Goal: Task Accomplishment & Management: Use online tool/utility

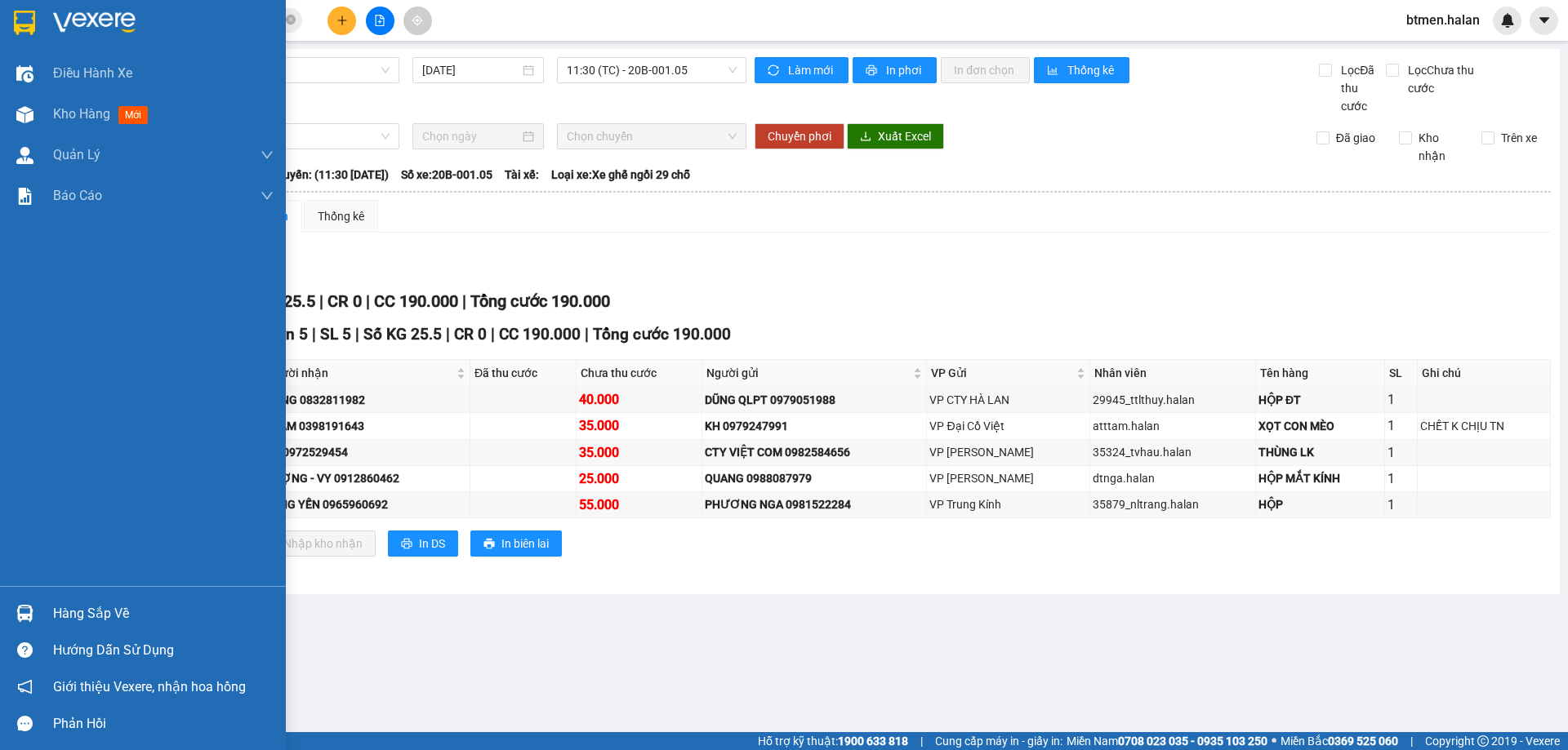
click at [46, 598] on div "Hàng sắp về" at bounding box center [143, 613] width 285 height 37
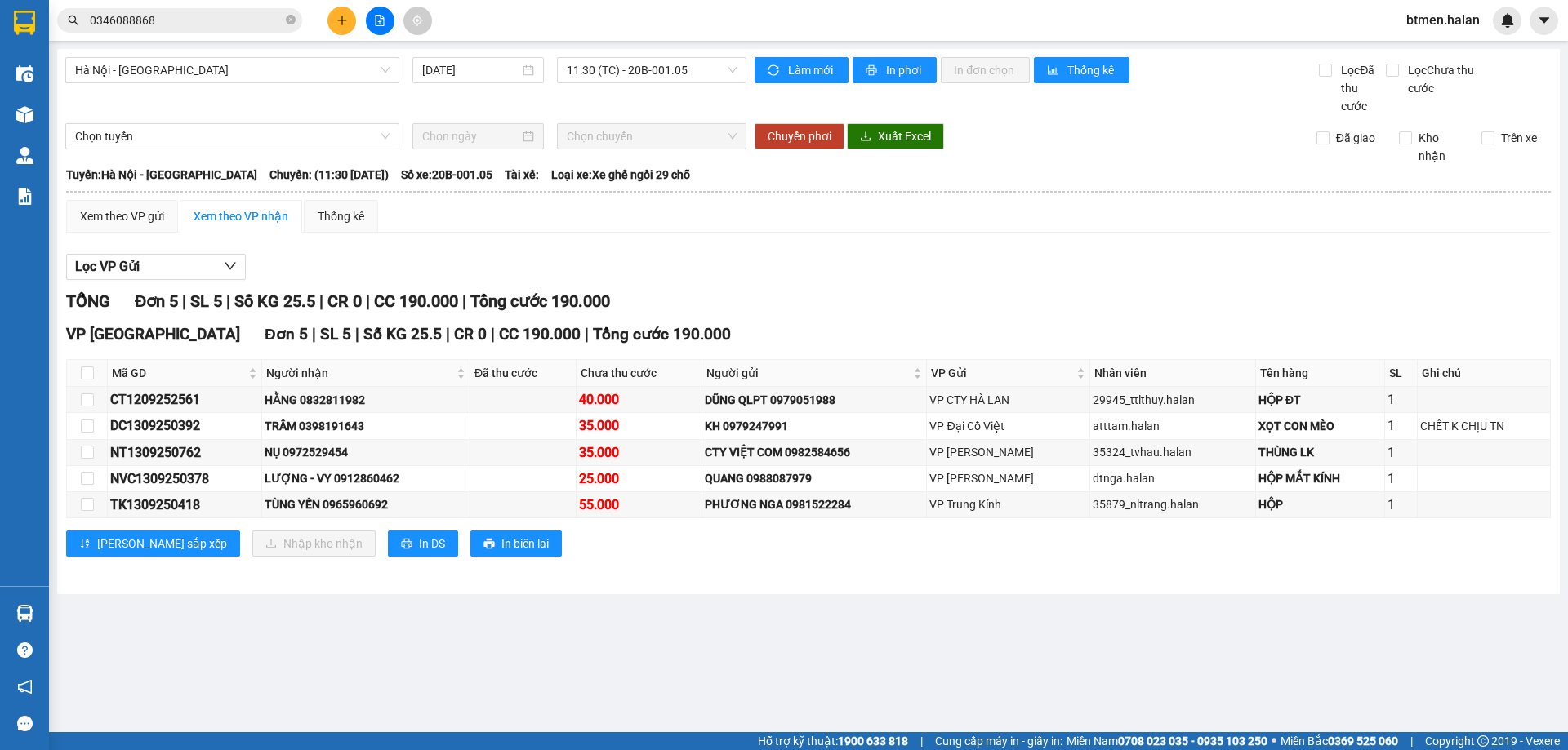
drag, startPoint x: 907, startPoint y: 629, endPoint x: 137, endPoint y: 598, distance: 770.6
click at [907, 628] on section "Kết quả tìm kiếm ( 20 ) Bộ lọc Mã ĐH Trạng thái Món hàng Thu hộ Tổng cước Chưa …" at bounding box center [784, 375] width 1568 height 750
drag, startPoint x: 85, startPoint y: 423, endPoint x: 295, endPoint y: 536, distance: 238.5
click at [87, 424] on input "checkbox" at bounding box center [87, 425] width 13 height 13
checkbox input "true"
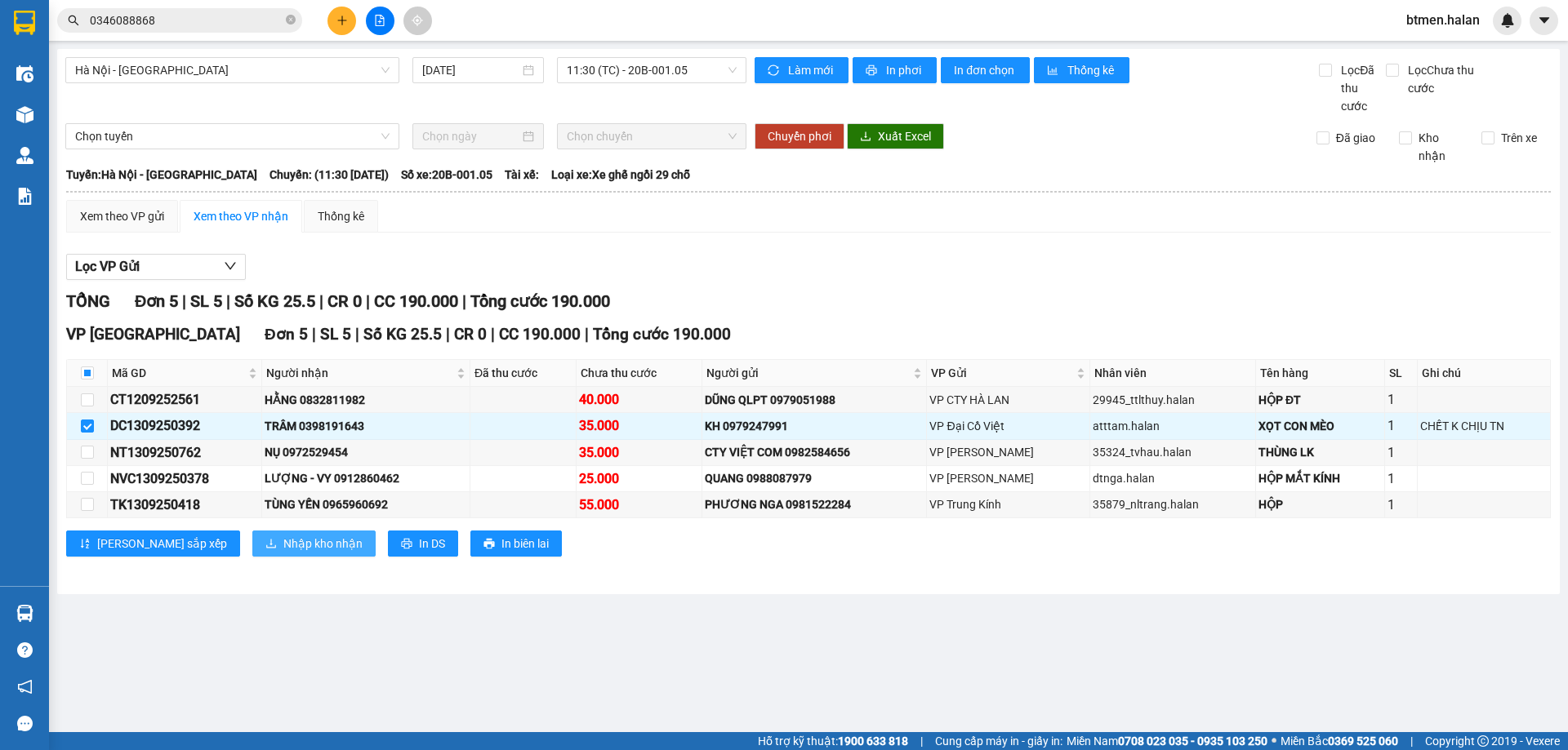
click at [284, 546] on span "Nhập kho nhận" at bounding box center [323, 543] width 79 height 18
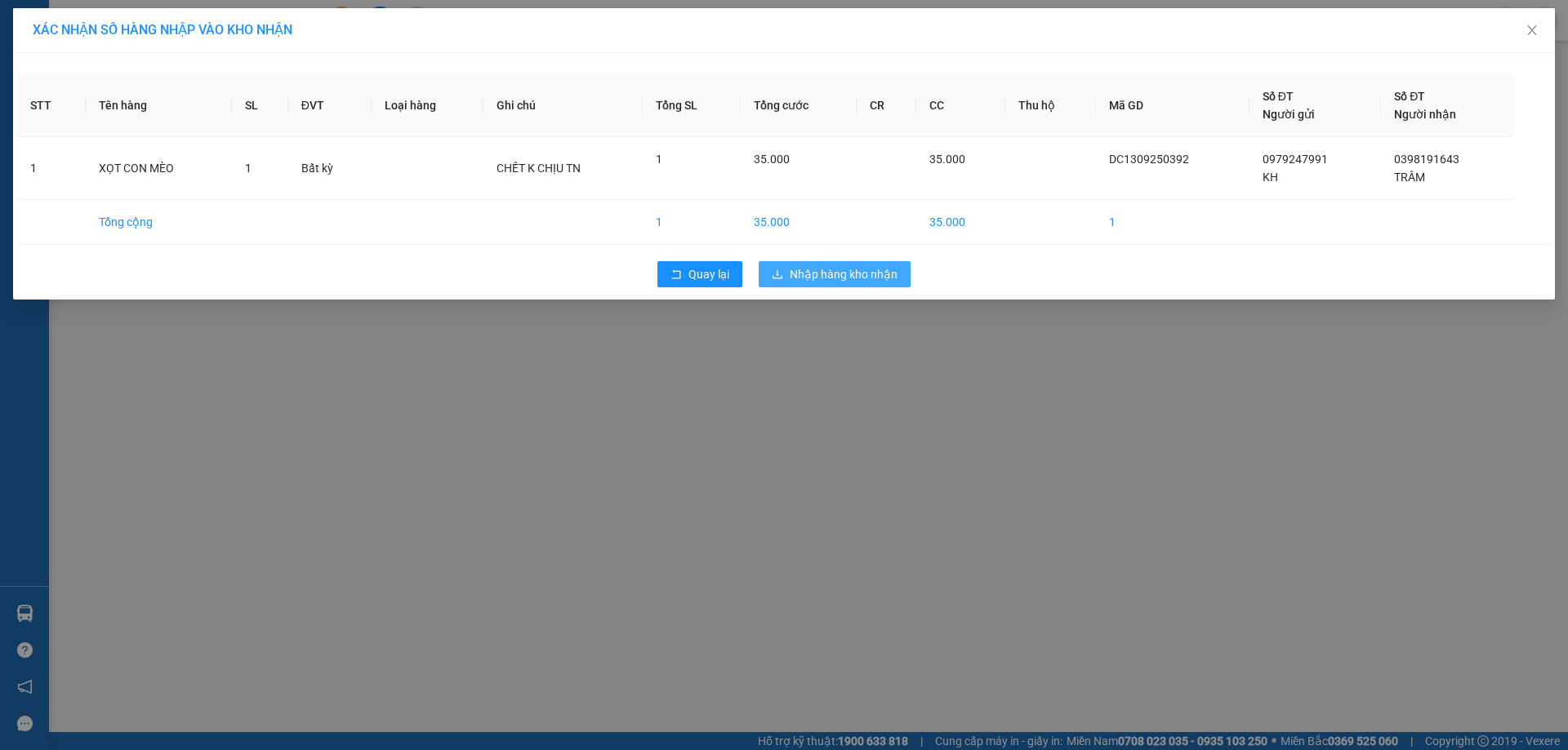
click at [859, 270] on span "Nhập hàng kho nhận" at bounding box center [843, 274] width 108 height 18
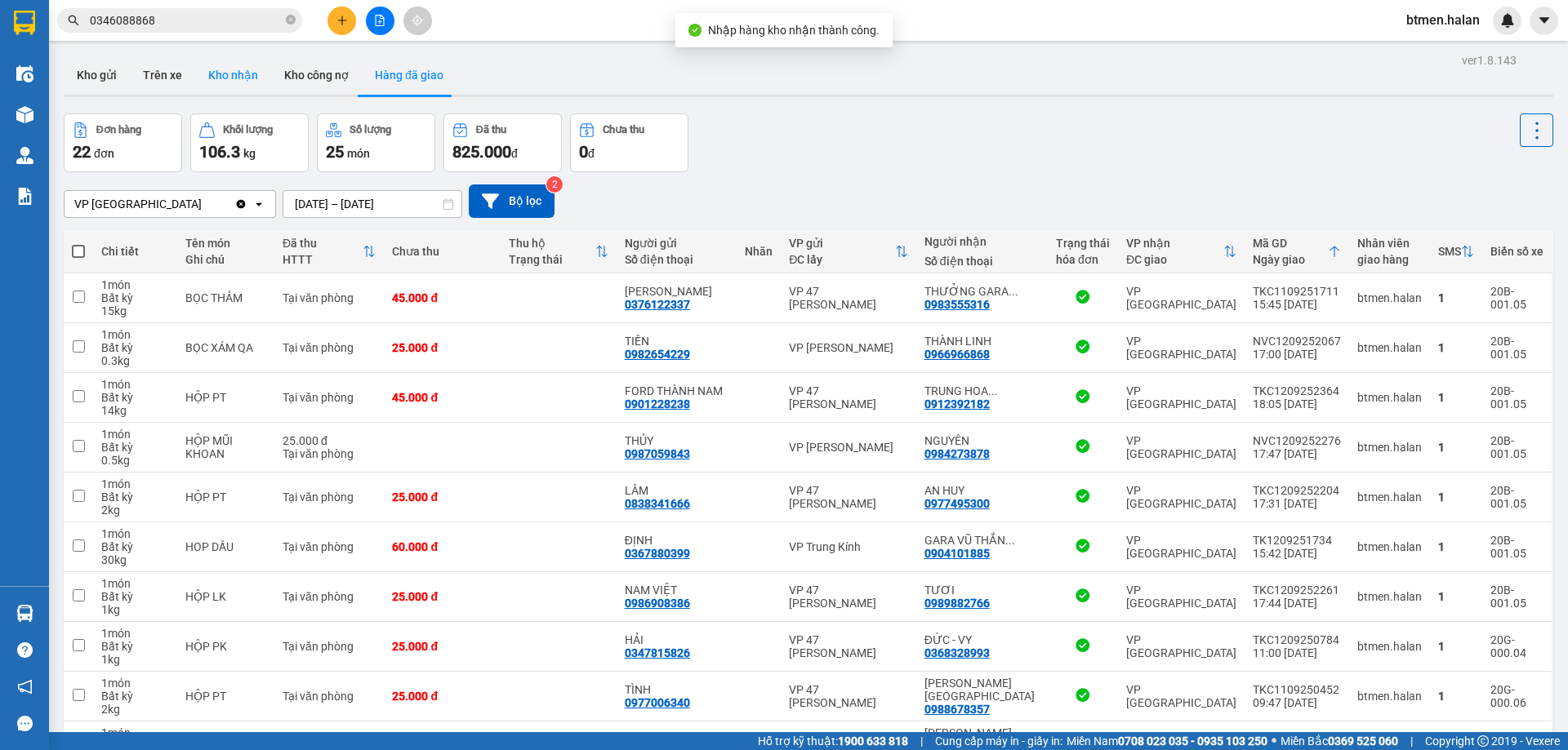
click at [232, 72] on button "Kho nhận" at bounding box center [233, 74] width 76 height 39
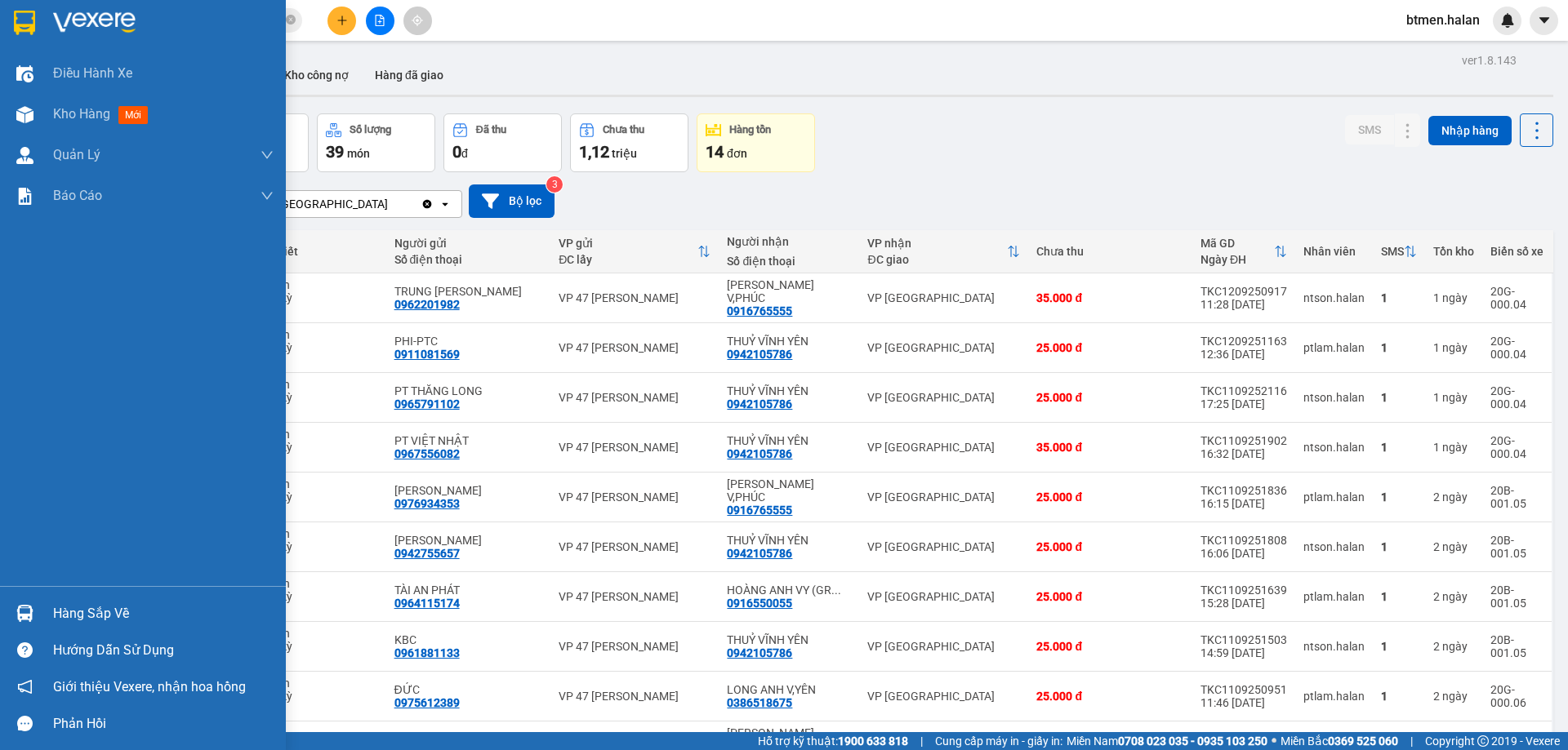
click at [67, 612] on div "Hàng sắp về" at bounding box center [164, 613] width 221 height 25
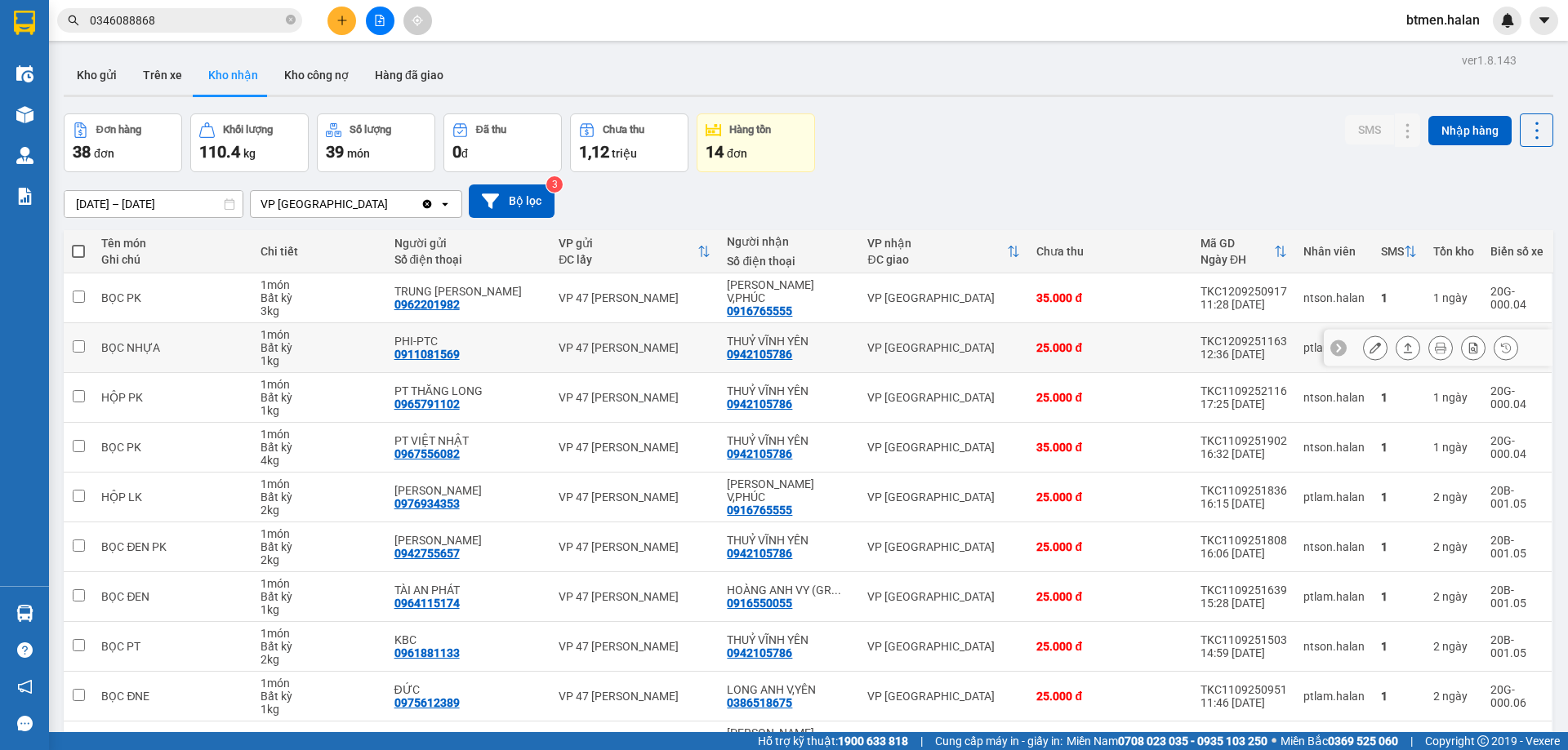
click at [691, 342] on section "Kết quả tìm kiếm ( 20 ) Bộ lọc Mã ĐH Trạng thái Món hàng Thu hộ Tổng cước Chưa …" at bounding box center [784, 375] width 1568 height 750
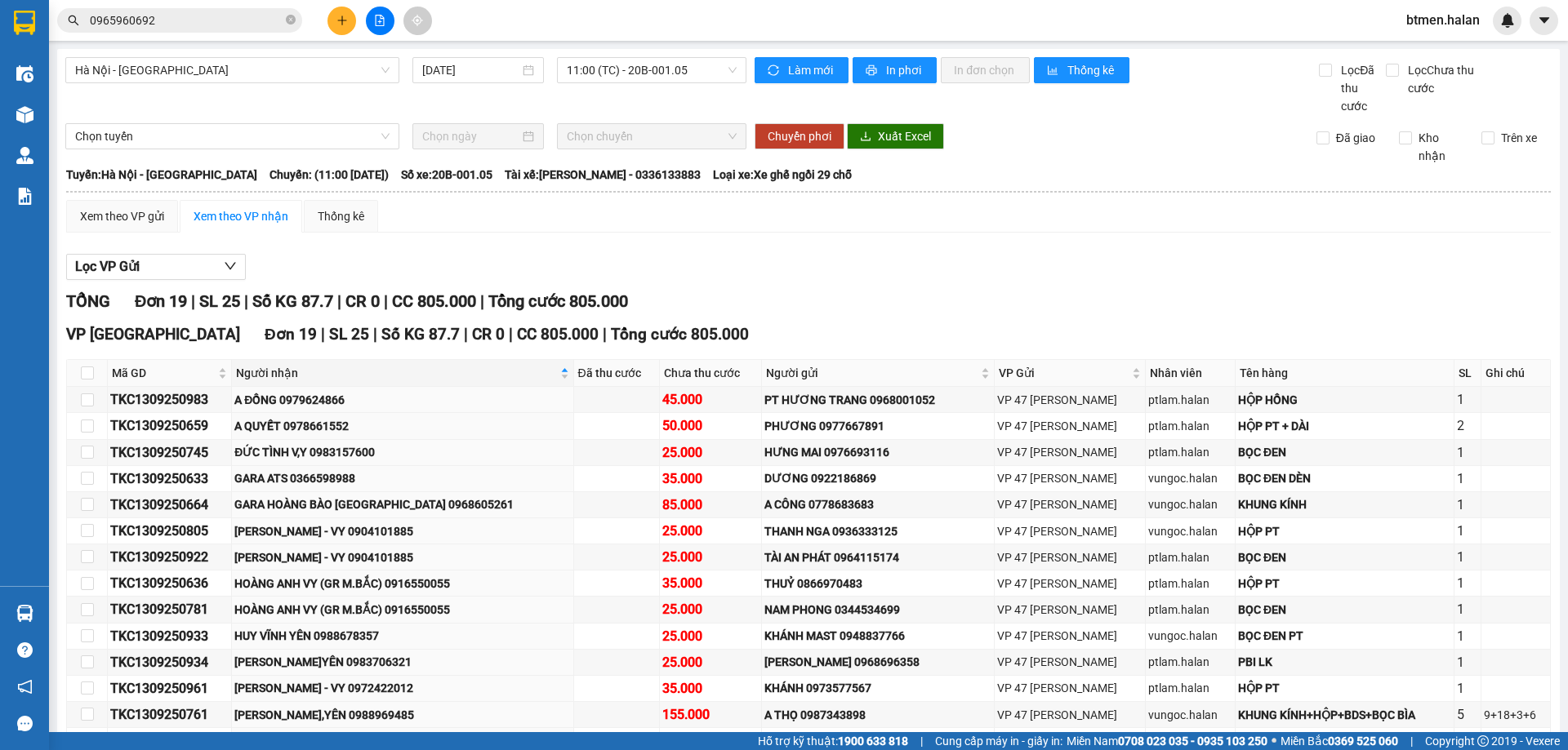
scroll to position [237, 0]
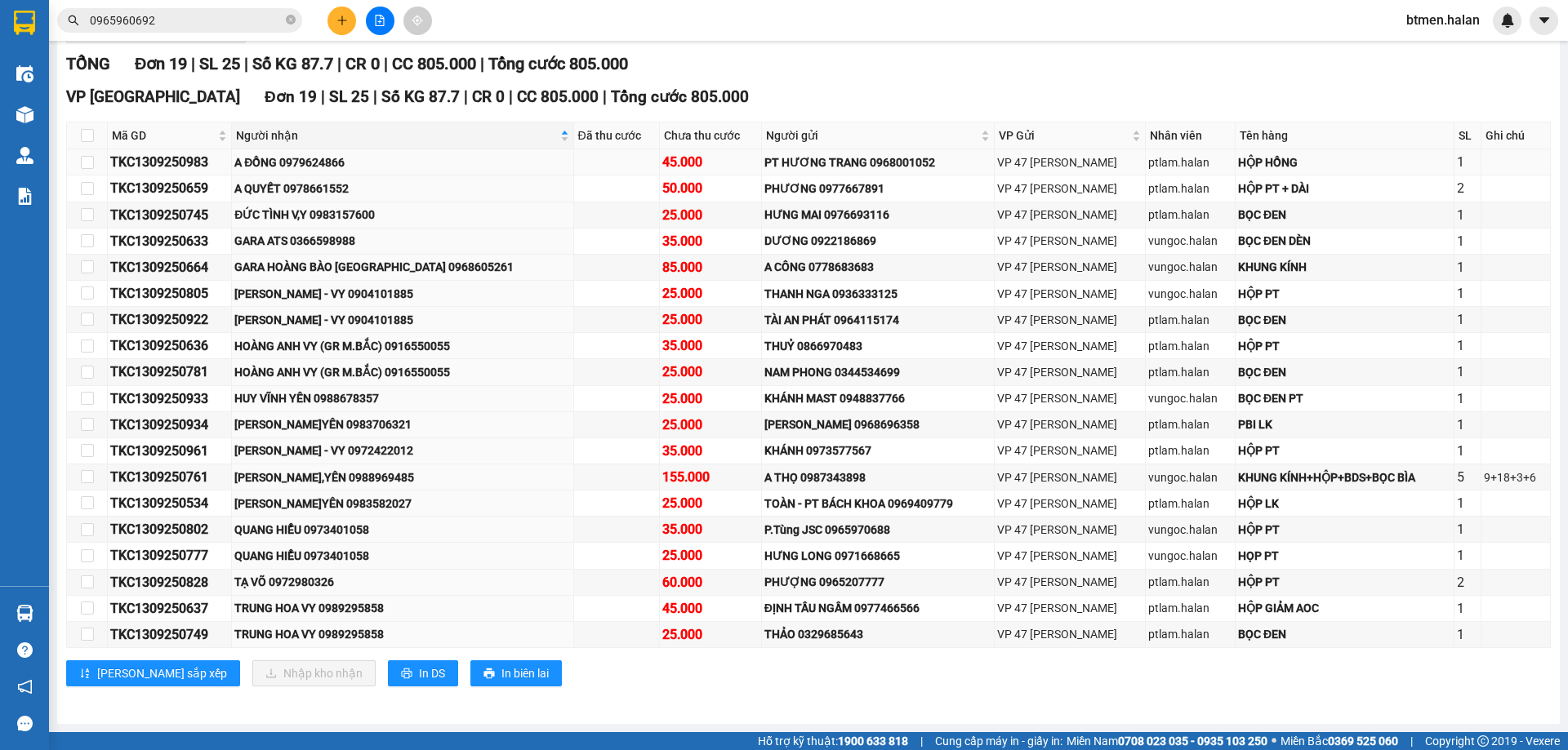
click at [314, 157] on div "A ĐỒNG 0979624866" at bounding box center [402, 162] width 335 height 18
copy div "0979624866"
click at [191, 26] on input "0965960692" at bounding box center [186, 20] width 193 height 18
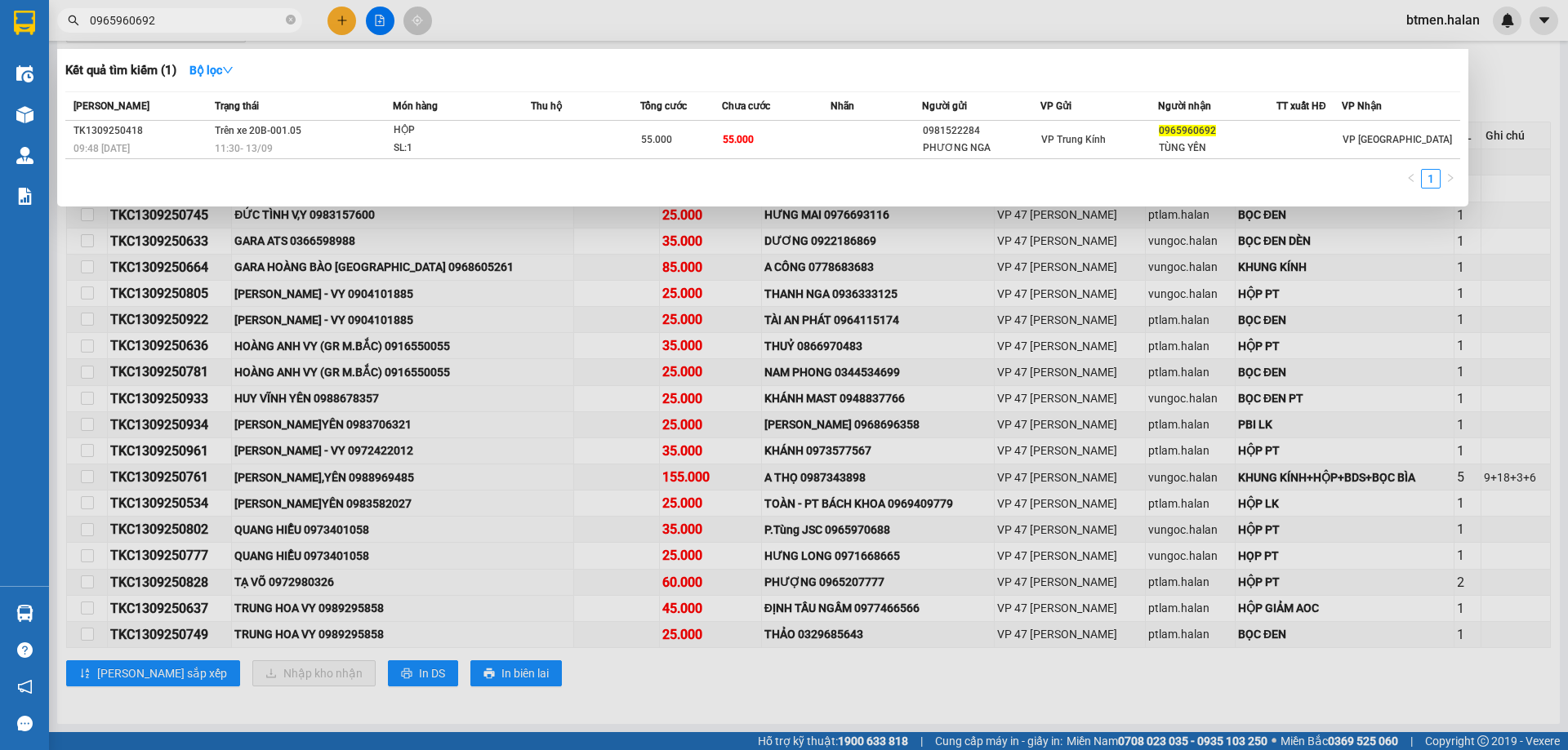
click at [191, 26] on input "0965960692" at bounding box center [186, 20] width 193 height 18
paste input "79624866"
type input "0979624866"
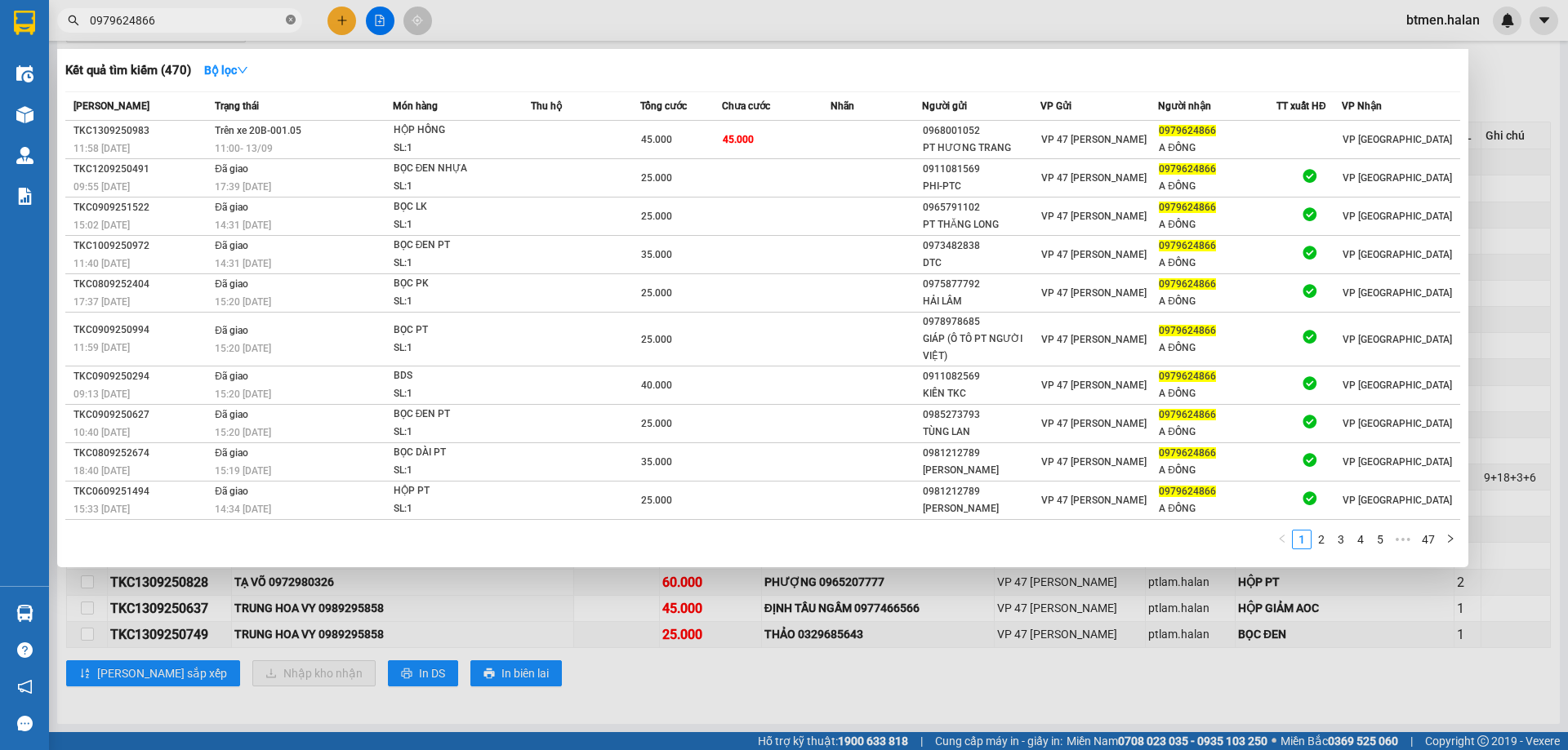
click at [288, 18] on icon "close-circle" at bounding box center [290, 19] width 10 height 10
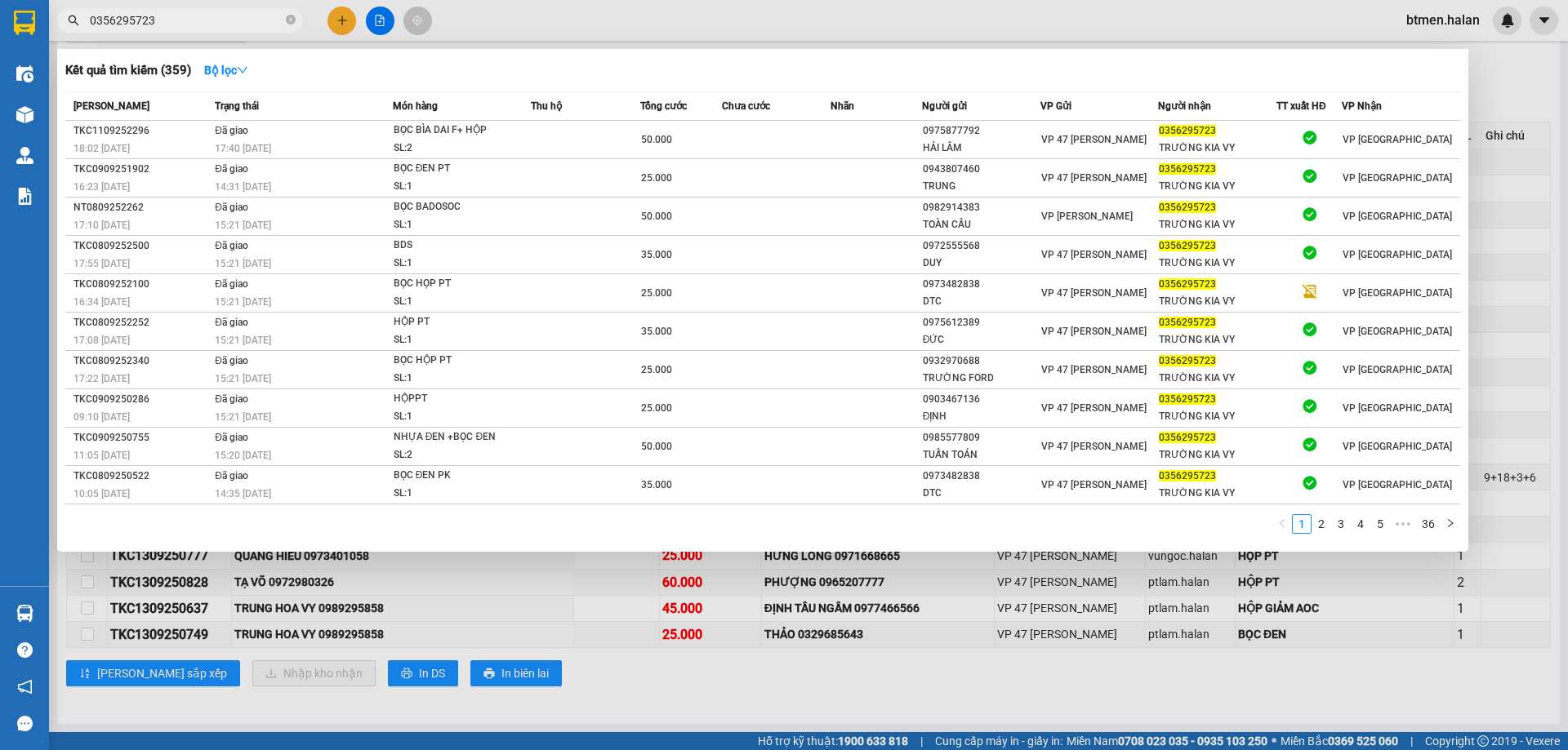
click at [1518, 95] on div at bounding box center [784, 375] width 1568 height 750
click at [257, 31] on span "0356295723" at bounding box center [179, 20] width 245 height 25
click at [257, 18] on input "0356295723" at bounding box center [186, 20] width 193 height 18
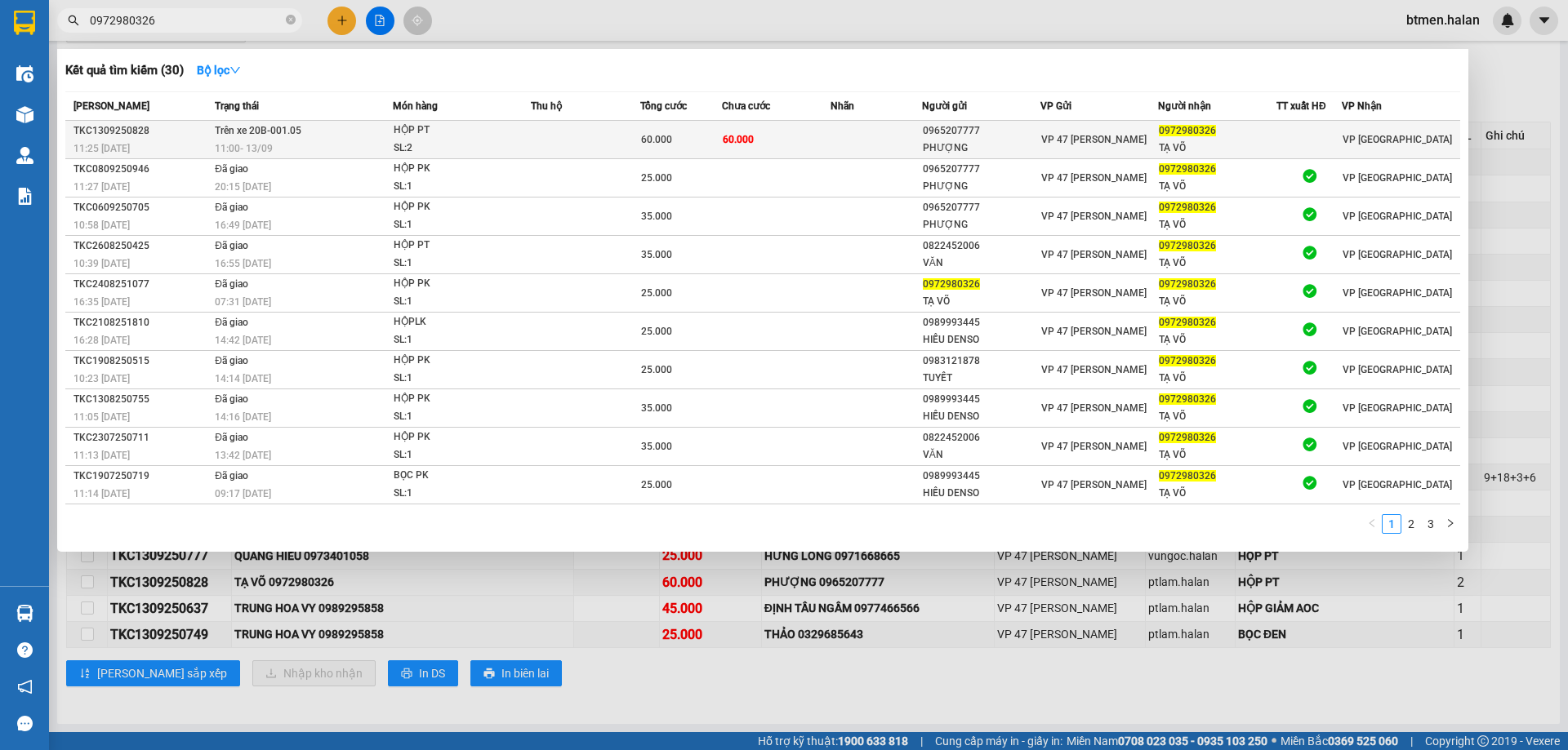
type input "0972980326"
click at [994, 137] on div "0965207777" at bounding box center [981, 131] width 116 height 18
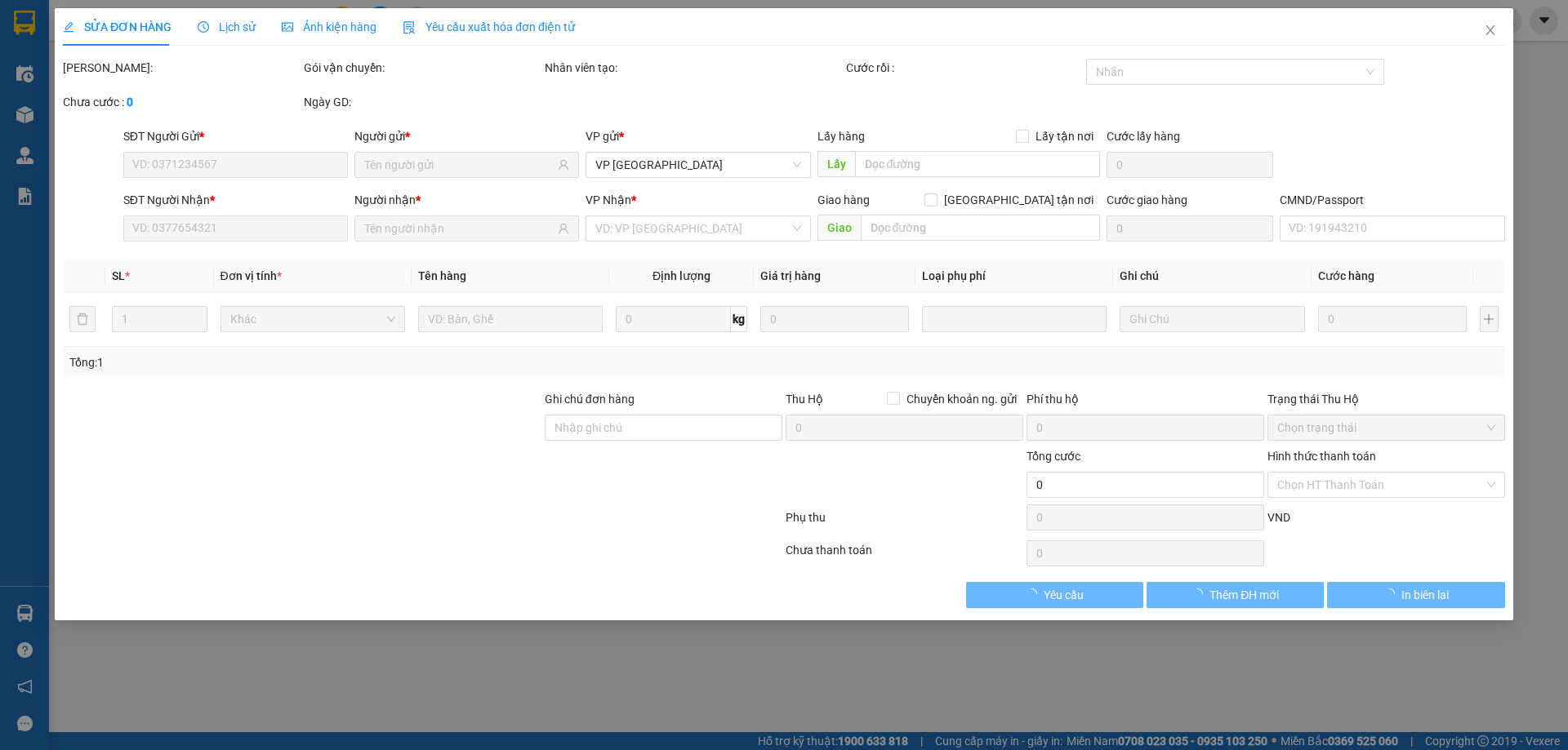
type input "0965207777"
type input "PHƯỢNG"
type input "0972980326"
type input "TẠ VÕ"
type input "60.000"
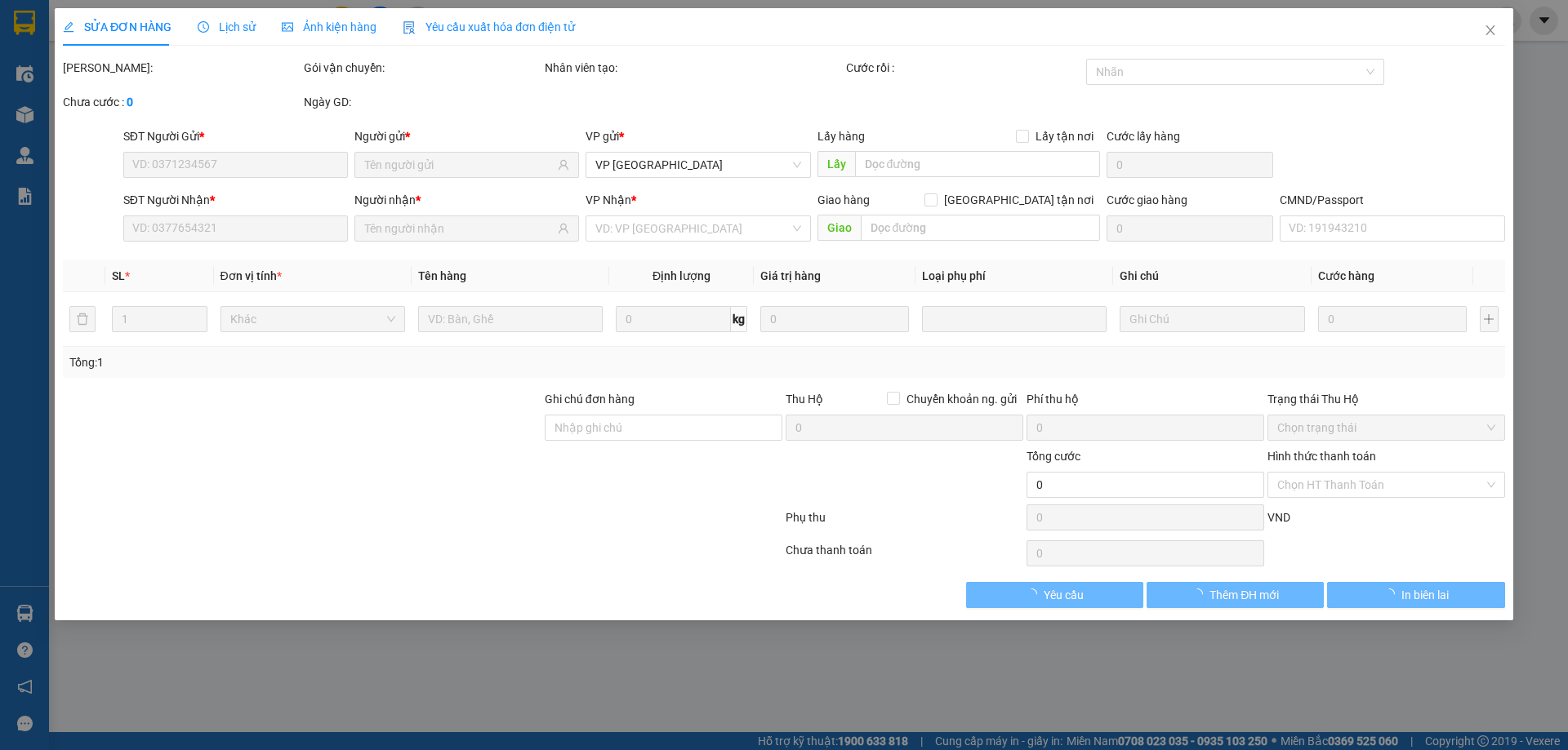
type input "60.000"
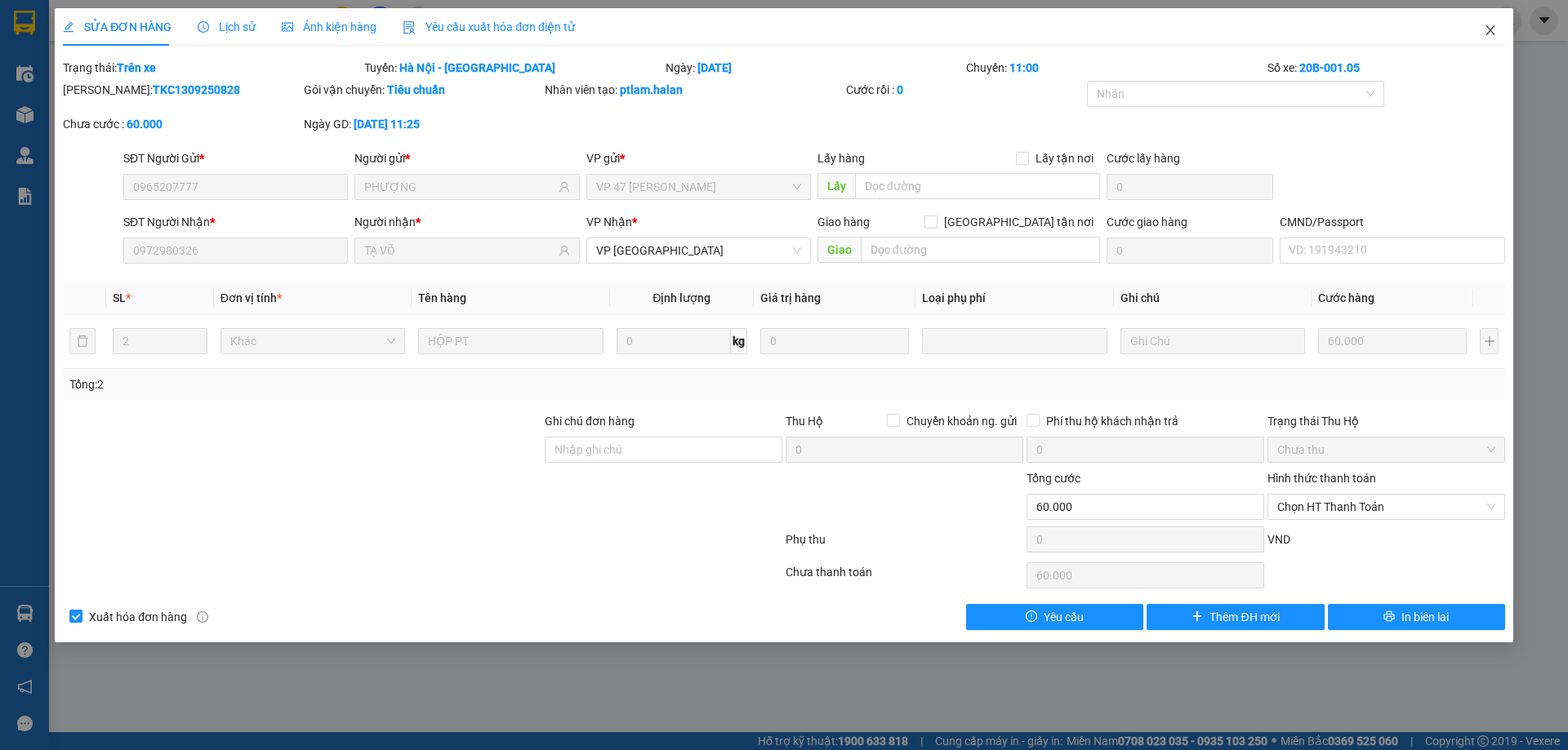
click at [1486, 20] on span "Close" at bounding box center [1490, 31] width 46 height 46
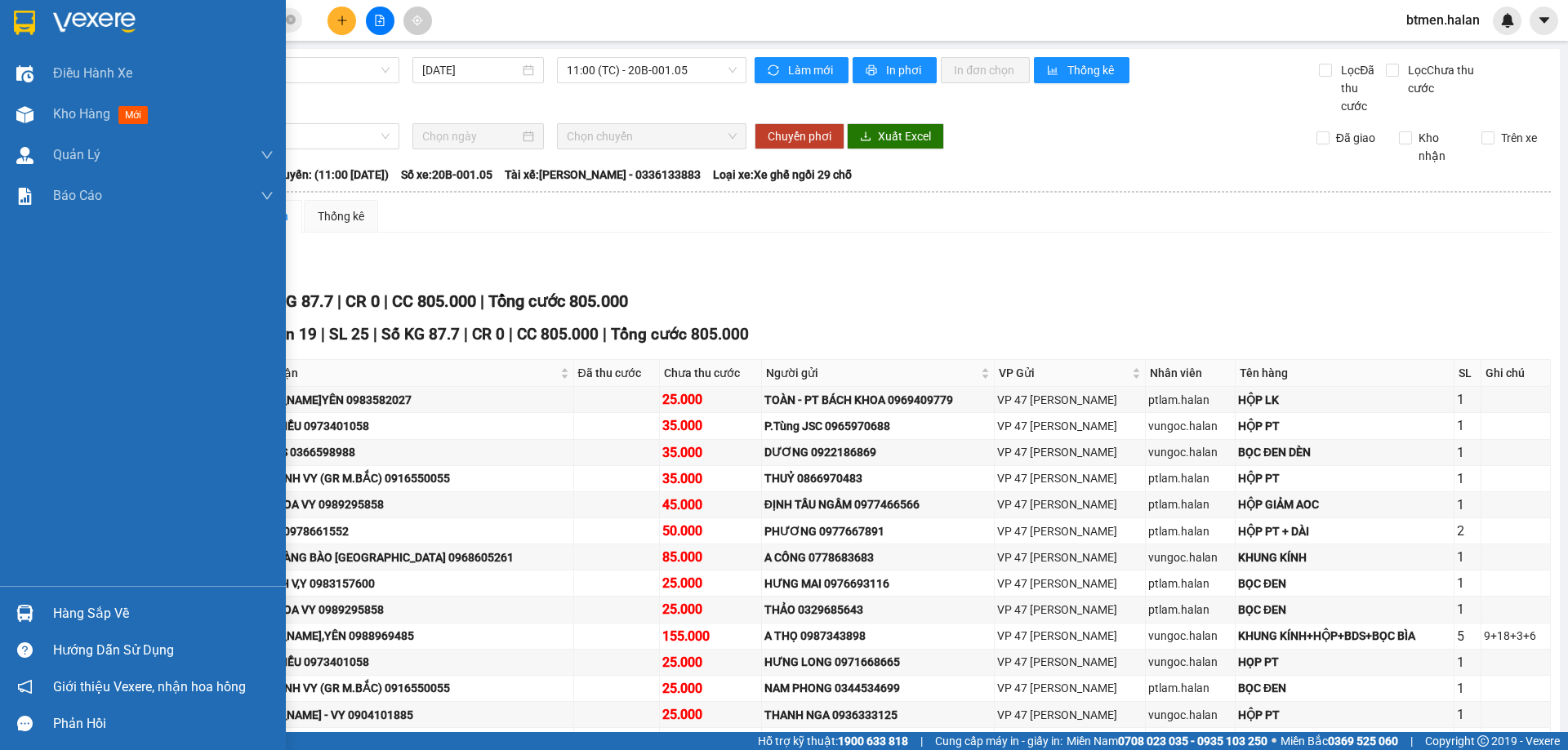
drag, startPoint x: 74, startPoint y: 609, endPoint x: 127, endPoint y: 613, distance: 53.2
click at [78, 611] on div "Hàng sắp về" at bounding box center [164, 613] width 221 height 25
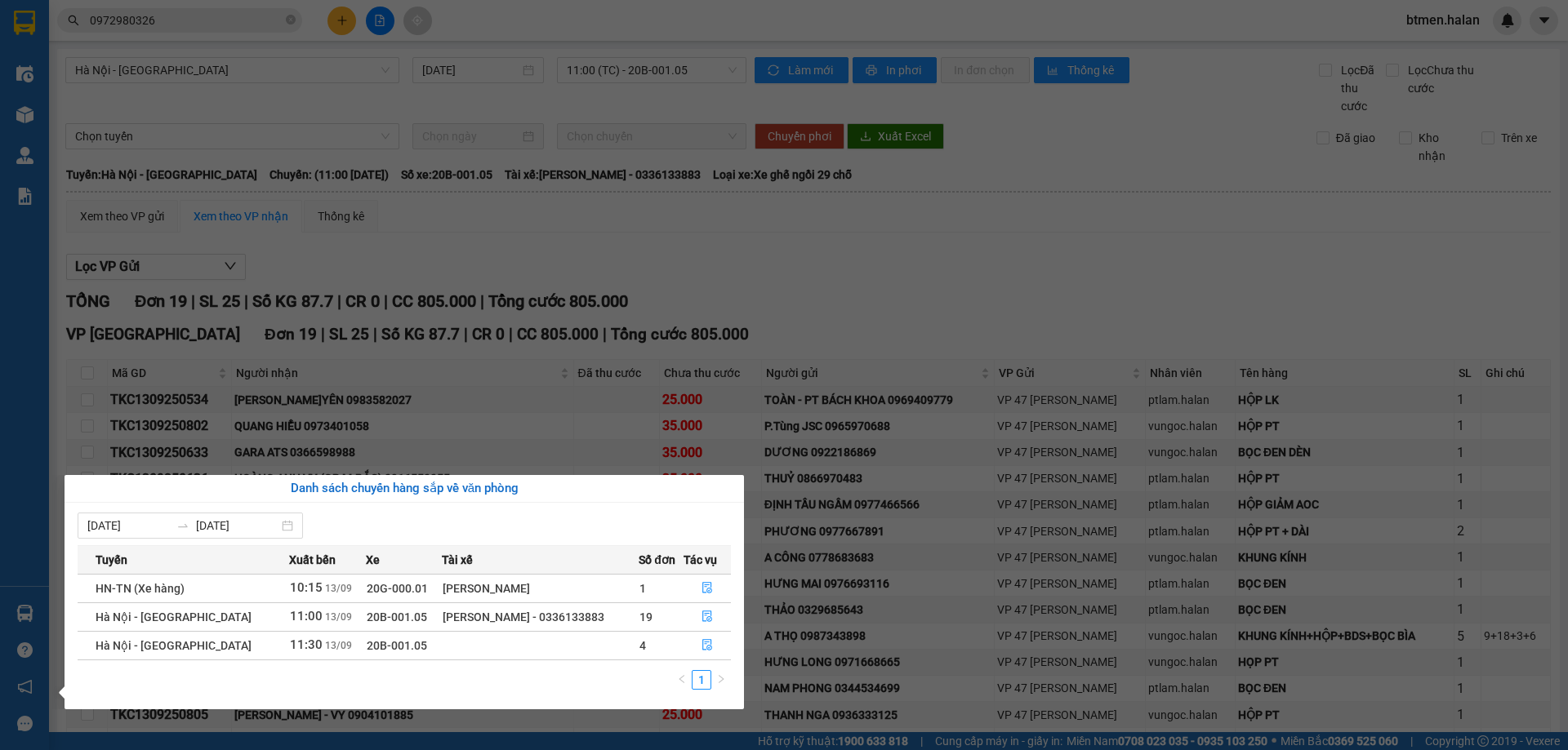
click at [1140, 287] on section "Kết quả tìm kiếm ( 30 ) Bộ lọc Mã ĐH Trạng thái Món hàng Thu hộ Tổng cước Chưa …" at bounding box center [784, 375] width 1568 height 750
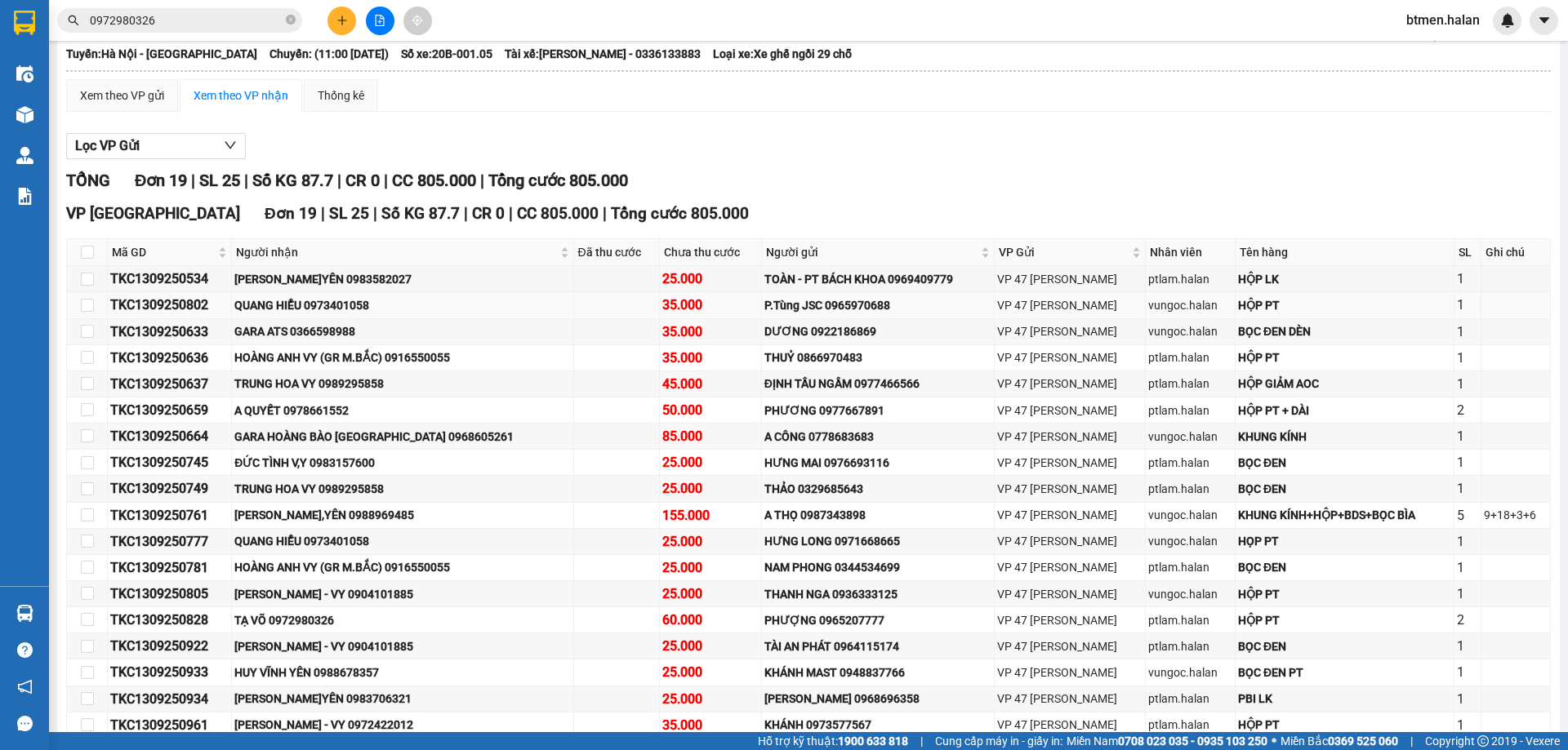
scroll to position [237, 0]
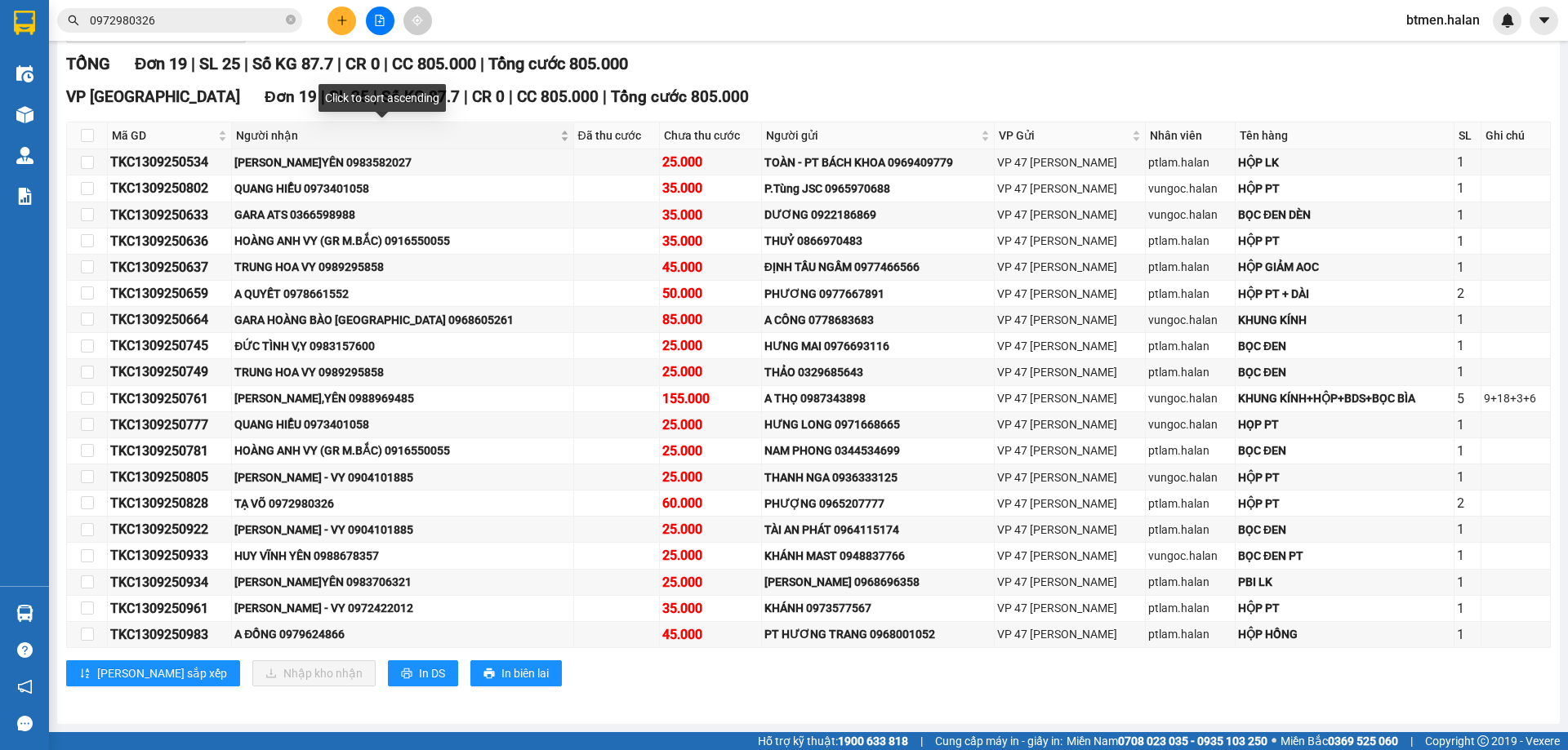
click at [278, 130] on span "Người nhận" at bounding box center [397, 136] width 320 height 18
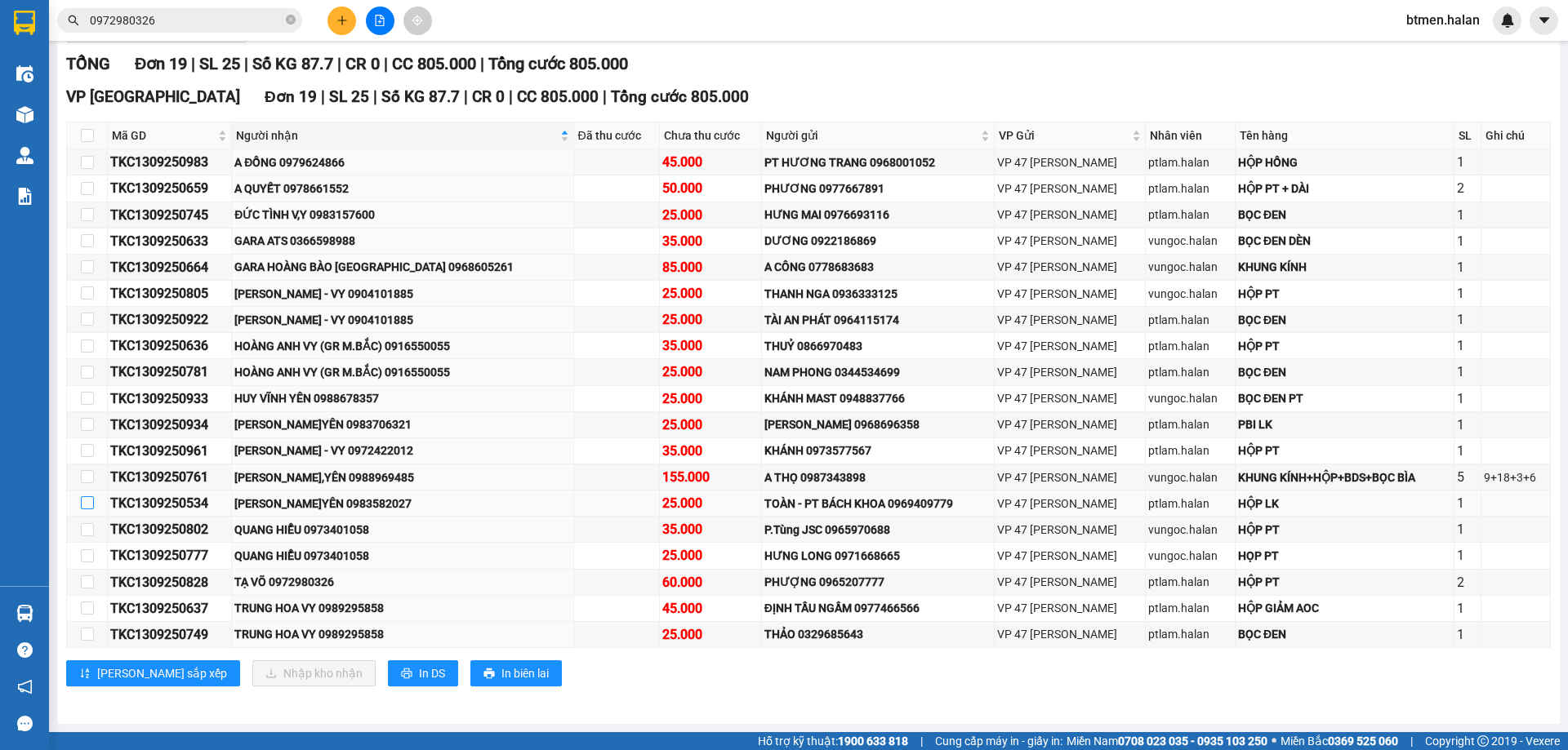
click at [88, 507] on input "checkbox" at bounding box center [87, 502] width 13 height 13
checkbox input "true"
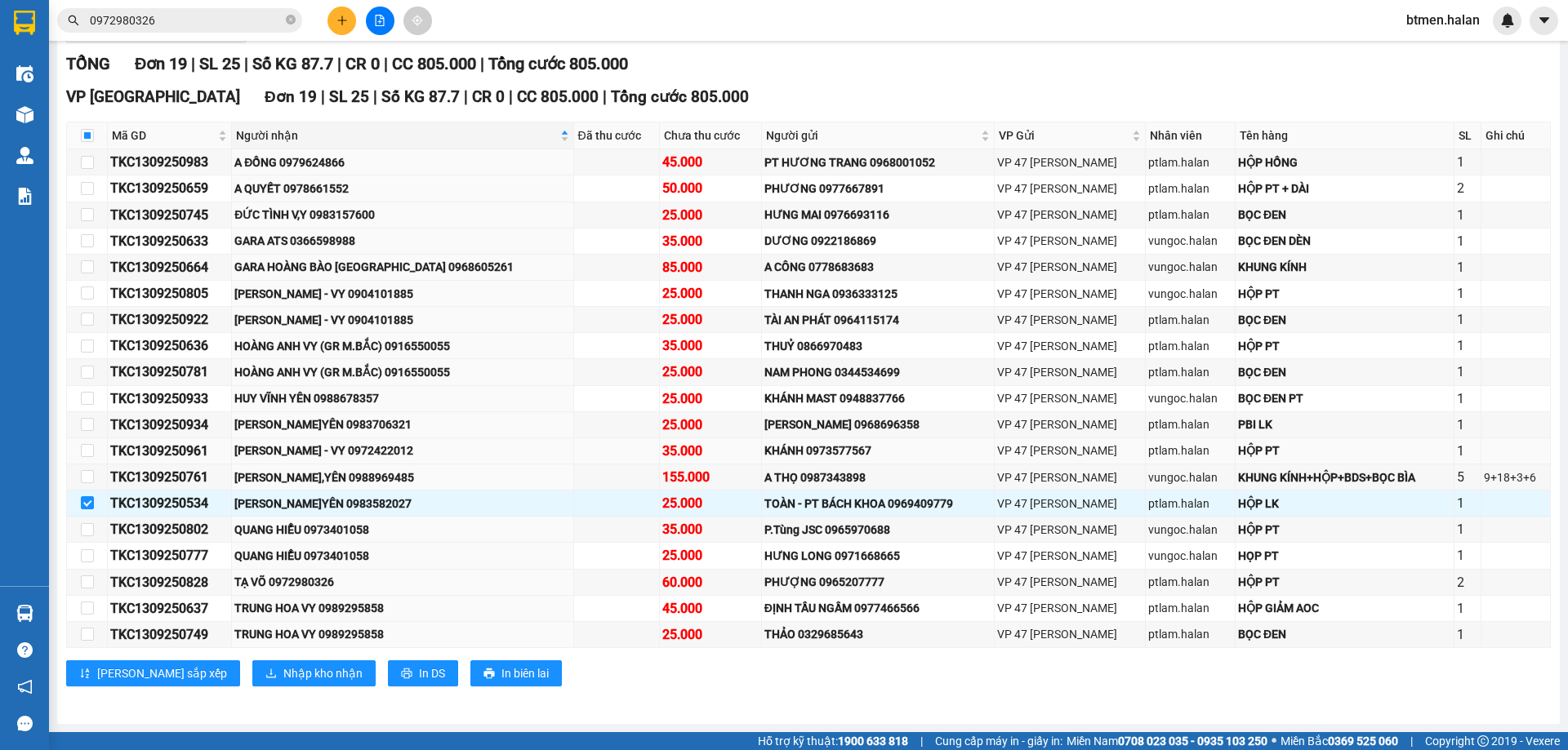
click at [285, 447] on div "[PERSON_NAME] - VY 0972422012" at bounding box center [402, 451] width 335 height 18
copy div "[PERSON_NAME] - VY 0972422012"
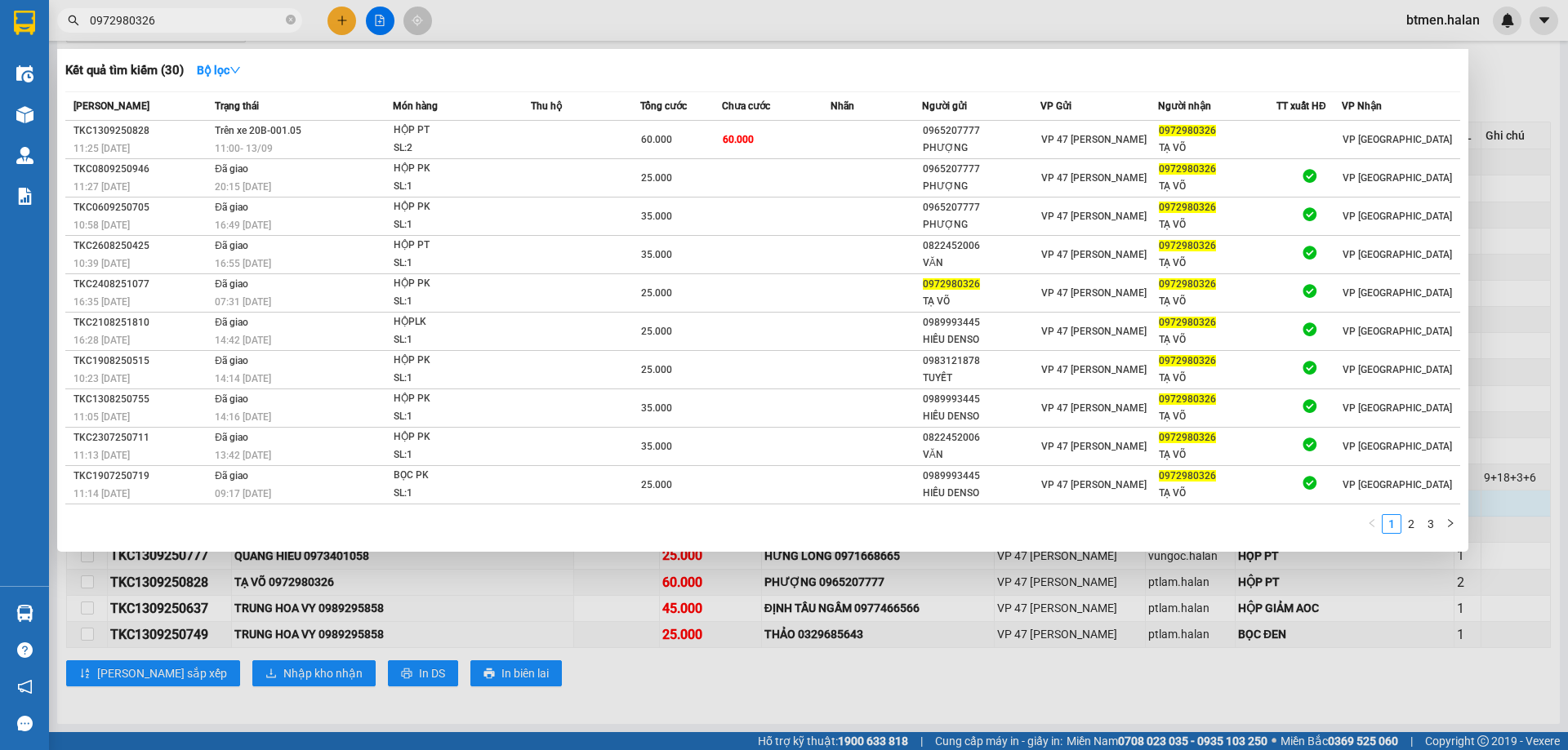
click at [225, 11] on input "0972980326" at bounding box center [186, 20] width 193 height 18
paste input "[PERSON_NAME] - VY 0972422012"
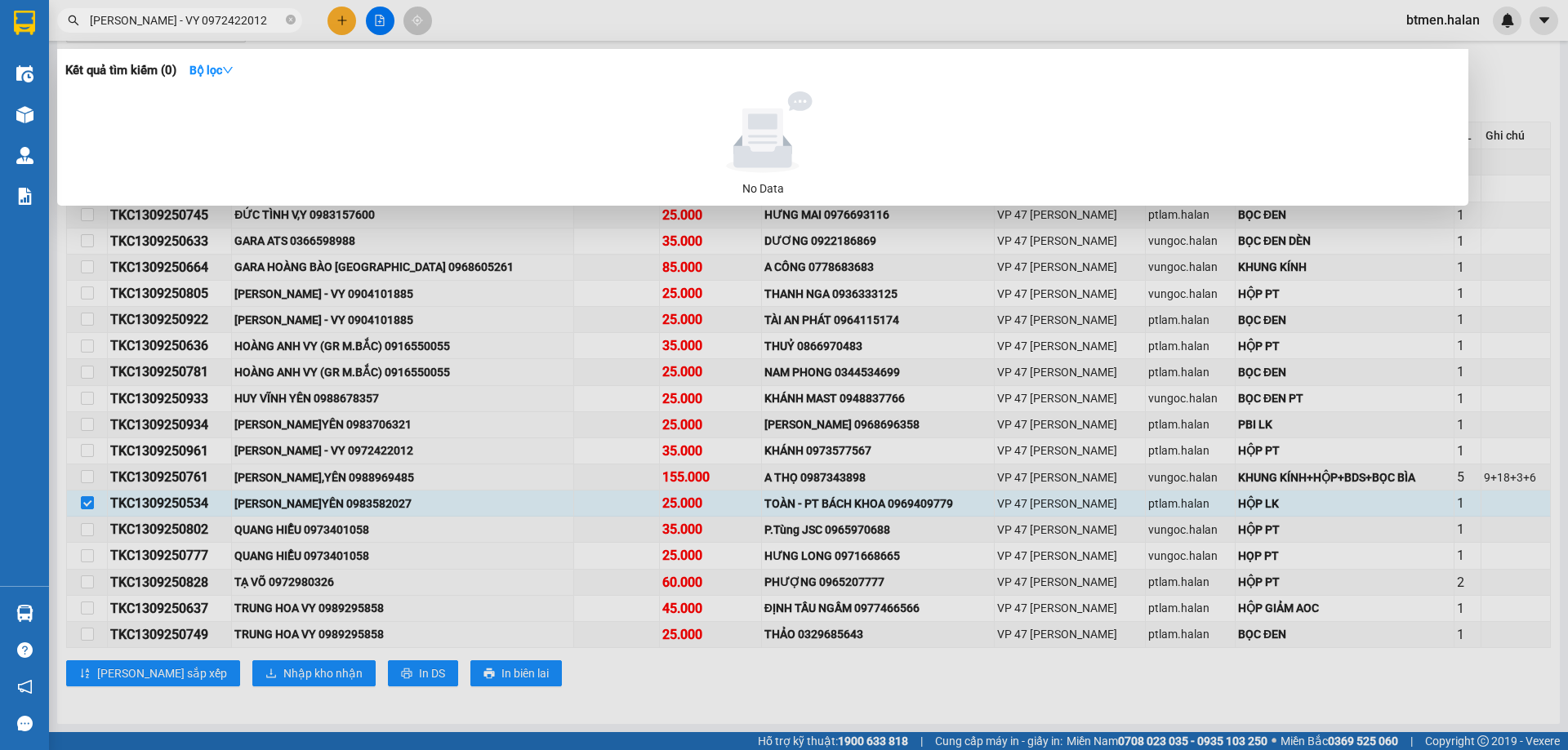
drag, startPoint x: 186, startPoint y: 23, endPoint x: 95, endPoint y: 22, distance: 91.0
click at [69, 19] on div "[PERSON_NAME] - VY 0972422012" at bounding box center [159, 20] width 319 height 25
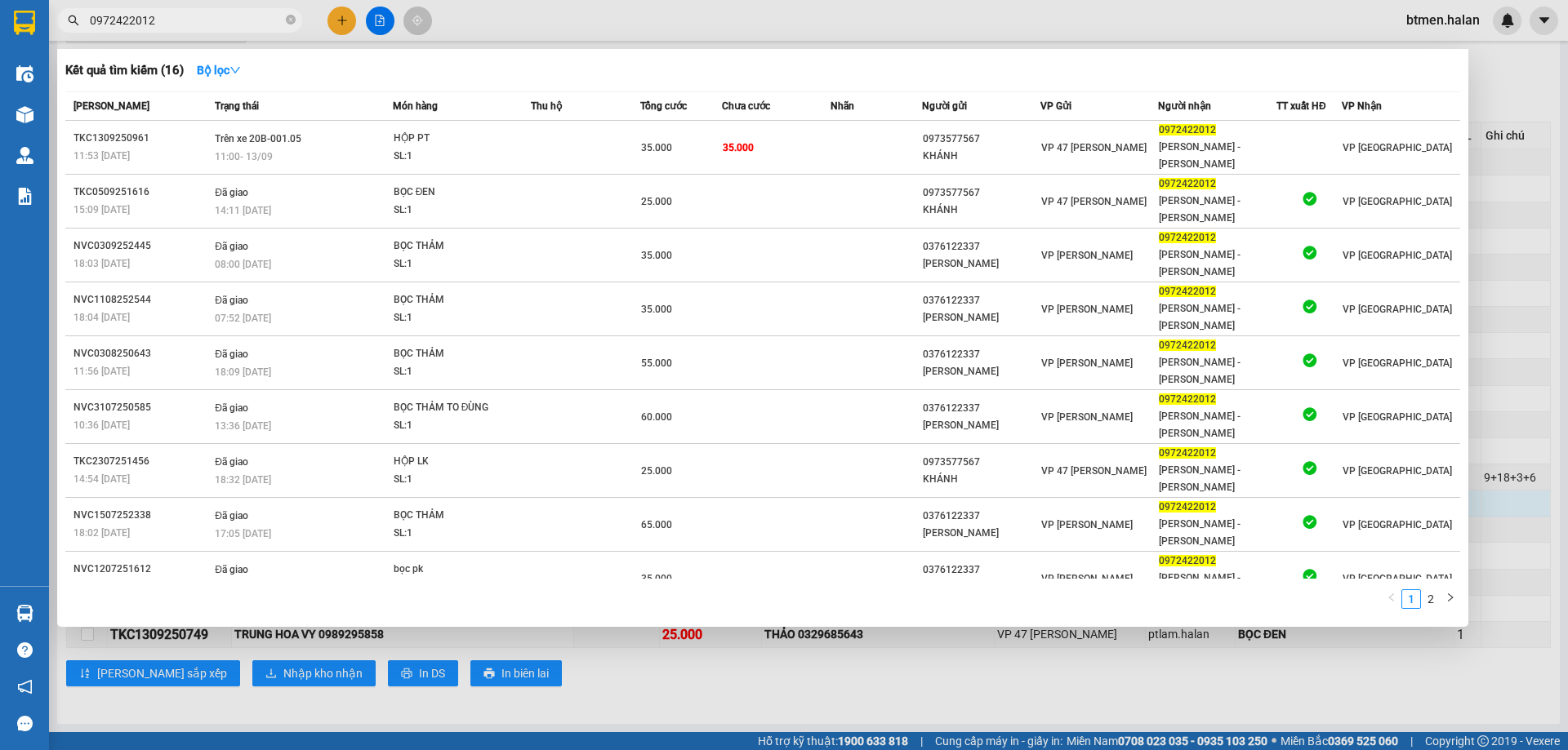
type input "0972422012"
drag, startPoint x: 559, startPoint y: 690, endPoint x: 509, endPoint y: 739, distance: 70.0
click at [559, 692] on div at bounding box center [784, 375] width 1568 height 750
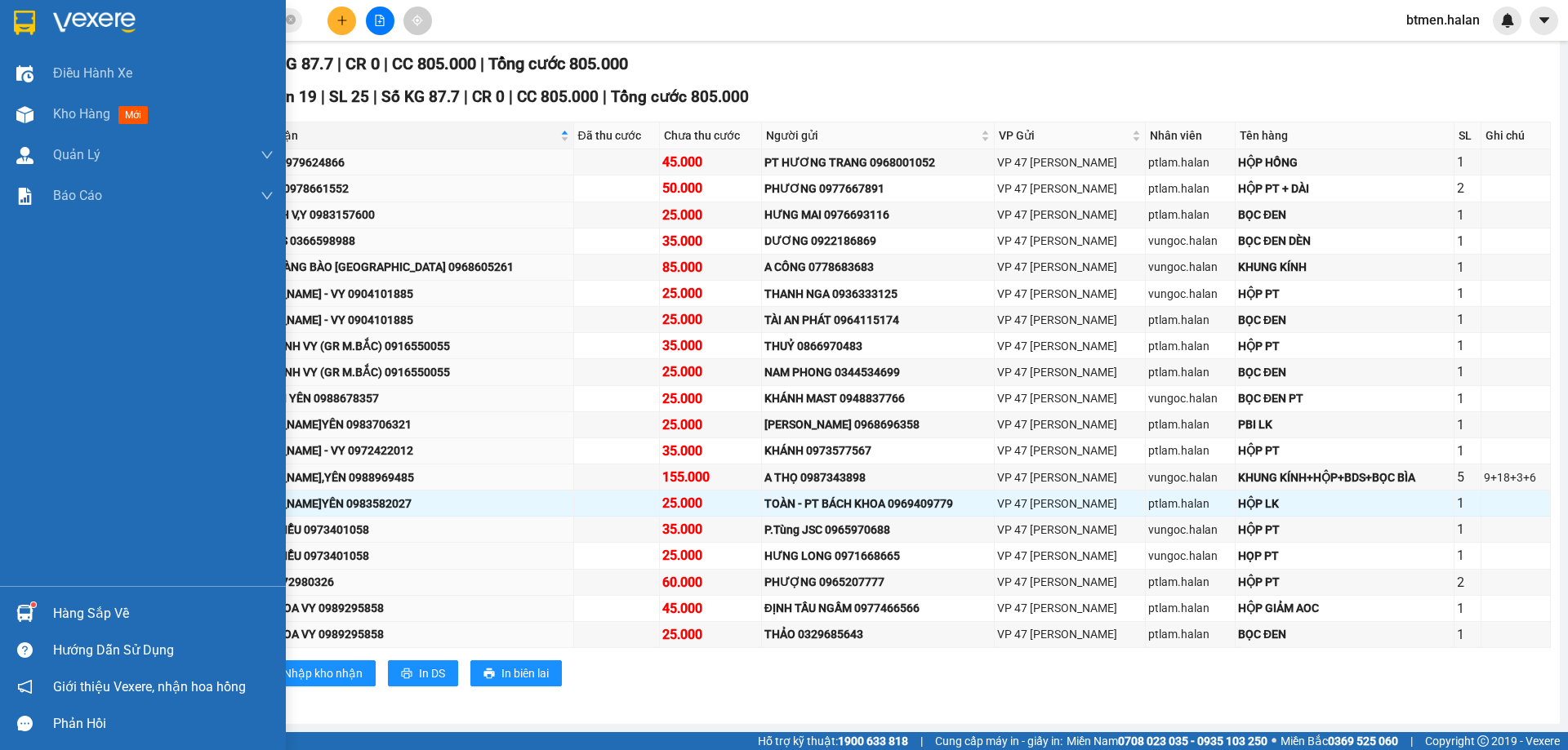
click at [60, 606] on div "Hàng sắp về" at bounding box center [164, 613] width 221 height 25
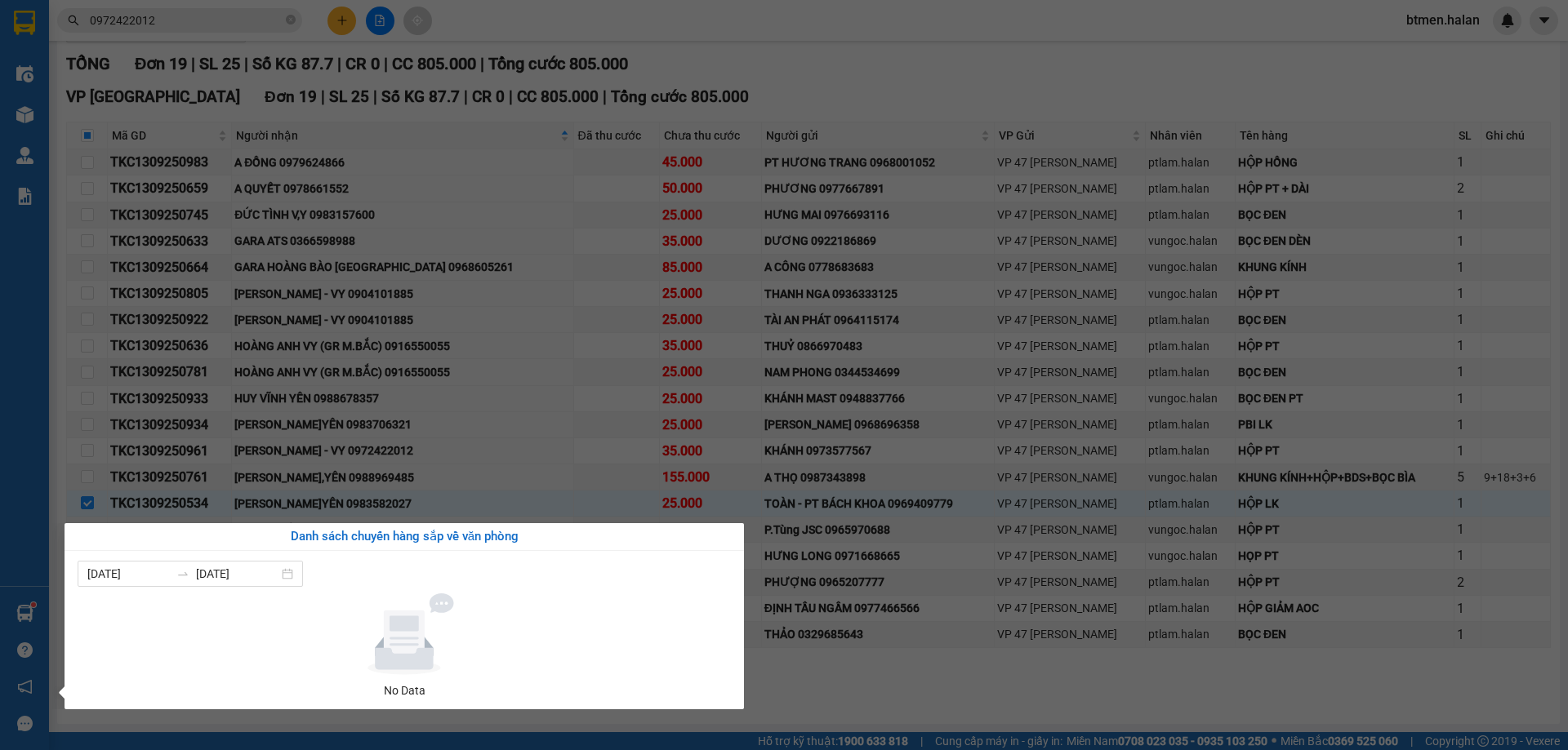
click at [872, 96] on section "Kết quả tìm kiếm ( 16 ) Bộ lọc Mã ĐH Trạng thái Món hàng Thu hộ Tổng cước Chưa …" at bounding box center [784, 375] width 1568 height 750
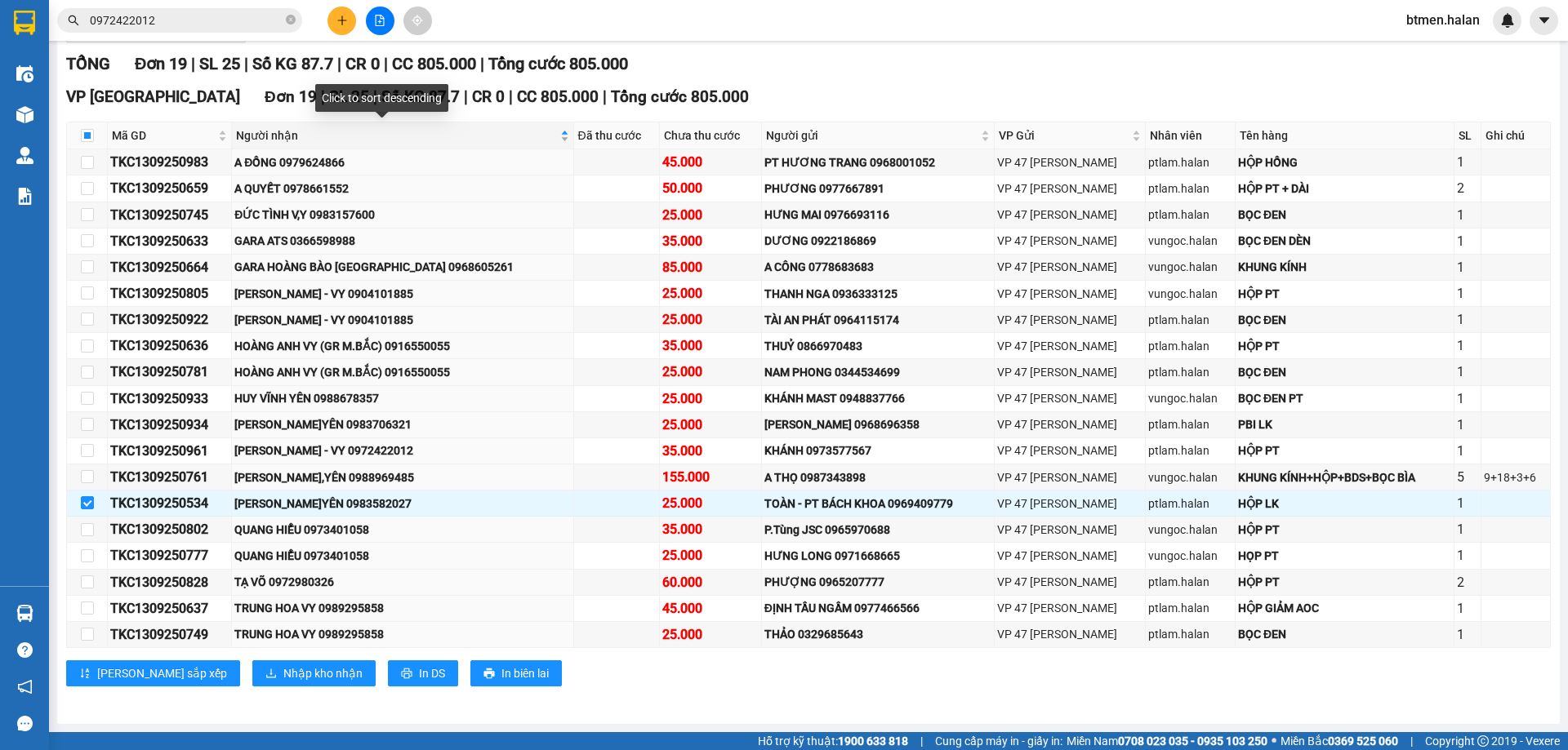
click at [280, 130] on span "Người nhận" at bounding box center [397, 136] width 320 height 18
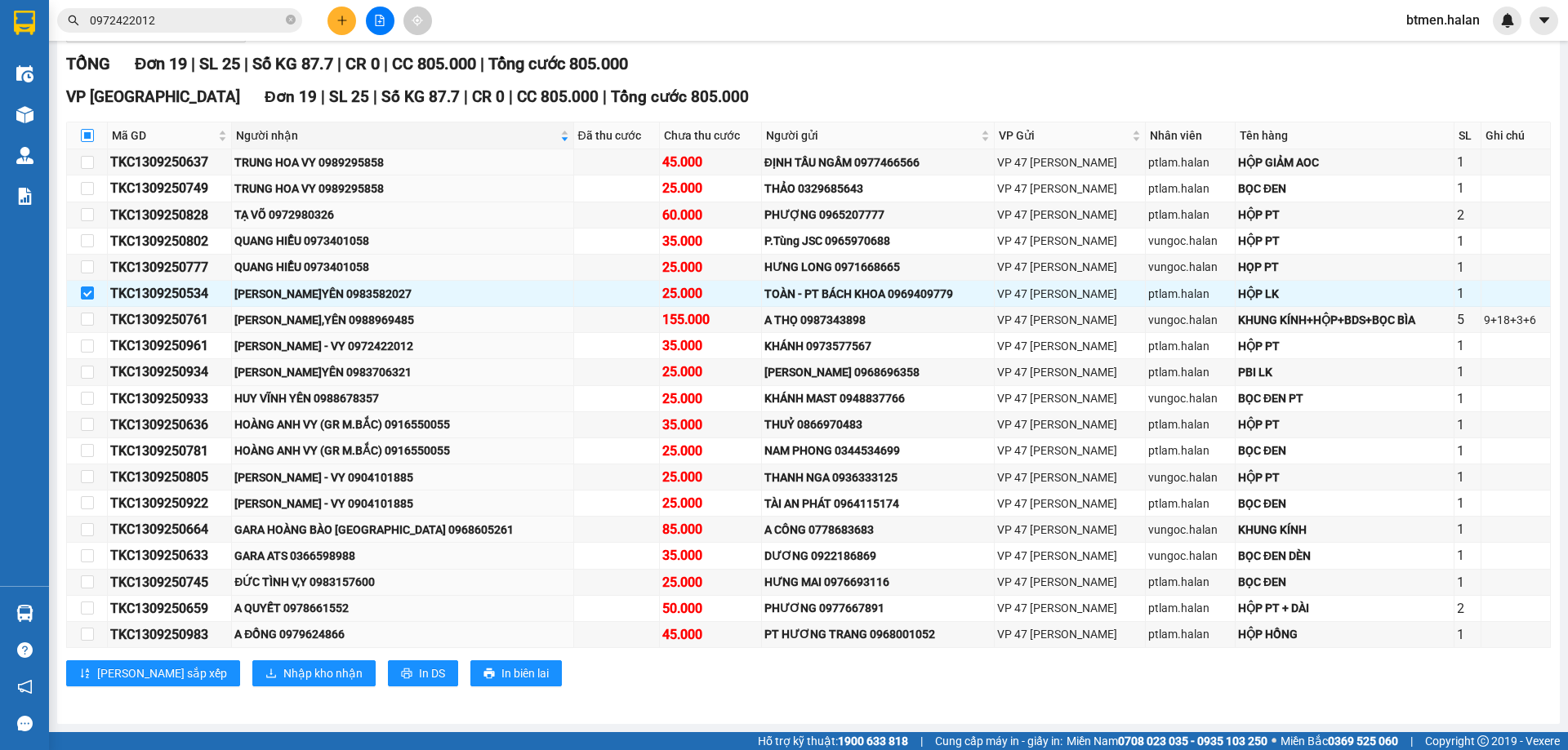
click at [90, 137] on input "checkbox" at bounding box center [87, 135] width 13 height 13
checkbox input "true"
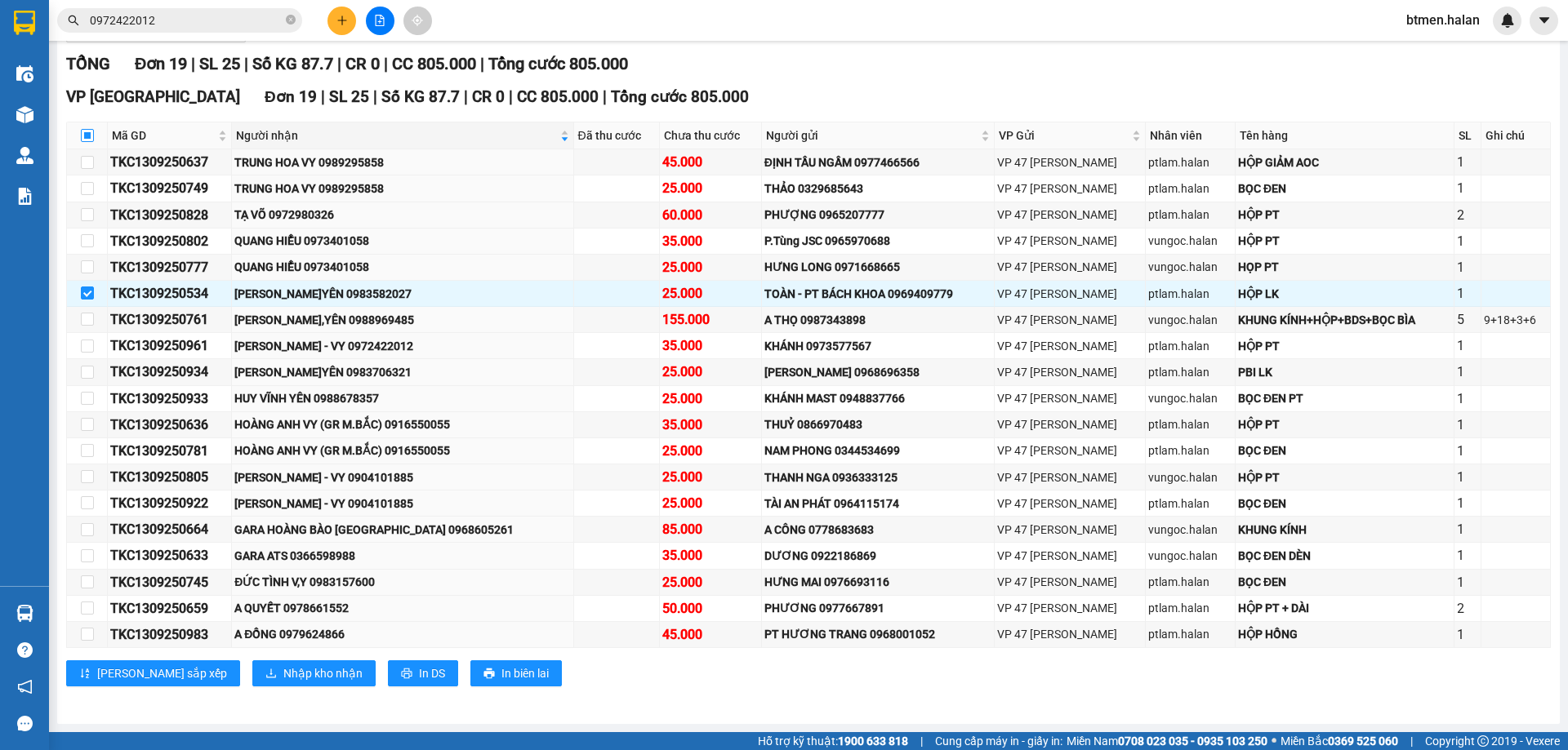
checkbox input "true"
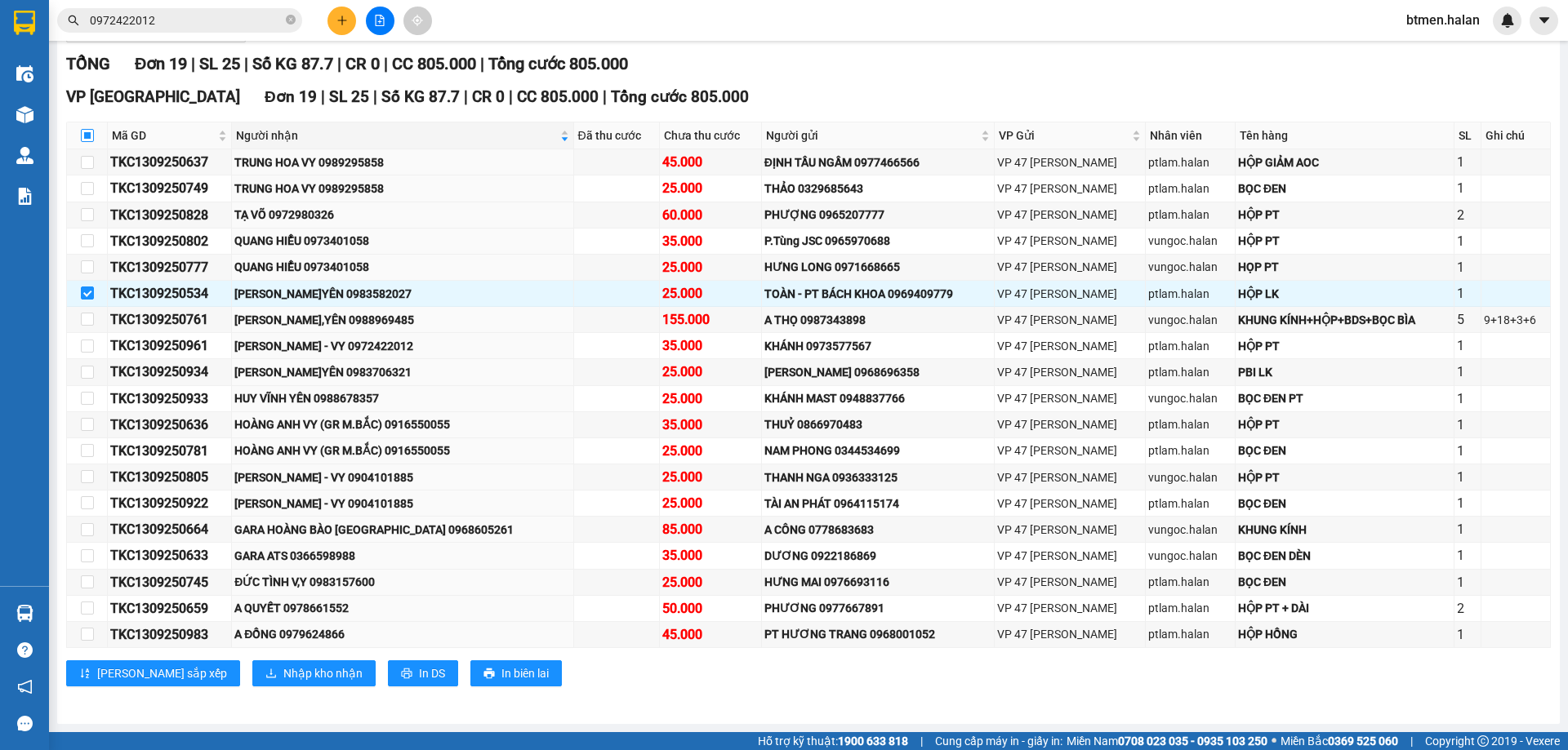
checkbox input "true"
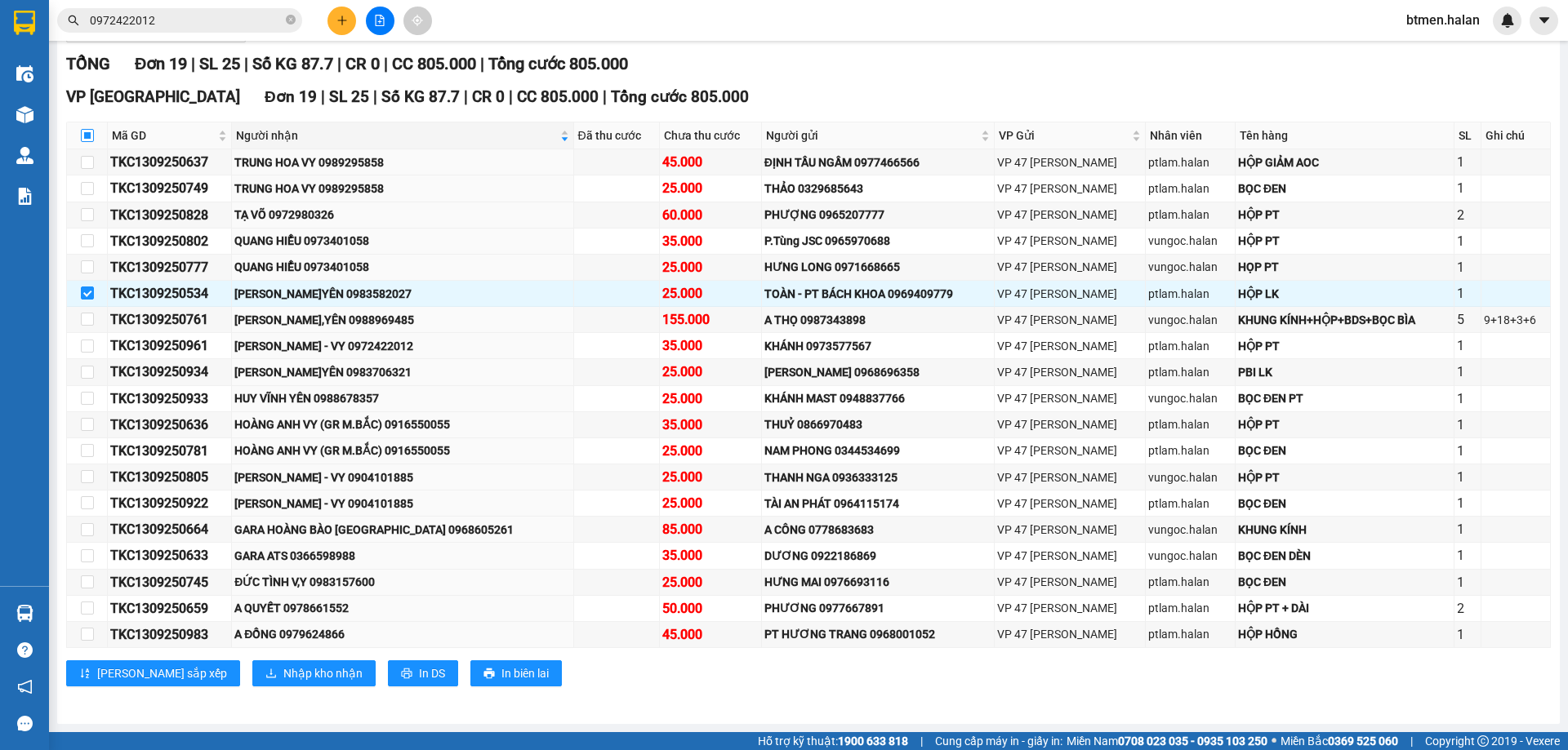
checkbox input "true"
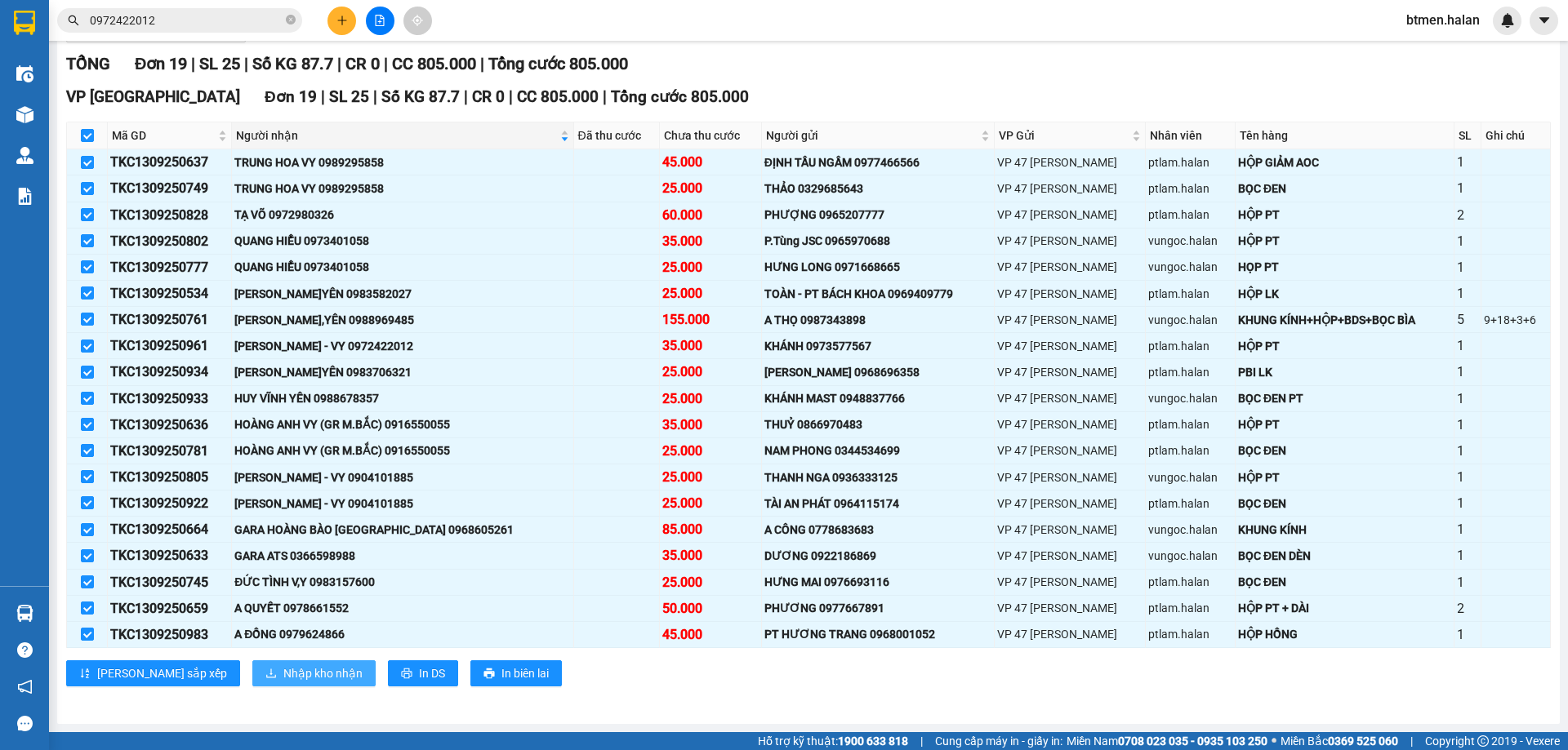
click at [252, 683] on button "Nhập kho nhận" at bounding box center [313, 673] width 123 height 26
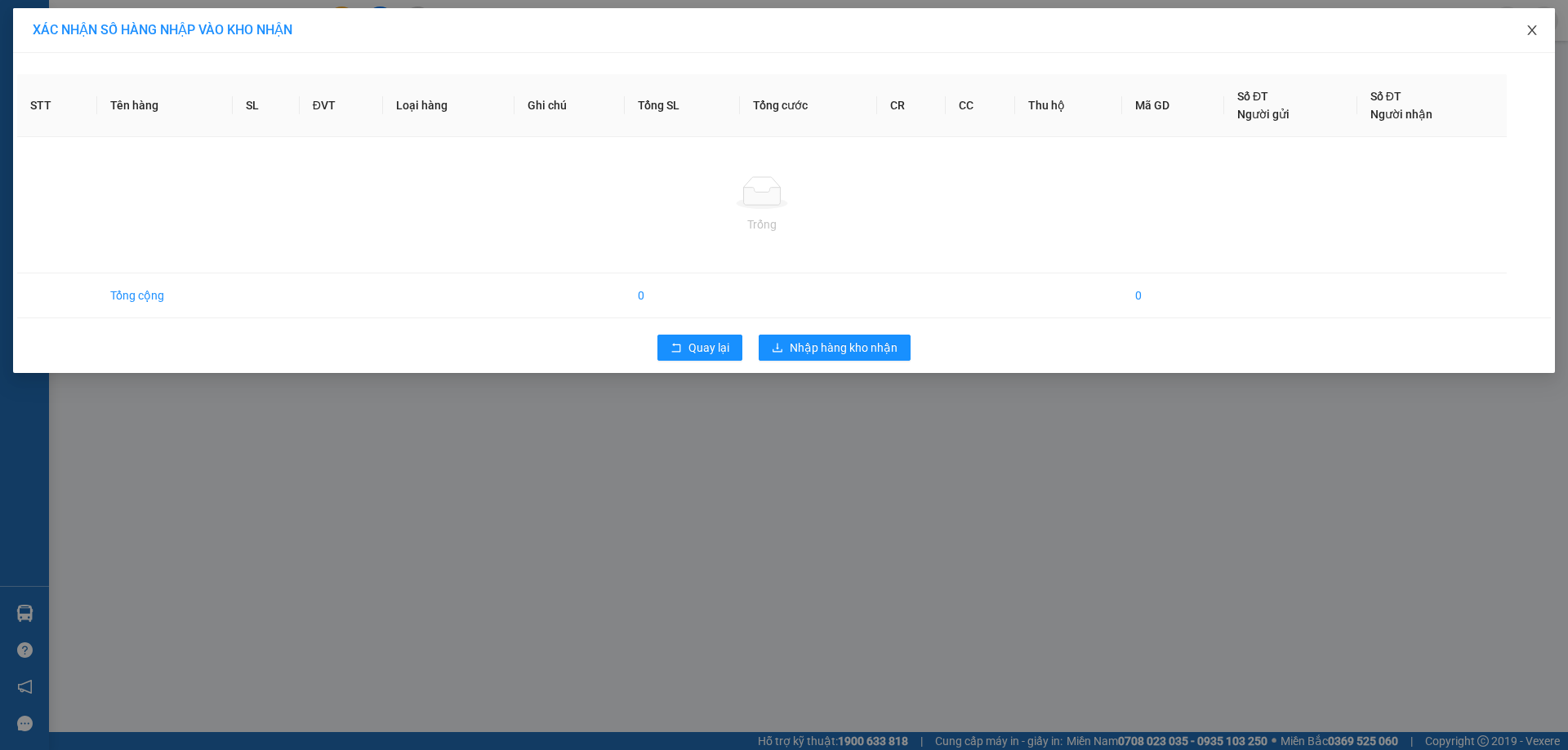
click at [1529, 35] on icon "close" at bounding box center [1531, 30] width 9 height 10
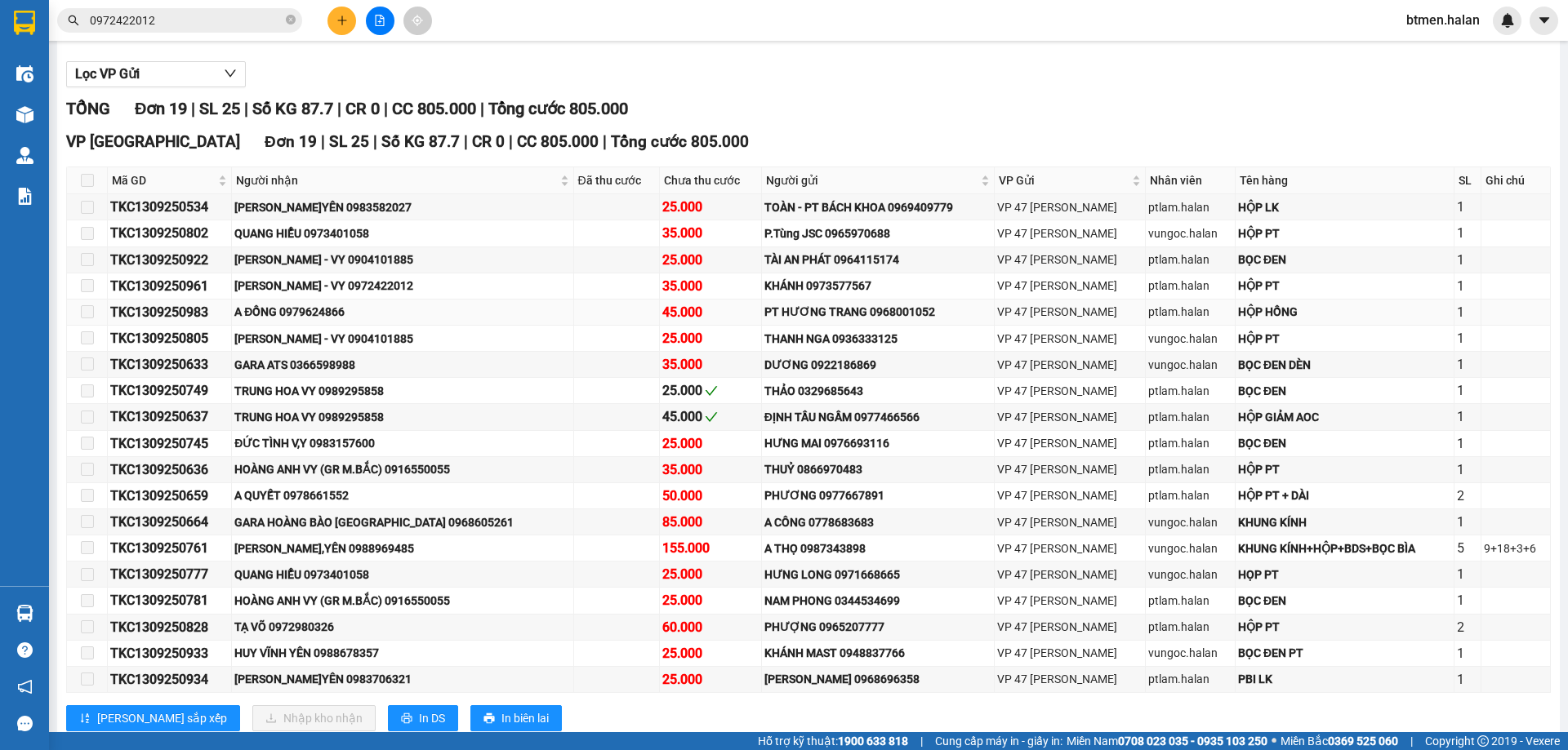
scroll to position [237, 0]
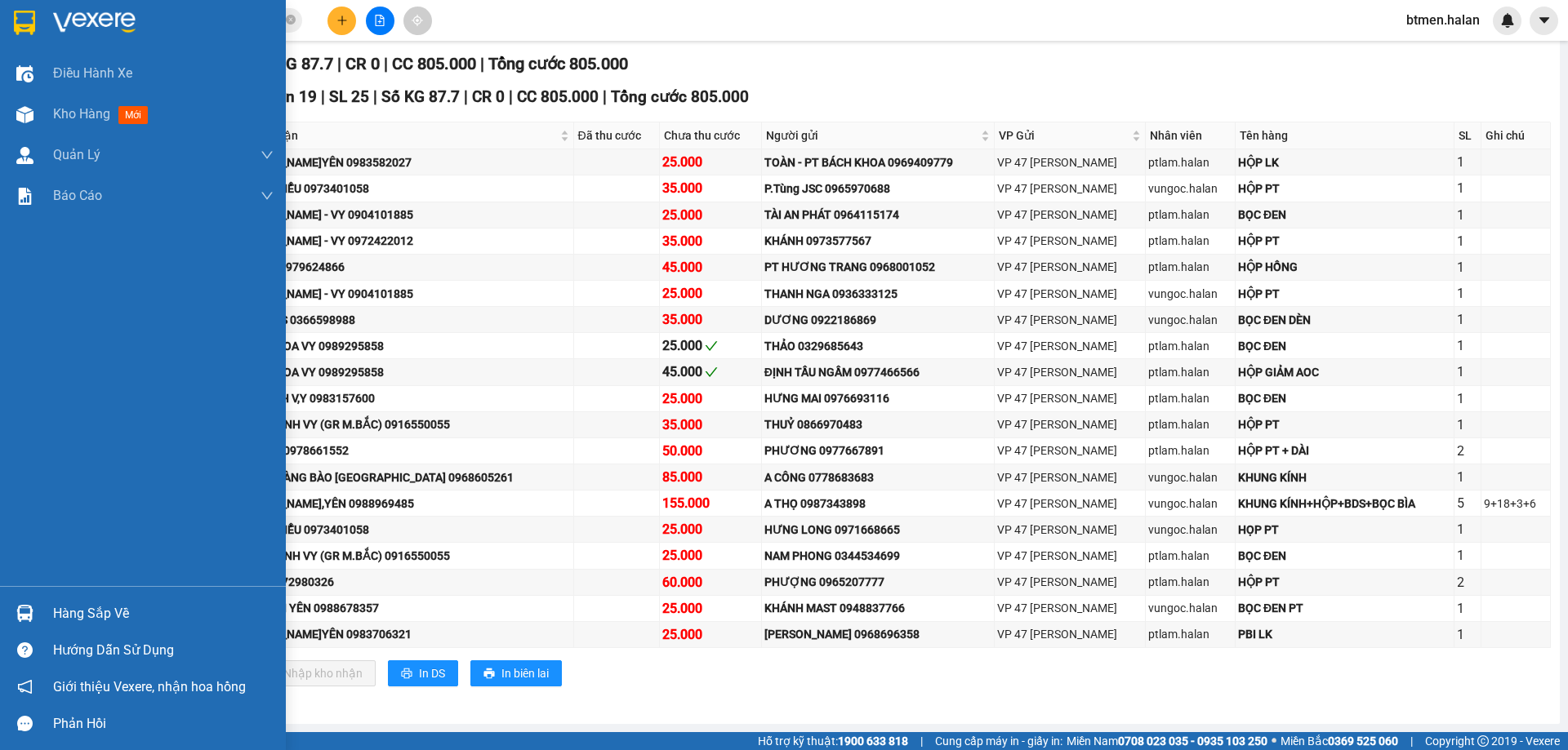
click at [51, 617] on div "Hàng sắp về" at bounding box center [143, 613] width 285 height 37
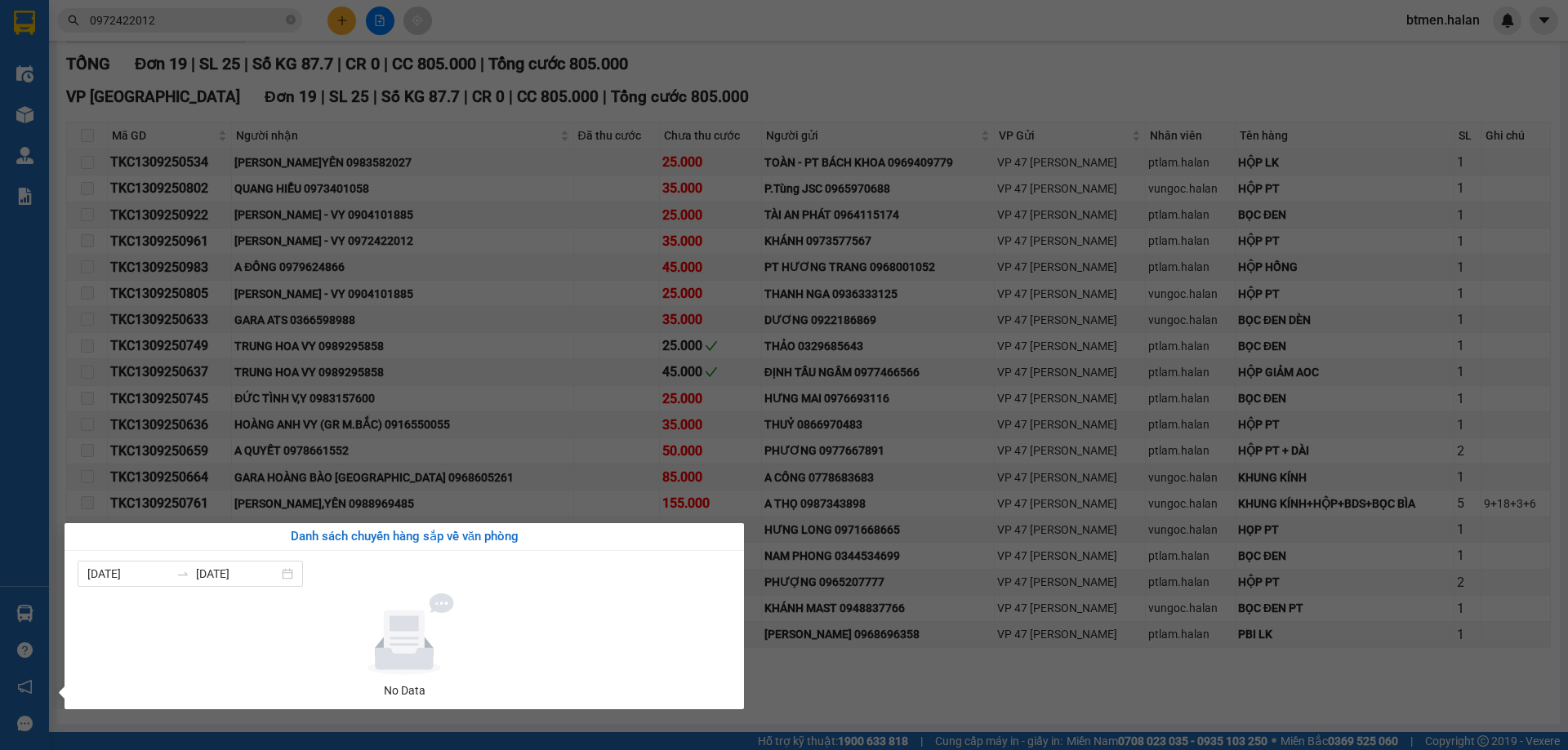
click at [1060, 677] on section "Kết quả tìm kiếm ( 16 ) Bộ lọc Mã ĐH Trạng thái Món hàng Thu hộ Tổng cước Chưa …" at bounding box center [784, 375] width 1568 height 750
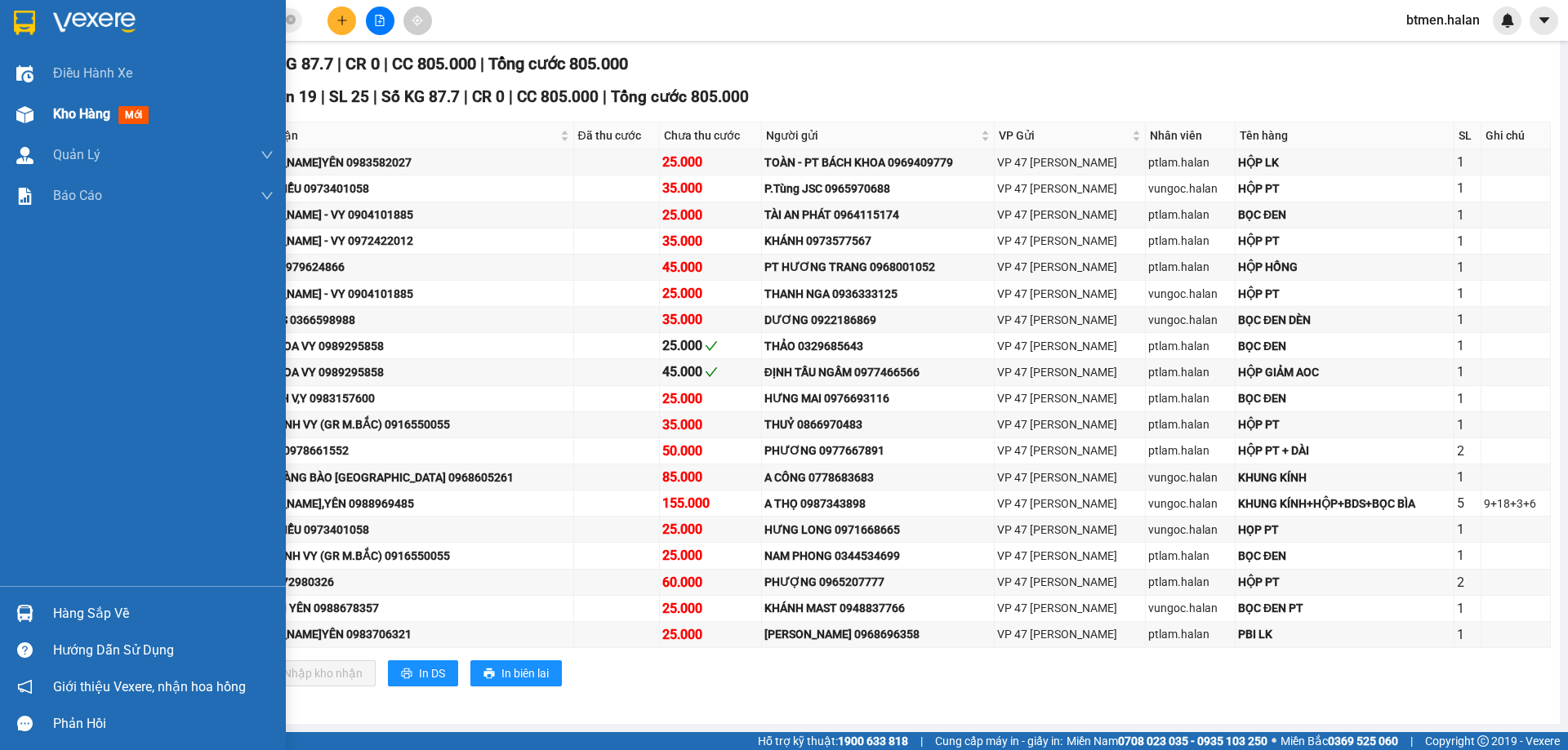
click at [86, 108] on span "Kho hàng" at bounding box center [81, 114] width 57 height 16
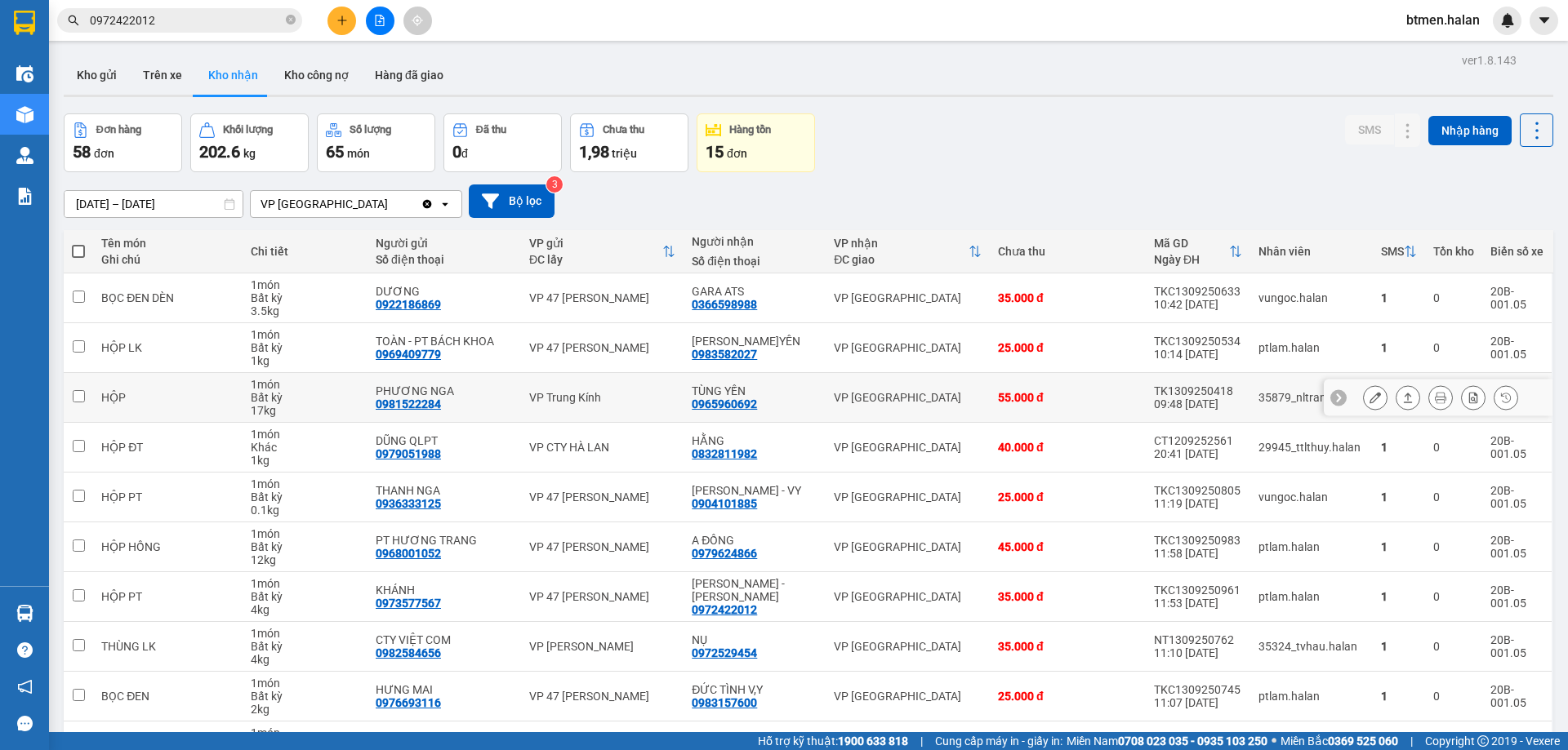
click at [749, 403] on div "0965960692" at bounding box center [724, 403] width 66 height 13
drag, startPoint x: 749, startPoint y: 403, endPoint x: 1032, endPoint y: 179, distance: 360.9
click at [1032, 179] on div "[DATE] – [DATE] Press the down arrow key to interact with the calendar and sele…" at bounding box center [808, 201] width 1489 height 58
click at [735, 459] on div "0832811982" at bounding box center [724, 453] width 66 height 13
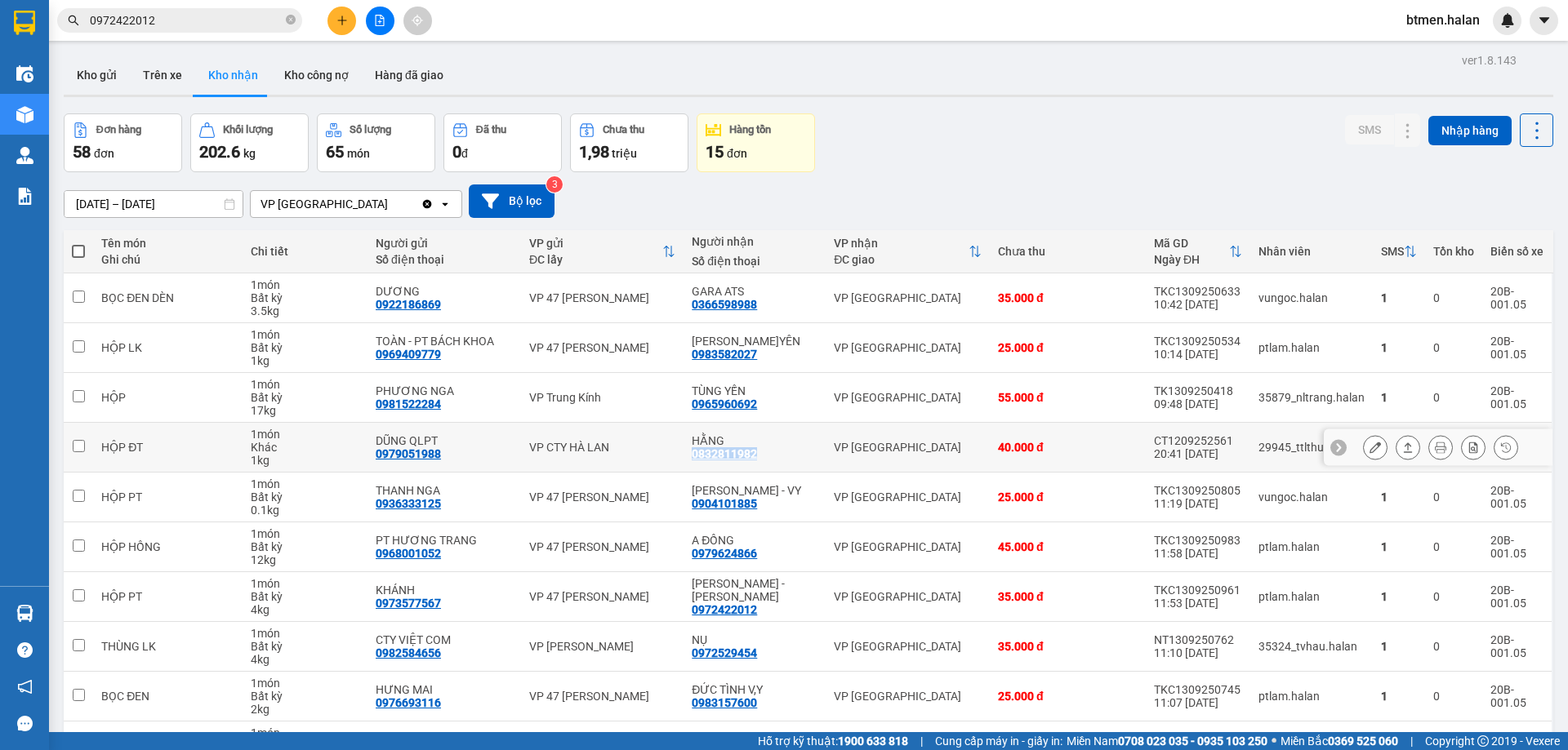
click at [735, 459] on div "0832811982" at bounding box center [724, 453] width 66 height 13
drag, startPoint x: 735, startPoint y: 459, endPoint x: 768, endPoint y: 417, distance: 53.4
click at [765, 417] on td "TÙNG YẾN 0965960692" at bounding box center [755, 397] width 142 height 50
checkbox input "true"
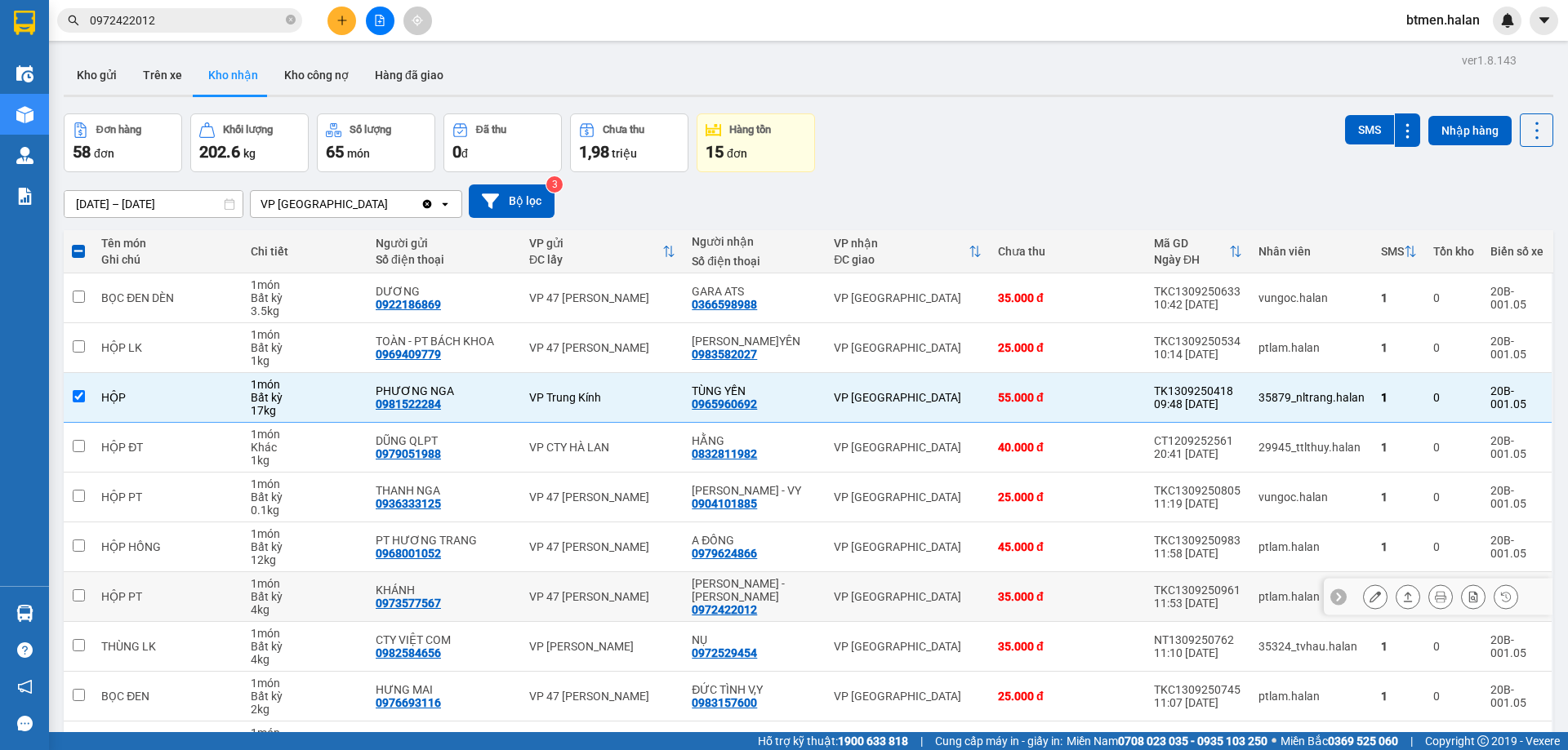
scroll to position [81, 0]
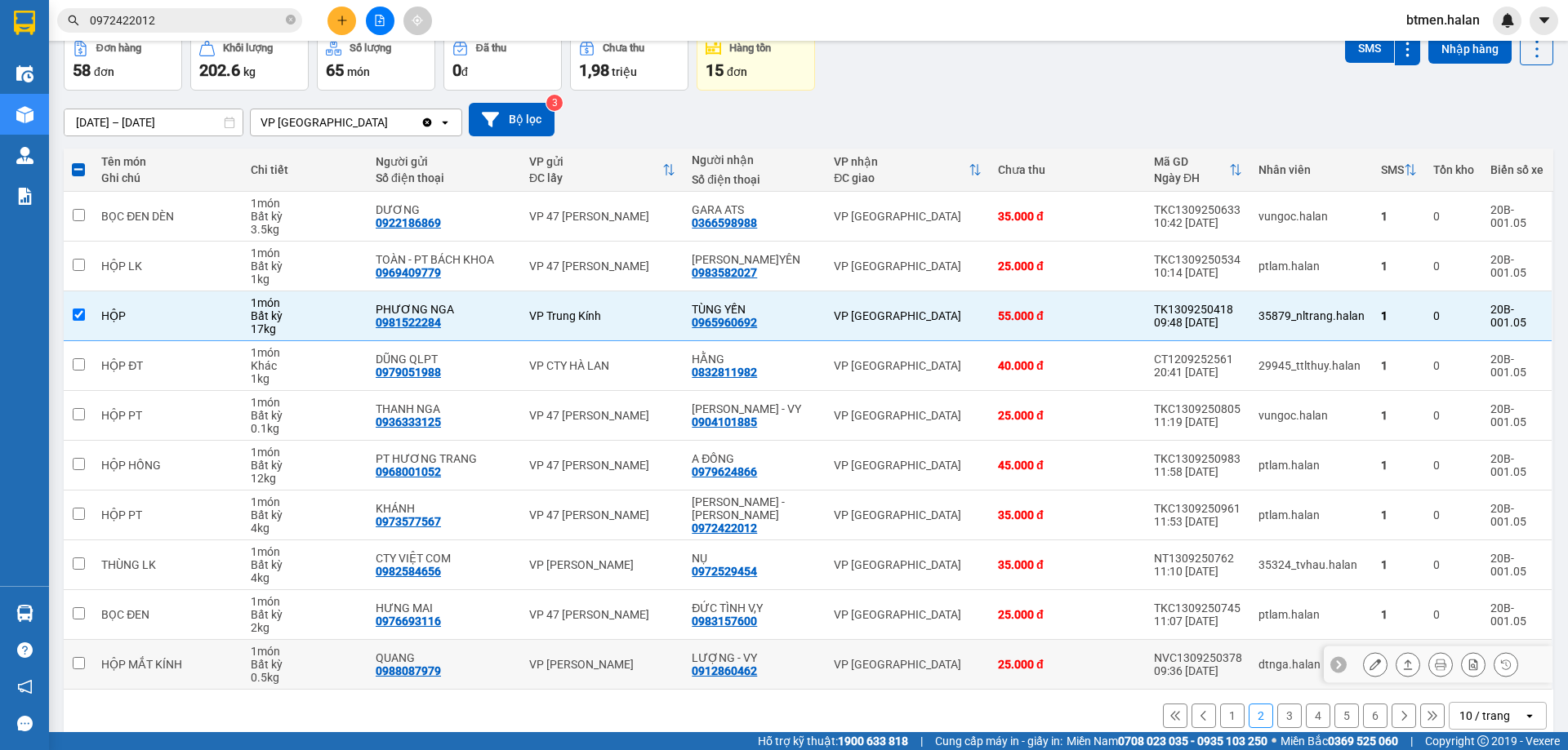
click at [742, 668] on div "0912860462" at bounding box center [724, 670] width 66 height 13
copy div "0912860462"
click at [182, 18] on input "0972422012" at bounding box center [186, 20] width 193 height 18
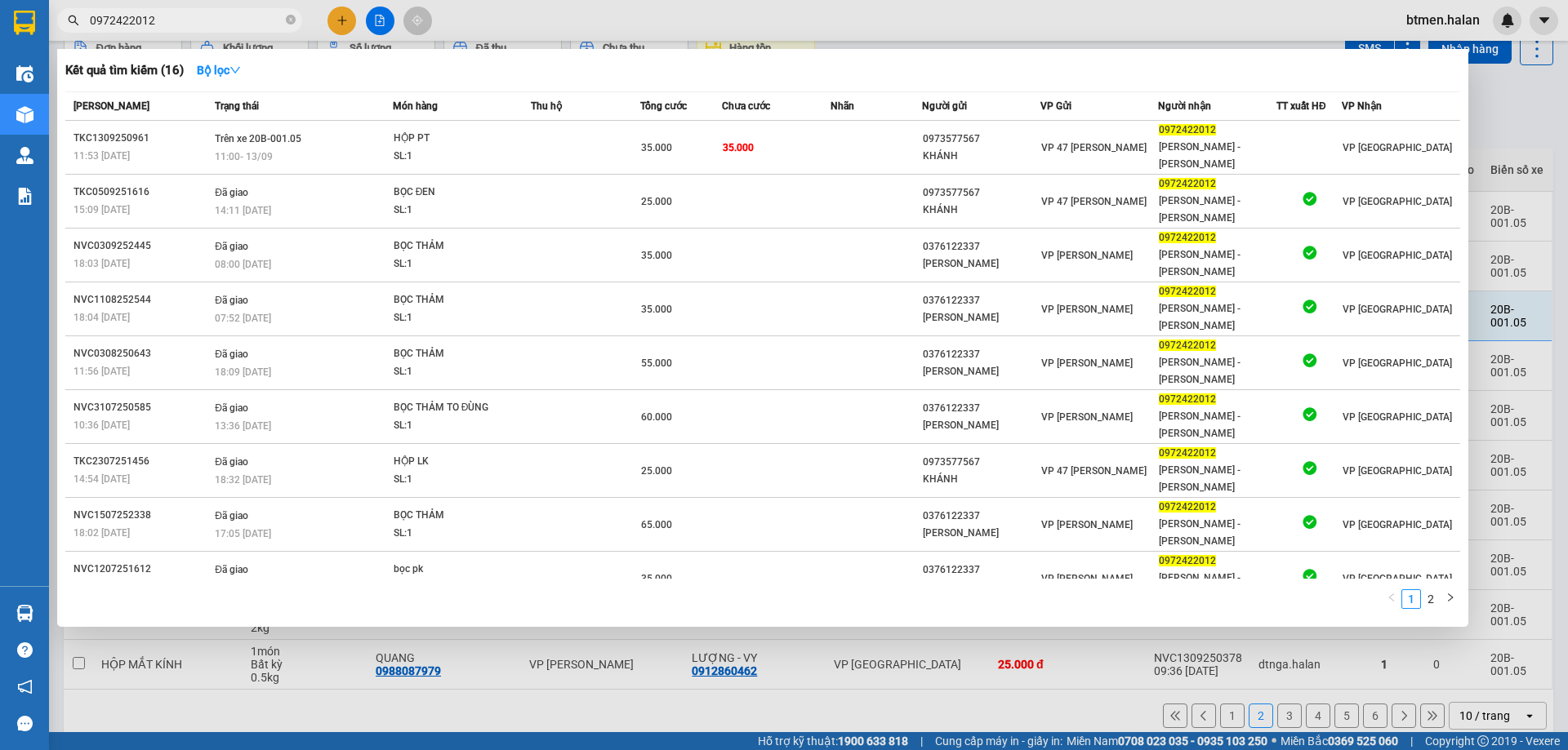
click at [182, 18] on input "0972422012" at bounding box center [186, 20] width 193 height 18
paste input "1286046"
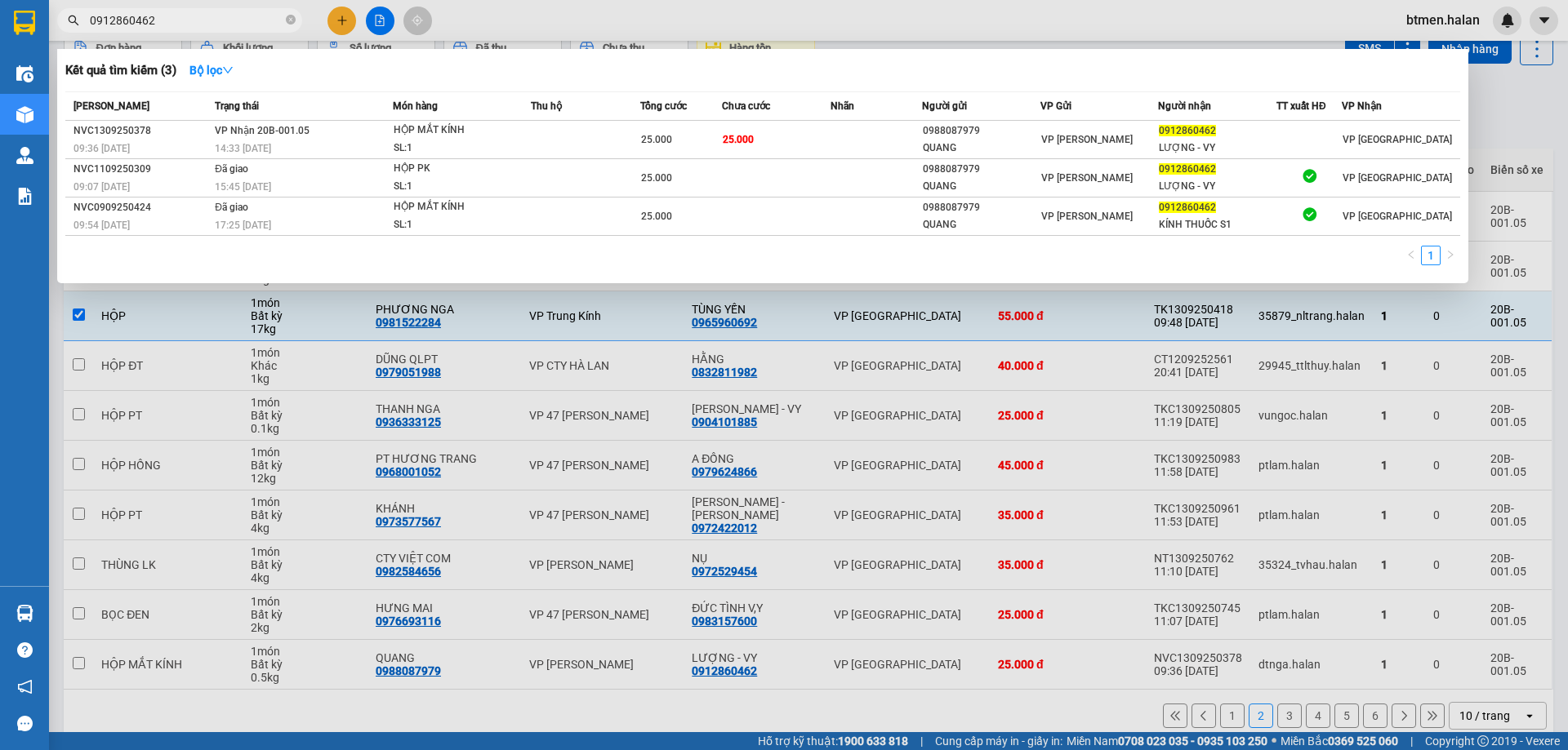
type input "0912860462"
click at [1483, 112] on div at bounding box center [784, 375] width 1568 height 750
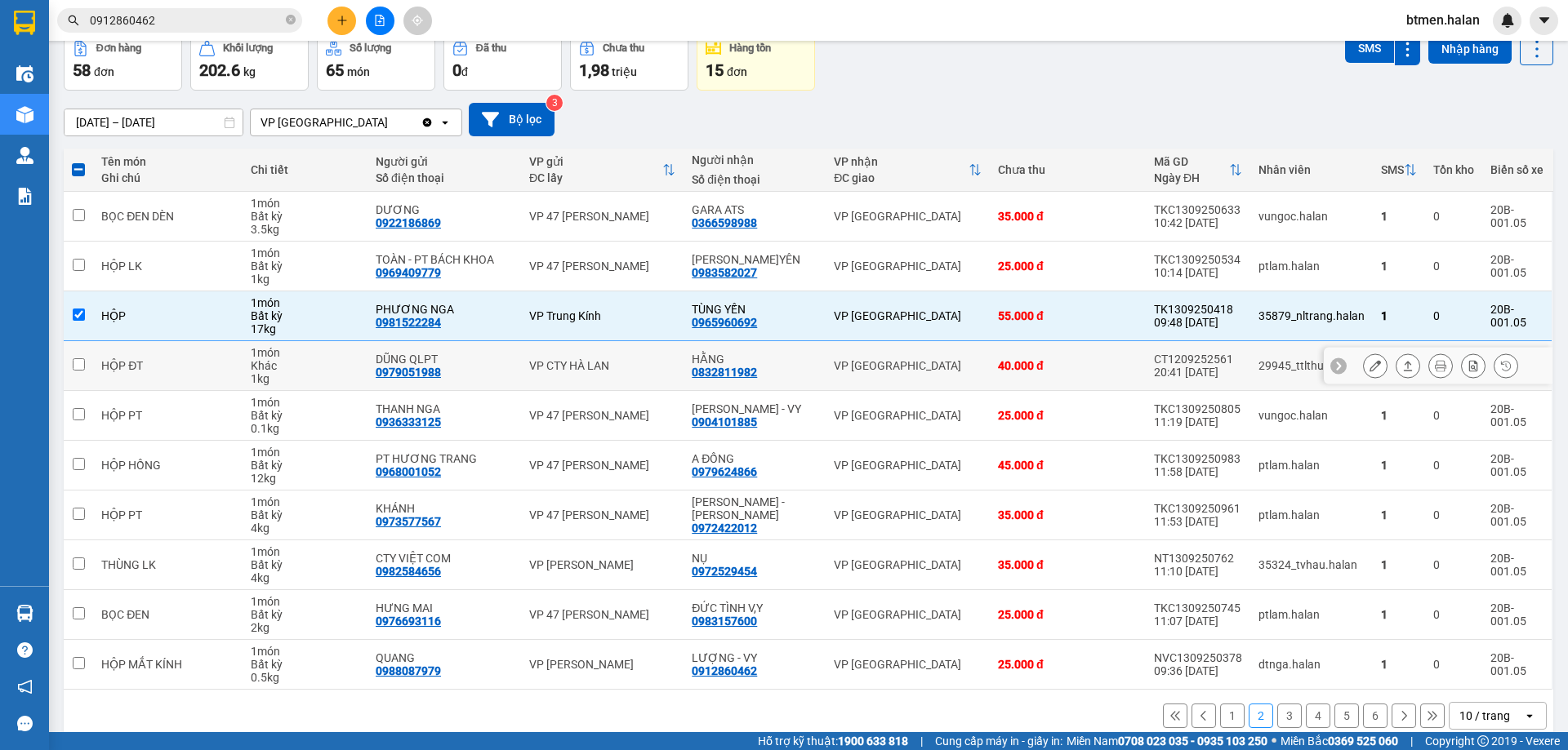
click at [753, 373] on div "0832811982" at bounding box center [724, 372] width 66 height 13
click at [423, 373] on div "0979051988" at bounding box center [408, 372] width 66 height 13
copy div "0979051988"
click at [649, 114] on div "[DATE] – [DATE] Press the down arrow key to interact with the calendar and sele…" at bounding box center [808, 120] width 1489 height 33
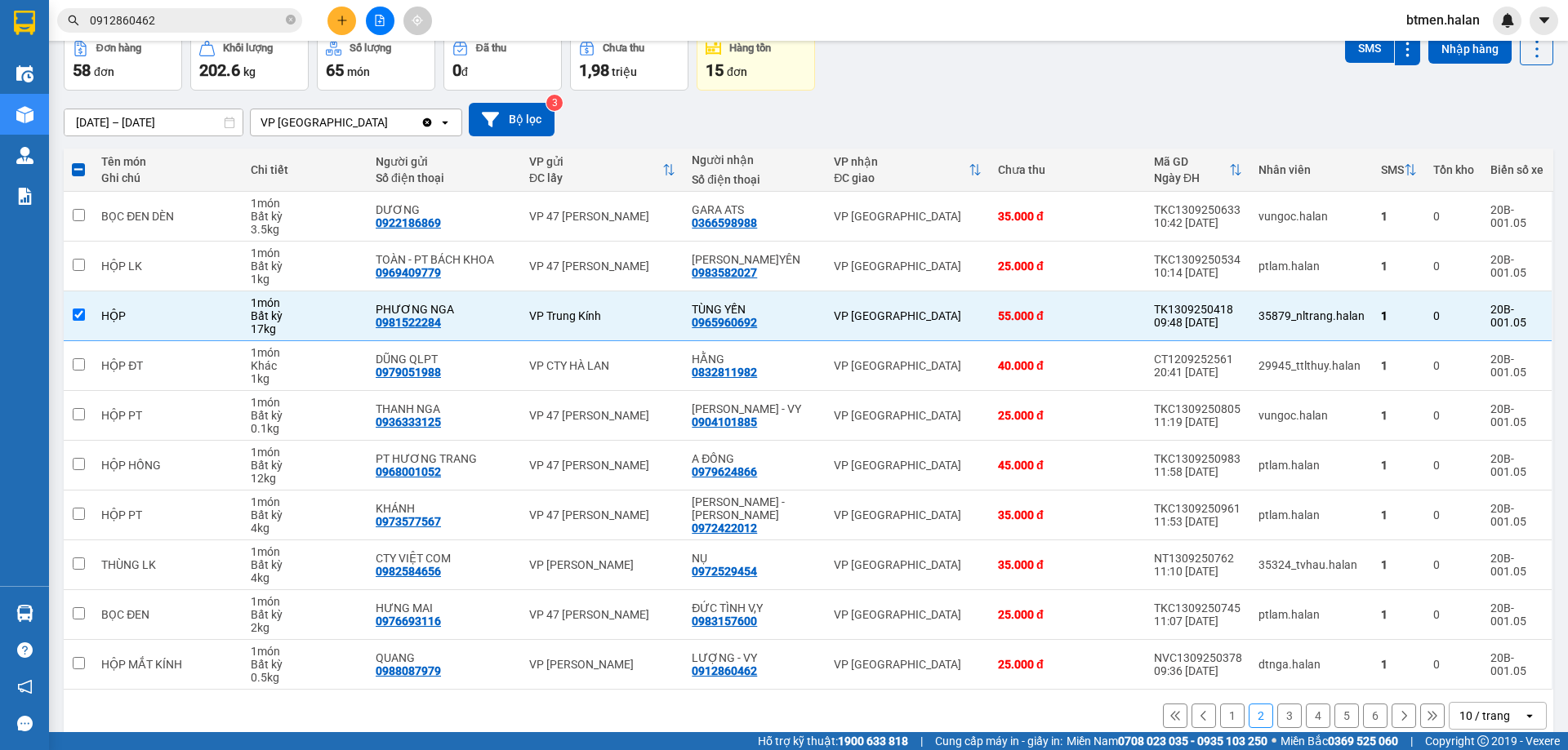
click at [1220, 719] on button "1" at bounding box center [1232, 716] width 25 height 25
checkbox input "false"
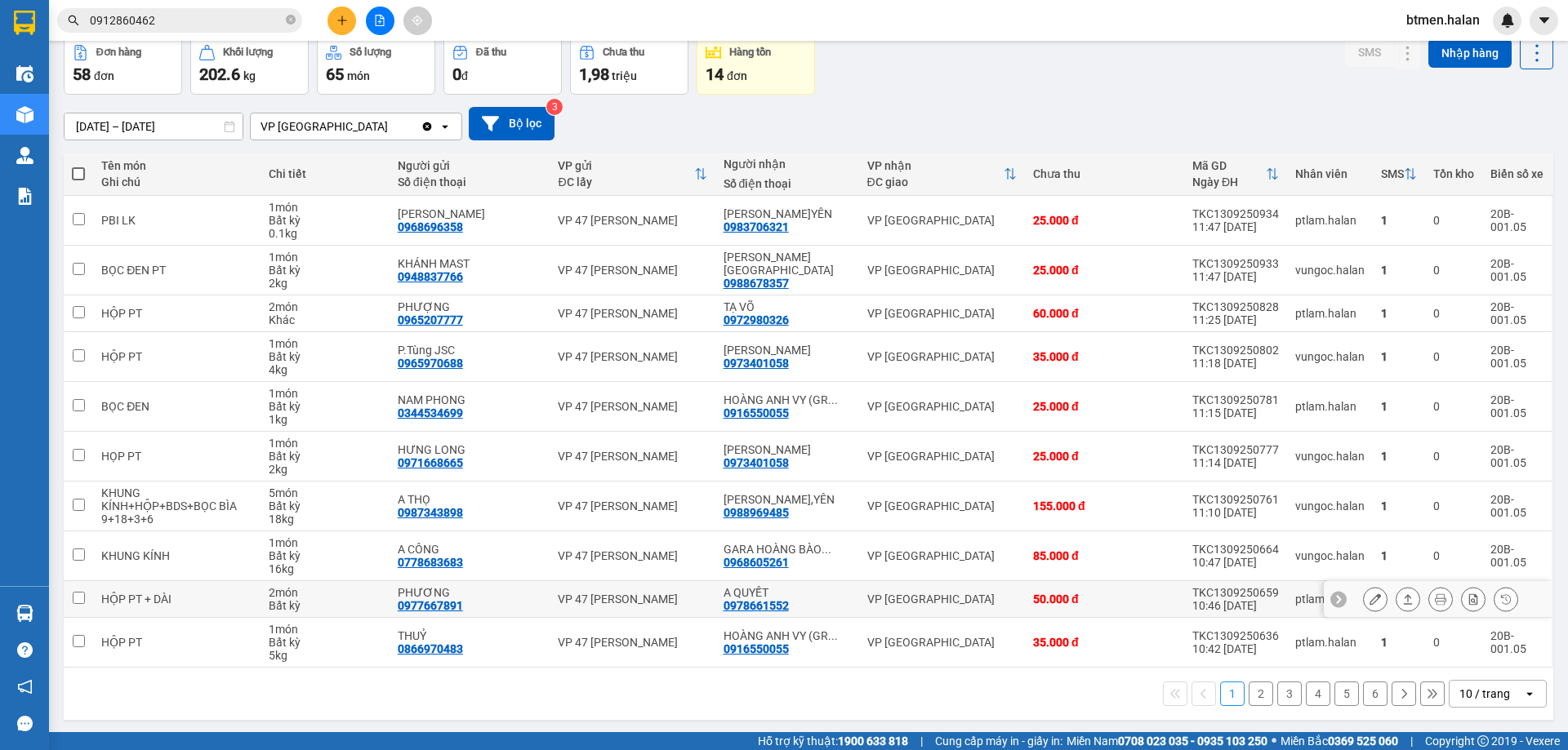
scroll to position [80, 0]
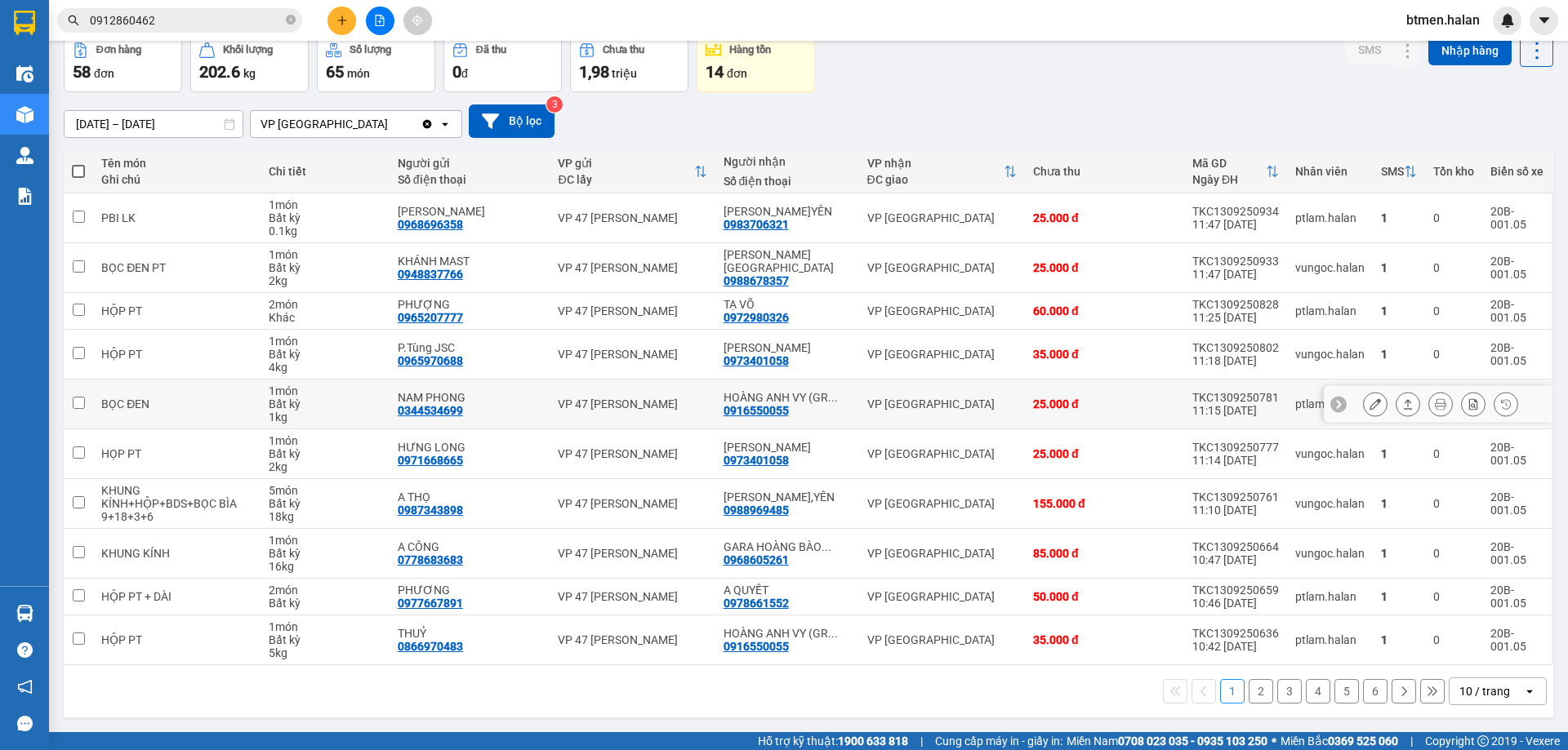
click at [770, 407] on div "0916550055" at bounding box center [756, 410] width 66 height 13
copy div "0916550055"
click at [201, 19] on input "0912860462" at bounding box center [186, 20] width 193 height 18
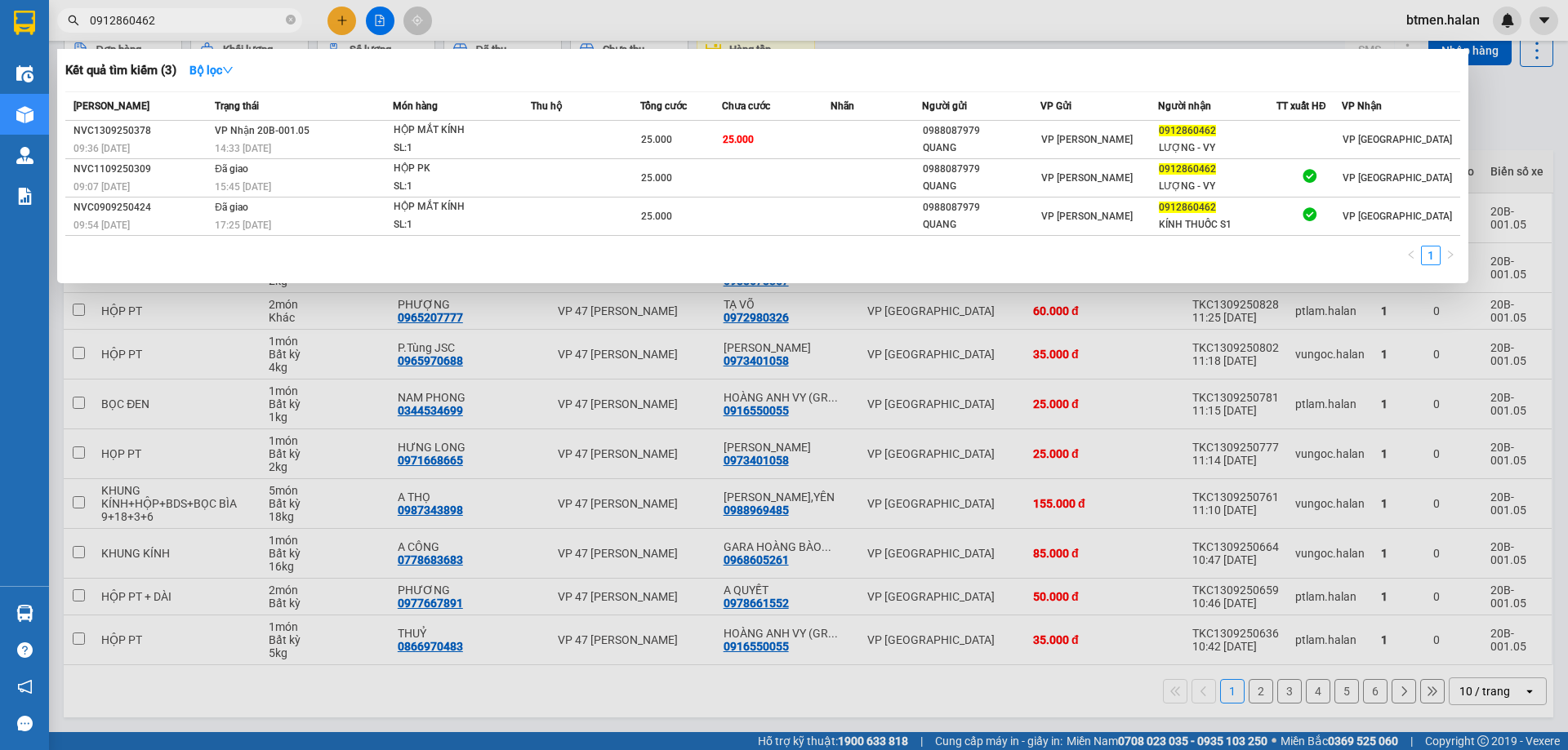
click at [201, 19] on input "0912860462" at bounding box center [186, 20] width 193 height 18
paste input "6550055"
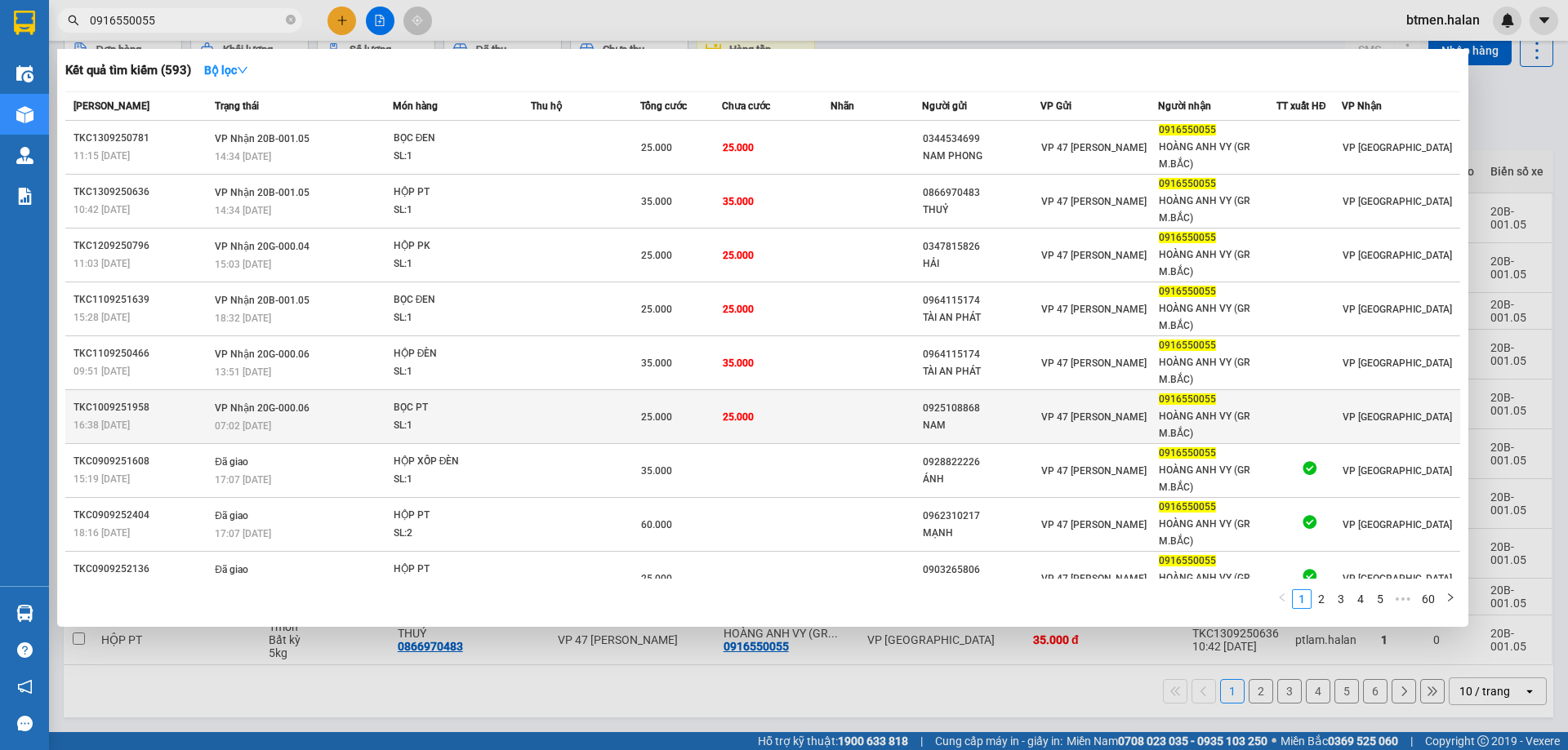
type input "0916550055"
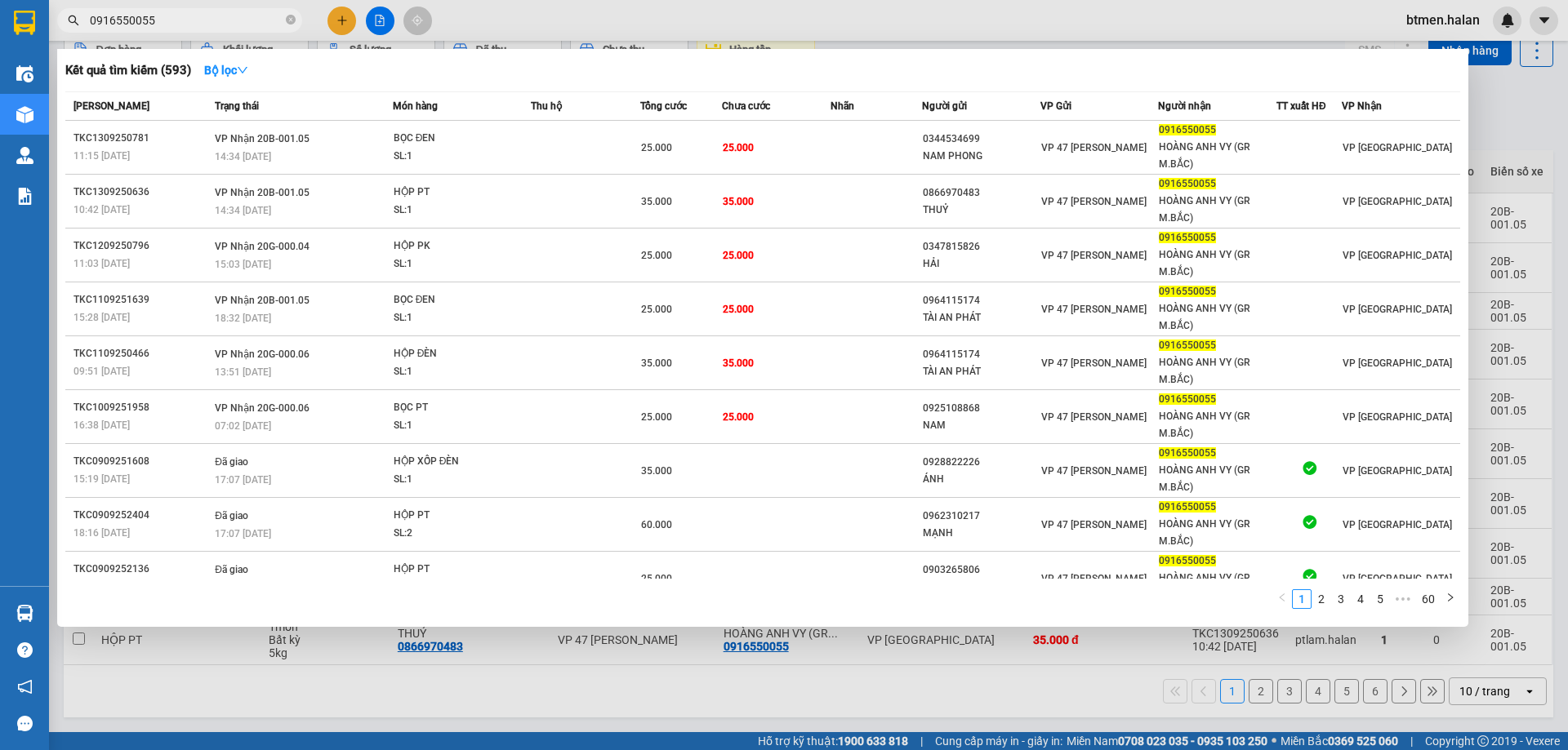
click at [1530, 134] on div at bounding box center [784, 375] width 1568 height 750
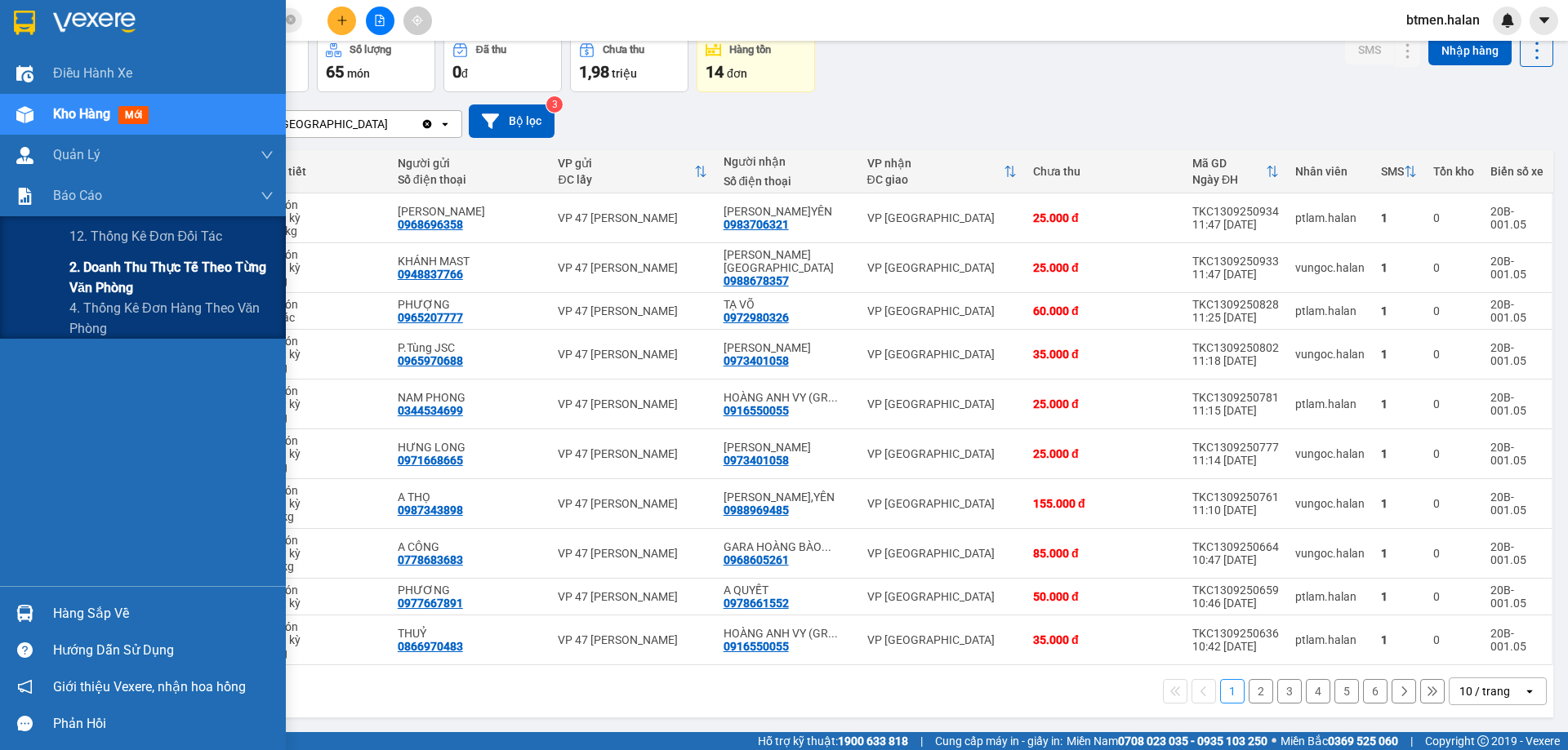
click at [99, 282] on span "2. Doanh thu thực tế theo từng văn phòng" at bounding box center [171, 277] width 204 height 41
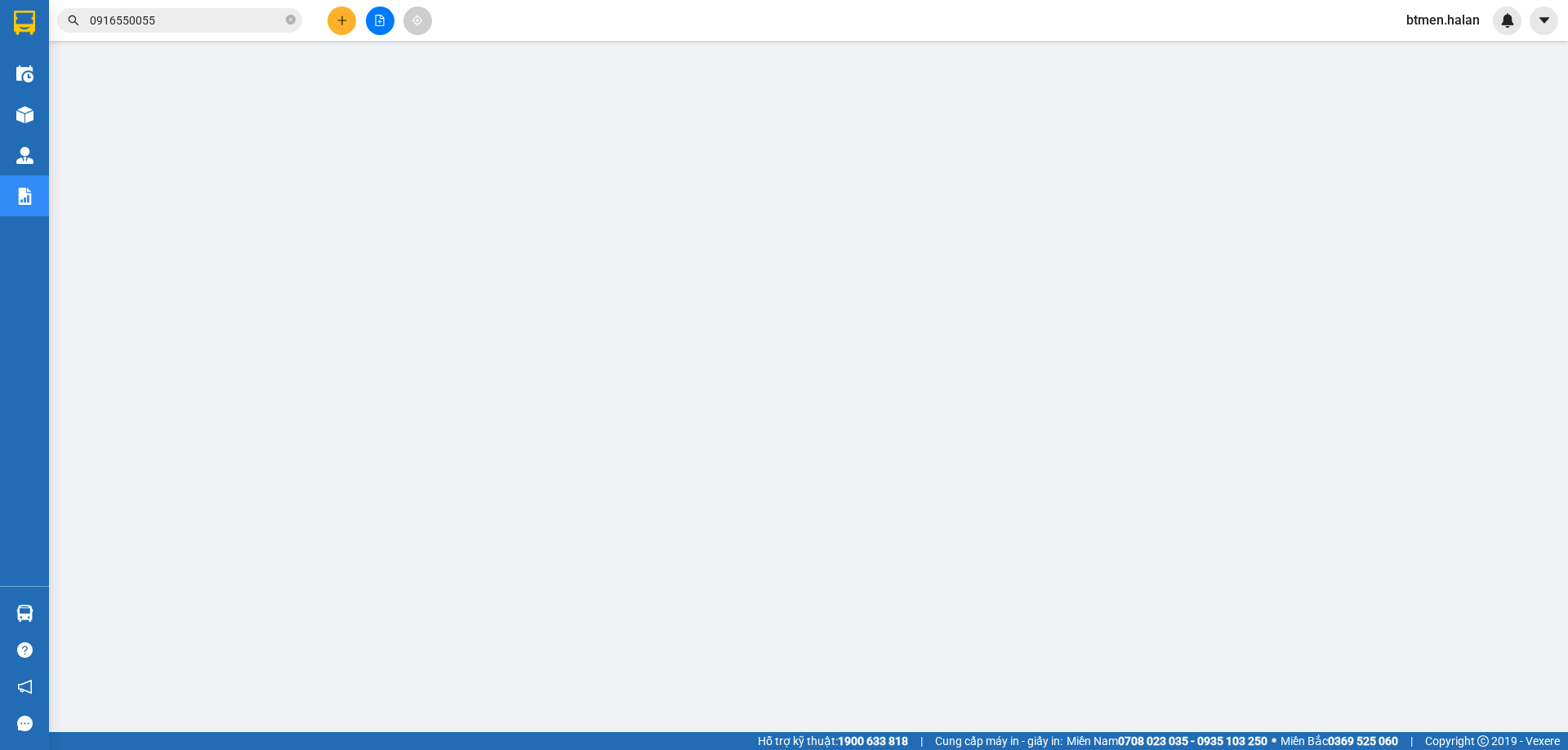
scroll to position [60, 0]
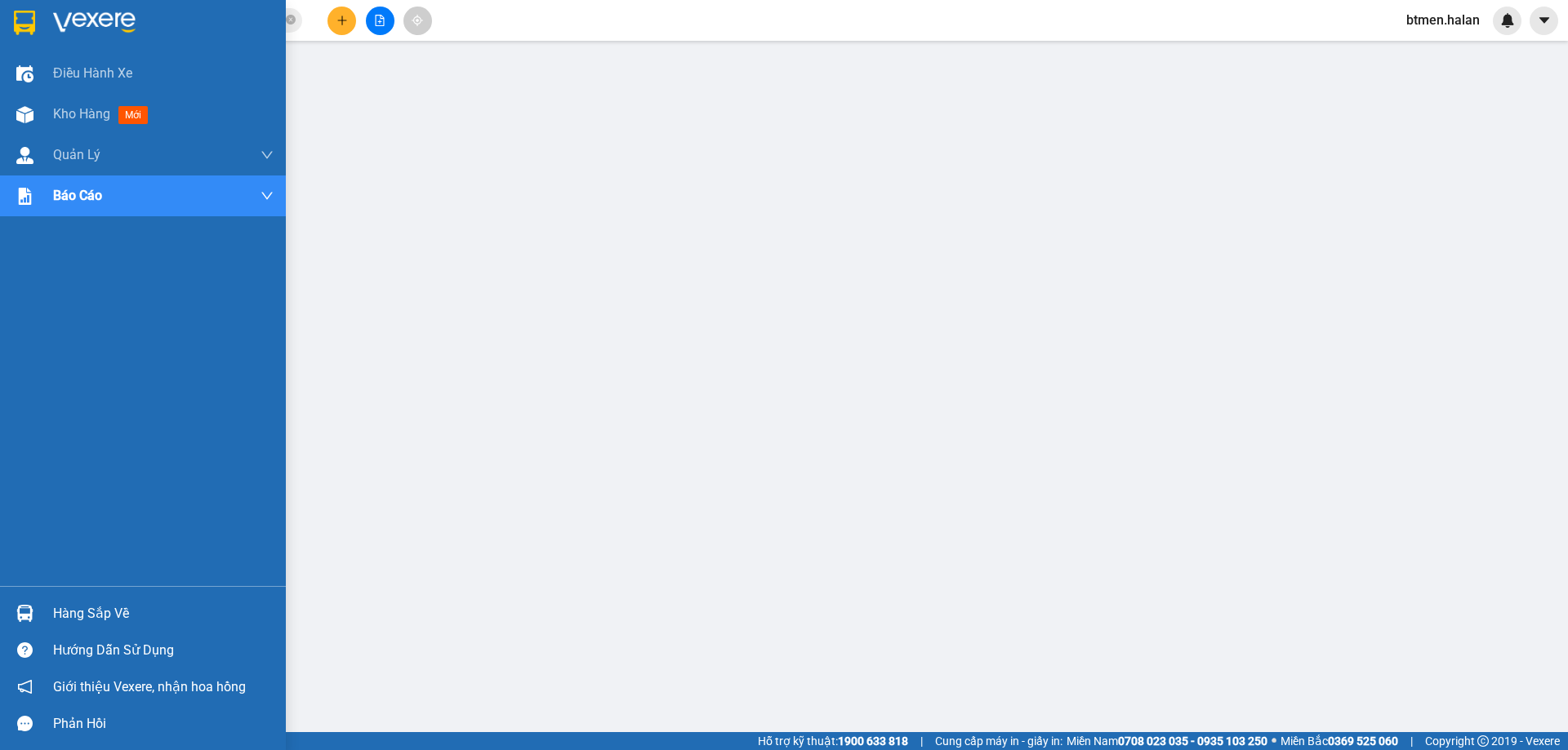
click at [46, 594] on div "Hàng sắp về Hướng dẫn sử dụng Giới thiệu Vexere, nhận hoa hồng Phản hồi" at bounding box center [143, 664] width 285 height 156
click at [51, 602] on div "Hàng sắp về" at bounding box center [143, 613] width 285 height 37
click at [54, 607] on div "Hàng sắp về" at bounding box center [164, 613] width 221 height 25
click at [67, 619] on div "Hàng sắp về" at bounding box center [164, 613] width 221 height 25
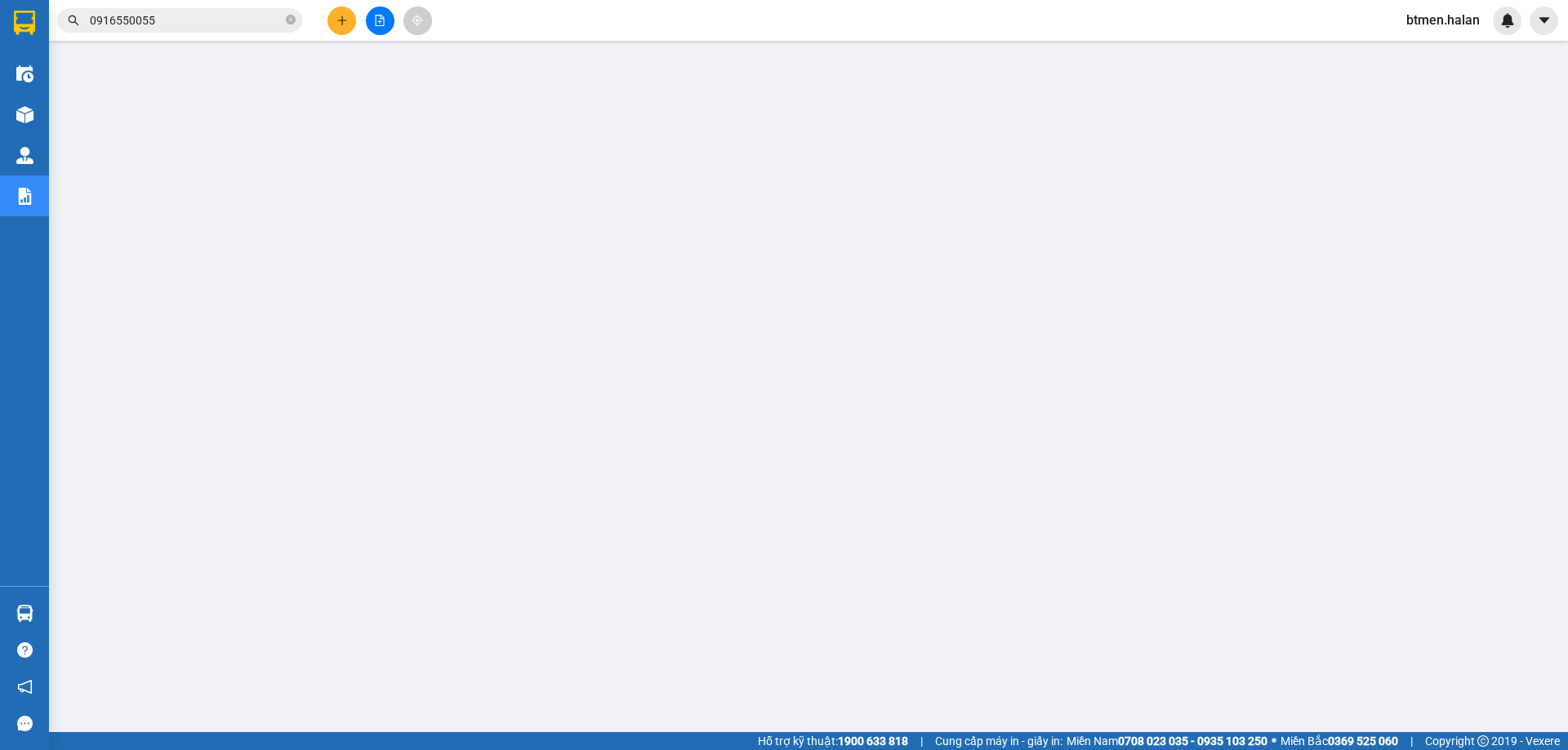
scroll to position [0, 0]
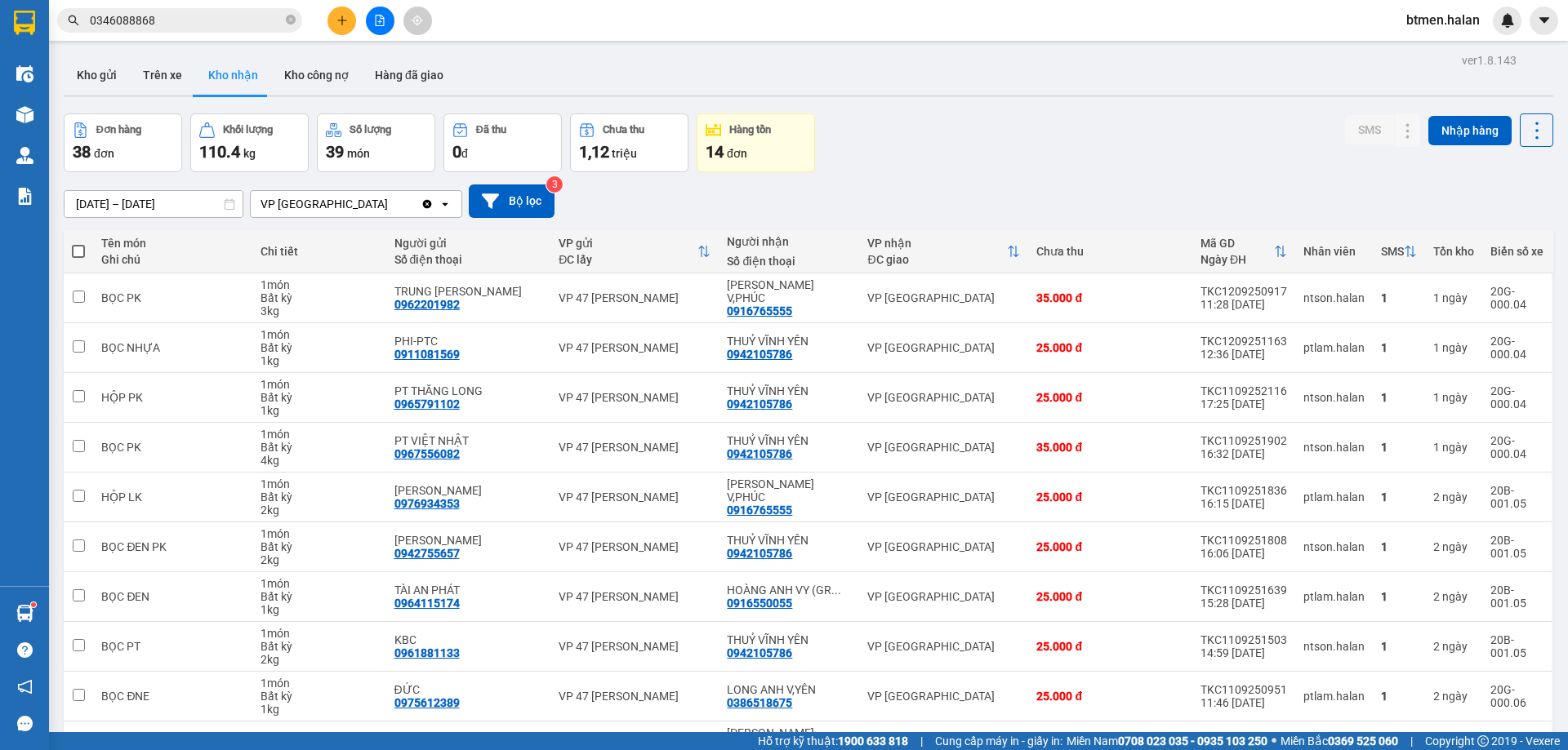
click at [52, 609] on main "ver 1.8.143 Kho gửi Trên xe Kho nhận Kho công nợ Hàng đã giao Đơn hàng 38 đơn K…" at bounding box center [784, 366] width 1568 height 732
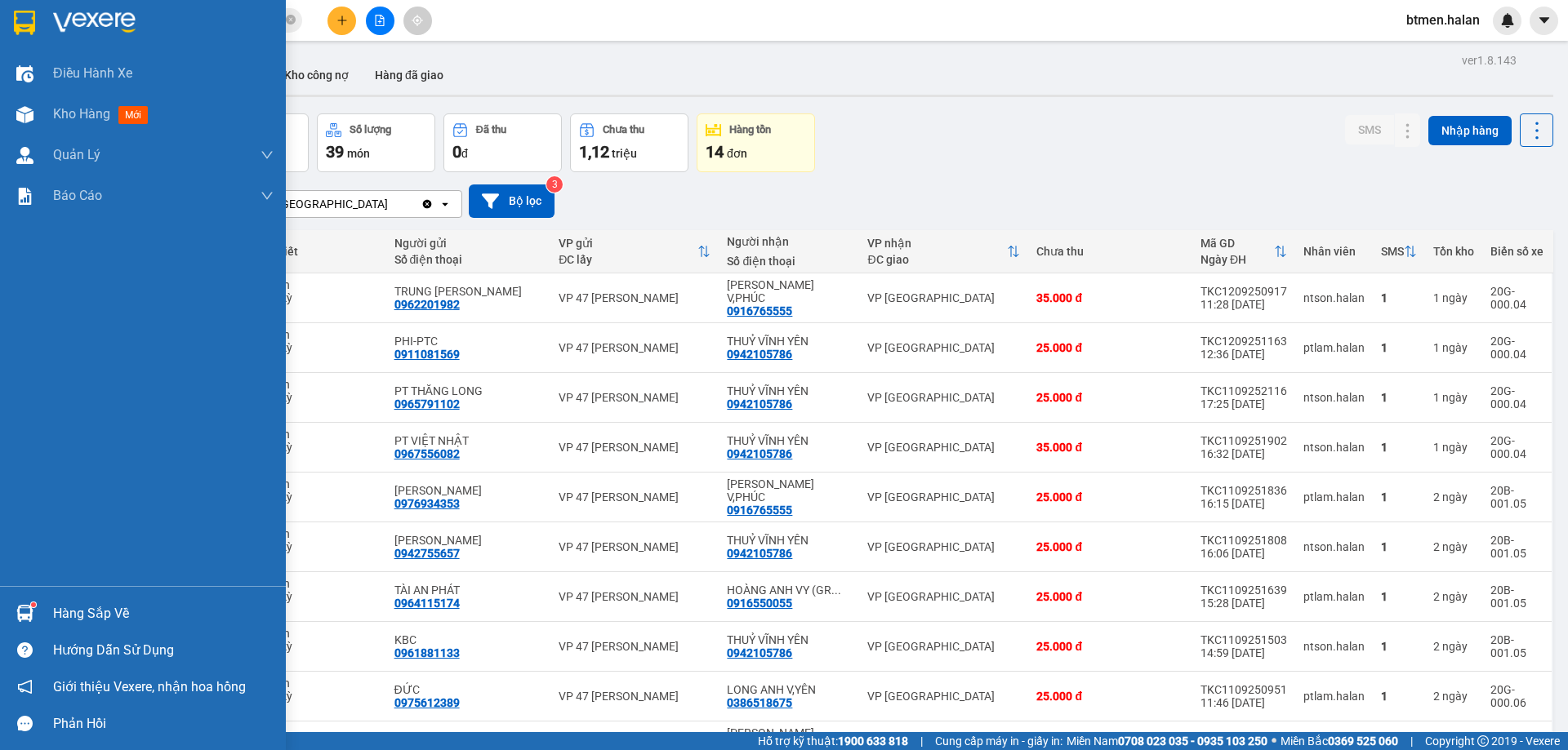
click at [29, 607] on img at bounding box center [25, 613] width 18 height 18
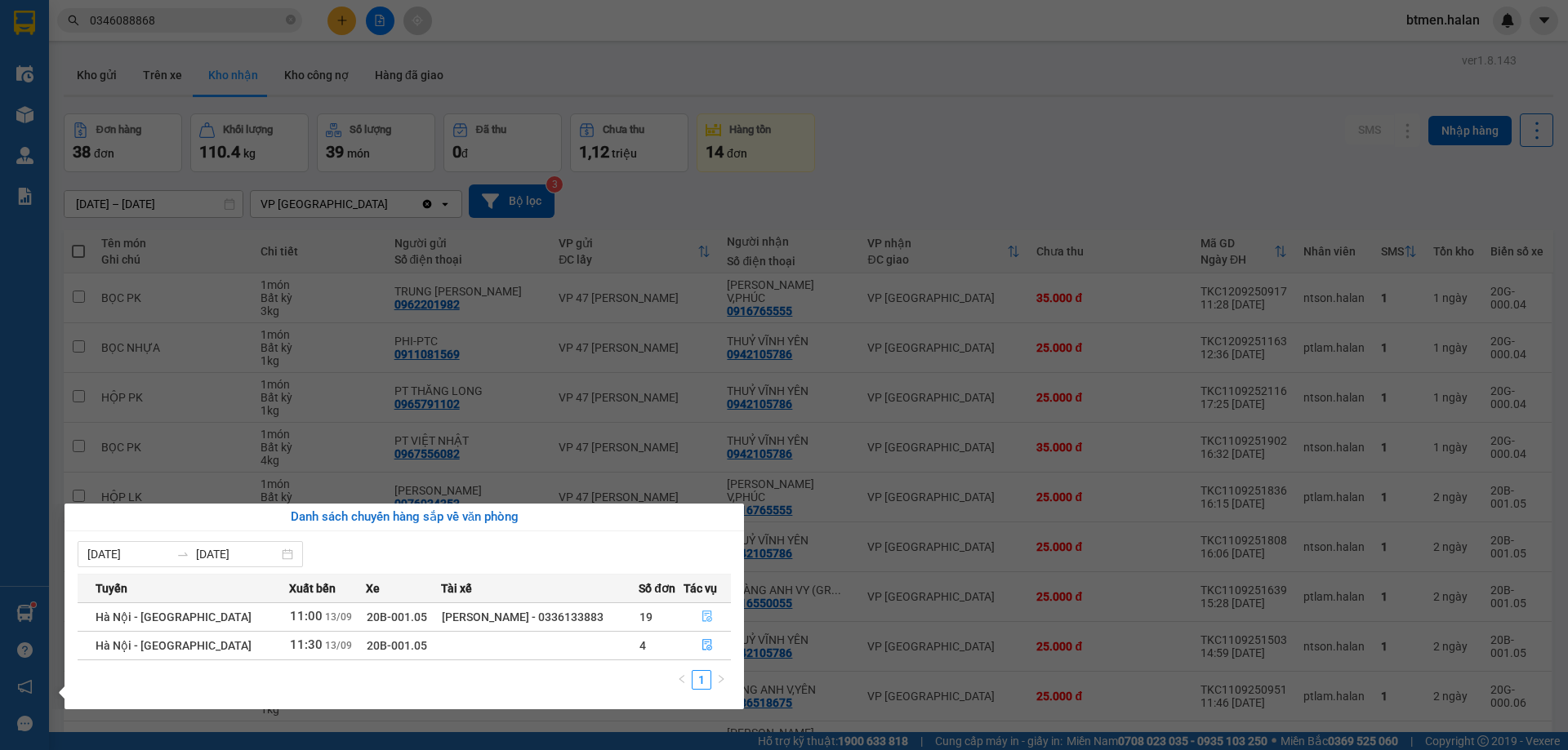
click at [703, 620] on icon "file-done" at bounding box center [707, 616] width 11 height 11
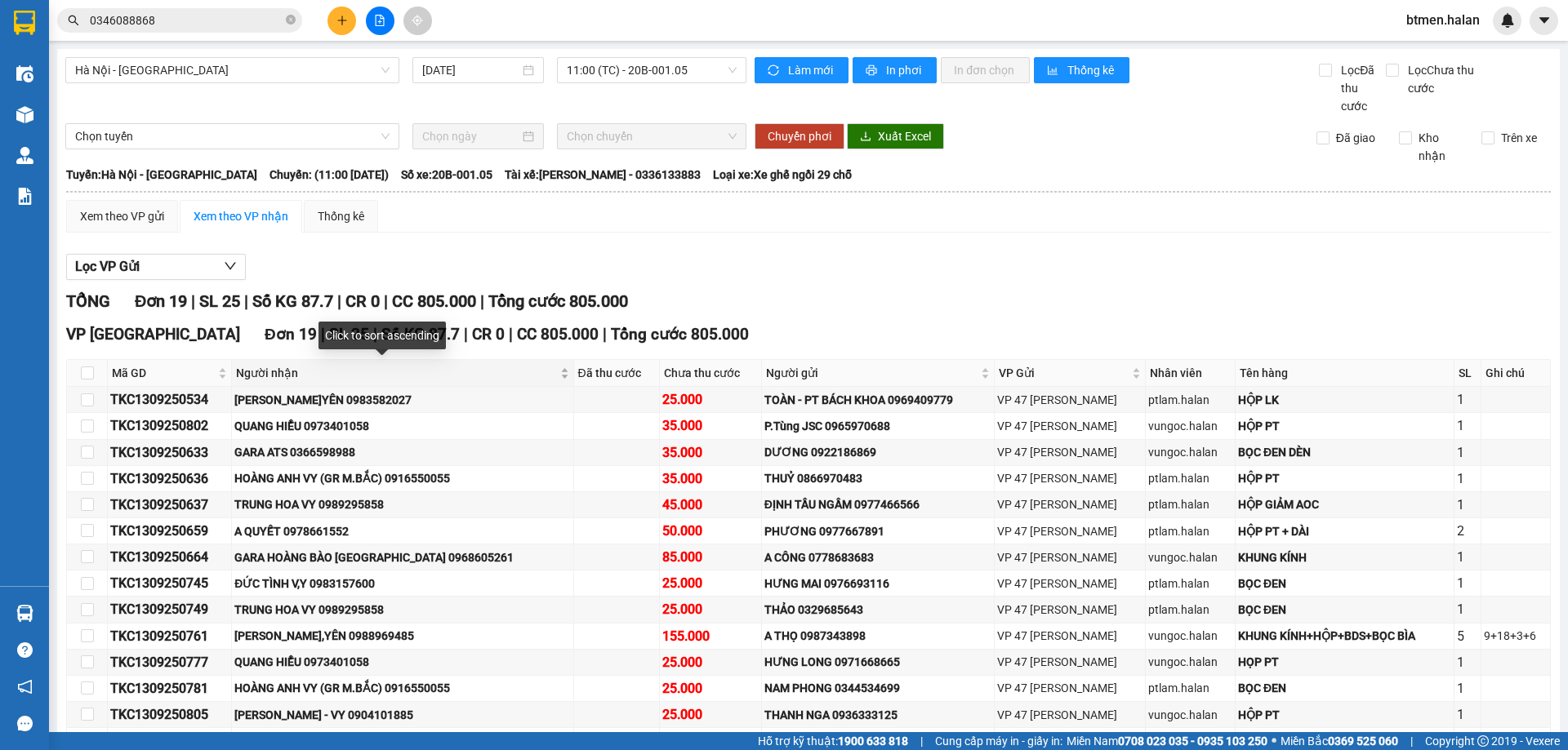
click at [285, 364] on div "Người nhận" at bounding box center [403, 373] width 333 height 18
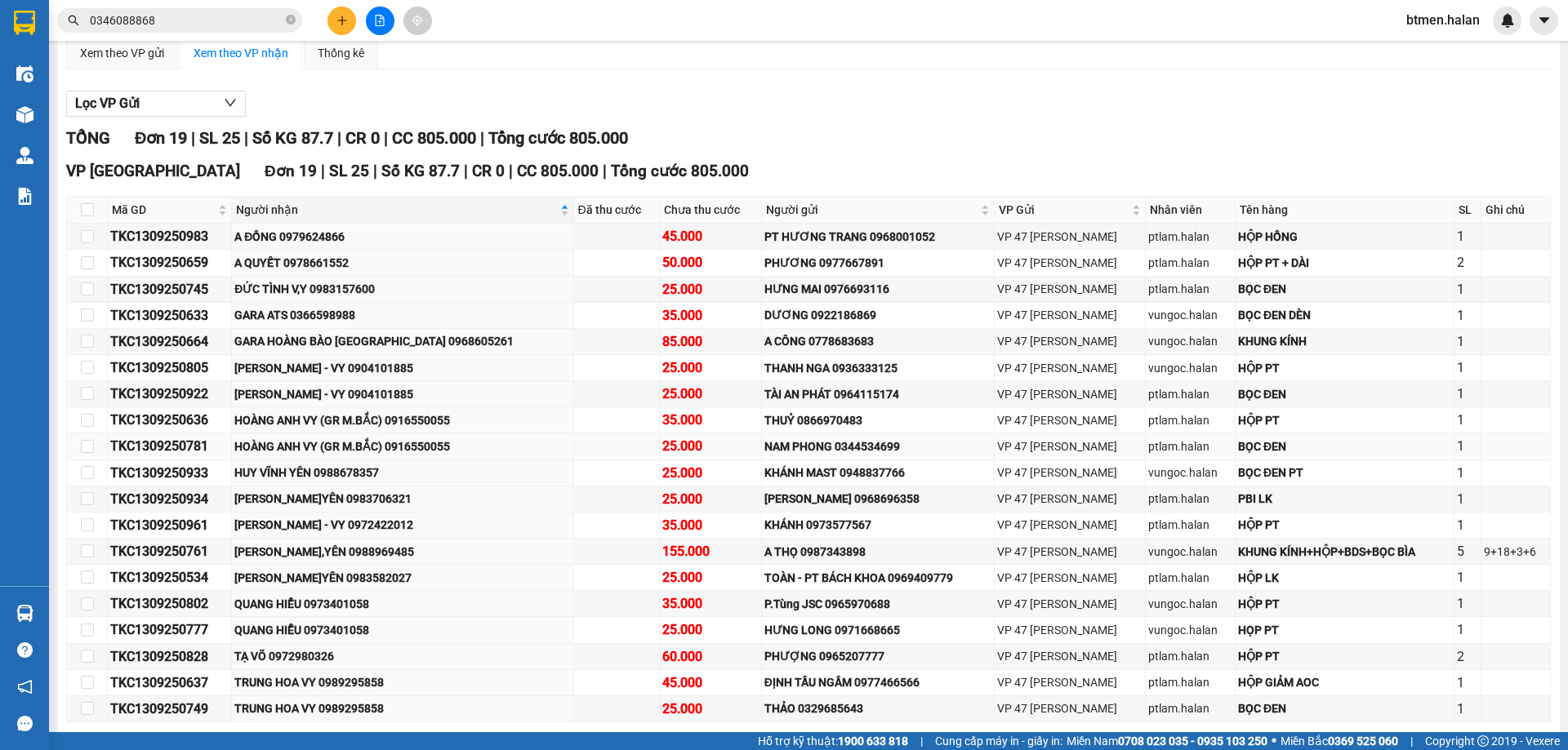
scroll to position [237, 0]
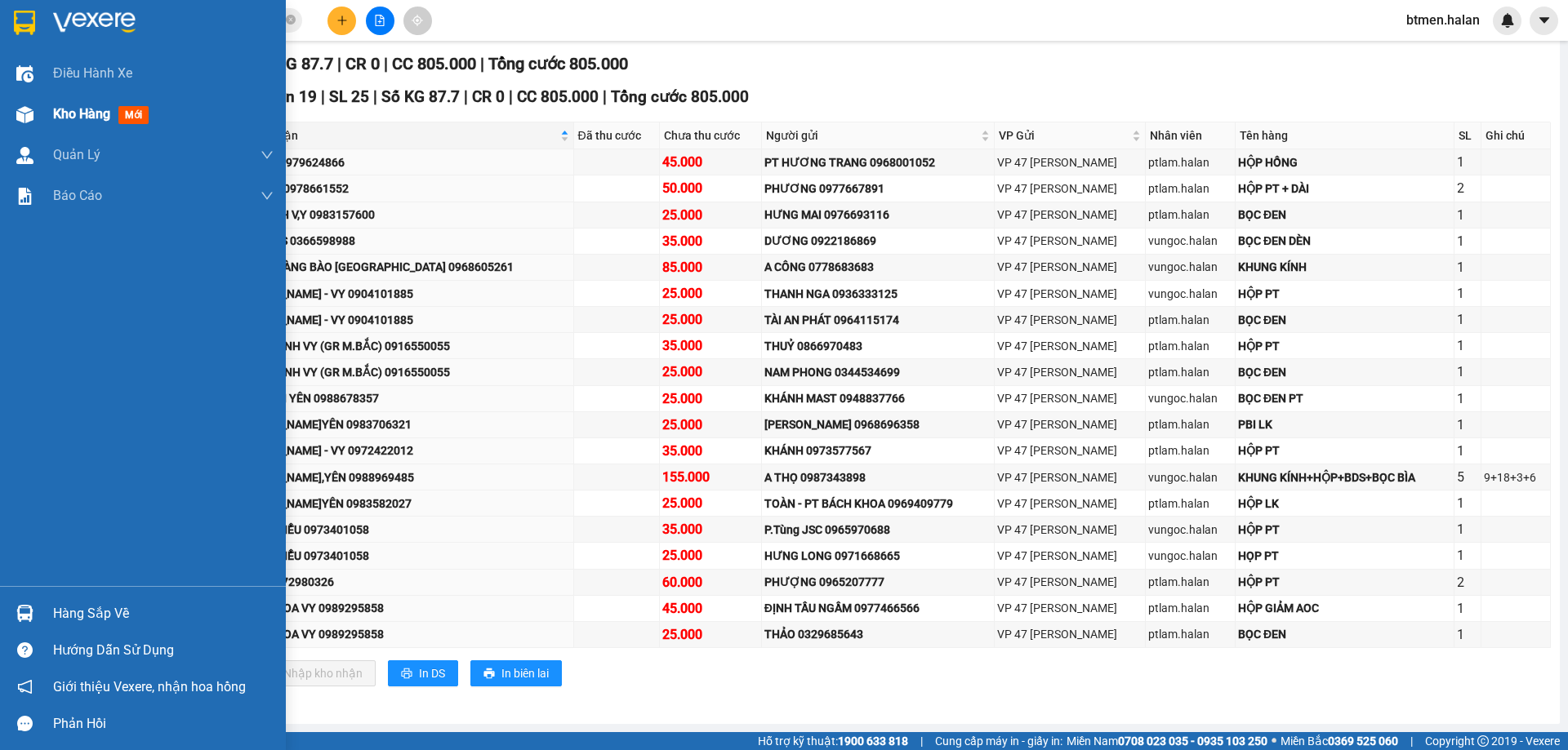
drag, startPoint x: 61, startPoint y: 96, endPoint x: 129, endPoint y: 392, distance: 303.7
click at [60, 98] on div "Kho hàng mới" at bounding box center [164, 114] width 221 height 41
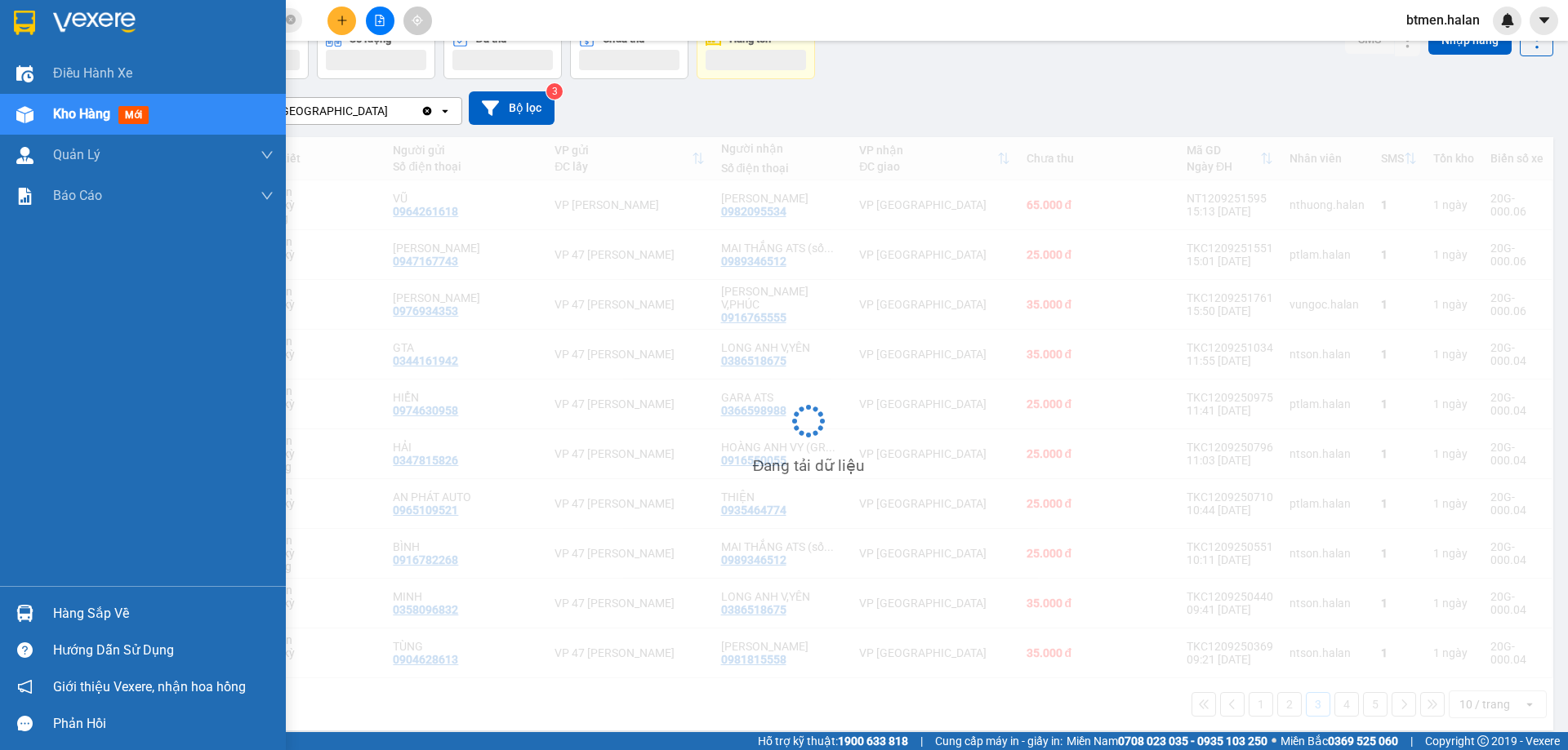
scroll to position [93, 0]
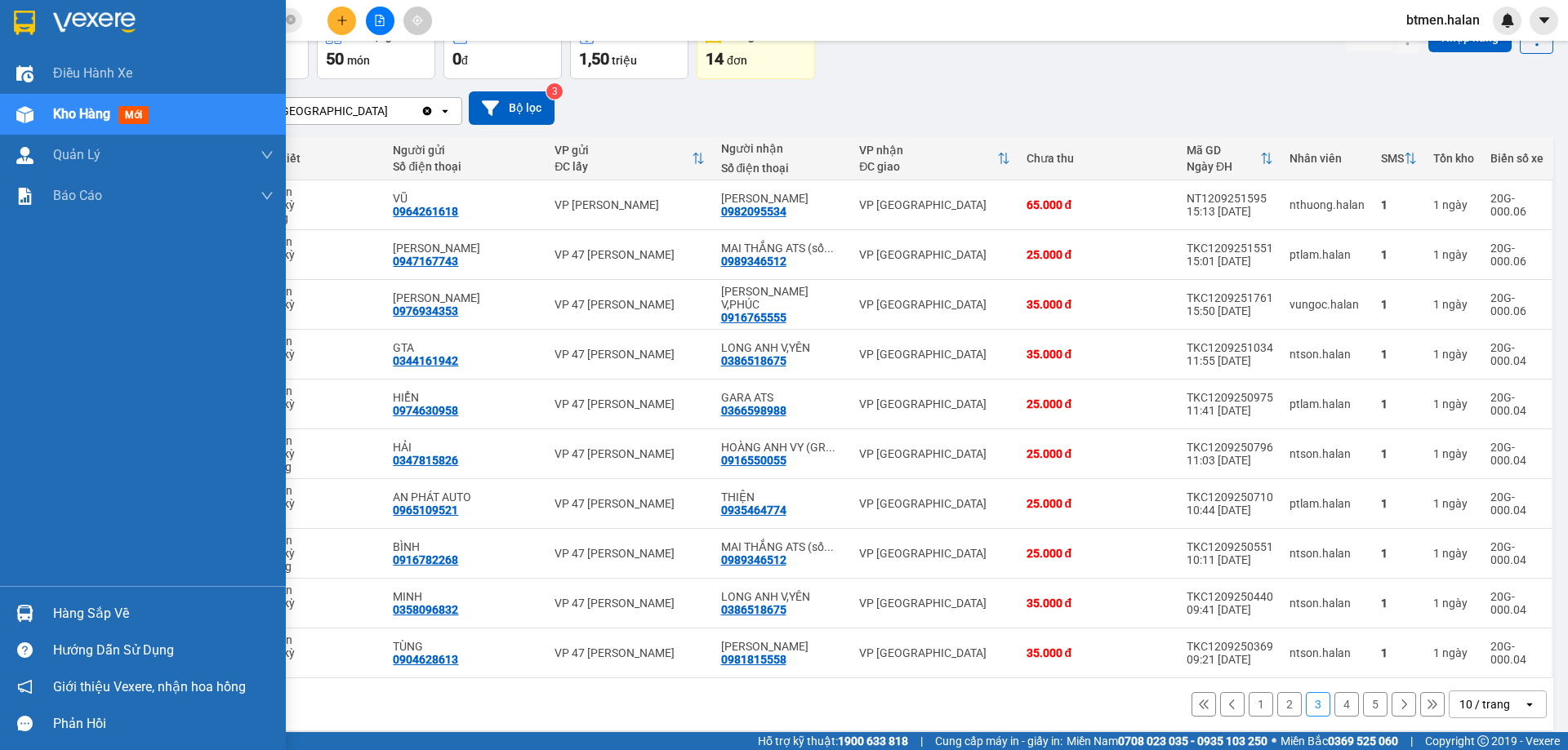
click at [94, 619] on div "Hàng sắp về" at bounding box center [164, 613] width 221 height 25
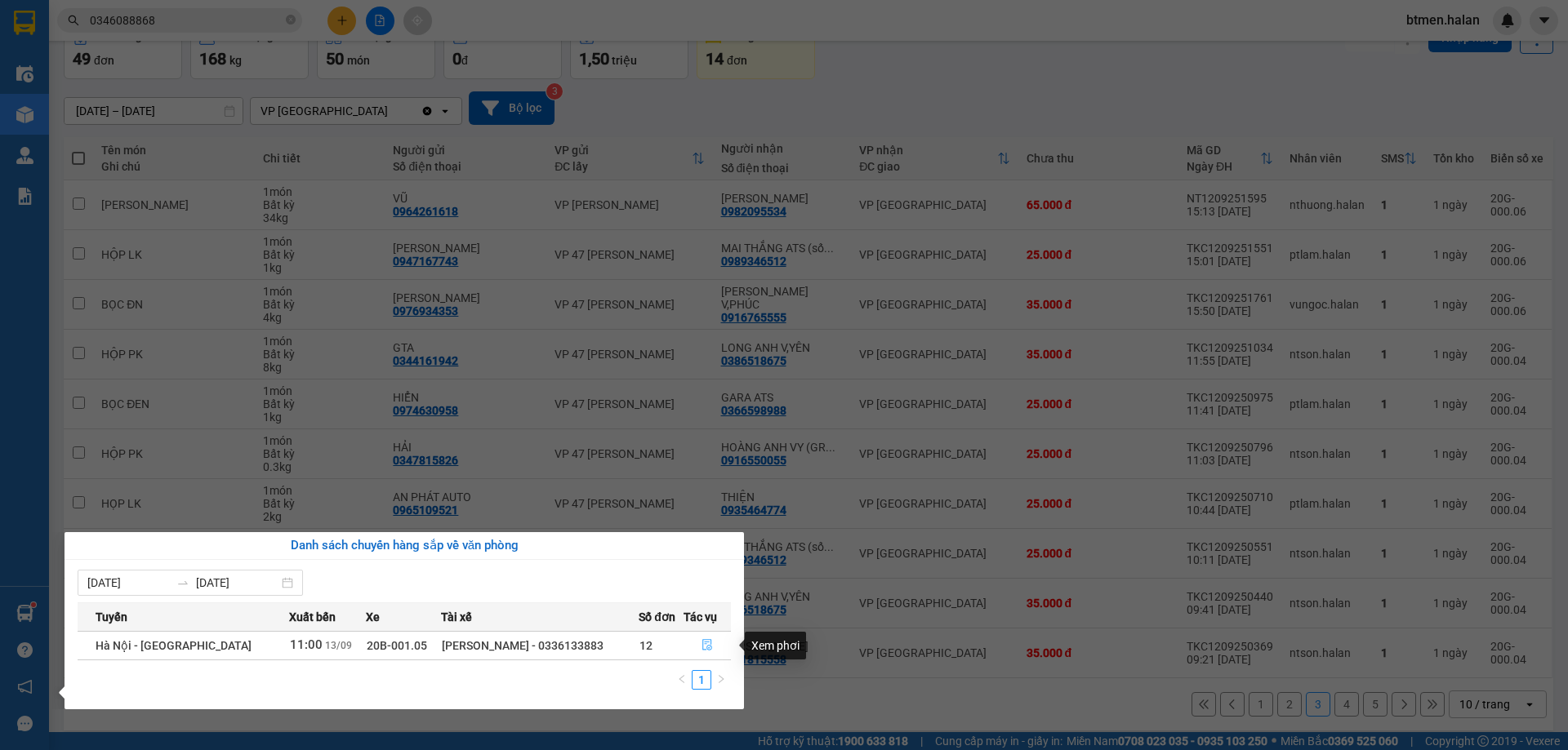
click at [704, 644] on icon "file-done" at bounding box center [707, 645] width 10 height 11
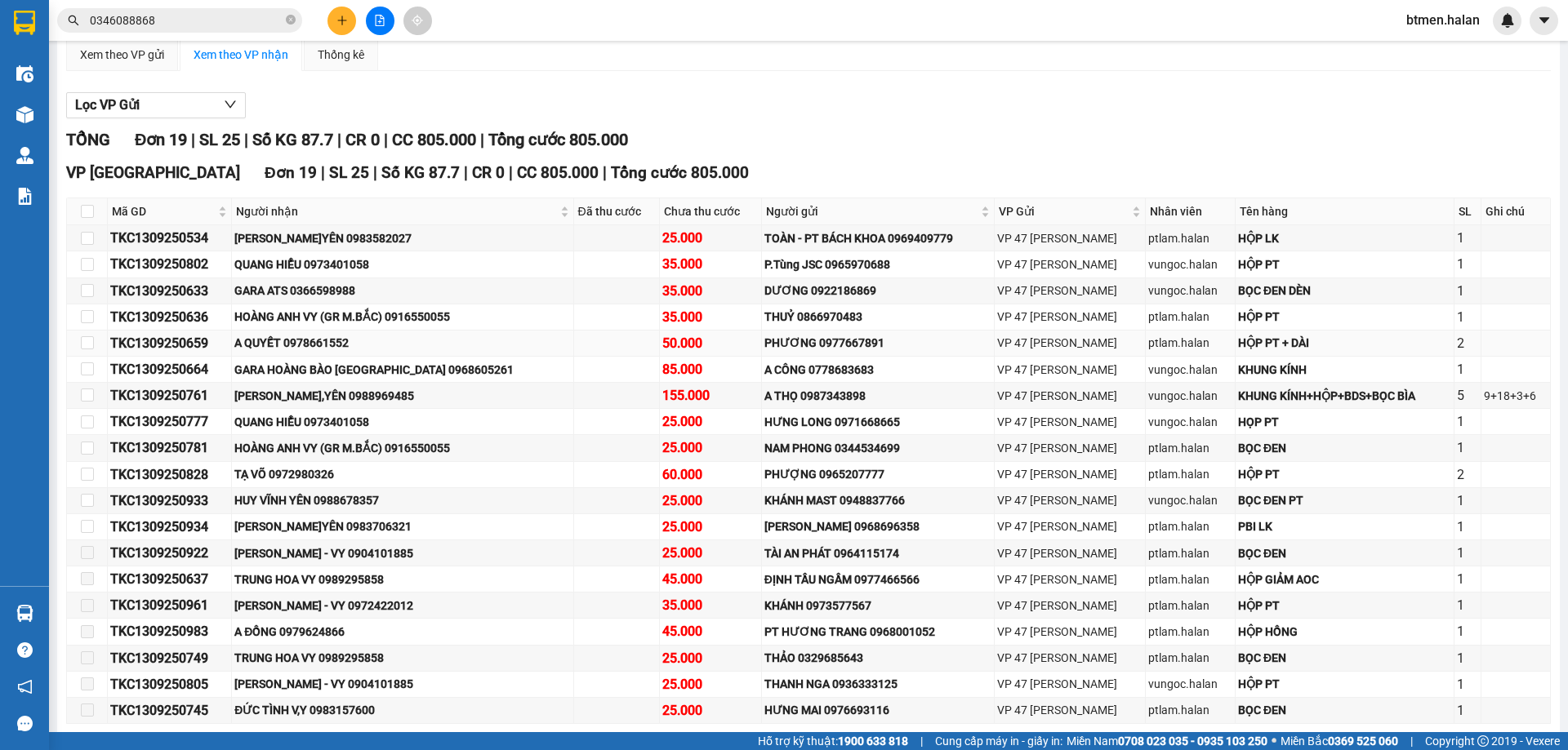
scroll to position [164, 0]
click at [287, 212] on span "Người nhận" at bounding box center [397, 209] width 320 height 18
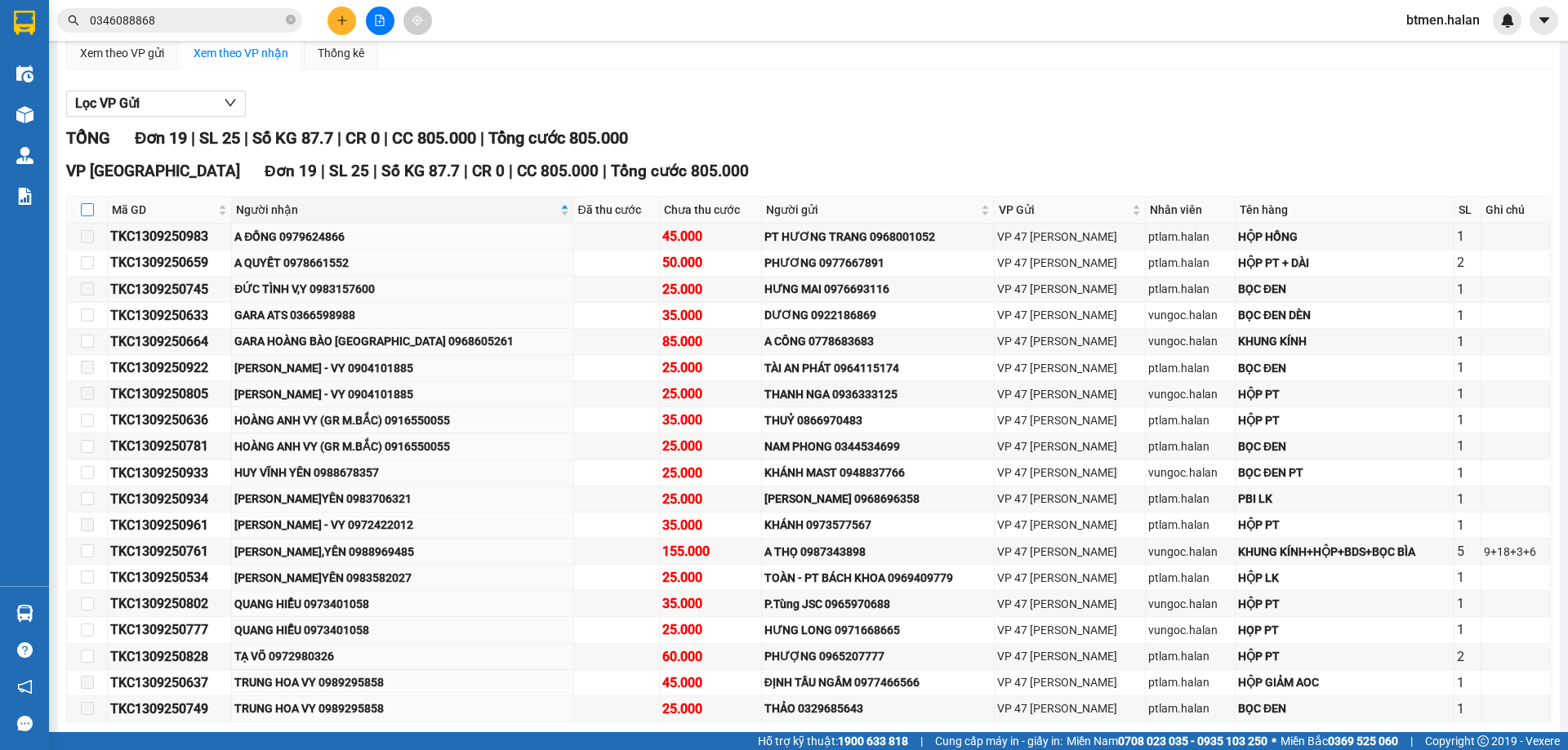
click at [90, 211] on input "checkbox" at bounding box center [87, 209] width 13 height 13
checkbox input "true"
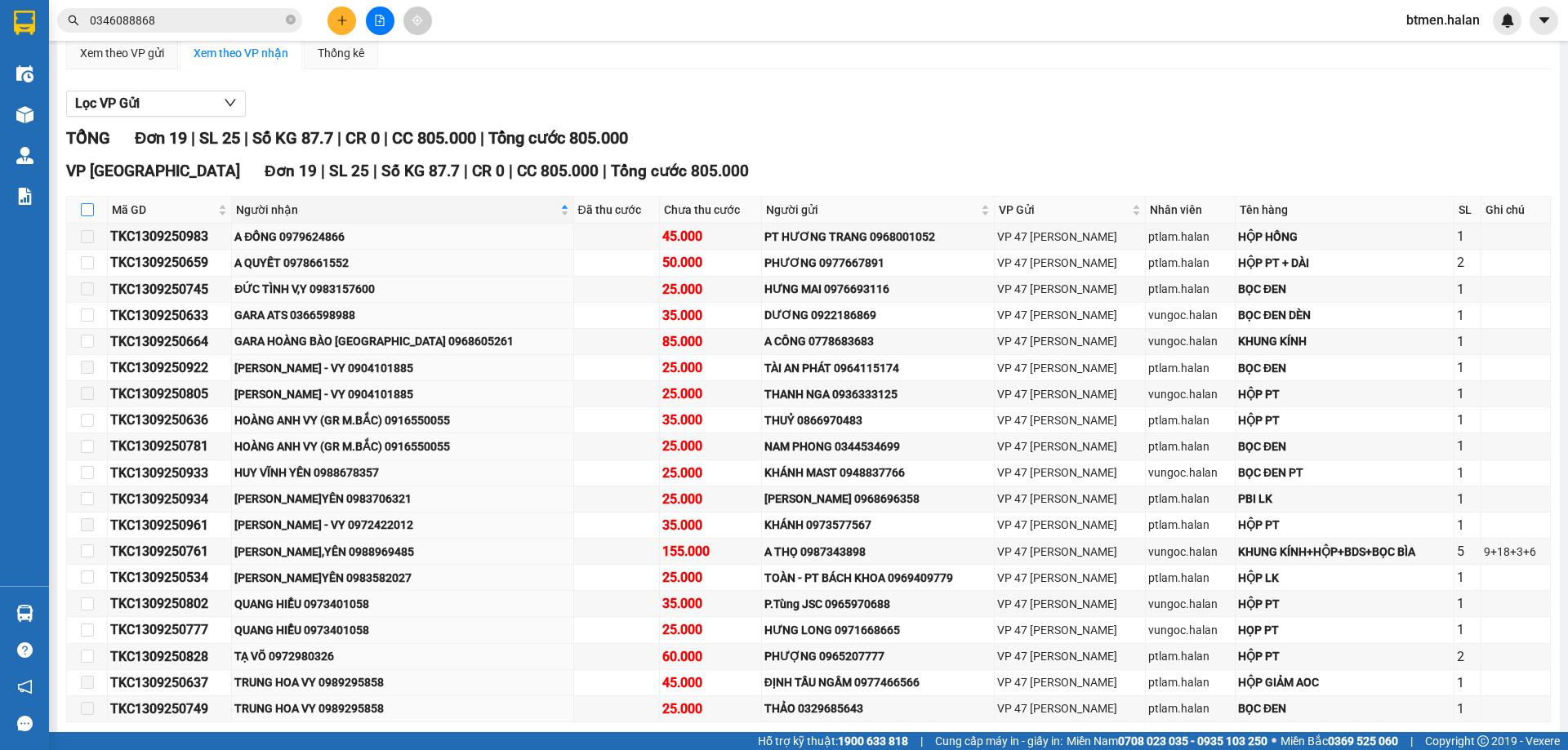
checkbox input "true"
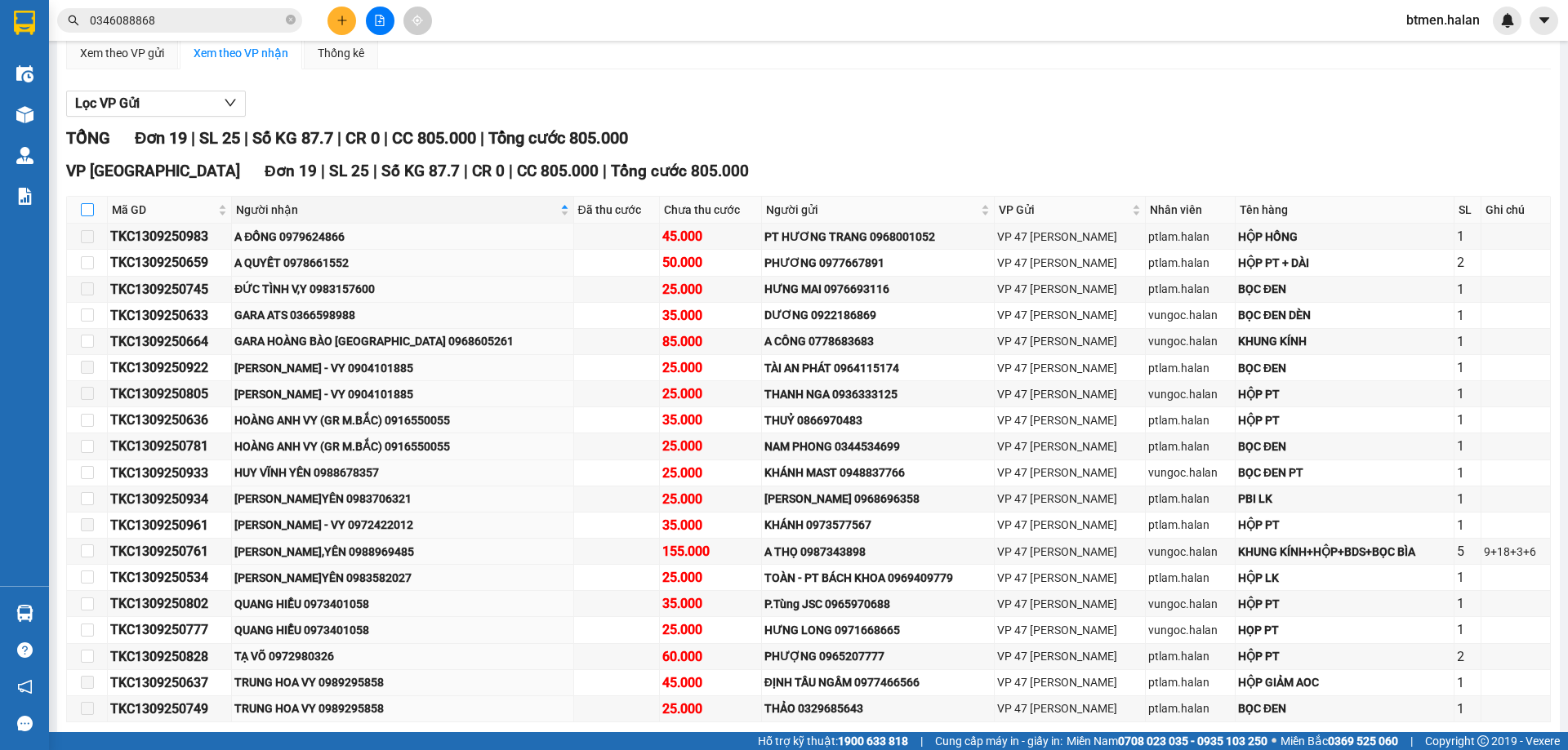
checkbox input "true"
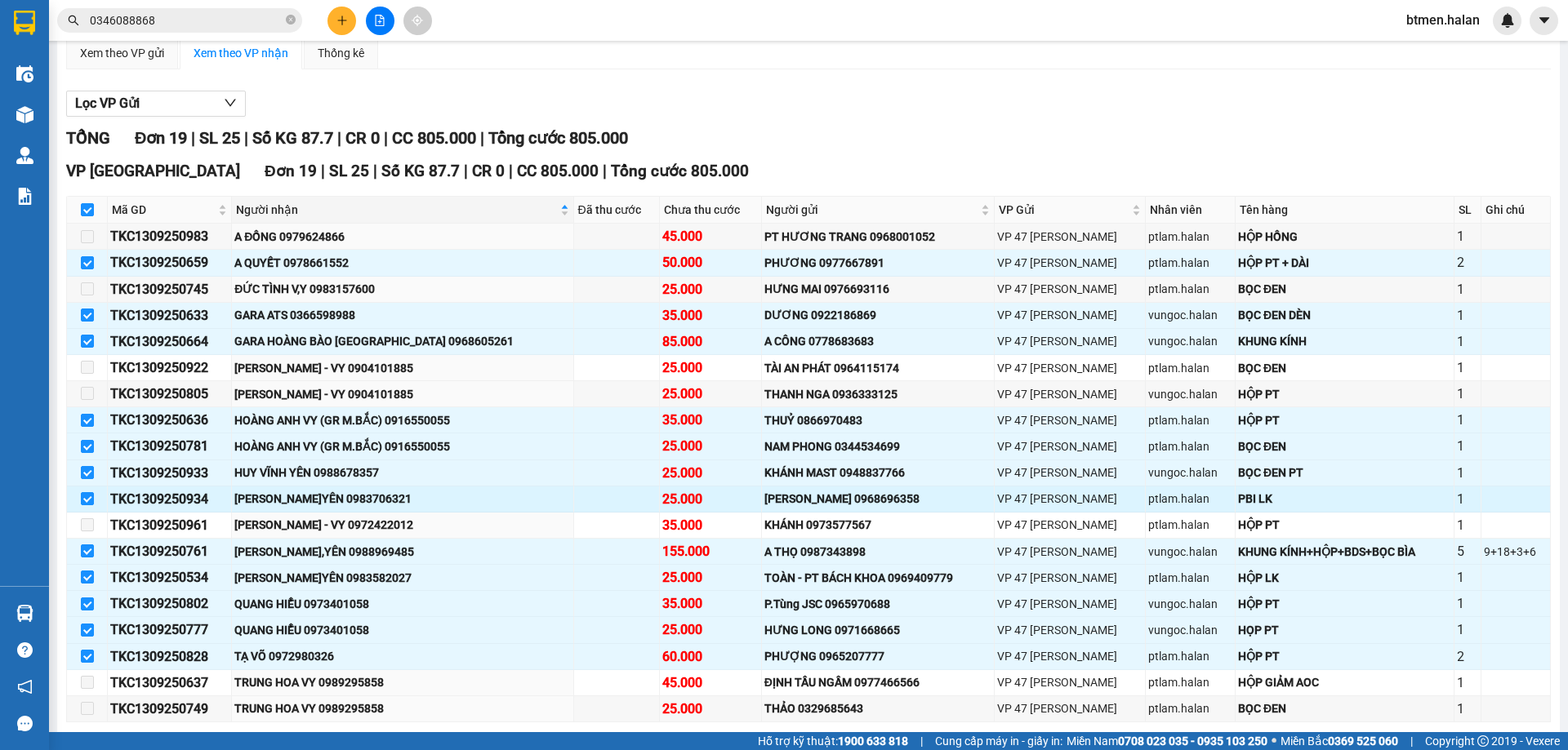
scroll to position [237, 0]
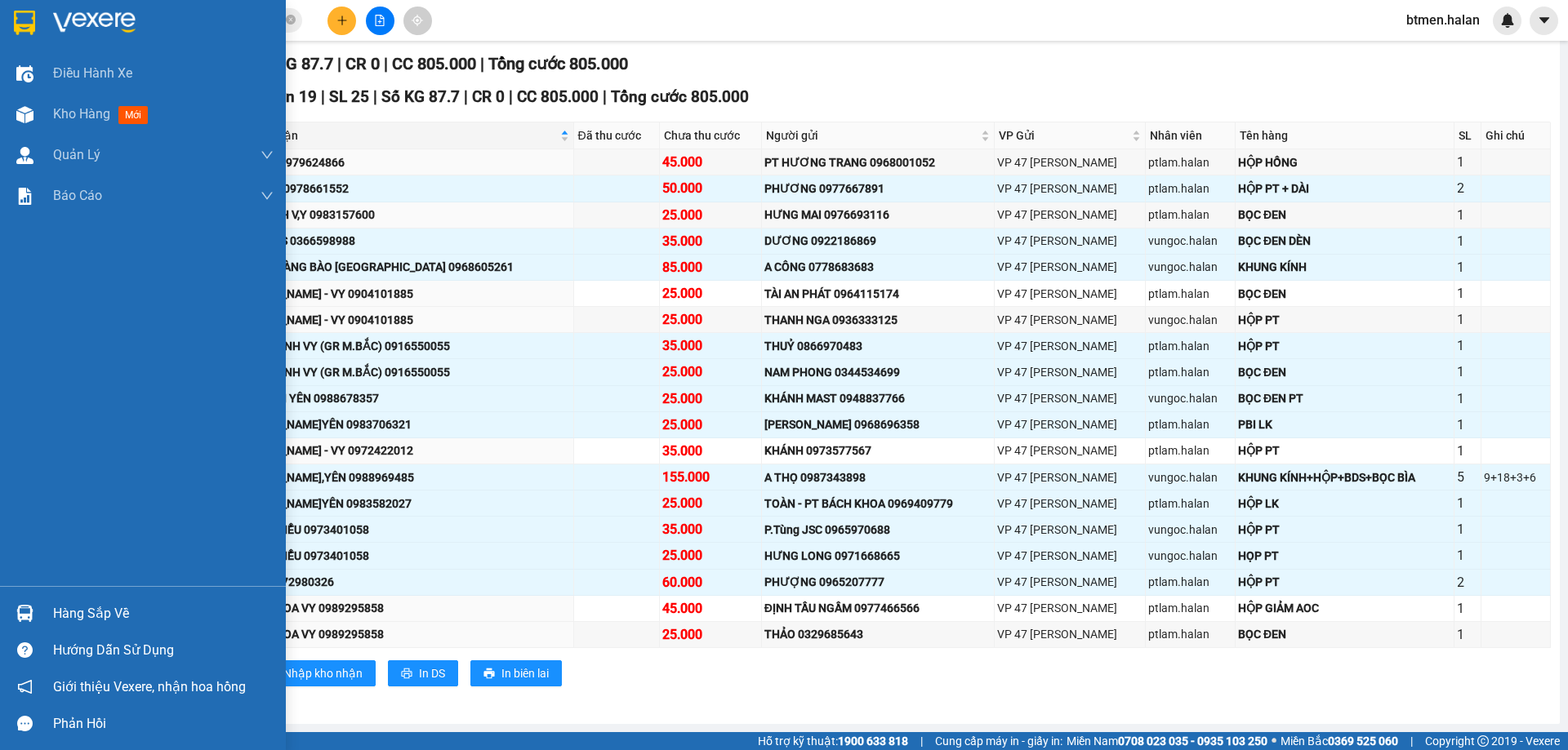
click at [103, 612] on div "Hàng sắp về" at bounding box center [164, 613] width 221 height 25
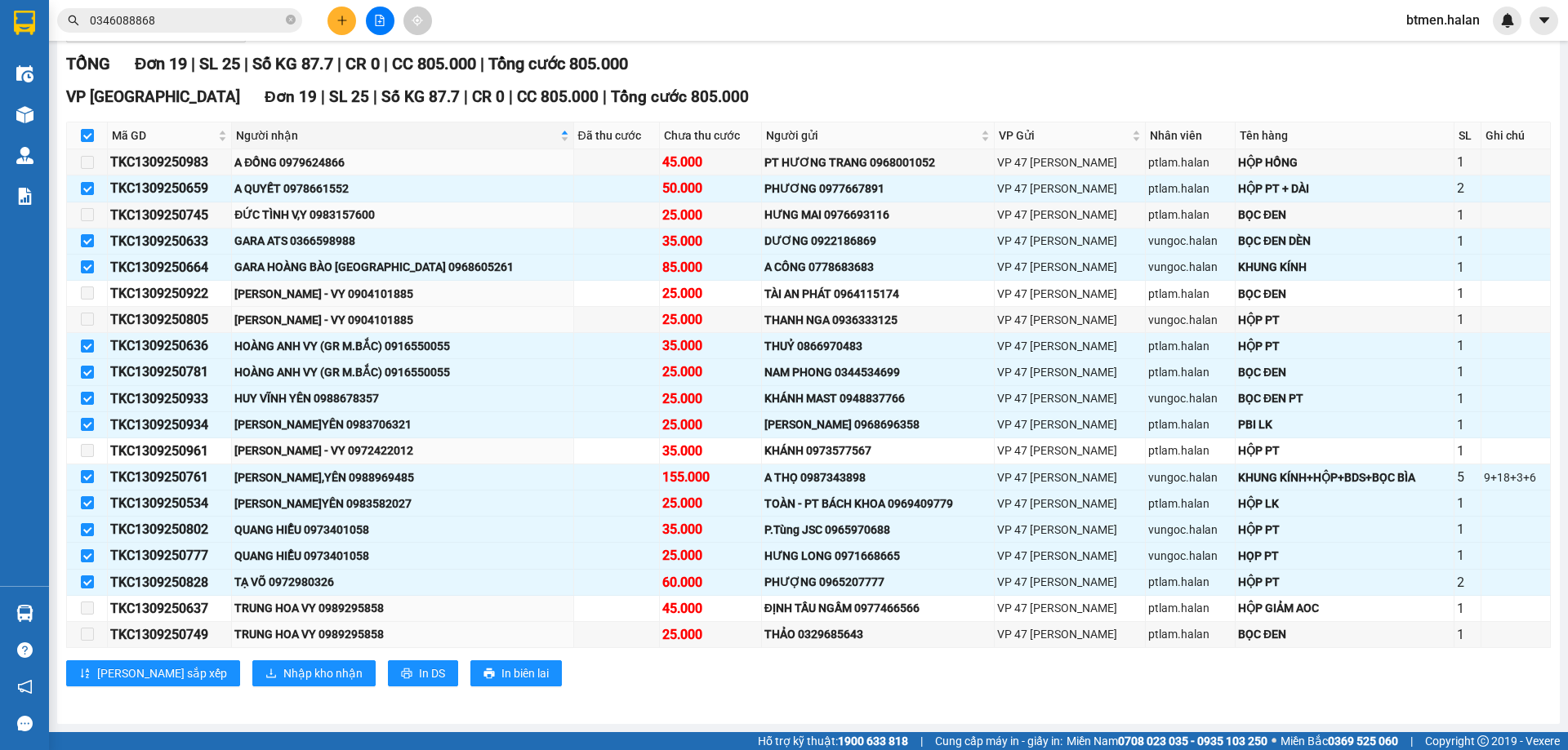
click at [770, 94] on section "Kết quả tìm kiếm ( 20 ) Bộ lọc Mã ĐH Trạng thái Món hàng Thu hộ Tổng cước Chưa …" at bounding box center [784, 375] width 1568 height 750
click at [282, 127] on div "Người nhận" at bounding box center [403, 136] width 333 height 18
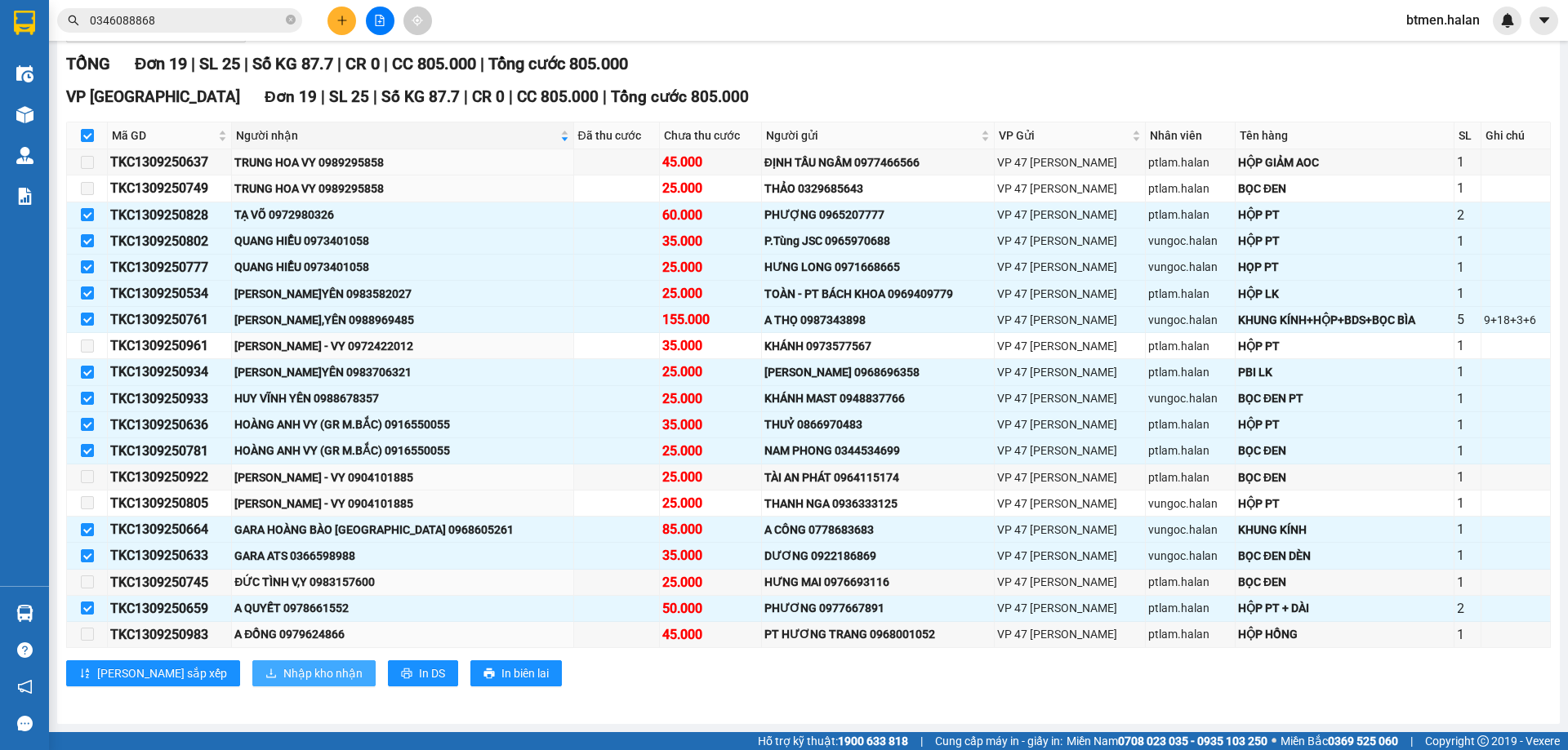
click at [284, 673] on span "Nhập kho nhận" at bounding box center [323, 673] width 79 height 18
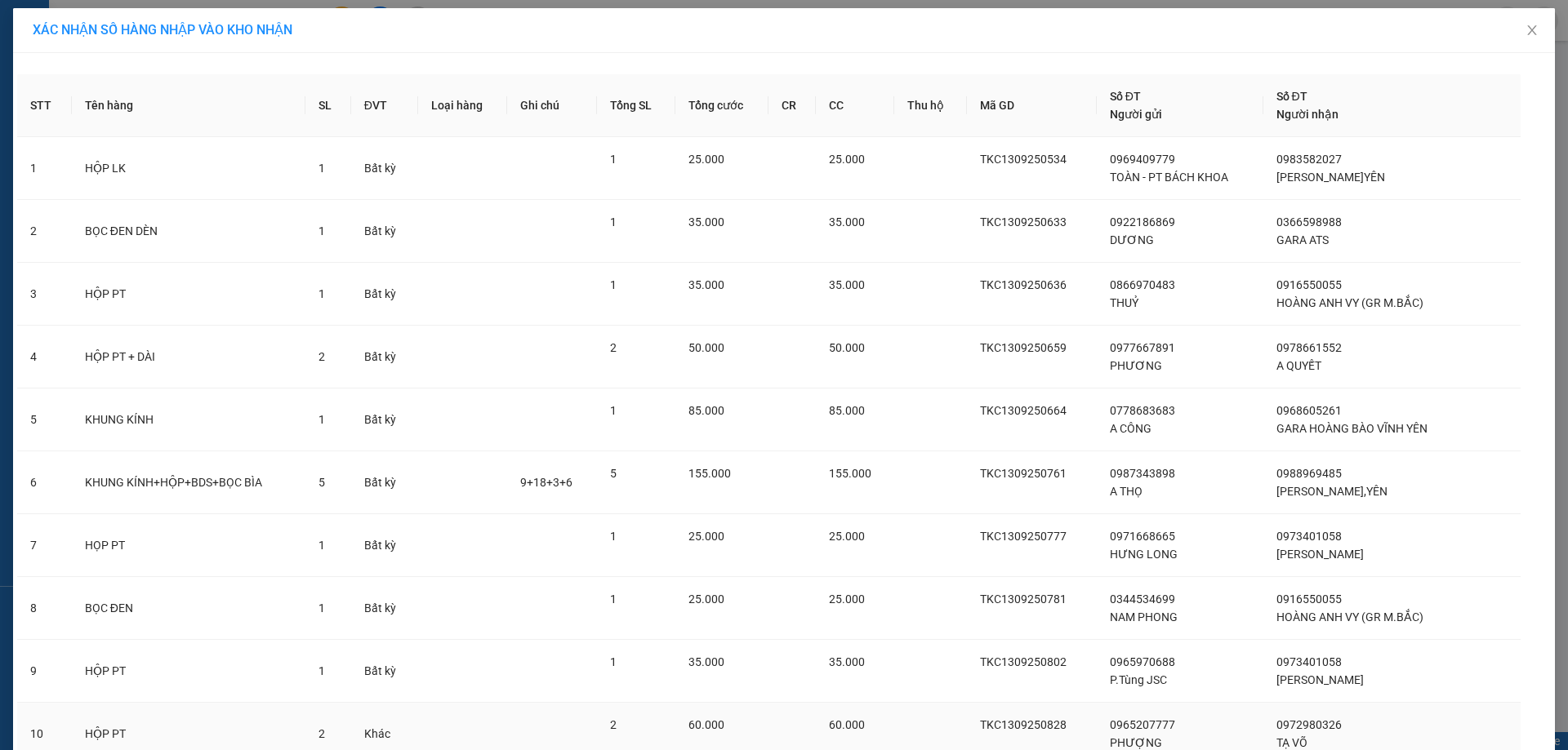
scroll to position [261, 0]
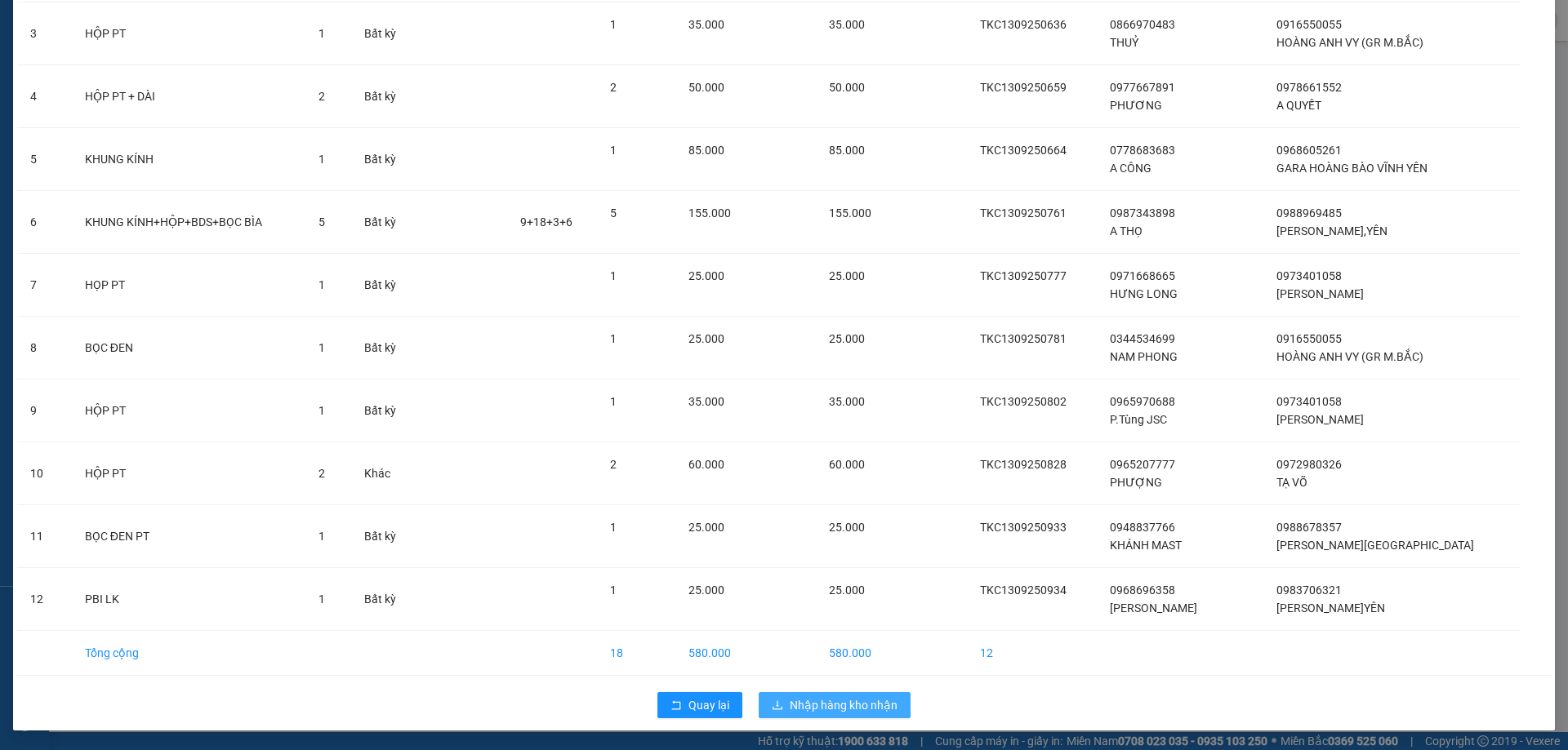
click at [860, 699] on span "Nhập hàng kho nhận" at bounding box center [843, 705] width 108 height 18
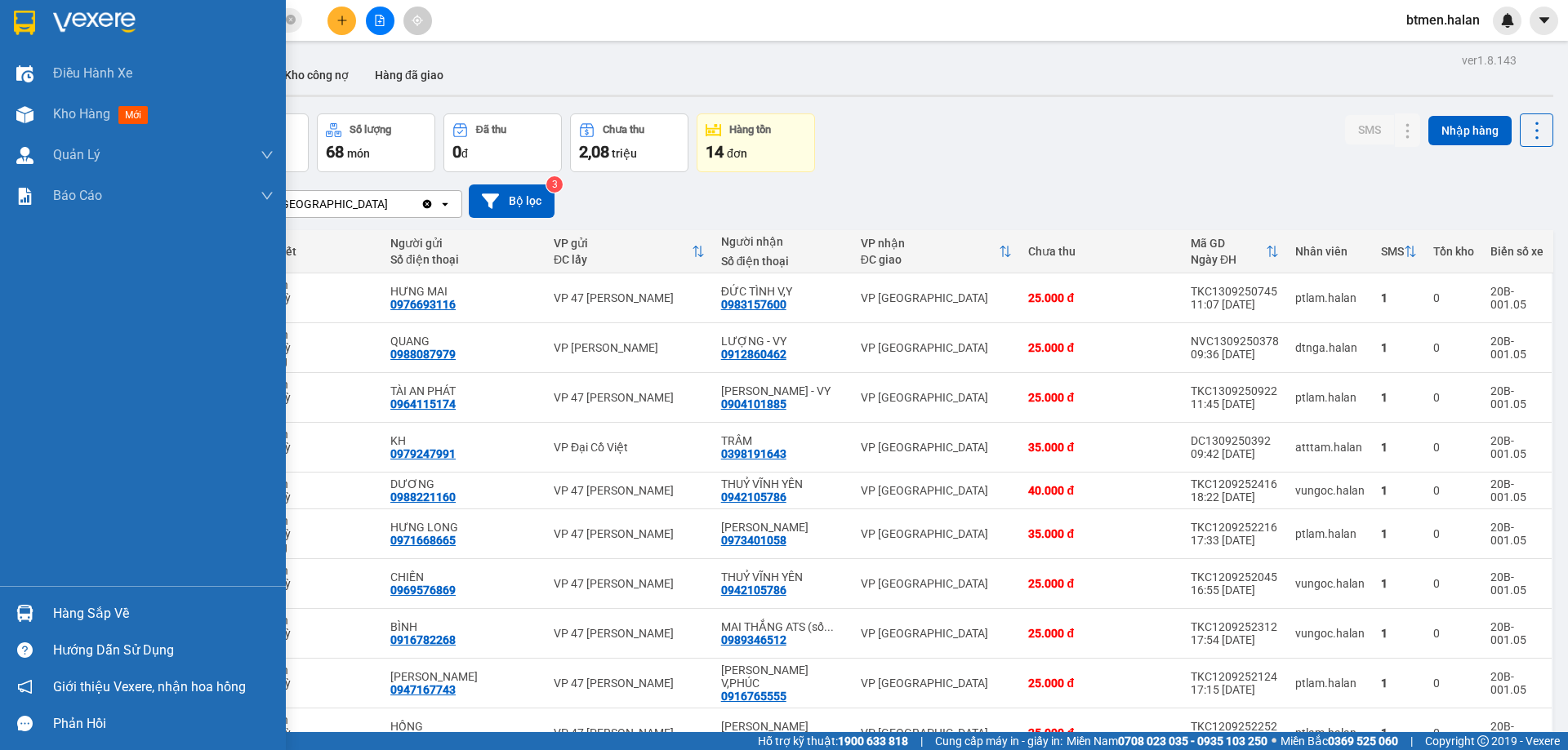
click at [48, 600] on div "Hàng sắp về" at bounding box center [143, 613] width 285 height 37
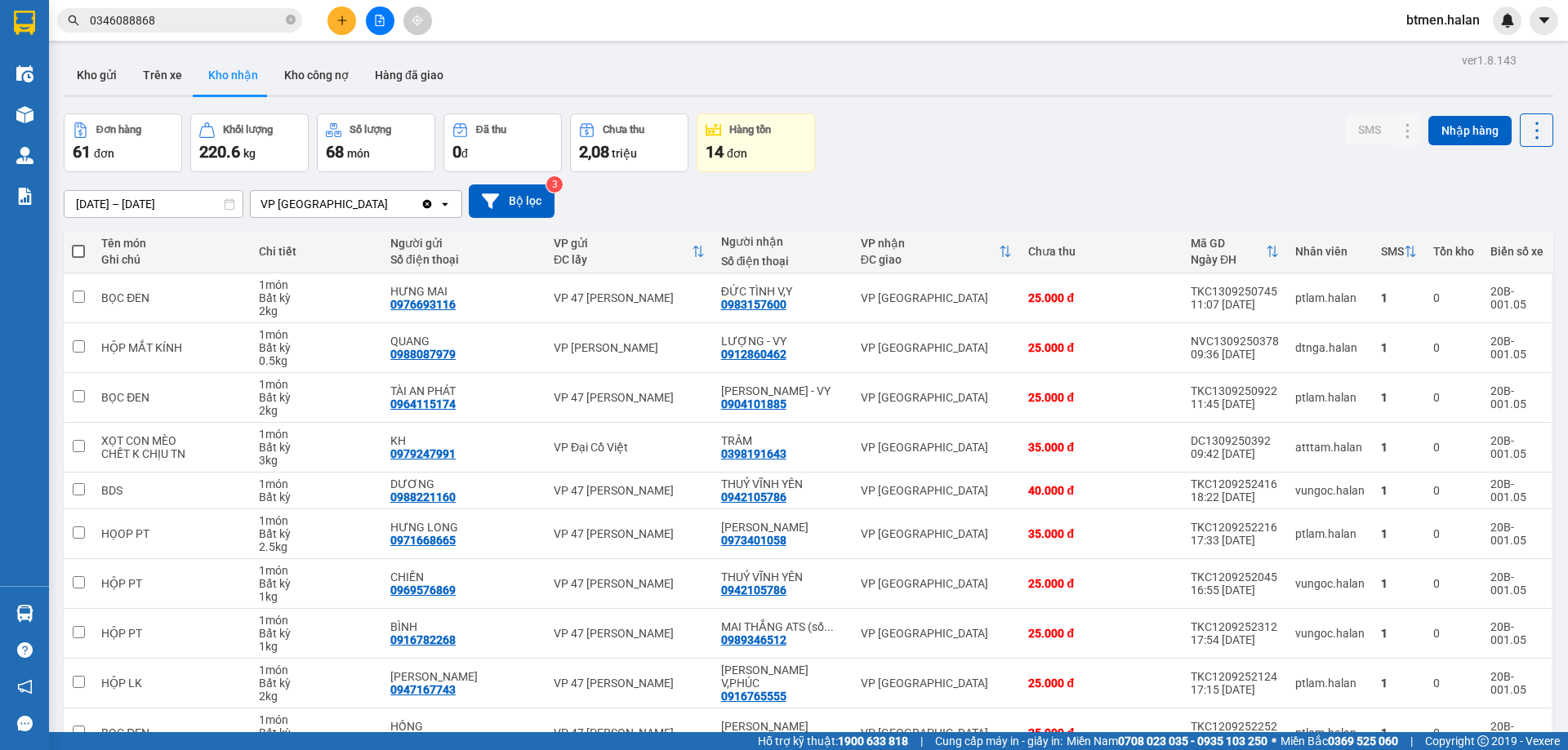
click at [993, 186] on section "Kết quả tìm kiếm ( 20 ) Bộ lọc Mã ĐH Trạng thái Món hàng Thu hộ Tổng cước Chưa …" at bounding box center [784, 375] width 1568 height 750
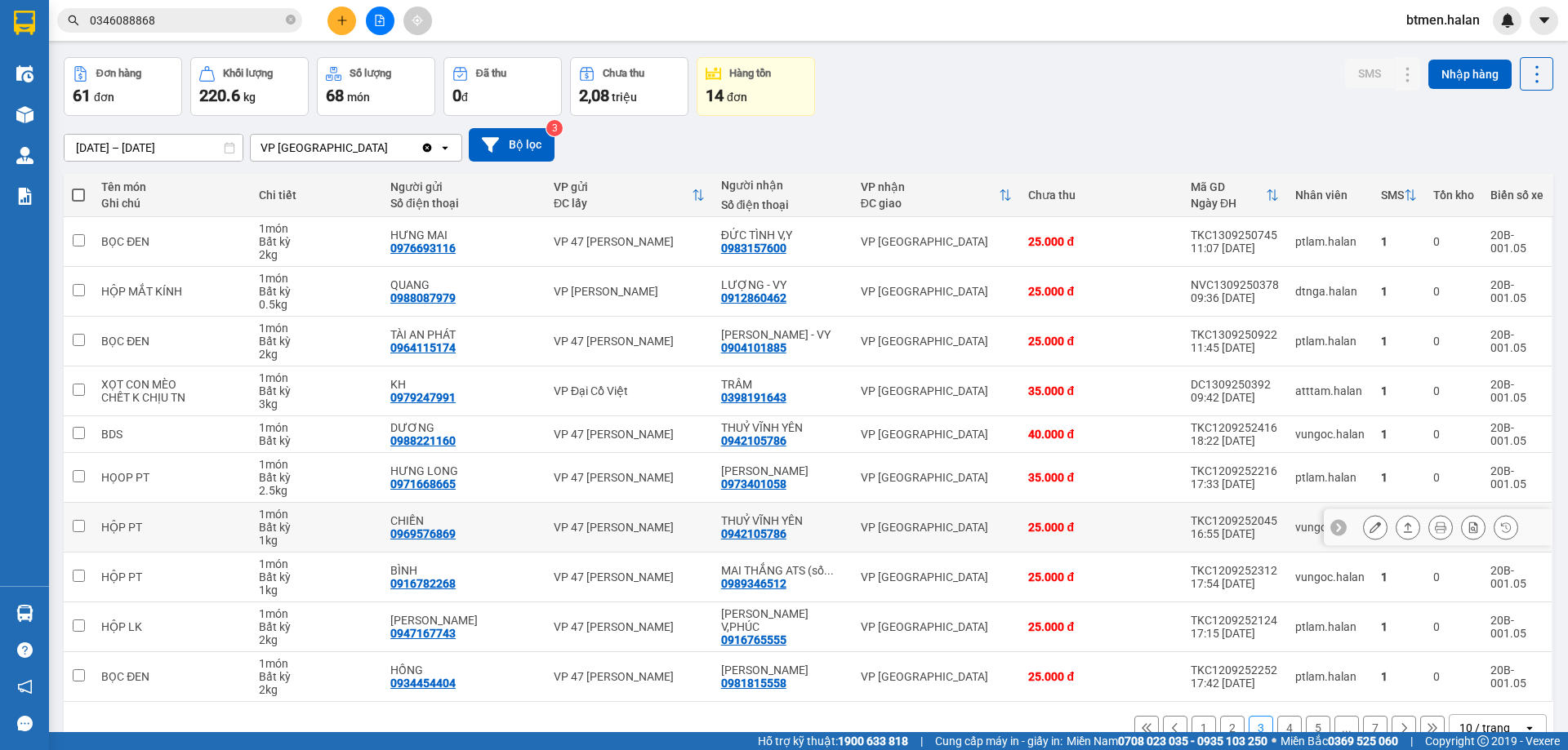
scroll to position [93, 0]
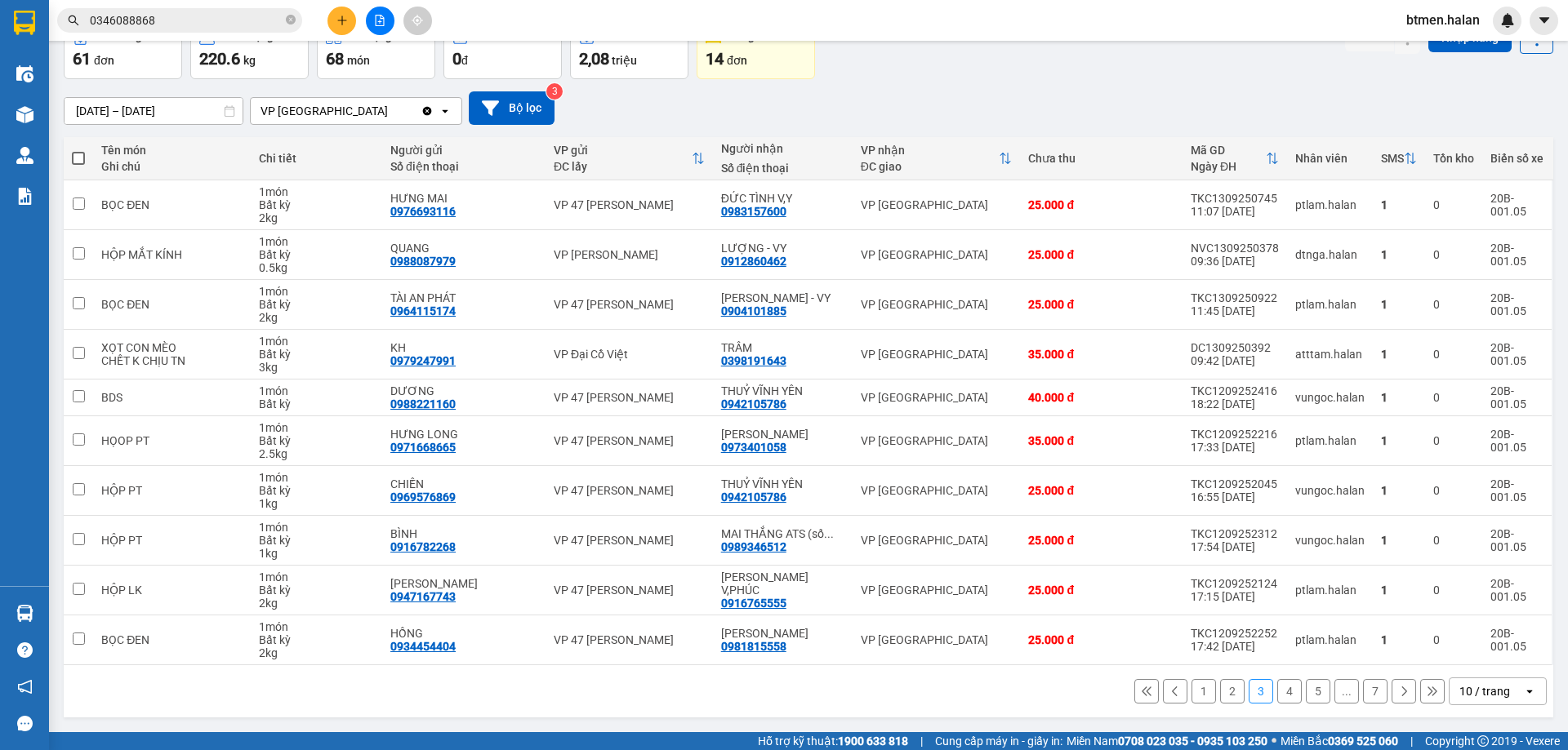
click at [1192, 695] on button "1" at bounding box center [1204, 691] width 25 height 25
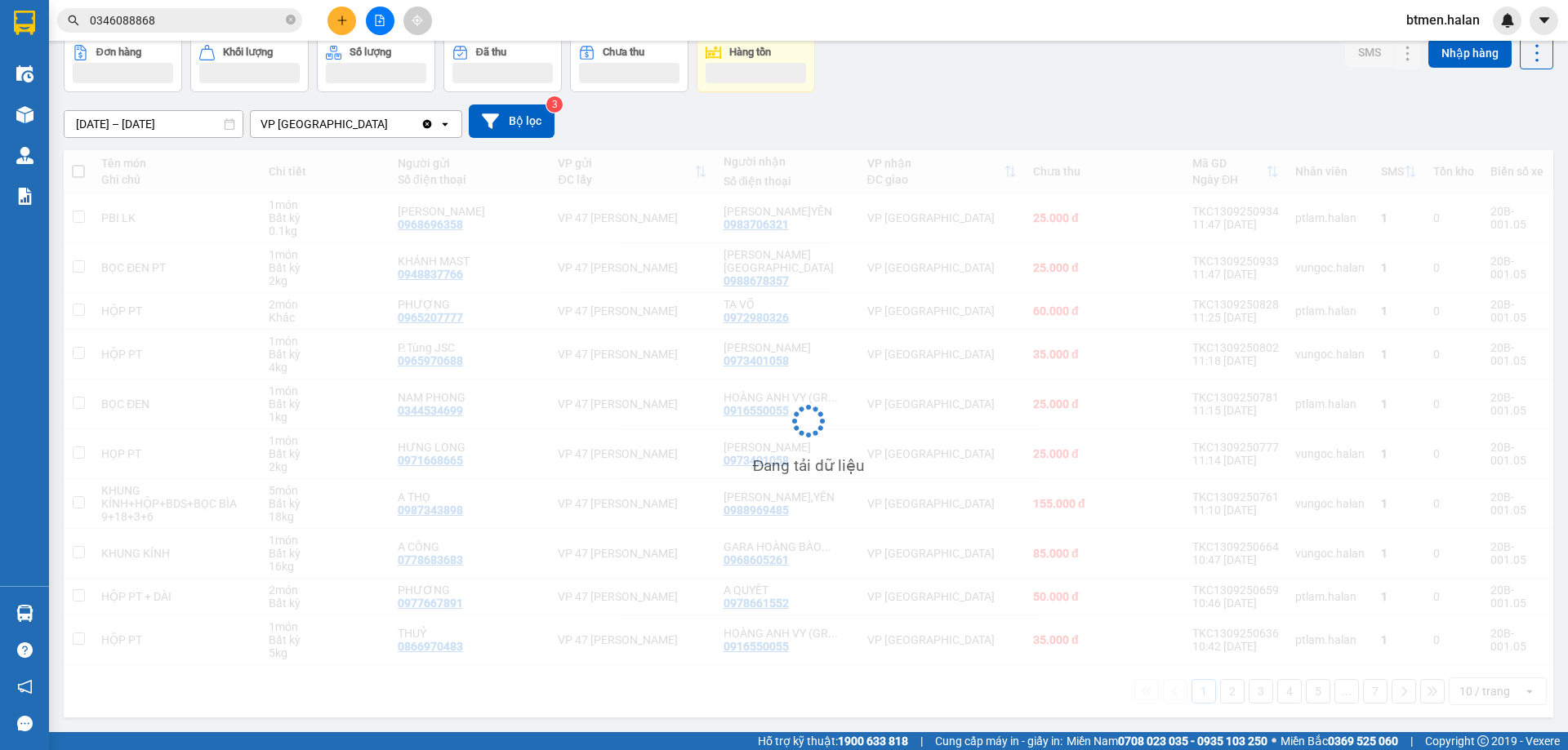
scroll to position [80, 0]
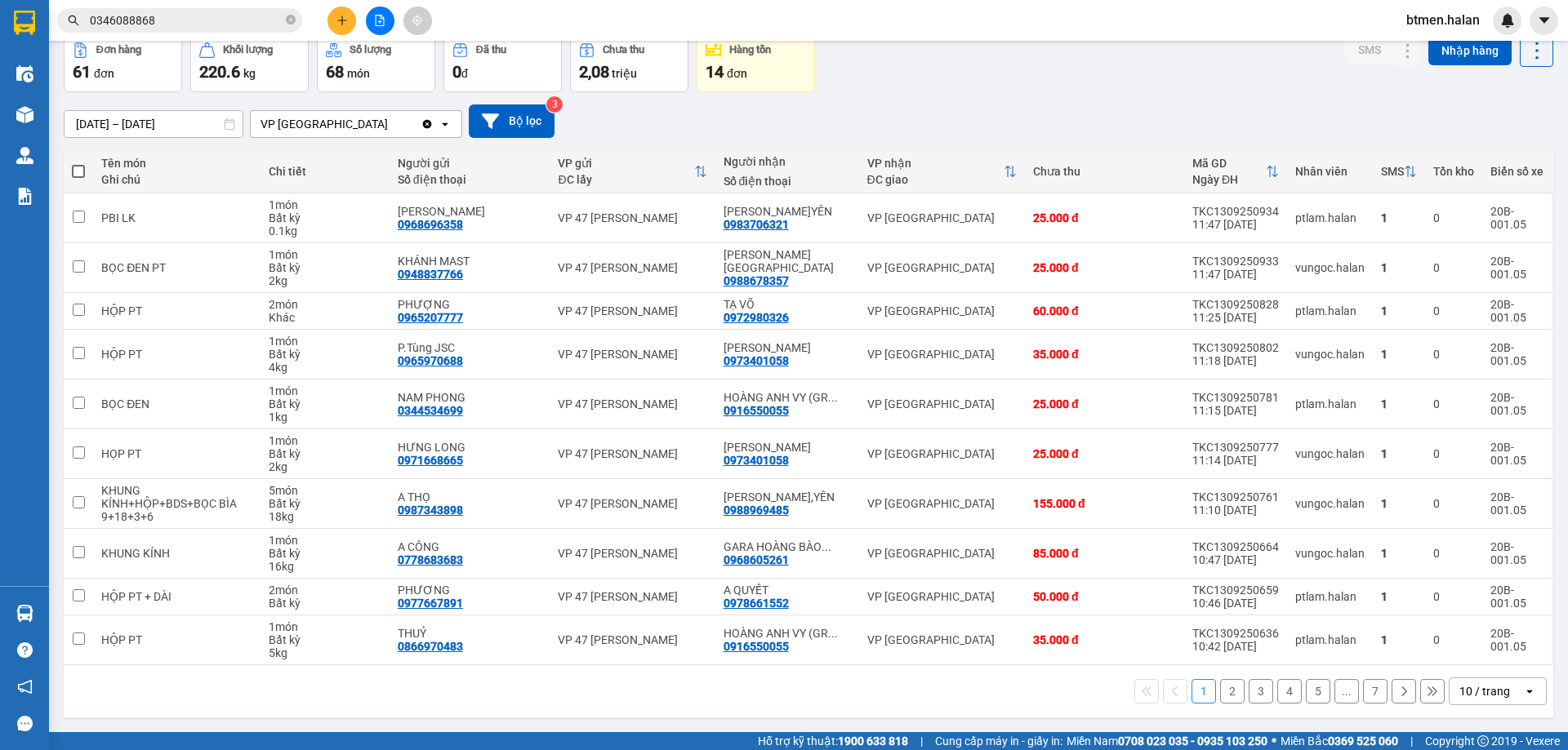
click at [1222, 690] on button "2" at bounding box center [1232, 691] width 25 height 25
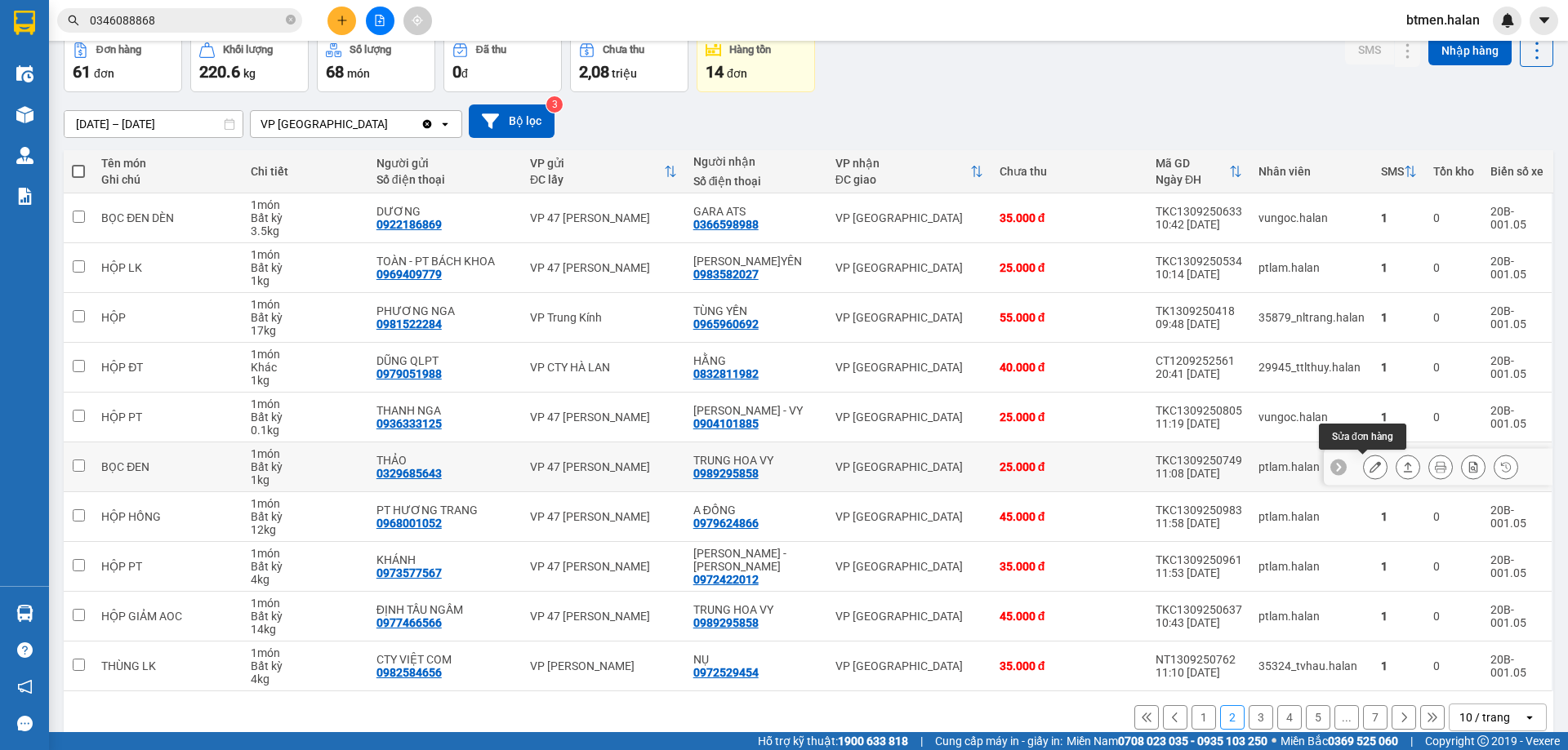
click at [1369, 466] on icon at bounding box center [1375, 466] width 11 height 11
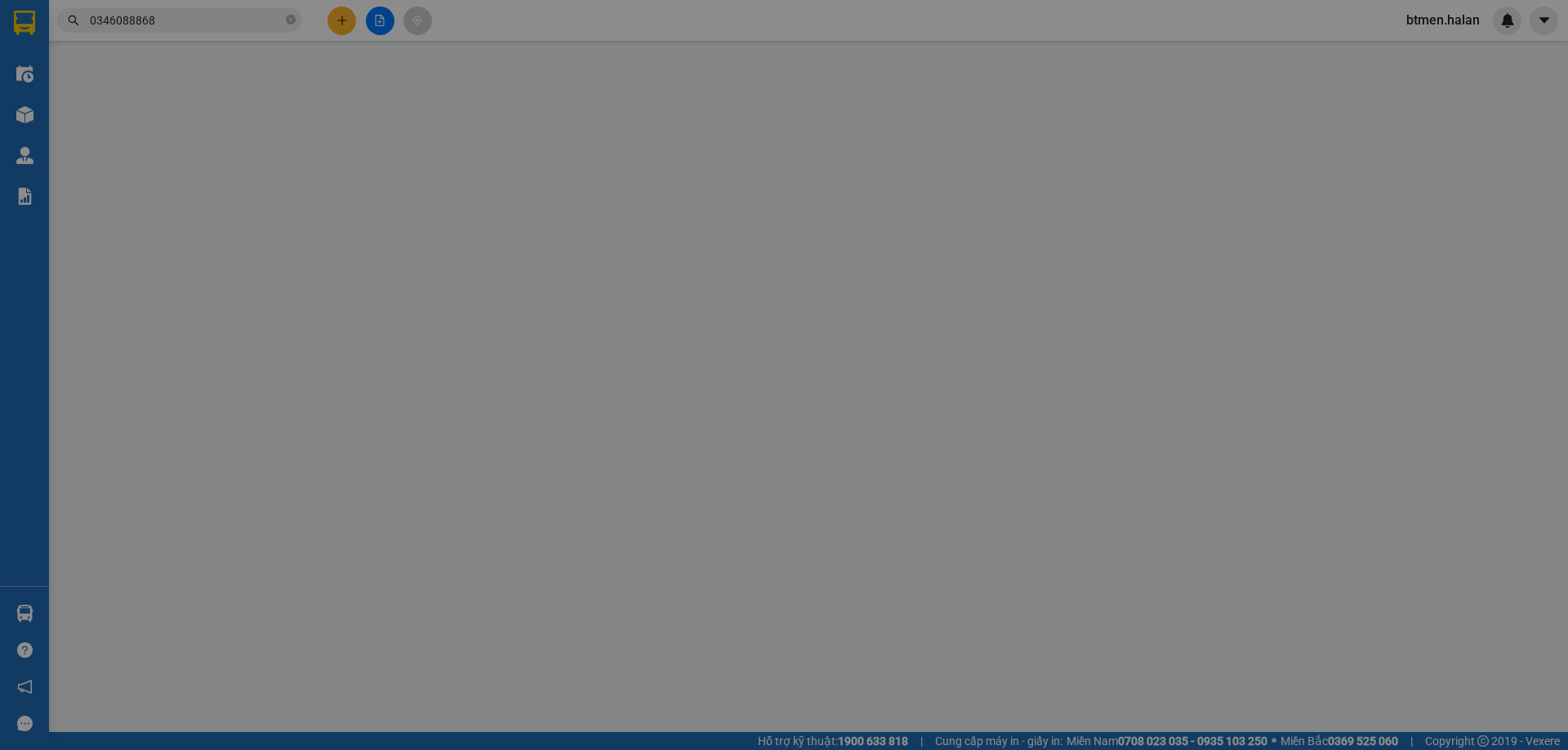
type input "0329685643"
type input "THẢO"
type input "0989295858"
type input "TRUNG HOA VY"
type input "25.000"
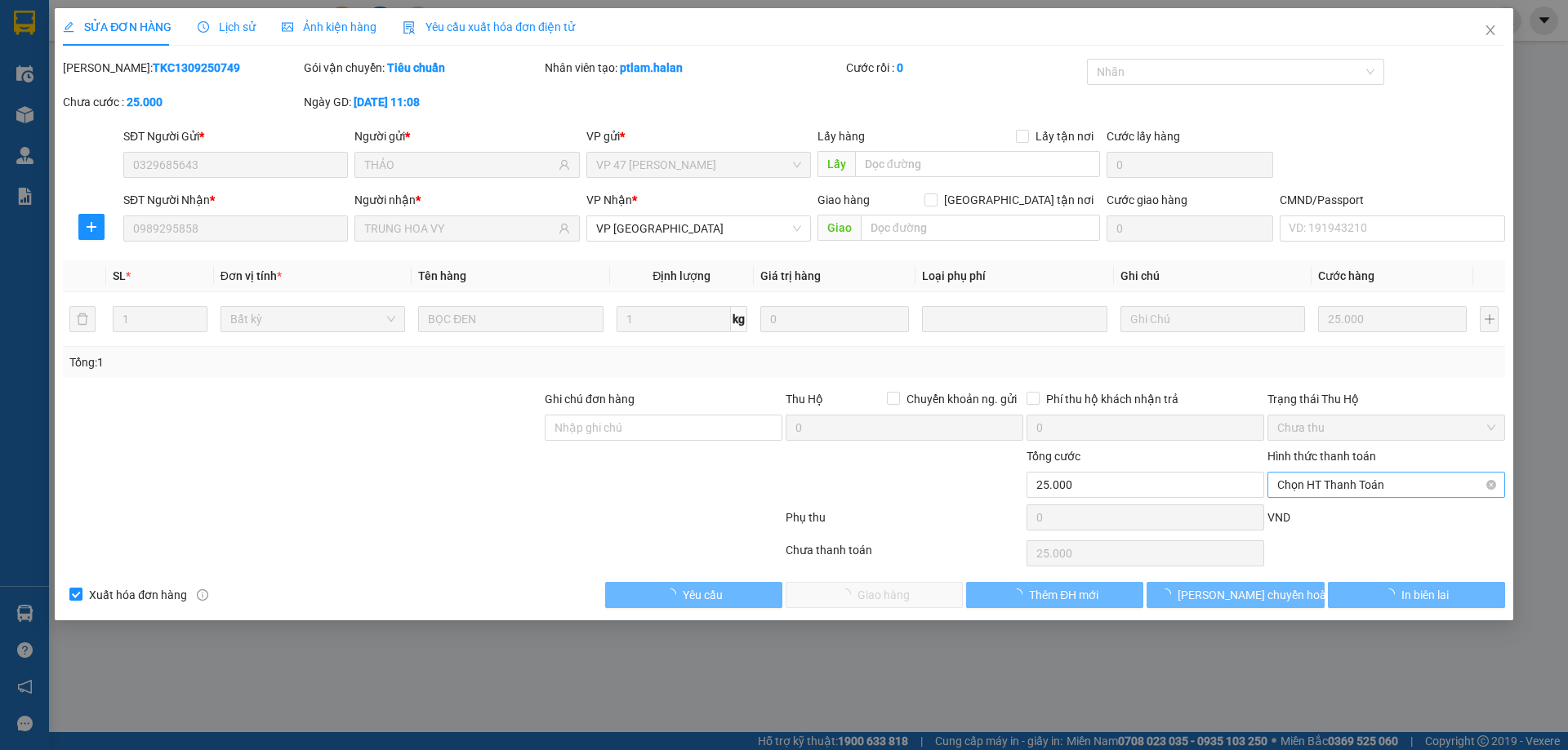
drag, startPoint x: 1329, startPoint y: 477, endPoint x: 1311, endPoint y: 500, distance: 29.2
click at [1328, 478] on span "Chọn HT Thanh Toán" at bounding box center [1386, 485] width 218 height 25
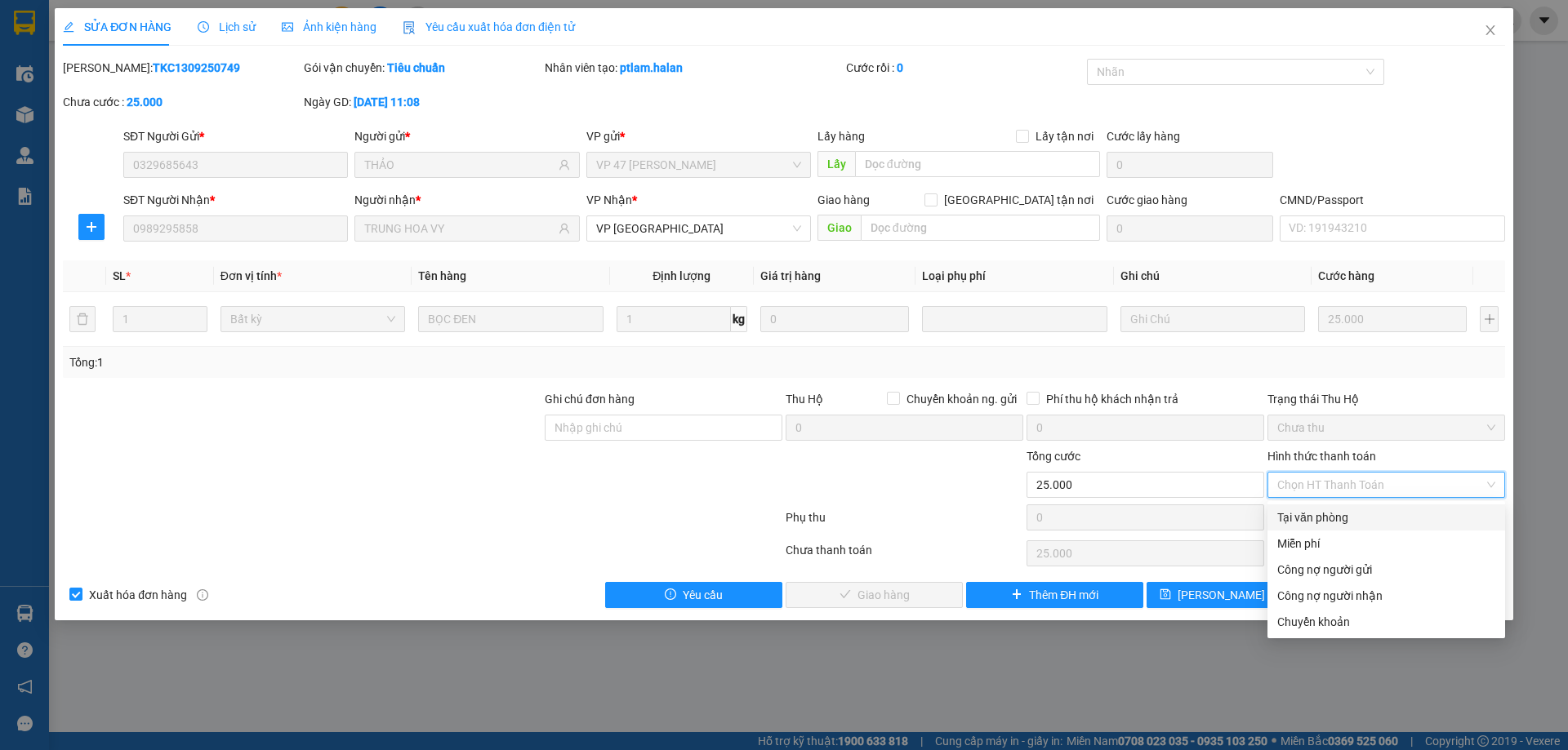
drag, startPoint x: 1306, startPoint y: 510, endPoint x: 1093, endPoint y: 574, distance: 222.4
click at [1306, 511] on div "Tại văn phòng" at bounding box center [1386, 517] width 218 height 18
type input "0"
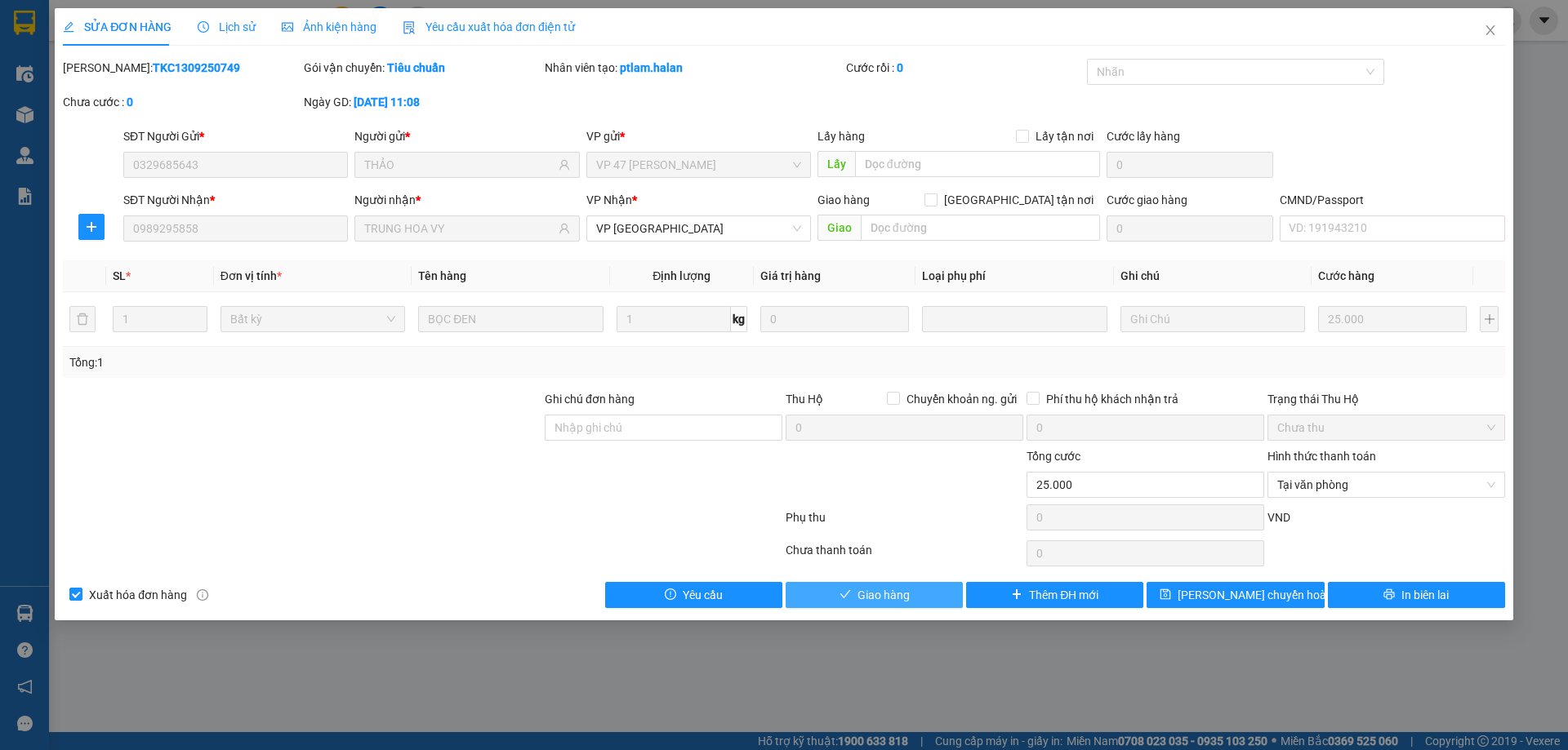
drag, startPoint x: 906, startPoint y: 590, endPoint x: 1163, endPoint y: 443, distance: 296.1
click at [906, 591] on span "Giao hàng" at bounding box center [883, 595] width 53 height 18
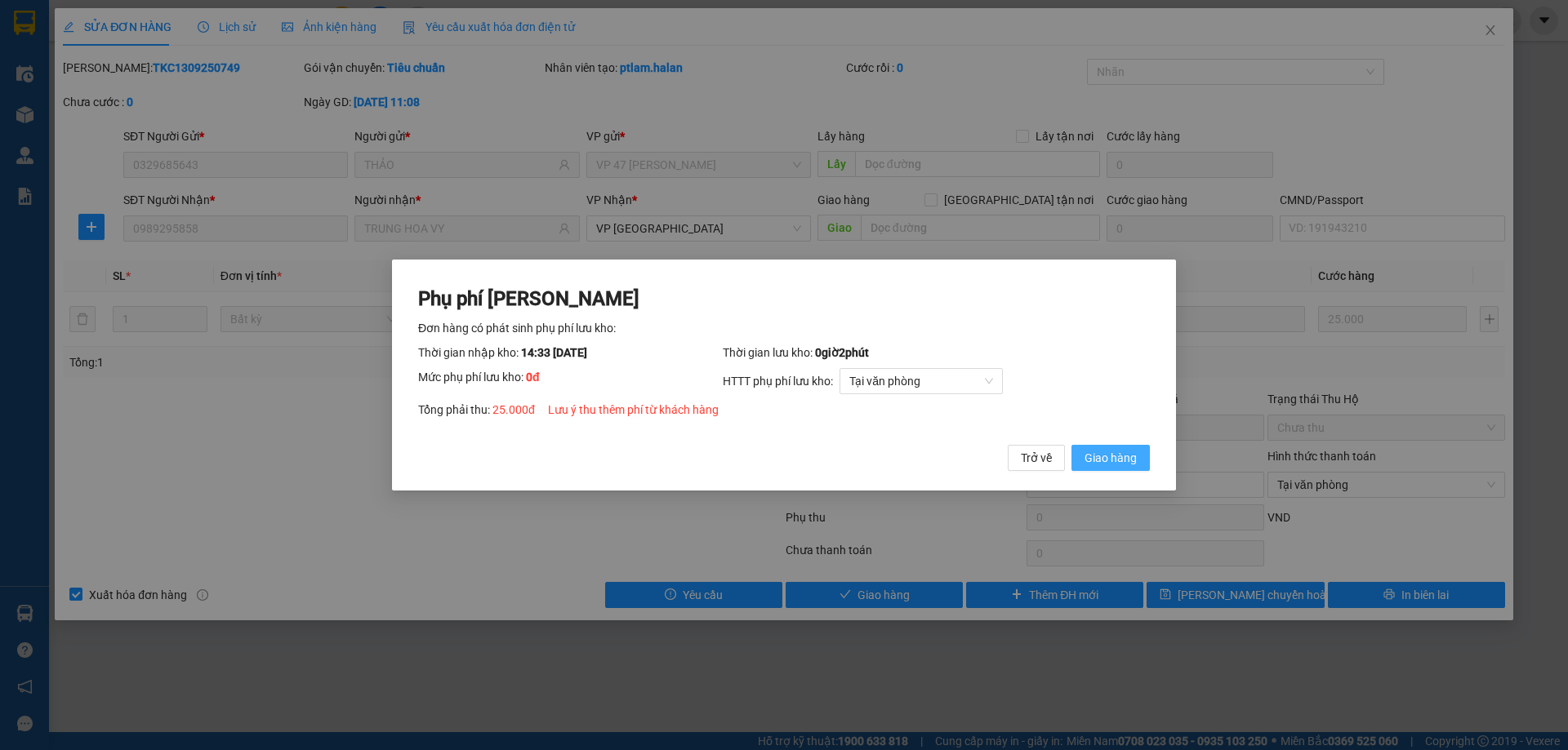
click at [1128, 466] on span "Giao hàng" at bounding box center [1111, 458] width 53 height 18
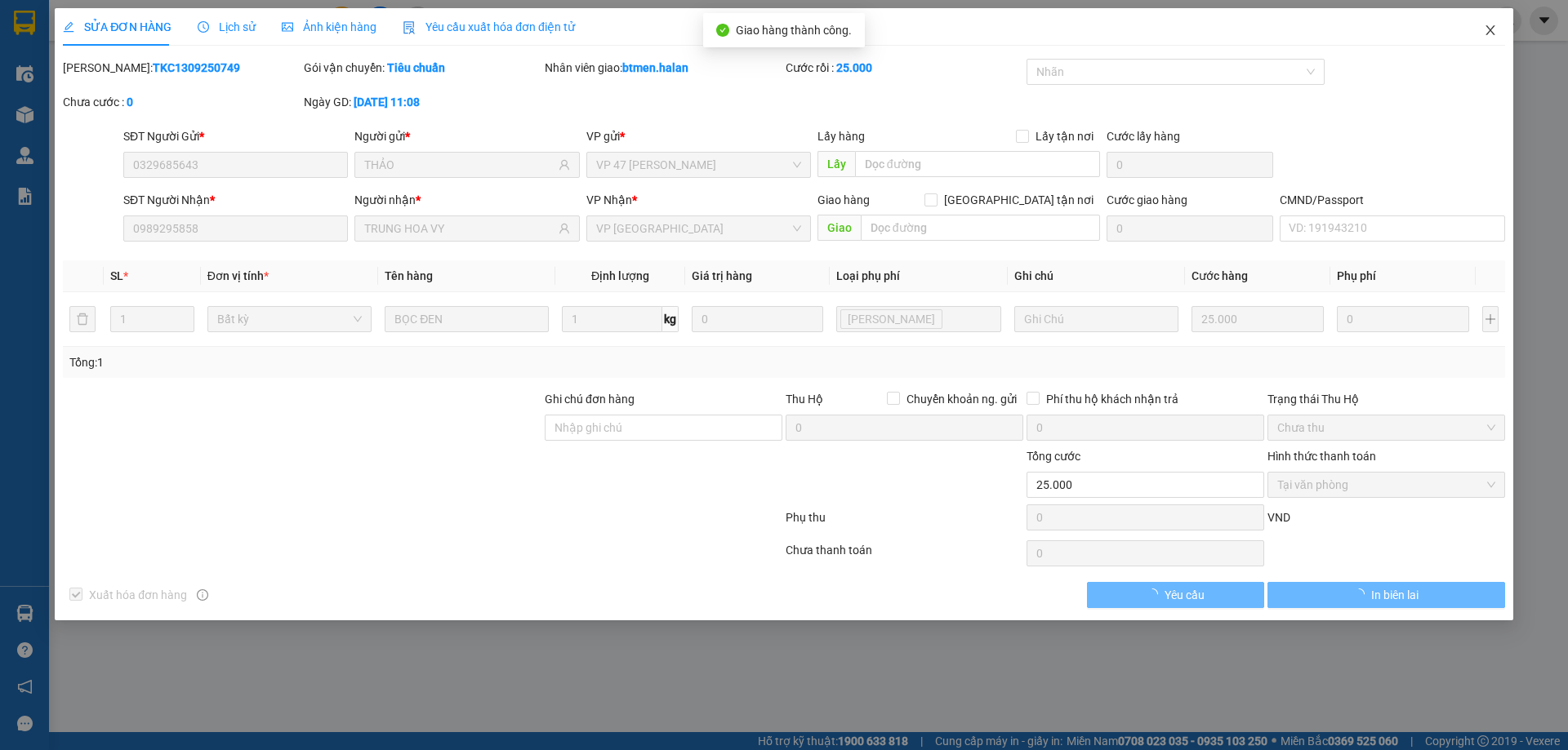
click at [1492, 36] on icon "close" at bounding box center [1490, 30] width 13 height 13
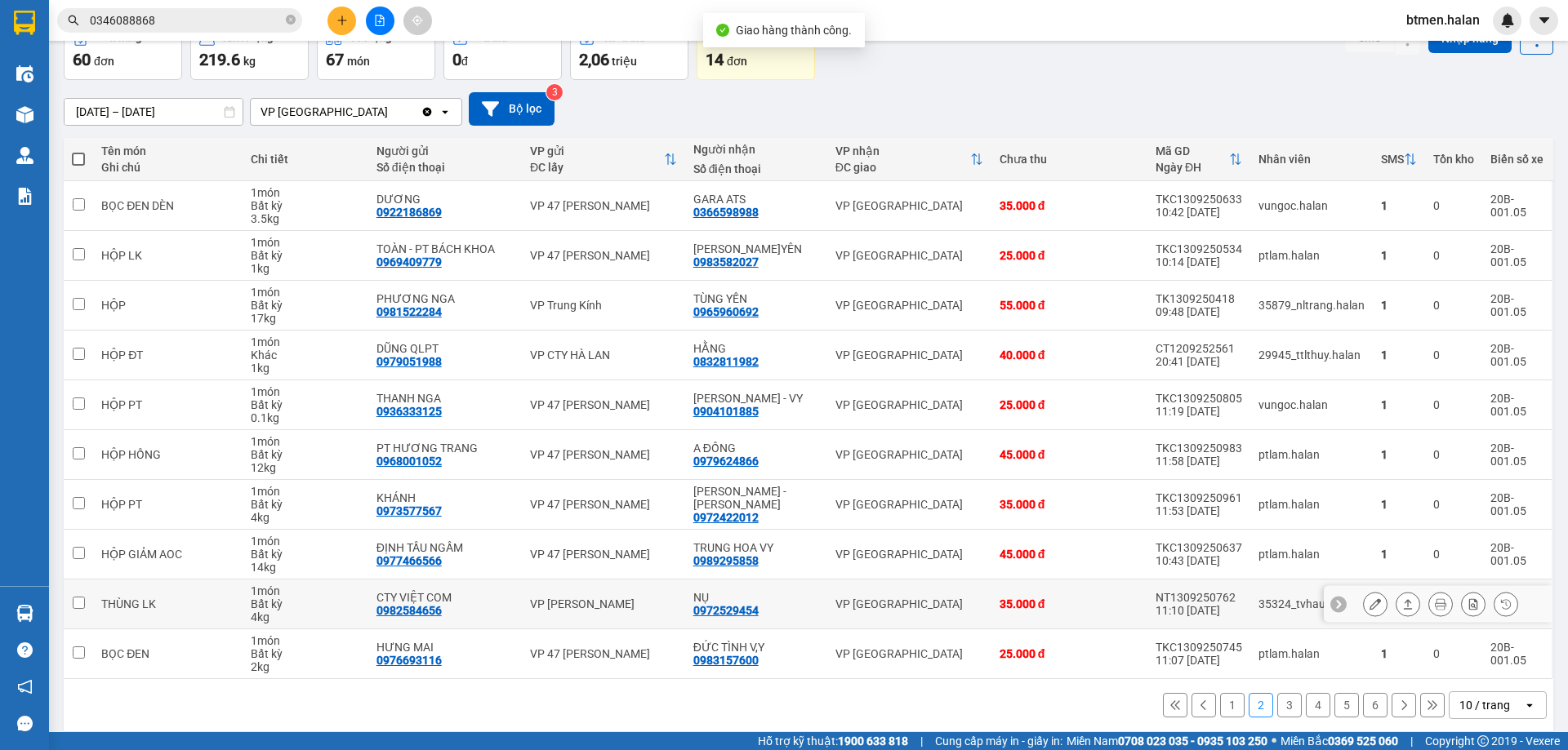
scroll to position [106, 0]
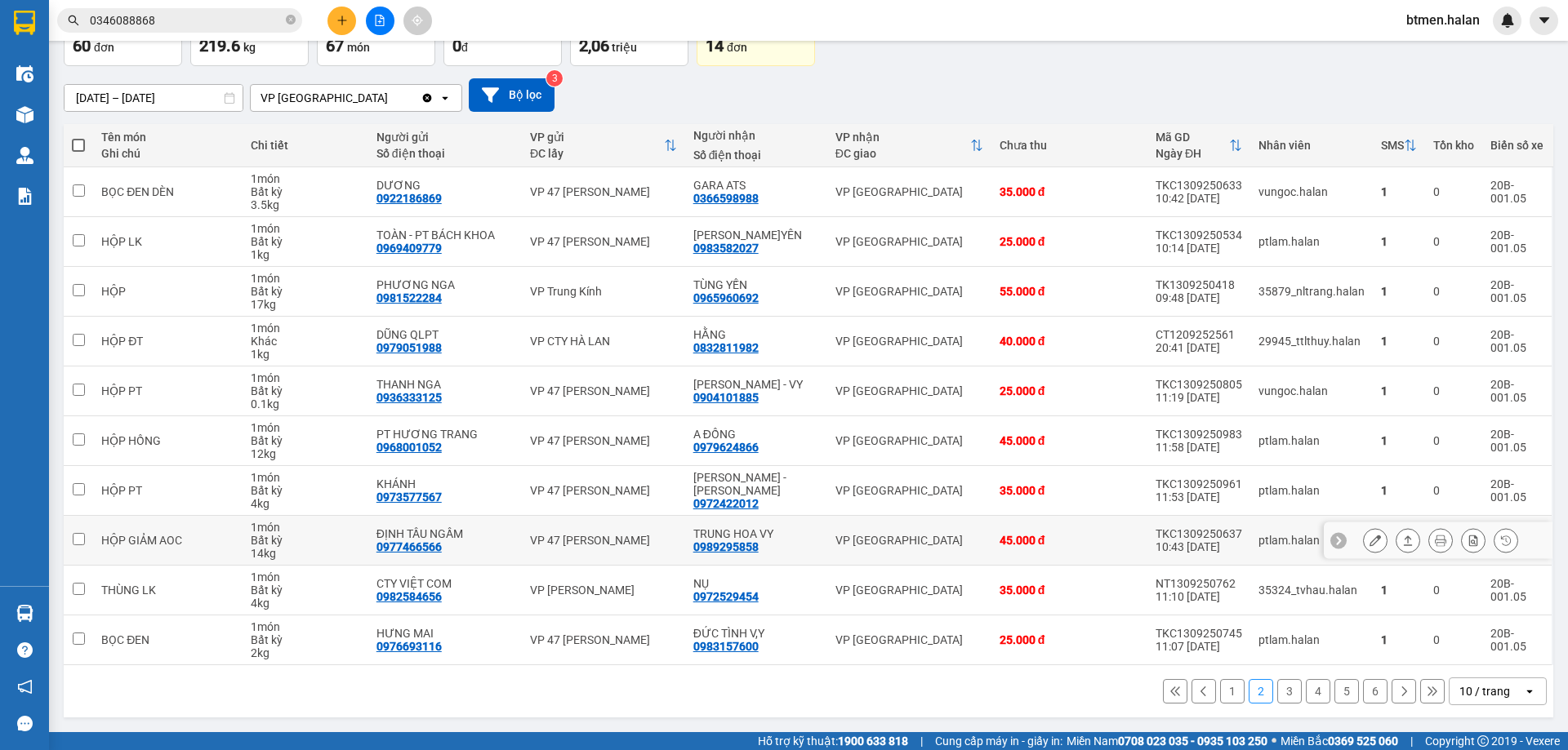
click at [1363, 543] on button at bounding box center [1375, 541] width 23 height 29
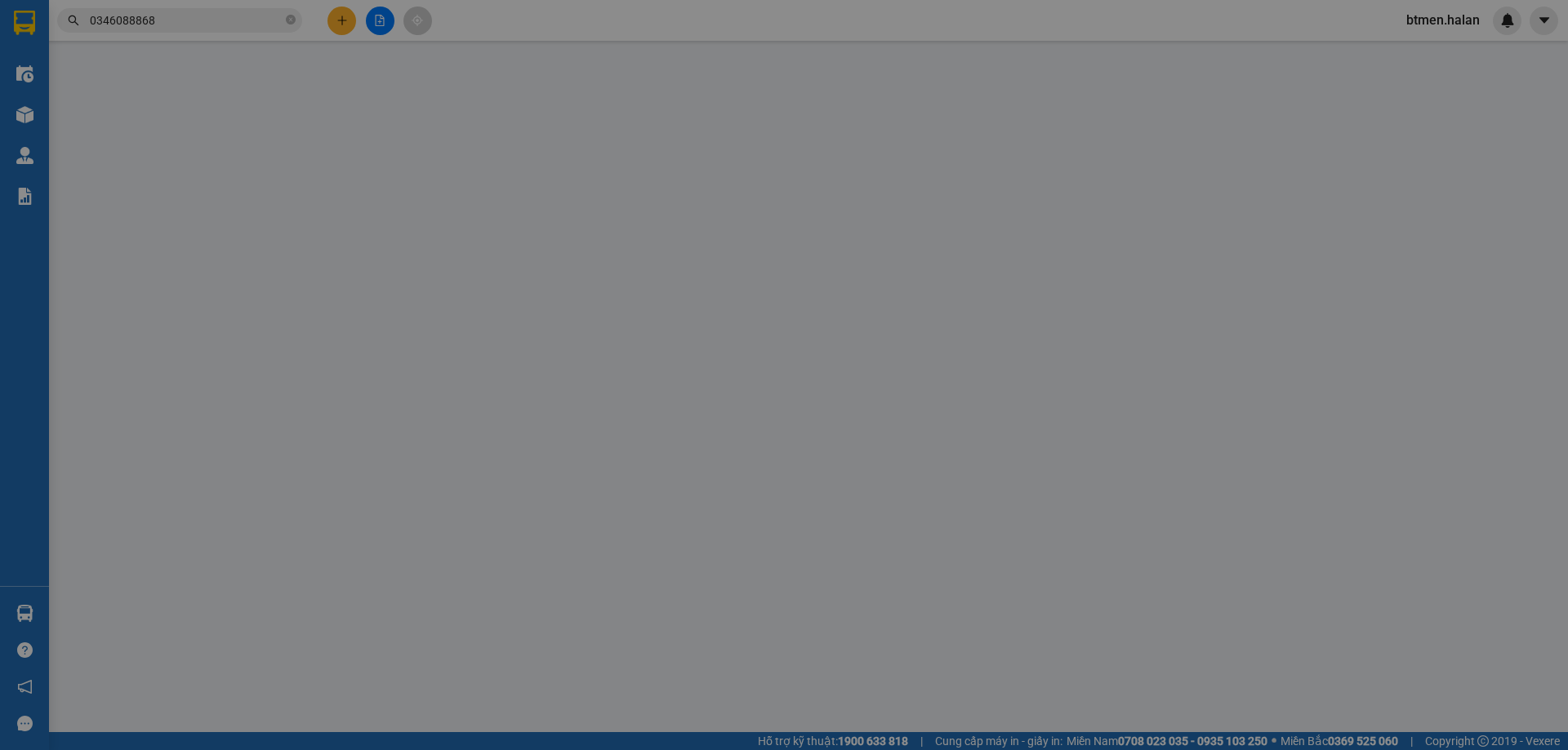
type input "0977466566"
type input "ĐỊNH TẦU NGẦM"
type input "0989295858"
type input "TRUNG HOA VY"
type input "45.000"
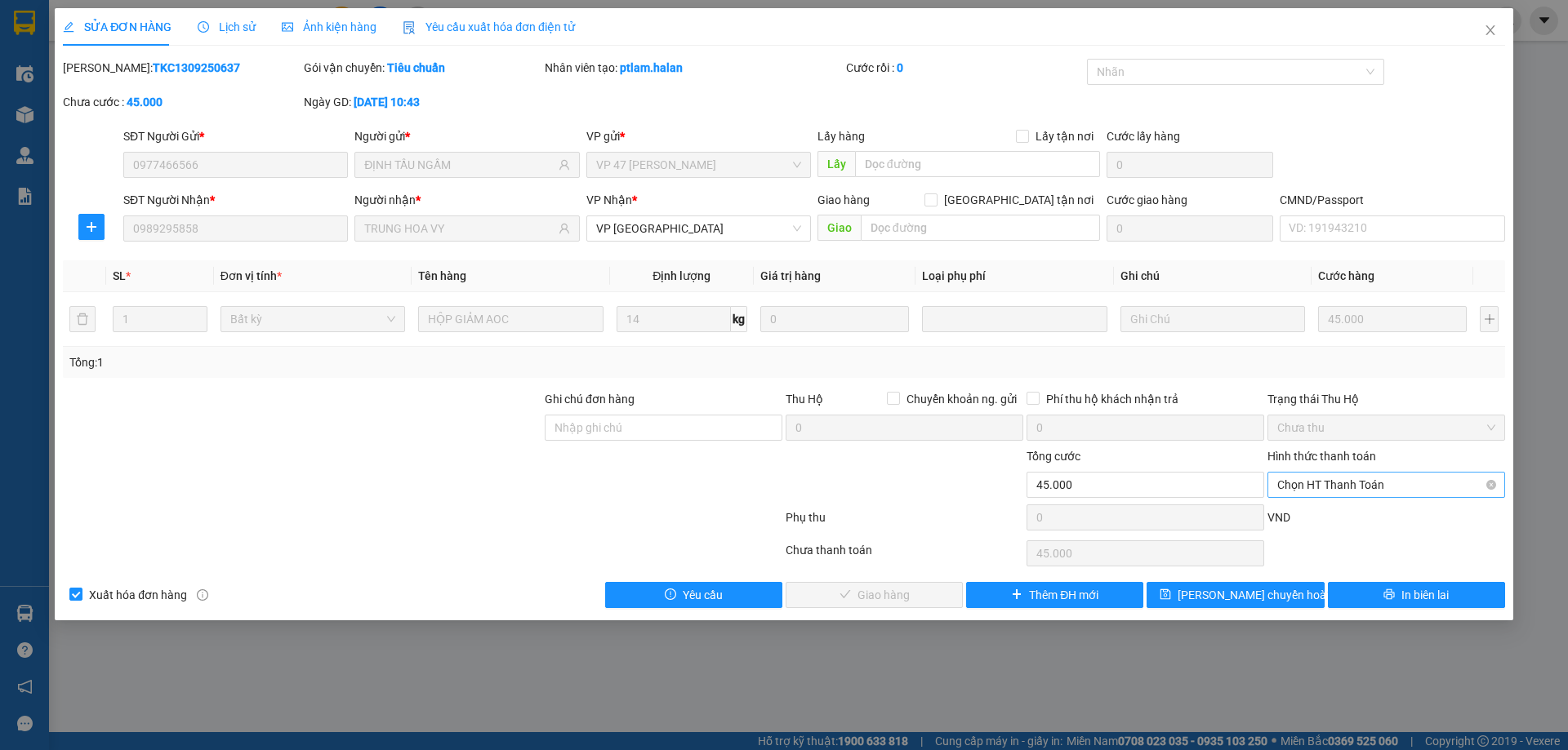
click at [1352, 482] on span "Chọn HT Thanh Toán" at bounding box center [1386, 485] width 218 height 25
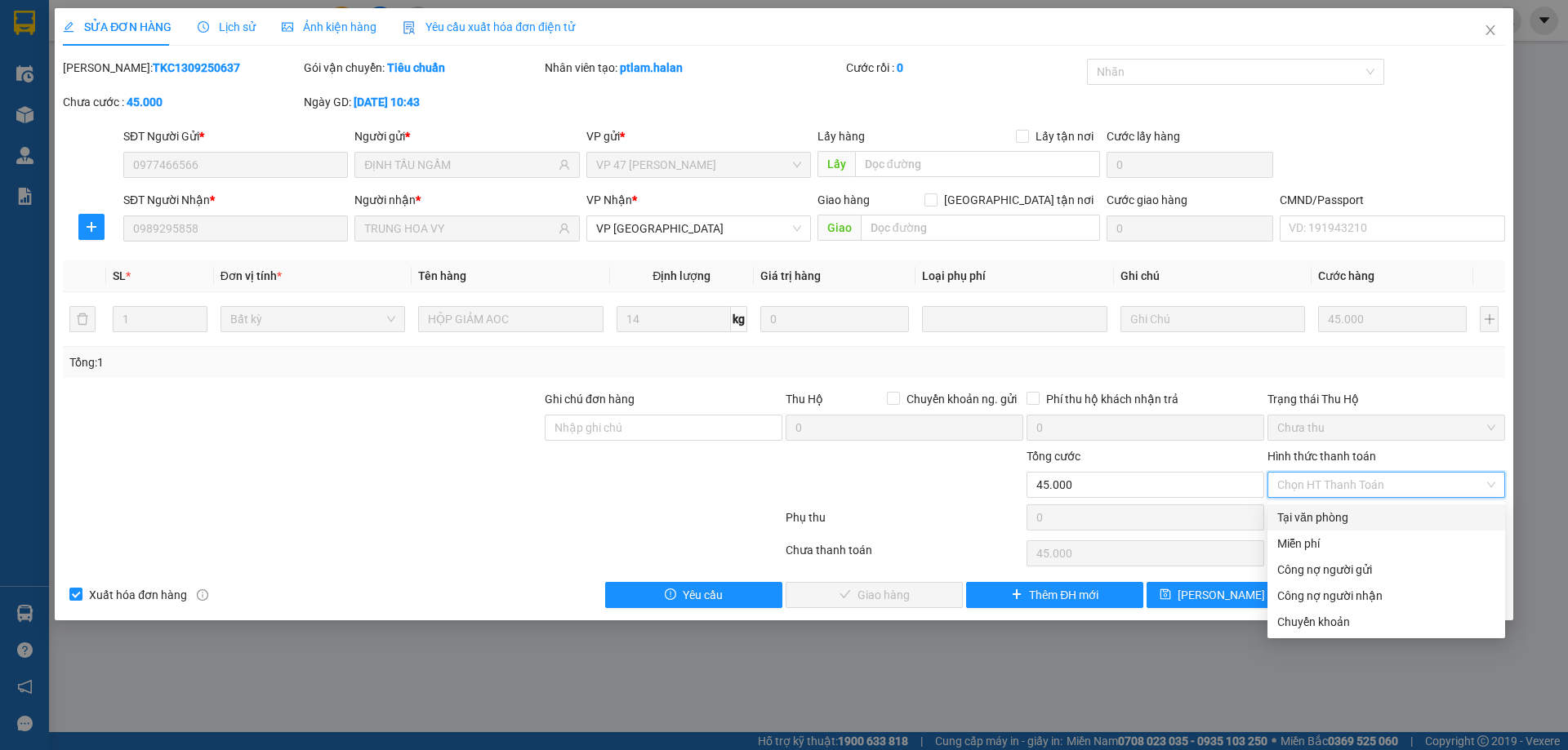
click at [1290, 513] on div "Tại văn phòng" at bounding box center [1386, 517] width 218 height 18
type input "0"
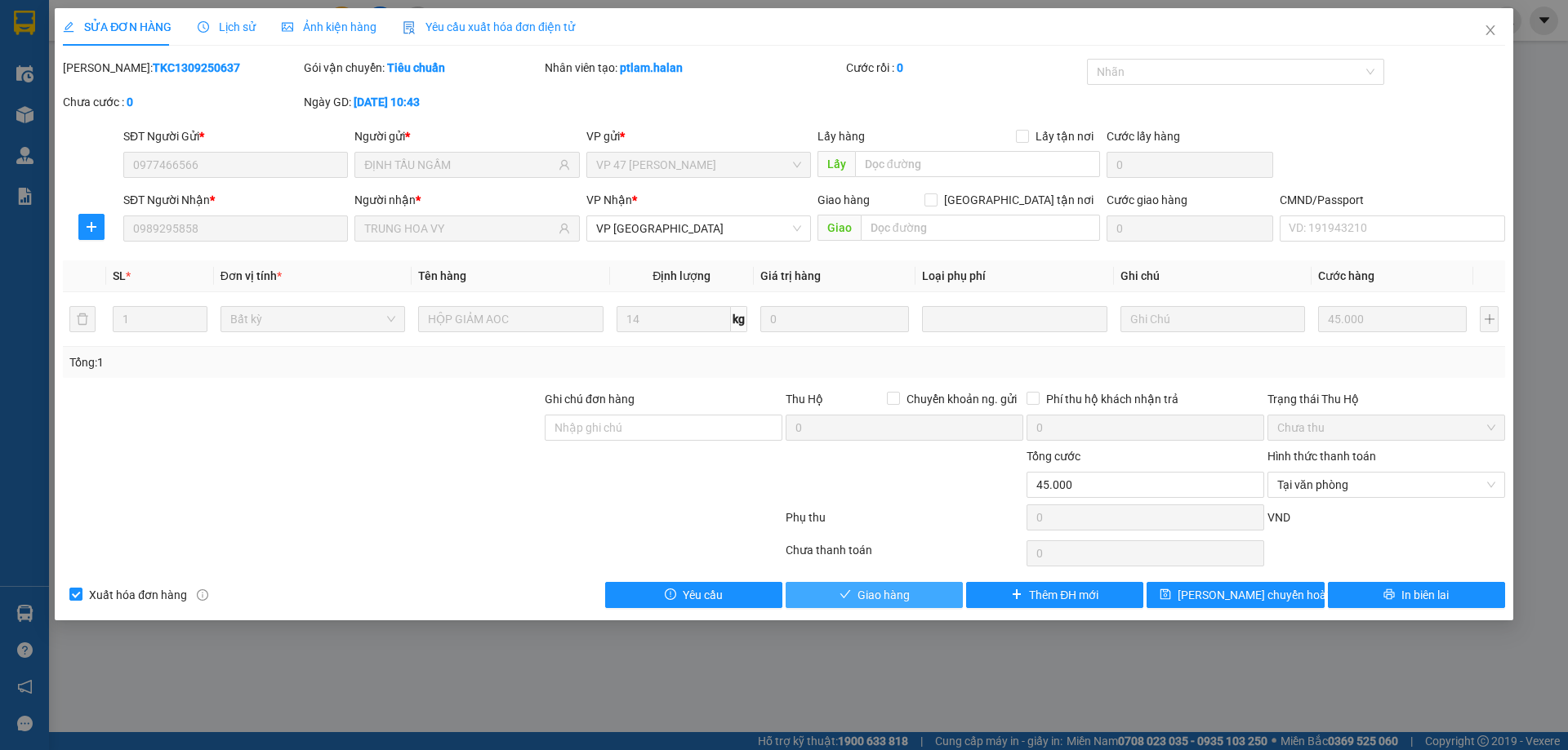
click at [915, 589] on button "Giao hàng" at bounding box center [874, 595] width 177 height 26
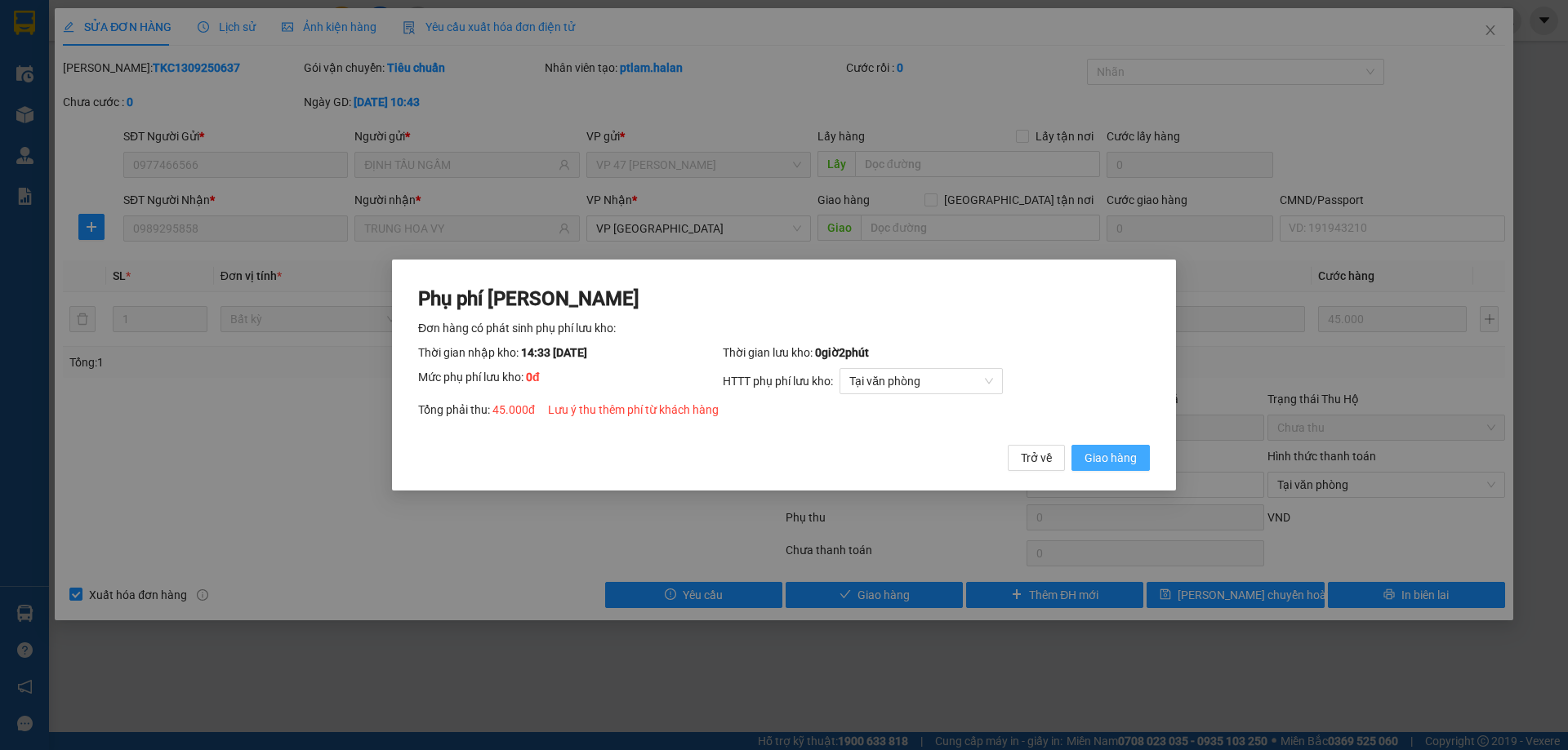
click at [1114, 455] on span "Giao hàng" at bounding box center [1111, 458] width 53 height 18
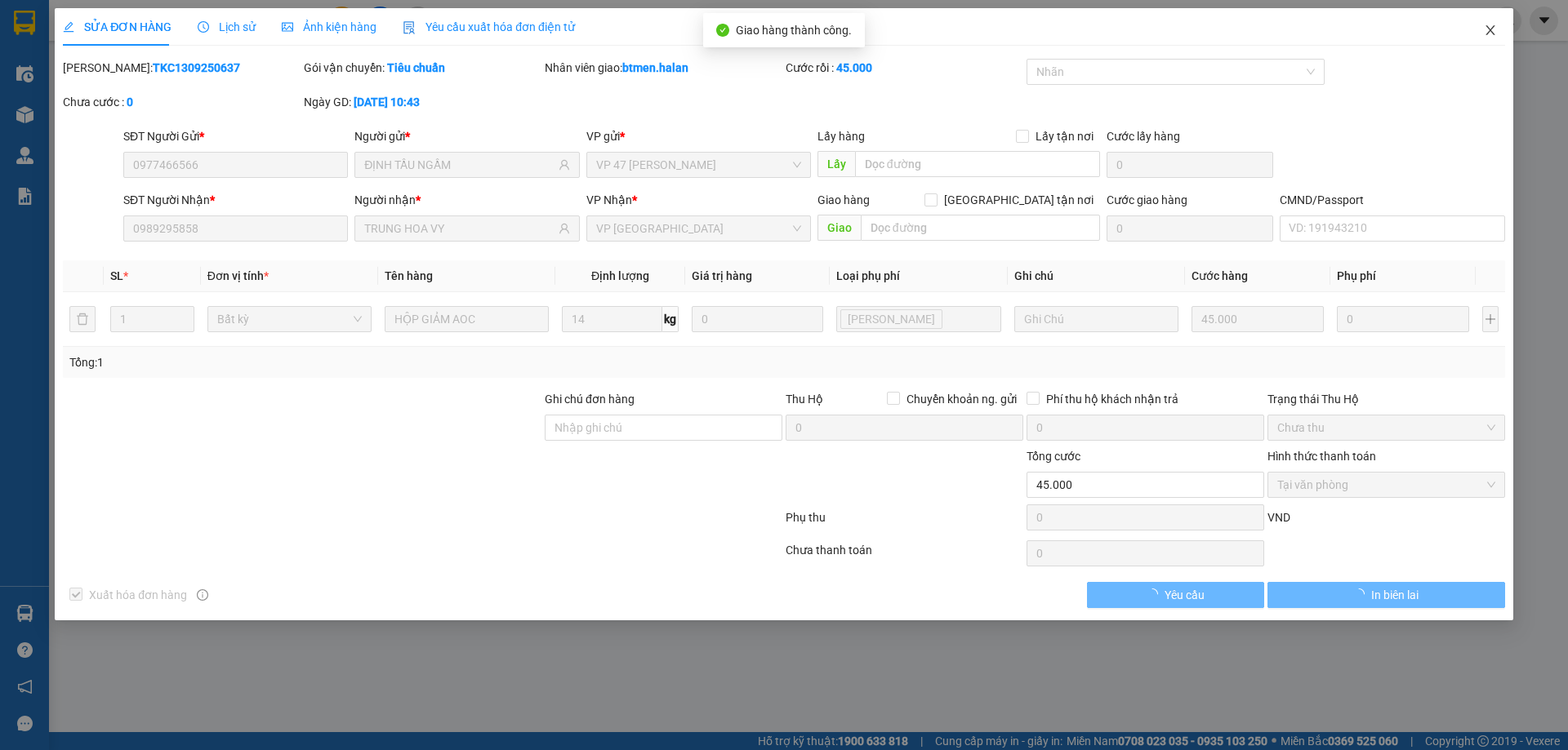
click at [1485, 30] on icon "close" at bounding box center [1490, 30] width 13 height 13
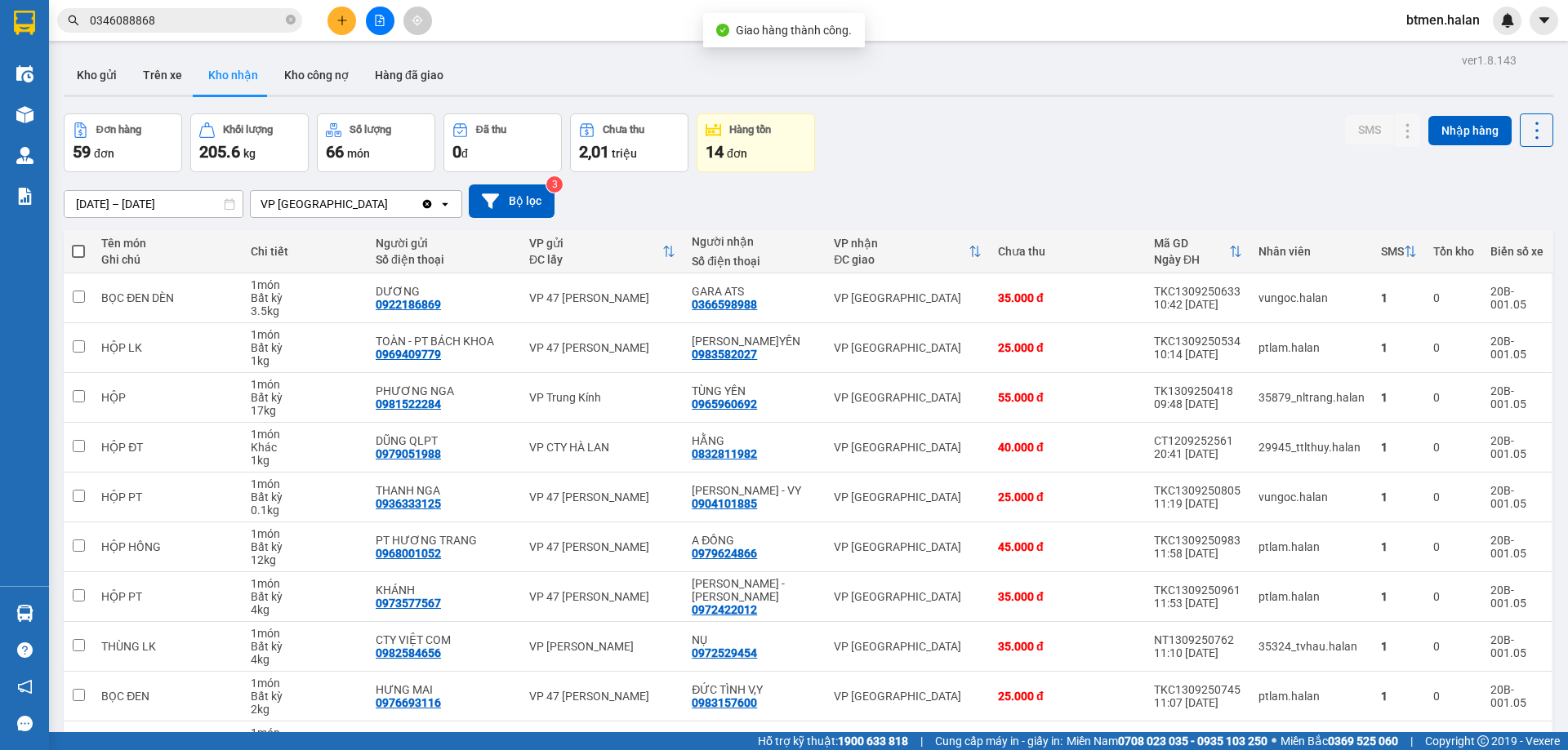
click at [60, 602] on div "ver 1.8.143 Kho gửi Trên xe Kho nhận Kho công nợ Hàng đã giao Đơn hàng 59 đơn K…" at bounding box center [808, 439] width 1502 height 782
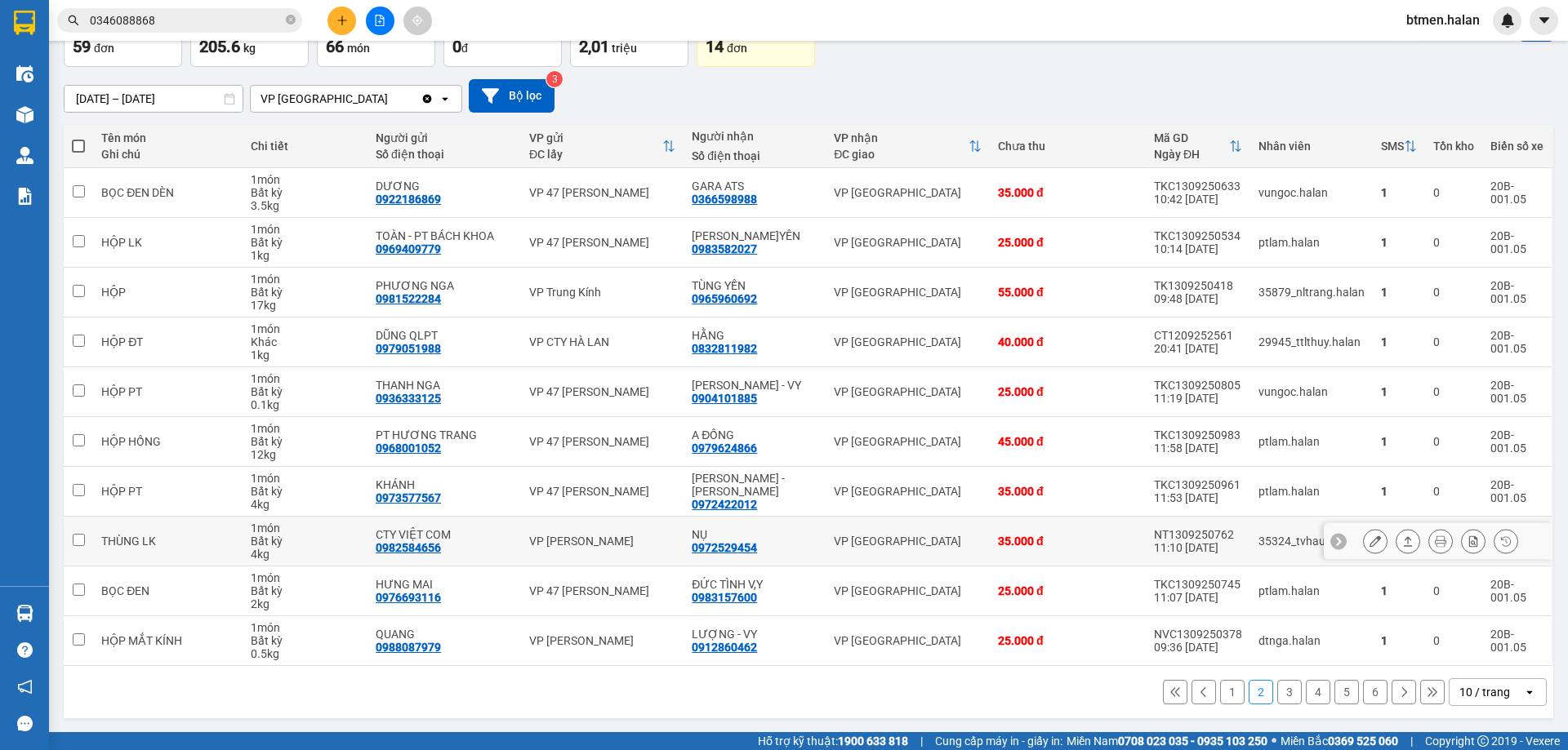
scroll to position [106, 0]
click at [1220, 684] on button "1" at bounding box center [1232, 691] width 25 height 25
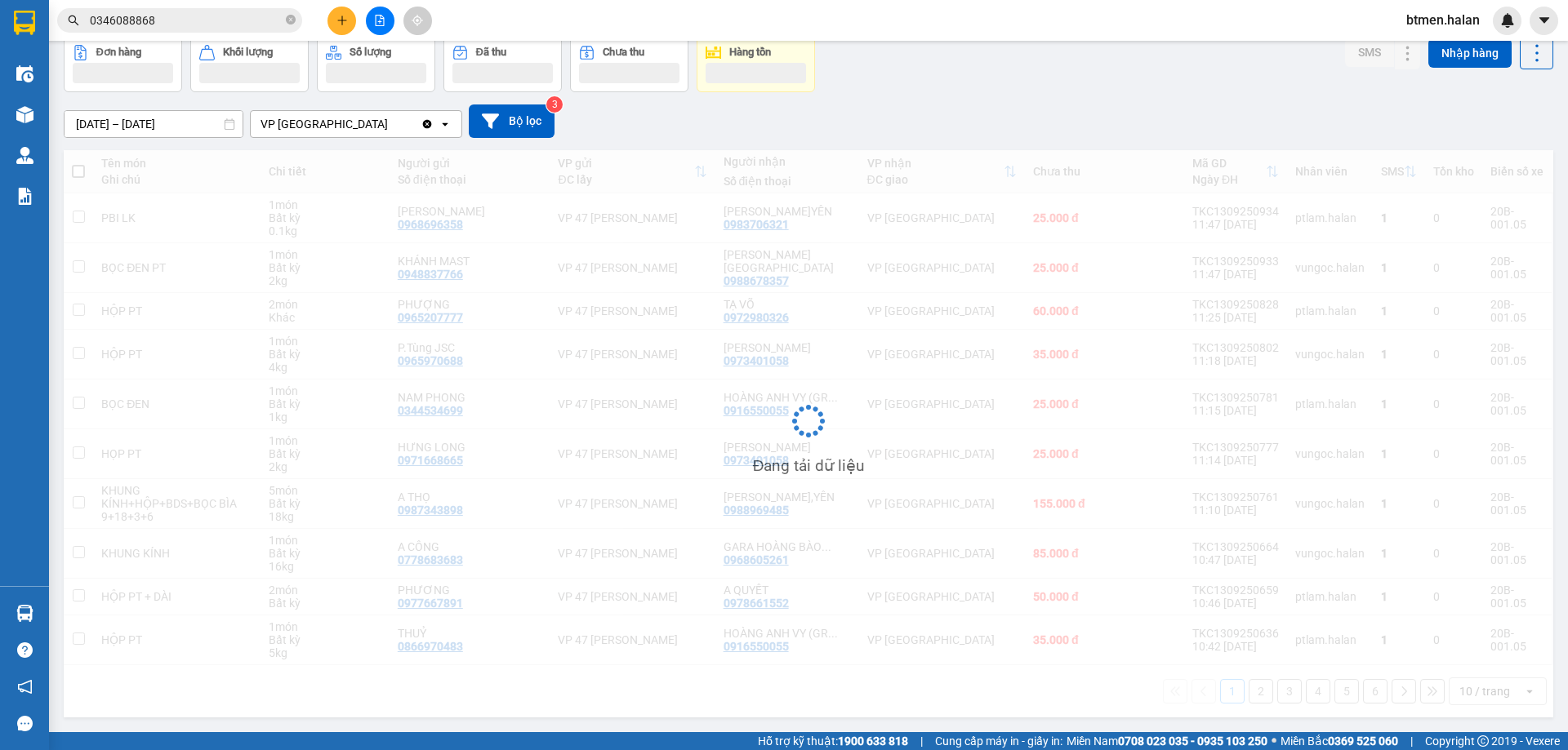
scroll to position [80, 0]
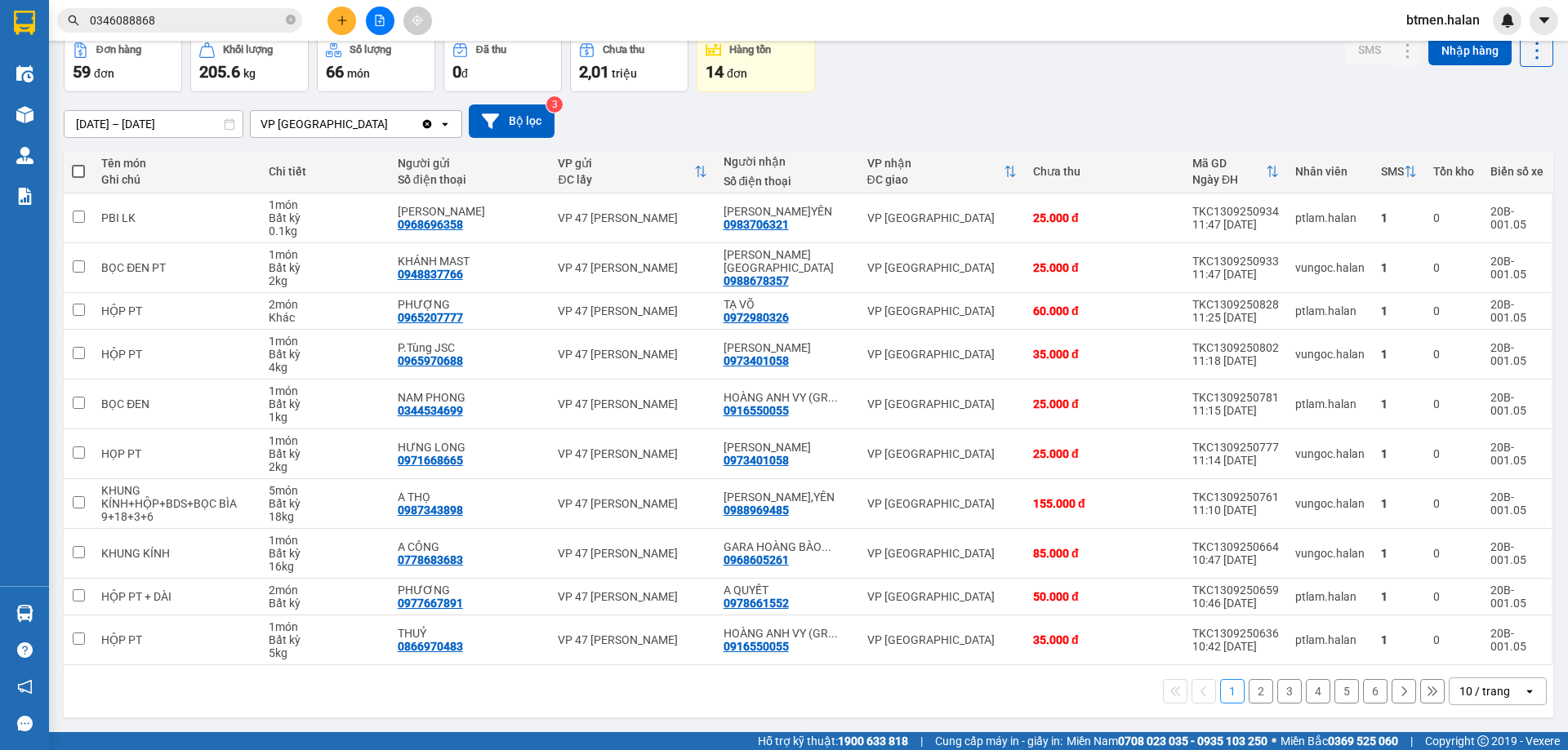
click at [1251, 684] on button "2" at bounding box center [1261, 691] width 25 height 25
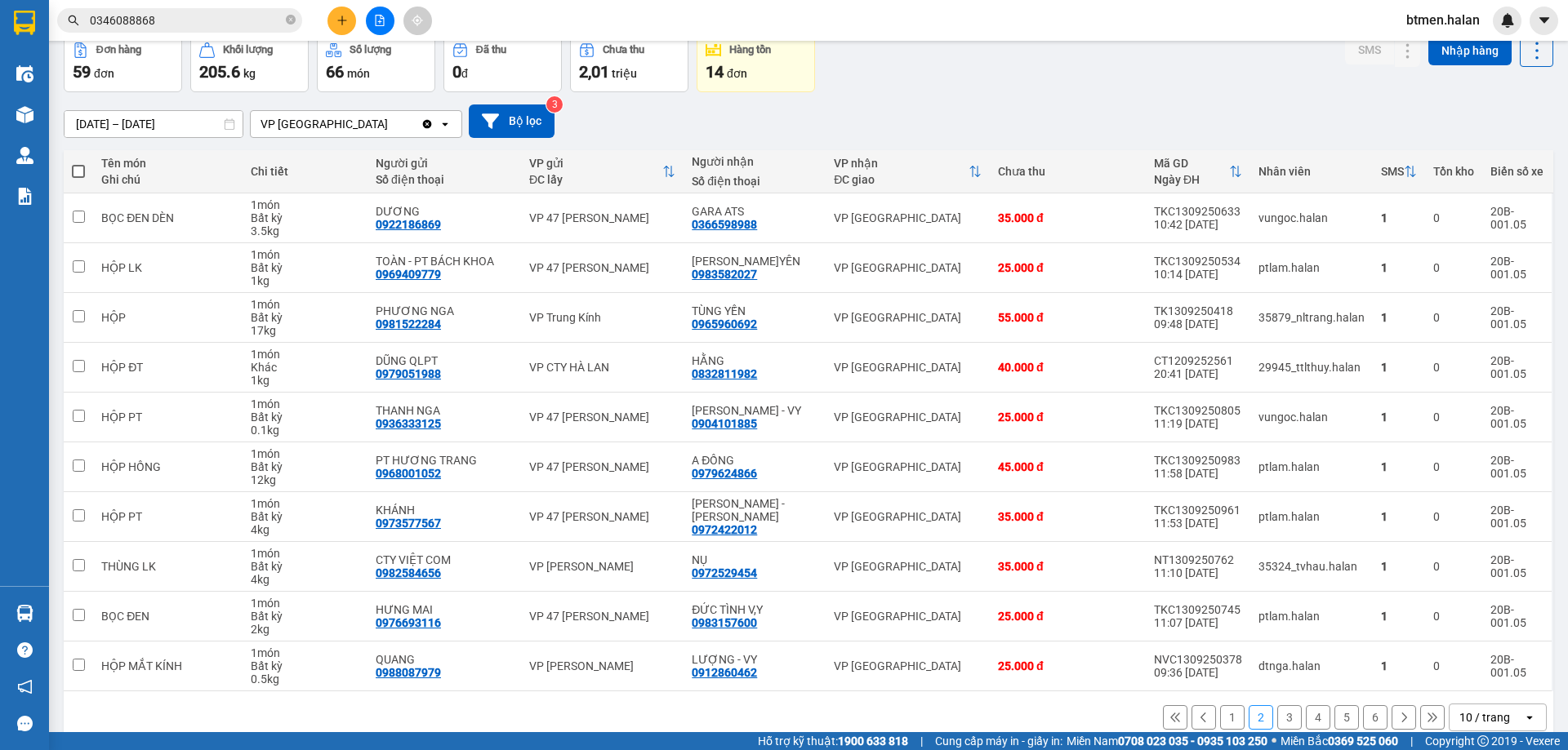
drag, startPoint x: 1271, startPoint y: 712, endPoint x: 1263, endPoint y: 705, distance: 10.6
click at [1277, 712] on button "3" at bounding box center [1290, 718] width 25 height 25
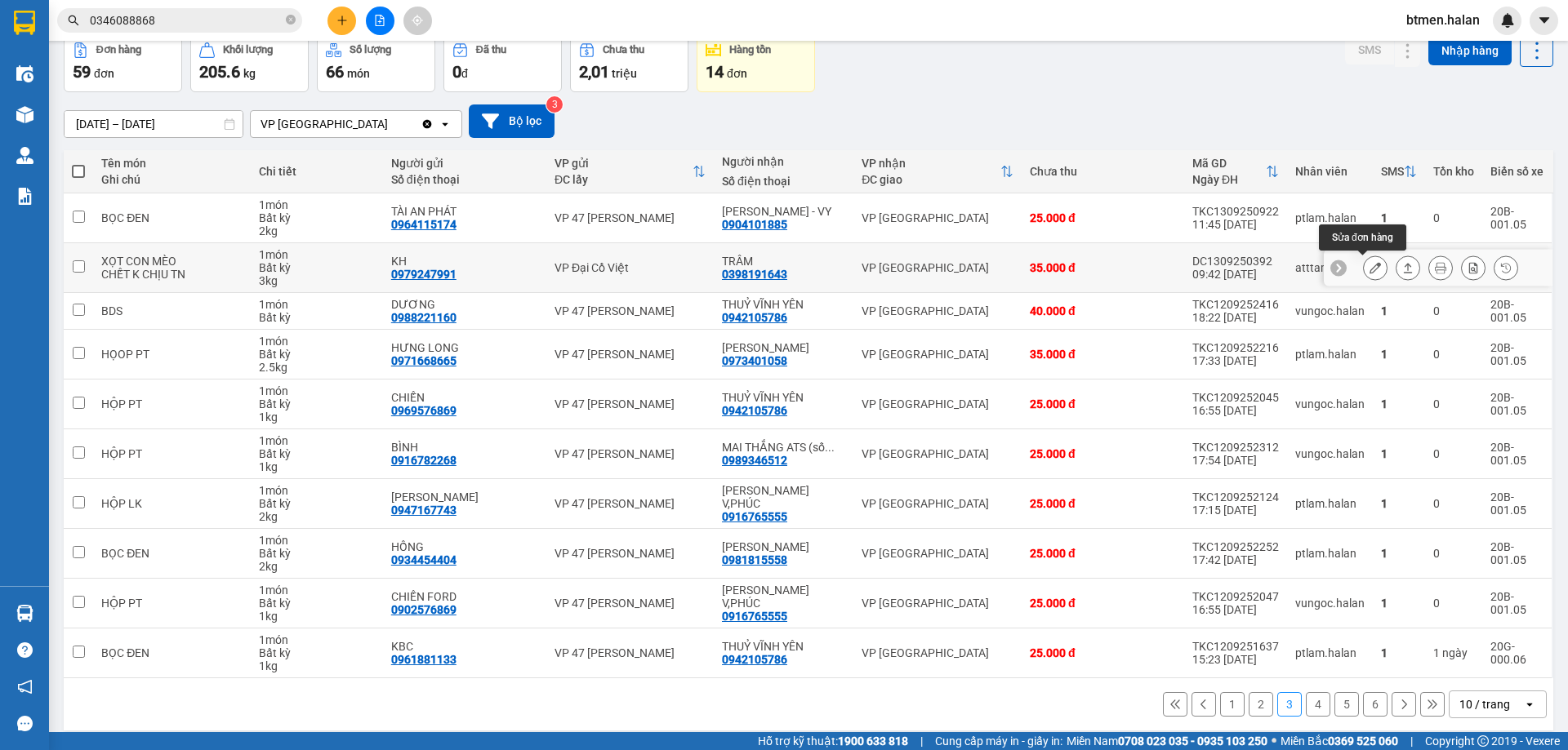
click at [1369, 271] on icon at bounding box center [1375, 267] width 11 height 11
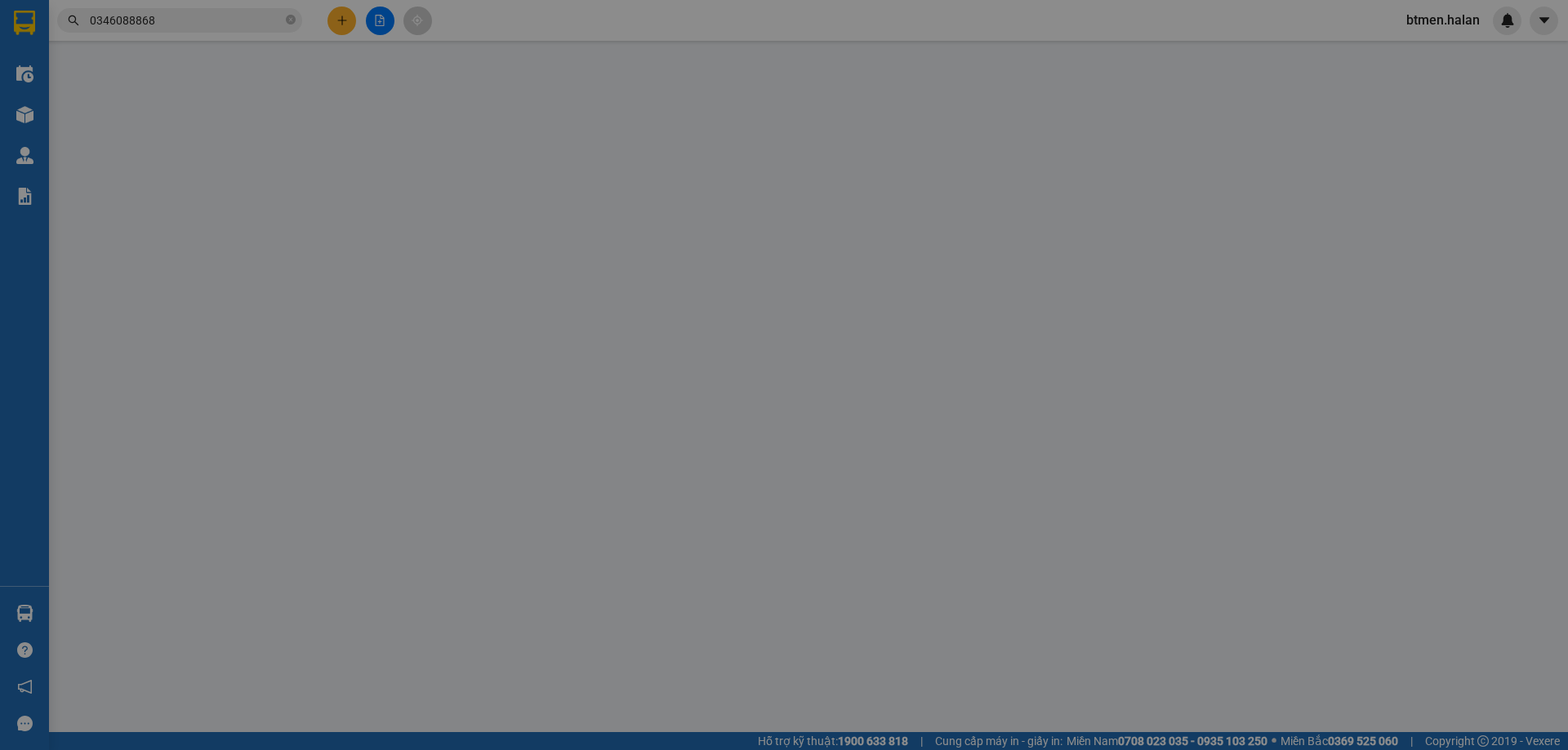
type input "0979247991"
type input "KH"
type input "0398191643"
type input "TRÂM"
type input "35.000"
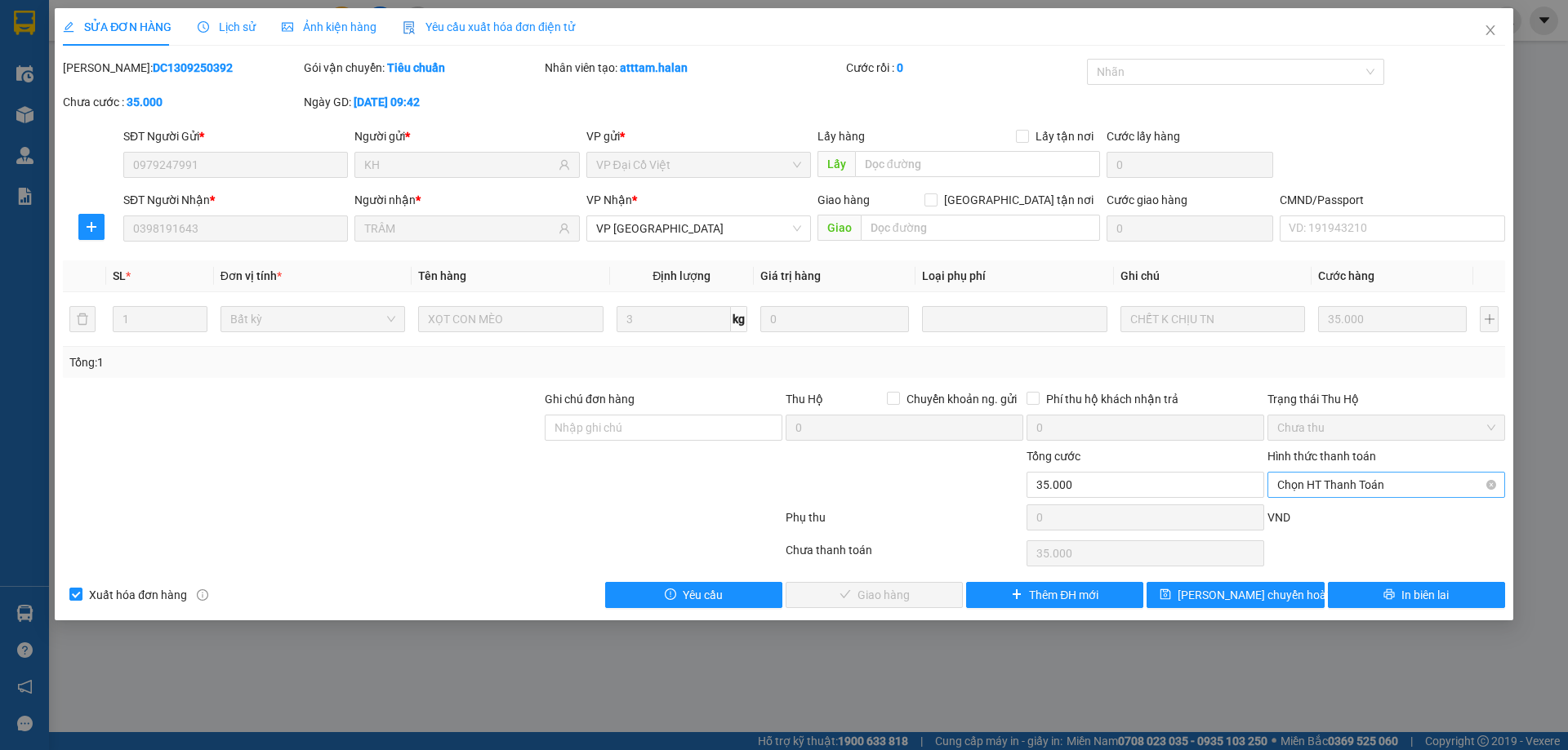
click at [1320, 487] on span "Chọn HT Thanh Toán" at bounding box center [1386, 485] width 218 height 25
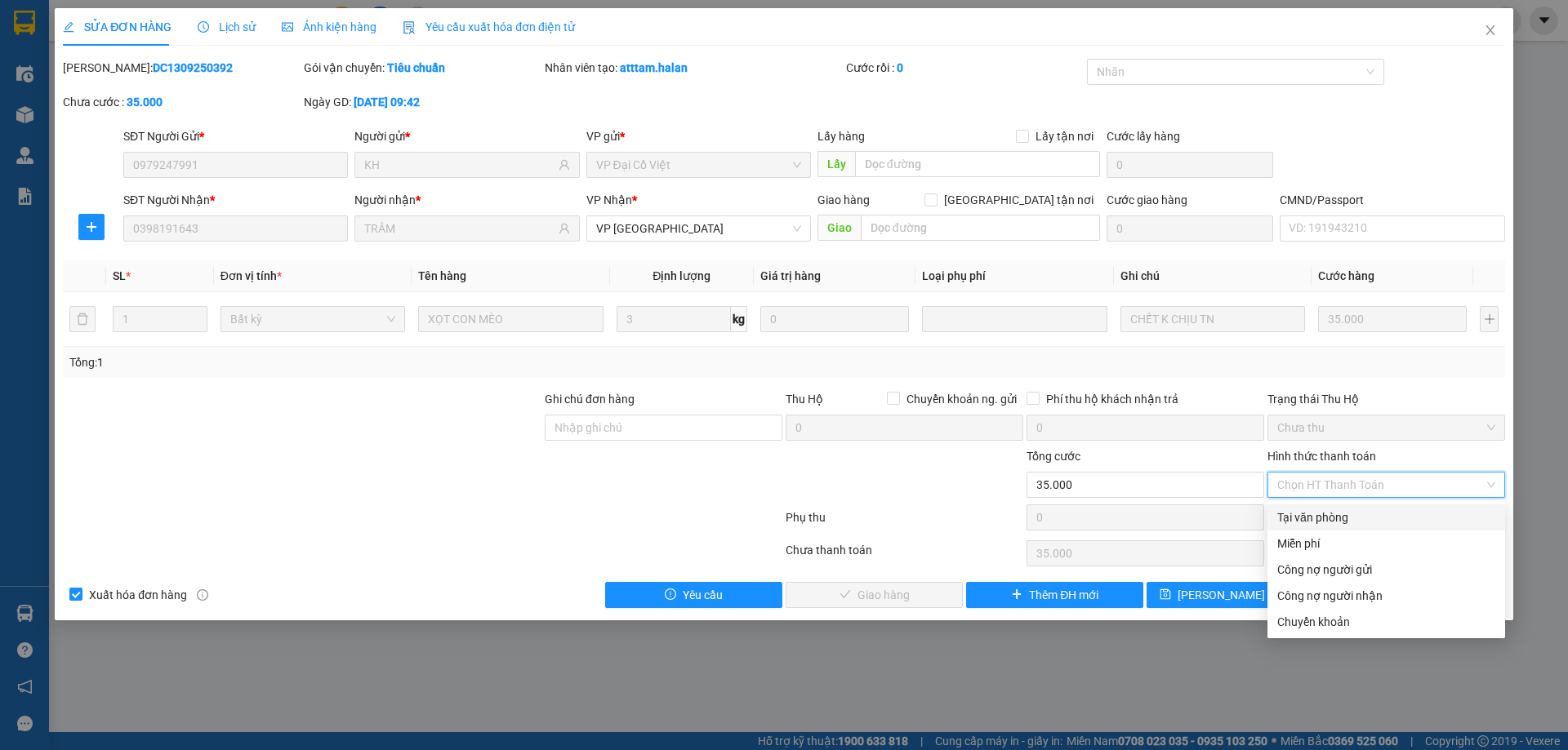
click at [1315, 515] on div "Tại văn phòng" at bounding box center [1386, 517] width 218 height 18
type input "0"
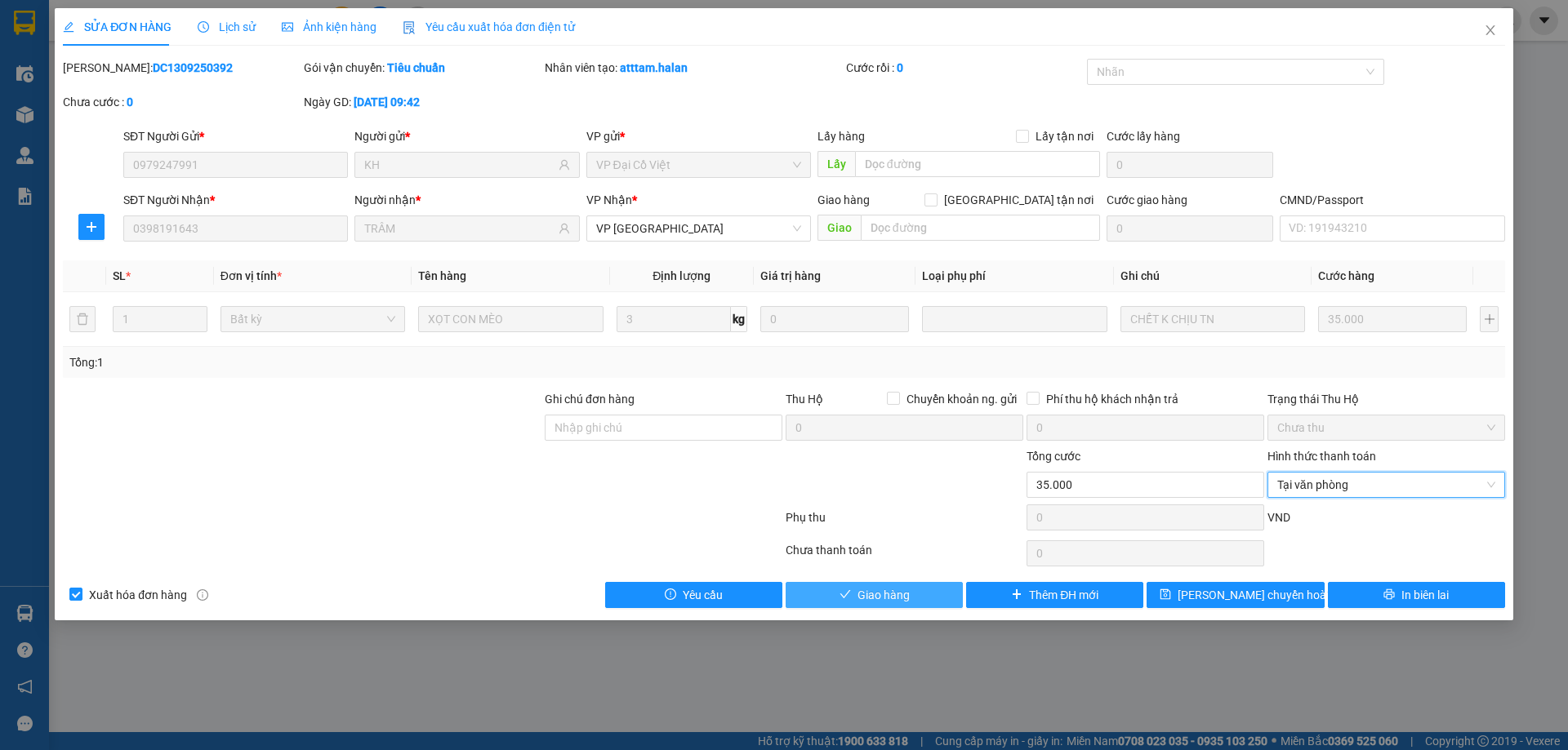
click at [936, 593] on button "Giao hàng" at bounding box center [874, 595] width 177 height 26
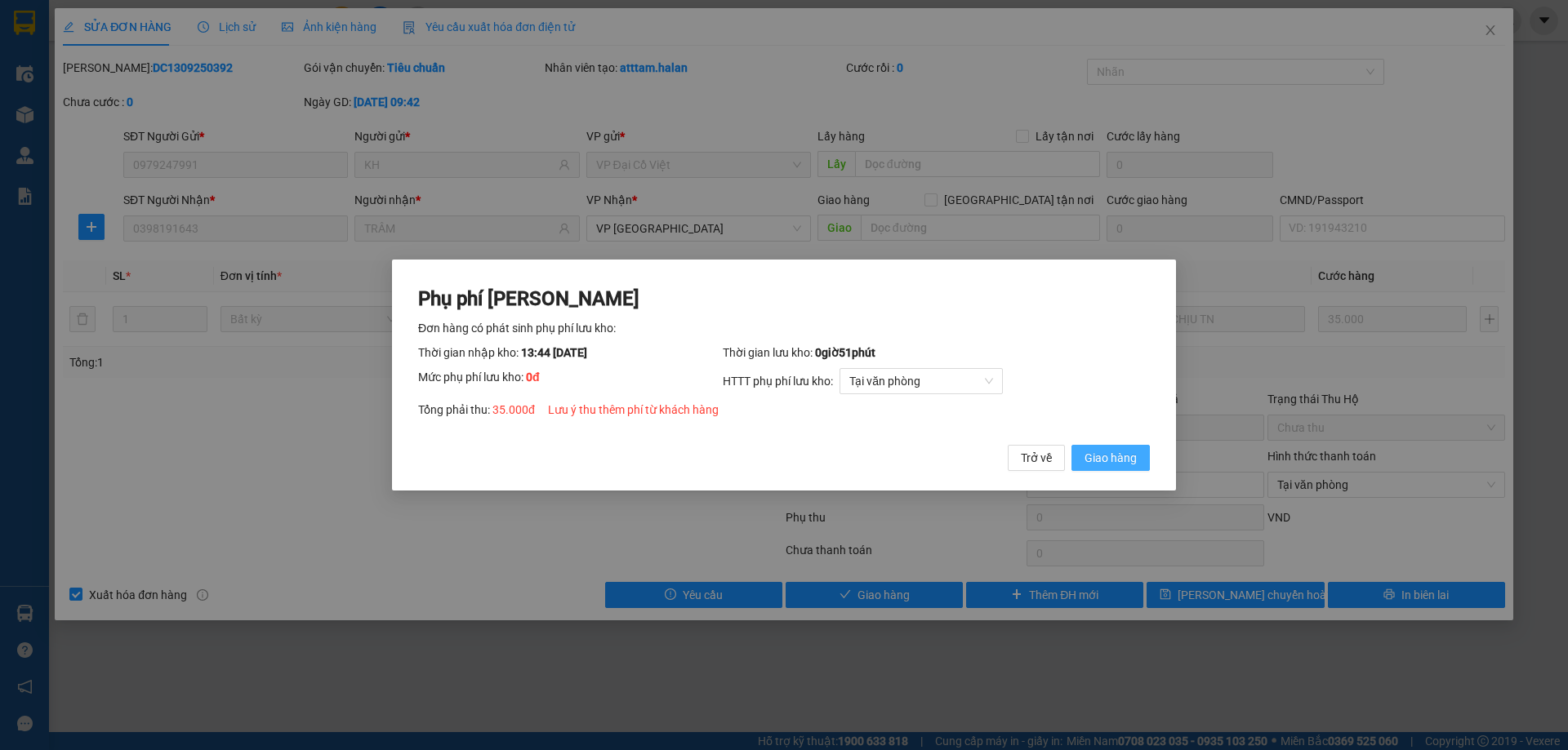
click at [1104, 460] on span "Giao hàng" at bounding box center [1111, 458] width 53 height 18
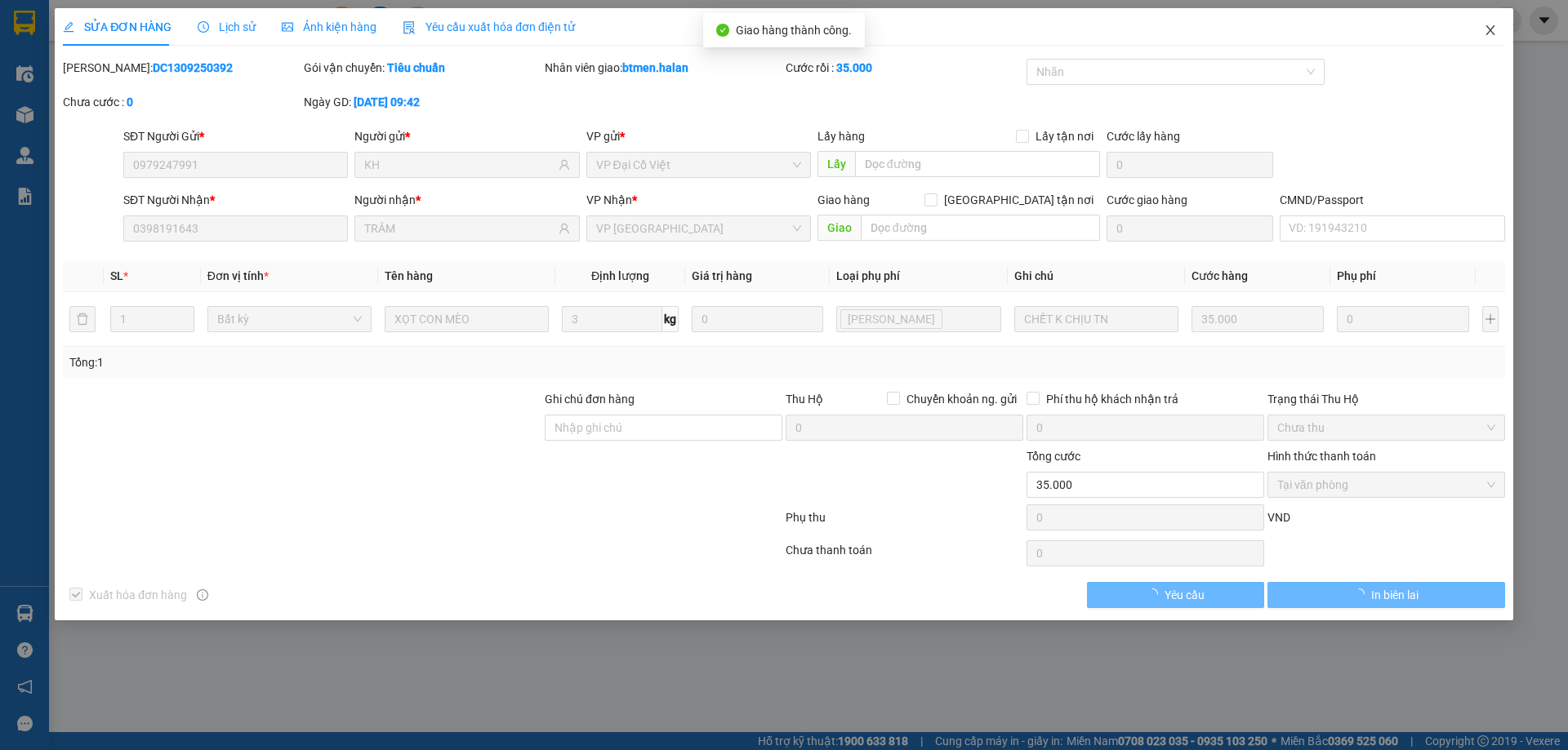
click at [1482, 30] on span "Close" at bounding box center [1490, 31] width 46 height 46
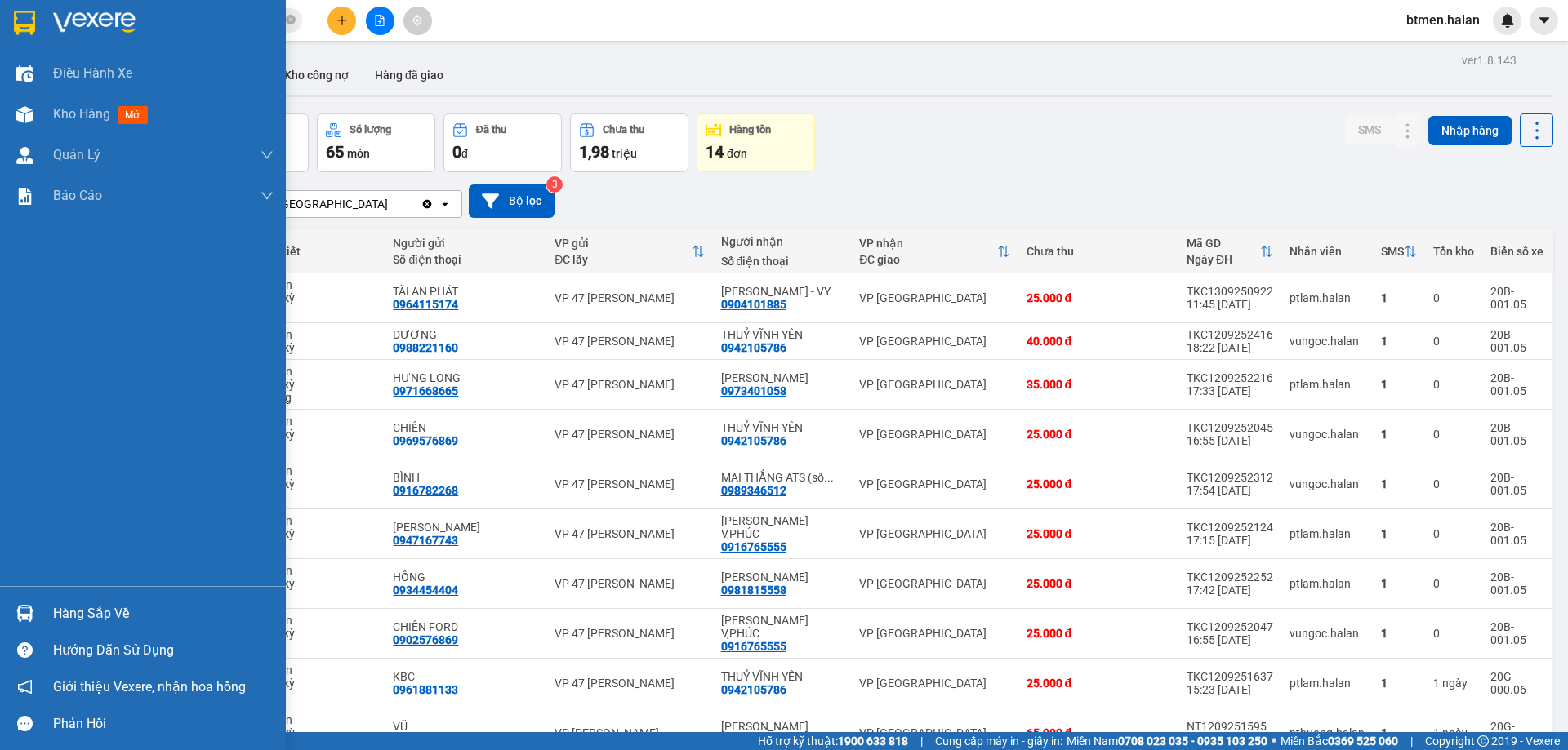
click at [52, 602] on div "Hàng sắp về" at bounding box center [143, 613] width 285 height 37
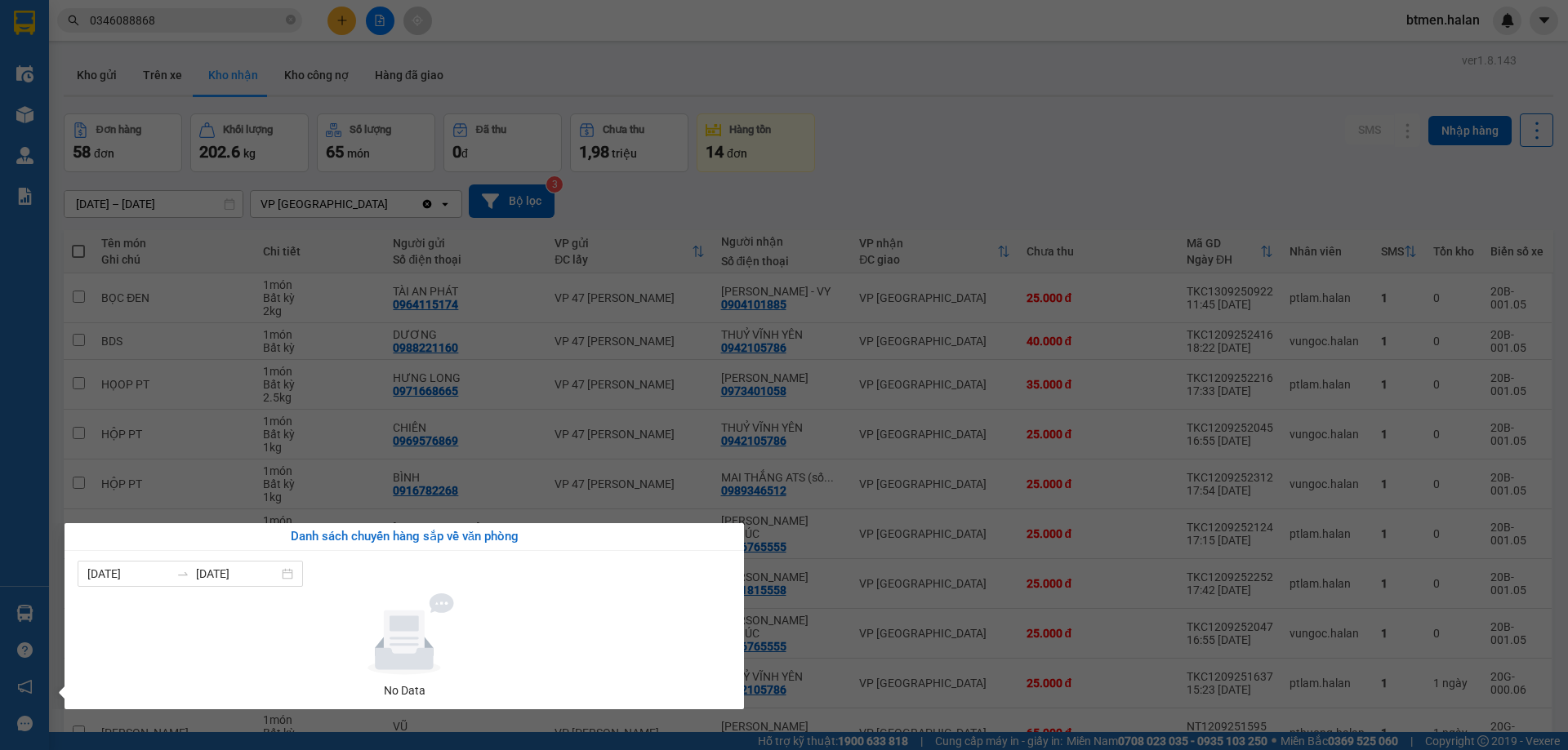
click at [975, 187] on section "Kết quả tìm kiếm ( 20 ) Bộ lọc Mã ĐH Trạng thái Món hàng Thu hộ Tổng cước Chưa …" at bounding box center [784, 375] width 1568 height 750
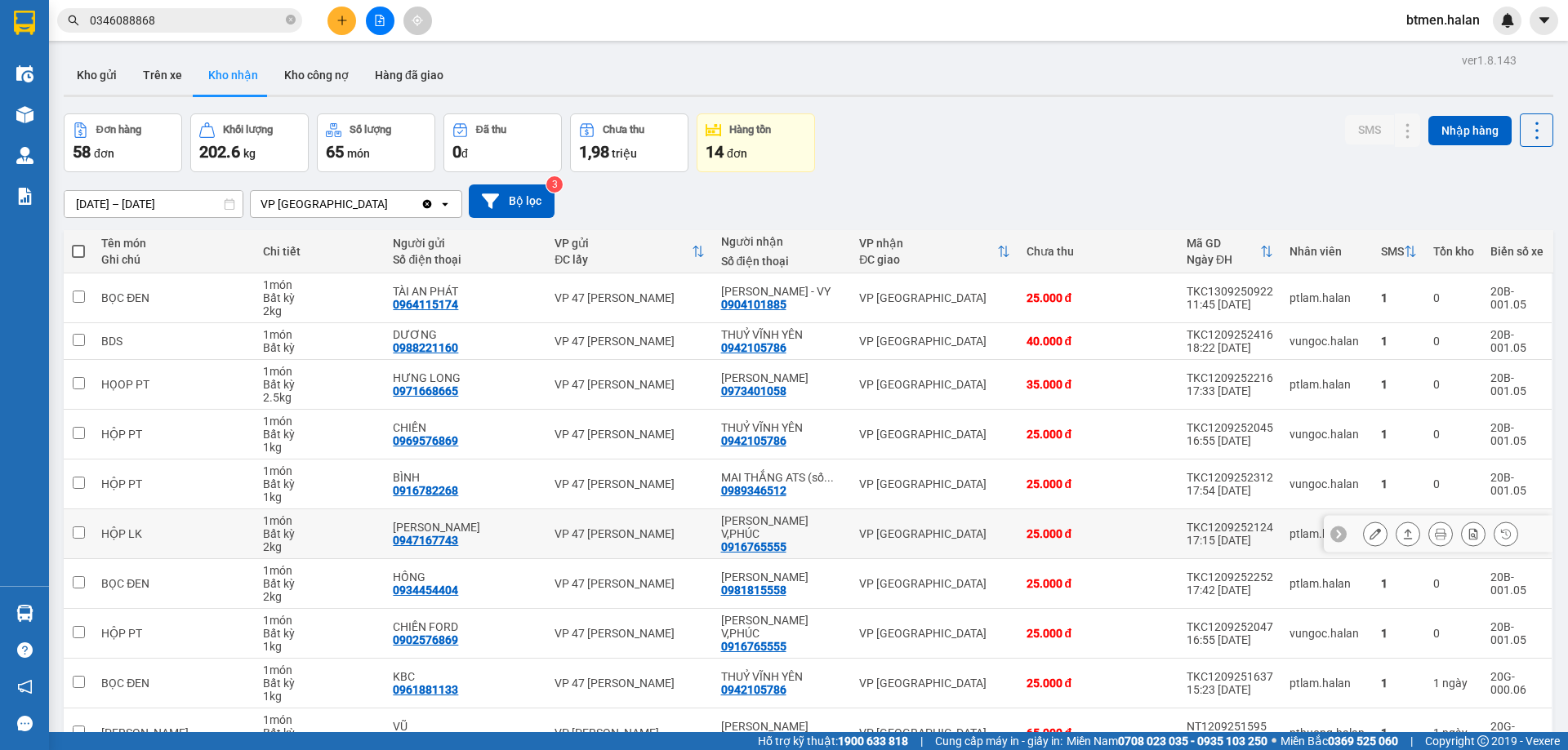
click at [755, 540] on div "0916765555" at bounding box center [754, 546] width 66 height 13
copy div "0916765555"
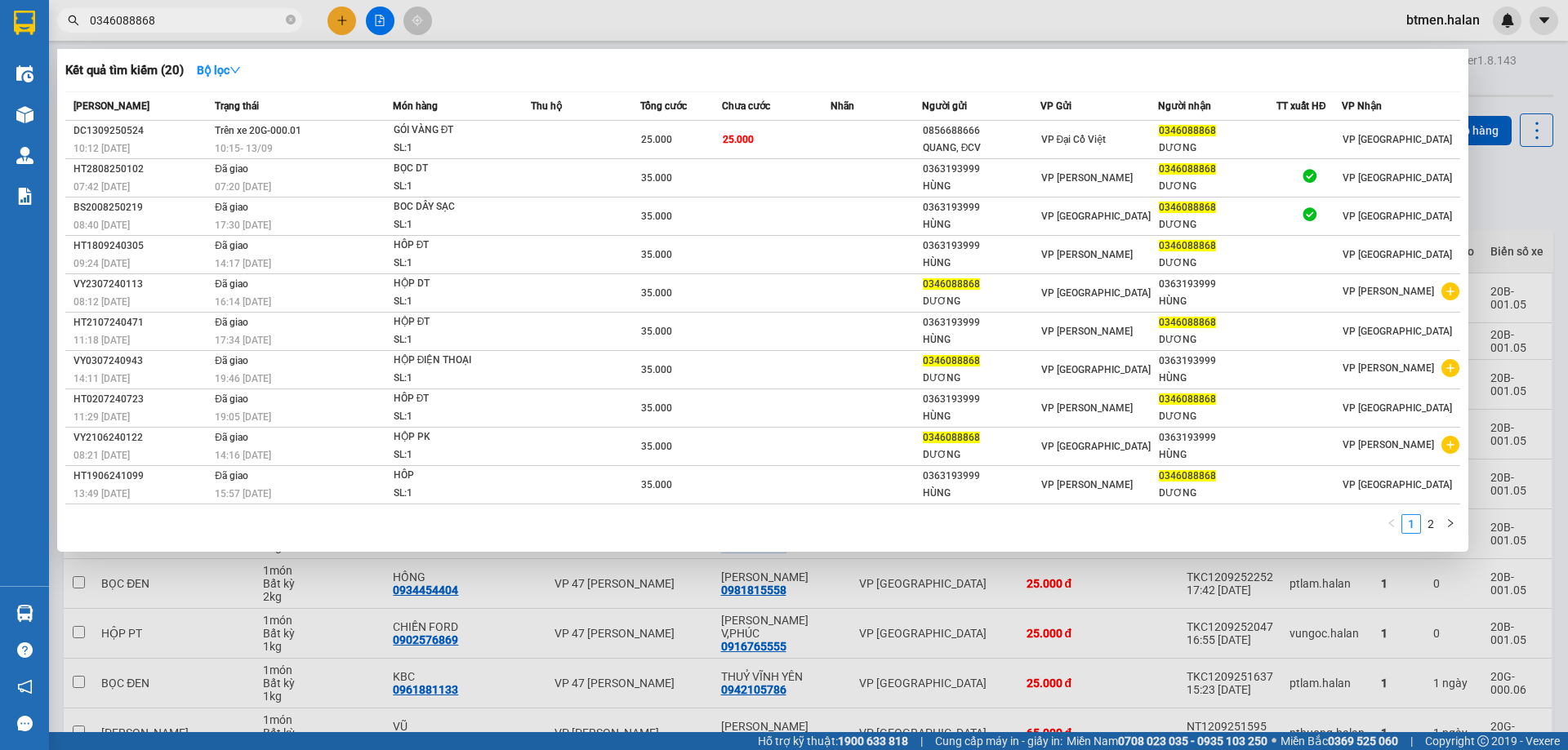
click at [216, 25] on input "0346088868" at bounding box center [186, 20] width 193 height 18
paste input "916765555"
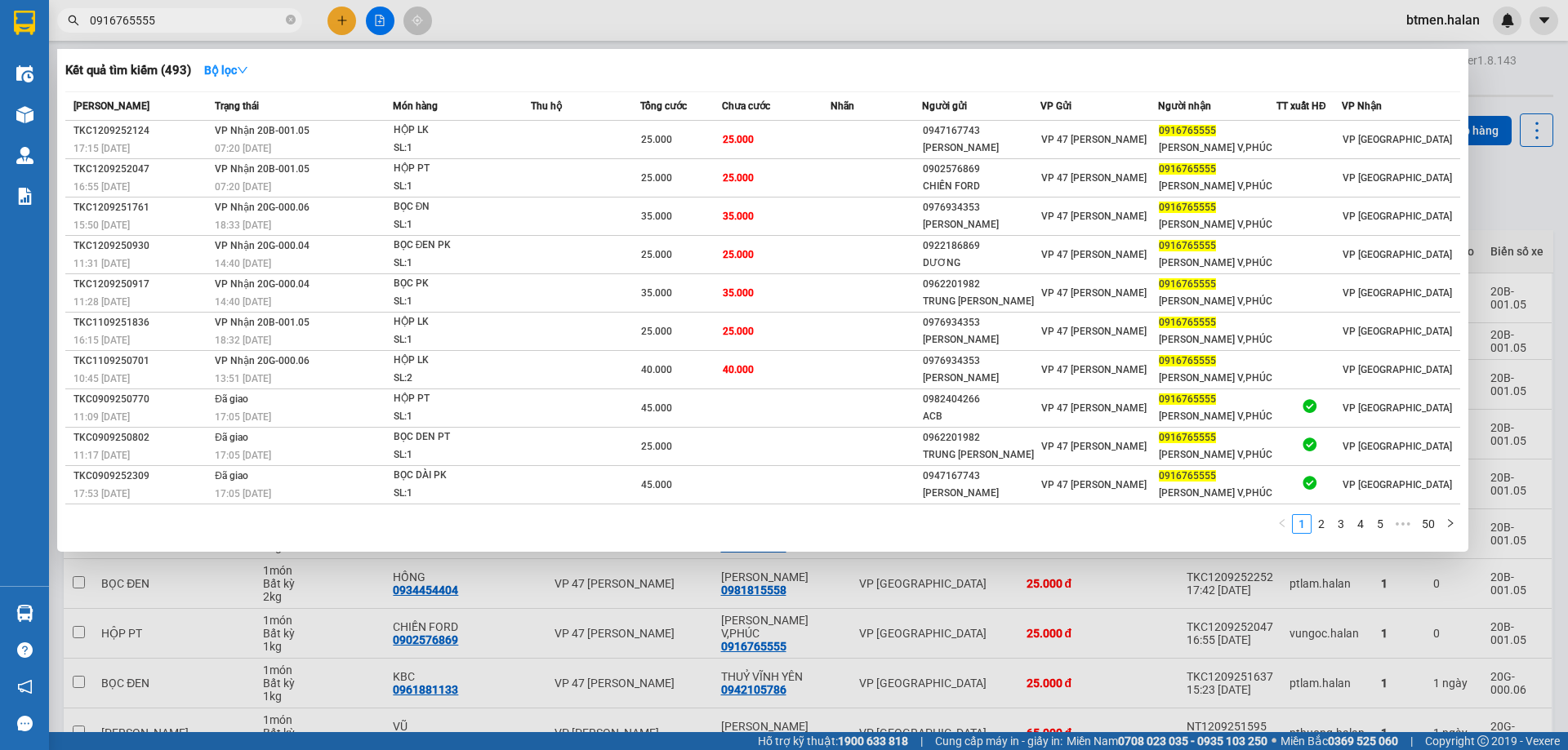
click at [1508, 198] on div at bounding box center [784, 375] width 1568 height 750
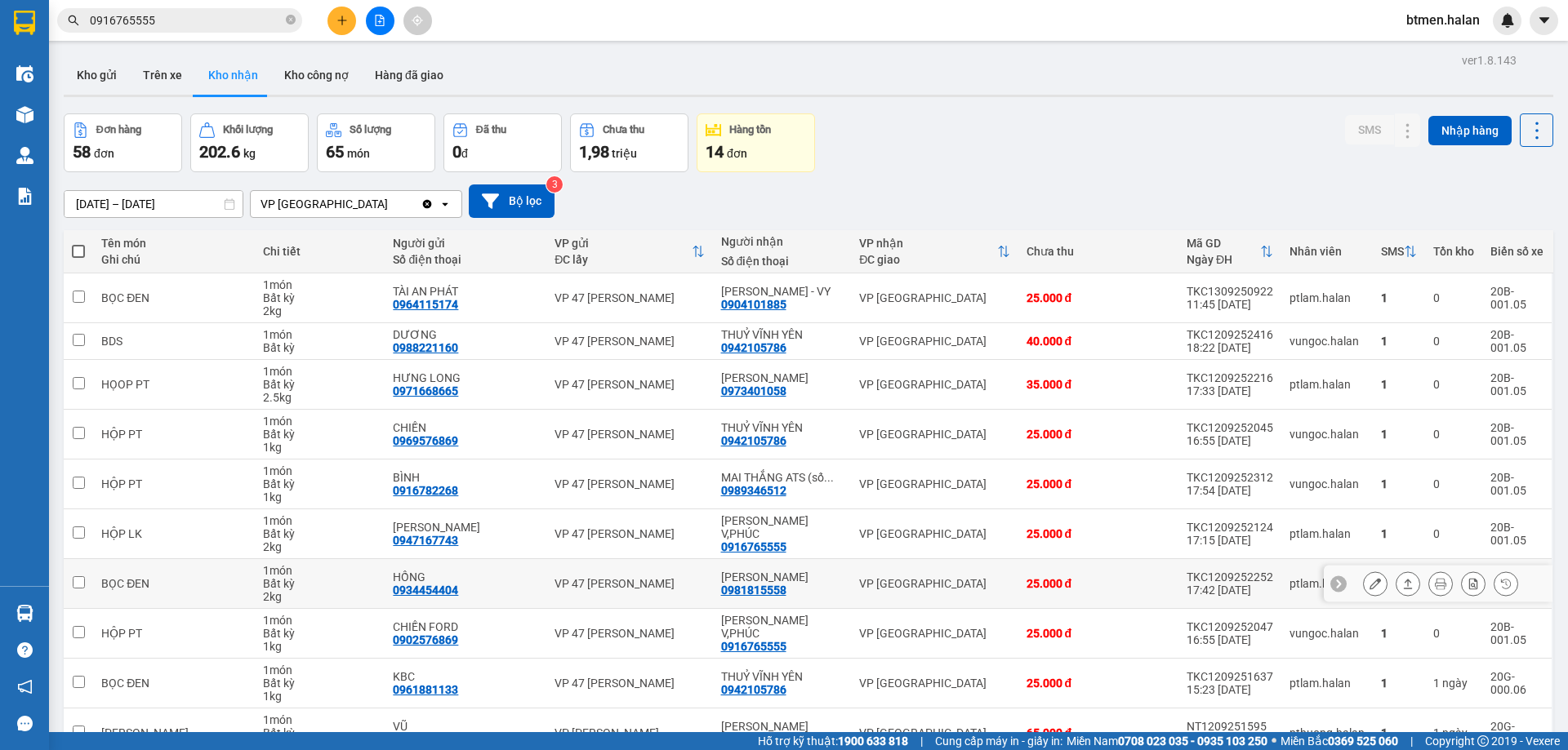
click at [742, 590] on div "0981815558" at bounding box center [754, 590] width 66 height 13
copy div "0981815558"
click at [194, 27] on input "0916765555" at bounding box center [186, 20] width 193 height 18
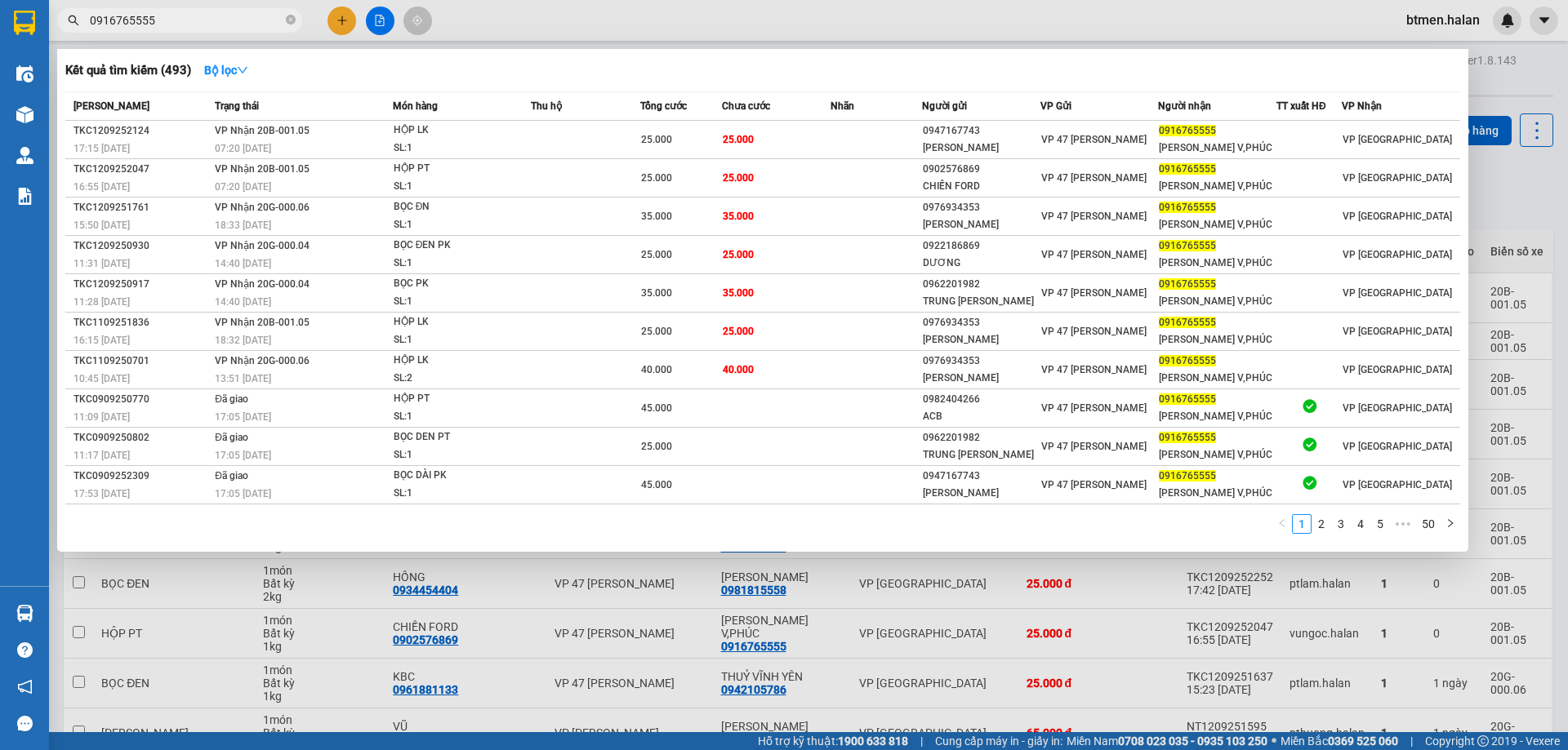
click at [194, 27] on input "0916765555" at bounding box center [186, 20] width 193 height 18
paste input "81815558"
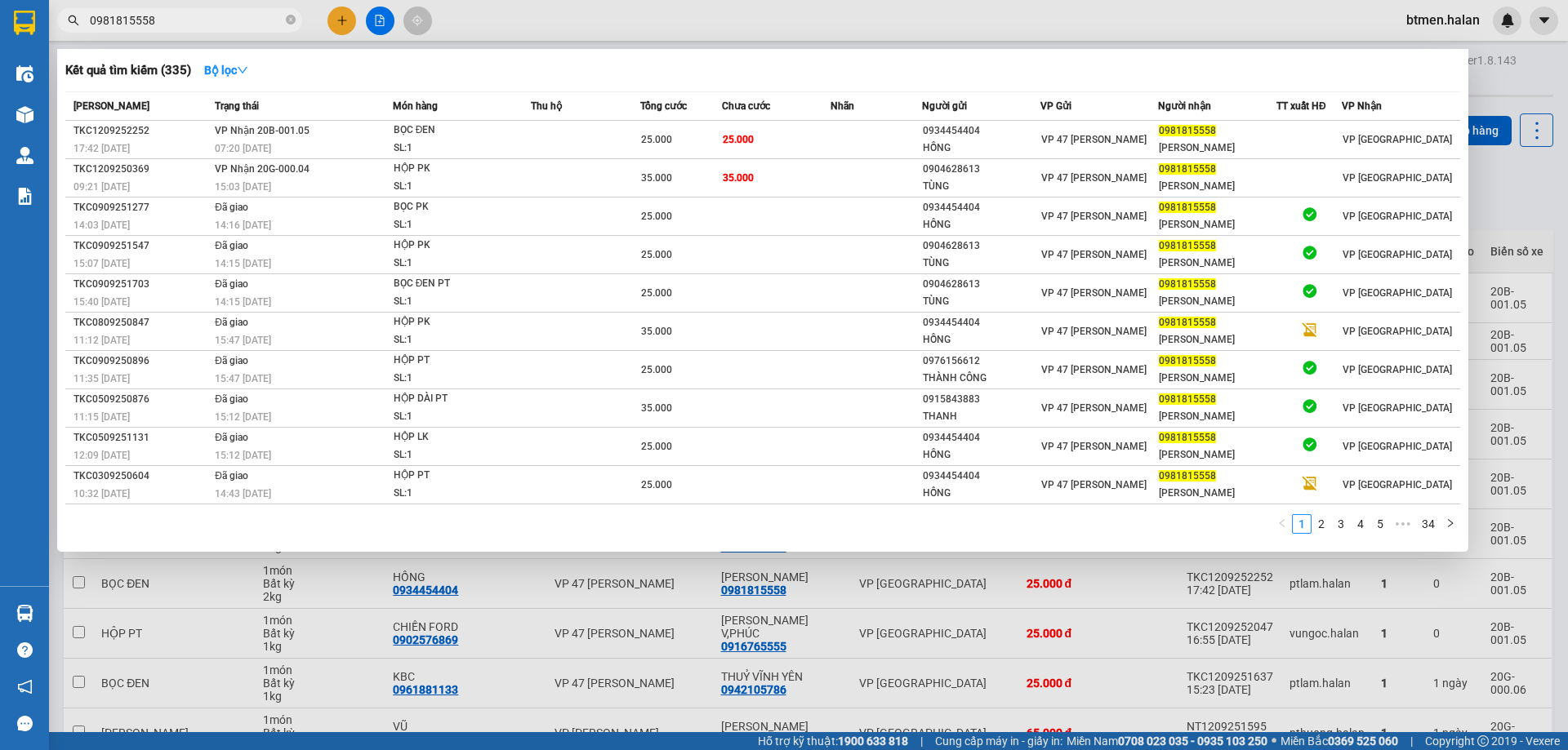
click at [1488, 209] on div at bounding box center [784, 375] width 1568 height 750
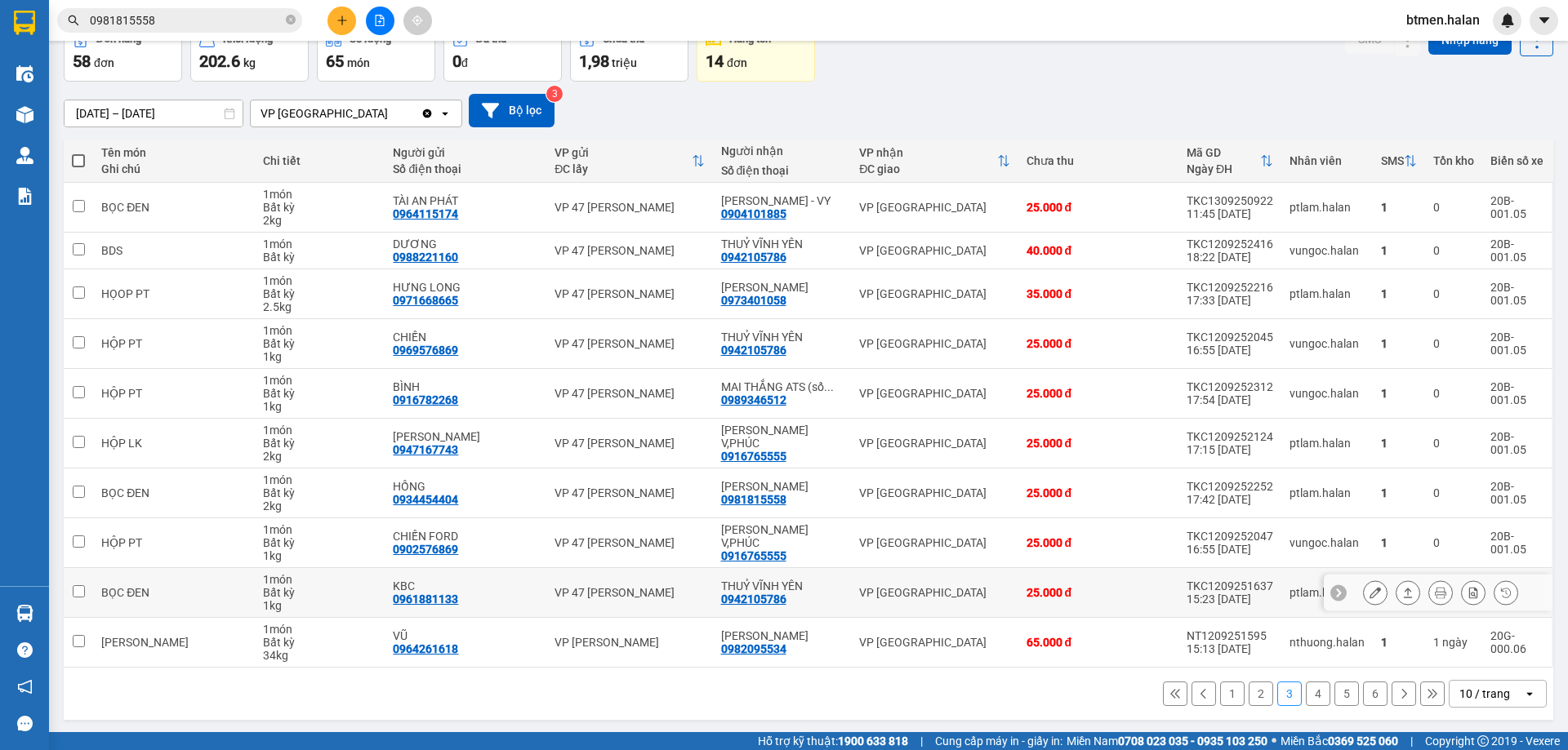
scroll to position [93, 0]
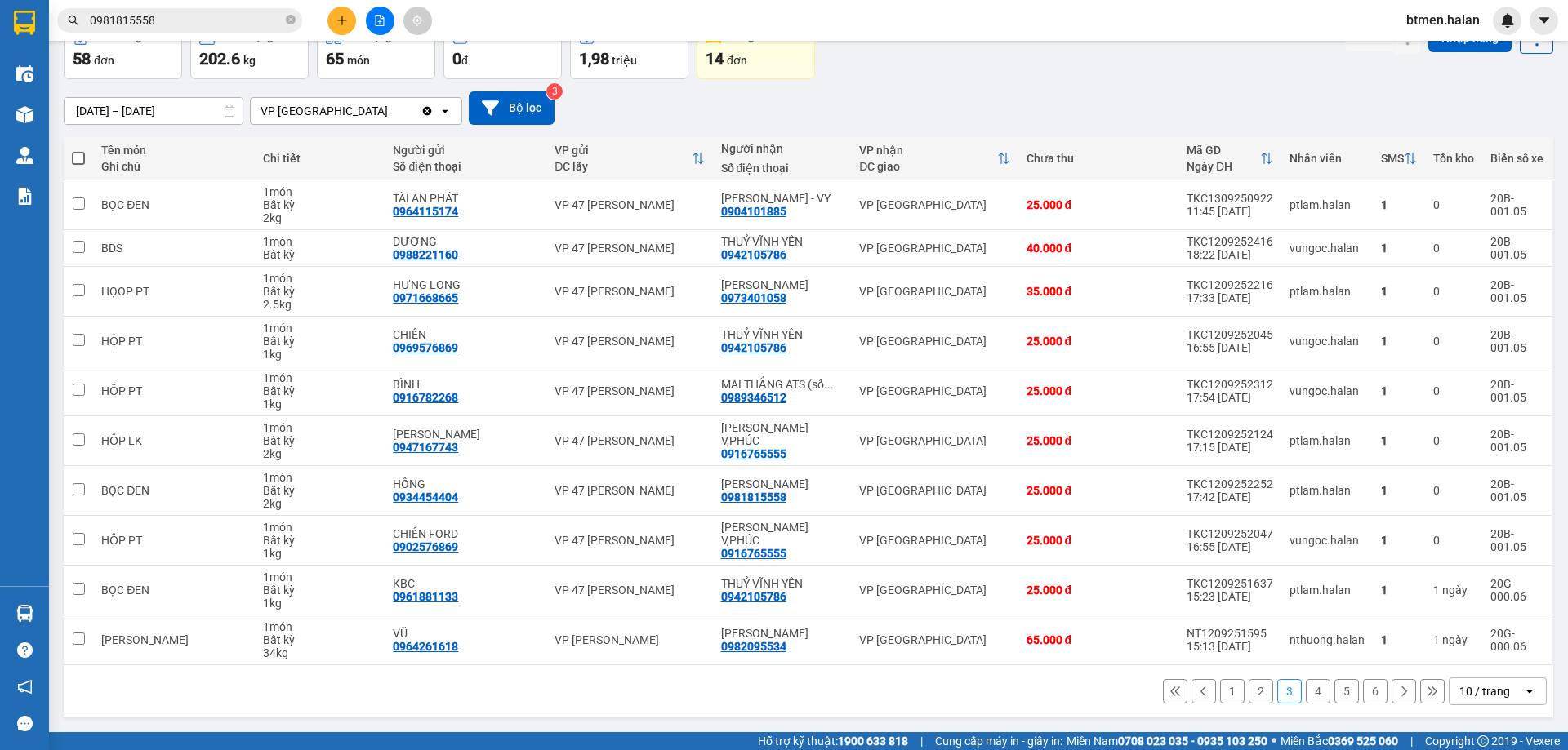
click at [1223, 699] on button "1" at bounding box center [1232, 691] width 25 height 25
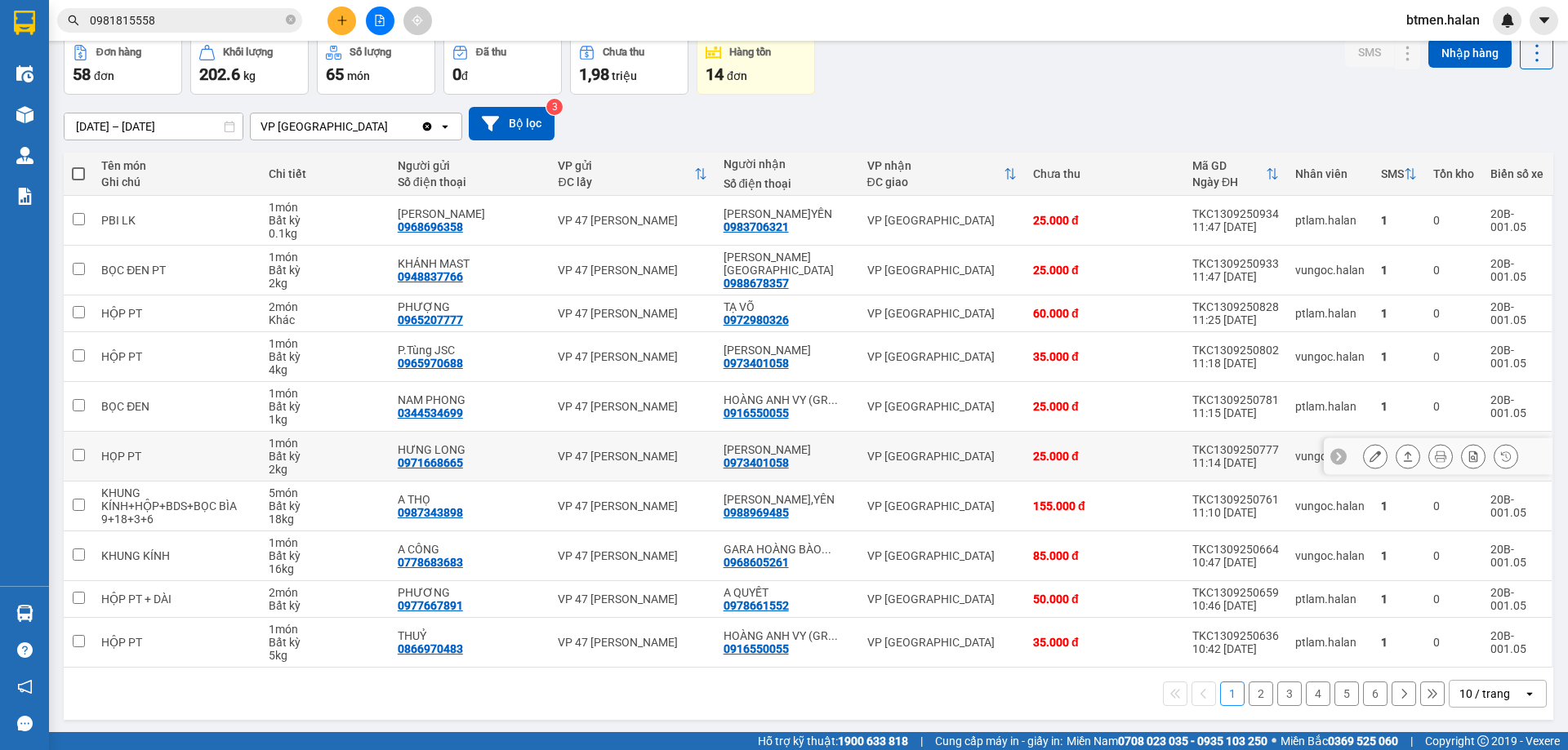
scroll to position [80, 0]
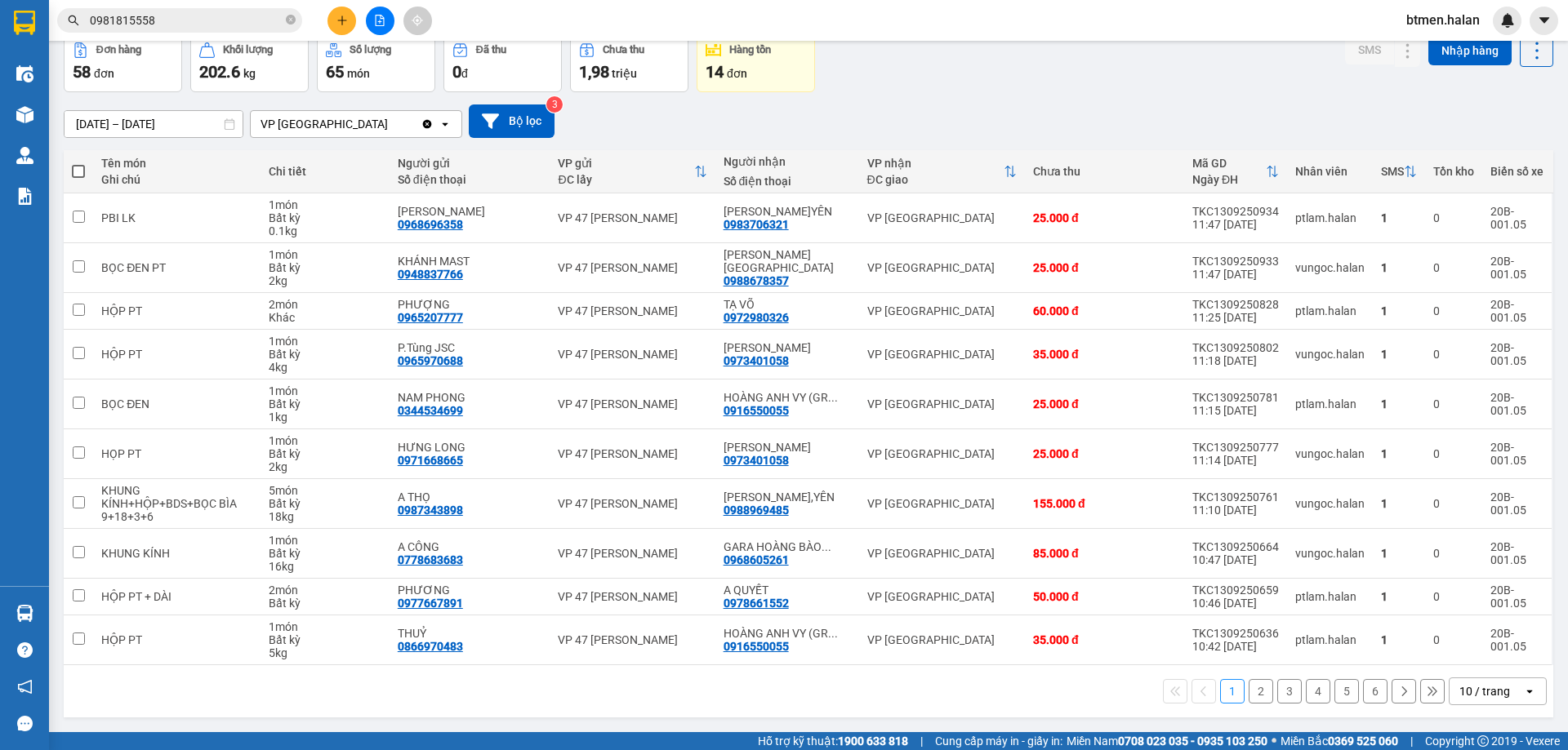
click at [1277, 695] on button "3" at bounding box center [1290, 691] width 25 height 25
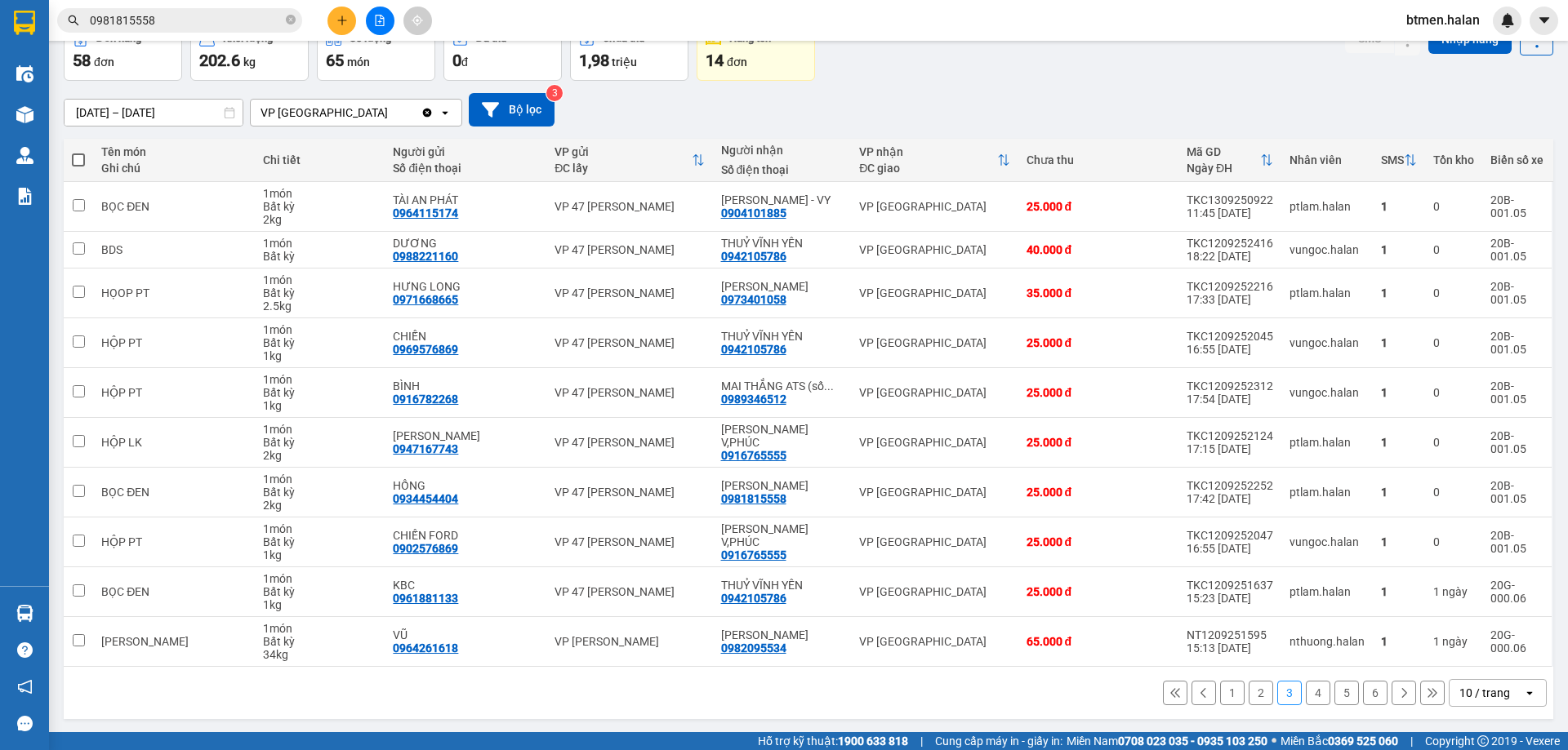
scroll to position [93, 0]
click at [1306, 690] on button "4" at bounding box center [1318, 691] width 25 height 25
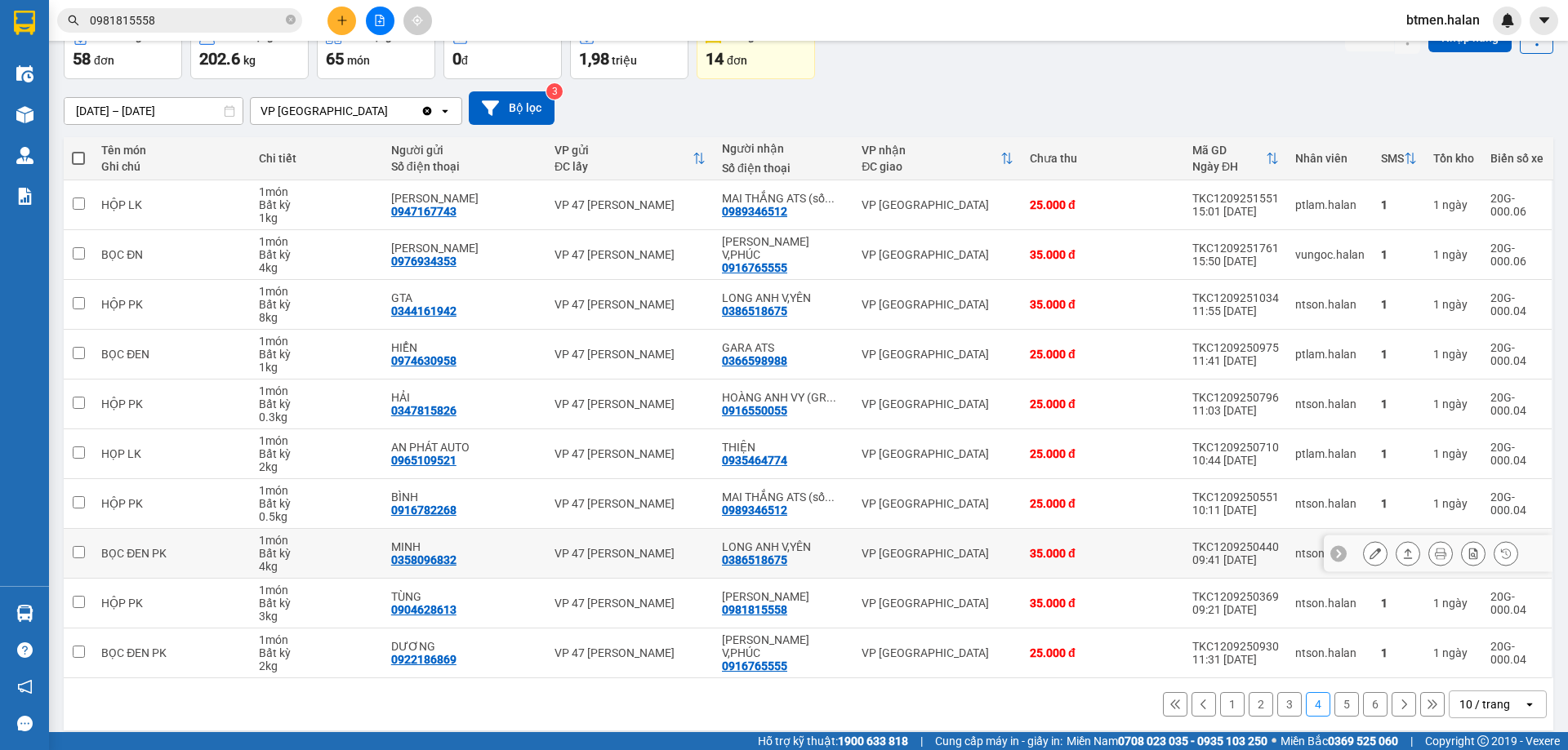
click at [772, 558] on div "0386518675" at bounding box center [754, 559] width 66 height 13
copy div "0386518675"
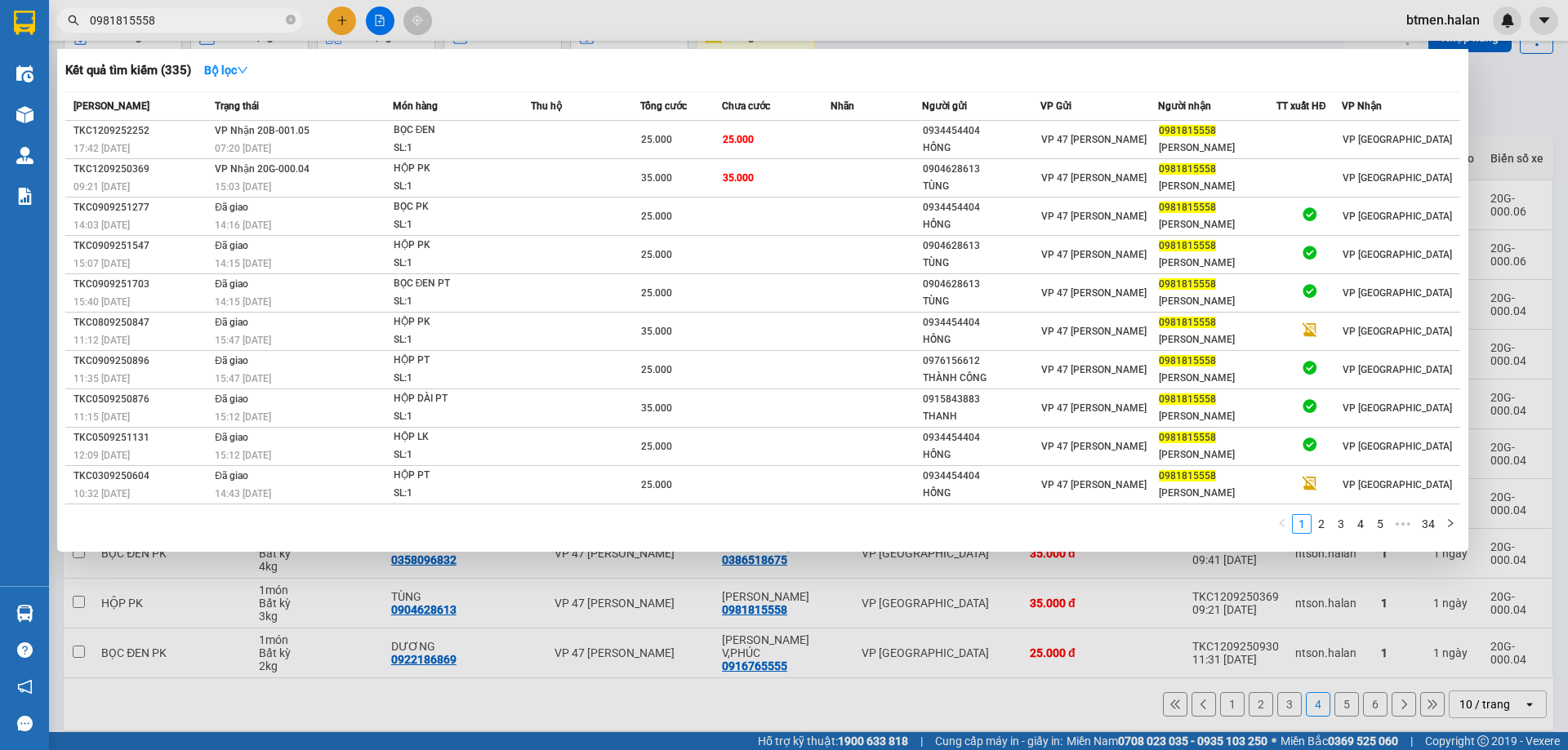
click at [238, 19] on input "0981815558" at bounding box center [186, 20] width 193 height 18
paste input "386518675"
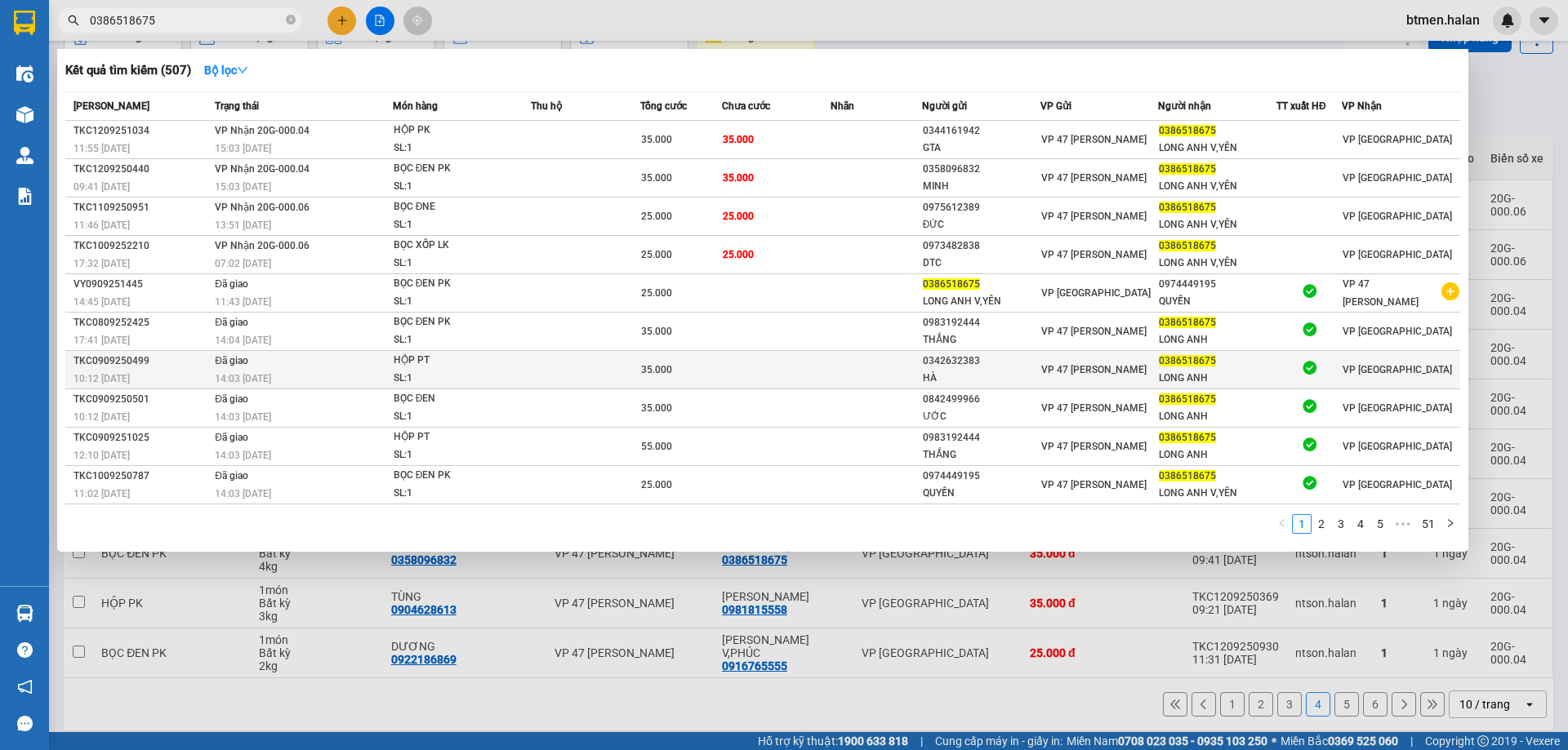
type input "0386518675"
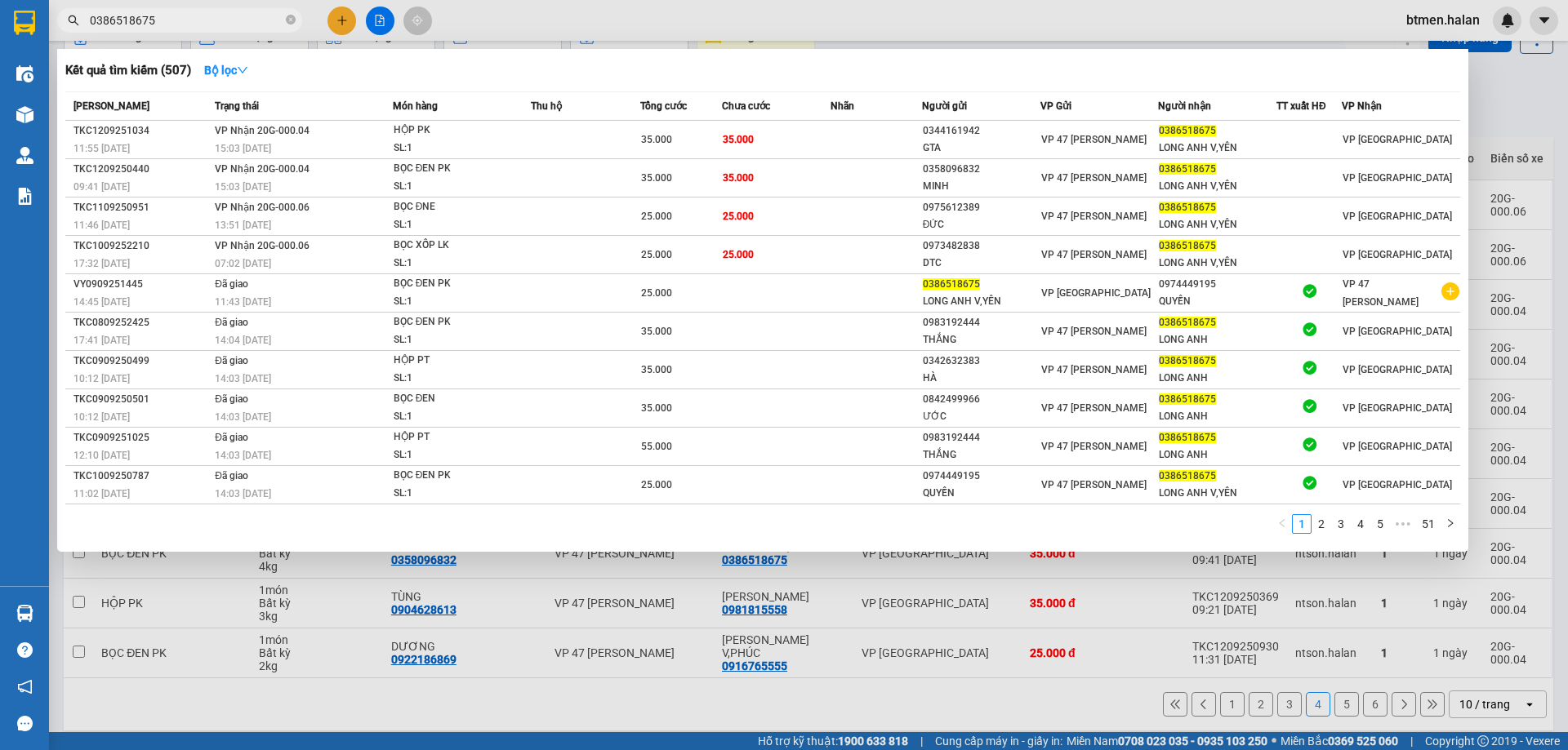
click at [558, 670] on div at bounding box center [784, 375] width 1568 height 750
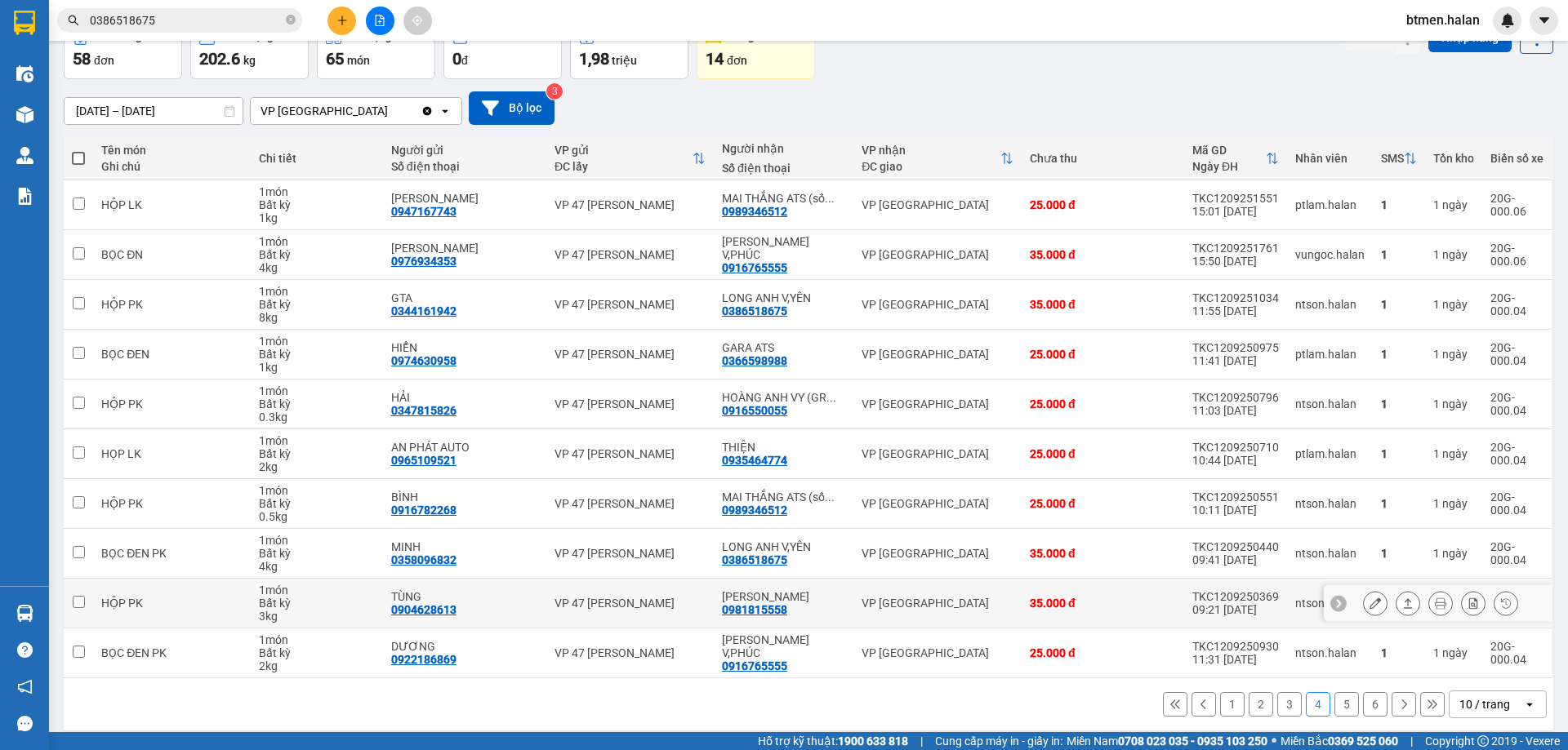
click at [1381, 597] on div at bounding box center [1440, 603] width 155 height 25
click at [1374, 603] on button at bounding box center [1375, 603] width 23 height 29
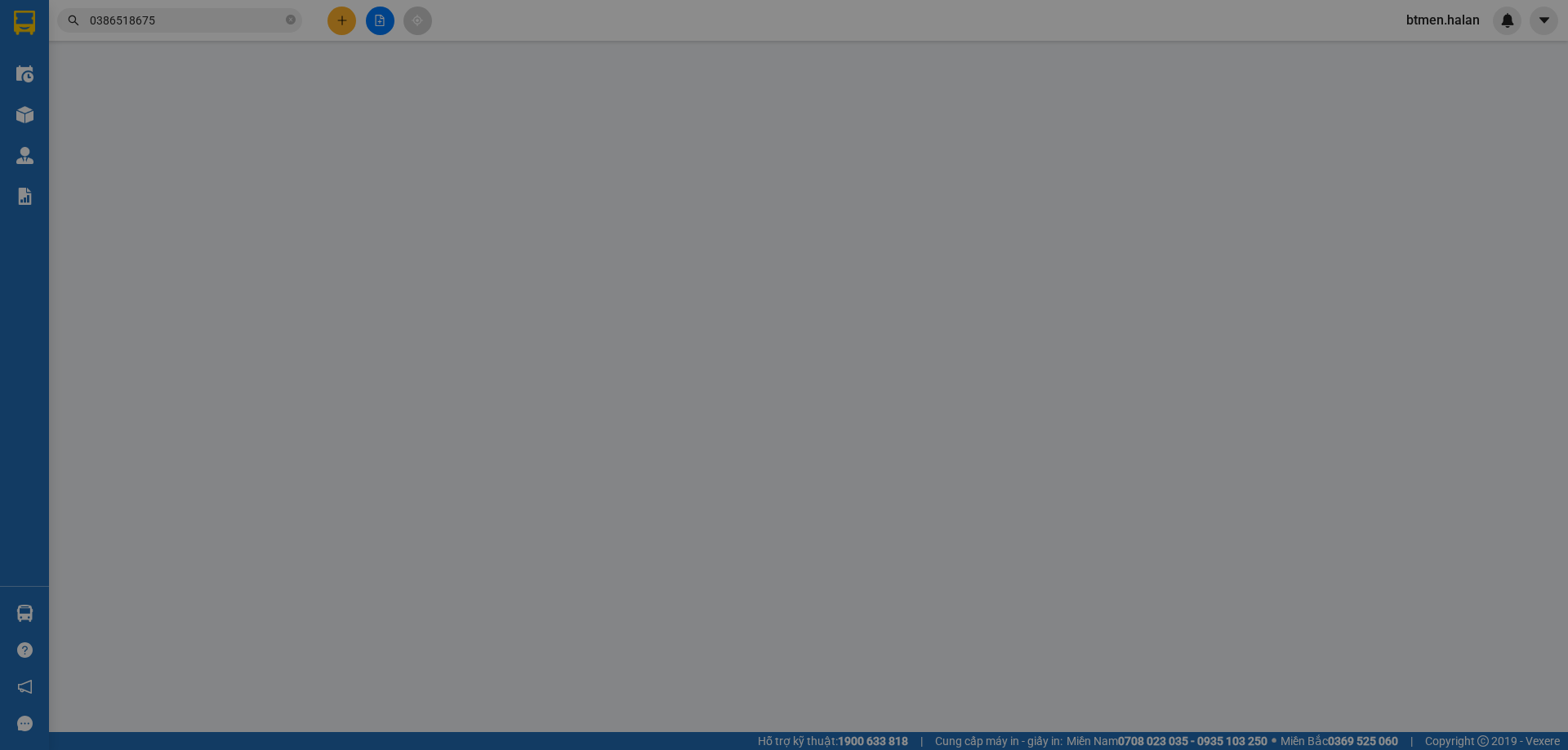
type input "0904628613"
type input "TÙNG"
type input "0981815558"
type input "[PERSON_NAME]"
type input "35.000"
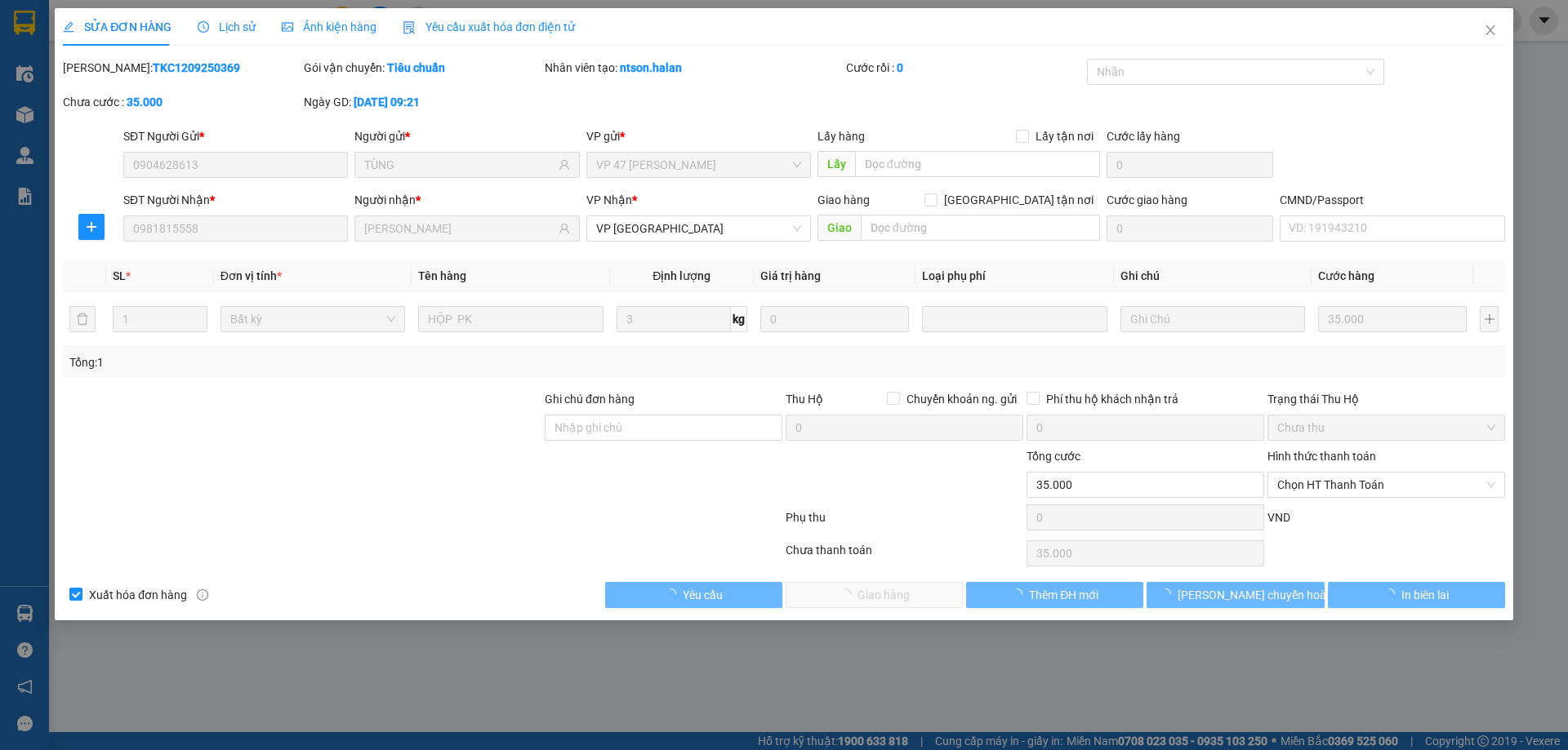
click at [1339, 486] on span "Chọn HT Thanh Toán" at bounding box center [1386, 485] width 218 height 25
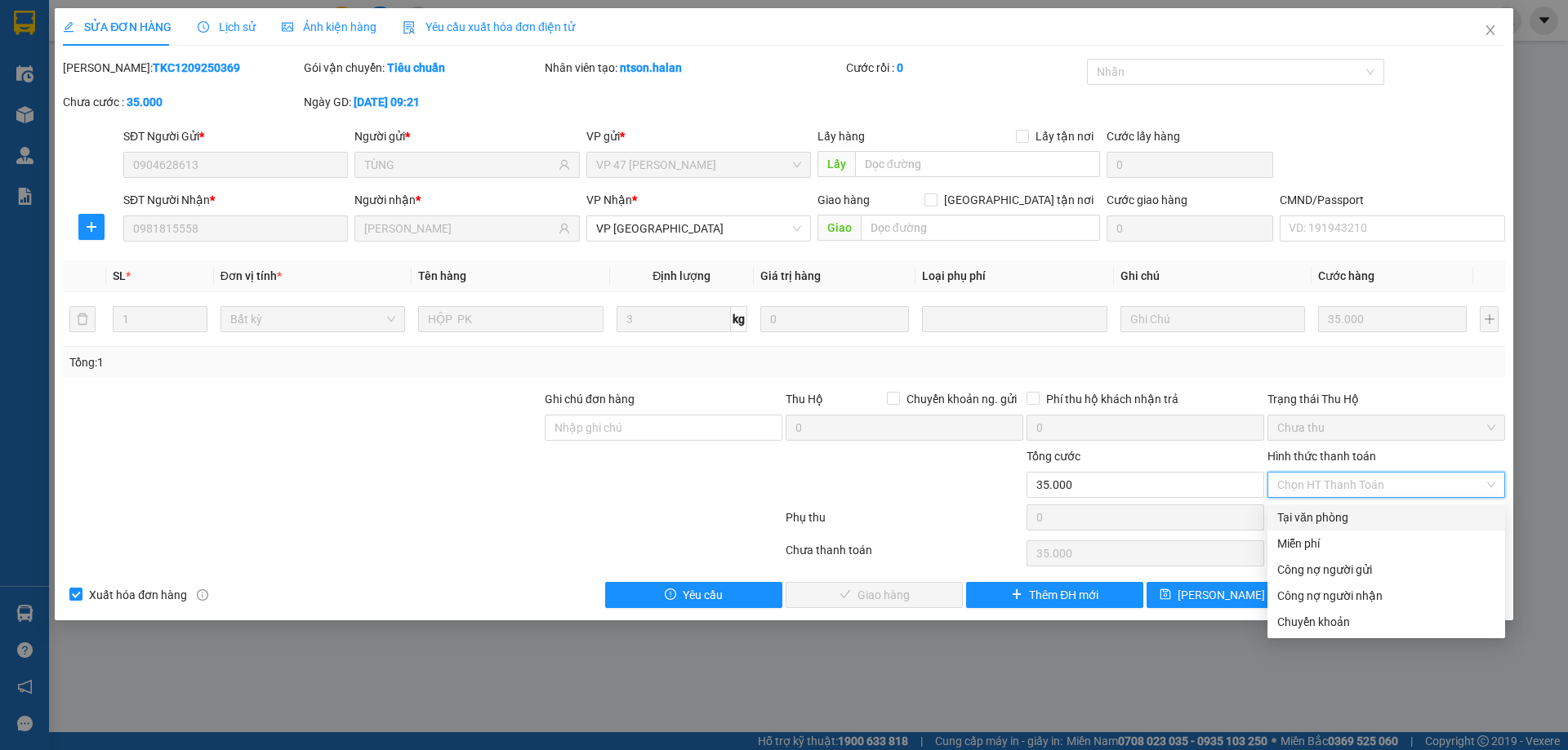
click at [1316, 506] on div "Tại văn phòng" at bounding box center [1385, 517] width 237 height 26
type input "0"
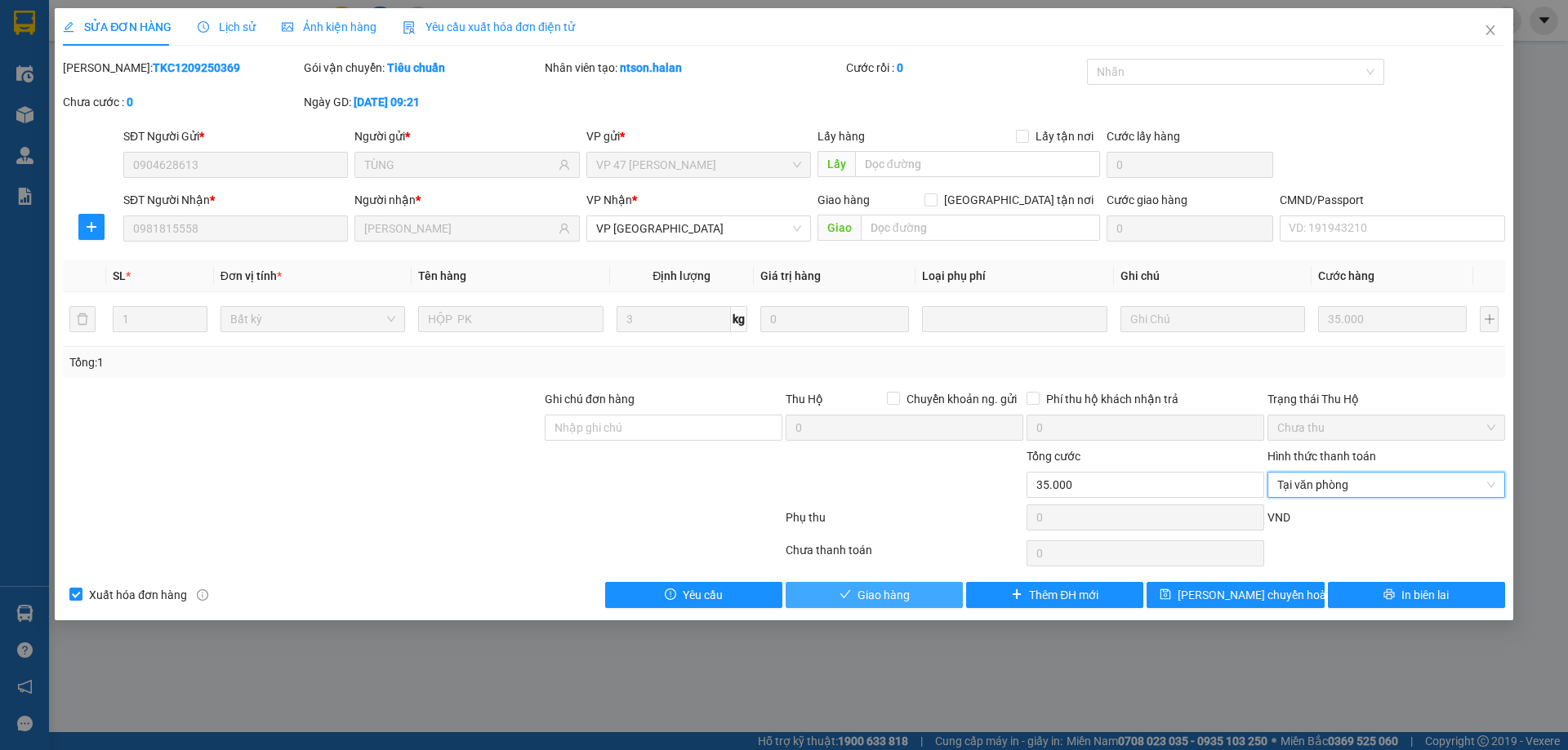
click at [900, 596] on span "Giao hàng" at bounding box center [883, 595] width 53 height 18
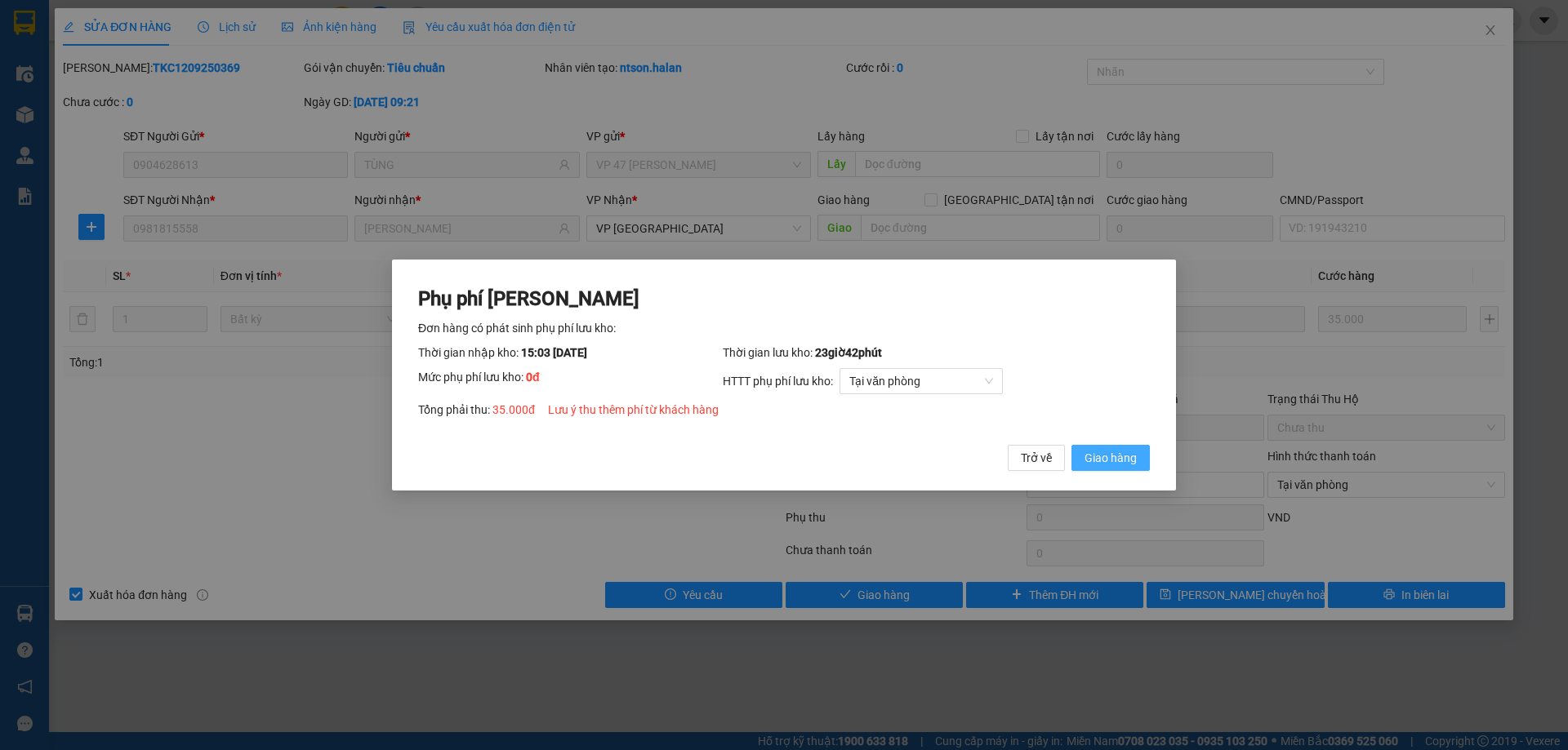
click at [1125, 465] on span "Giao hàng" at bounding box center [1111, 458] width 53 height 18
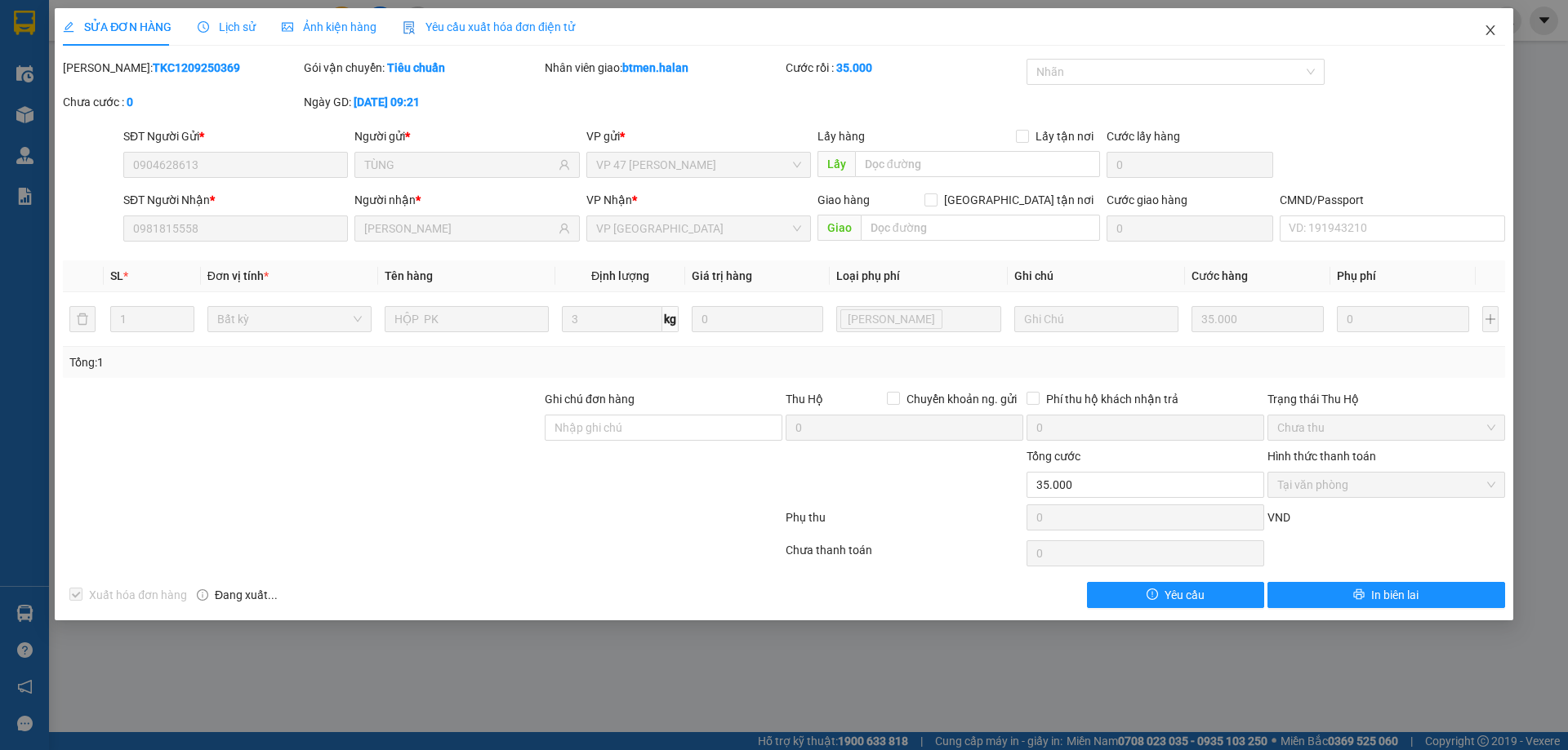
click at [1487, 27] on icon "close" at bounding box center [1489, 30] width 9 height 10
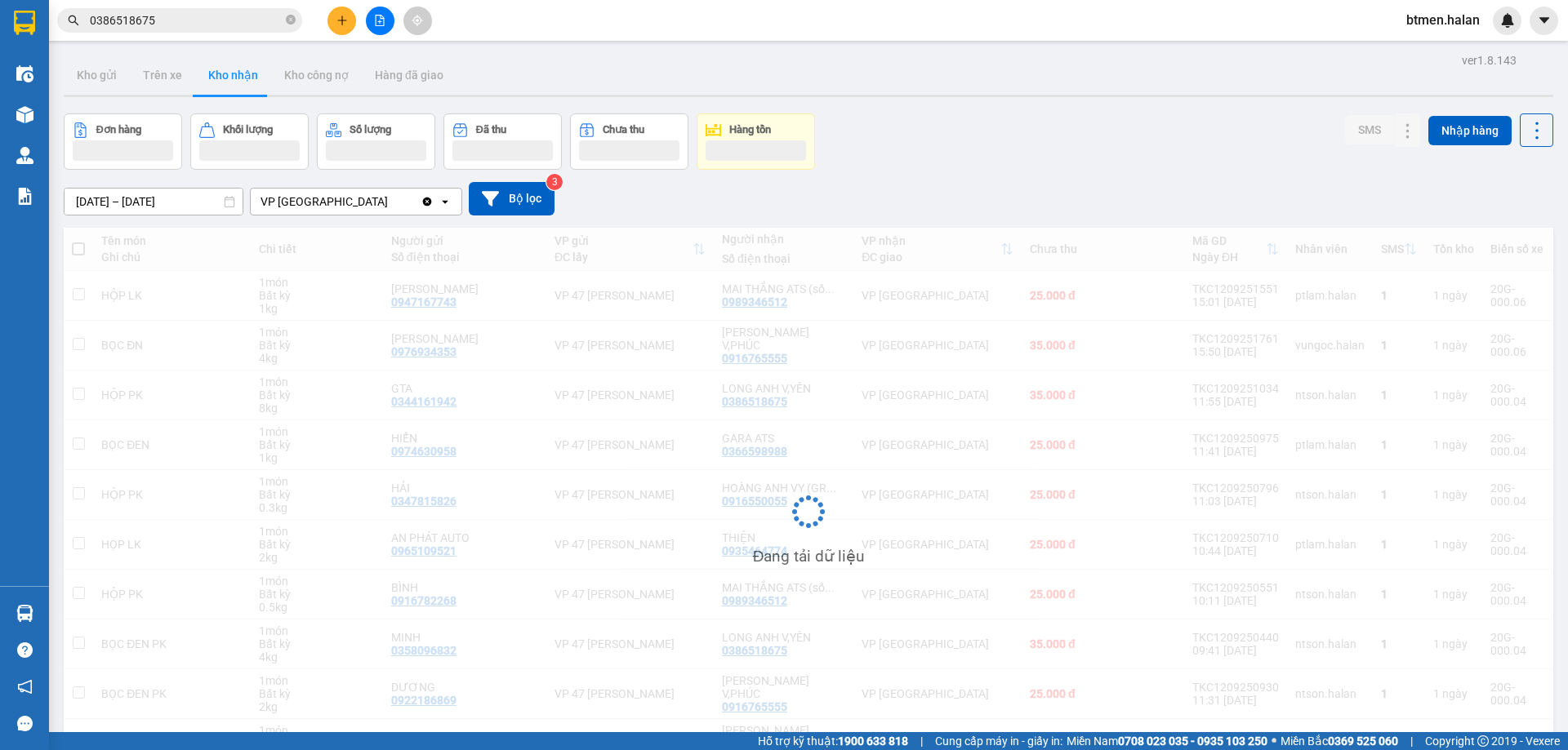
click at [200, 11] on span "0386518675" at bounding box center [179, 20] width 245 height 25
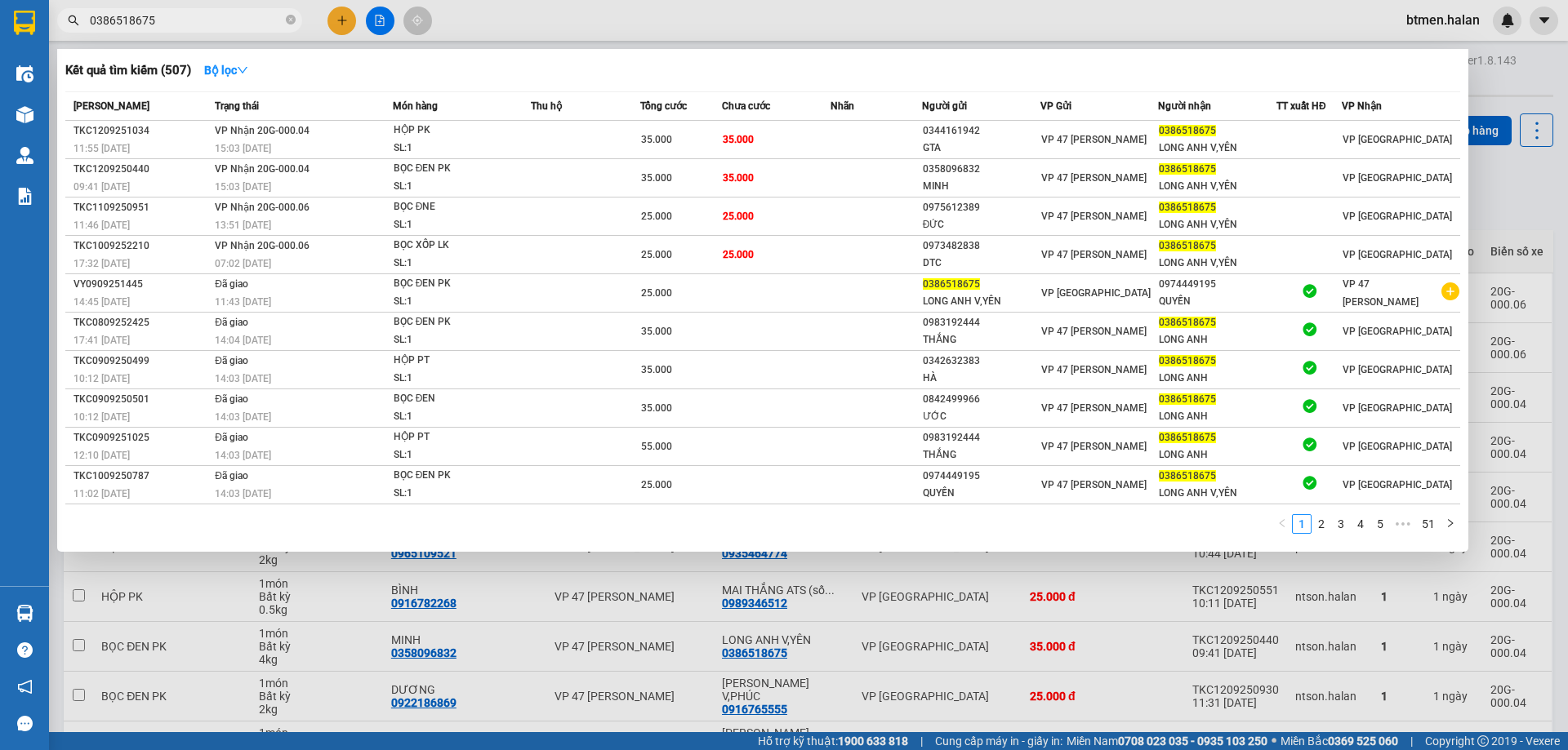
click at [186, 33] on div at bounding box center [784, 375] width 1568 height 750
click at [190, 25] on input "0386518675" at bounding box center [186, 20] width 193 height 18
paste input "981815558"
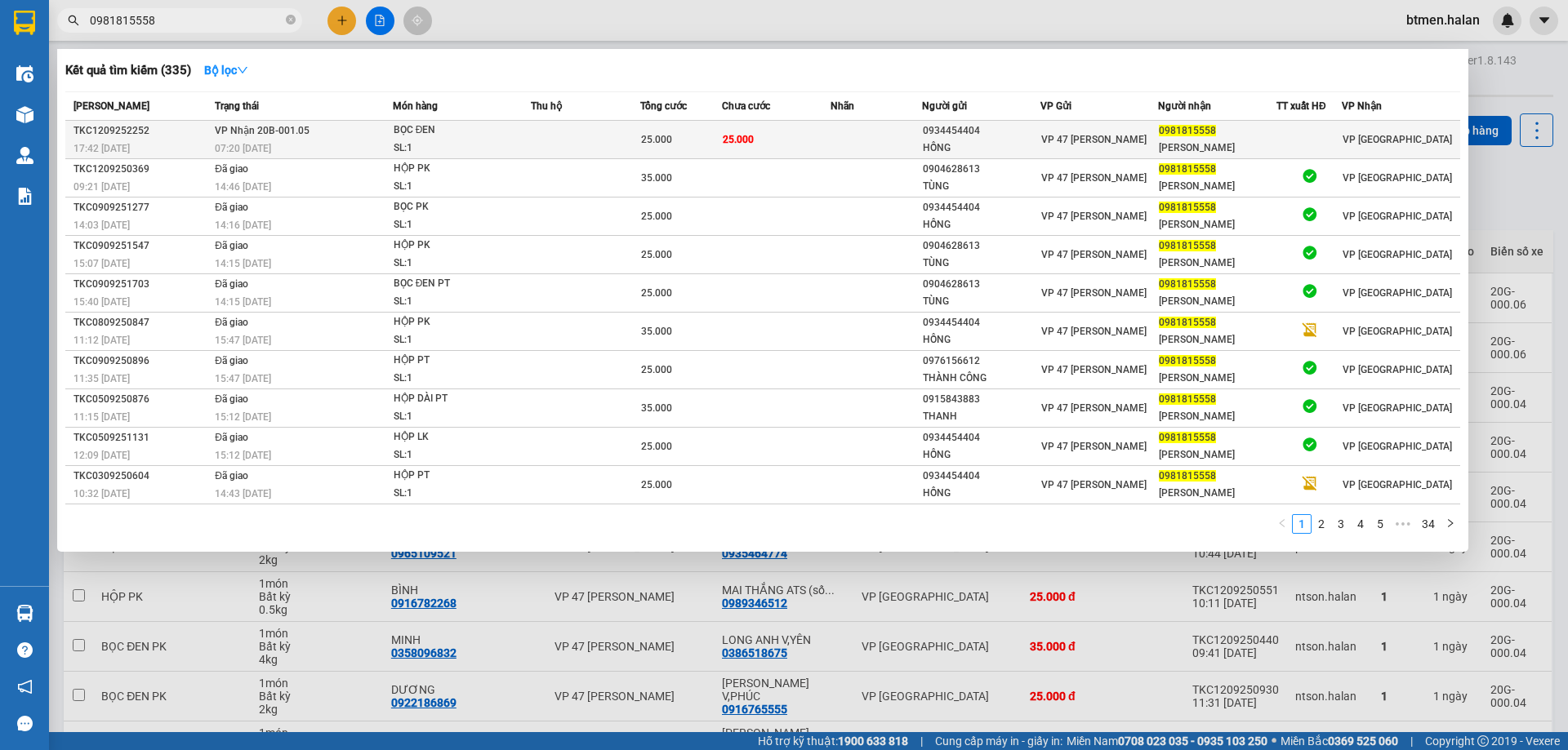
type input "0981815558"
click at [964, 137] on div "0934454404" at bounding box center [981, 131] width 116 height 18
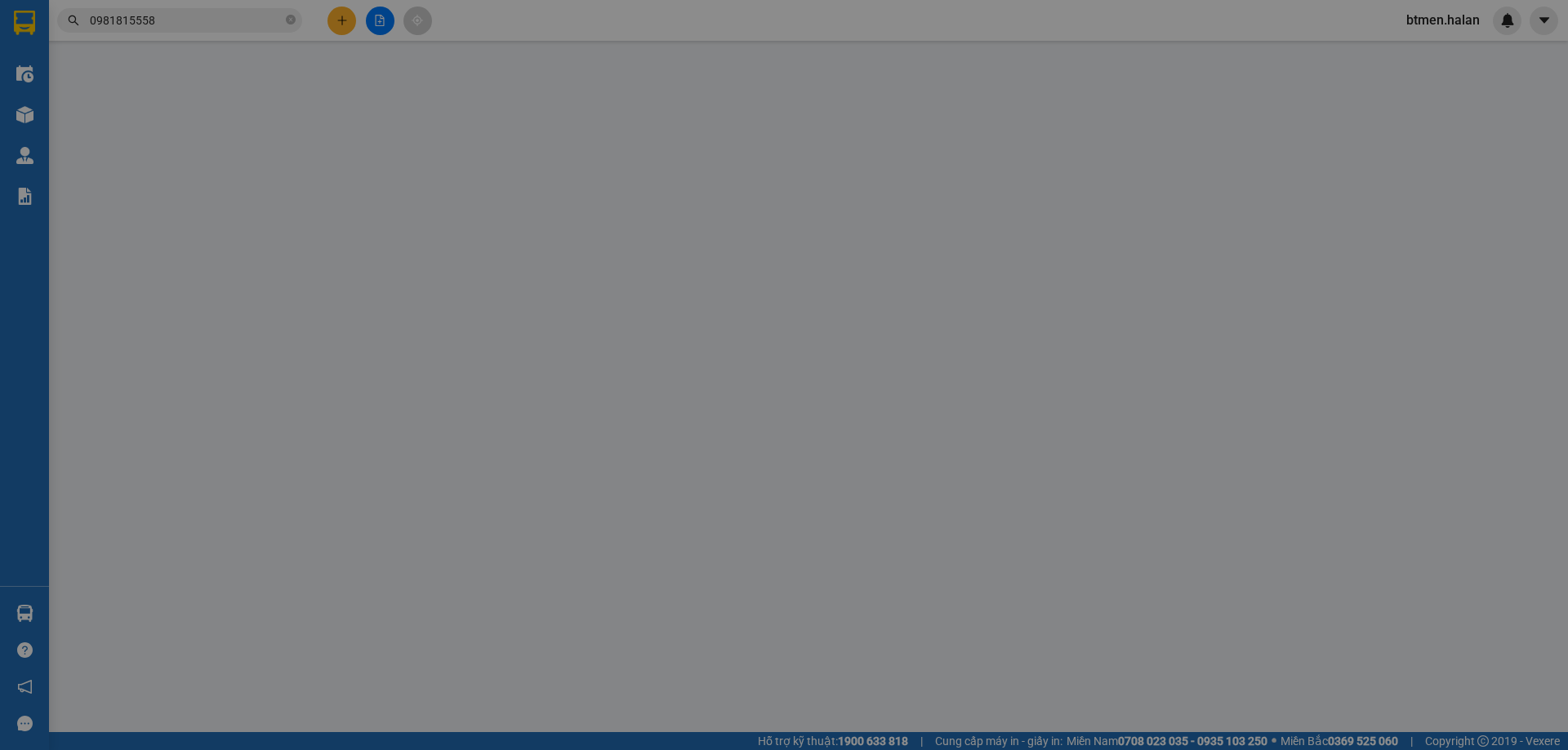
type input "0934454404"
type input "HỒNG"
type input "0981815558"
type input "[PERSON_NAME]"
type input "25.000"
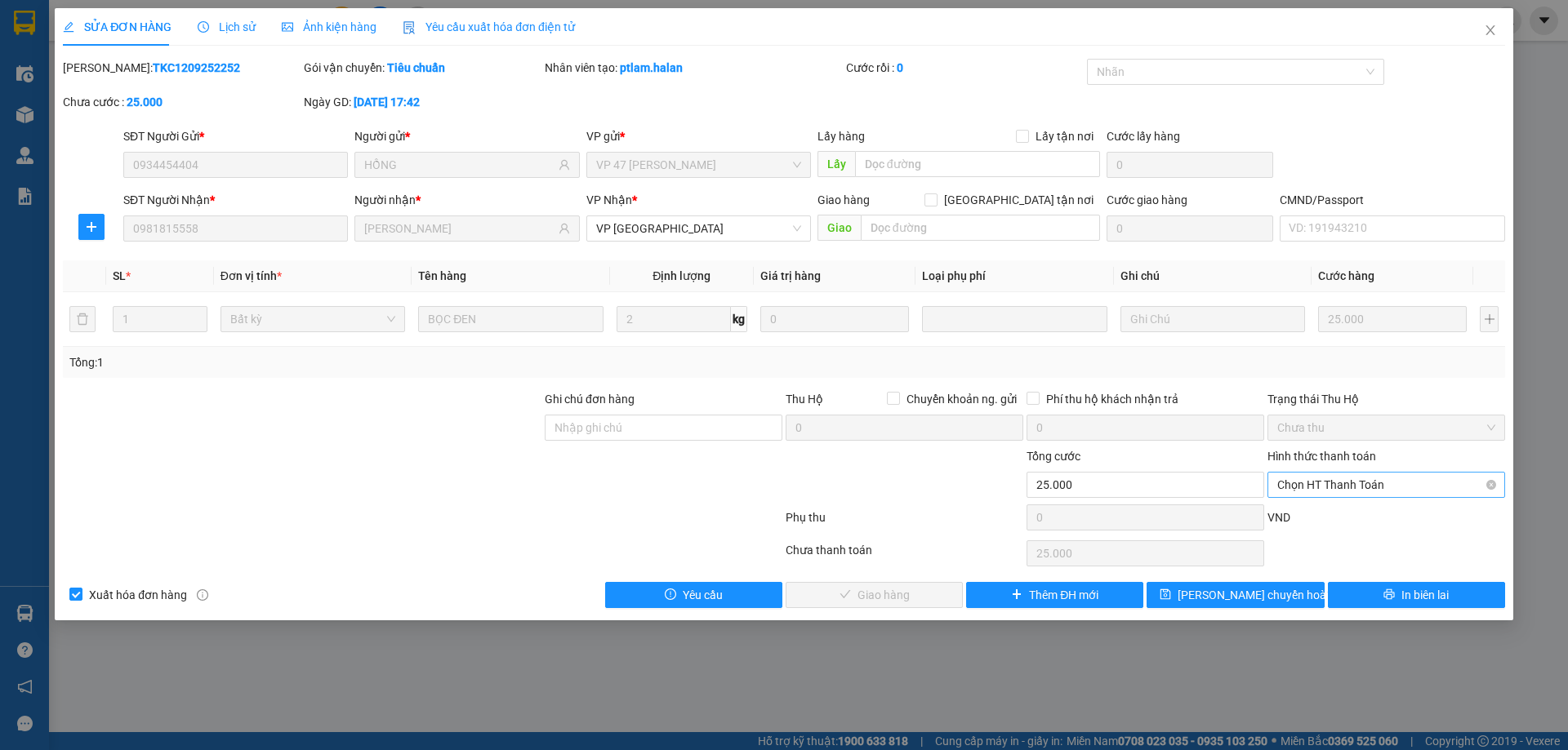
click at [1397, 488] on span "Chọn HT Thanh Toán" at bounding box center [1386, 485] width 218 height 25
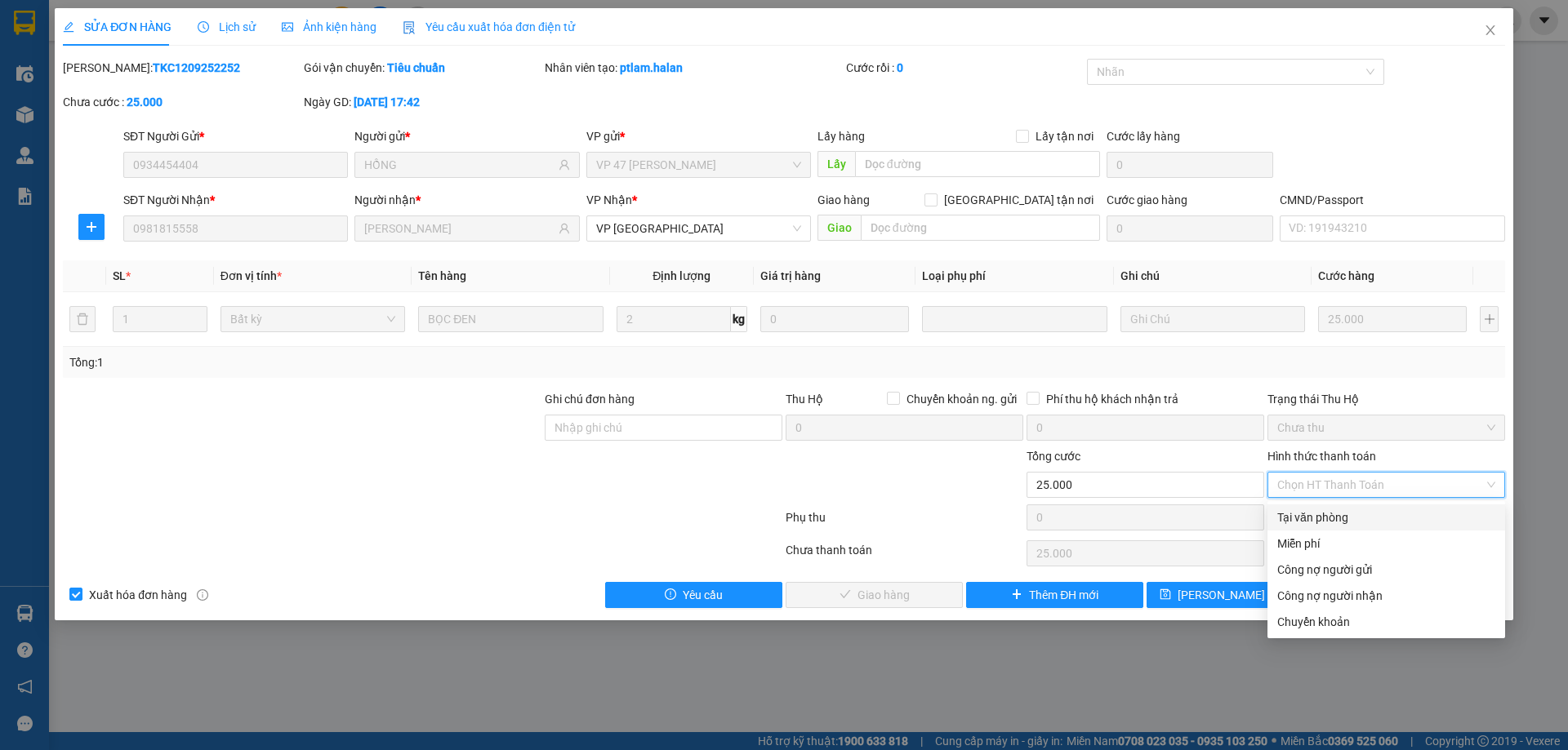
click at [1324, 523] on div "Tại văn phòng" at bounding box center [1386, 517] width 218 height 18
type input "0"
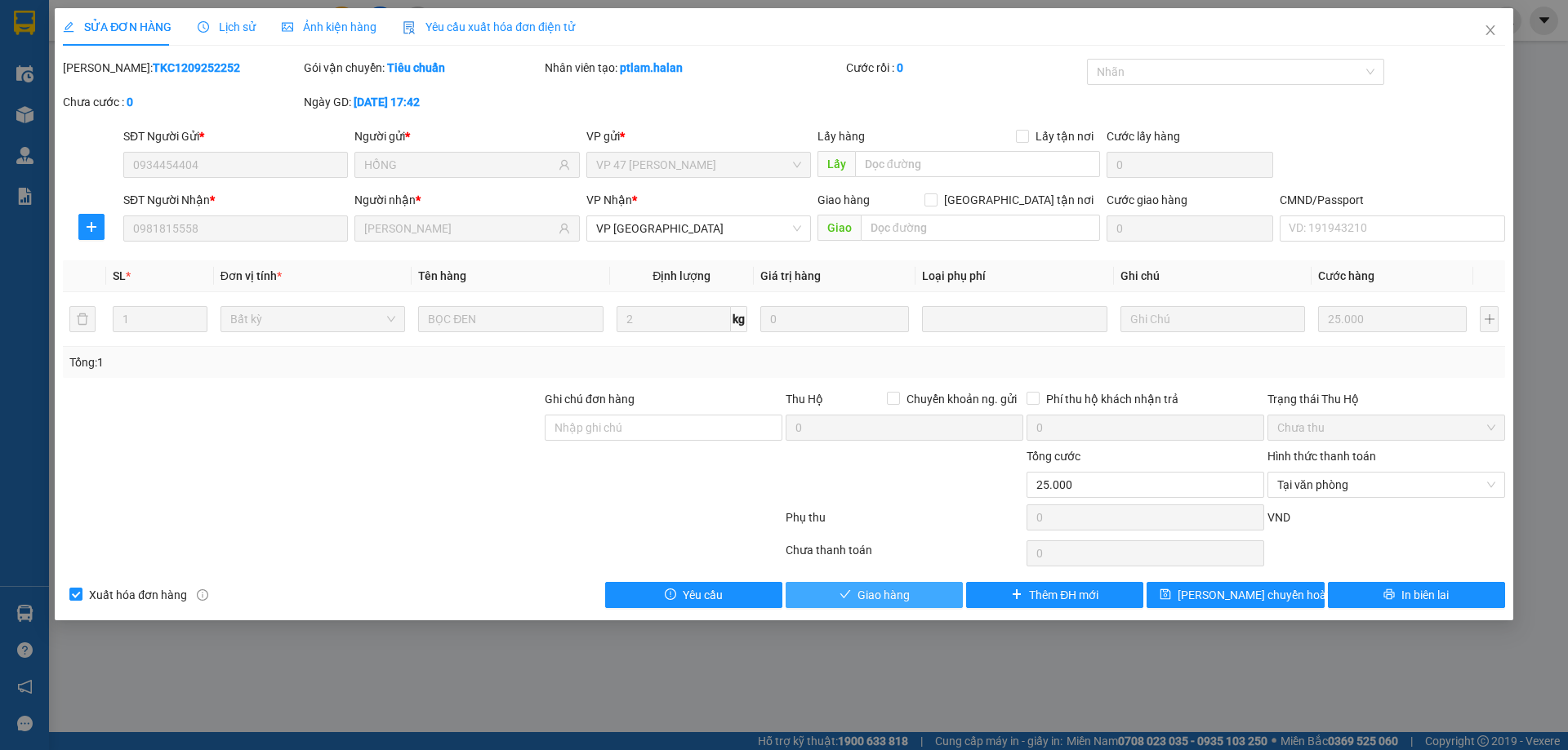
click at [916, 595] on button "Giao hàng" at bounding box center [874, 595] width 177 height 26
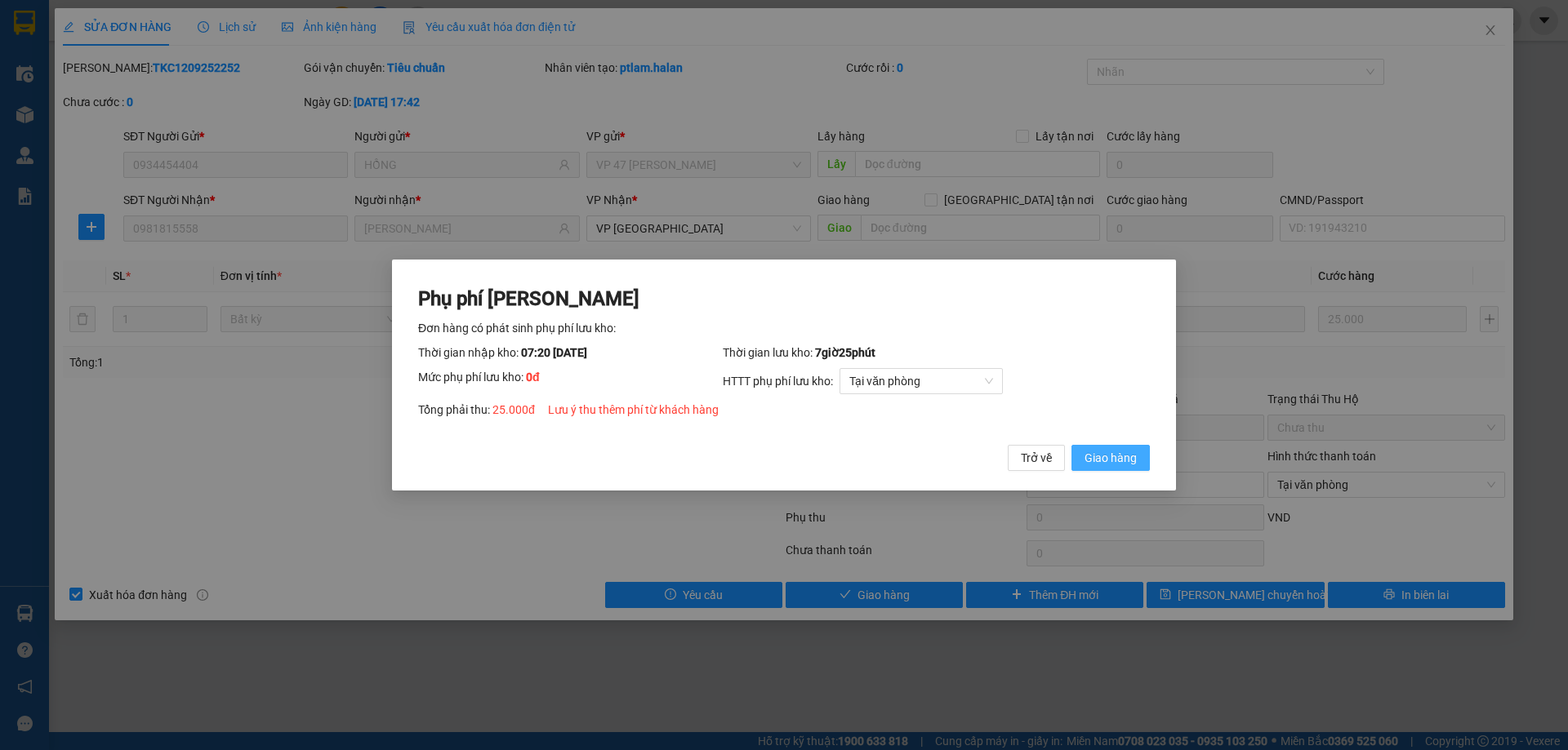
click at [1130, 454] on span "Giao hàng" at bounding box center [1111, 458] width 53 height 18
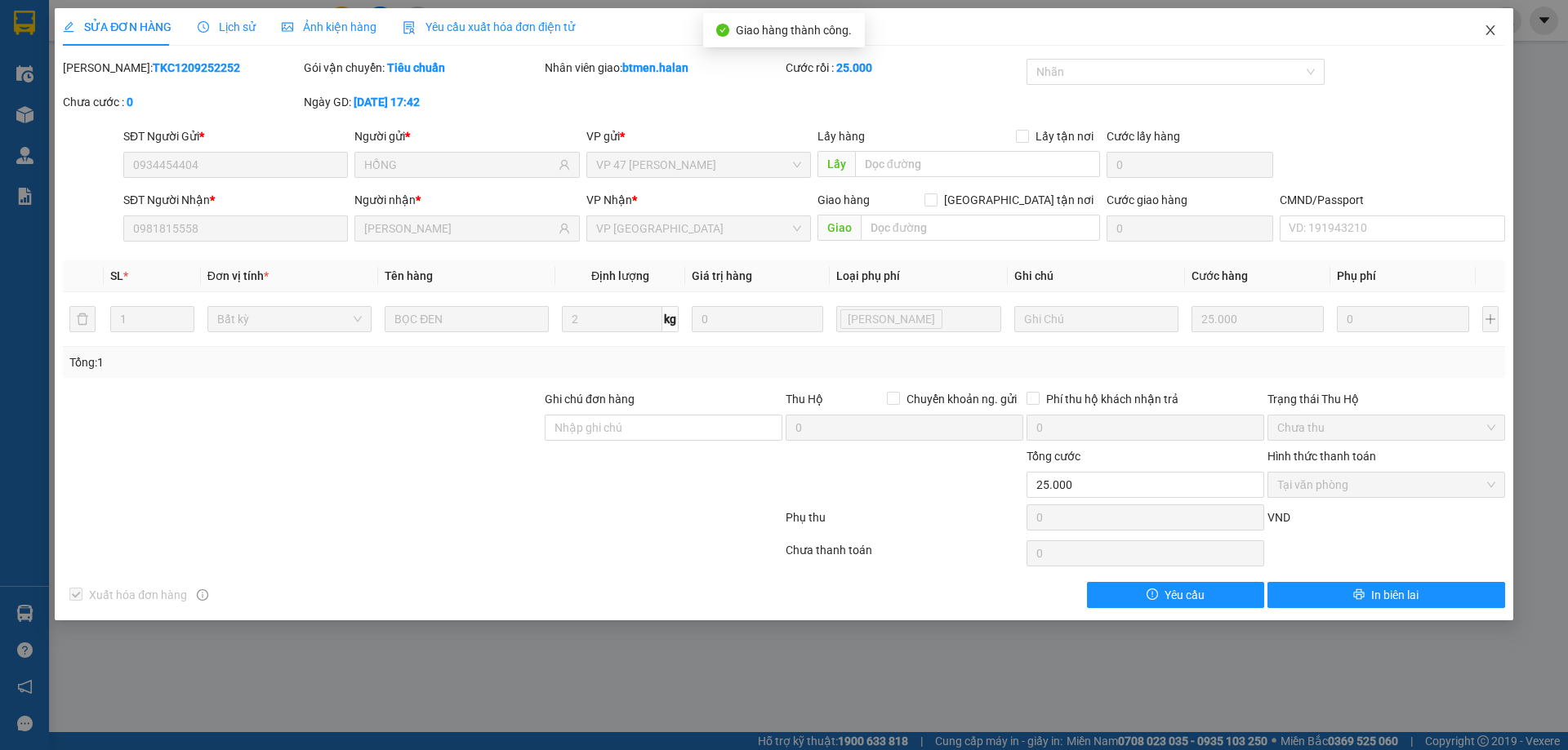
click at [1485, 27] on icon "close" at bounding box center [1490, 30] width 13 height 13
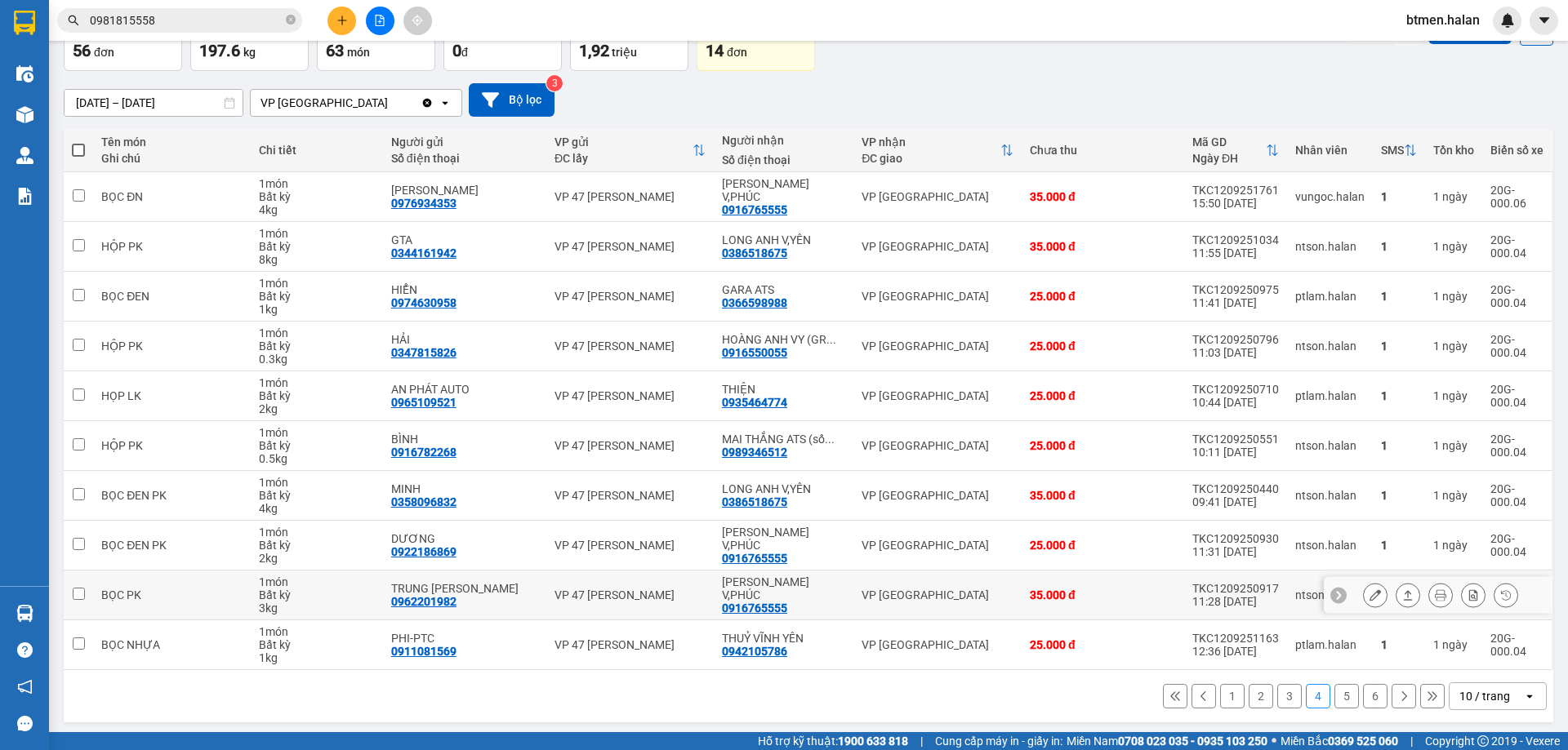
scroll to position [106, 0]
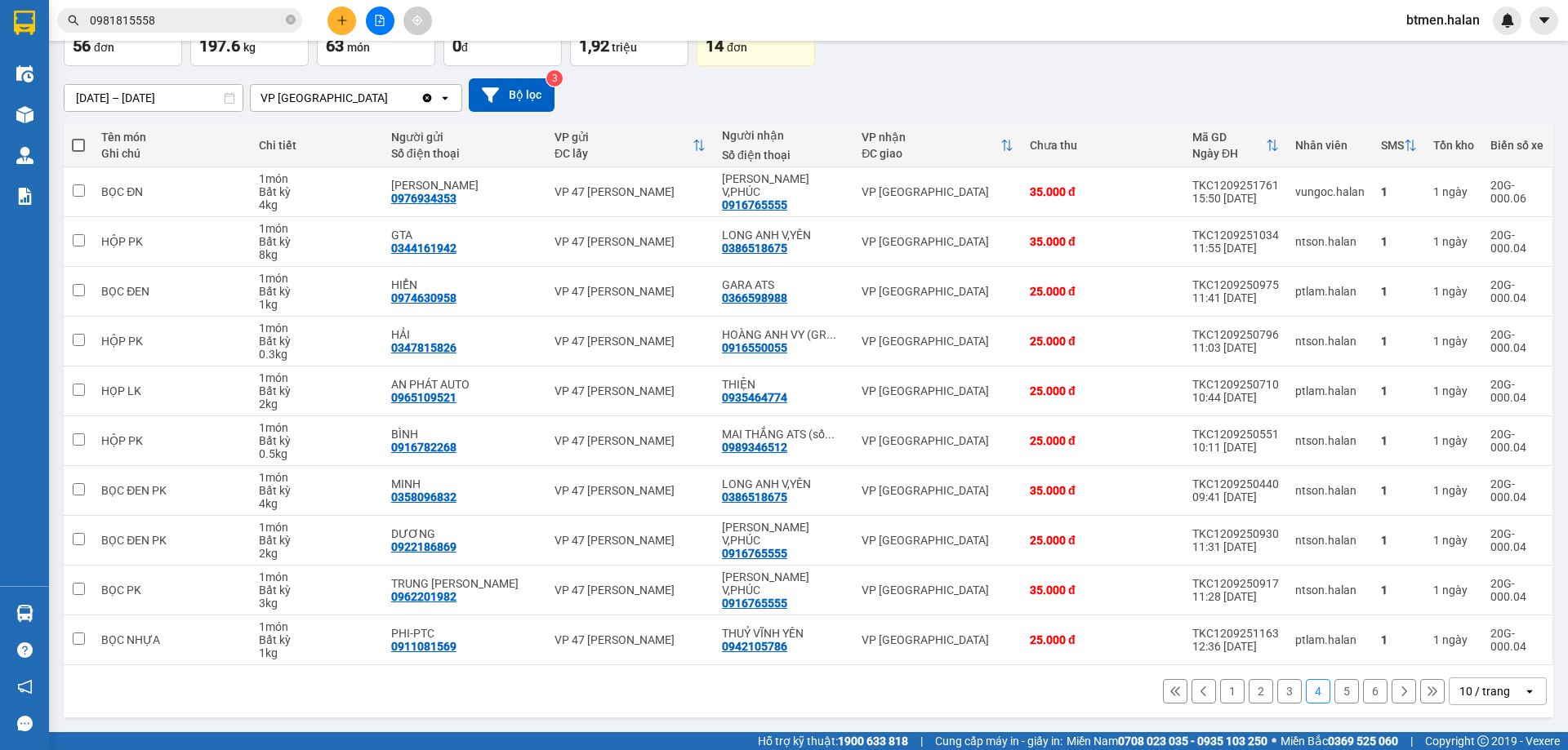
click at [1220, 692] on button "1" at bounding box center [1232, 691] width 25 height 25
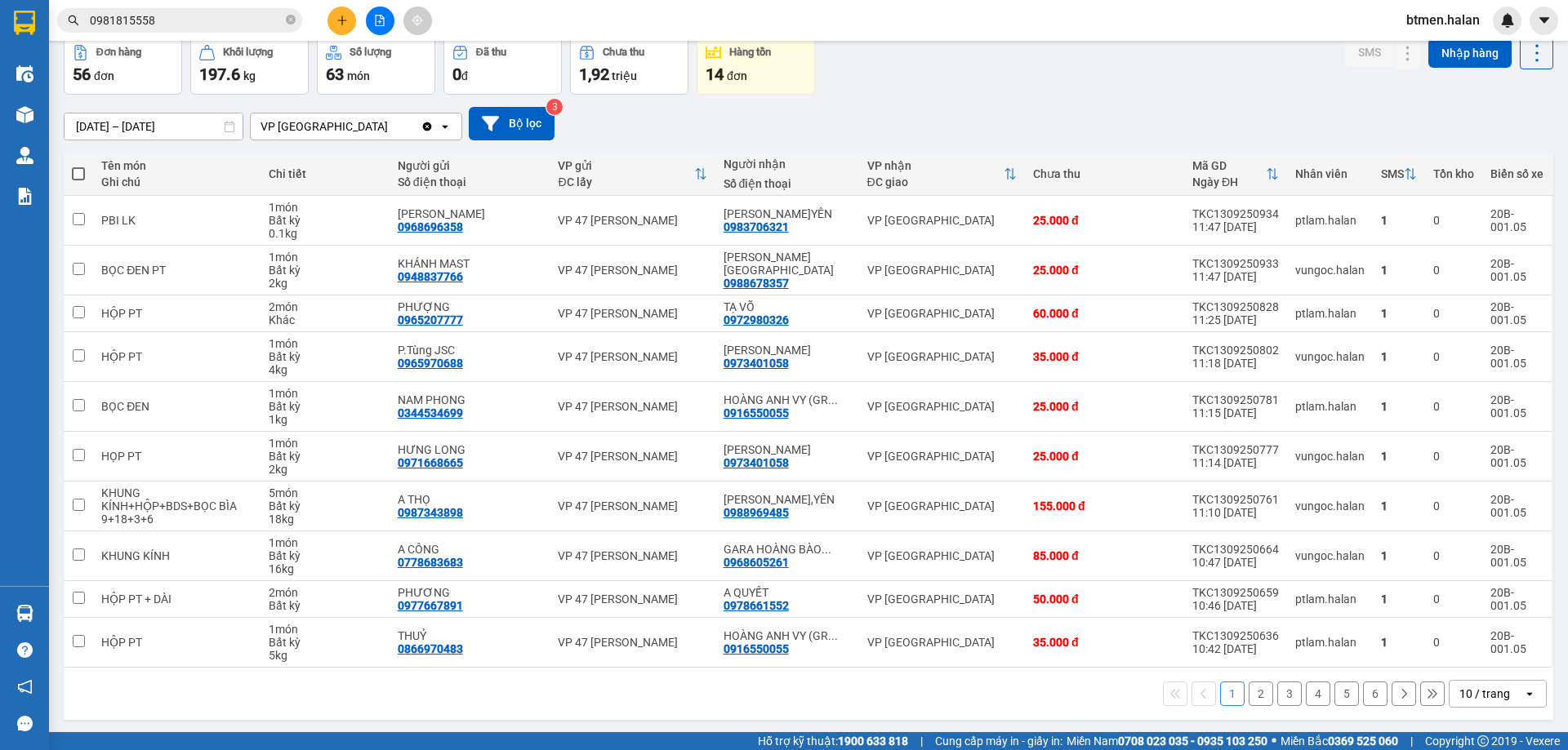
scroll to position [80, 0]
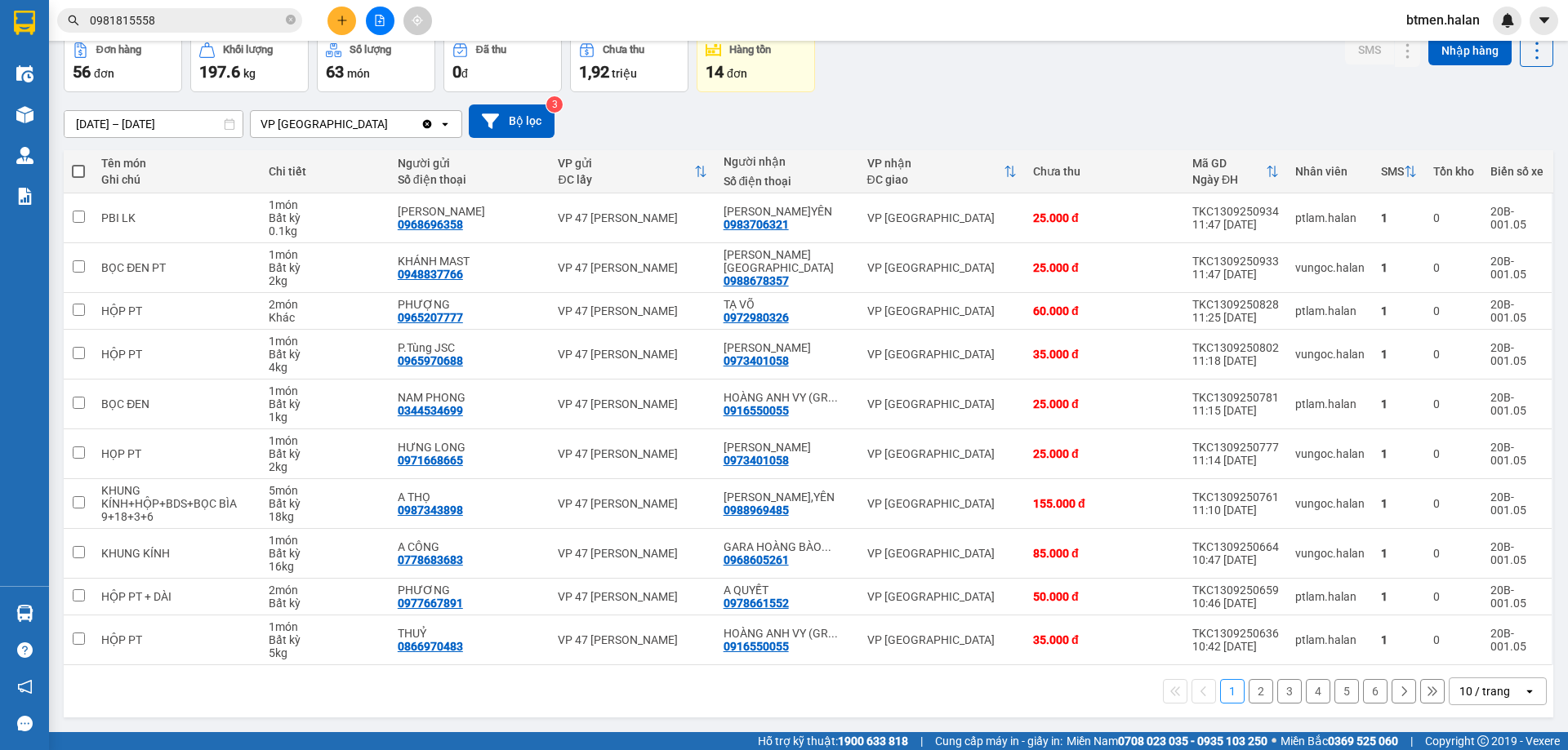
click at [1220, 693] on button "1" at bounding box center [1232, 691] width 25 height 25
click at [1256, 693] on button "2" at bounding box center [1261, 691] width 25 height 25
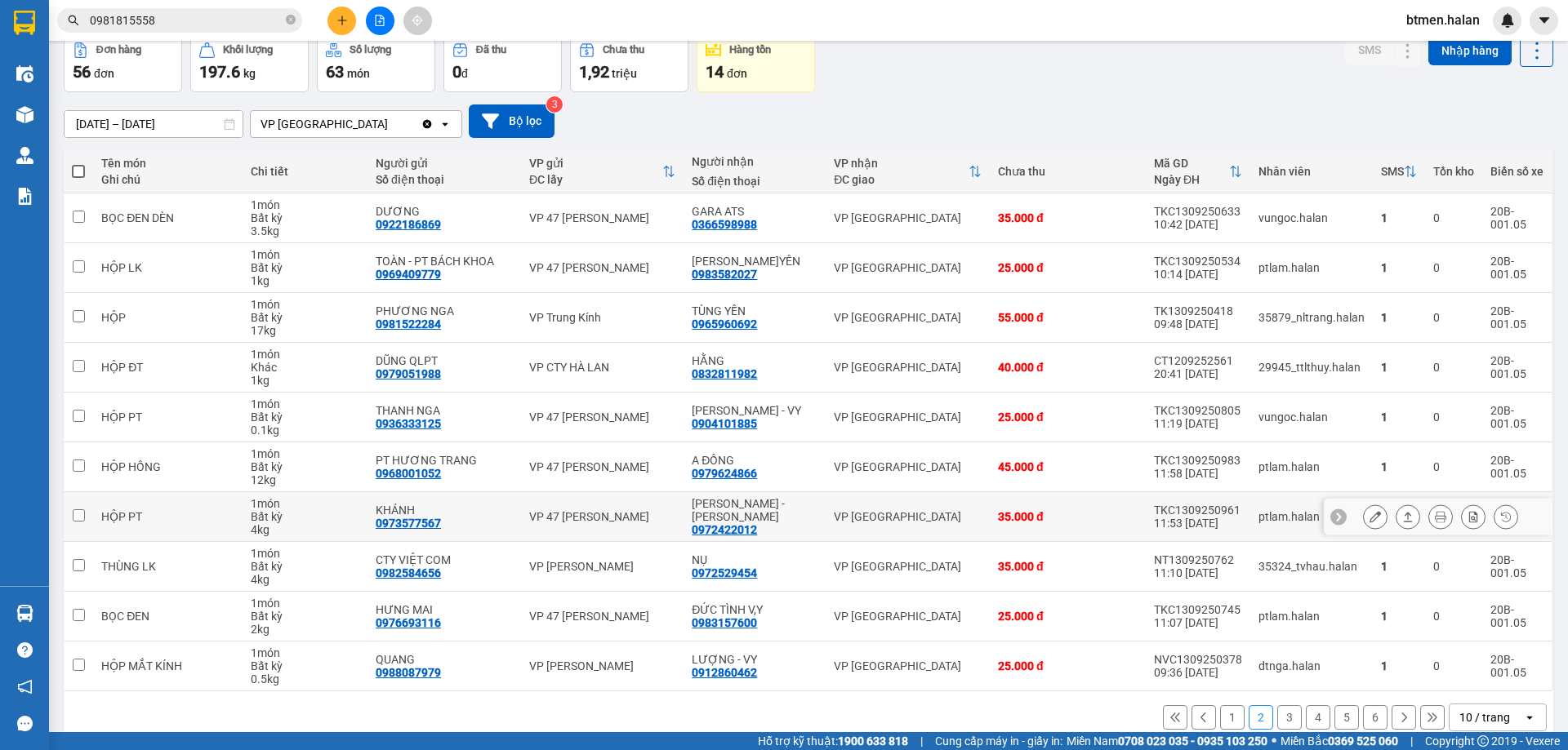
click at [1363, 519] on button at bounding box center [1375, 516] width 23 height 29
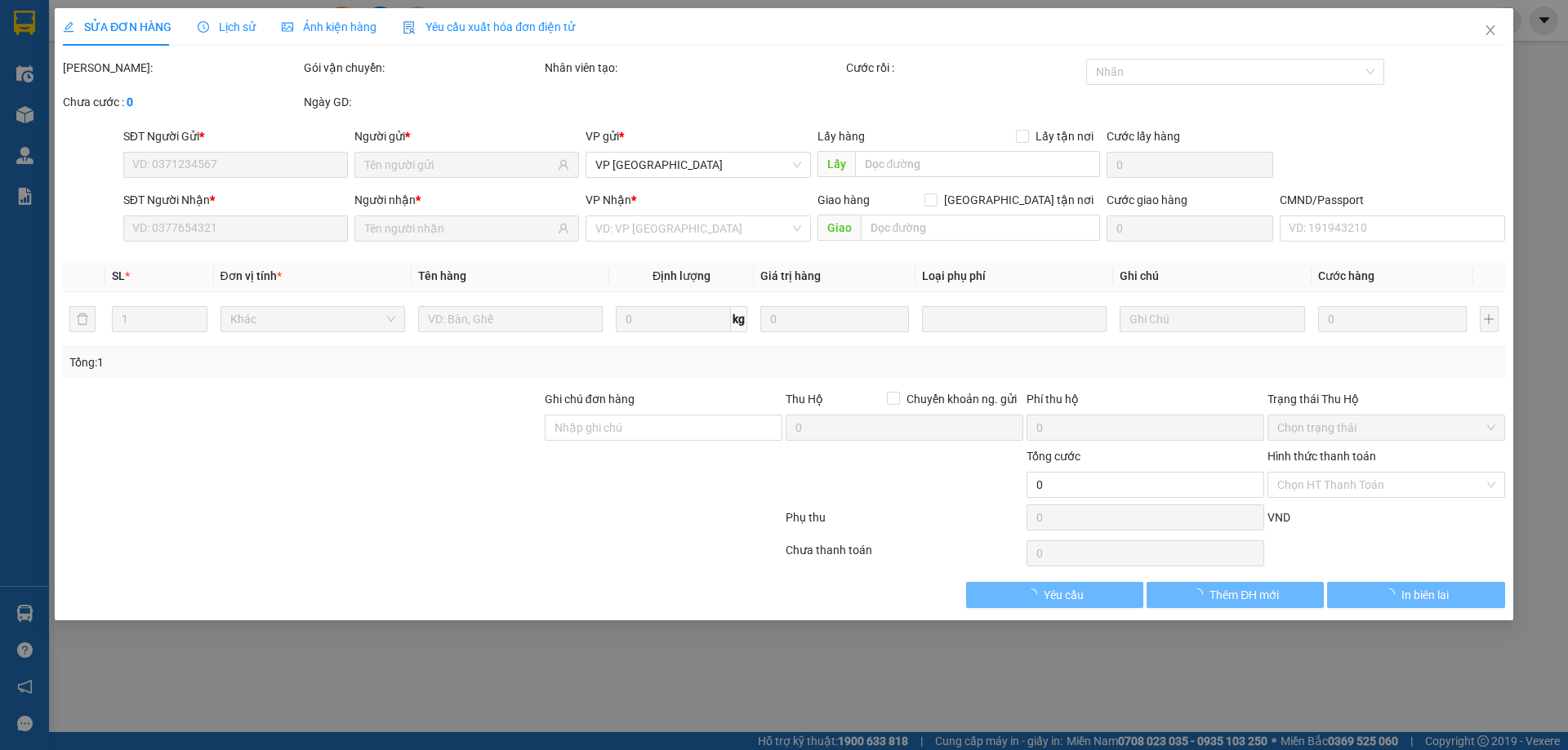
type input "0973577567"
type input "KHÁNH"
type input "0972422012"
type input "[PERSON_NAME] - [PERSON_NAME]"
type input "35.000"
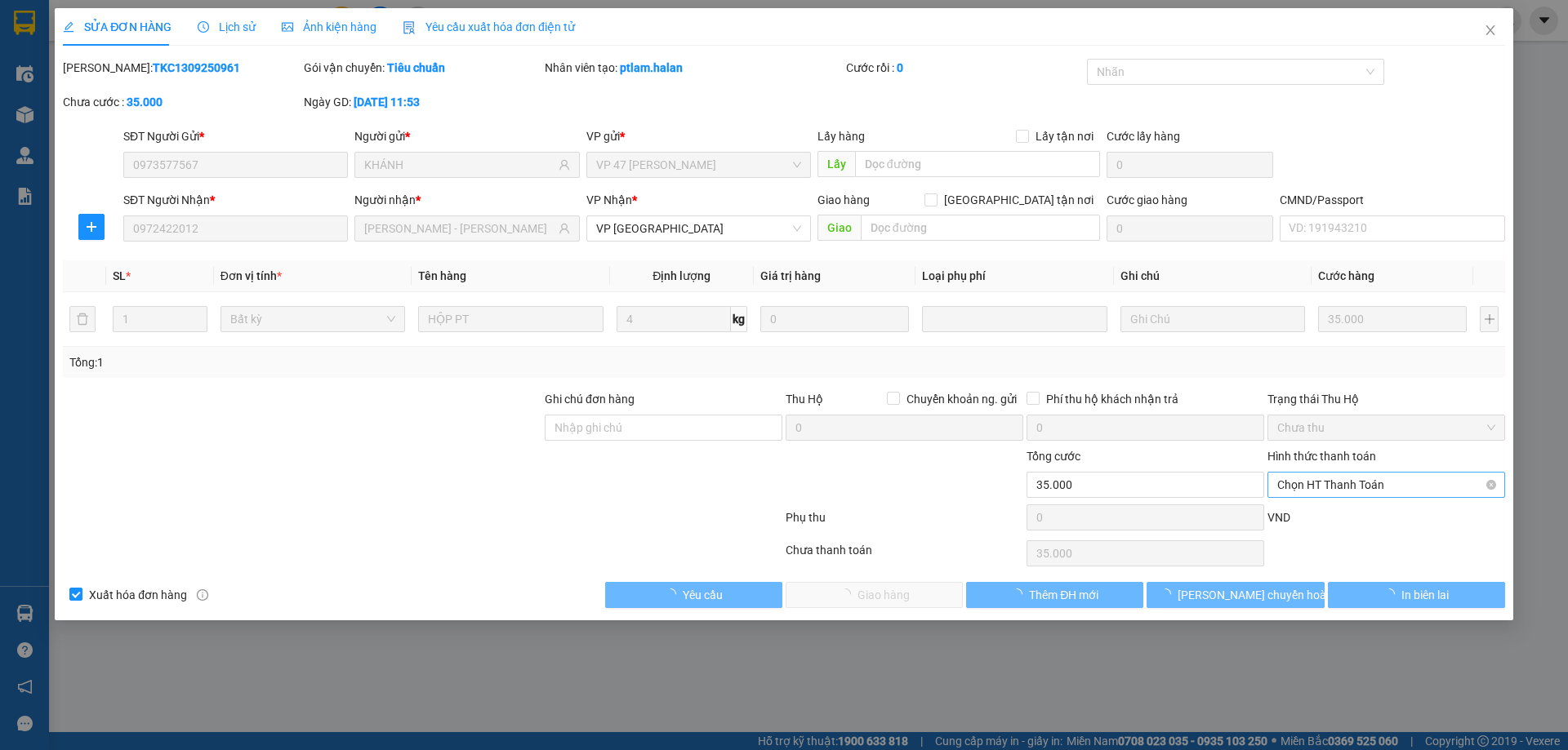
click at [1326, 487] on span "Chọn HT Thanh Toán" at bounding box center [1386, 485] width 218 height 25
click at [1319, 517] on div "Tại văn phòng" at bounding box center [1386, 517] width 218 height 18
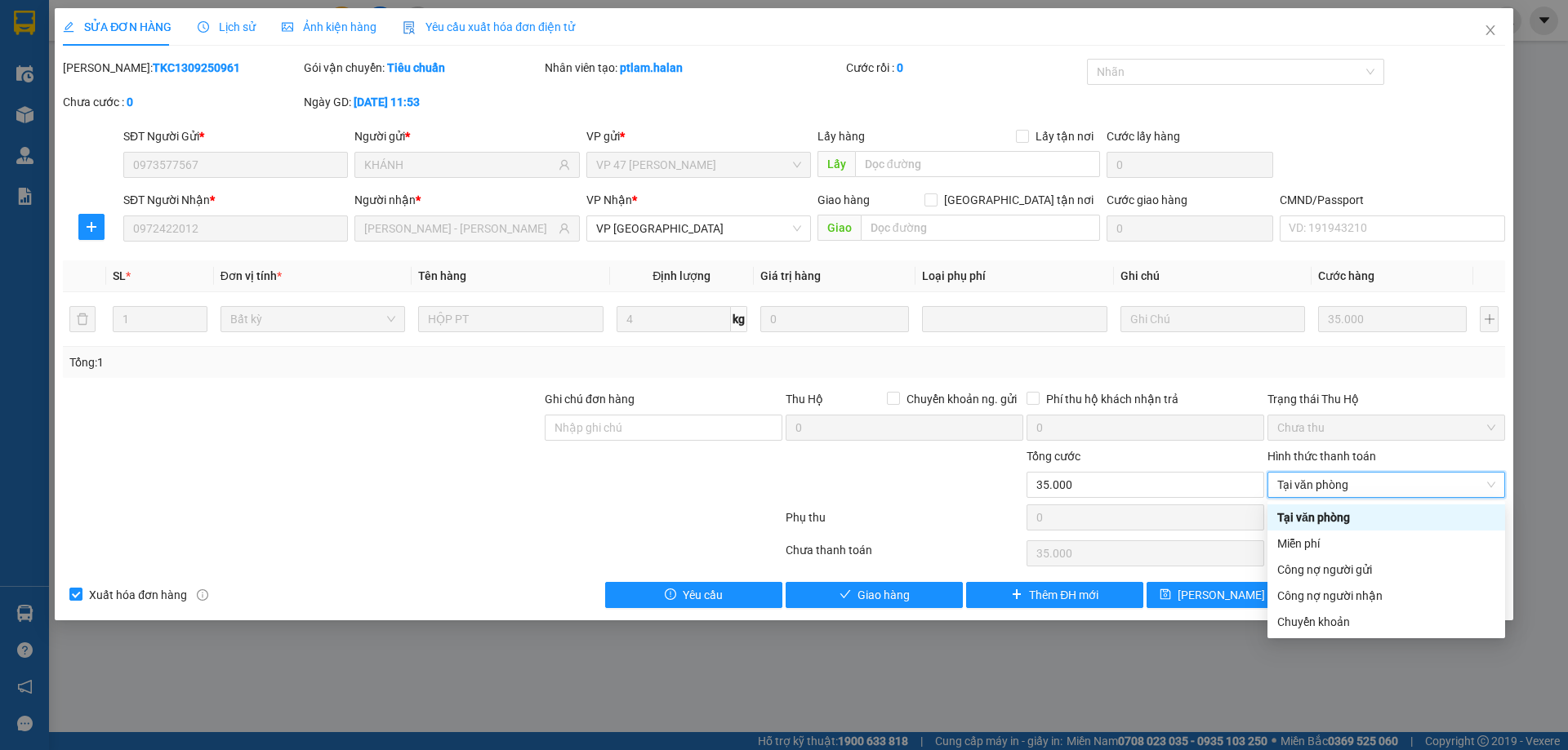
type input "0"
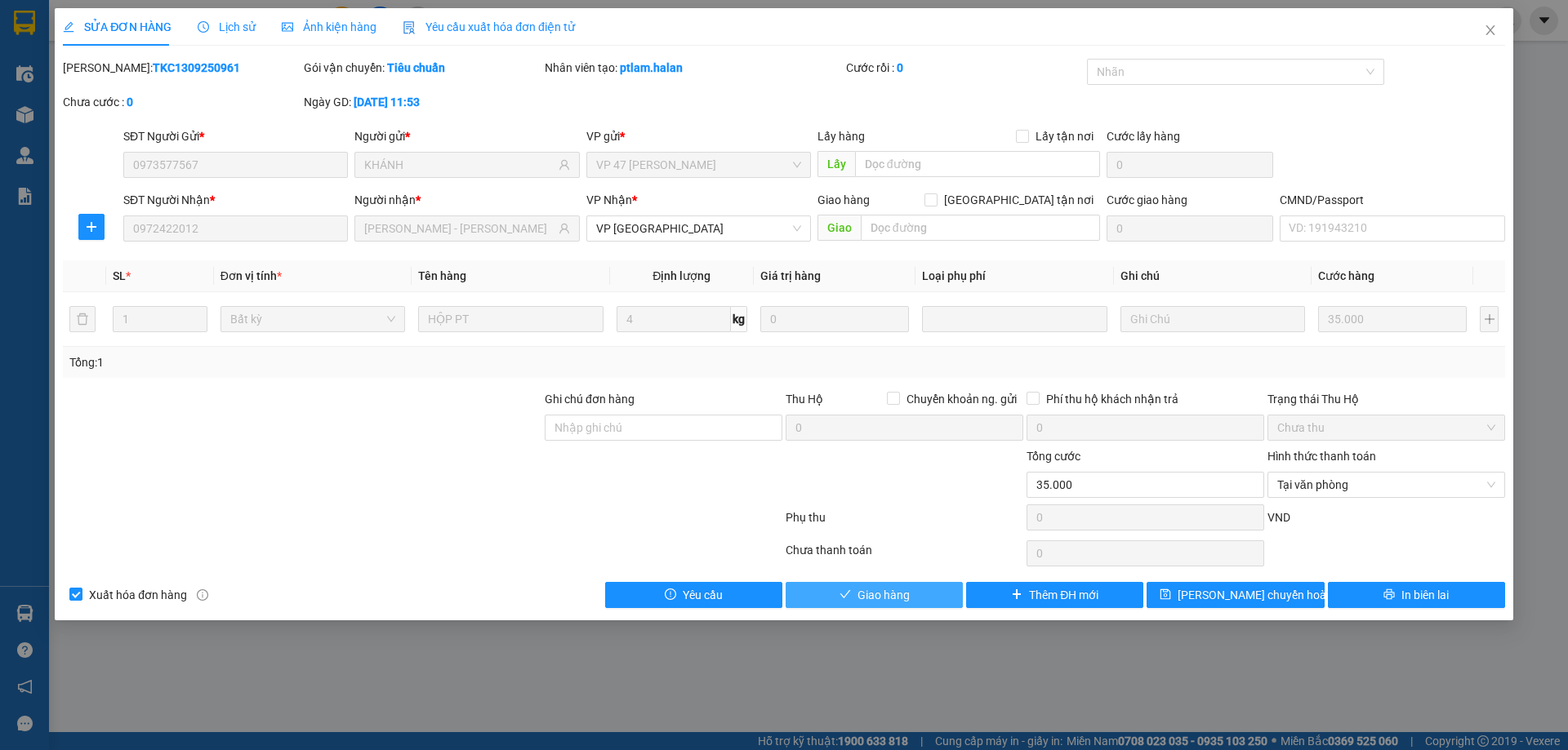
click at [884, 594] on span "Giao hàng" at bounding box center [883, 595] width 53 height 18
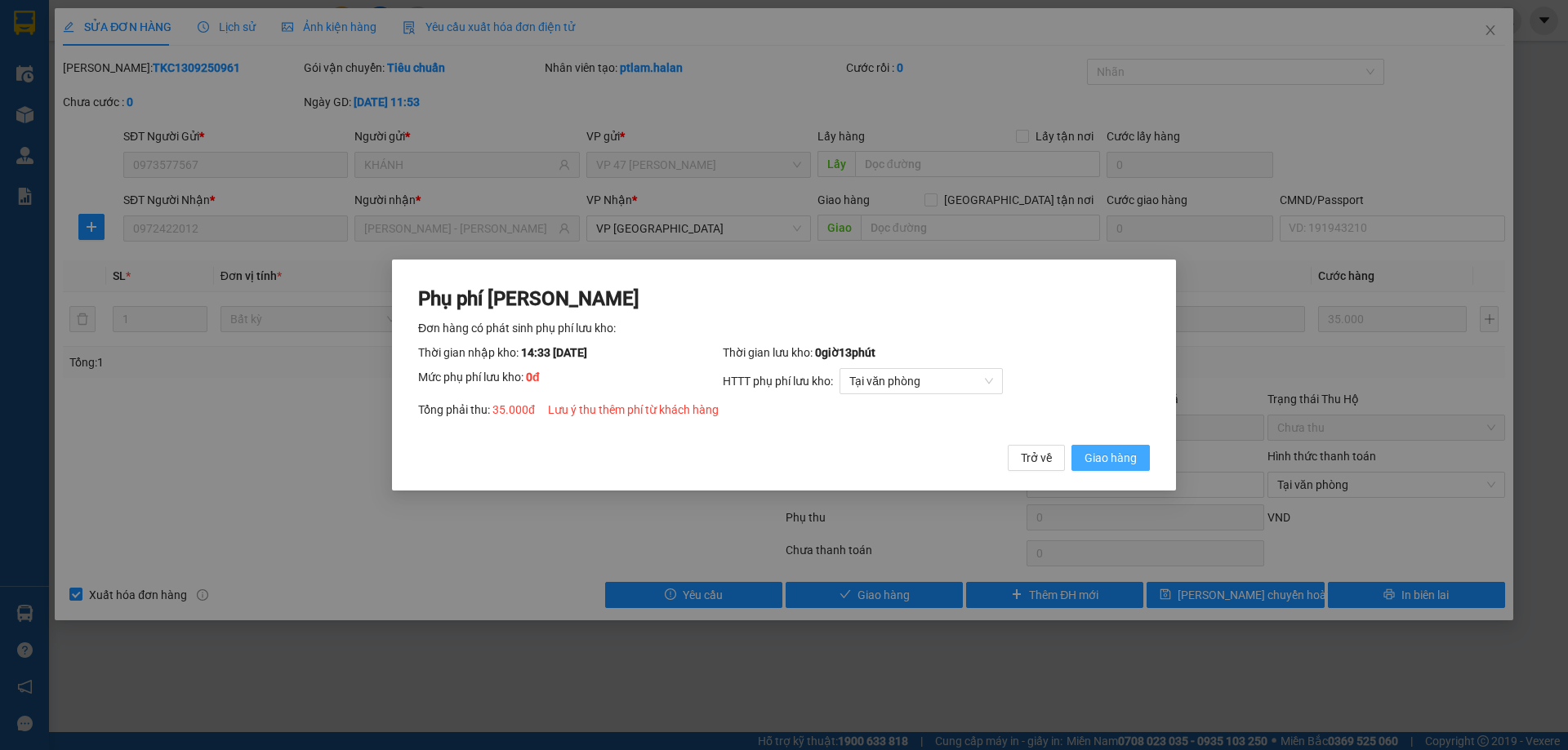
click at [1113, 466] on span "Giao hàng" at bounding box center [1111, 458] width 53 height 18
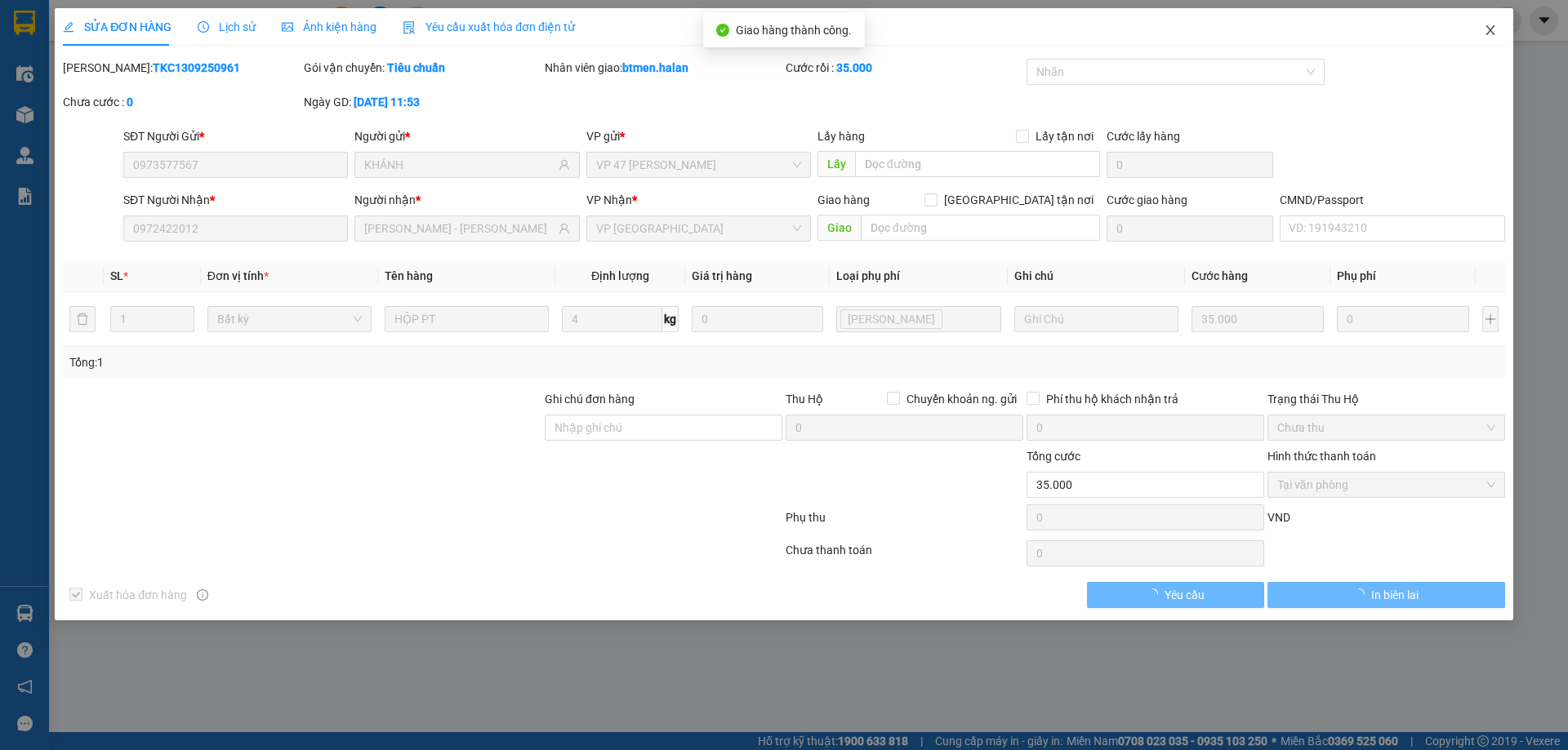
click at [1490, 31] on icon "close" at bounding box center [1489, 30] width 9 height 10
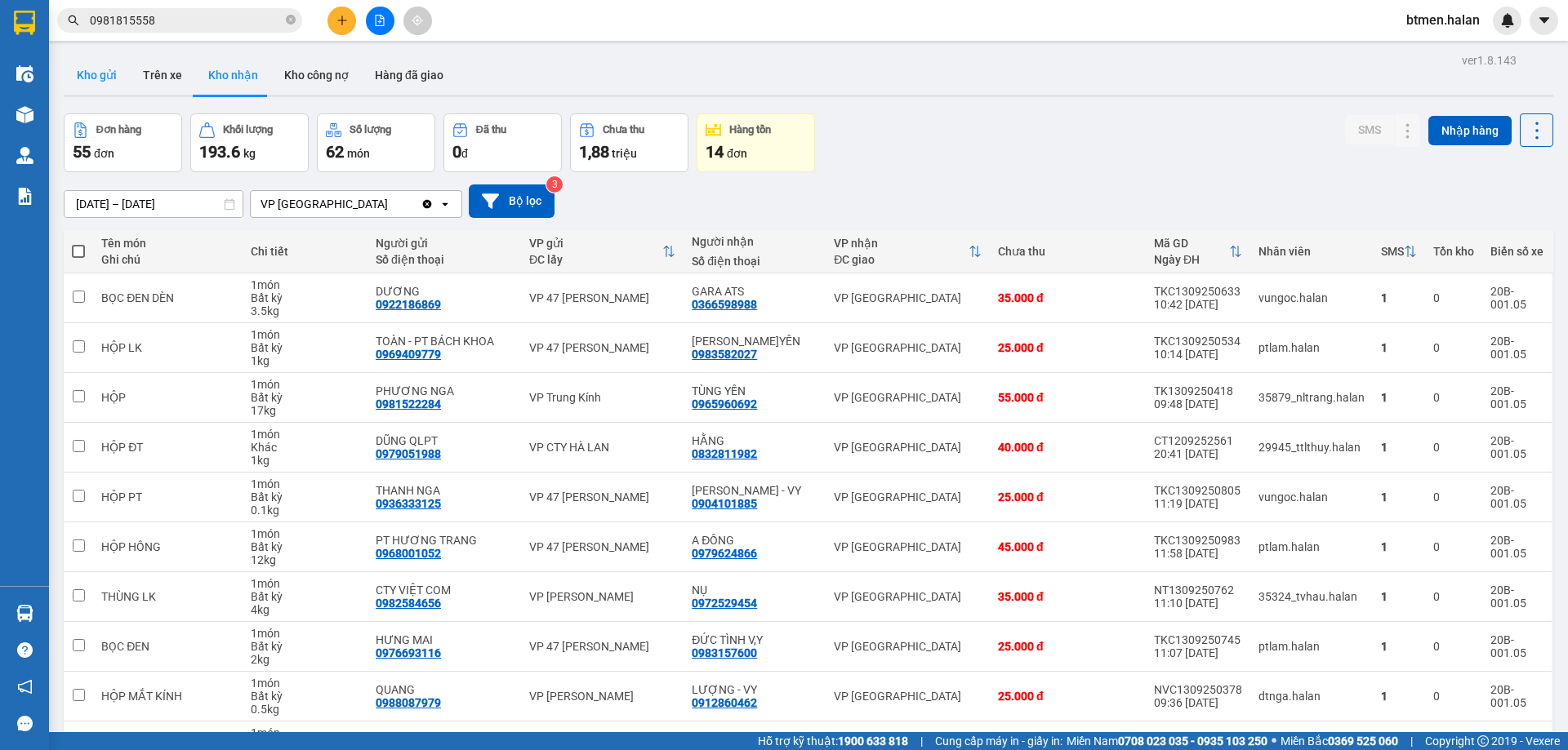
click at [91, 60] on button "Kho gửi" at bounding box center [97, 74] width 67 height 39
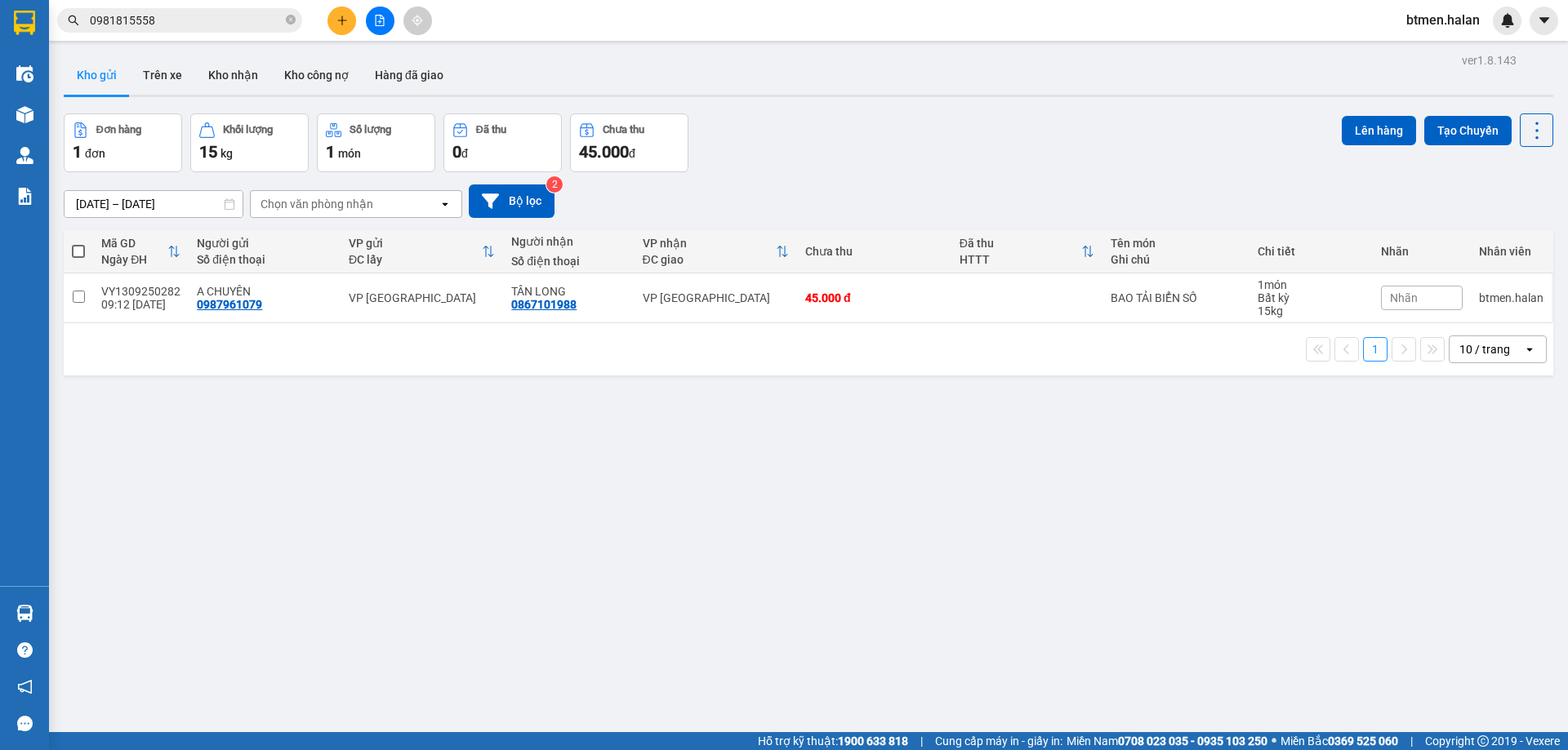
click at [75, 246] on span at bounding box center [78, 251] width 13 height 13
click at [79, 243] on input "checkbox" at bounding box center [79, 243] width 0 height 0
checkbox input "true"
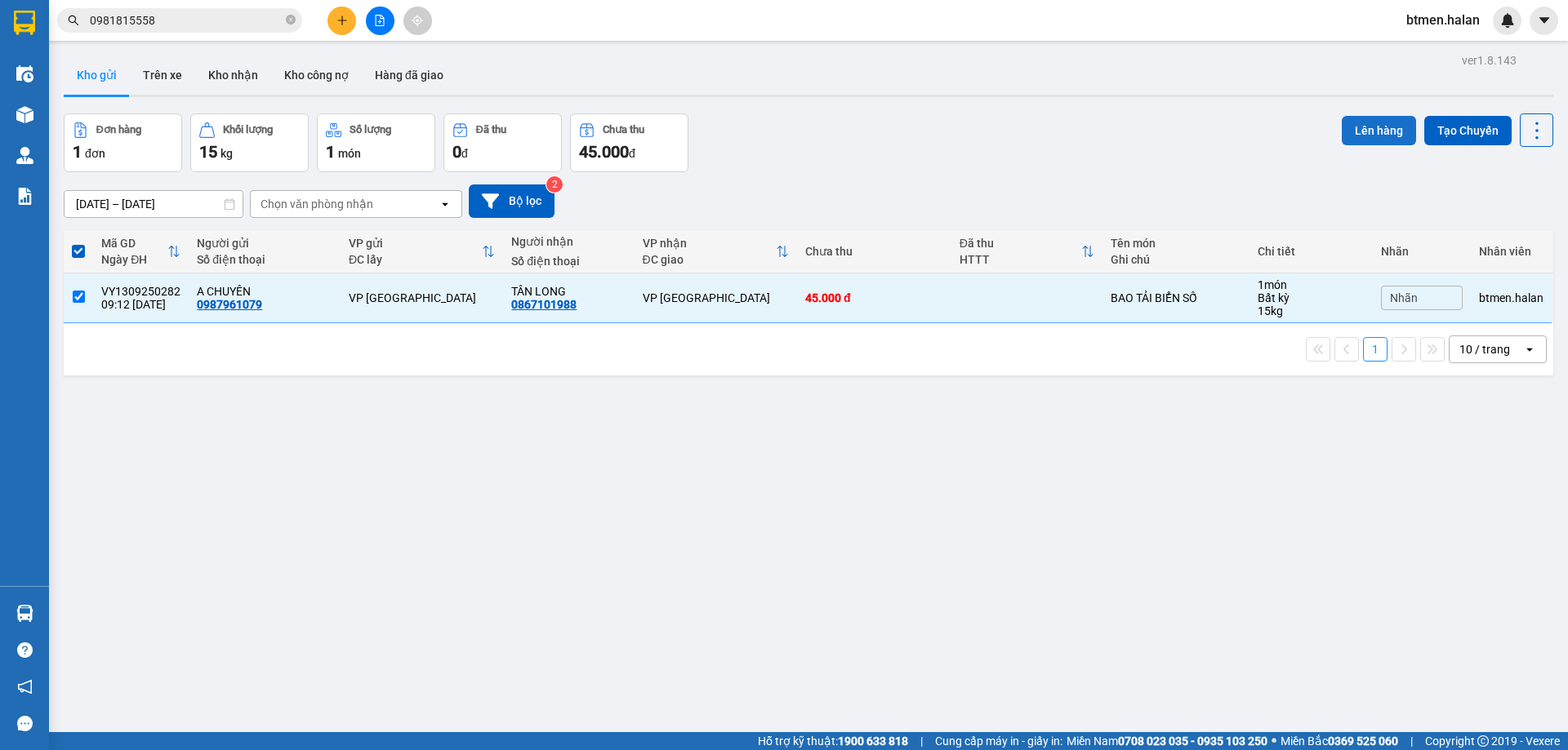
click at [1365, 126] on button "Lên hàng" at bounding box center [1378, 130] width 74 height 30
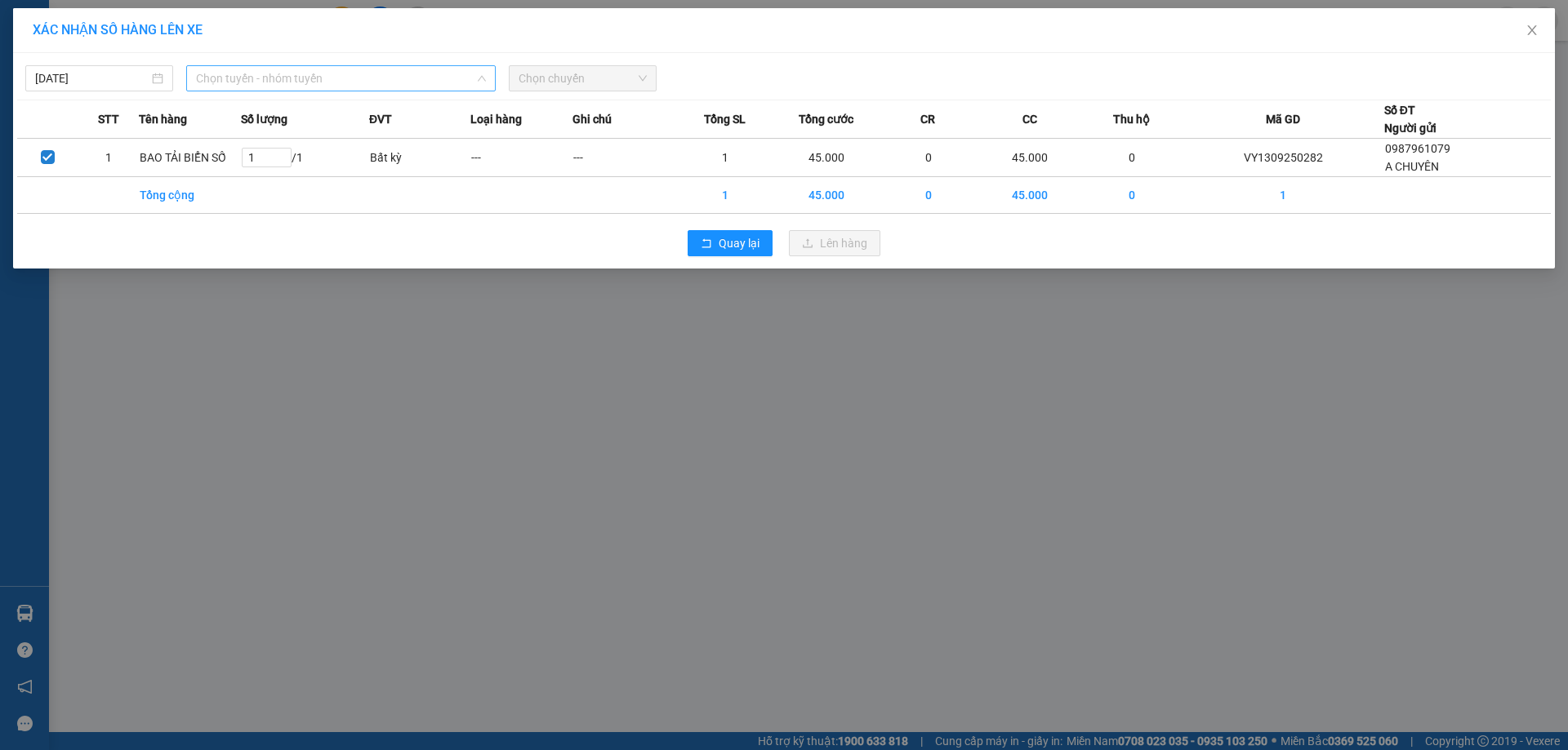
click at [282, 81] on span "Chọn tuyến - nhóm tuyến" at bounding box center [341, 79] width 290 height 25
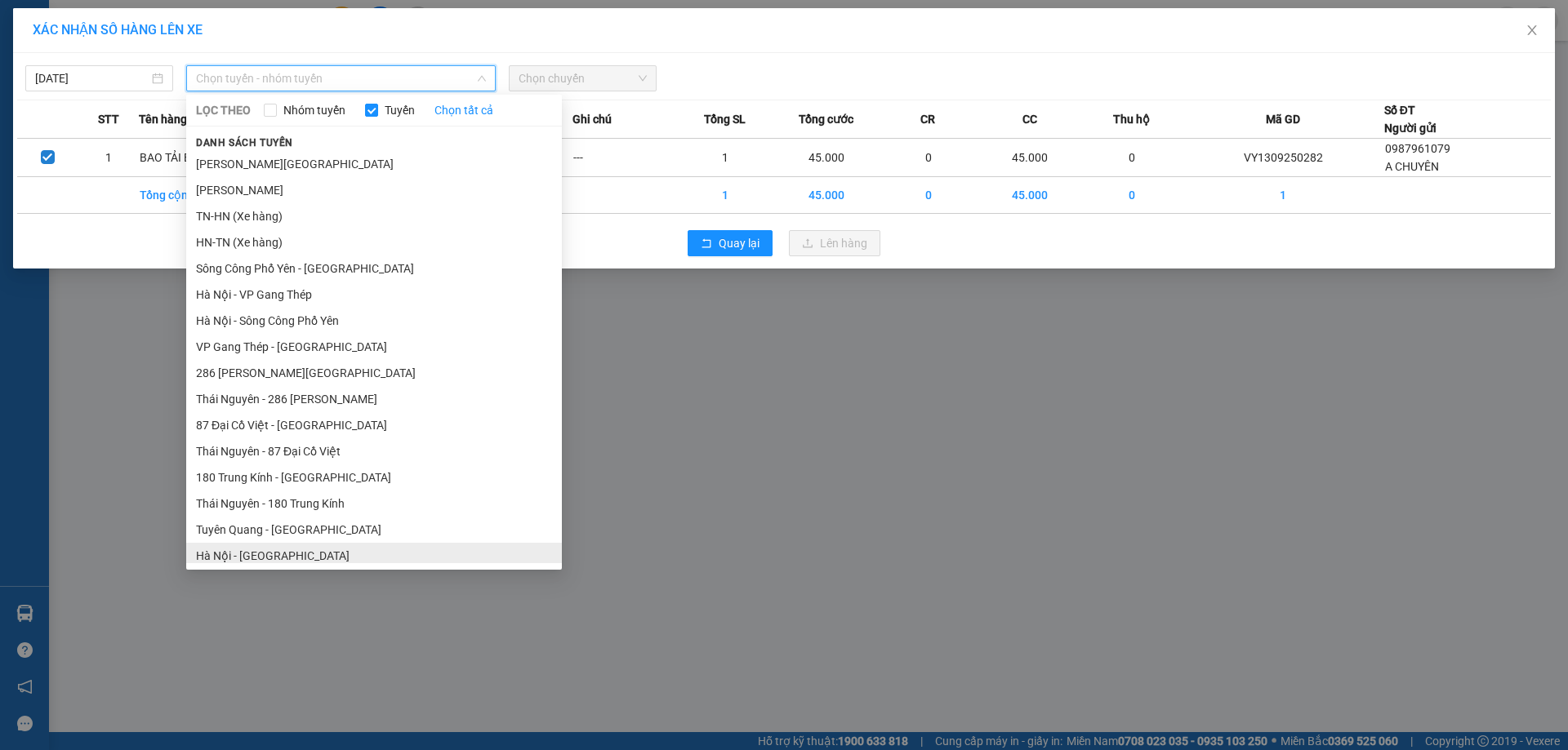
drag, startPoint x: 272, startPoint y: 558, endPoint x: 447, endPoint y: 357, distance: 266.5
click at [273, 558] on li "Hà Nội - [GEOGRAPHIC_DATA]" at bounding box center [374, 556] width 376 height 26
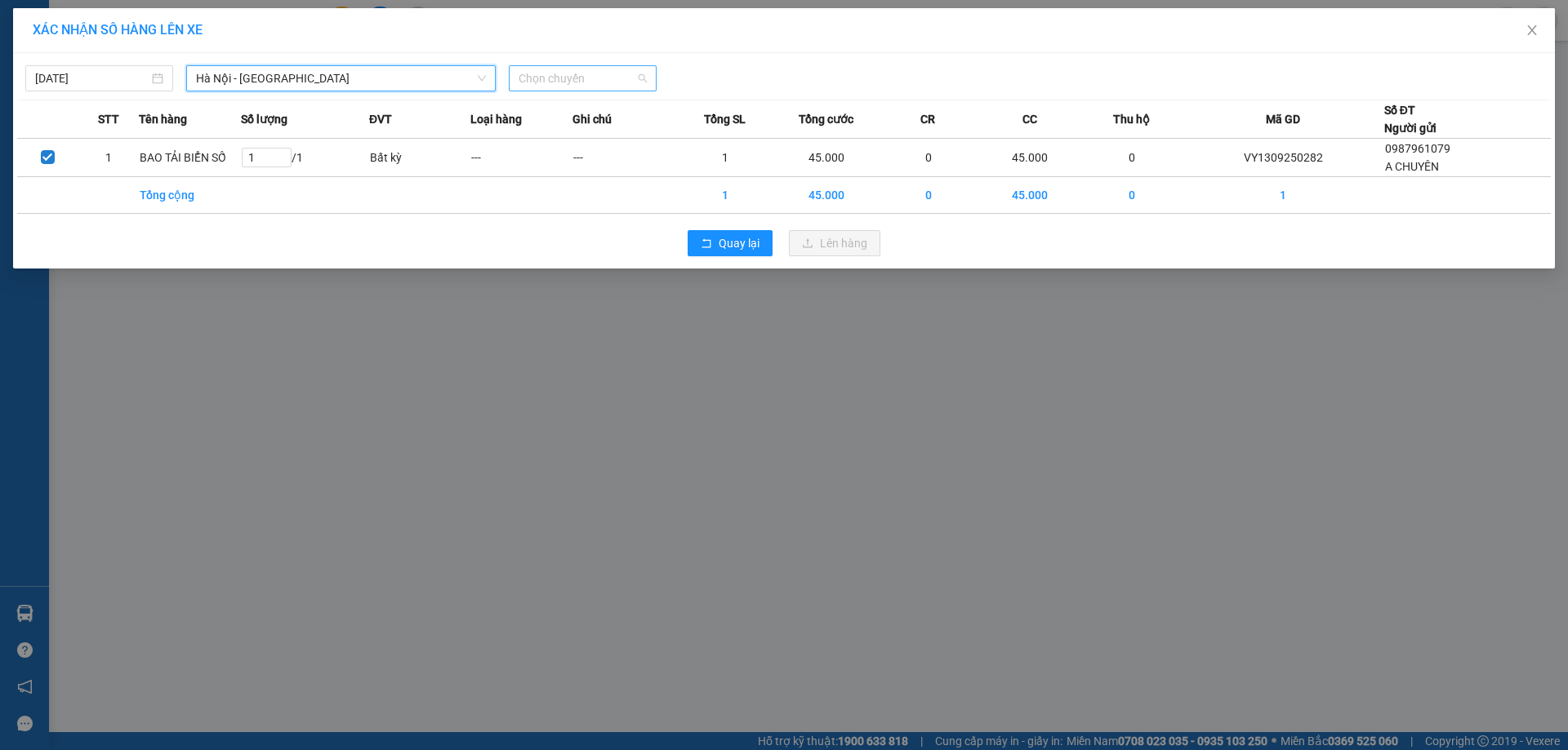
click at [625, 79] on span "Chọn chuyến" at bounding box center [582, 79] width 128 height 25
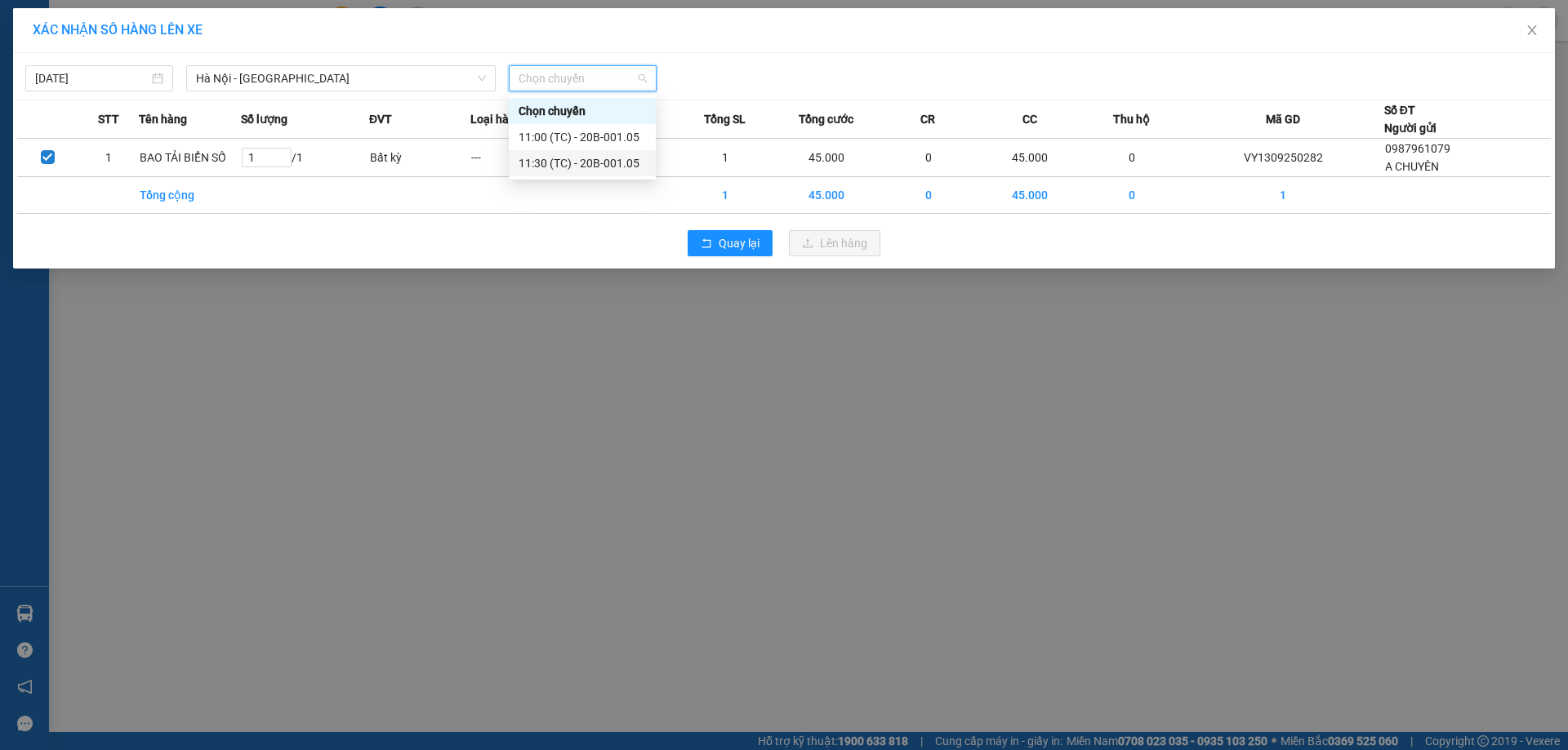
click at [609, 167] on div "11:30 (TC) - 20B-001.05" at bounding box center [581, 163] width 127 height 18
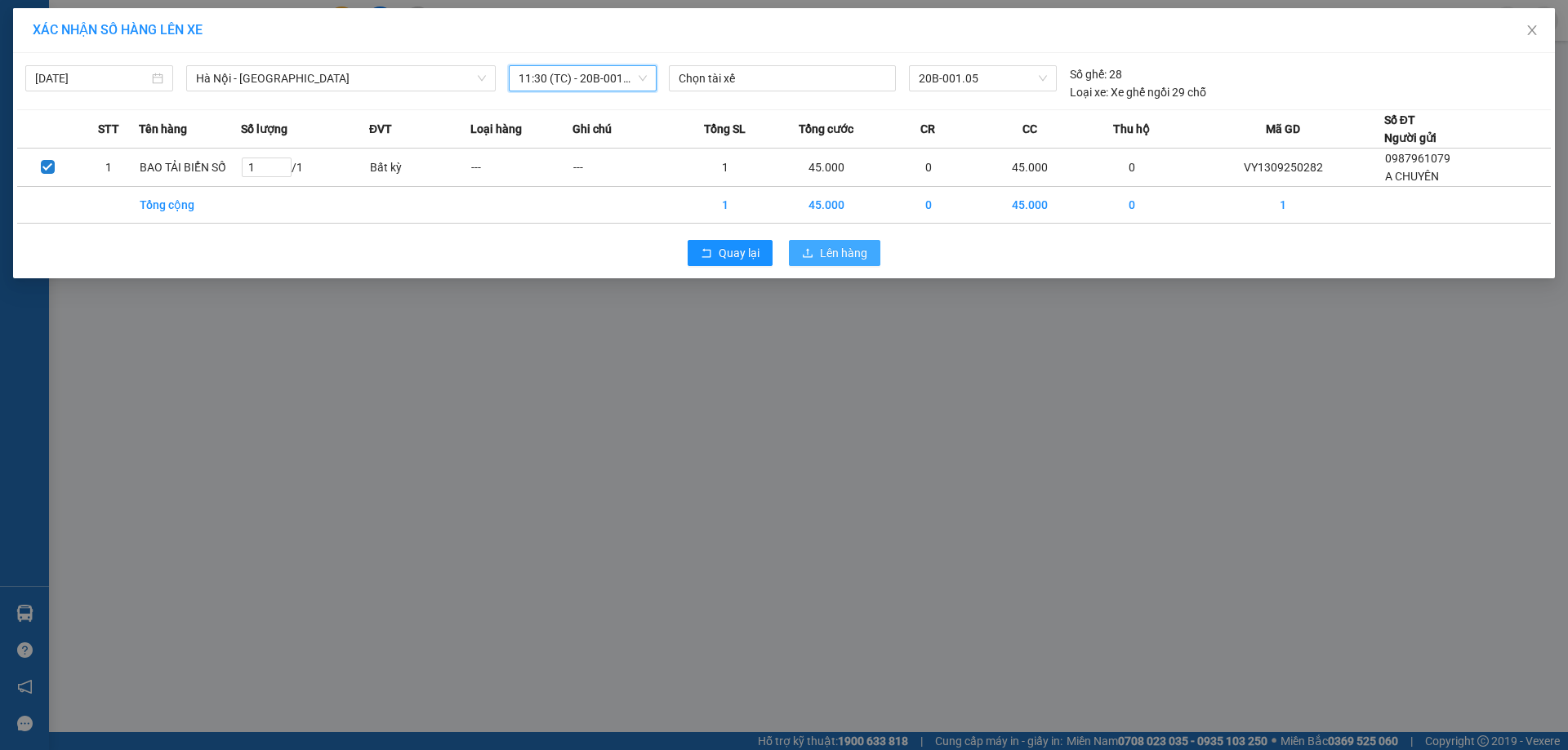
click at [817, 263] on button "Lên hàng" at bounding box center [834, 253] width 91 height 26
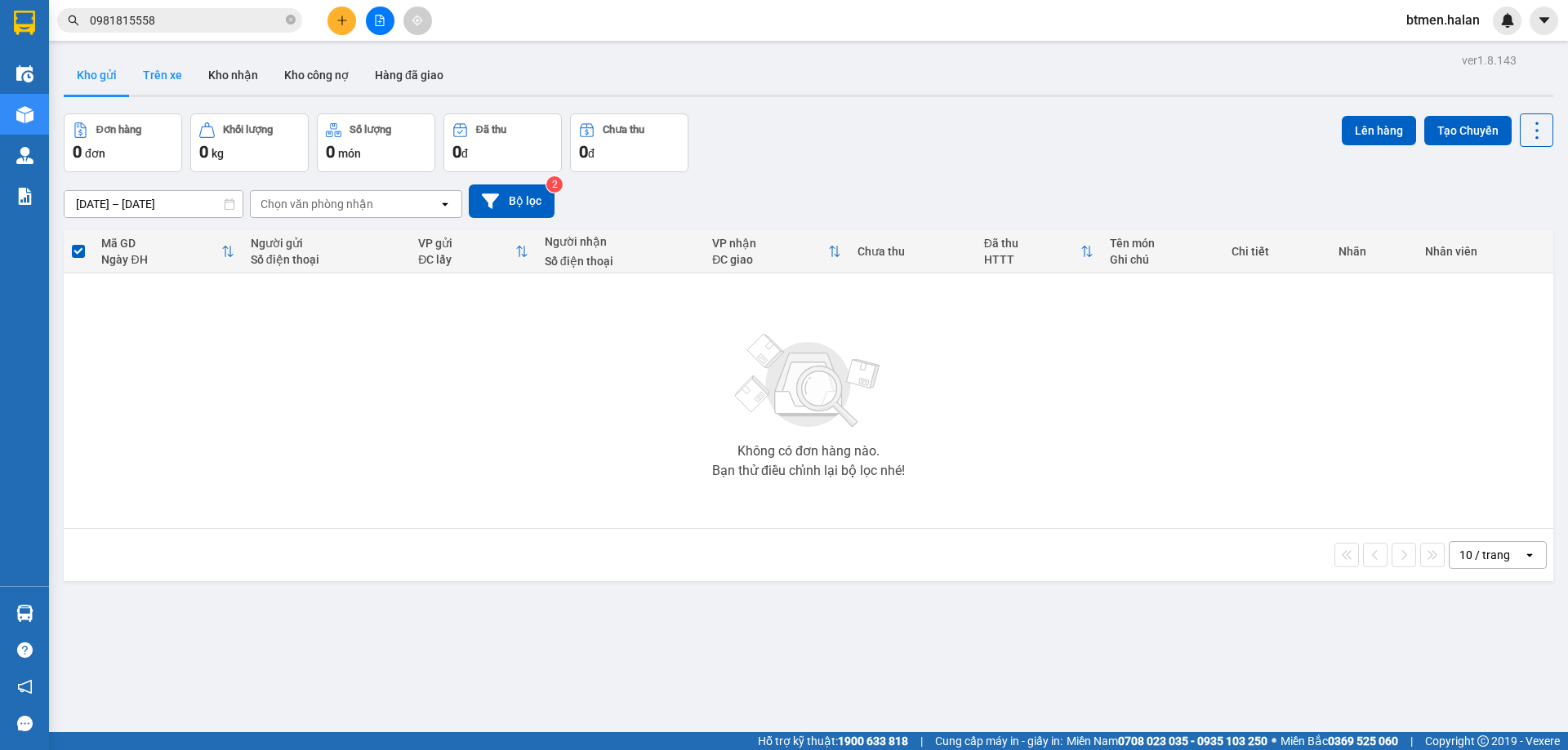
click at [172, 77] on button "Trên xe" at bounding box center [162, 74] width 66 height 39
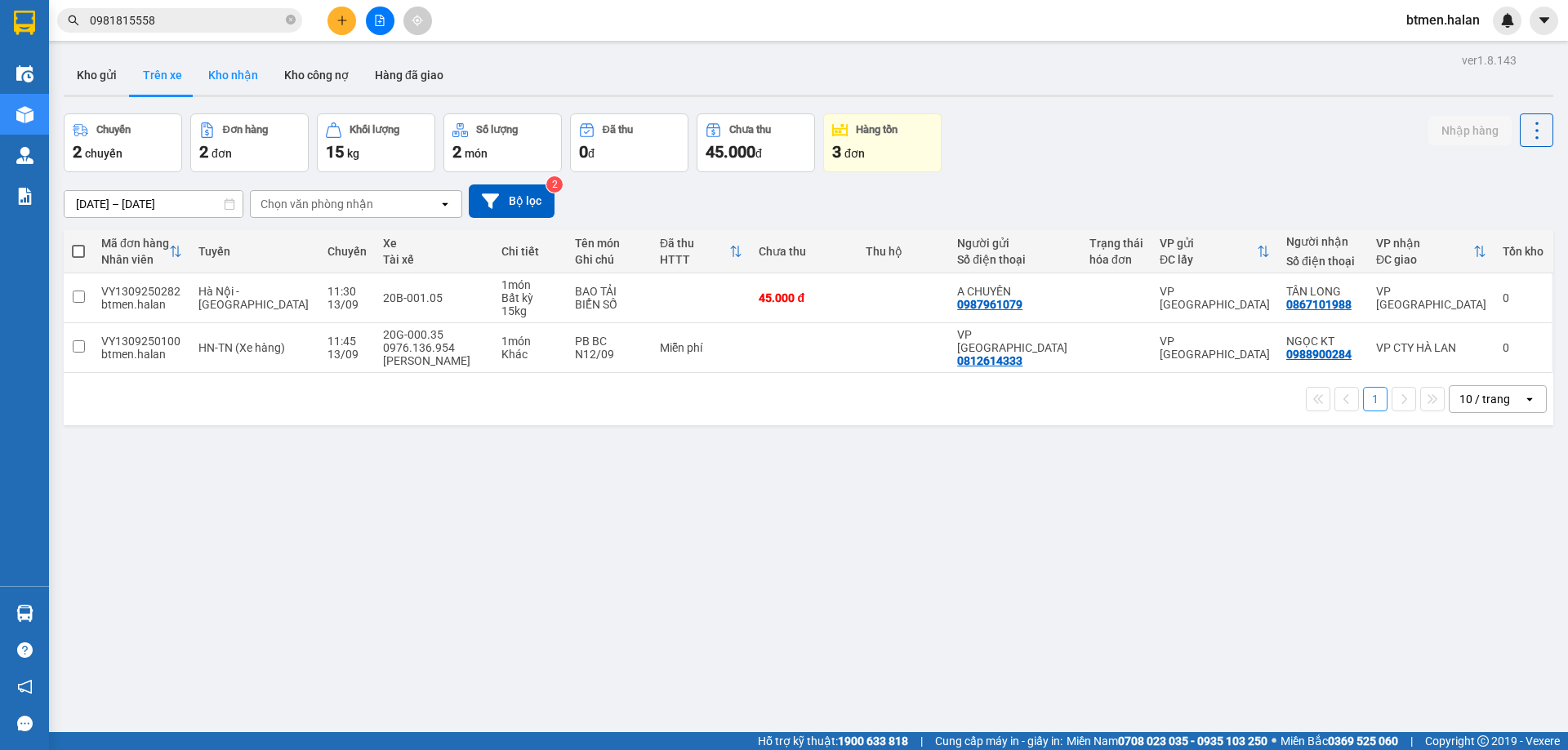
click at [236, 81] on button "Kho nhận" at bounding box center [233, 74] width 76 height 39
type input "[DATE] – [DATE]"
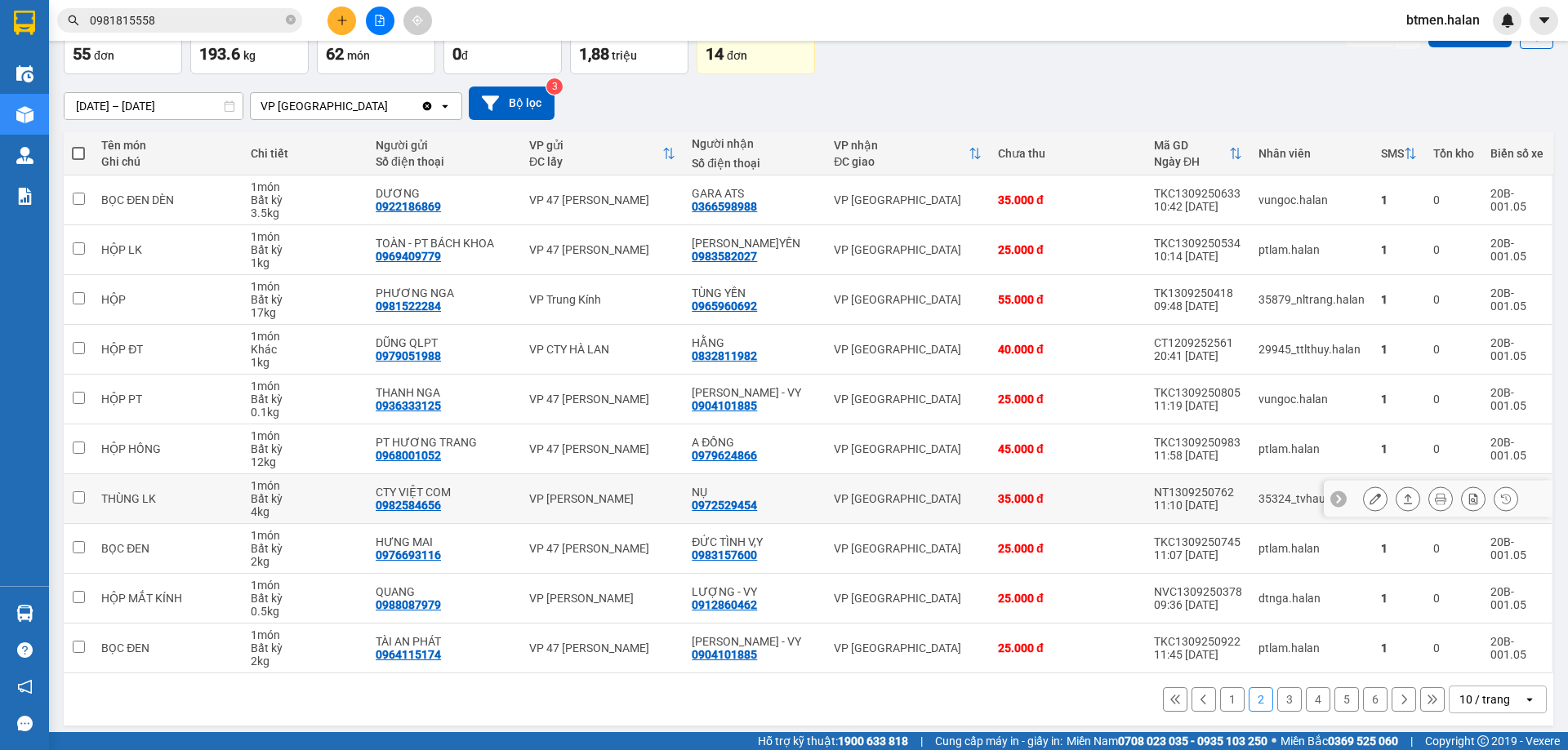
scroll to position [106, 0]
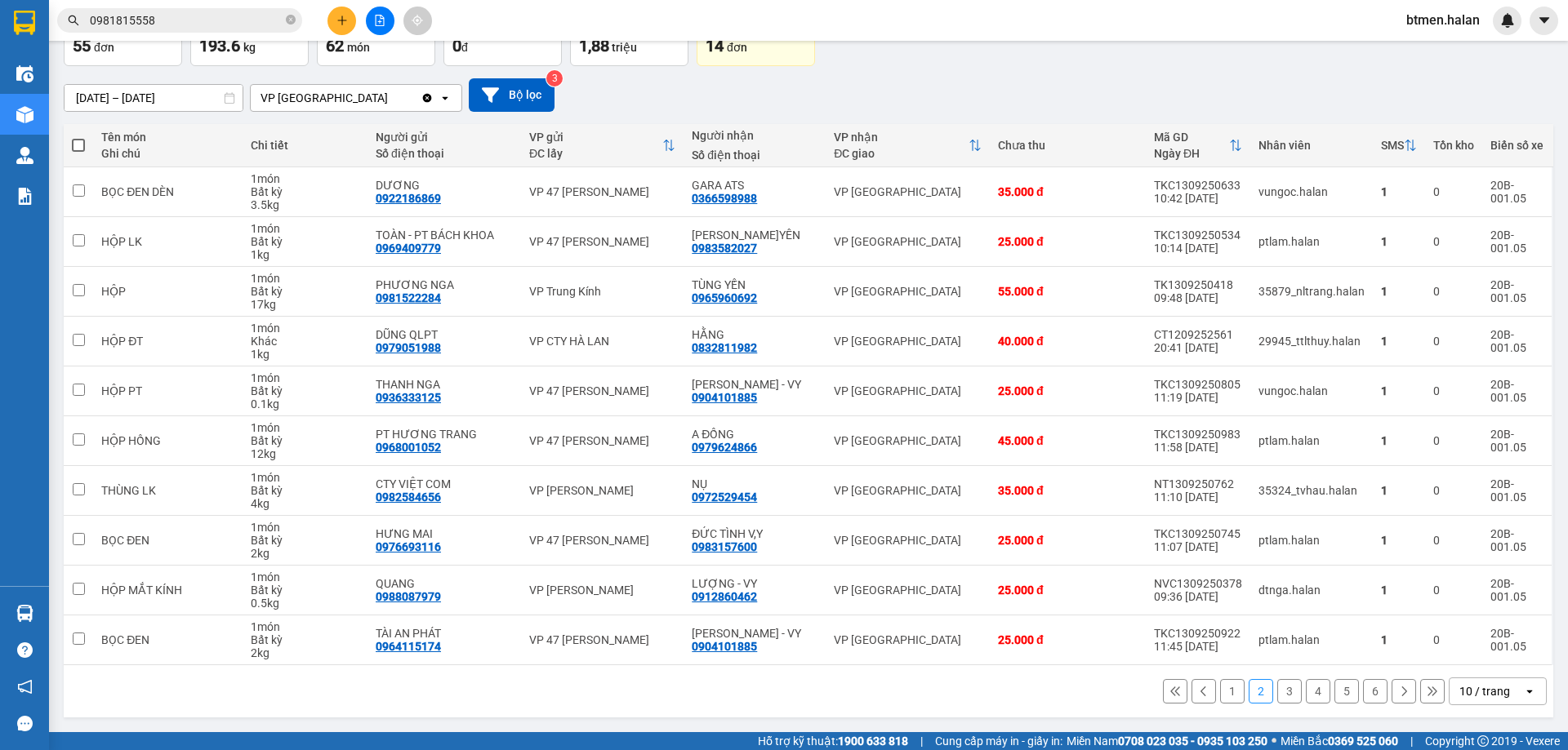
click at [1220, 690] on button "1" at bounding box center [1232, 691] width 25 height 25
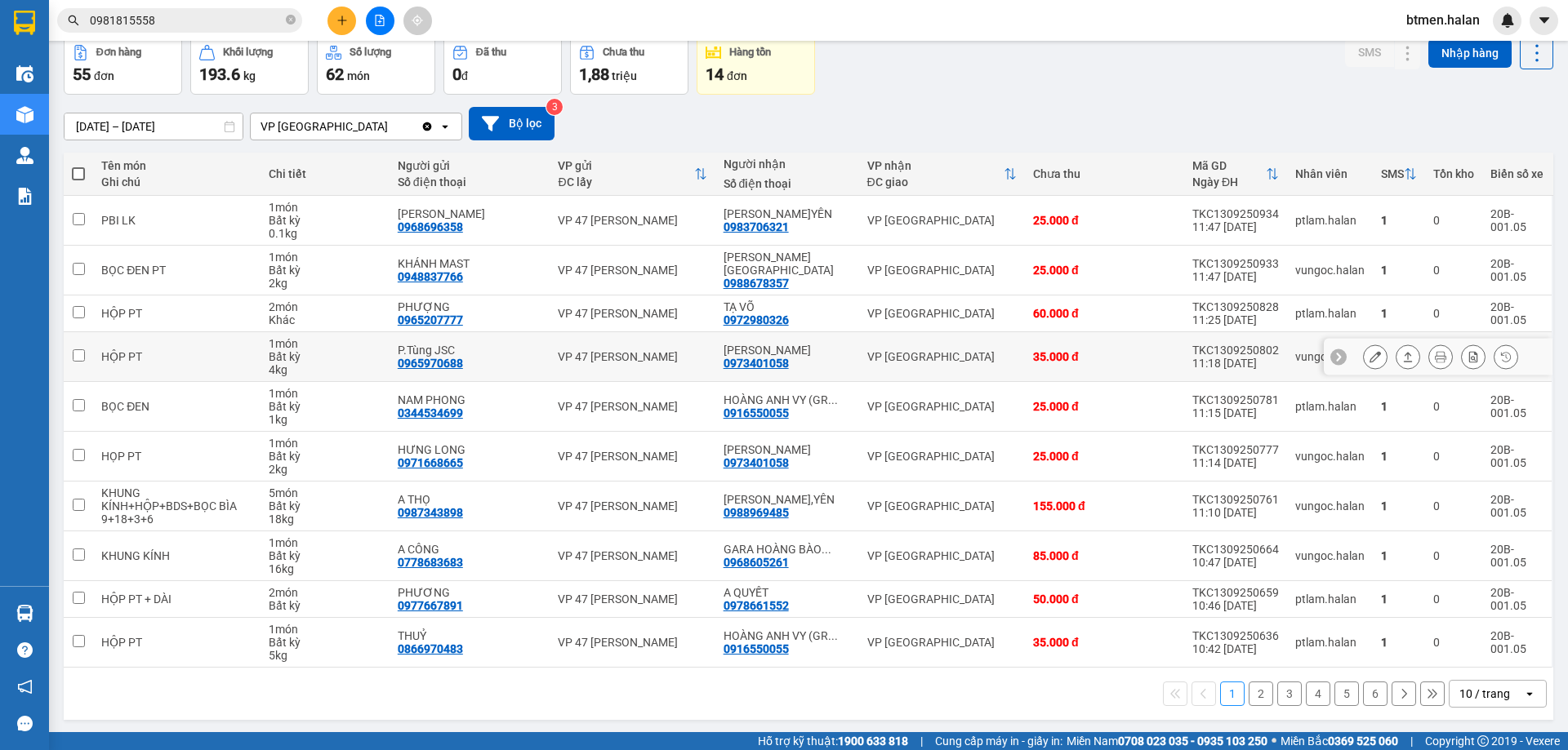
scroll to position [80, 0]
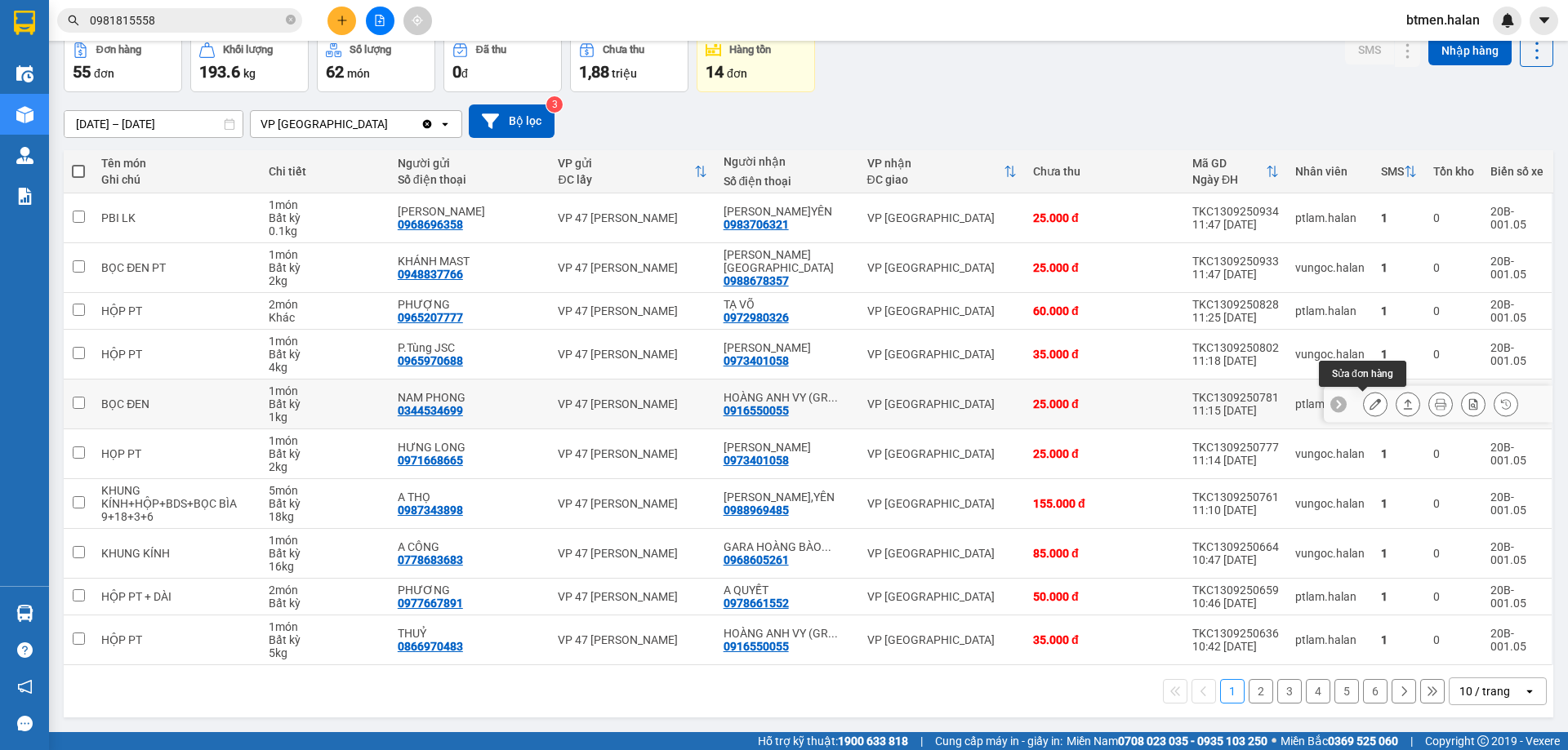
click at [1364, 394] on button at bounding box center [1375, 404] width 23 height 29
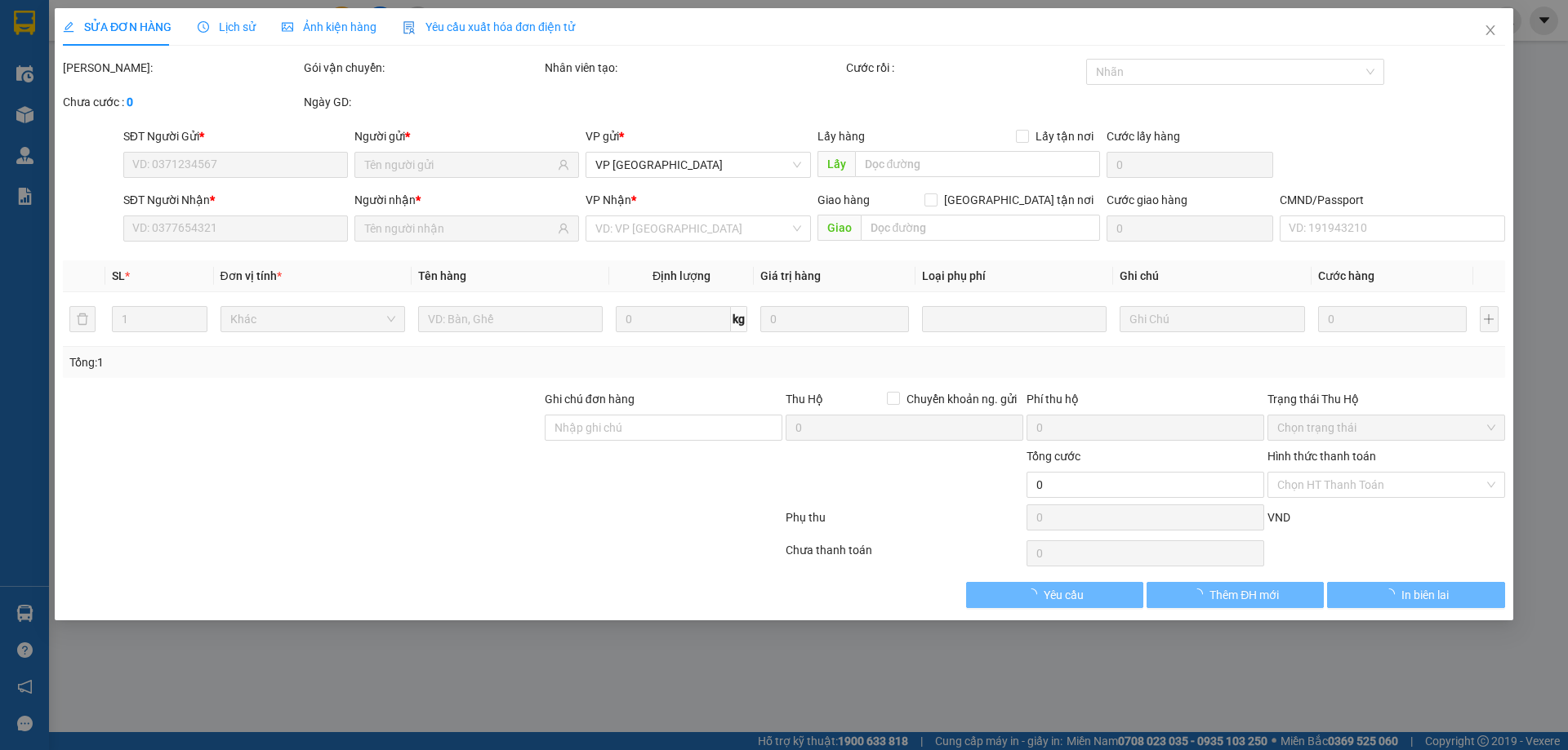
type input "0344534699"
type input "NAM PHONG"
type input "0916550055"
type input "HOÀNG ANH VY (GR M.BẮC)"
type input "25.000"
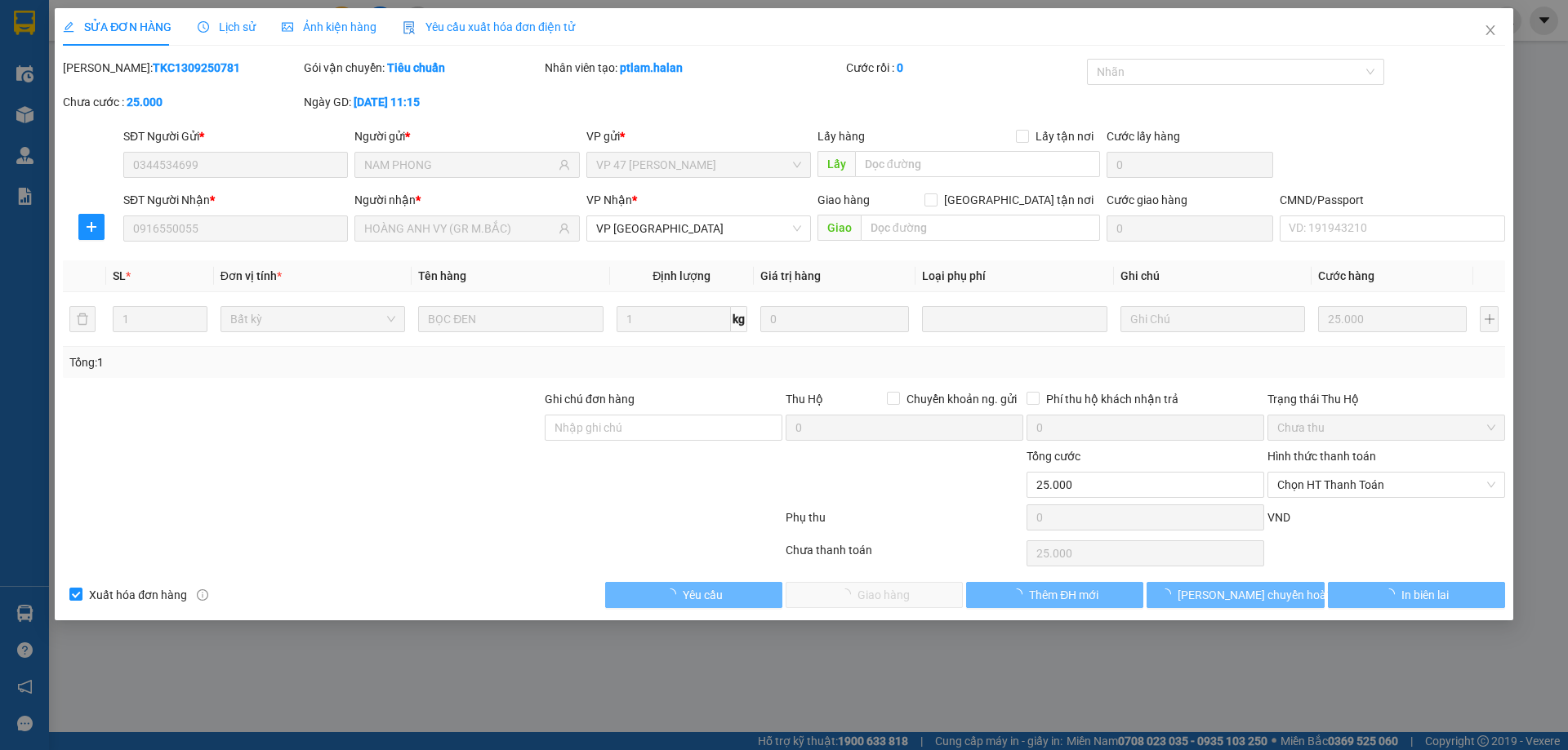
click at [1339, 488] on span "Chọn HT Thanh Toán" at bounding box center [1386, 485] width 218 height 25
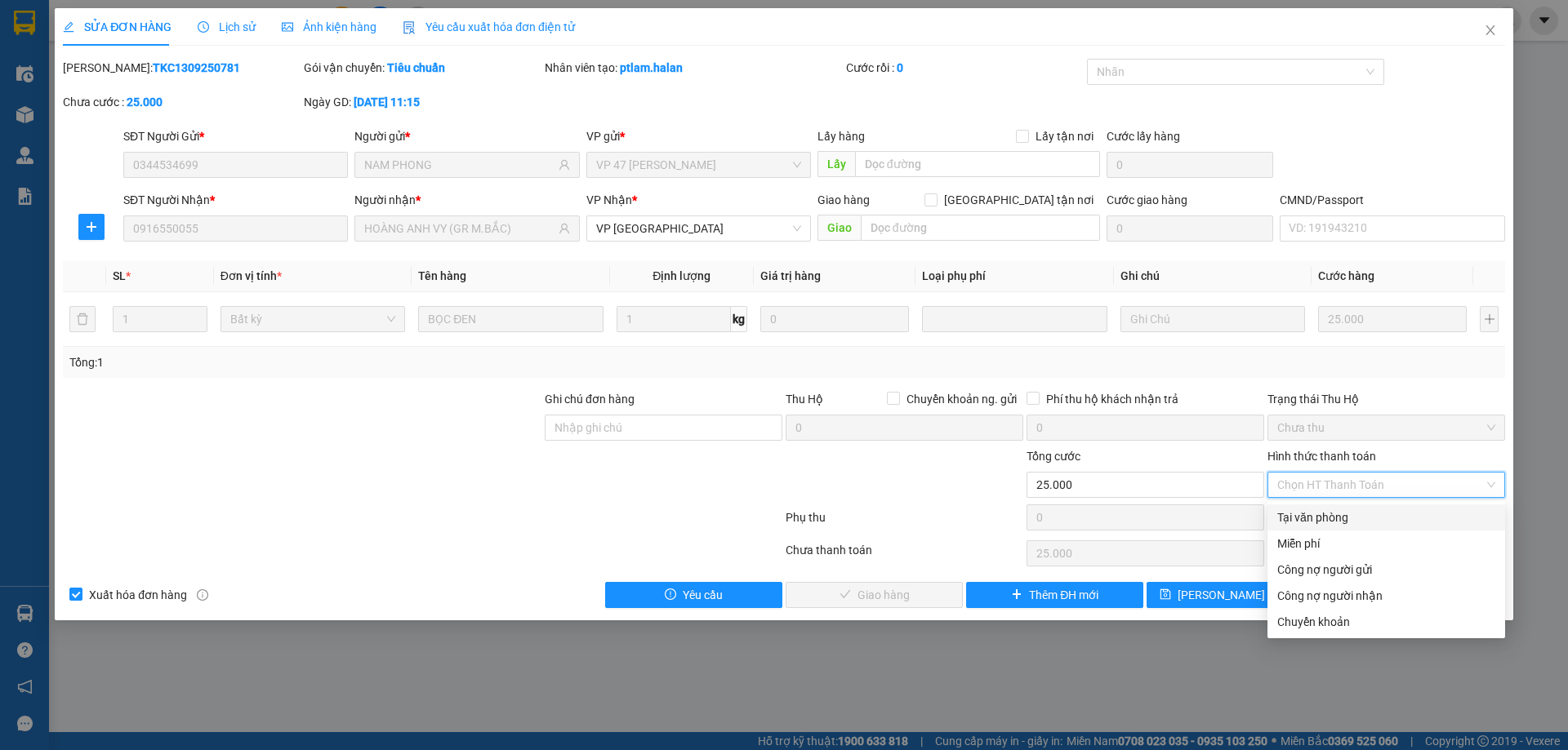
drag, startPoint x: 1327, startPoint y: 515, endPoint x: 1014, endPoint y: 657, distance: 343.7
click at [1318, 522] on div "Tại văn phòng" at bounding box center [1386, 517] width 218 height 18
type input "0"
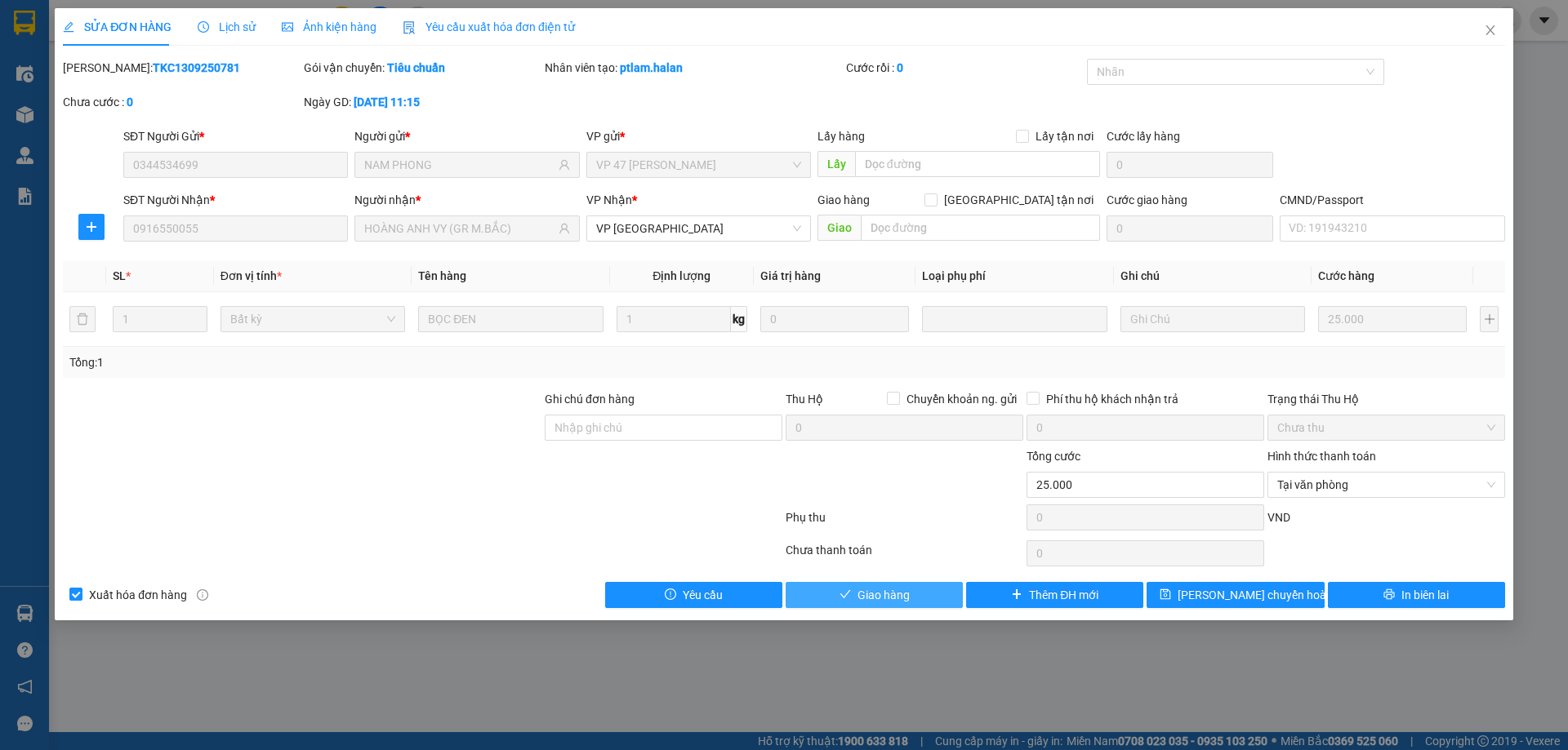
click at [937, 601] on button "Giao hàng" at bounding box center [874, 595] width 177 height 26
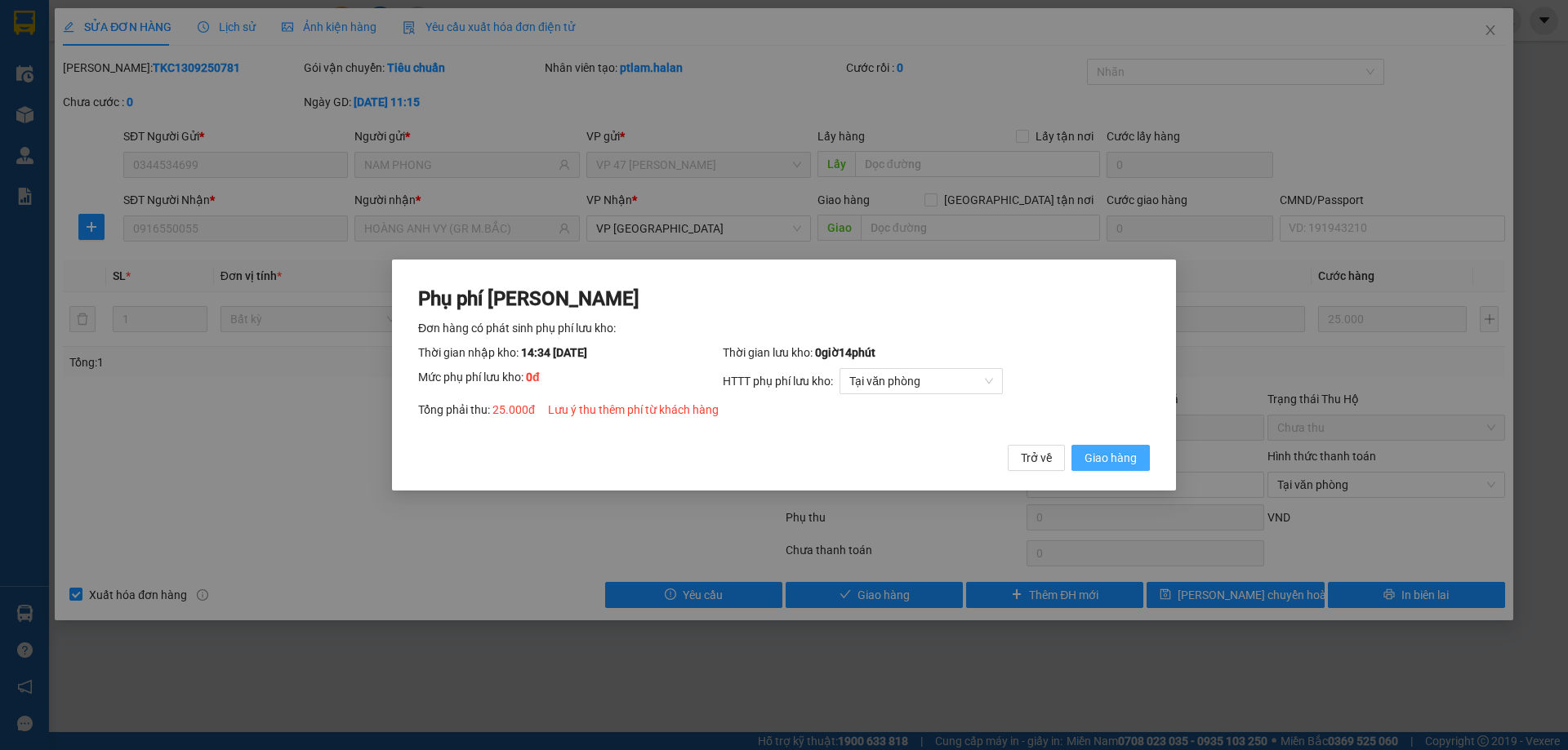
drag, startPoint x: 1087, startPoint y: 448, endPoint x: 1352, endPoint y: 236, distance: 339.4
click at [1088, 447] on button "Giao hàng" at bounding box center [1111, 458] width 79 height 26
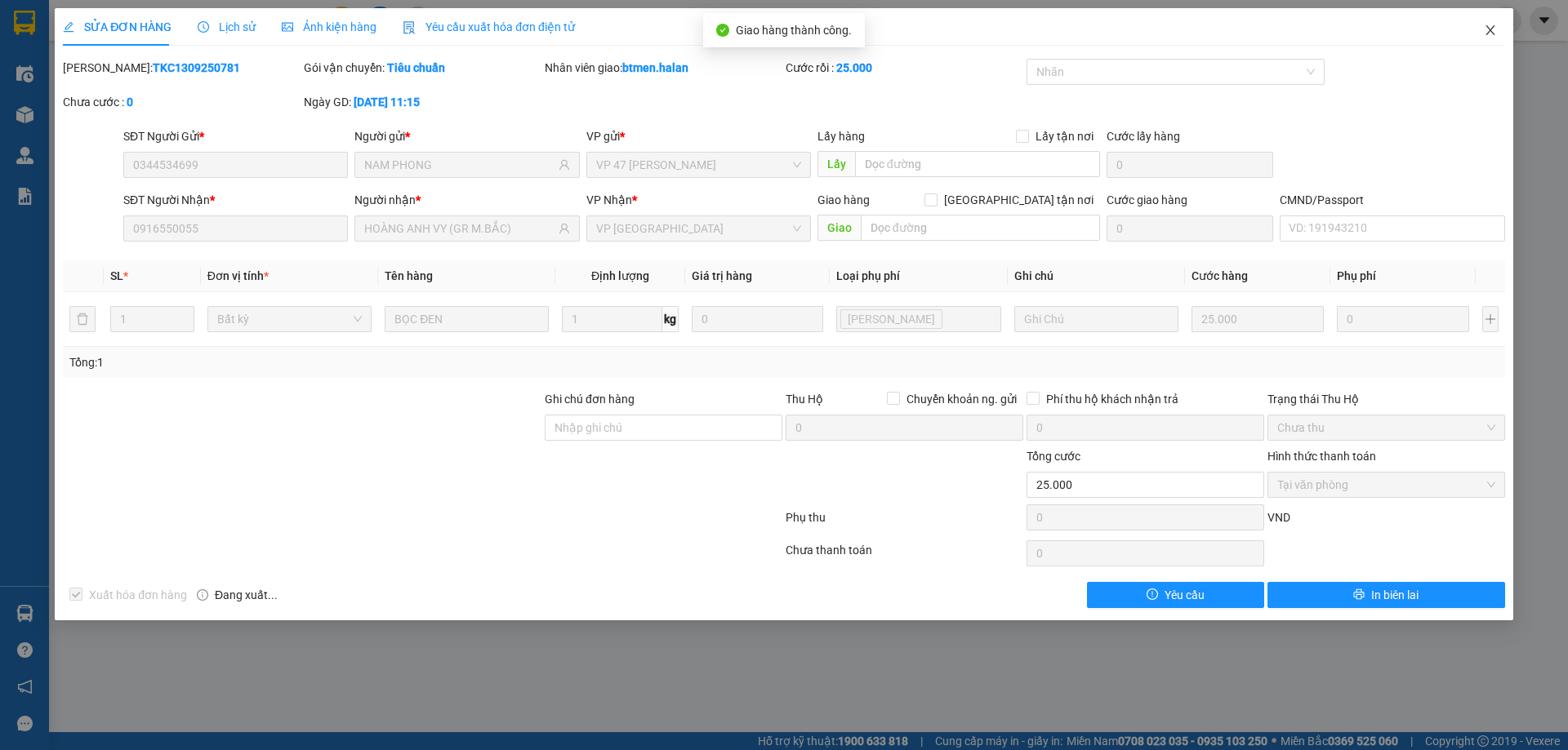
click at [1494, 24] on span "Close" at bounding box center [1490, 31] width 46 height 46
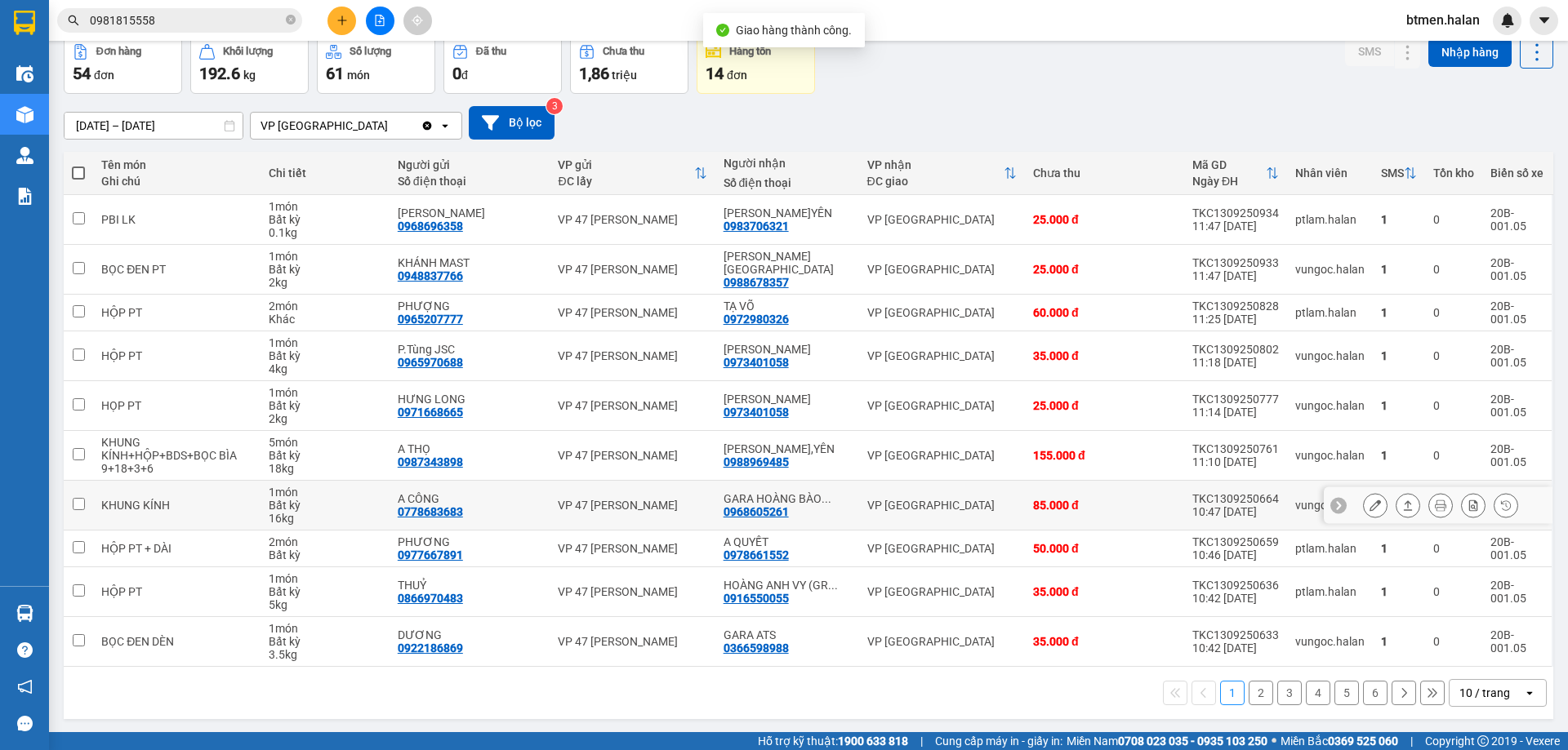
scroll to position [80, 0]
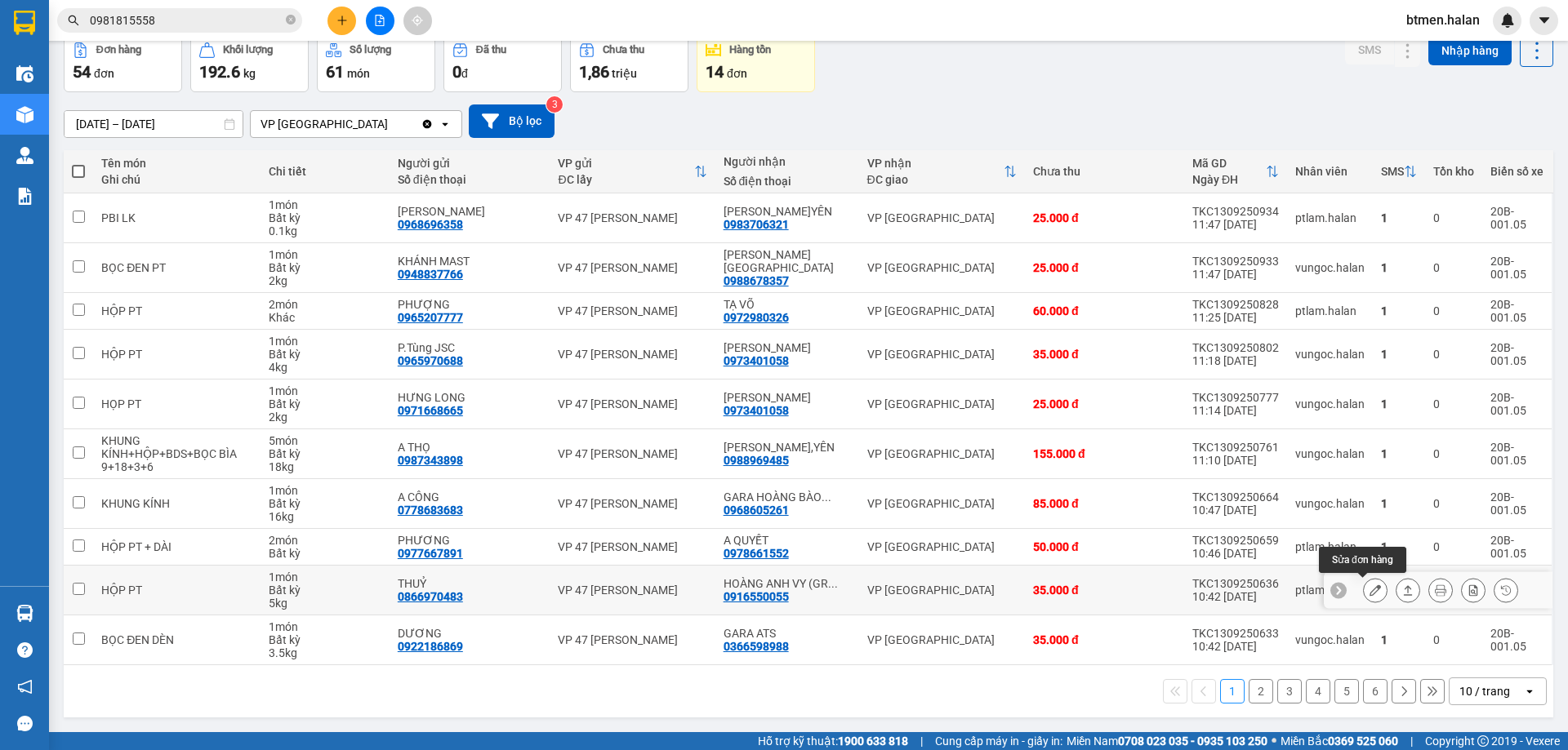
click at [1369, 592] on icon at bounding box center [1375, 590] width 11 height 11
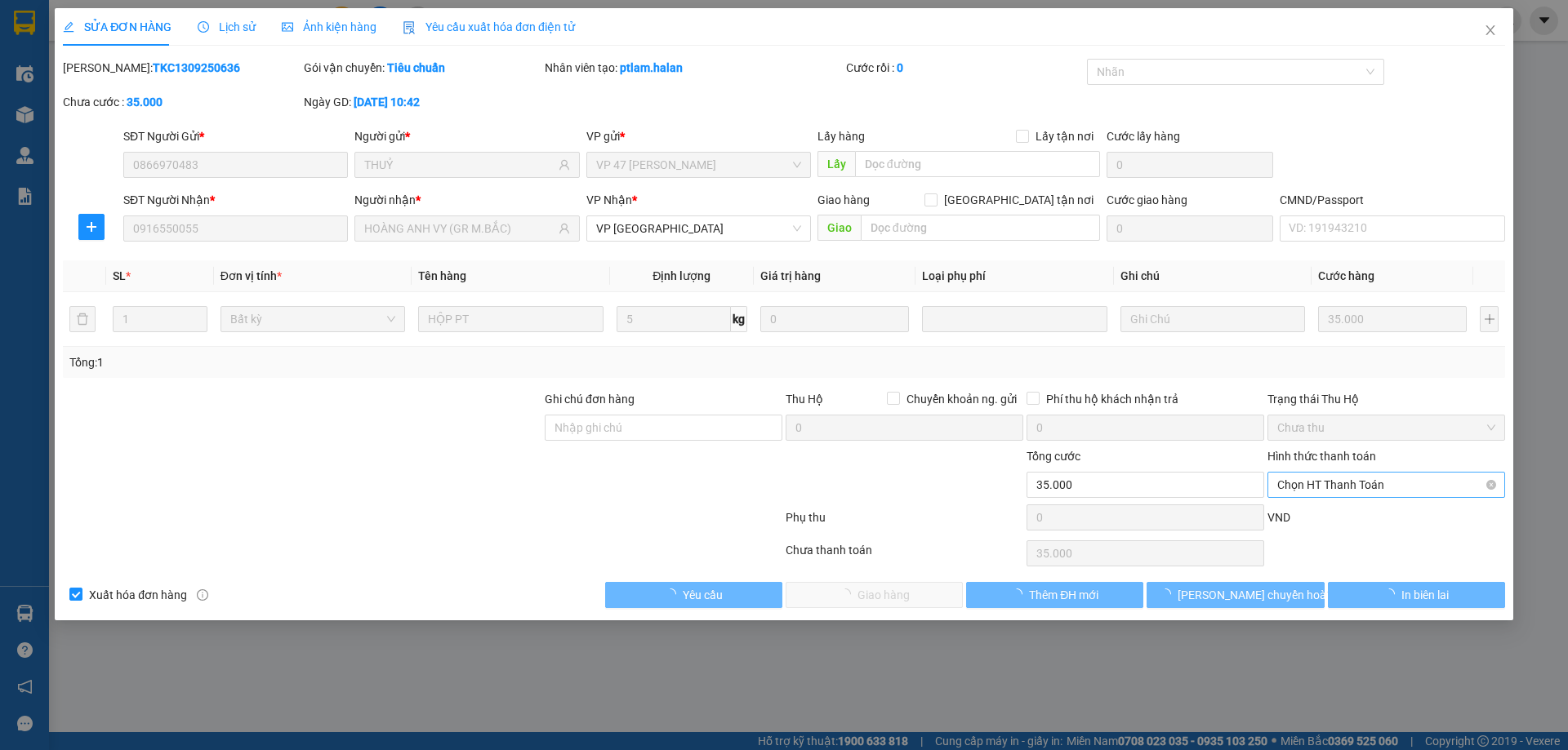
click at [1361, 480] on span "Chọn HT Thanh Toán" at bounding box center [1386, 485] width 218 height 25
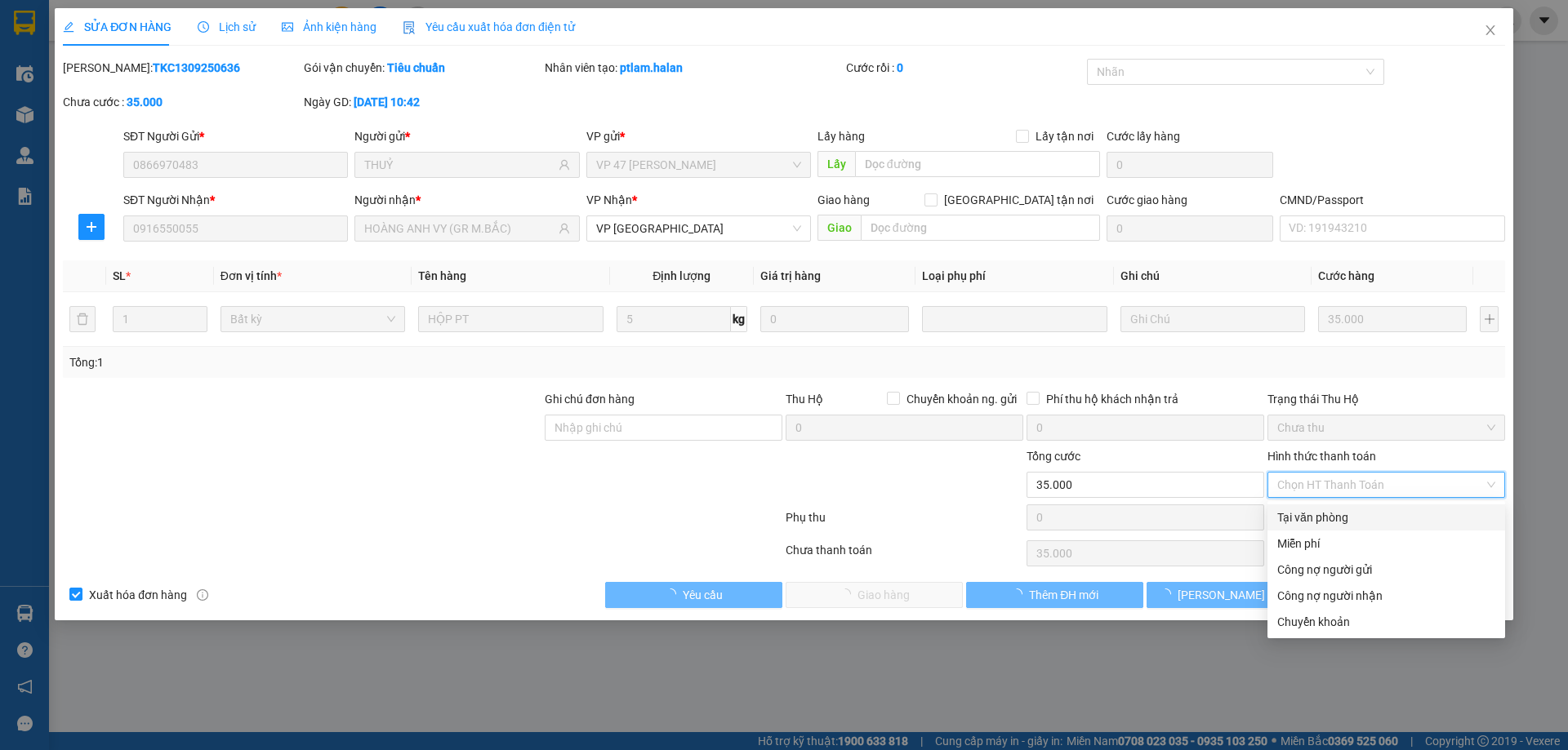
click at [1351, 512] on div "Tại văn phòng" at bounding box center [1386, 517] width 218 height 18
type input "0"
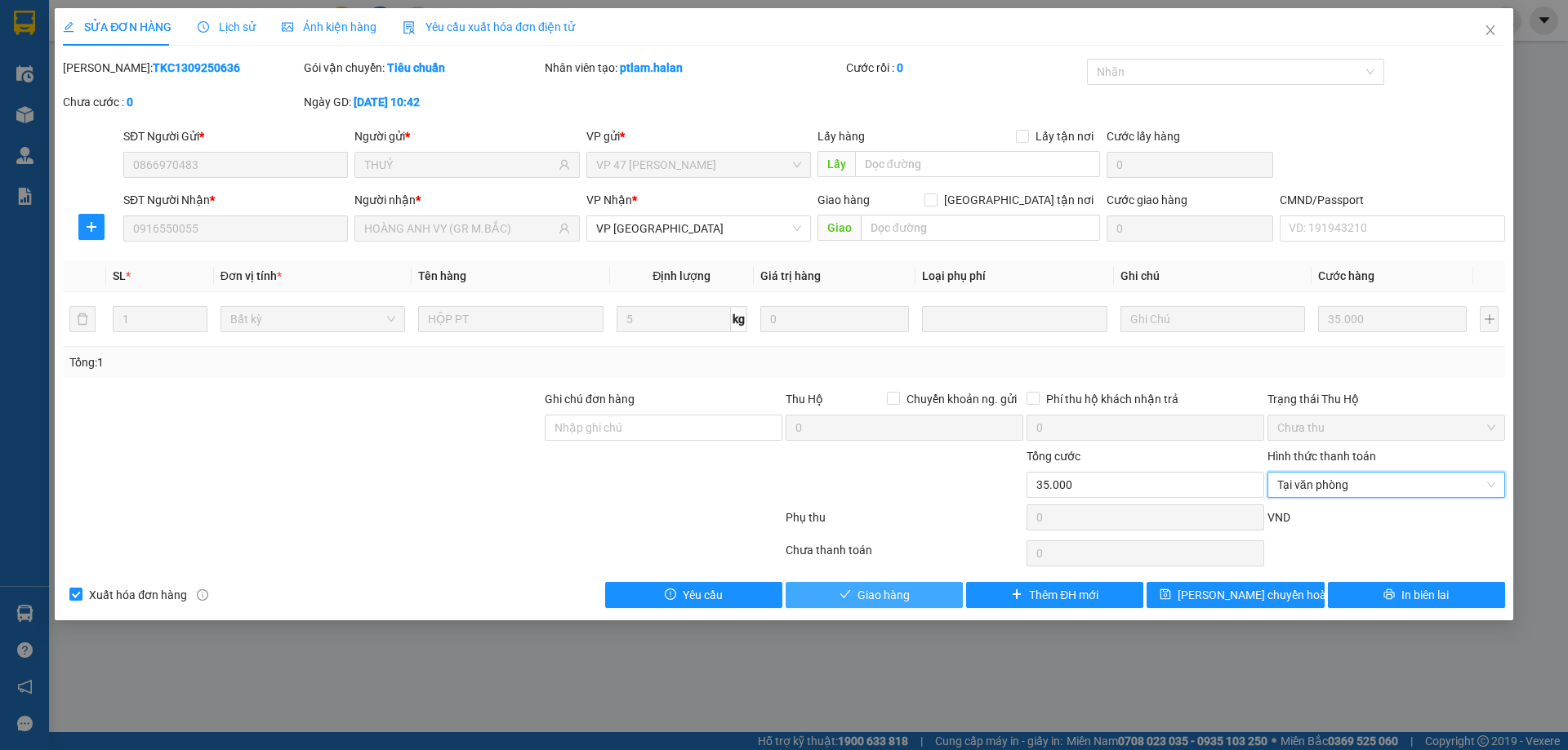
click at [933, 600] on button "Giao hàng" at bounding box center [874, 595] width 177 height 26
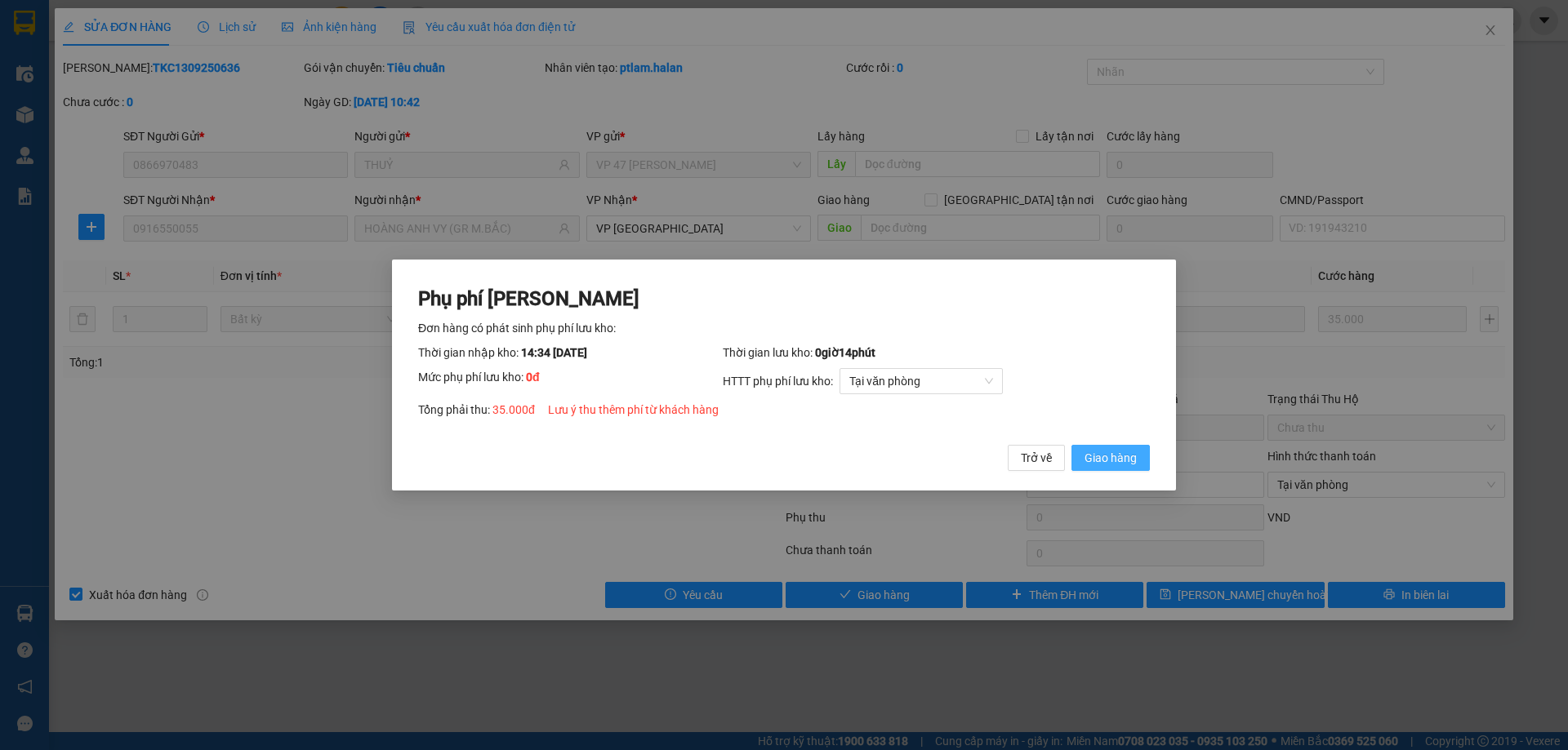
click at [1122, 463] on span "Giao hàng" at bounding box center [1111, 458] width 53 height 18
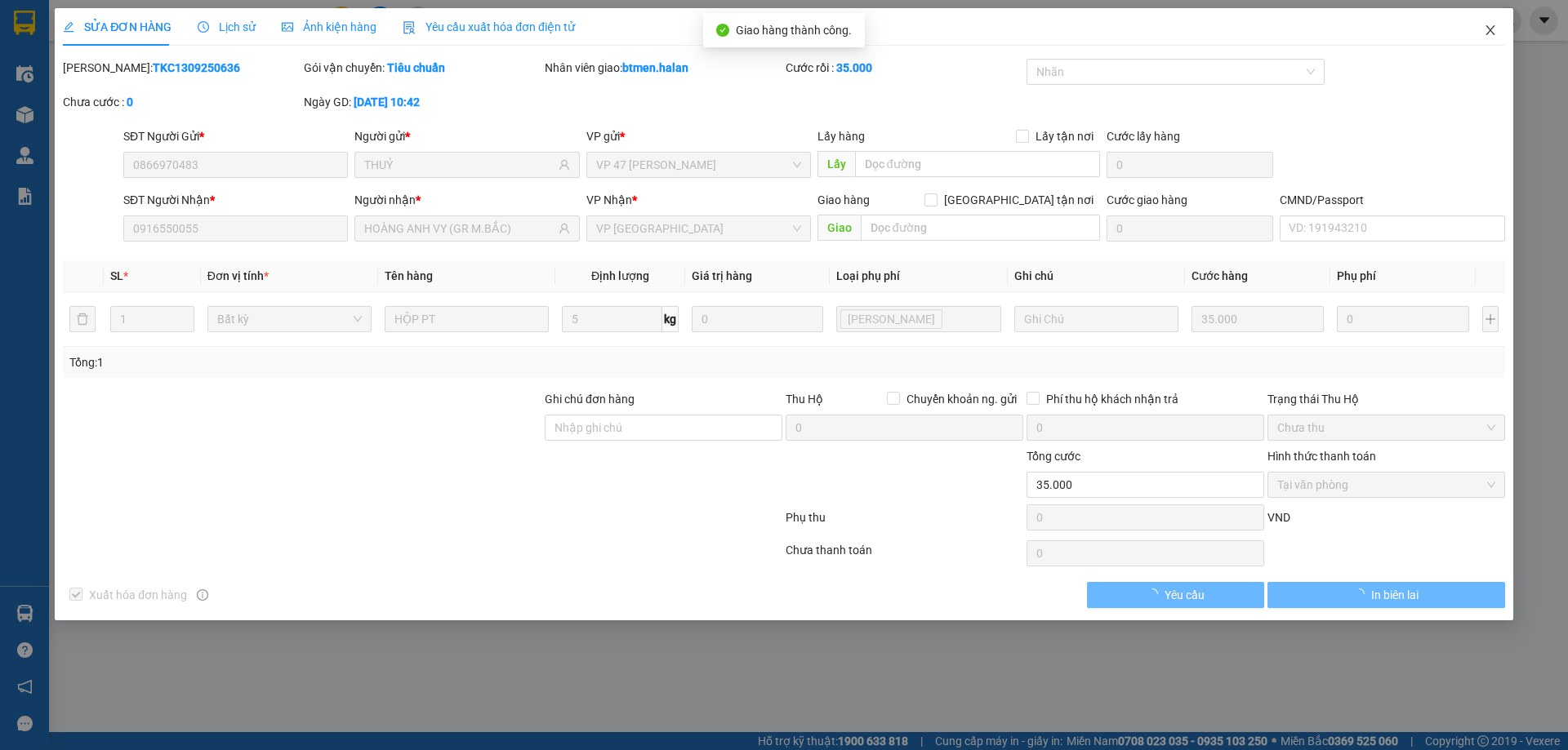
click at [1484, 37] on icon "close" at bounding box center [1490, 30] width 13 height 13
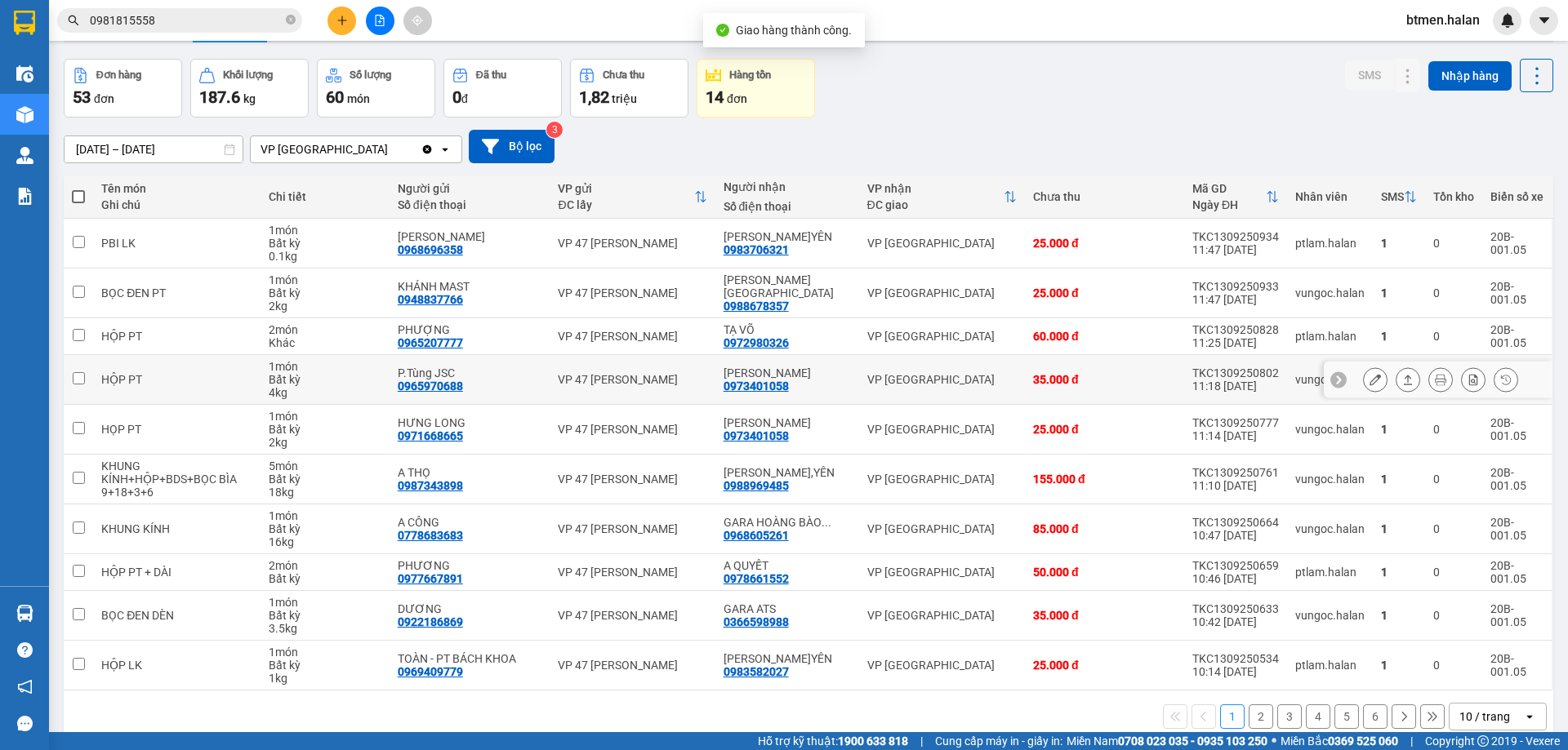
scroll to position [80, 0]
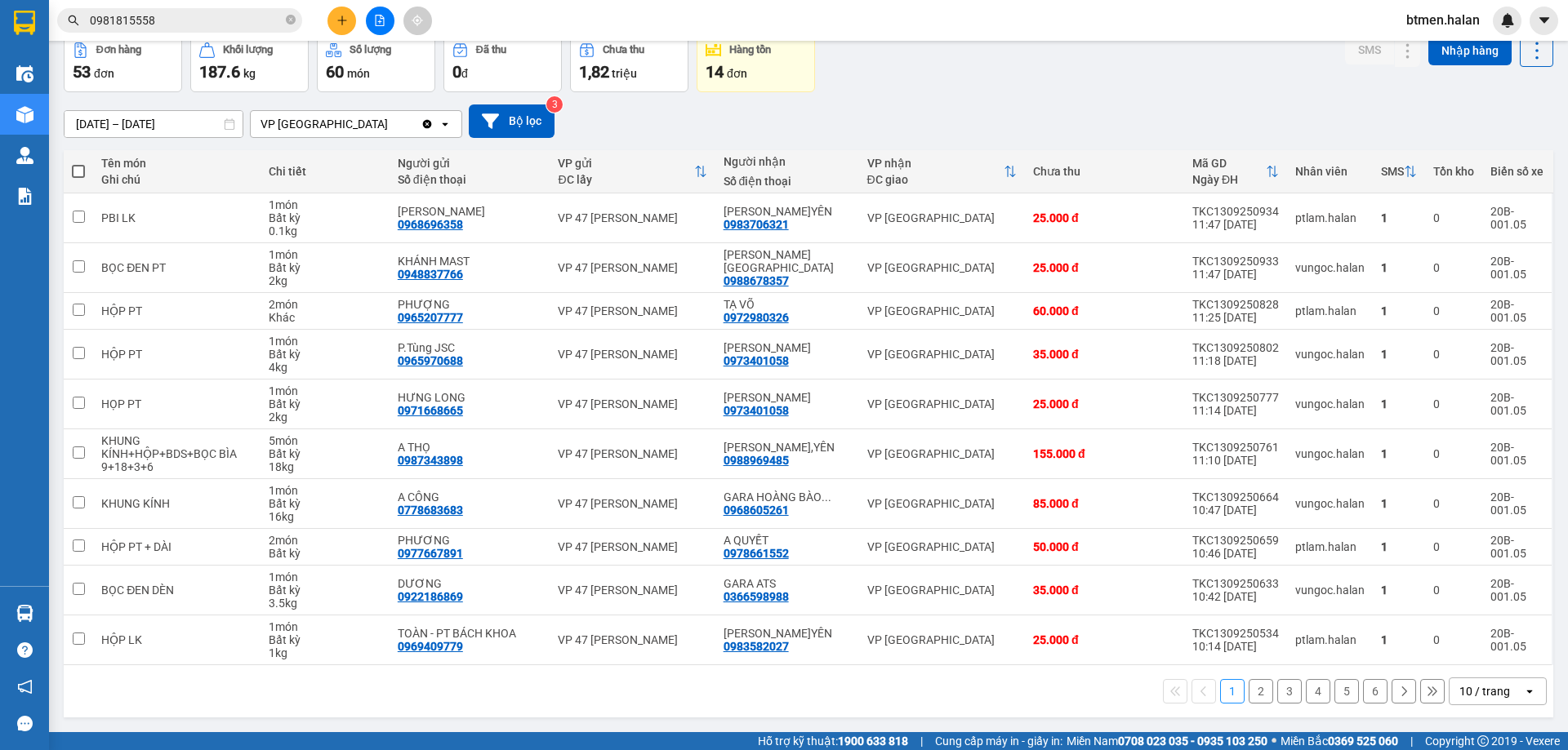
click at [1248, 689] on button "2" at bounding box center [1261, 691] width 25 height 25
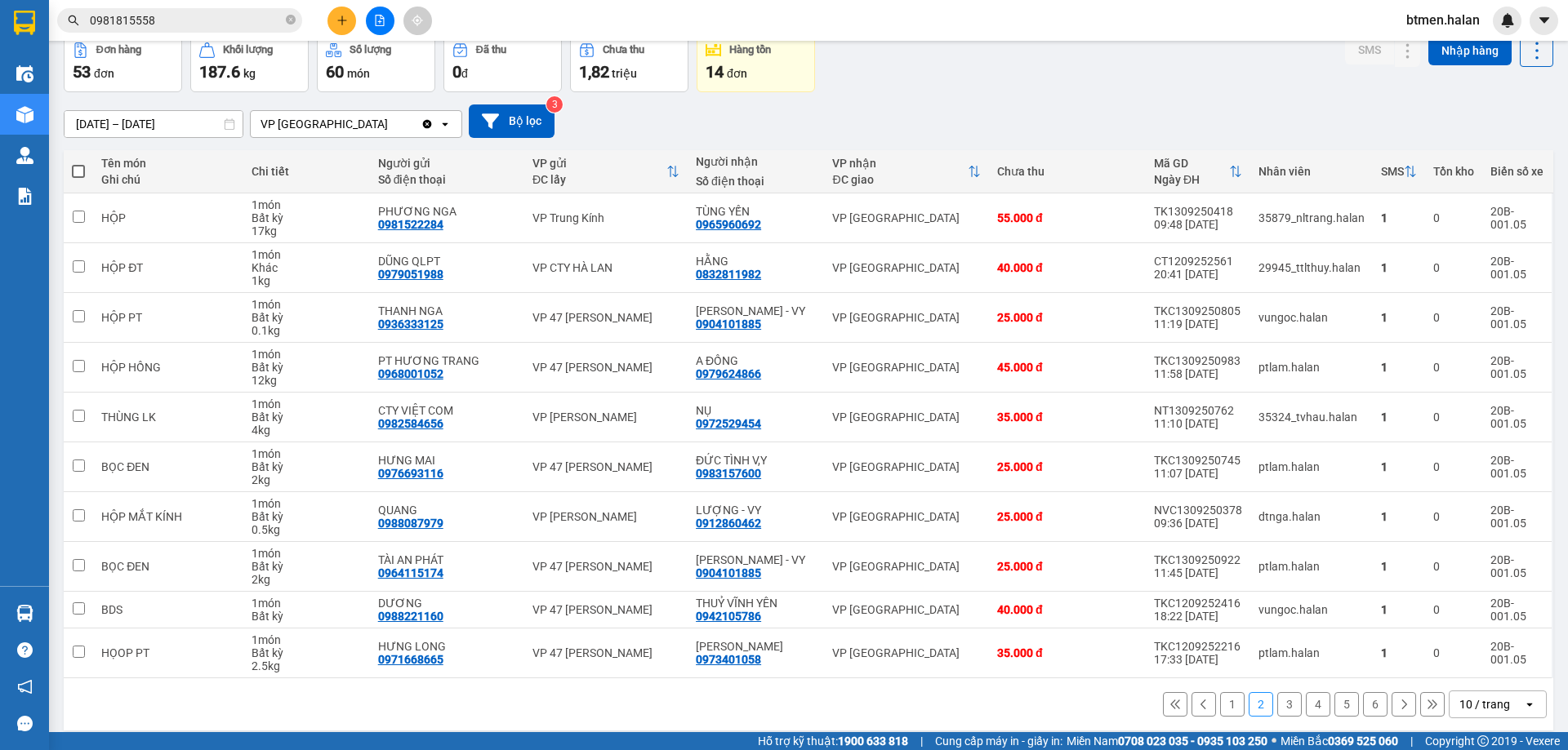
click at [1285, 698] on button "3" at bounding box center [1290, 704] width 25 height 25
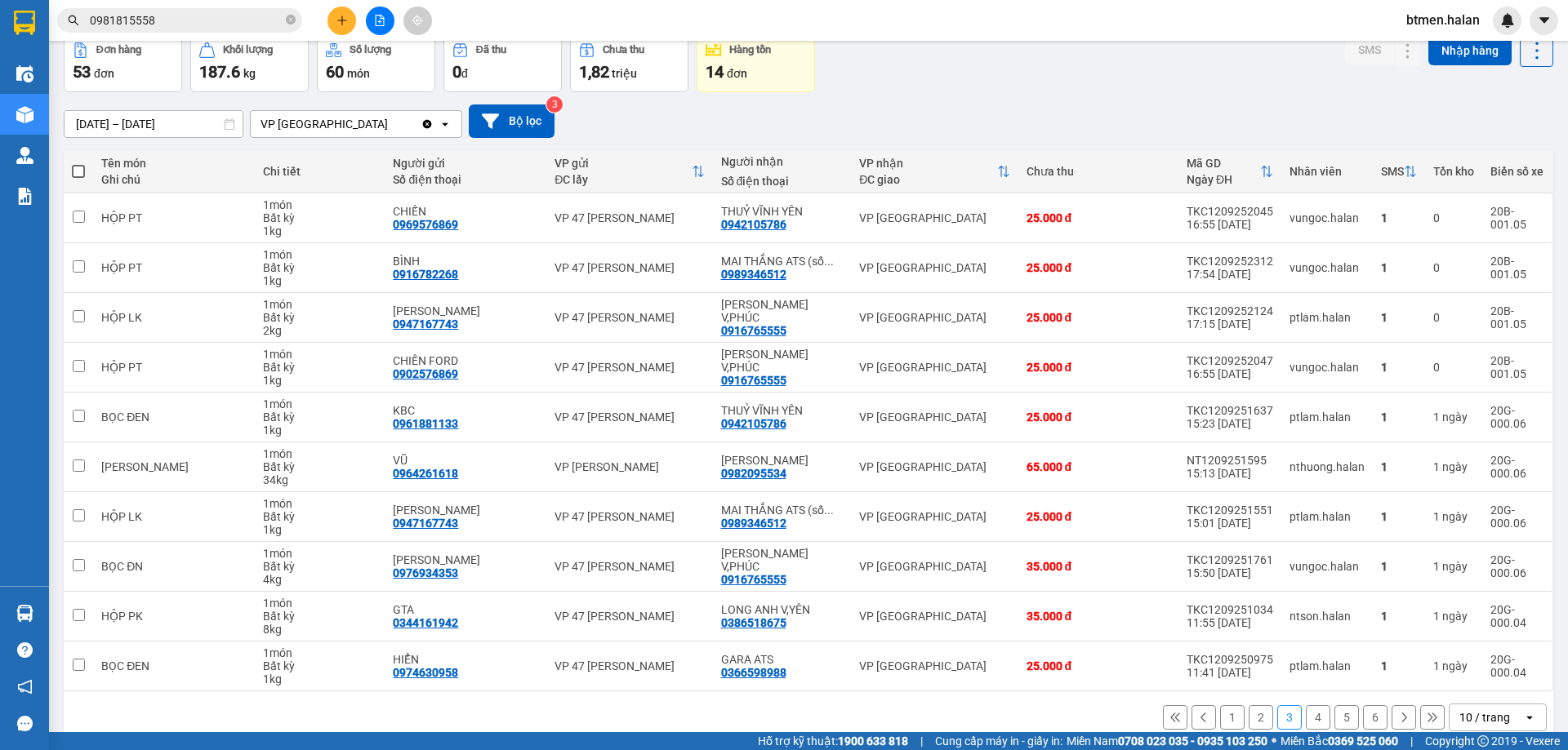
click at [1305, 725] on button "4" at bounding box center [1318, 718] width 25 height 25
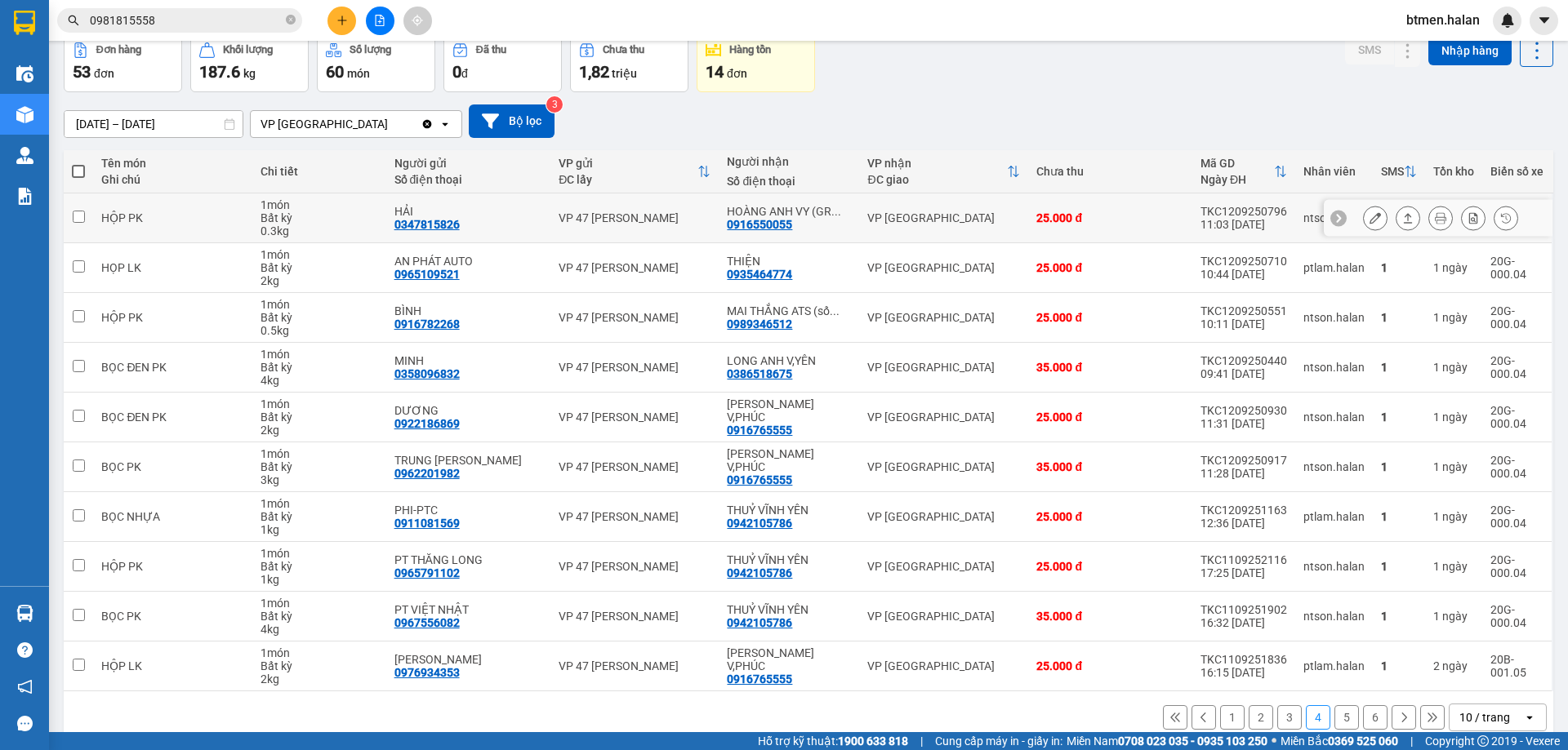
click at [749, 228] on div "0916550055" at bounding box center [759, 224] width 66 height 13
copy div "0916550055"
click at [192, 19] on input "0981815558" at bounding box center [186, 20] width 193 height 18
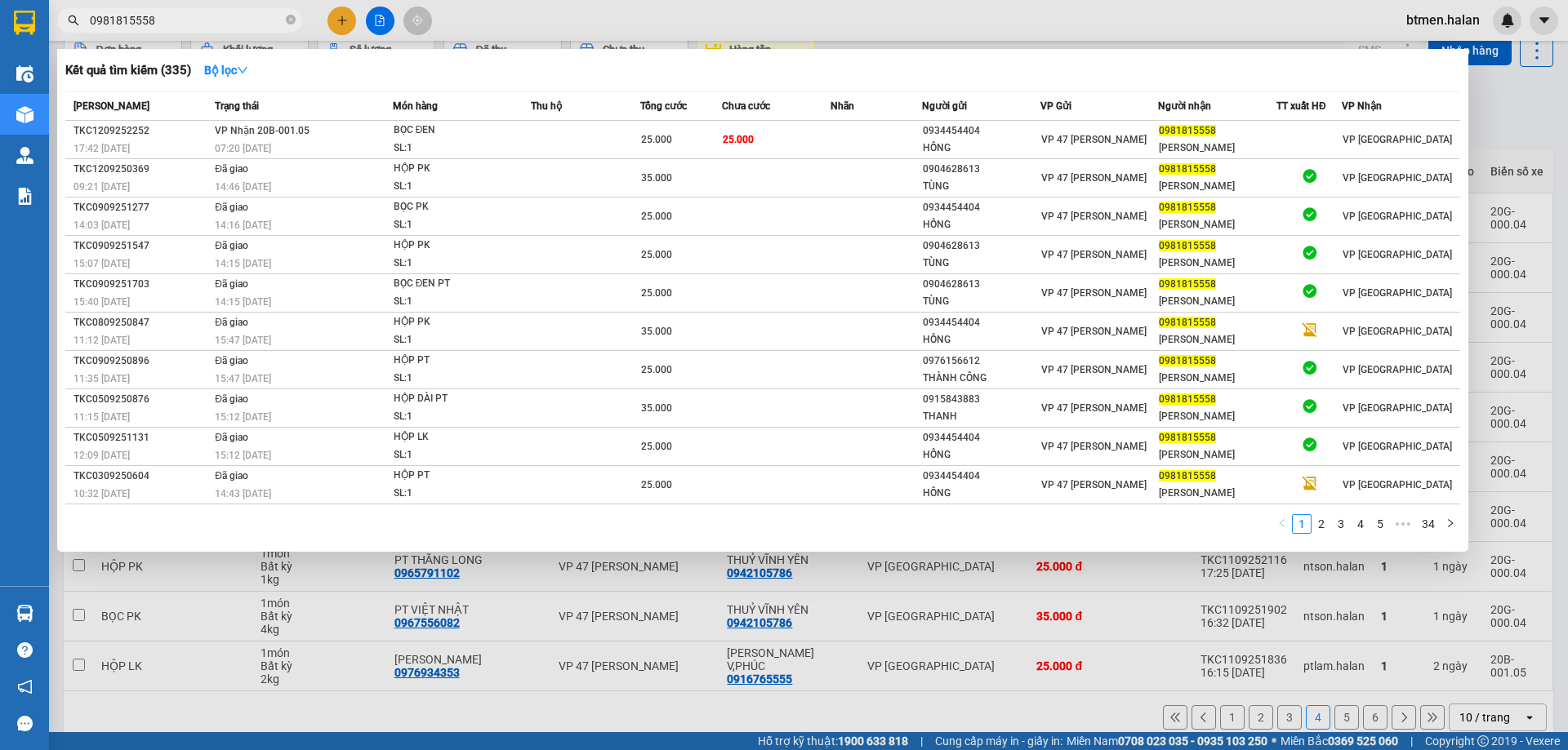
click at [192, 19] on input "0981815558" at bounding box center [186, 20] width 193 height 18
paste input "16550055"
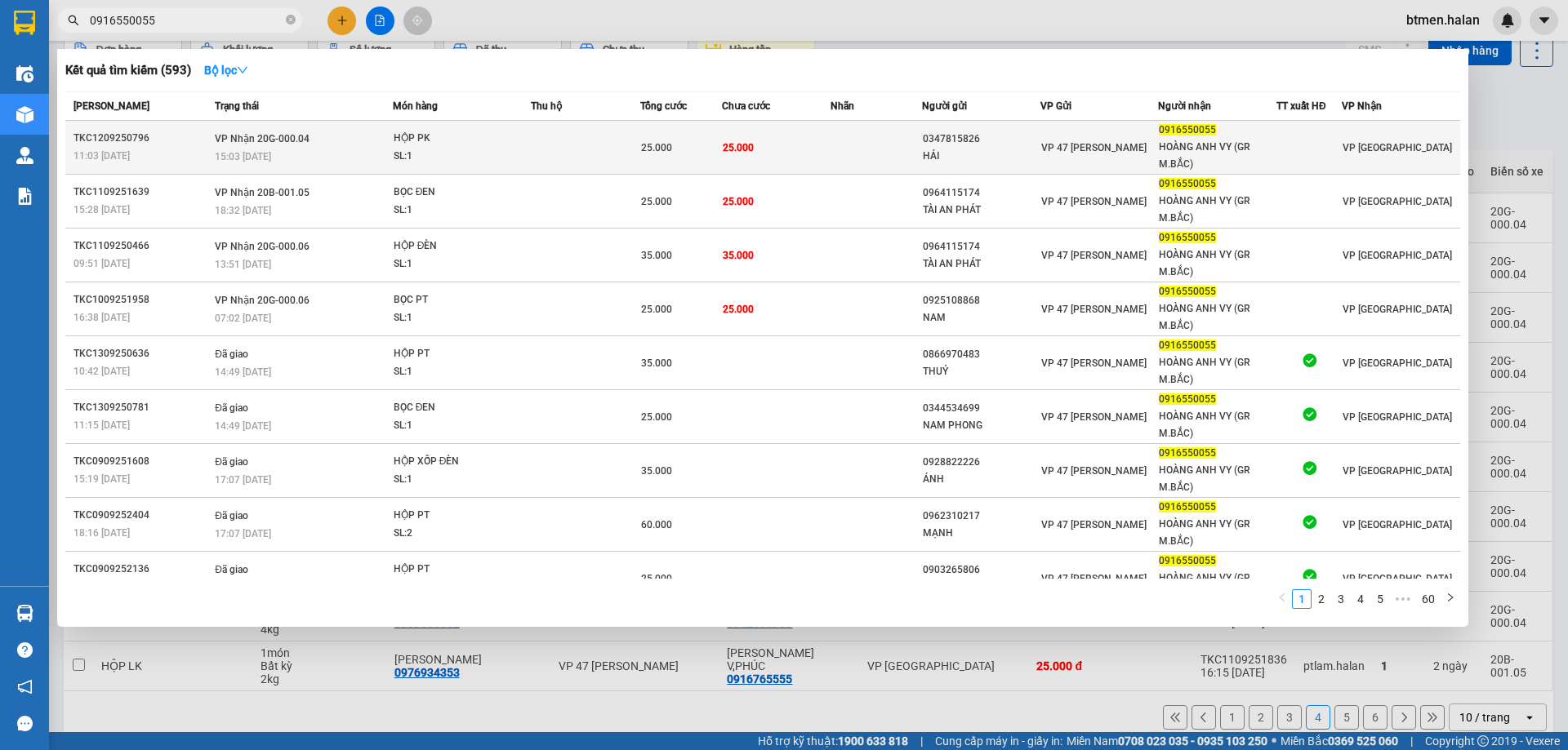
type input "0916550055"
click at [1124, 145] on span "VP 47 [PERSON_NAME]" at bounding box center [1093, 147] width 105 height 11
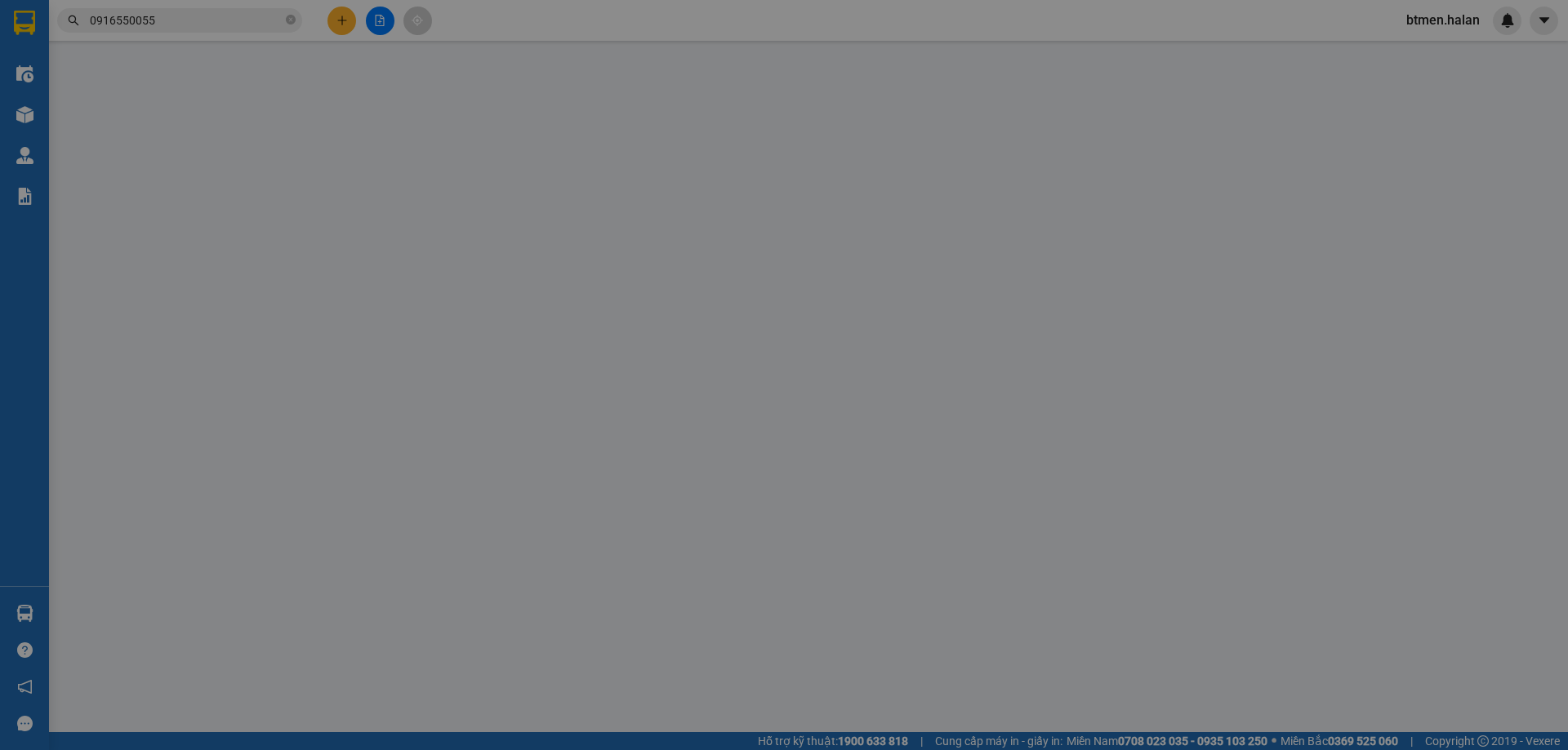
type input "0347815826"
type input "HẢI"
type input "0916550055"
type input "HOÀNG ANH VY (GR M.BẮC)"
type input "25.000"
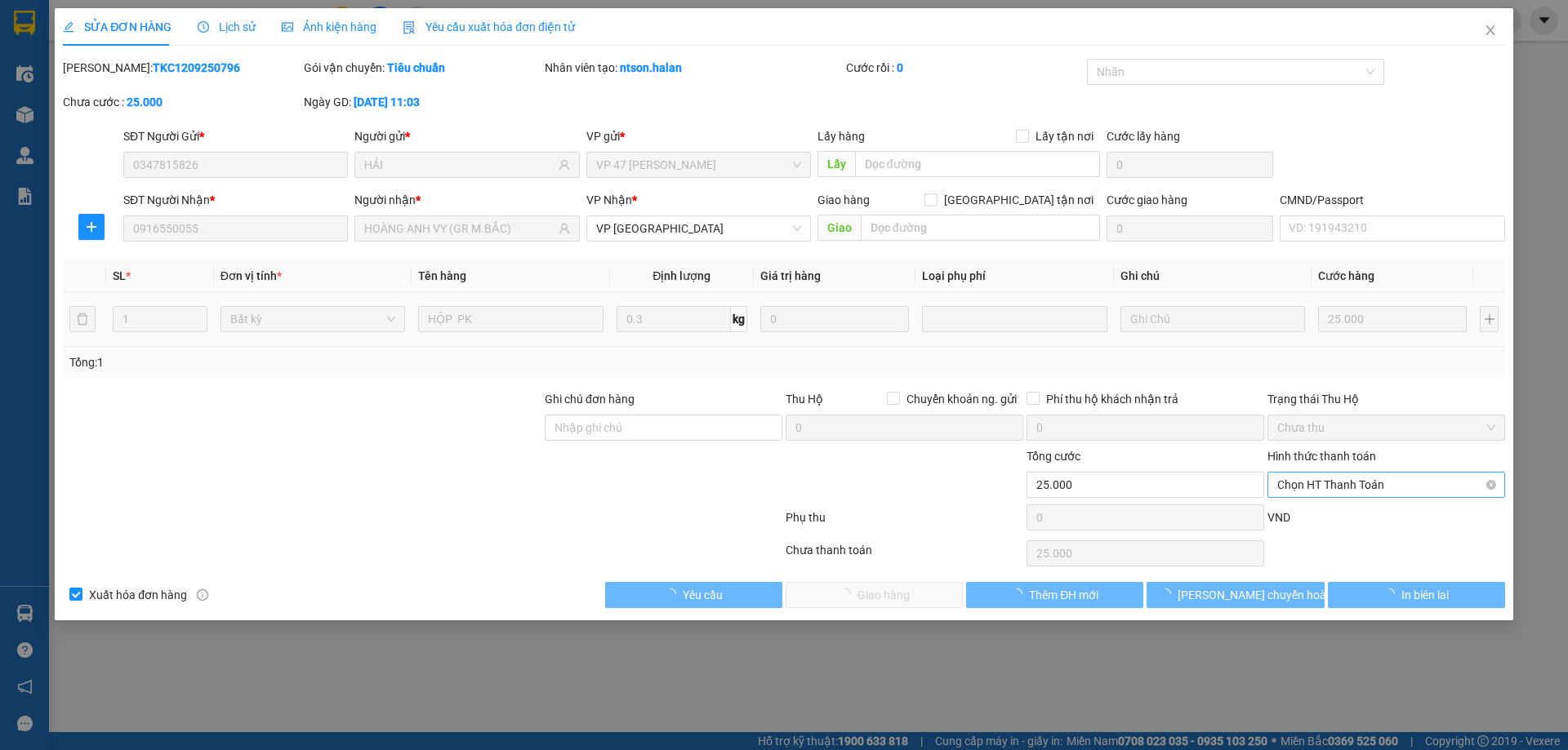
click at [1362, 475] on span "Chọn HT Thanh Toán" at bounding box center [1386, 485] width 218 height 25
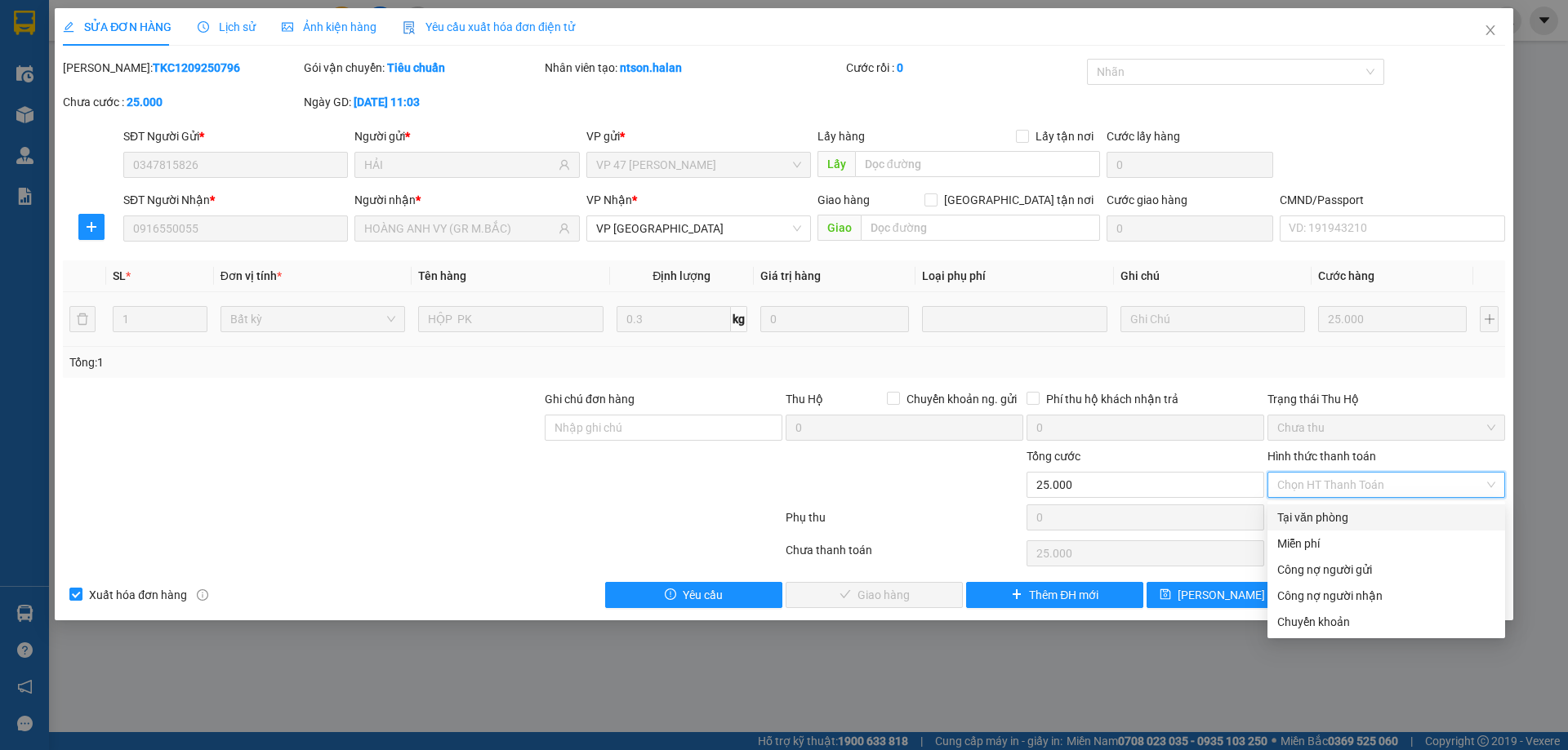
click at [1351, 518] on div "Tại văn phòng" at bounding box center [1386, 517] width 218 height 18
type input "0"
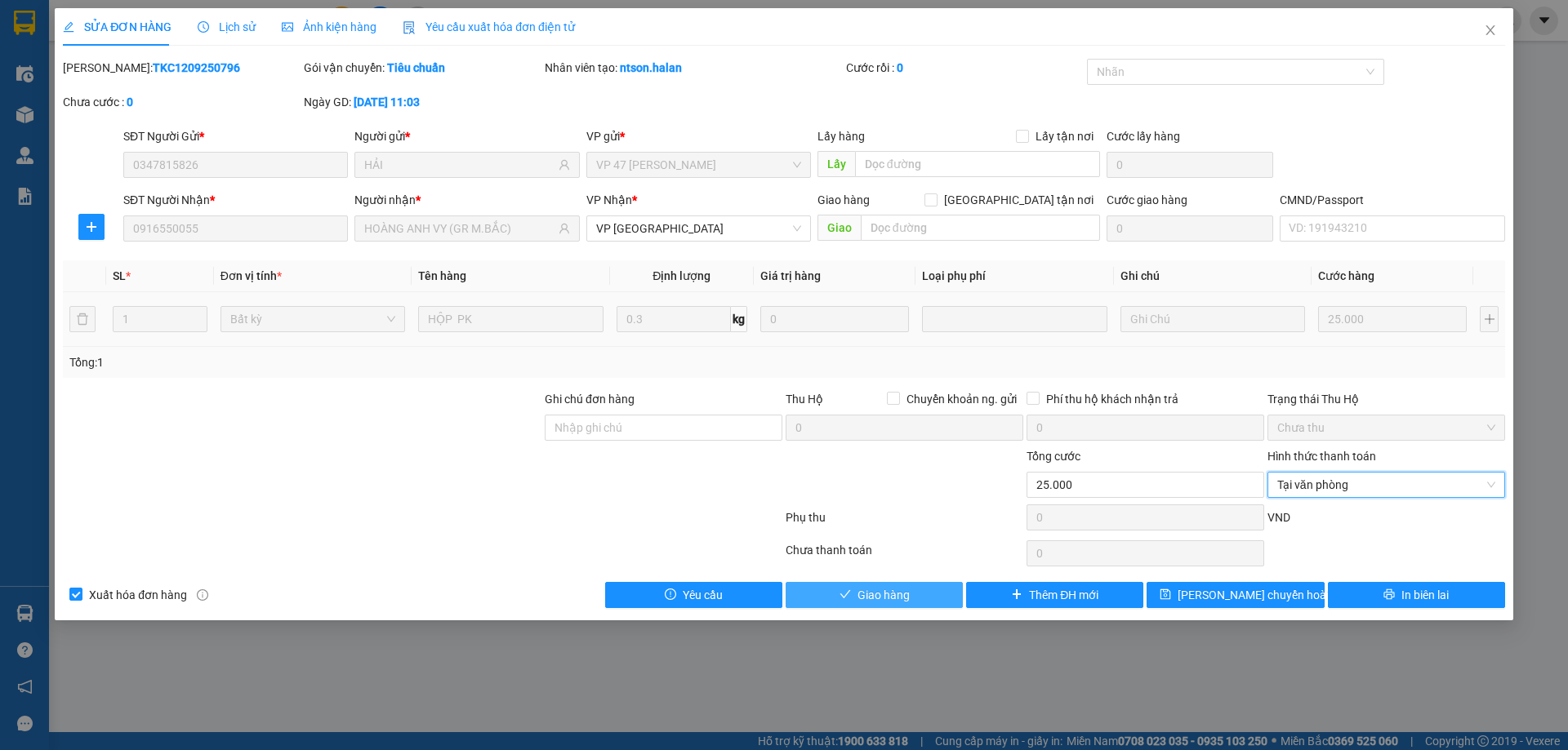
drag, startPoint x: 819, startPoint y: 605, endPoint x: 985, endPoint y: 551, distance: 174.6
click at [819, 602] on button "Giao hàng" at bounding box center [874, 595] width 177 height 26
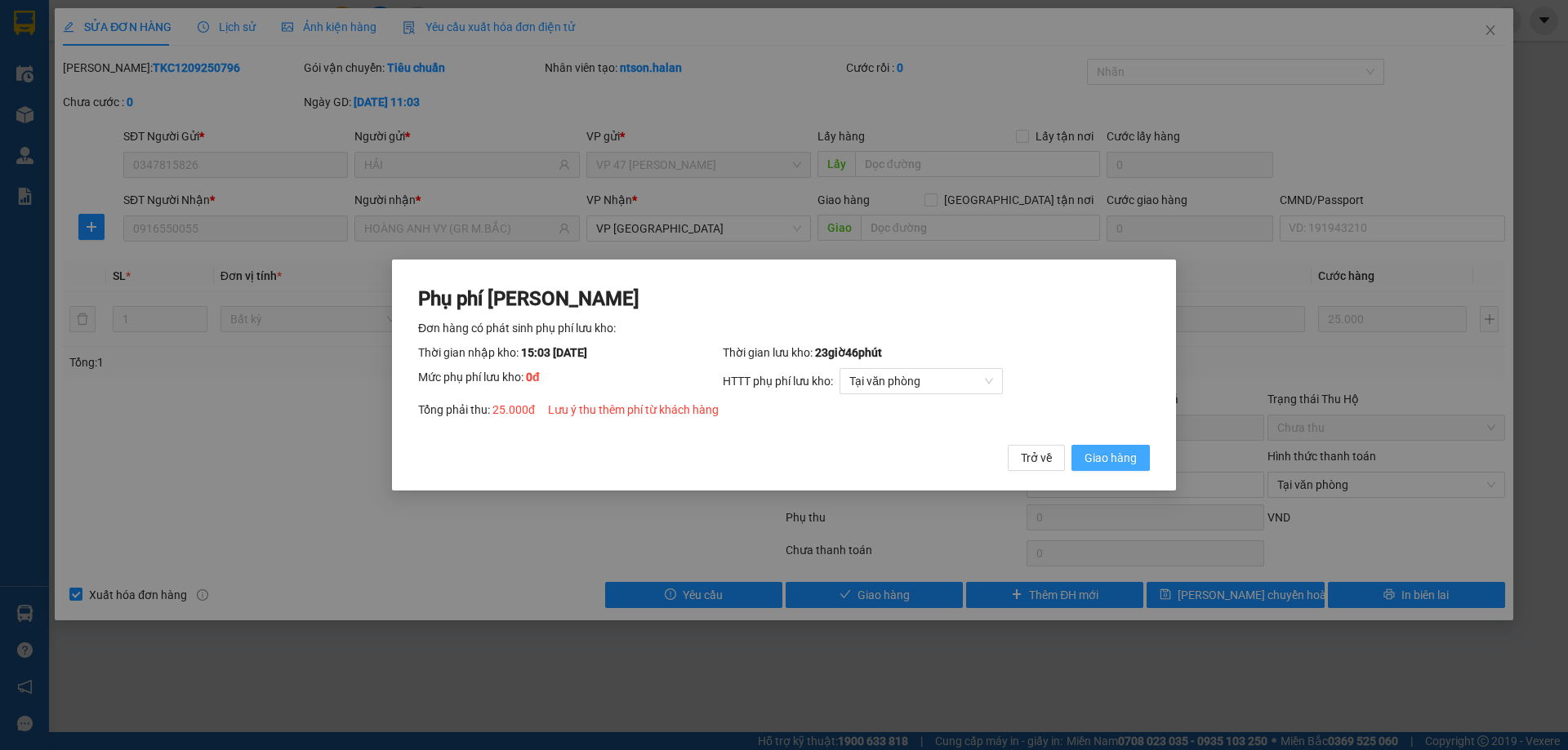
click at [1146, 455] on button "Giao hàng" at bounding box center [1111, 458] width 79 height 26
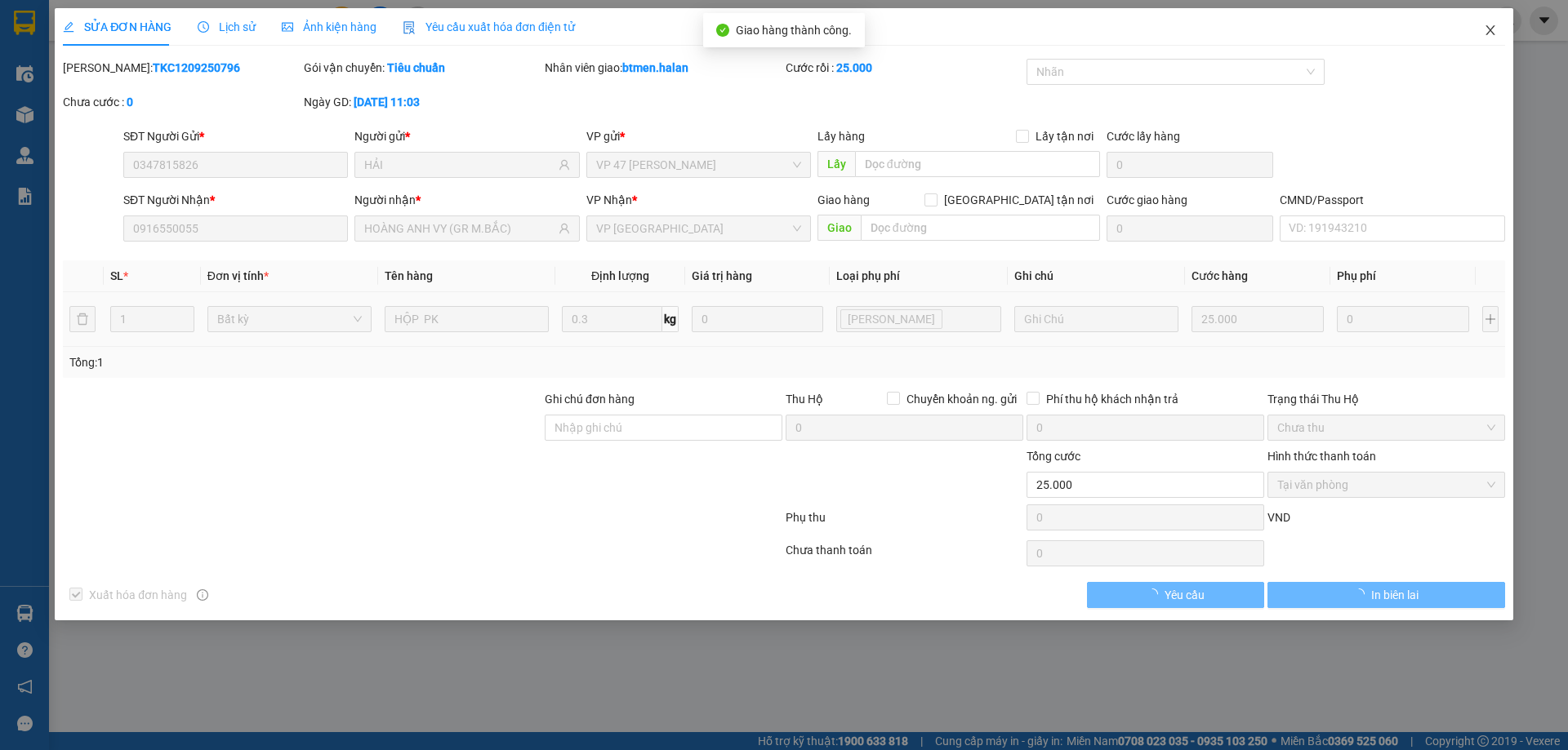
click at [1484, 31] on icon "close" at bounding box center [1490, 30] width 13 height 13
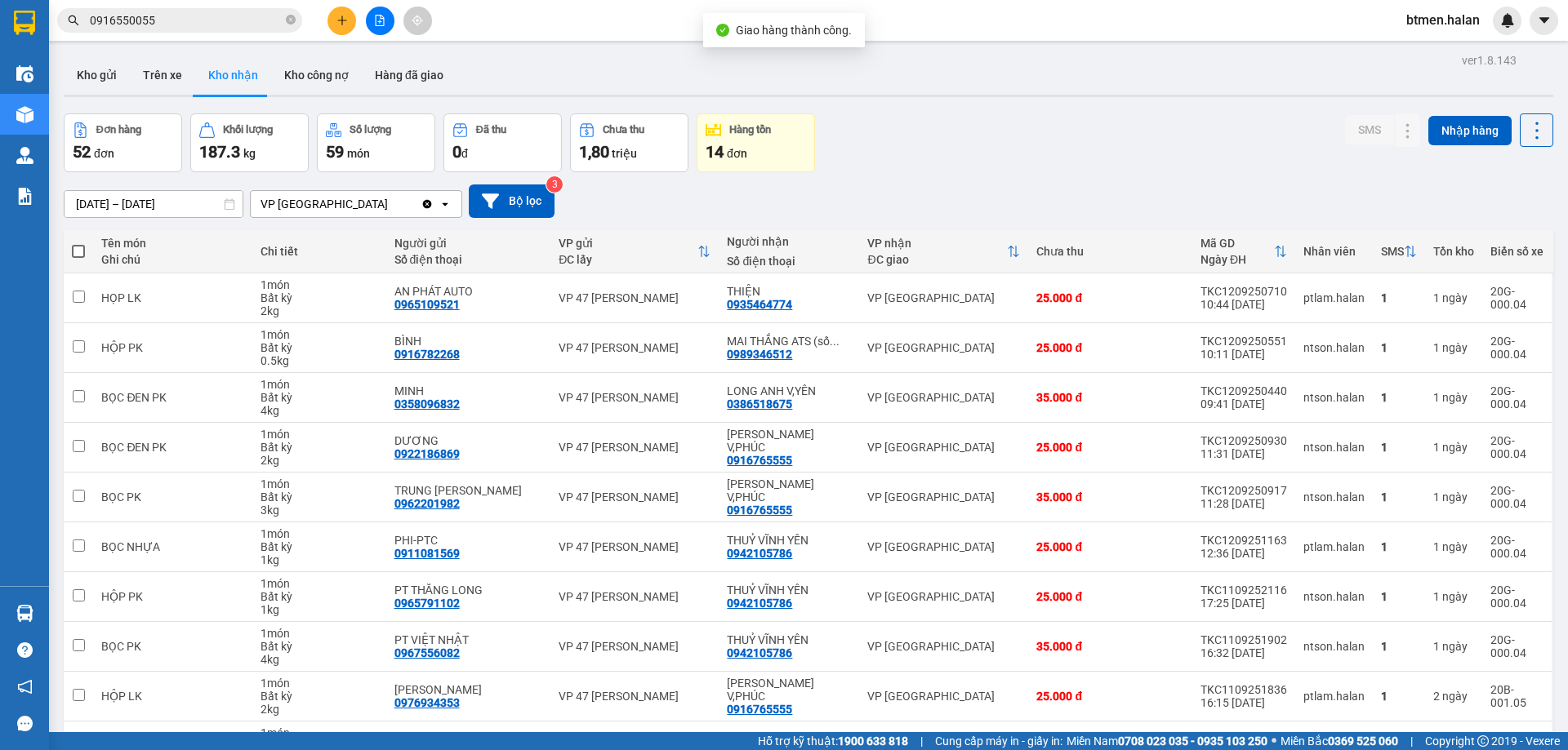
click at [221, 34] on div "Kết quả tìm kiếm ( 593 ) Bộ lọc Mã ĐH Trạng thái Món hàng Thu hộ Tổng cước Chưa…" at bounding box center [159, 20] width 319 height 29
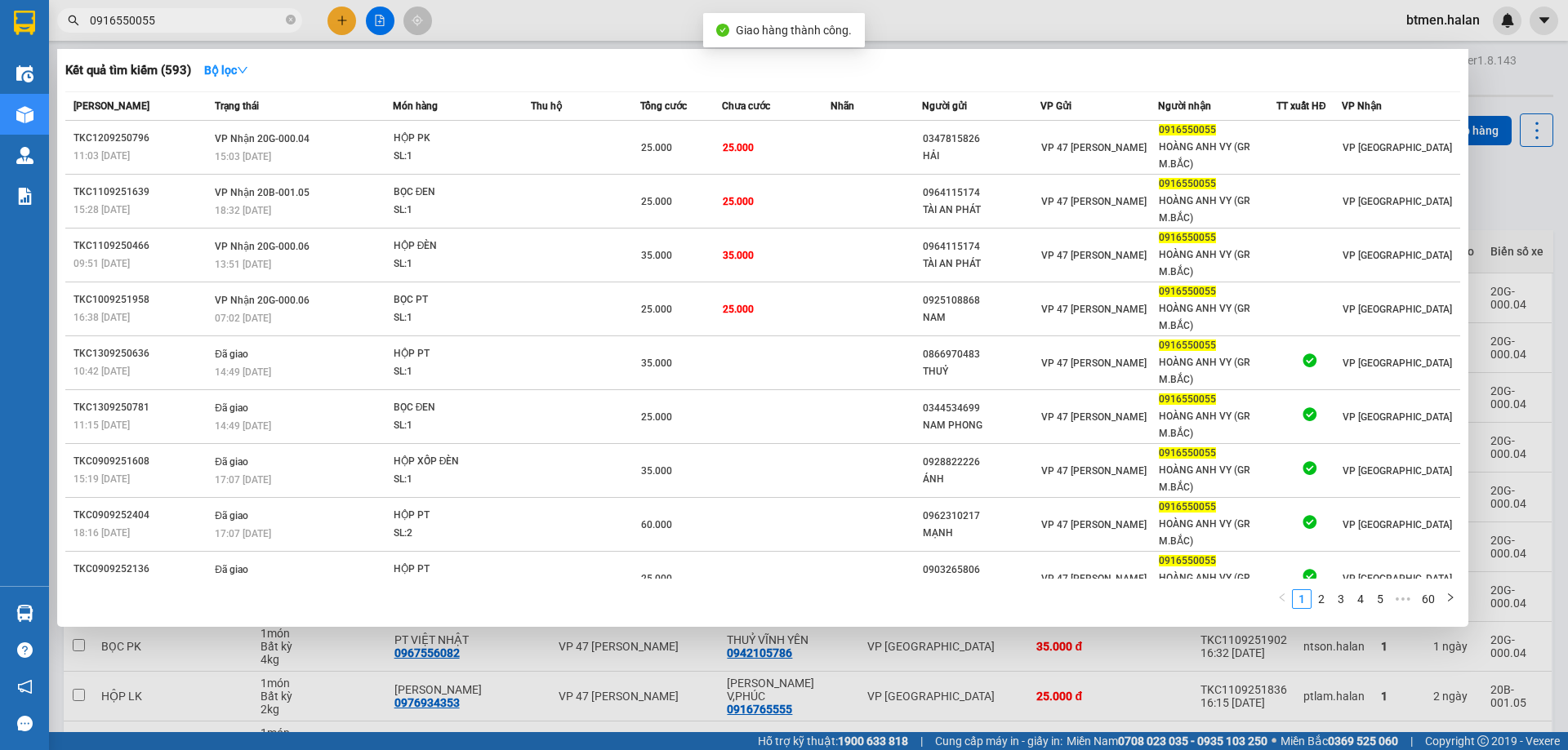
drag, startPoint x: 230, startPoint y: 26, endPoint x: 300, endPoint y: 74, distance: 84.9
click at [230, 25] on input "0916550055" at bounding box center [186, 20] width 193 height 18
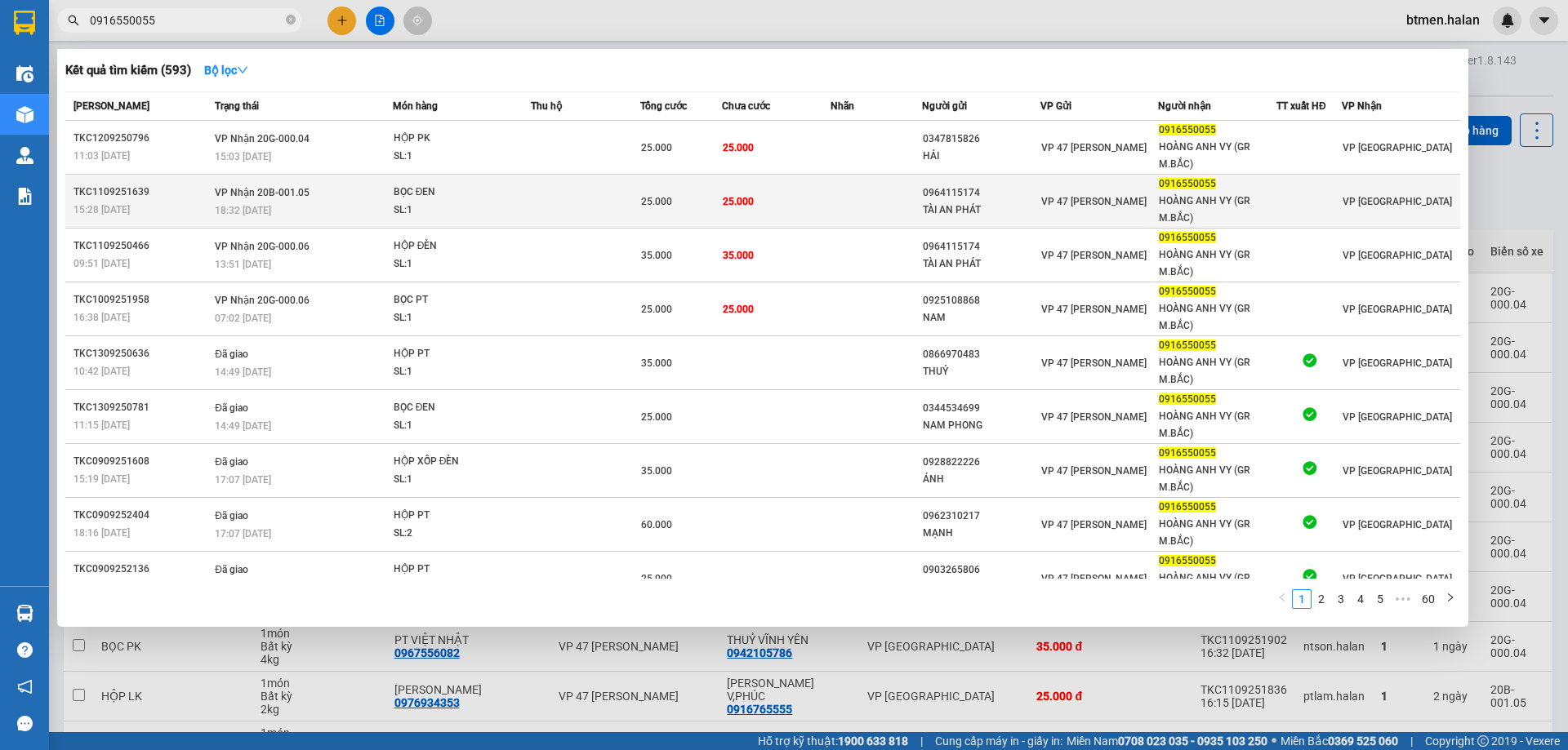
click at [761, 208] on td "25.000" at bounding box center [776, 202] width 109 height 54
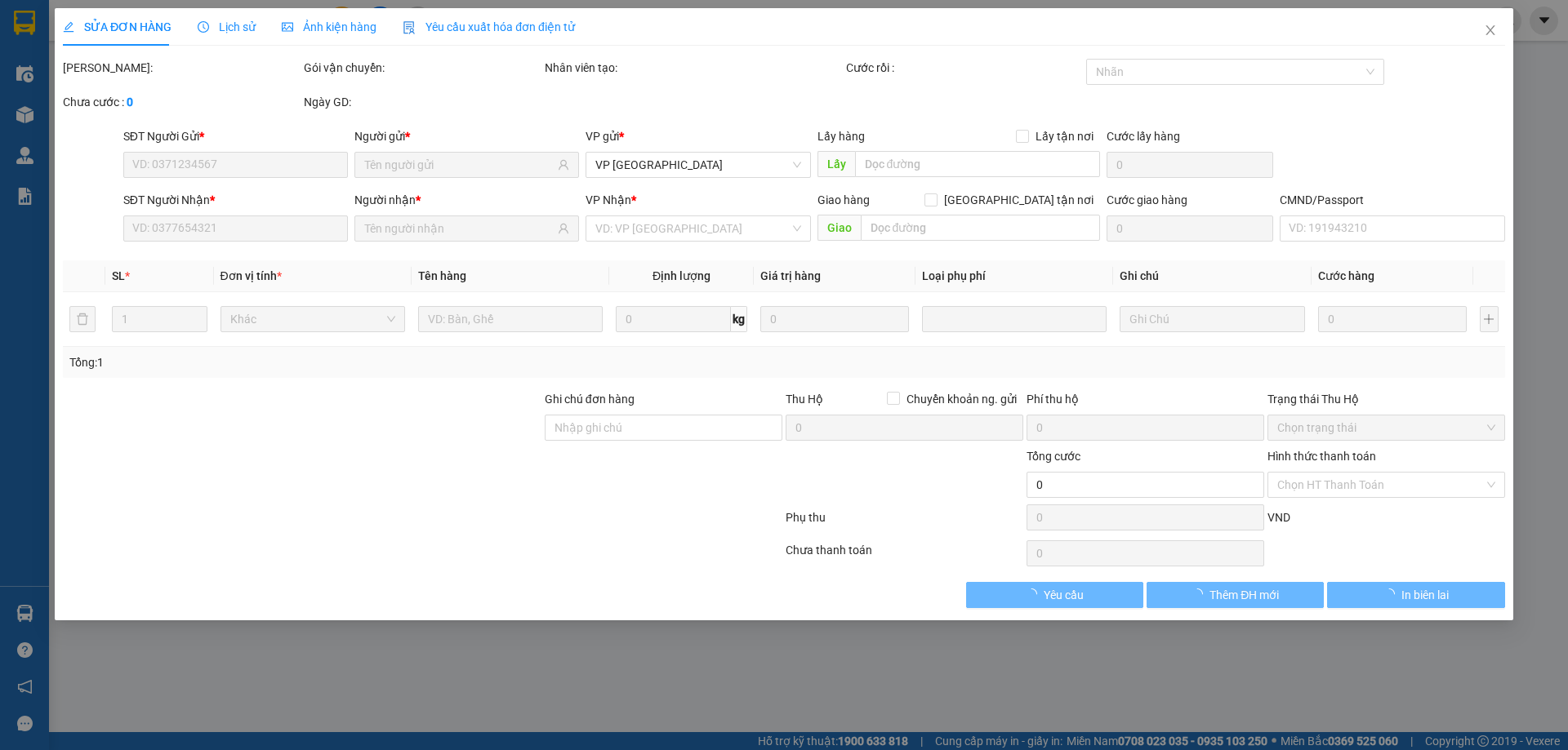
type input "0964115174"
type input "TÀI AN PHÁT"
type input "0916550055"
type input "HOÀNG ANH VY (GR M.BẮC)"
type input "25.000"
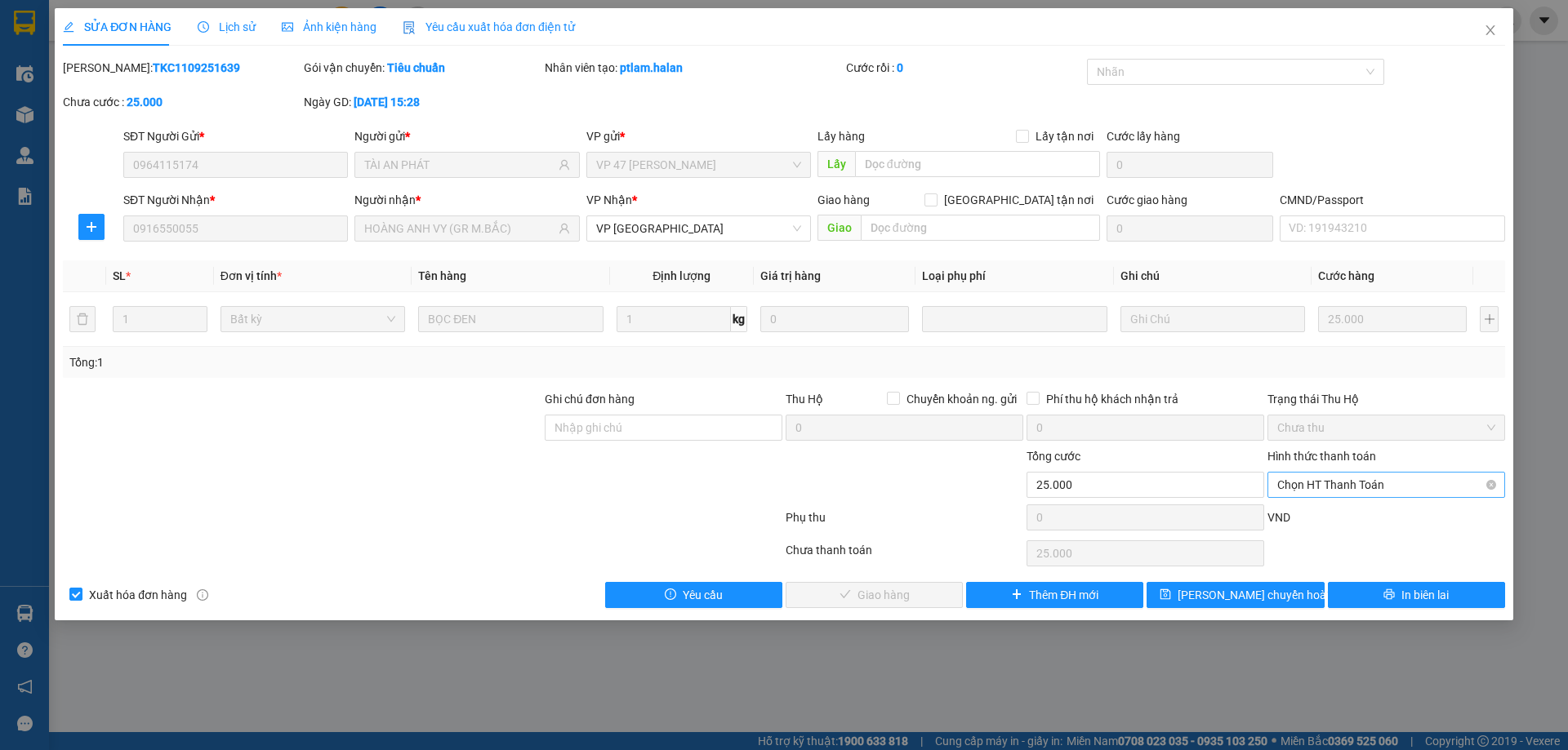
click at [1369, 486] on span "Chọn HT Thanh Toán" at bounding box center [1386, 485] width 218 height 25
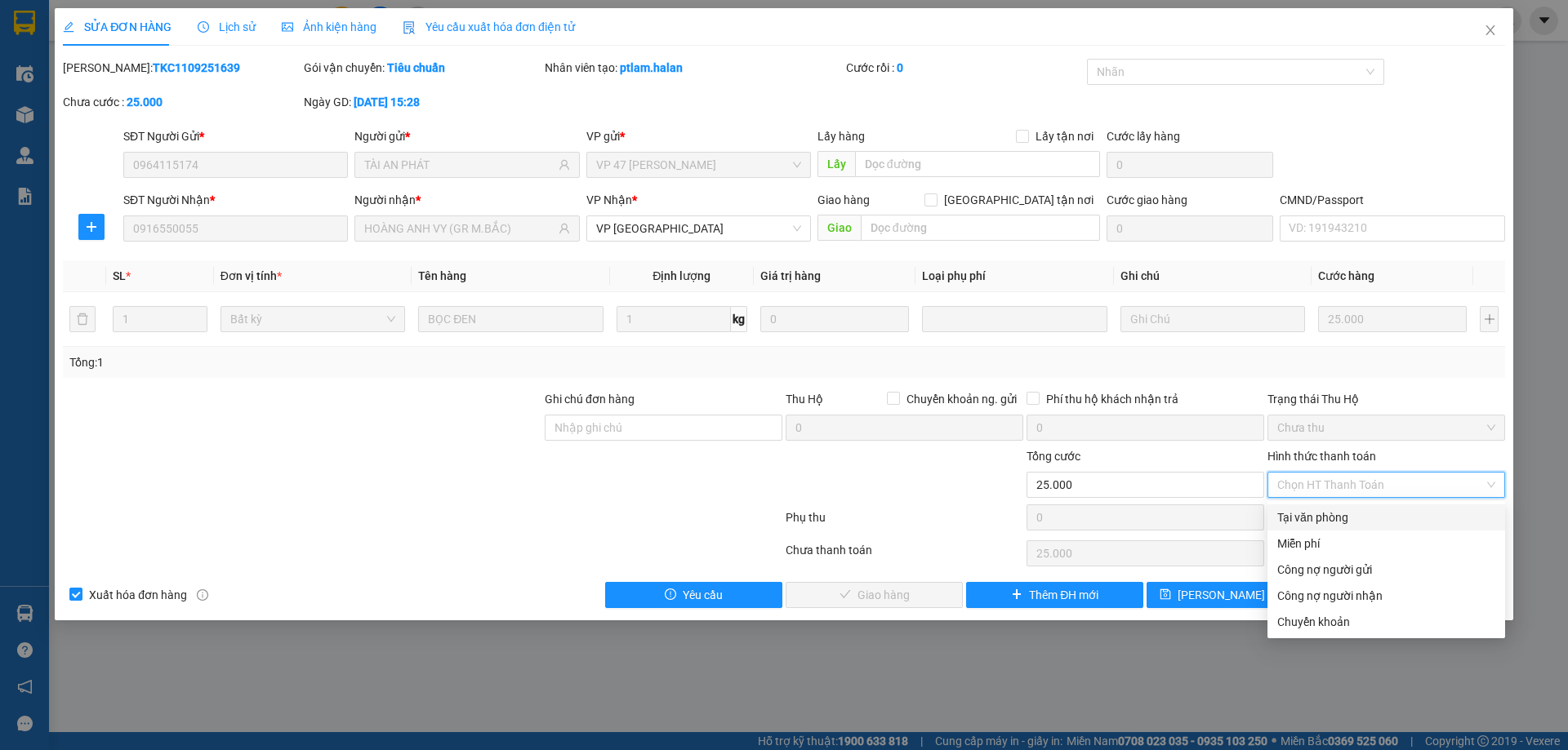
click at [1347, 524] on div "Tại văn phòng" at bounding box center [1386, 517] width 218 height 18
type input "0"
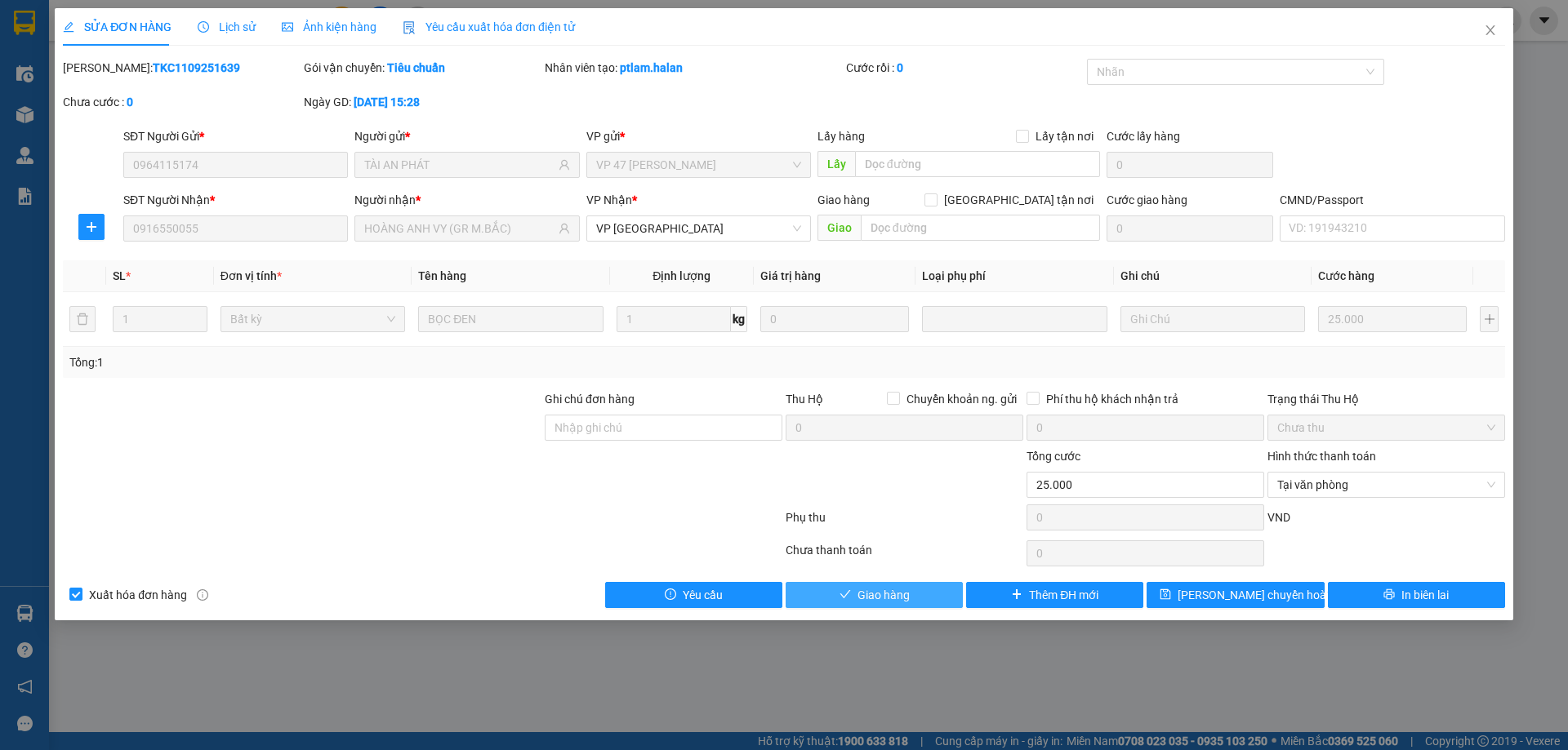
click at [947, 585] on button "Giao hàng" at bounding box center [874, 595] width 177 height 26
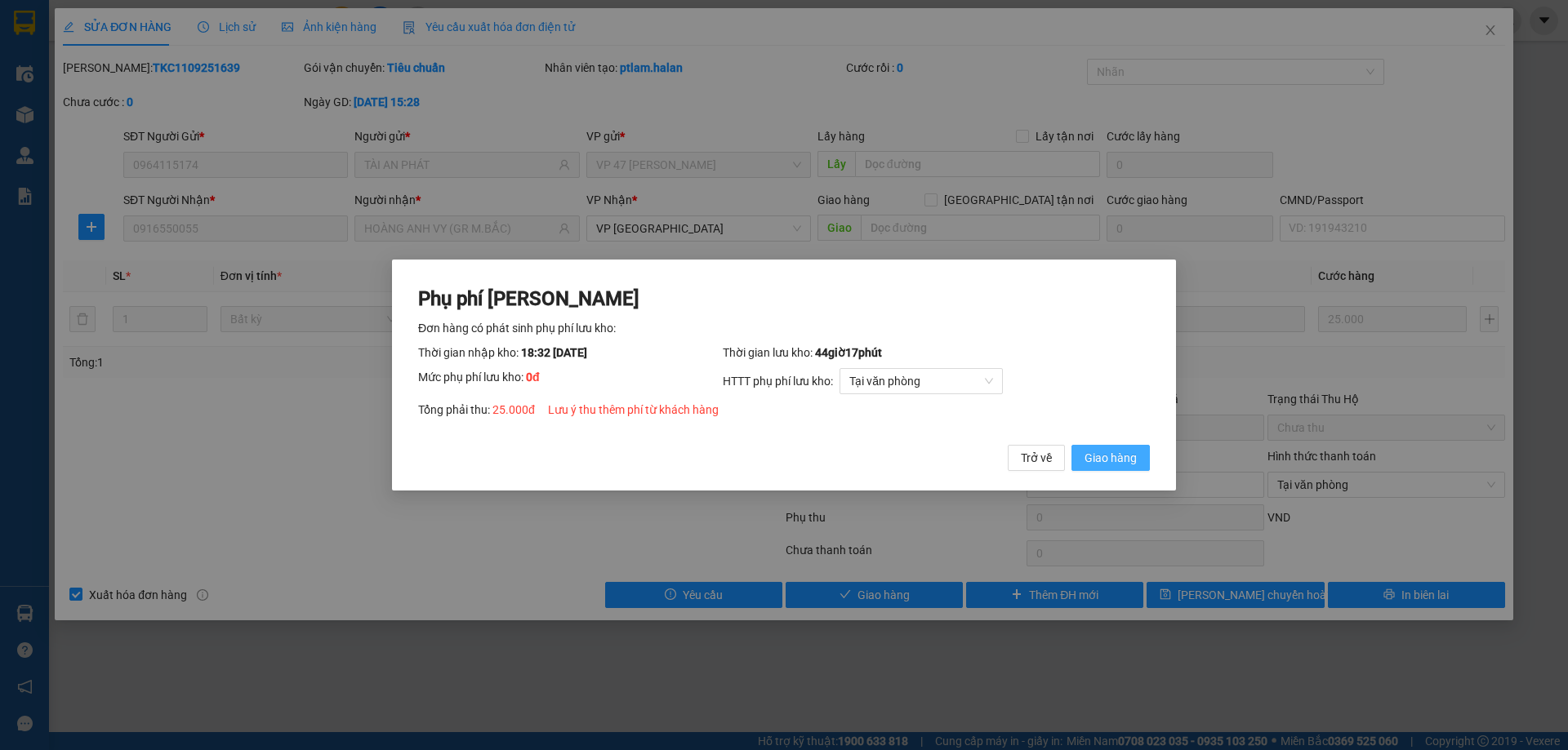
click at [1122, 457] on span "Giao hàng" at bounding box center [1111, 458] width 53 height 18
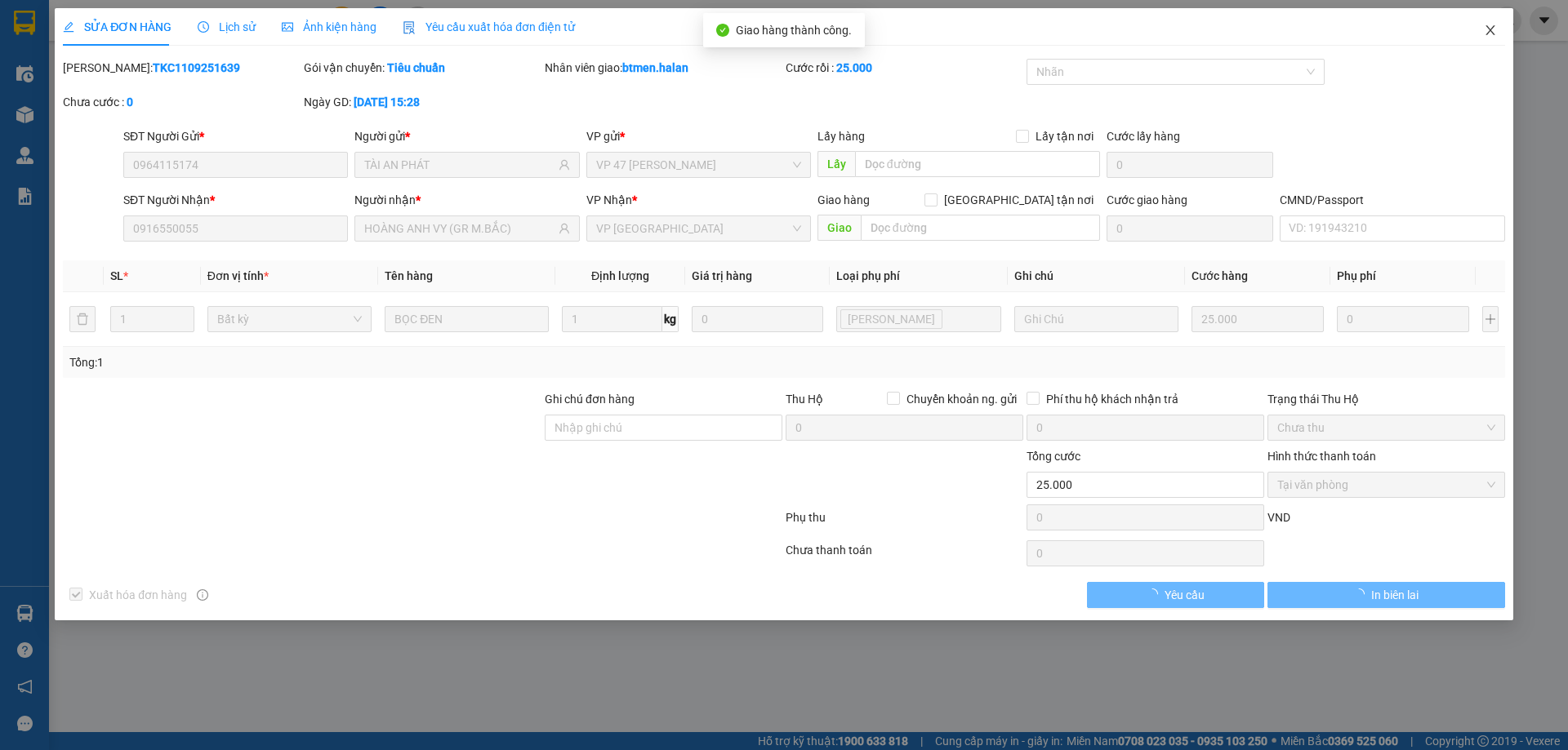
click at [1495, 31] on icon "close" at bounding box center [1490, 30] width 13 height 13
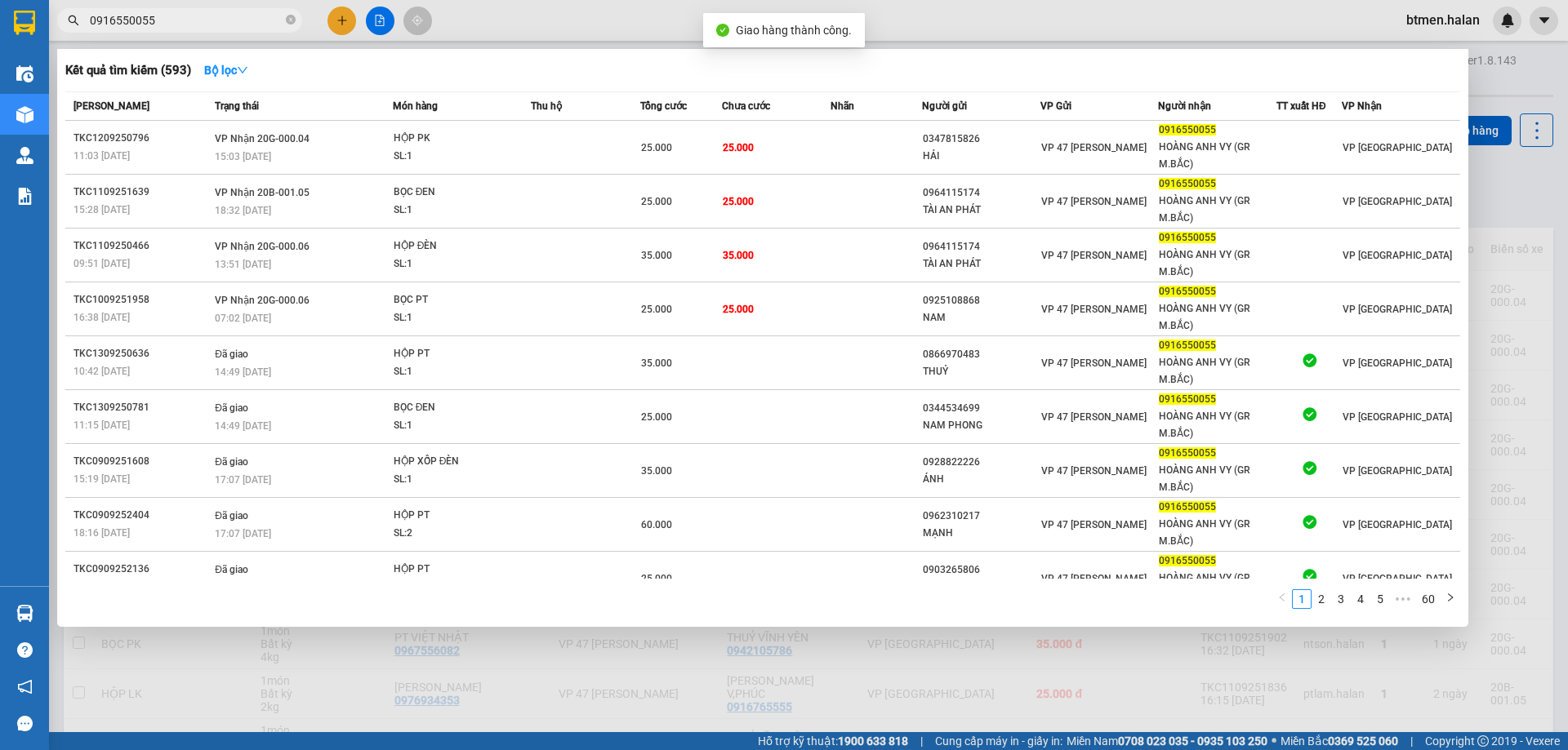
click at [283, 9] on span "0916550055" at bounding box center [179, 20] width 245 height 25
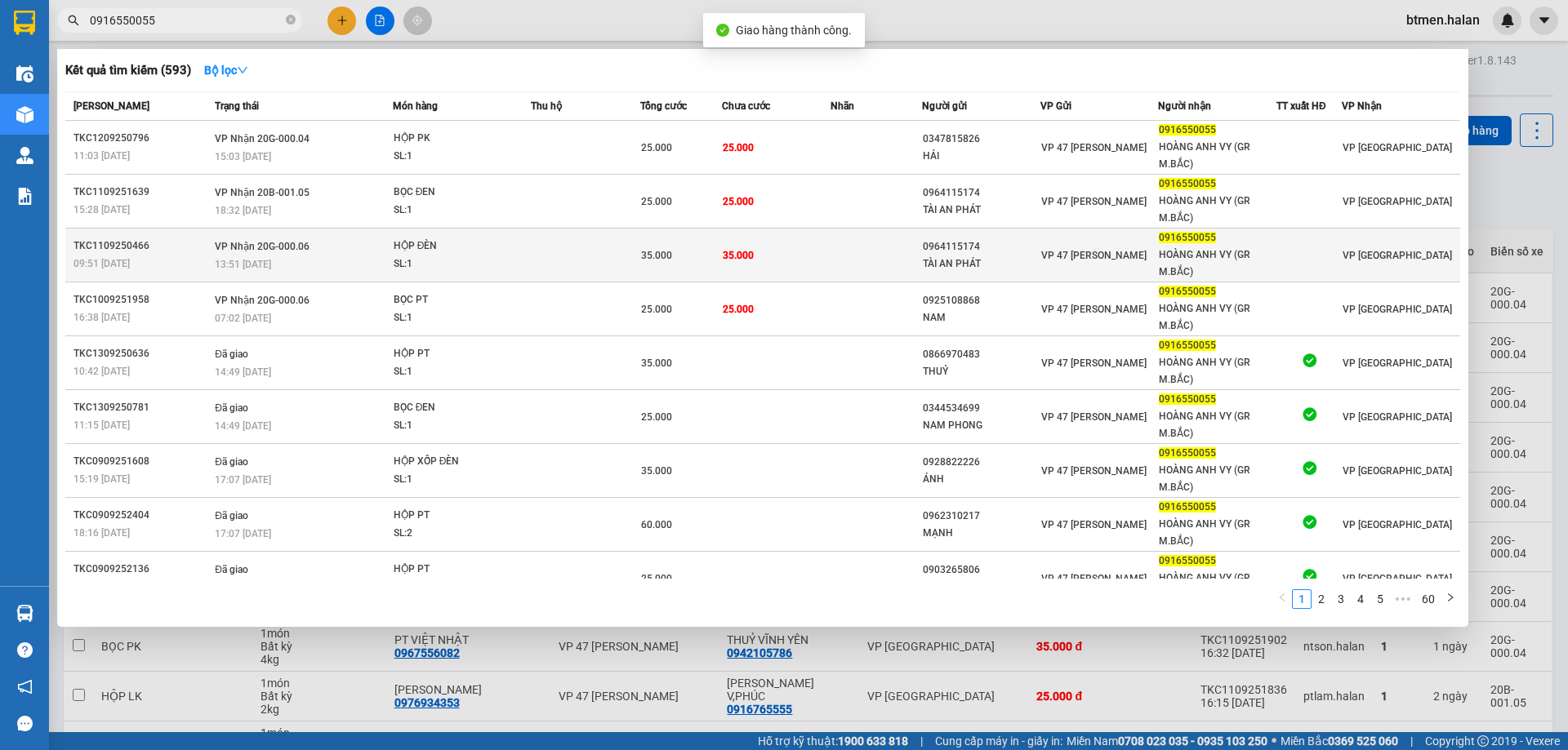
click at [782, 265] on td "35.000" at bounding box center [776, 256] width 109 height 54
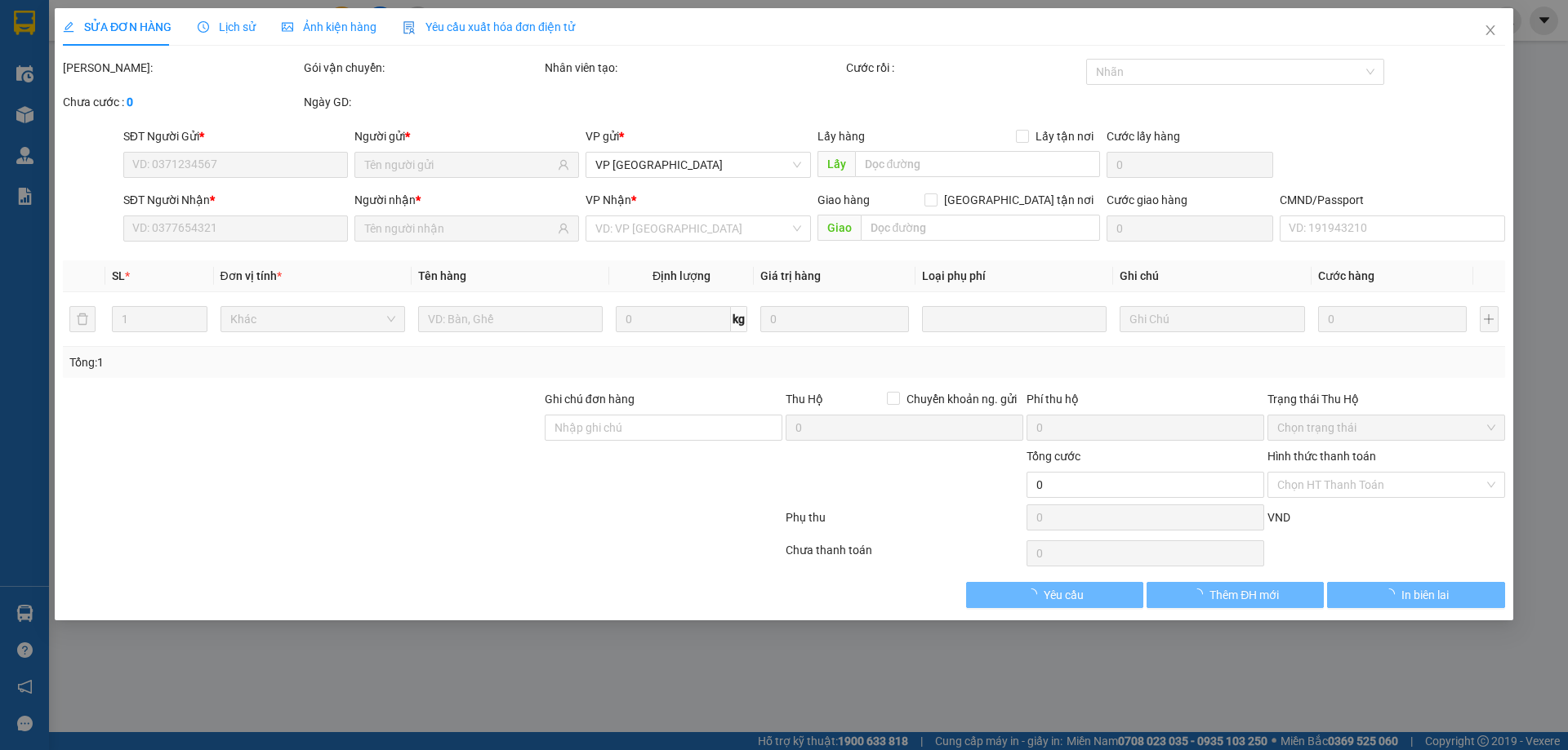
type input "0964115174"
type input "TÀI AN PHÁT"
type input "0916550055"
type input "HOÀNG ANH VY (GR M.BẮC)"
type input "35.000"
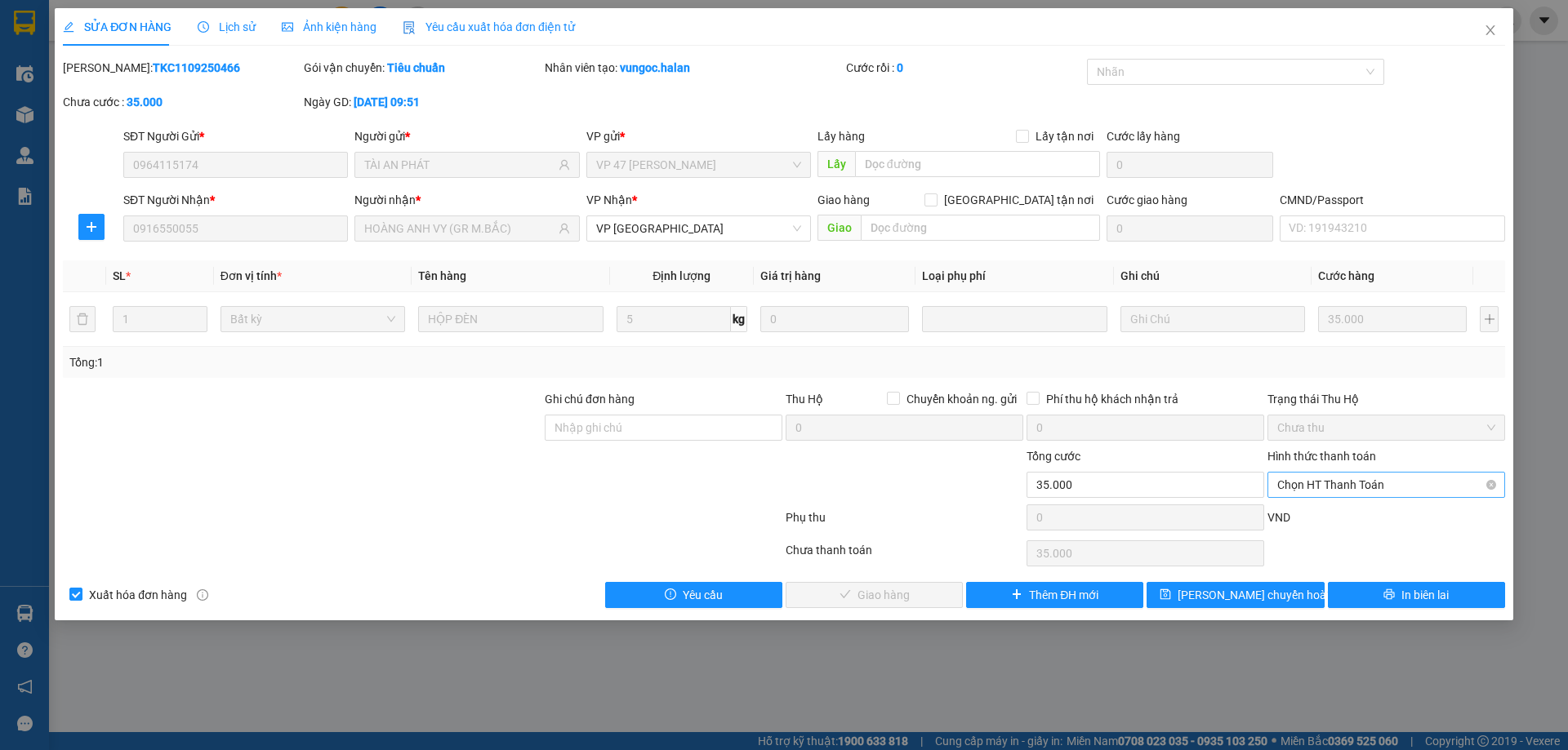
click at [1364, 485] on span "Chọn HT Thanh Toán" at bounding box center [1386, 485] width 218 height 25
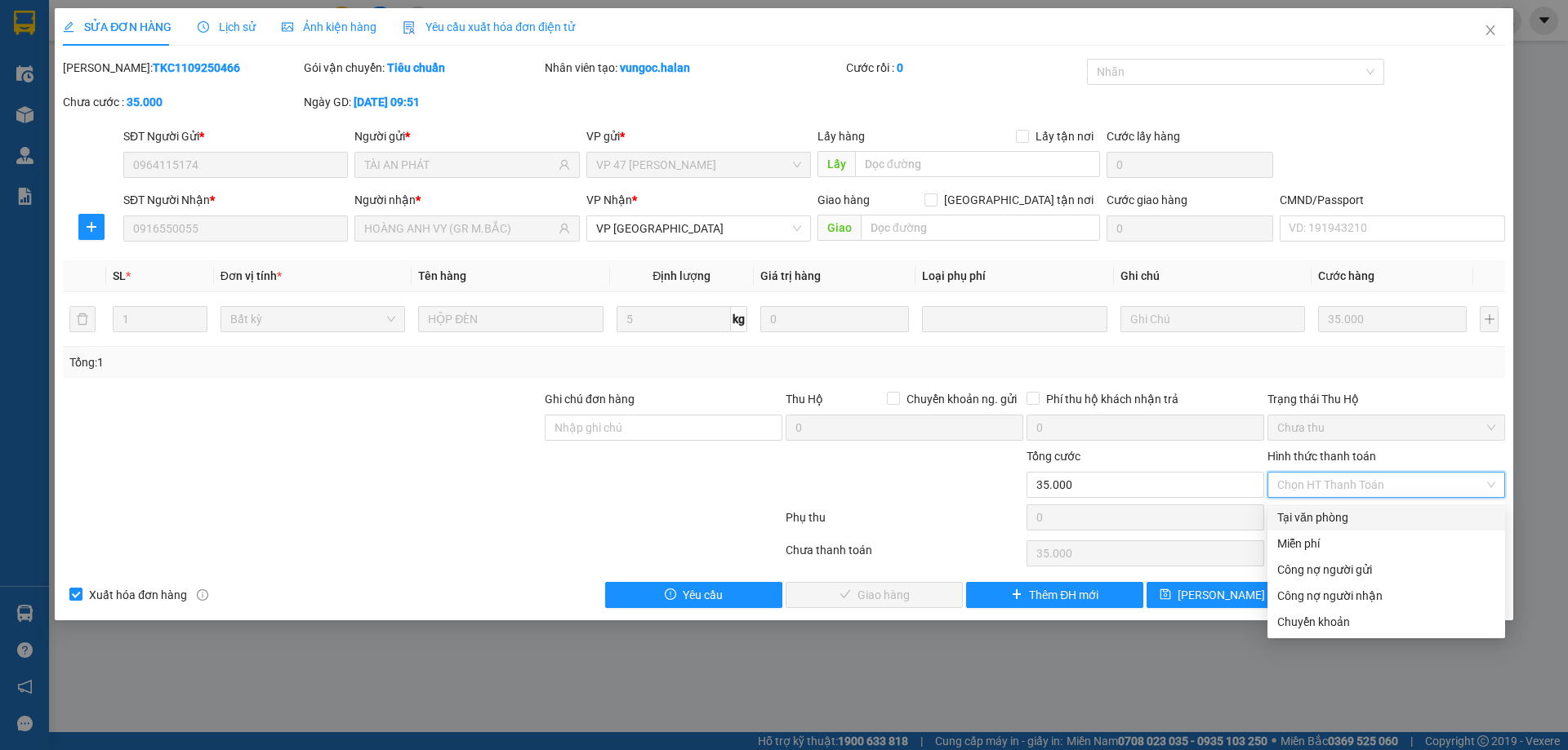
drag, startPoint x: 1340, startPoint y: 518, endPoint x: 1197, endPoint y: 546, distance: 145.7
click at [1339, 516] on div "Tại văn phòng" at bounding box center [1386, 517] width 218 height 18
type input "0"
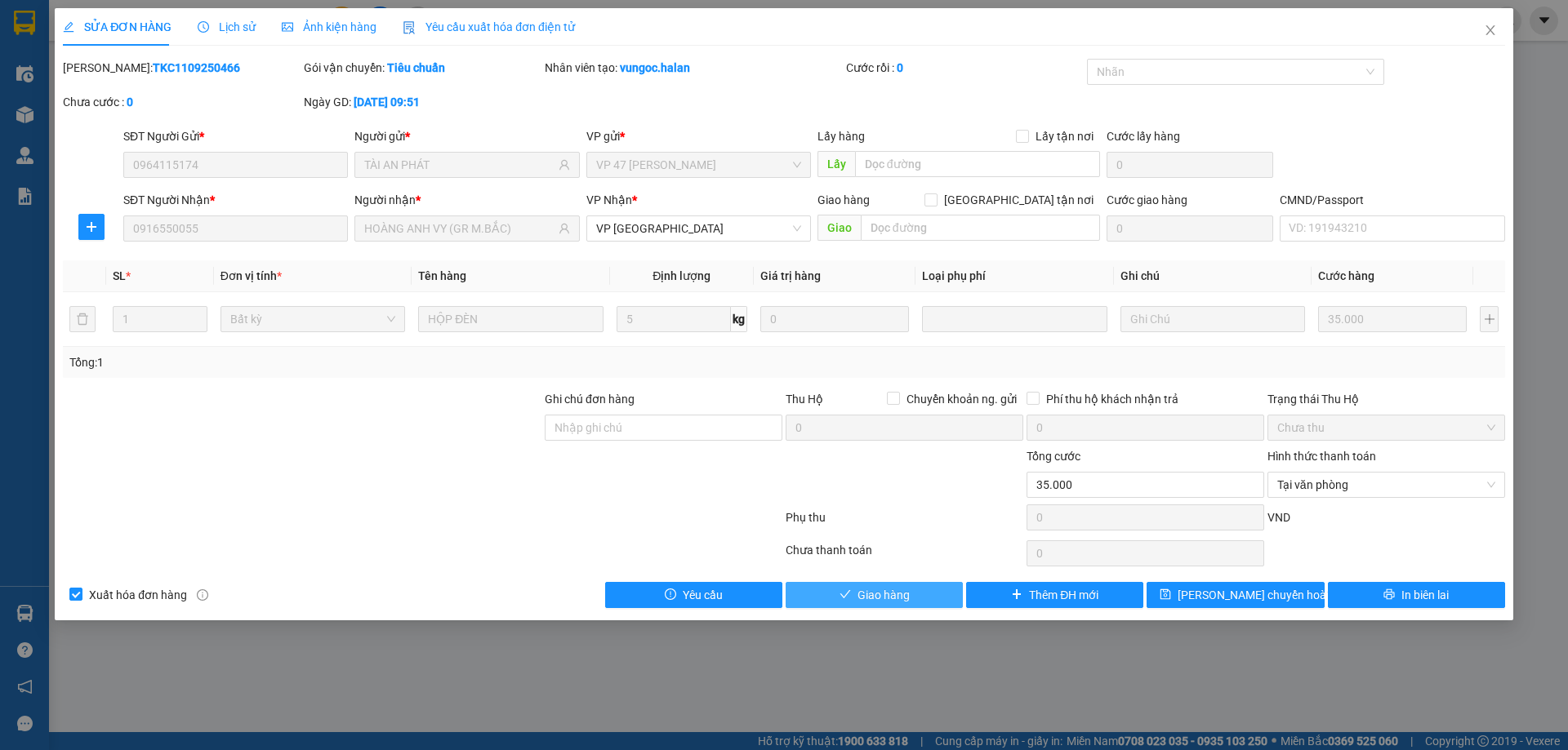
click at [840, 587] on button "Giao hàng" at bounding box center [874, 595] width 177 height 26
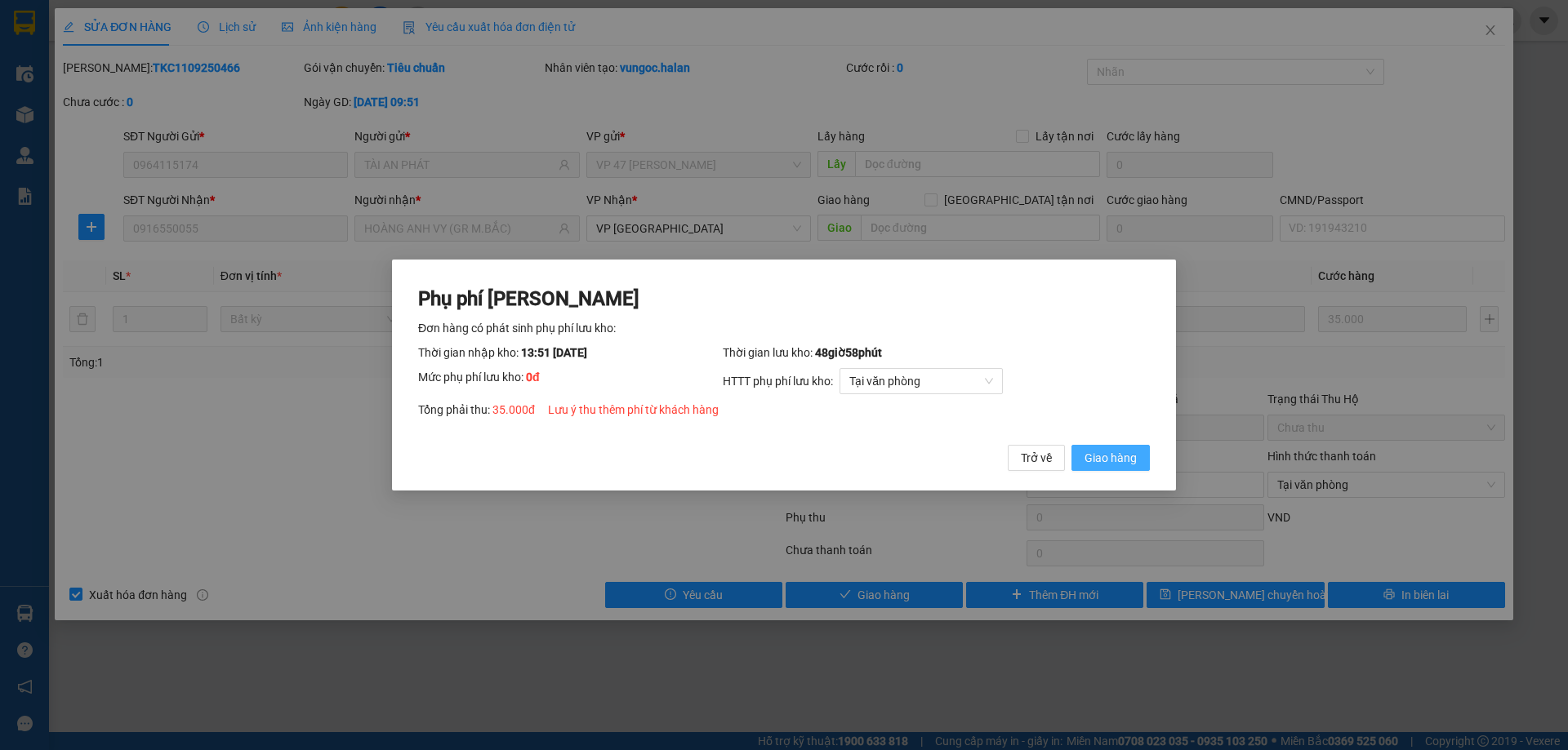
drag, startPoint x: 1094, startPoint y: 452, endPoint x: 1197, endPoint y: 405, distance: 113.2
click at [1095, 452] on span "Giao hàng" at bounding box center [1111, 458] width 53 height 18
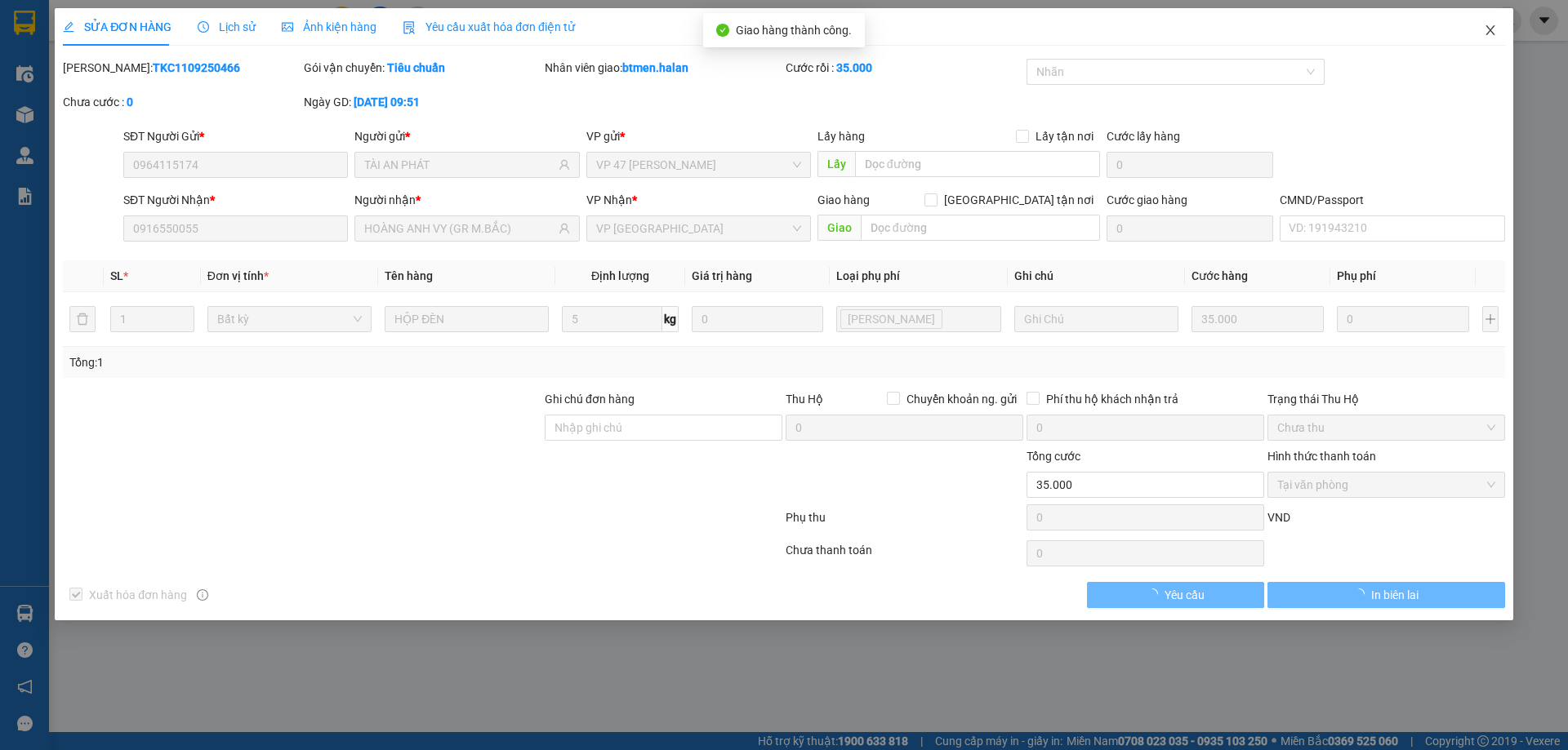
click at [1487, 25] on icon "close" at bounding box center [1490, 30] width 13 height 13
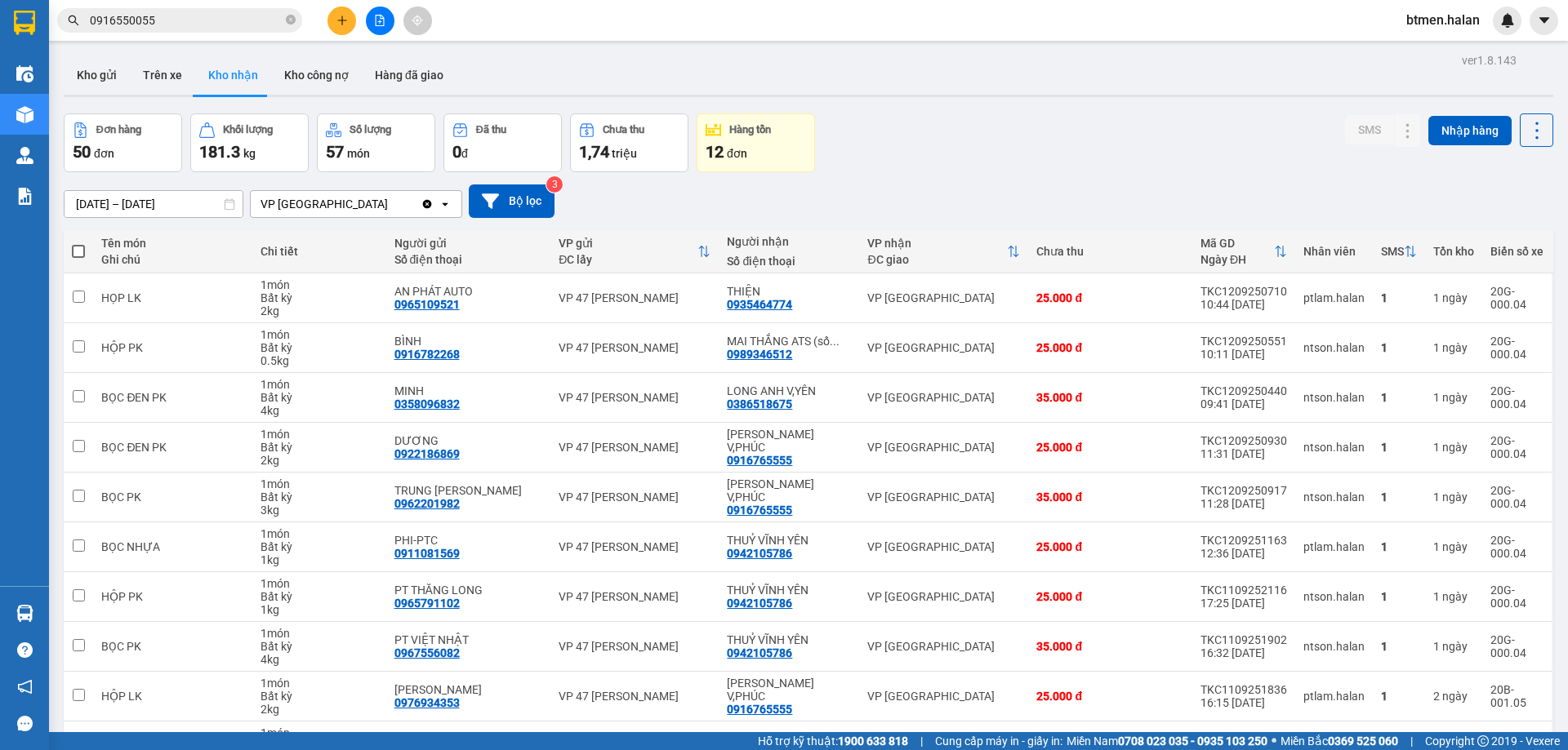
click at [261, 17] on input "0916550055" at bounding box center [186, 20] width 193 height 18
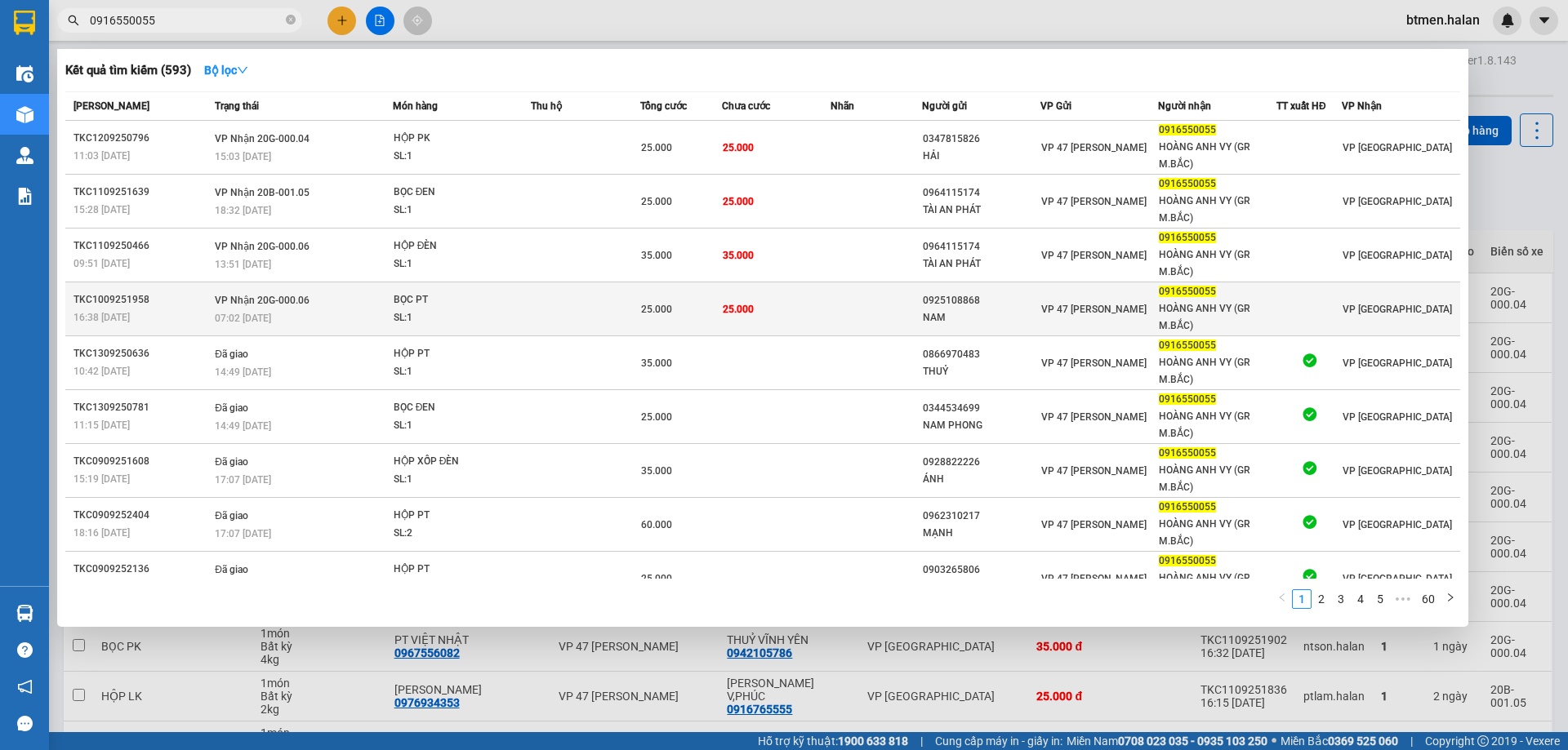
click at [830, 316] on td at bounding box center [875, 310] width 91 height 54
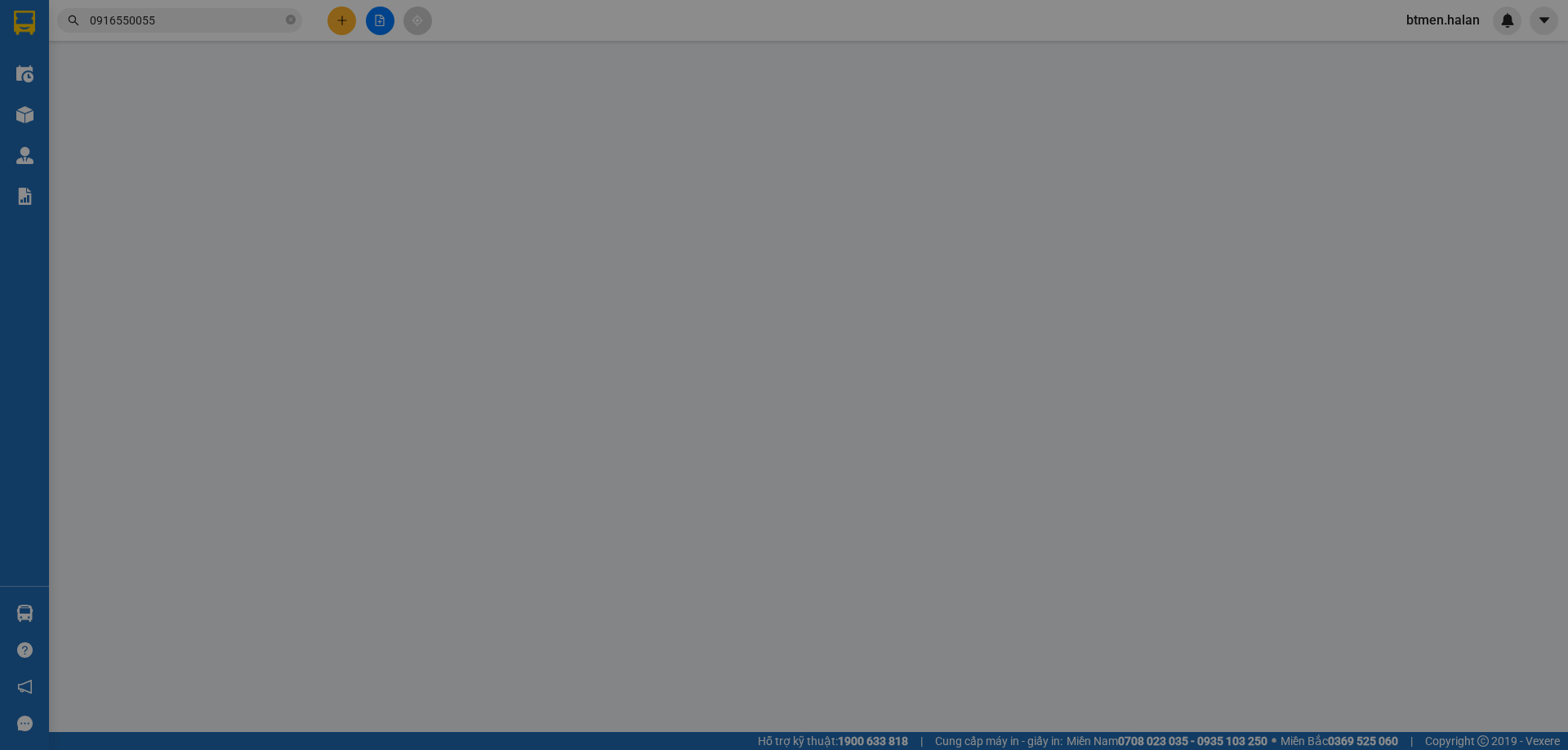
type input "0925108868"
type input "NAM"
type input "0916550055"
type input "HOÀNG ANH VY (GR M.BẮC)"
type input "25.000"
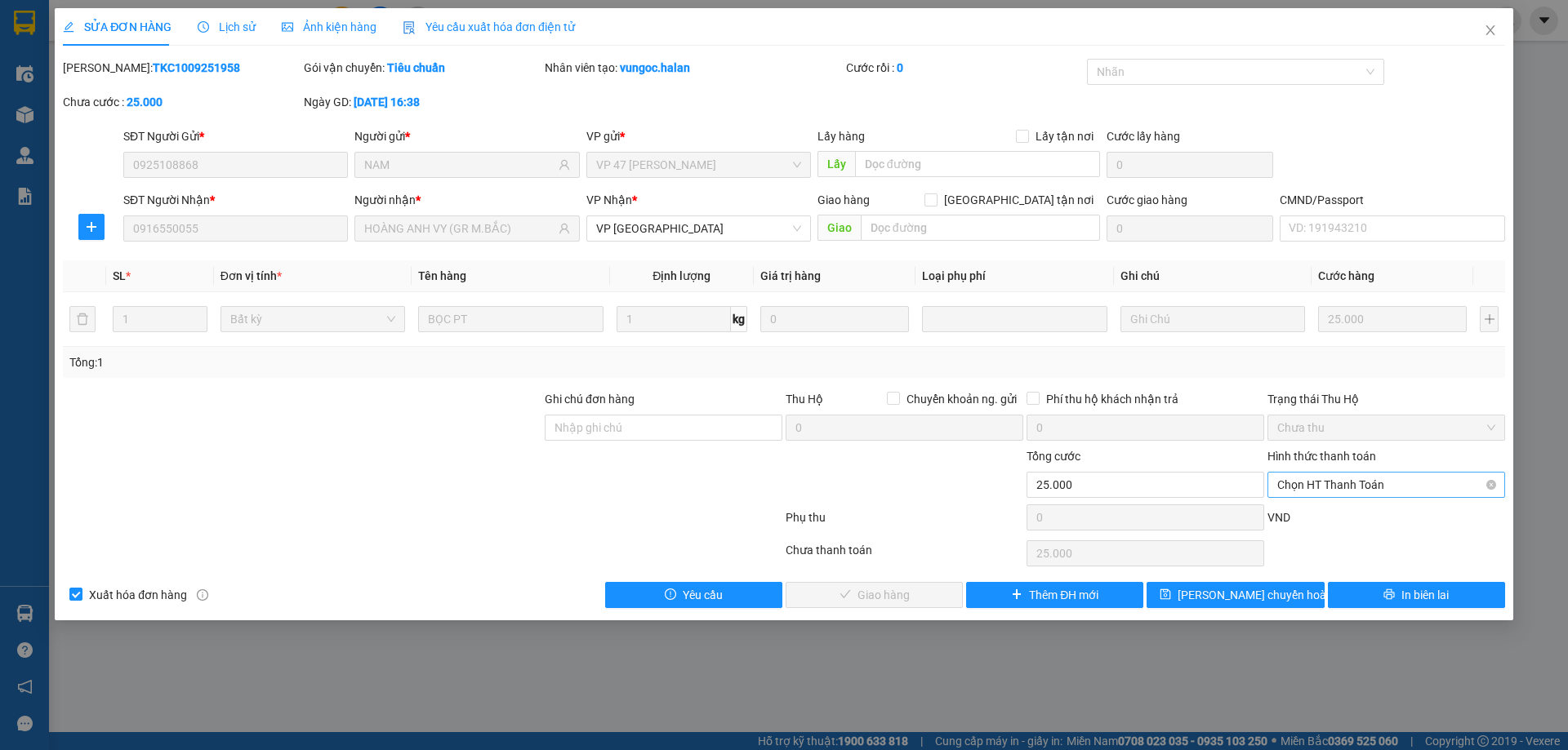
click at [1366, 487] on span "Chọn HT Thanh Toán" at bounding box center [1386, 485] width 218 height 25
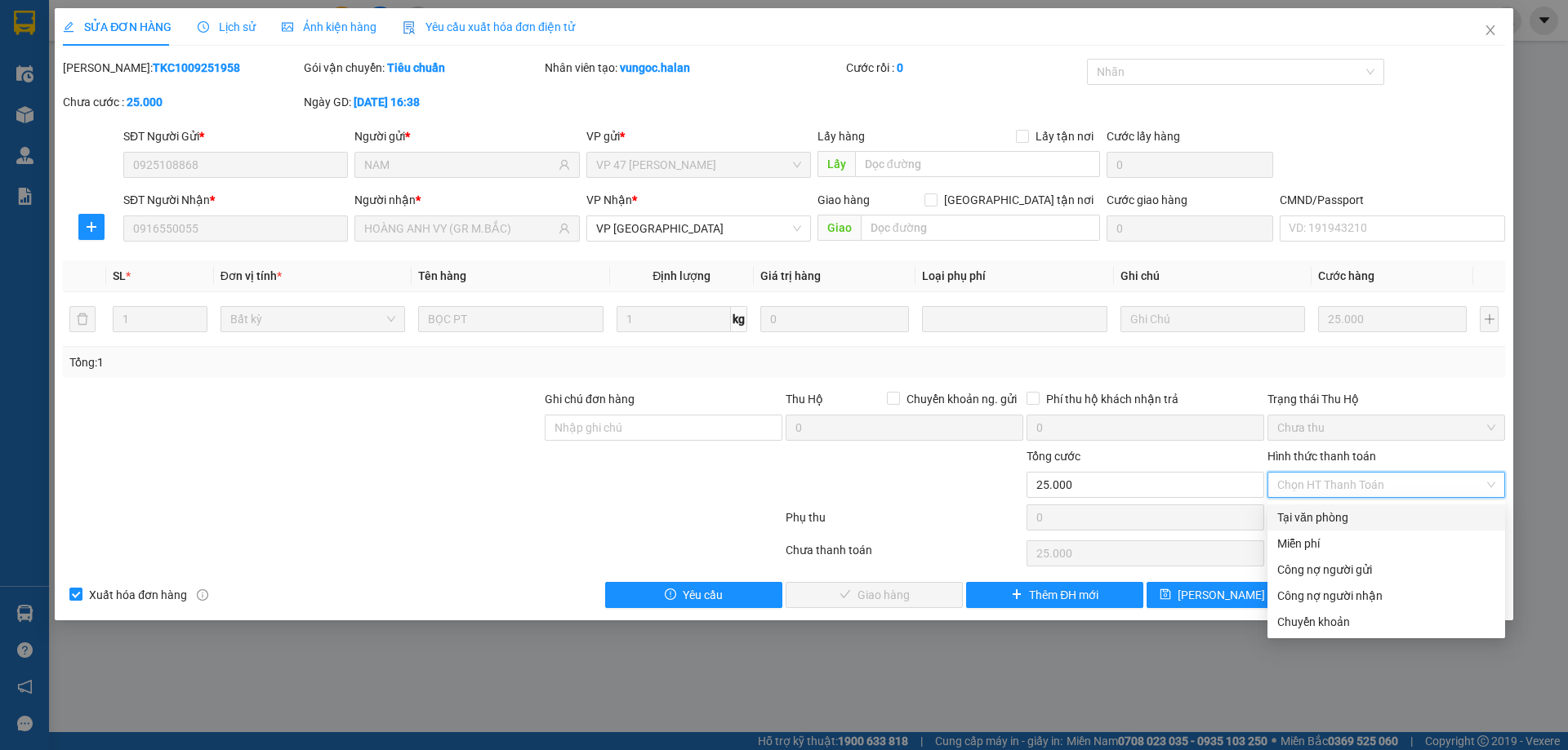
click at [1346, 524] on div "Tại văn phòng" at bounding box center [1386, 517] width 218 height 18
type input "0"
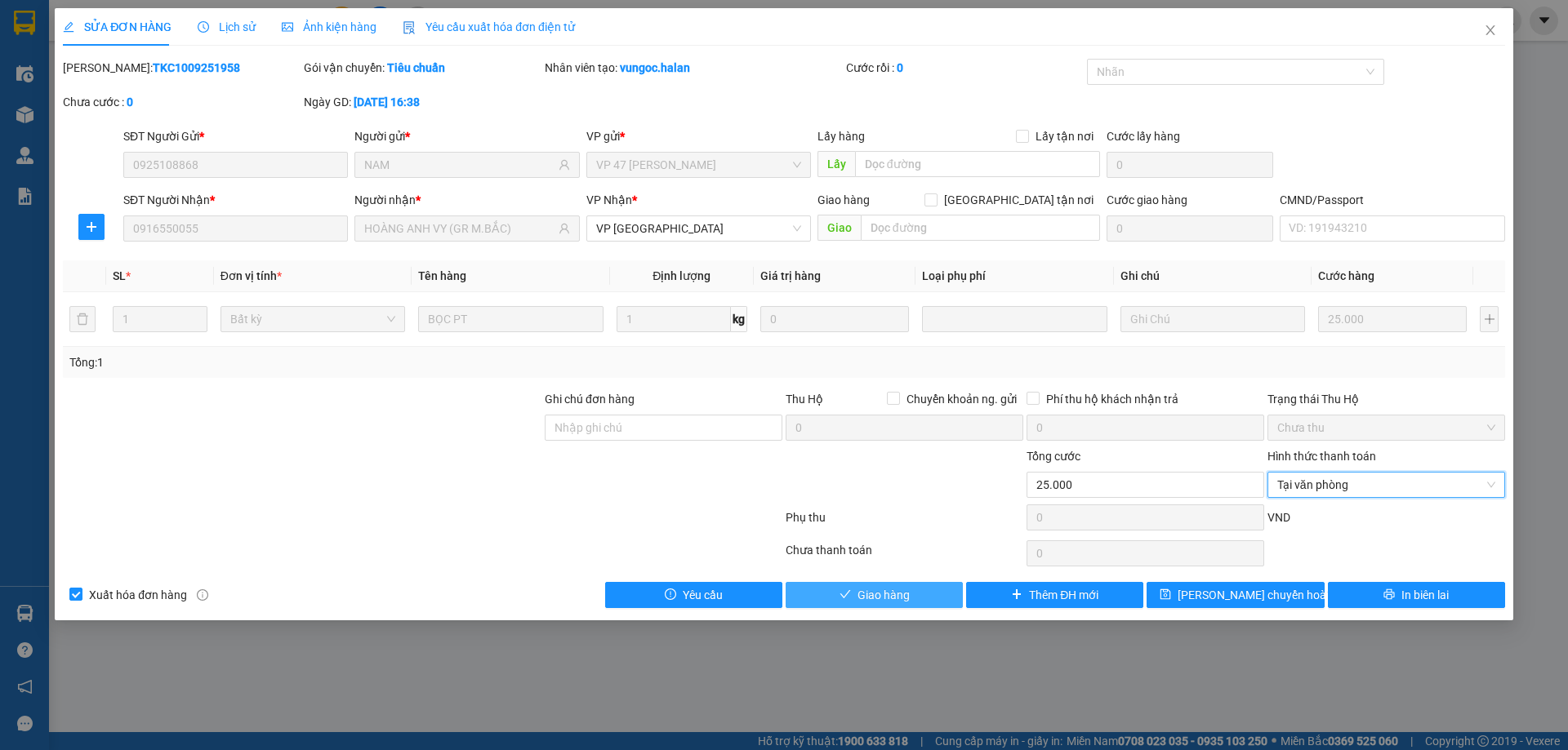
click at [879, 583] on button "Giao hàng" at bounding box center [874, 595] width 177 height 26
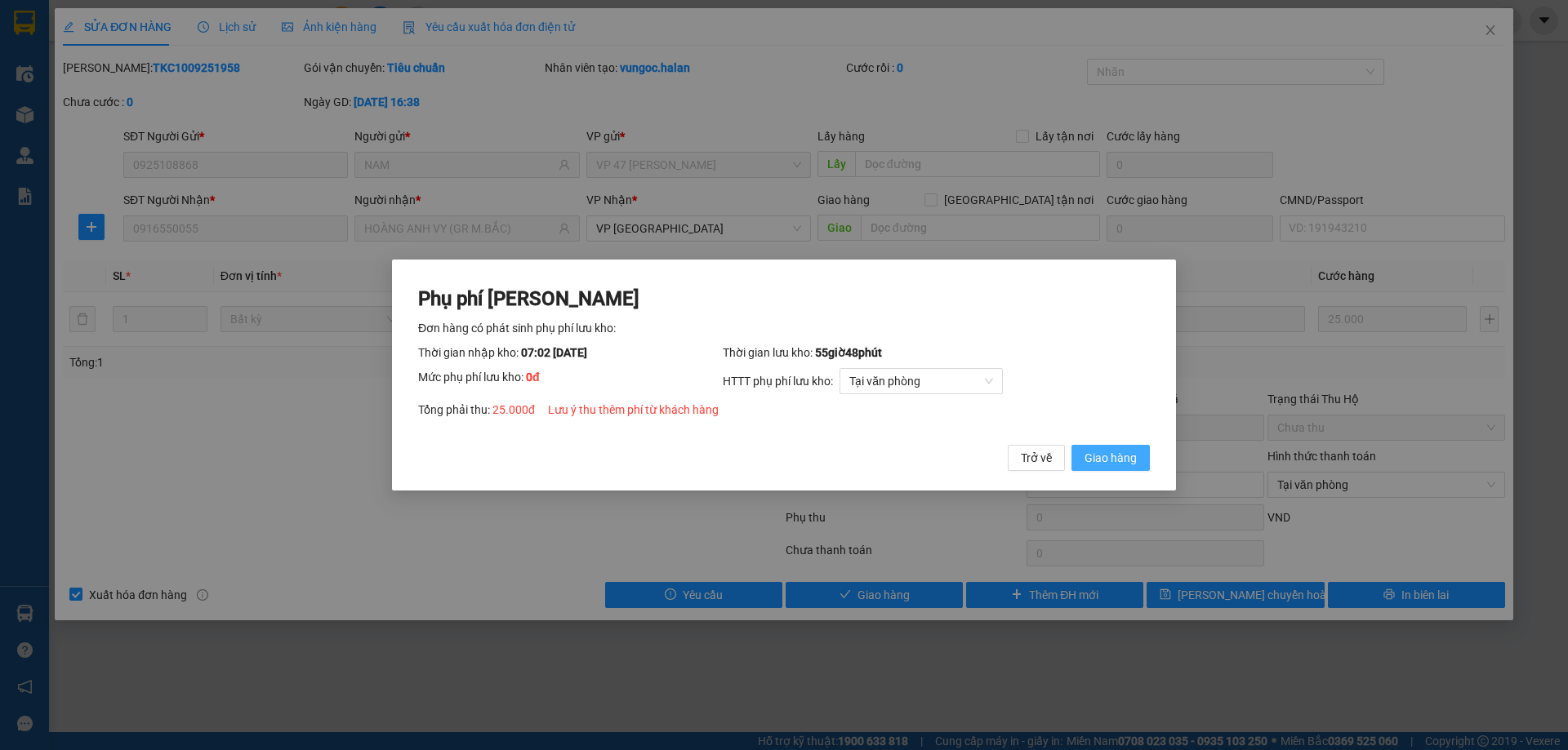
click at [1109, 446] on button "Giao hàng" at bounding box center [1111, 458] width 79 height 26
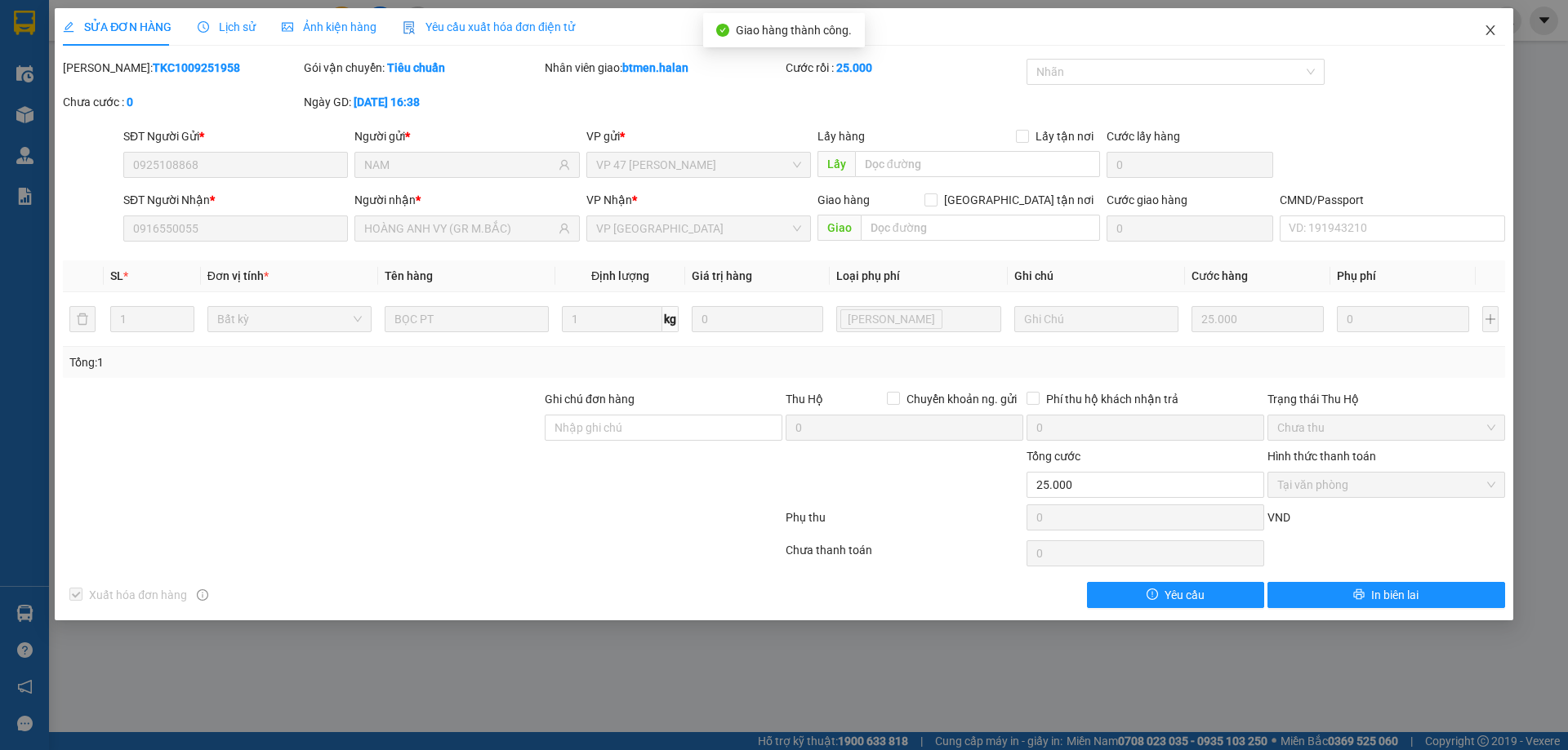
click at [1487, 32] on icon "close" at bounding box center [1490, 30] width 13 height 13
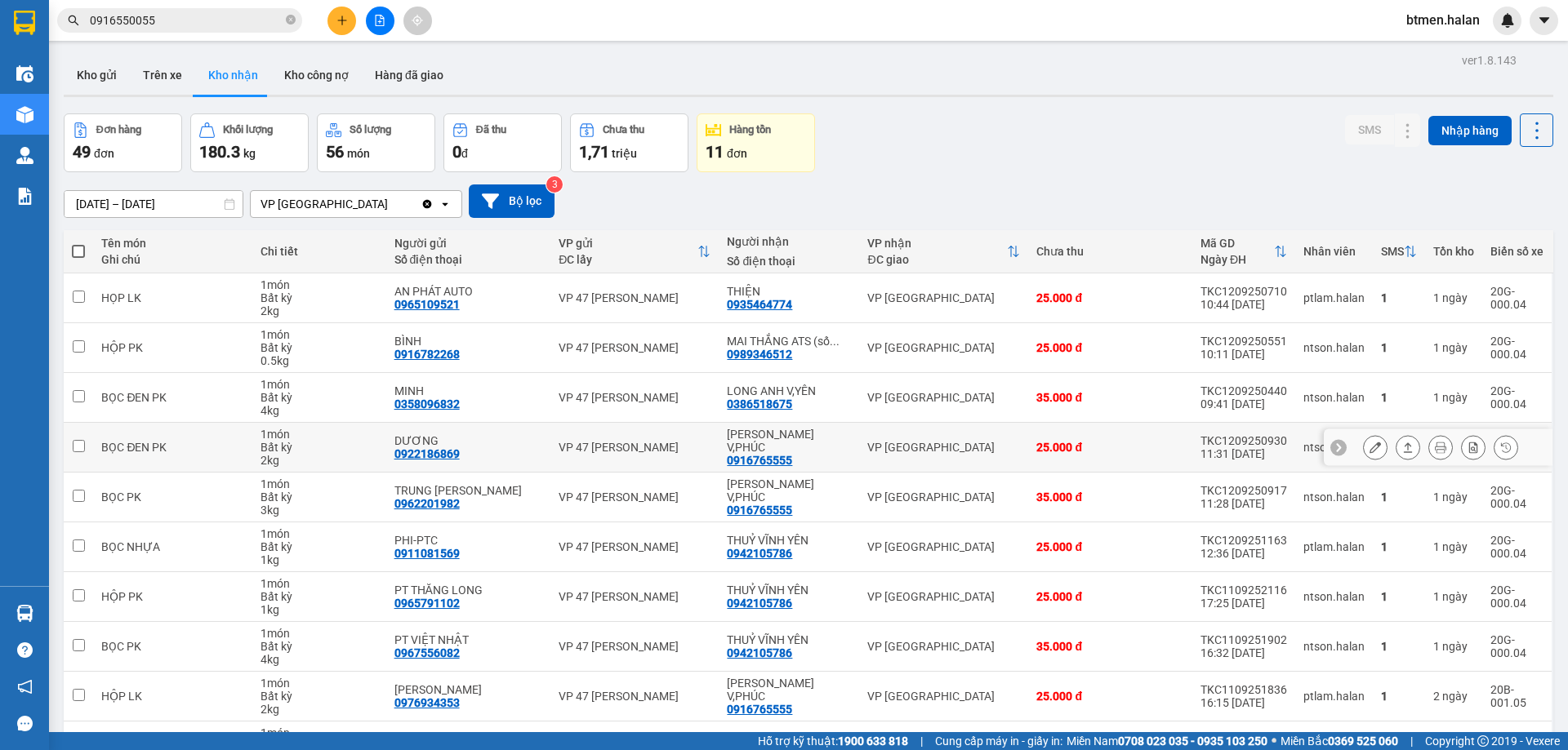
click at [535, 319] on td "AN PHÁT AUTO 0965109521" at bounding box center [468, 298] width 165 height 50
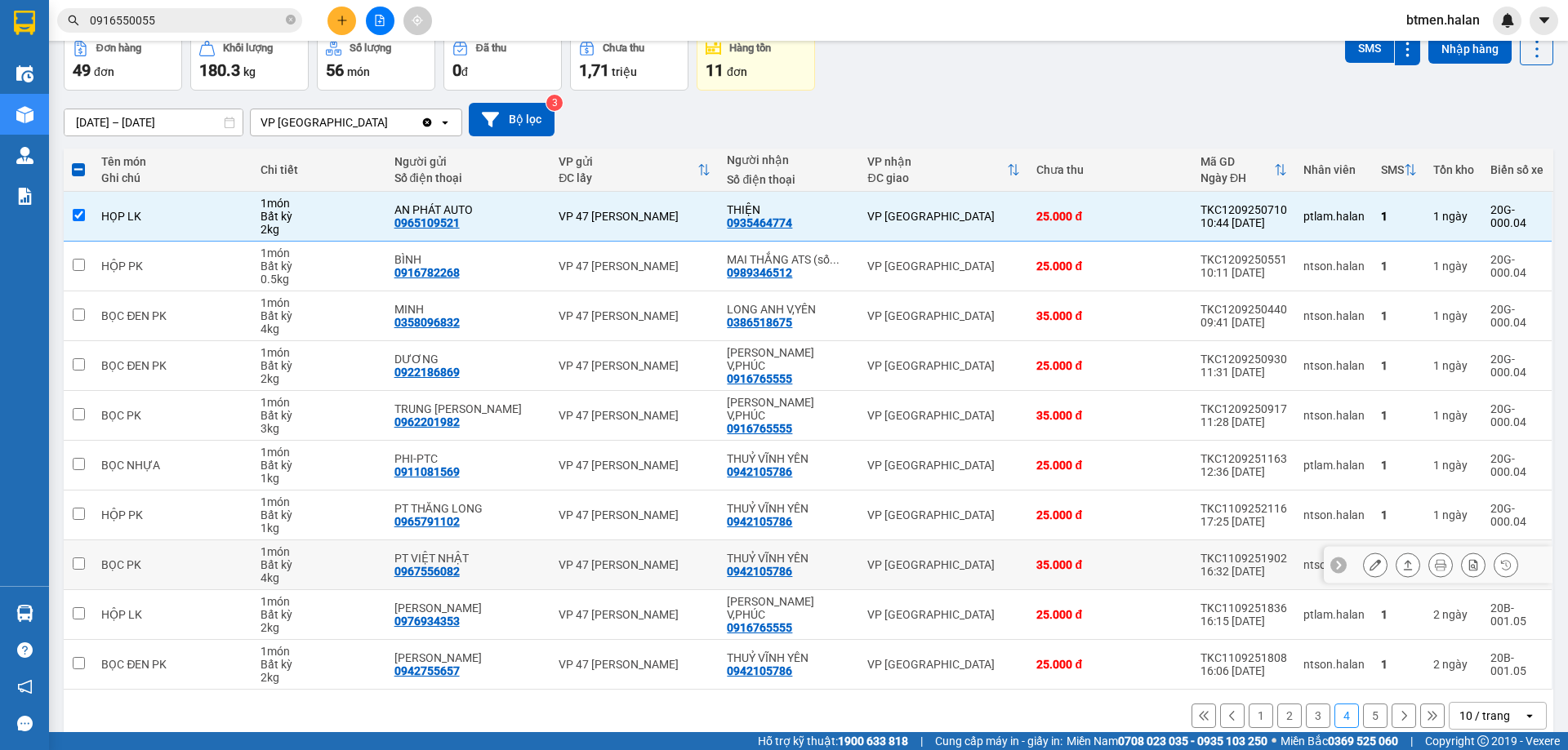
scroll to position [106, 0]
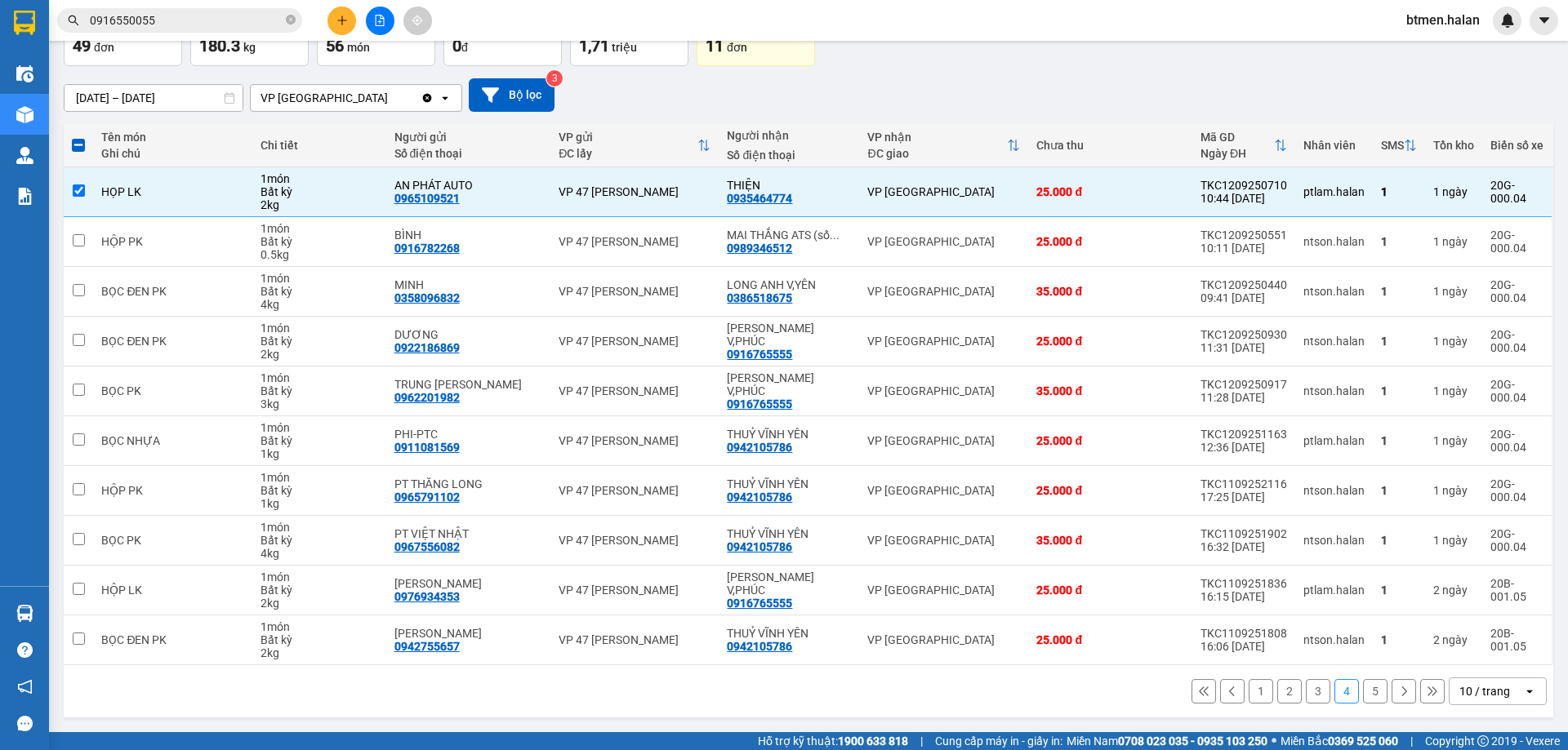
click at [1251, 679] on button "1" at bounding box center [1261, 691] width 25 height 25
checkbox input "false"
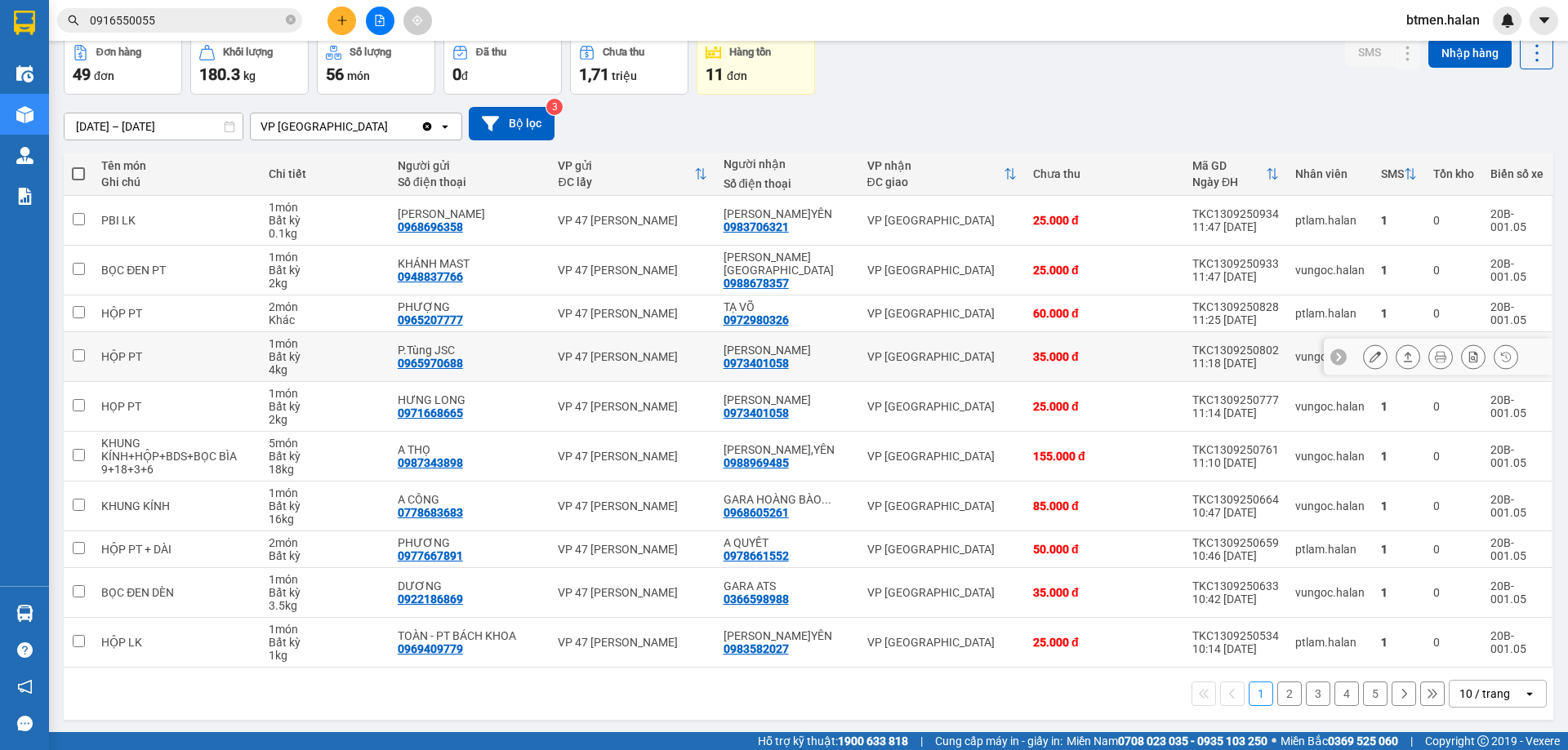
scroll to position [80, 0]
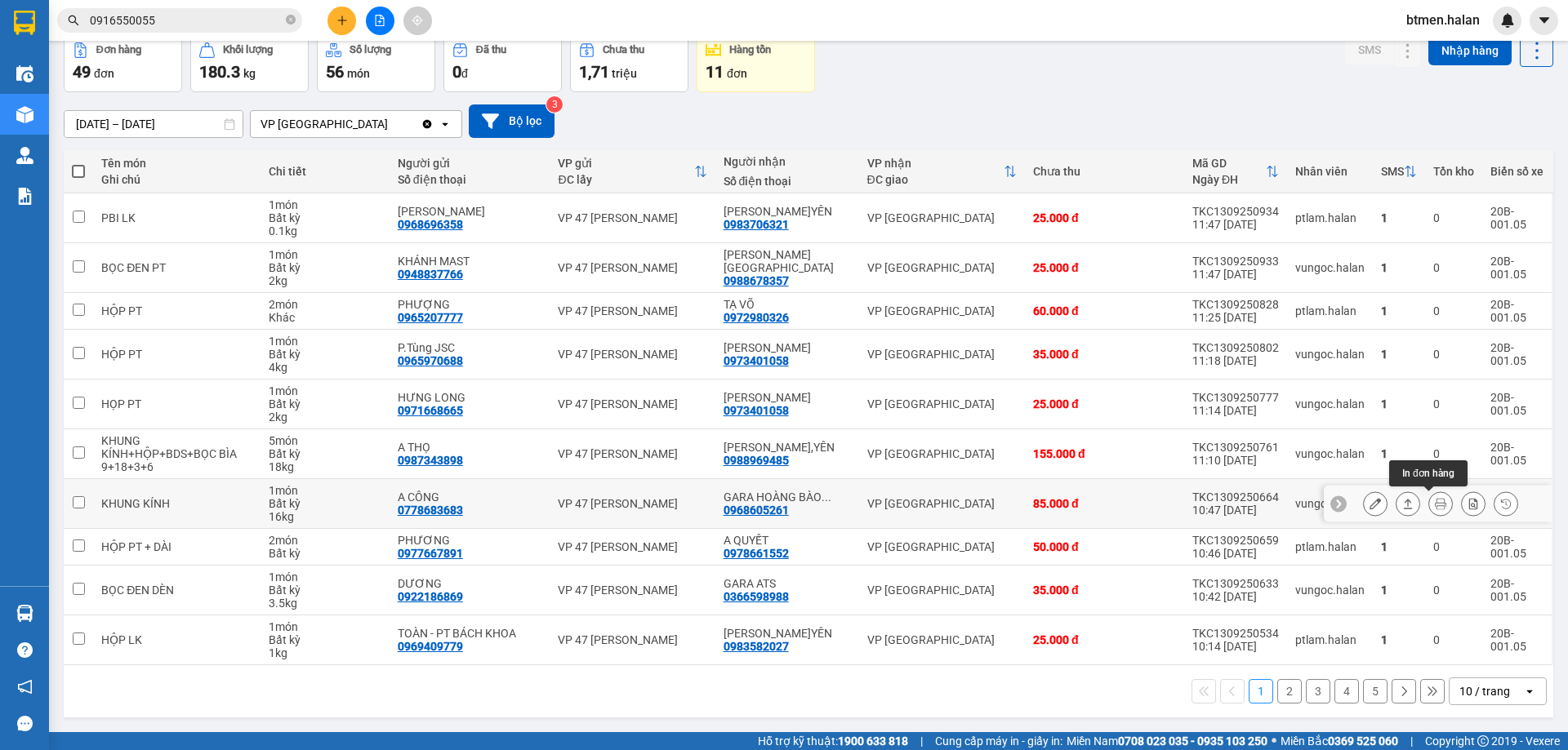
click at [1435, 505] on icon at bounding box center [1440, 503] width 11 height 11
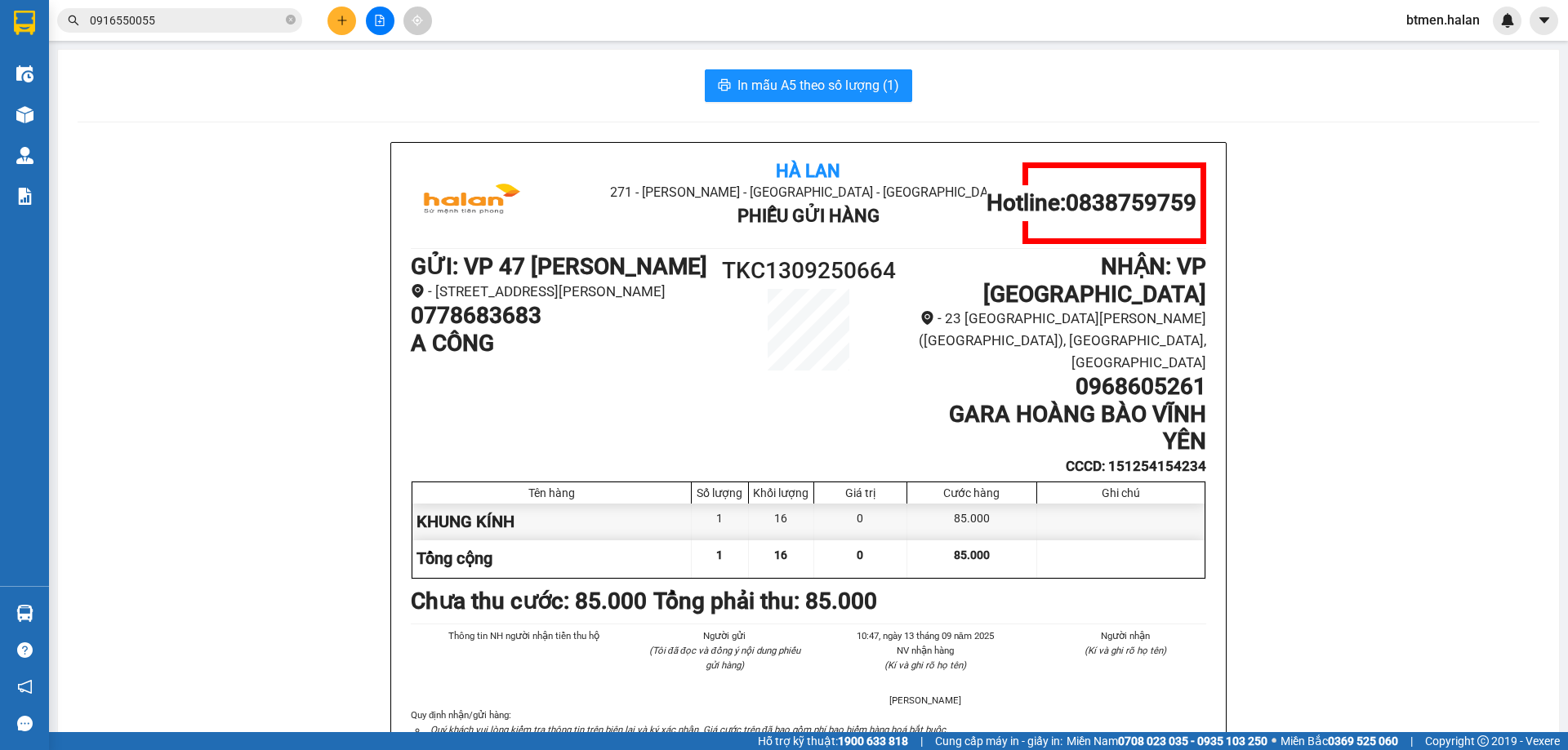
click at [191, 31] on span "0916550055" at bounding box center [179, 20] width 245 height 25
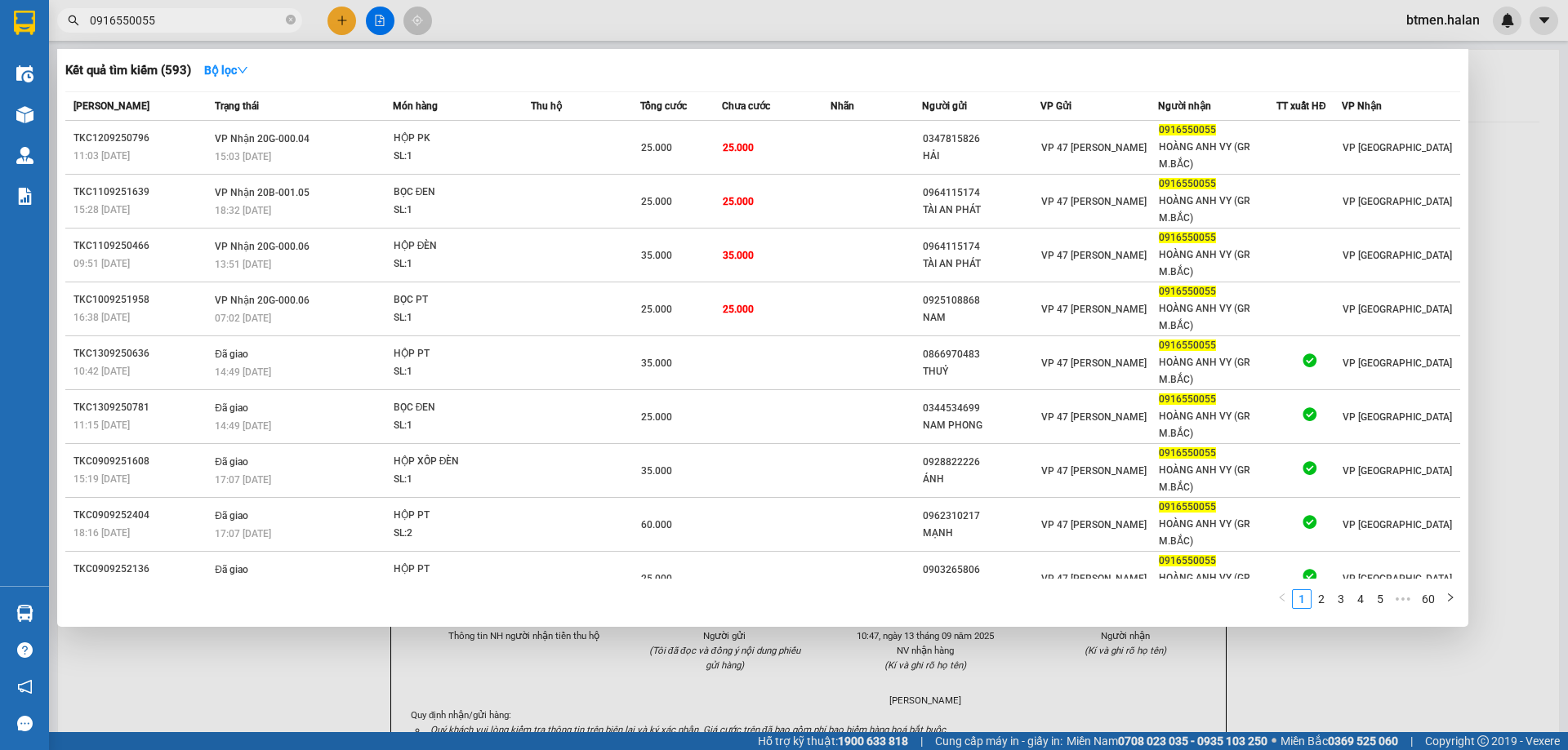
click at [254, 19] on input "0916550055" at bounding box center [186, 20] width 193 height 18
click at [288, 18] on icon "close-circle" at bounding box center [290, 19] width 10 height 10
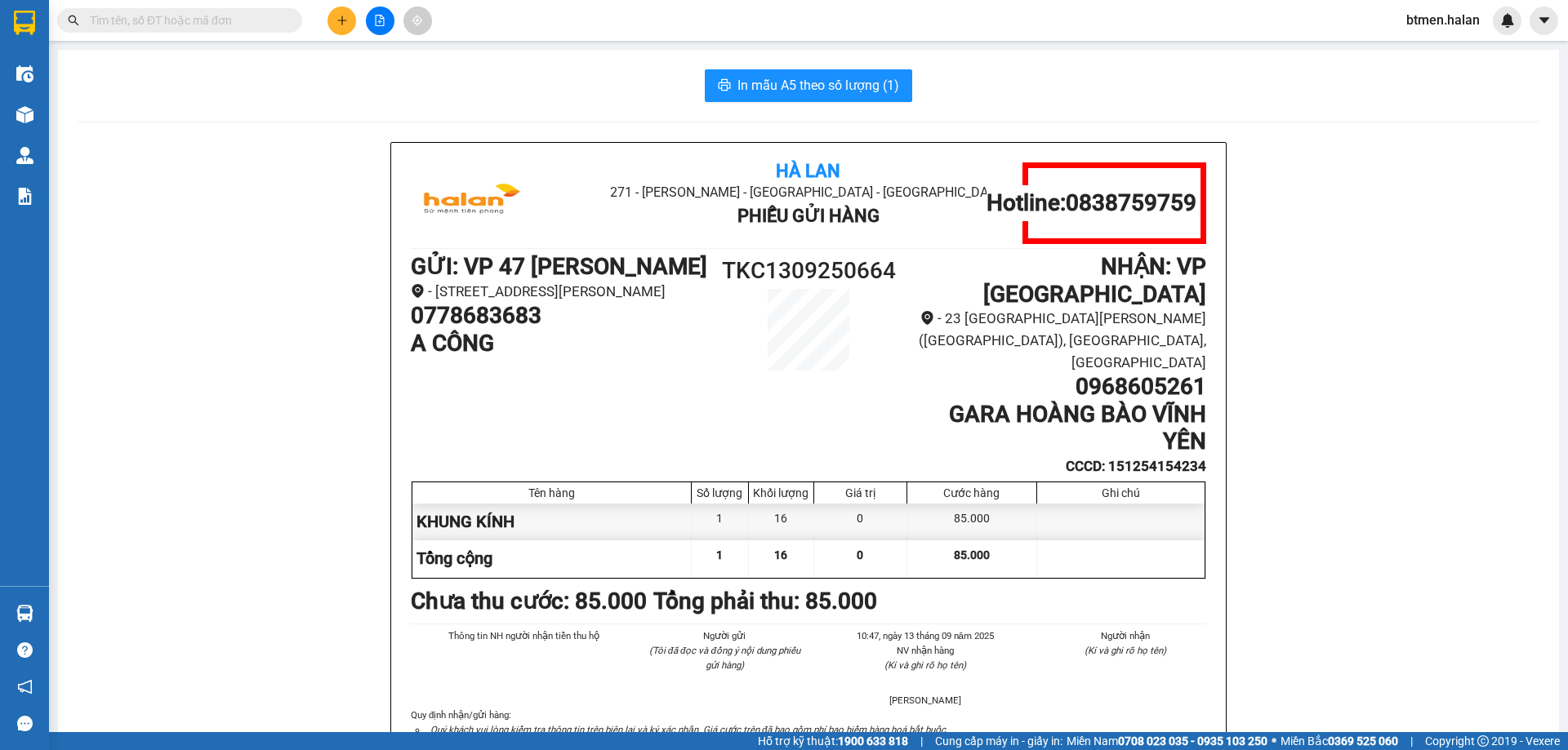
paste input "0916550055"
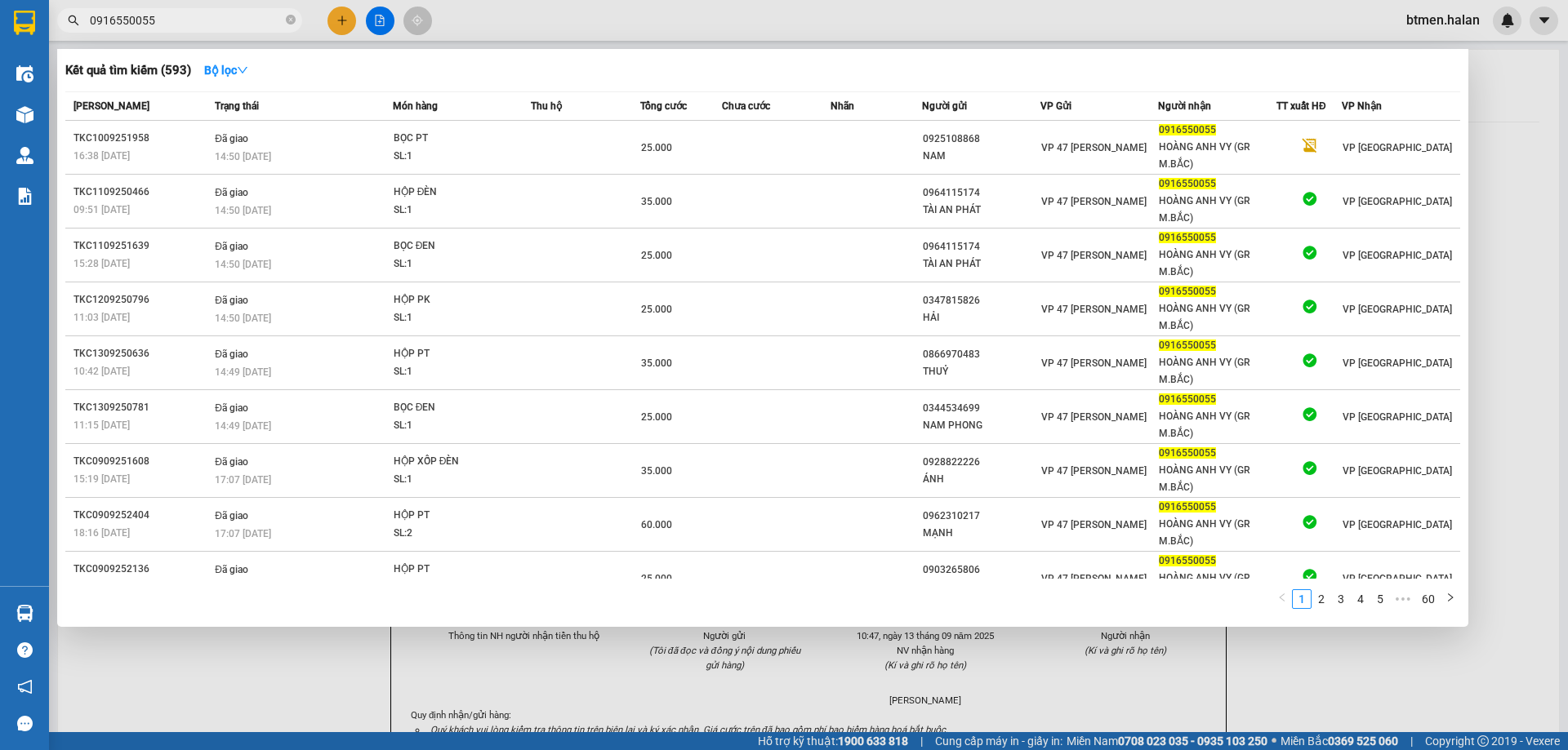
type input "0916550055"
click at [1495, 116] on div at bounding box center [784, 375] width 1568 height 750
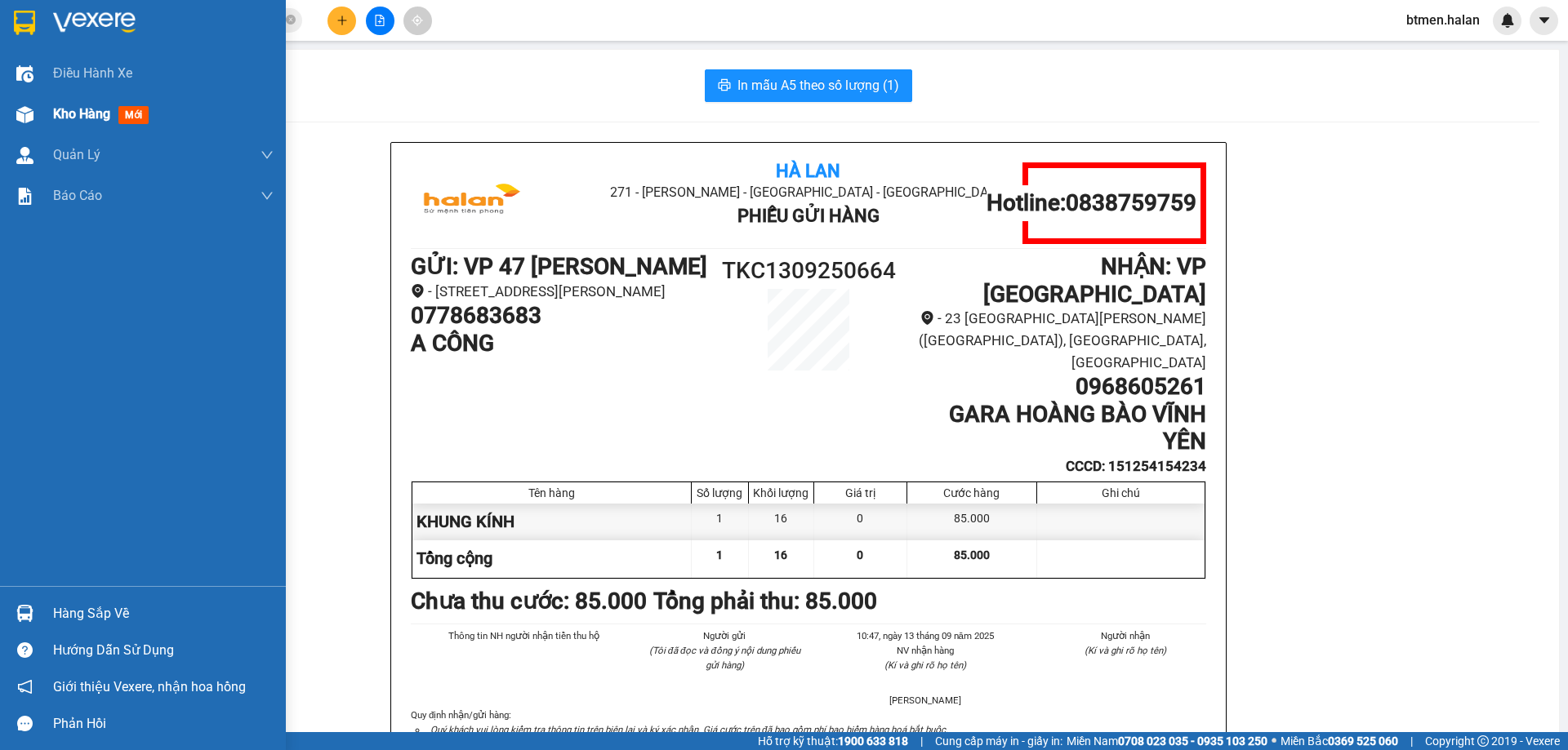
click at [55, 116] on span "Kho hàng" at bounding box center [81, 114] width 57 height 16
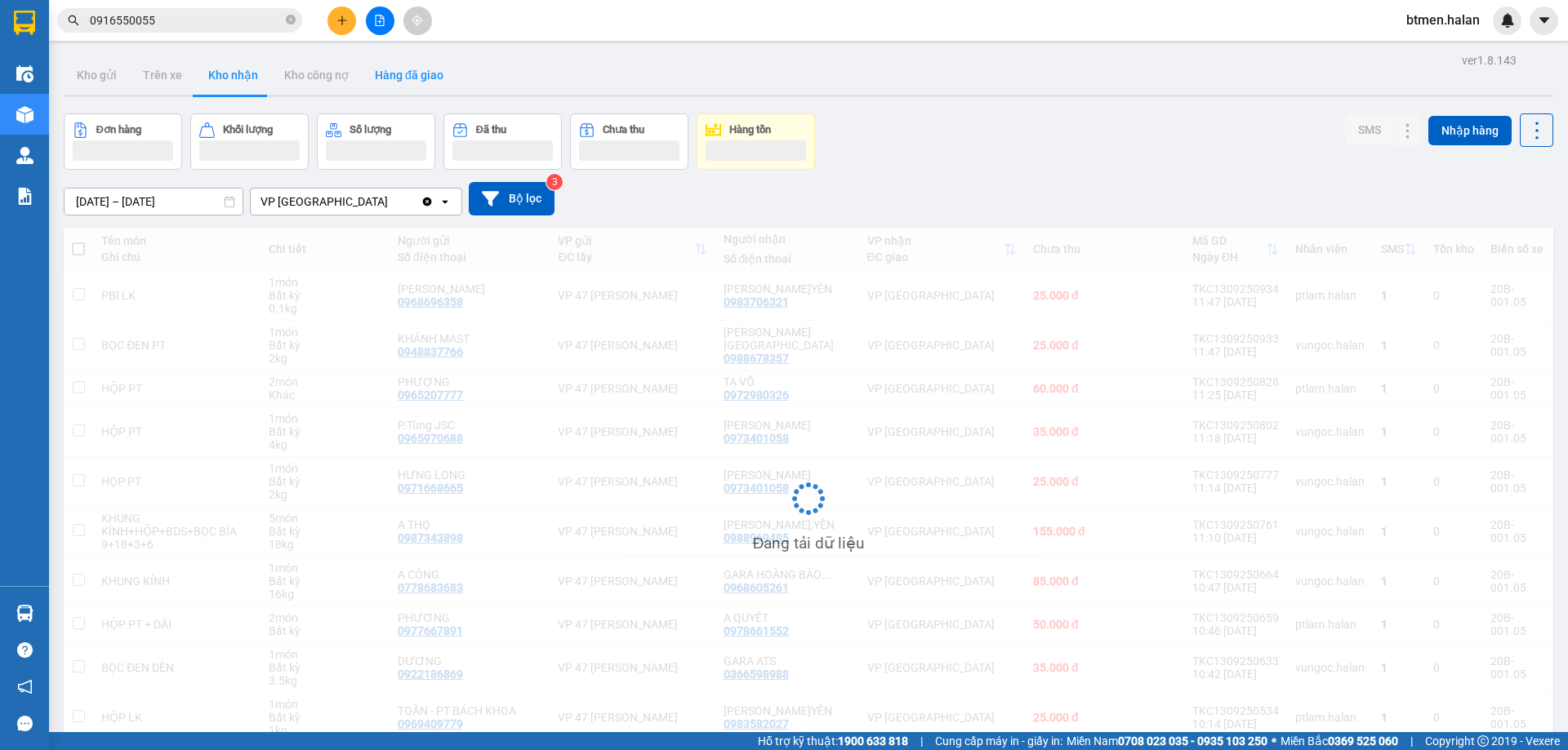
click at [425, 81] on button "Hàng đã giao" at bounding box center [409, 74] width 95 height 39
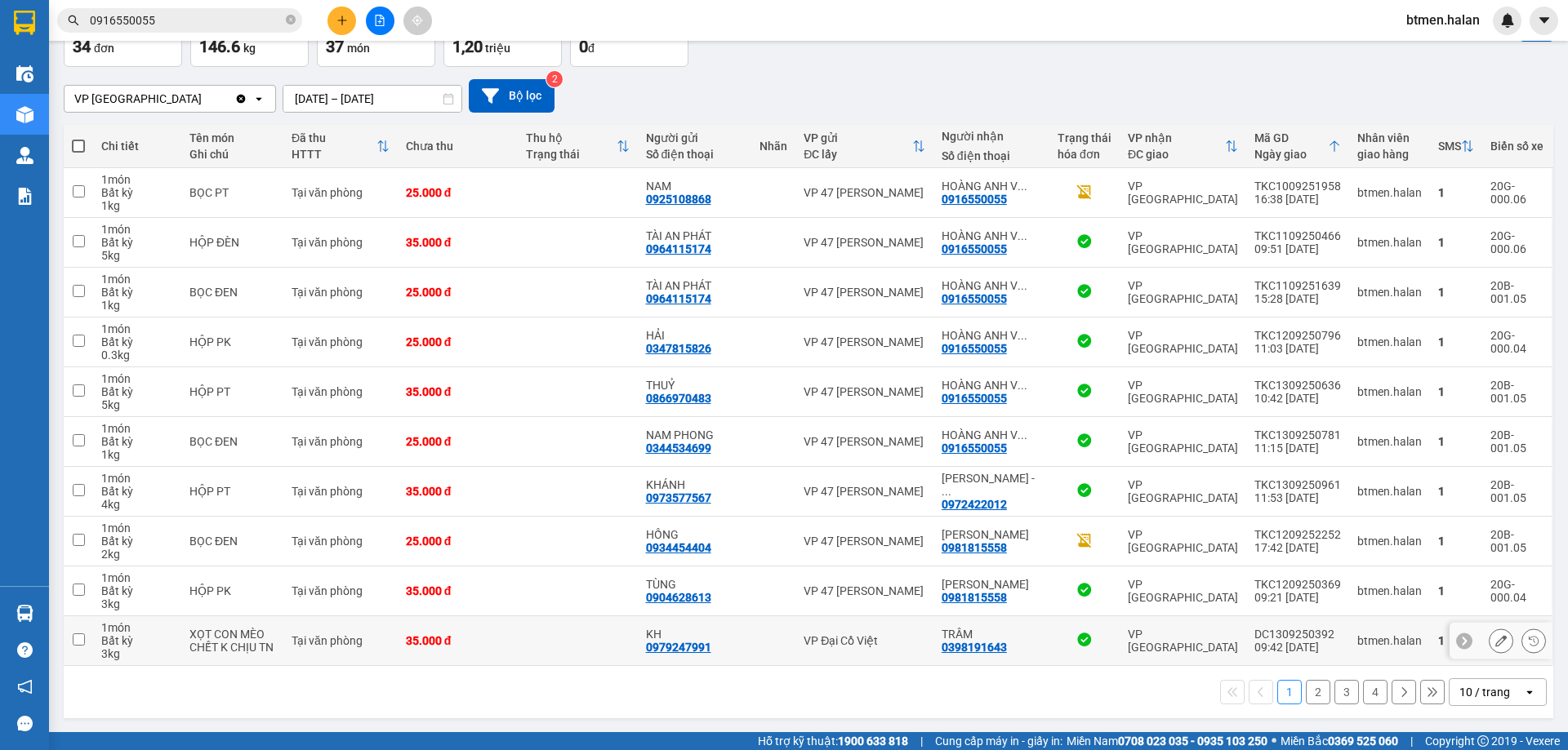
scroll to position [106, 0]
drag, startPoint x: 1540, startPoint y: 193, endPoint x: 1513, endPoint y: 180, distance: 30.0
click at [1551, 193] on td at bounding box center [1552, 192] width 2 height 50
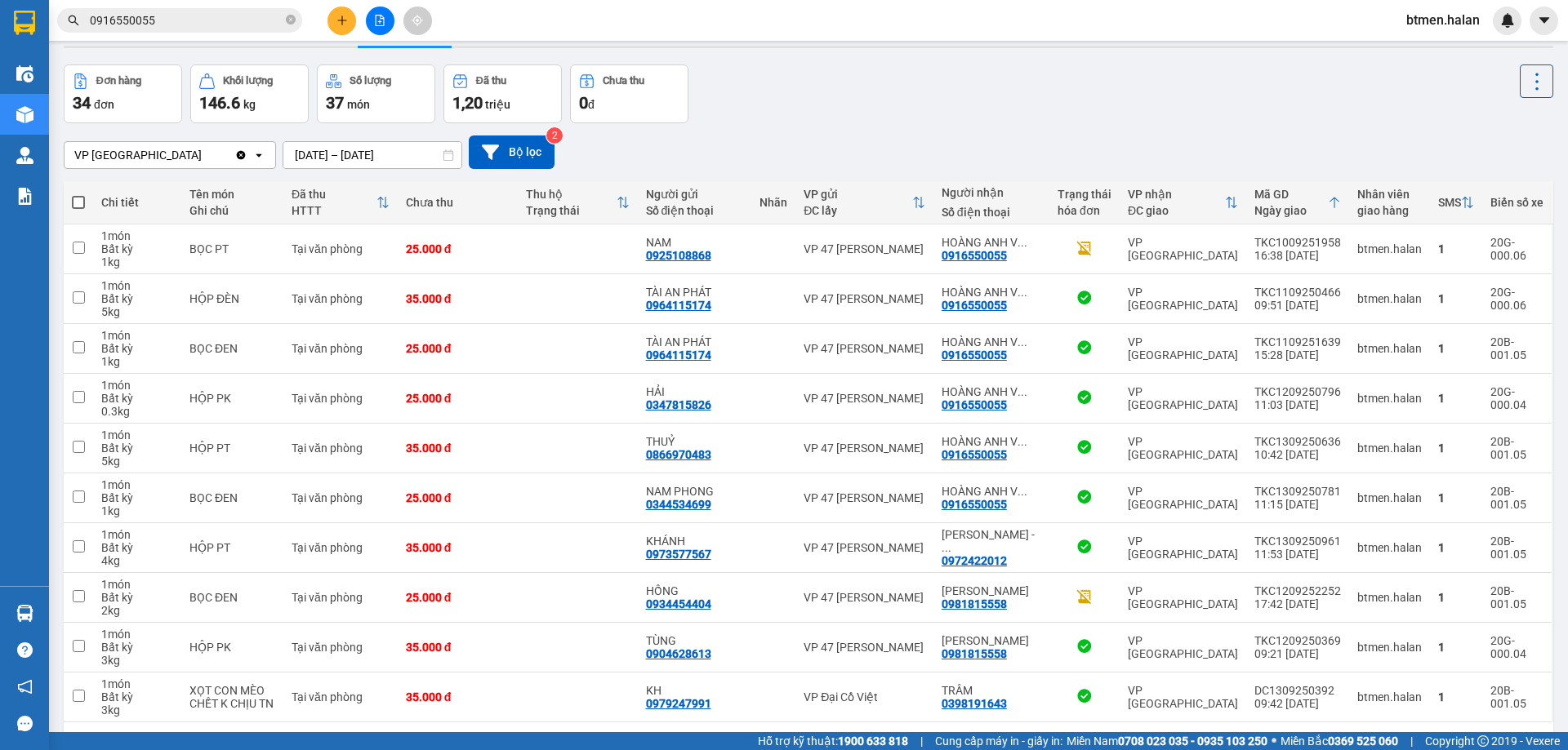
scroll to position [0, 0]
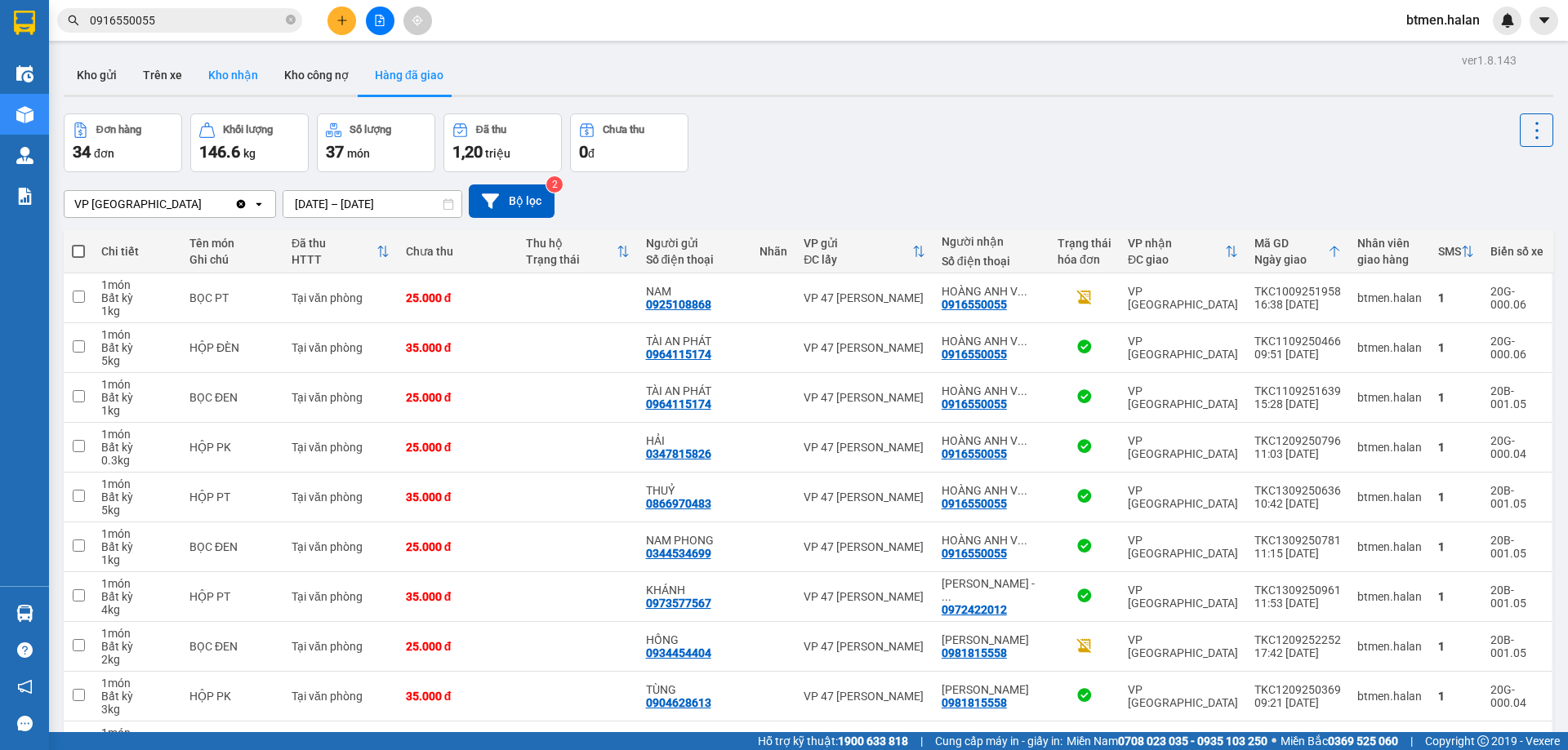
click at [211, 73] on button "Kho nhận" at bounding box center [233, 74] width 76 height 39
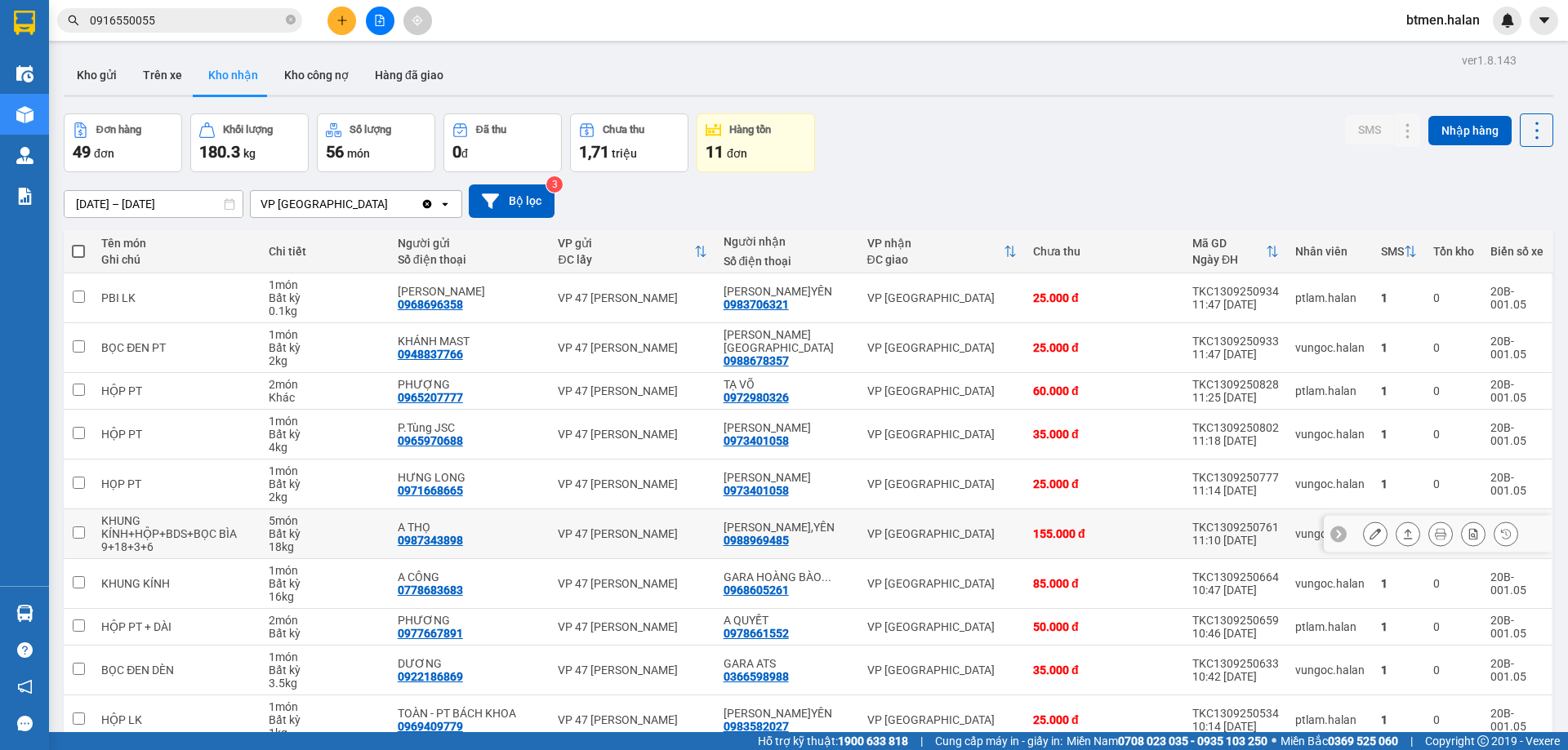
scroll to position [80, 0]
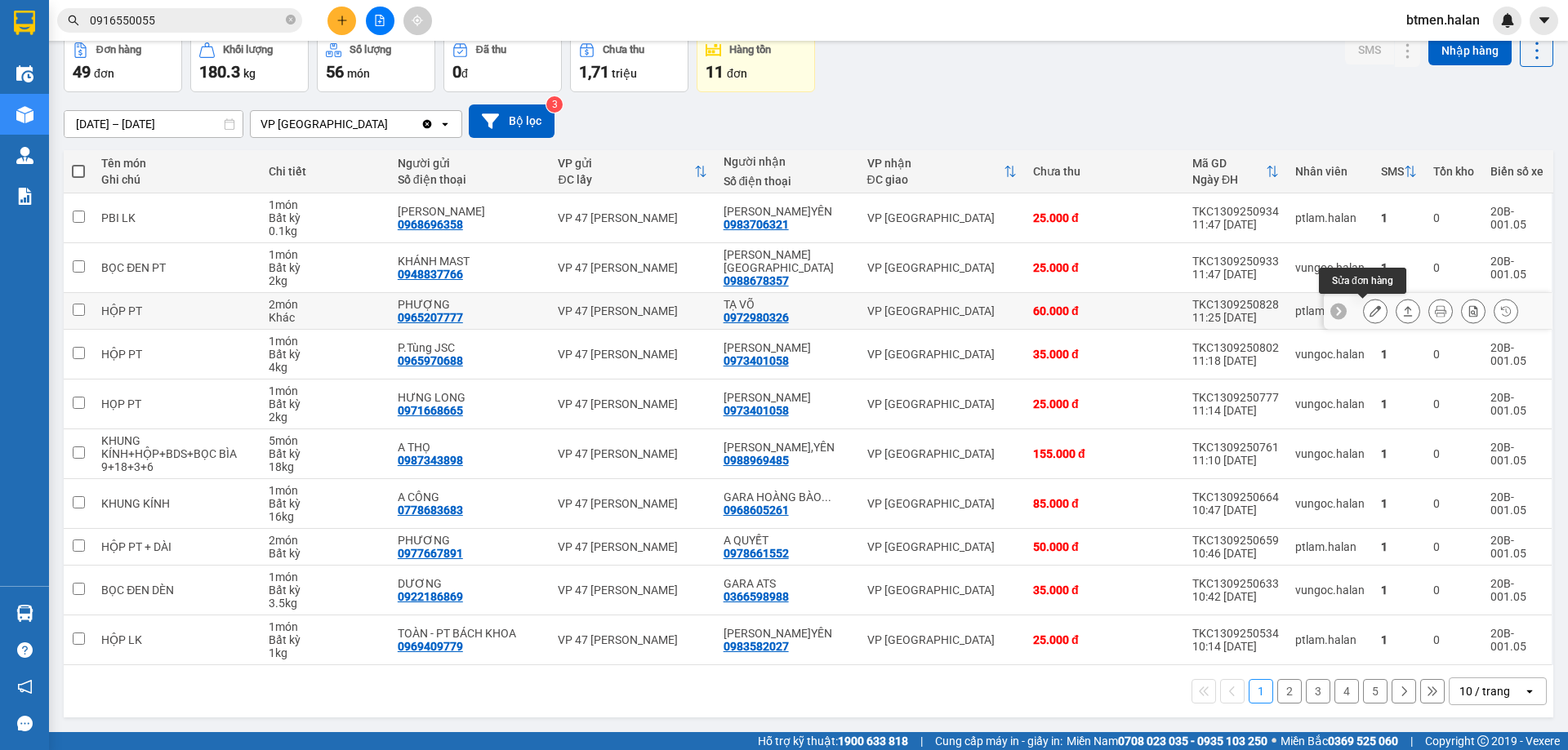
click at [1363, 309] on button at bounding box center [1375, 311] width 23 height 29
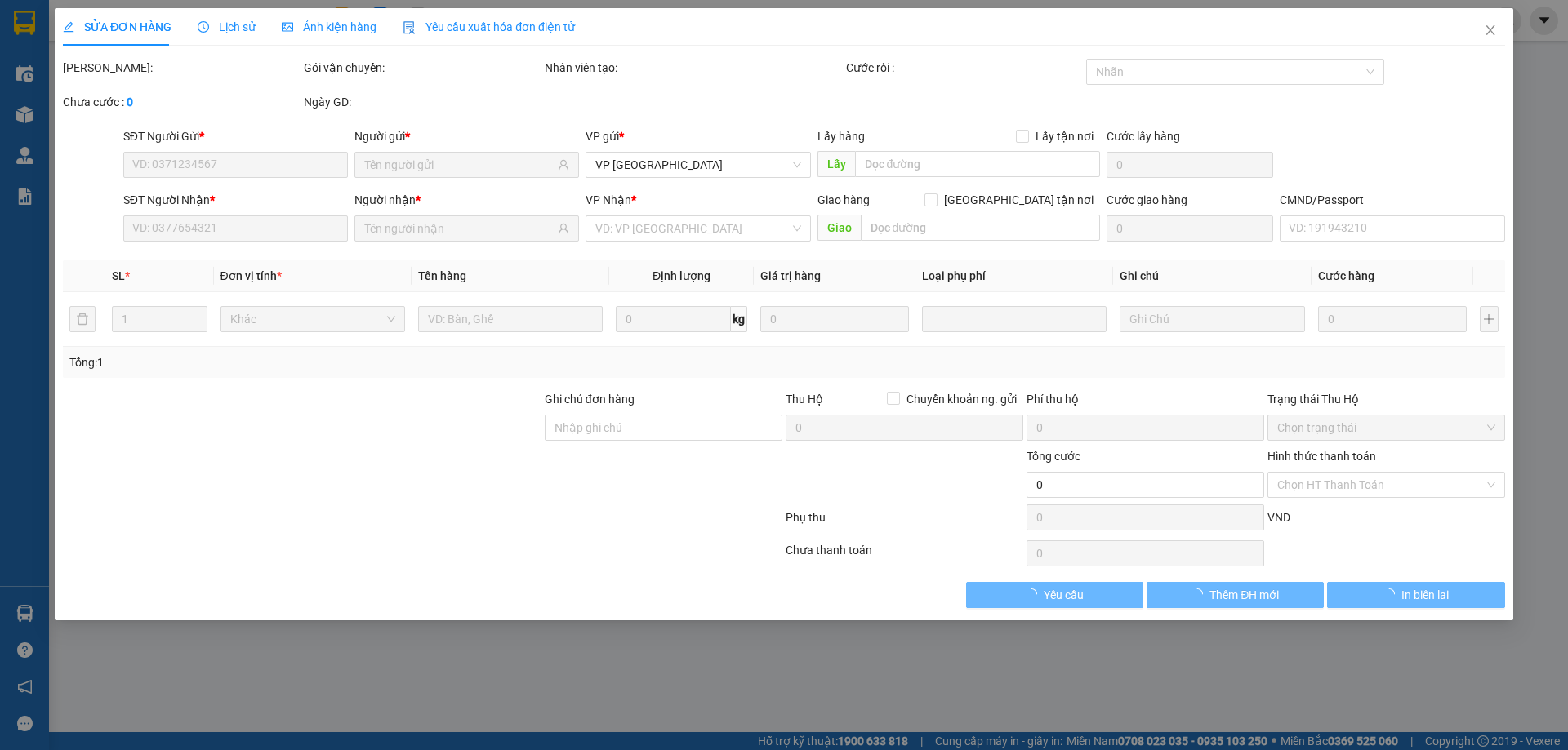
type input "0965207777"
type input "PHƯỢNG"
type input "0972980326"
type input "TẠ VÕ"
type input "60.000"
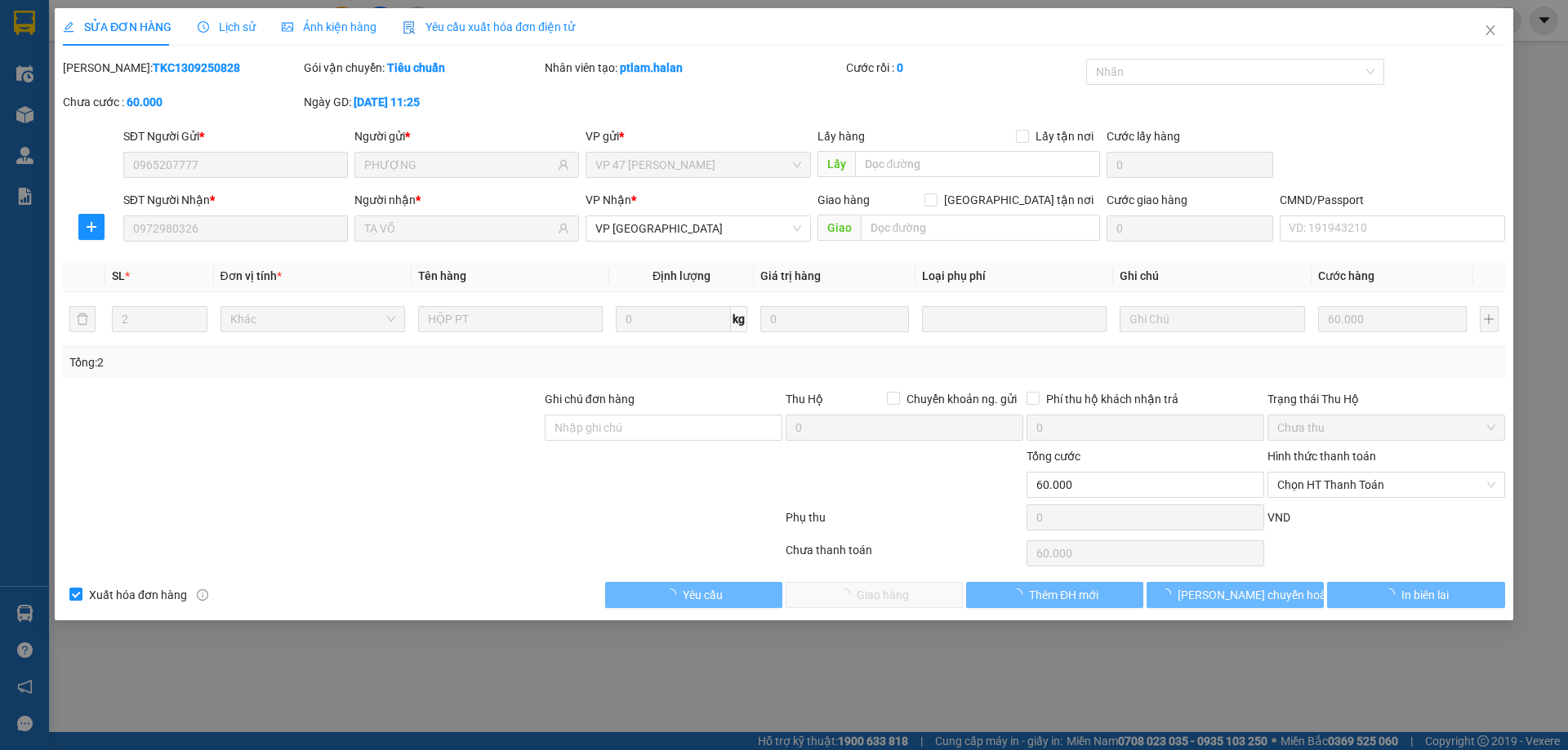
click at [1352, 480] on span "Chọn HT Thanh Toán" at bounding box center [1386, 485] width 218 height 25
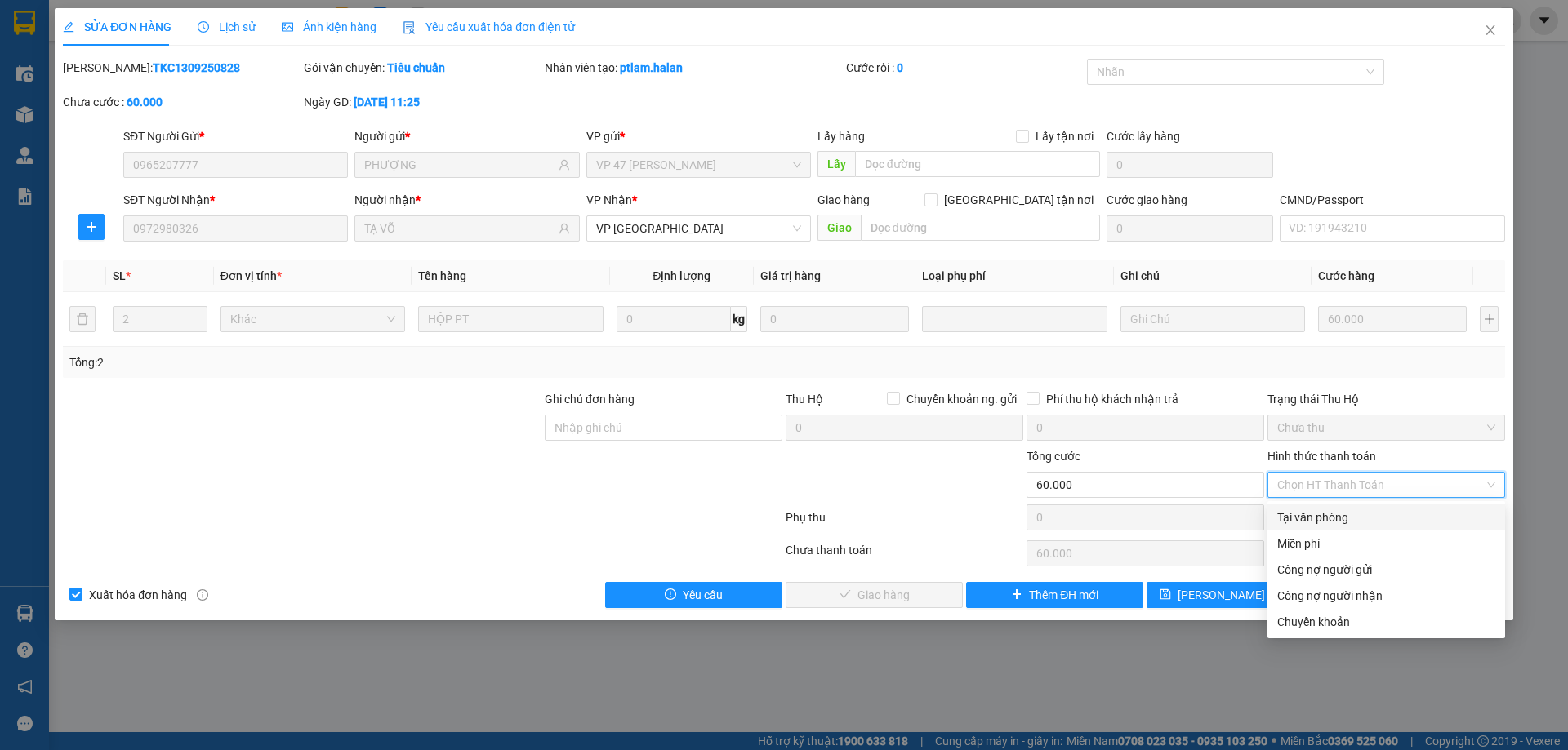
drag, startPoint x: 1314, startPoint y: 511, endPoint x: 988, endPoint y: 606, distance: 339.6
click at [1312, 513] on div "Tại văn phòng" at bounding box center [1386, 517] width 218 height 18
type input "0"
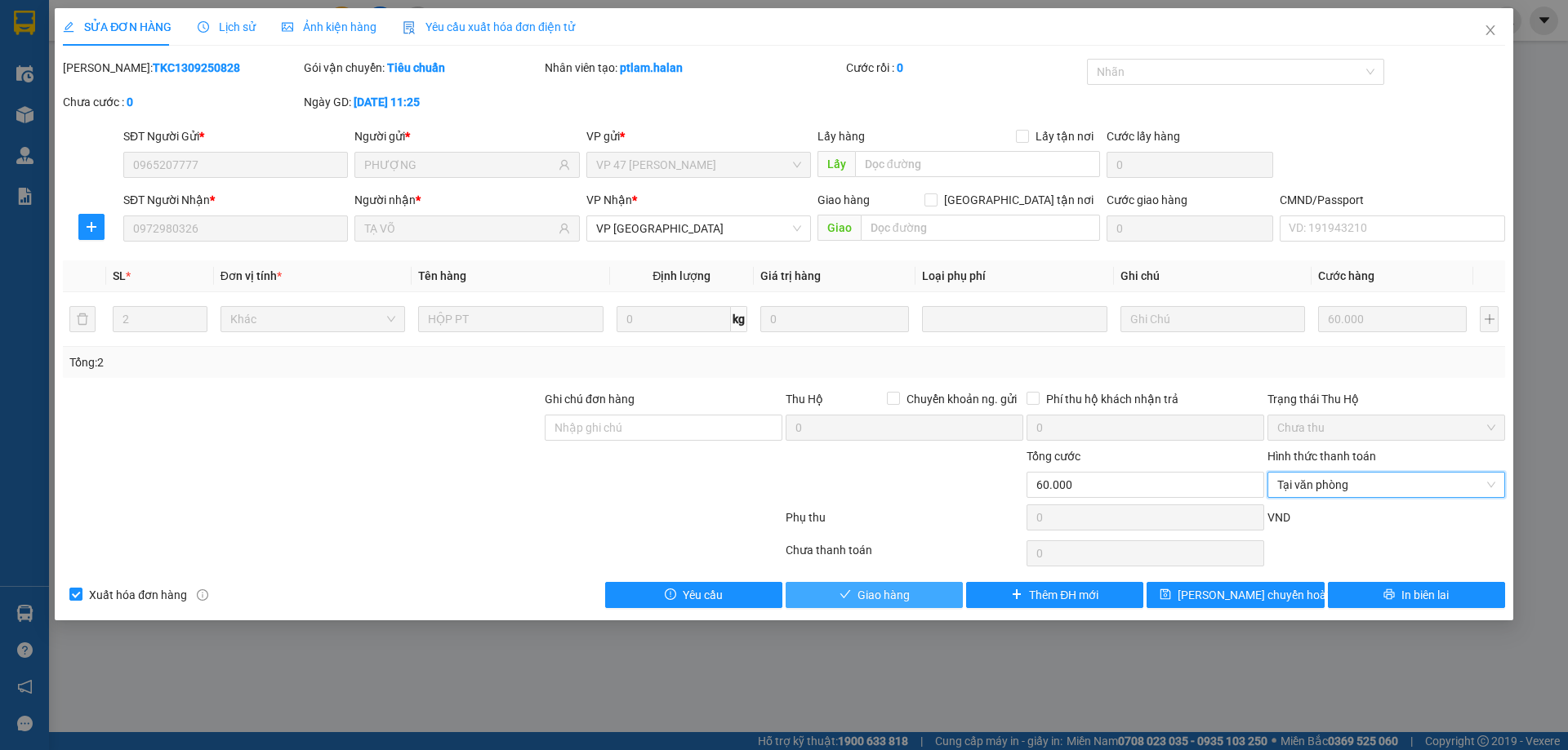
click at [924, 601] on button "Giao hàng" at bounding box center [874, 595] width 177 height 26
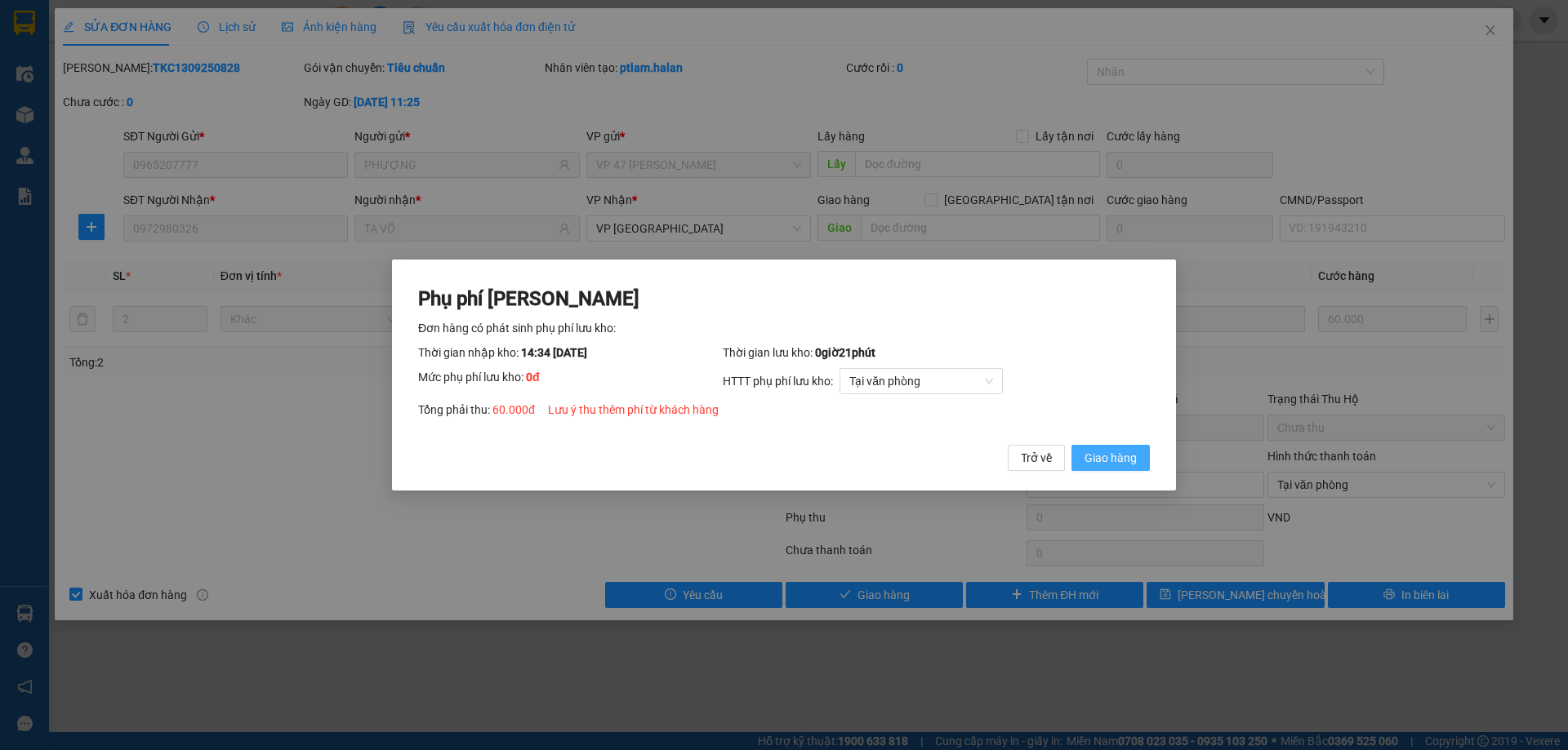
click at [1136, 462] on span "Giao hàng" at bounding box center [1111, 458] width 53 height 18
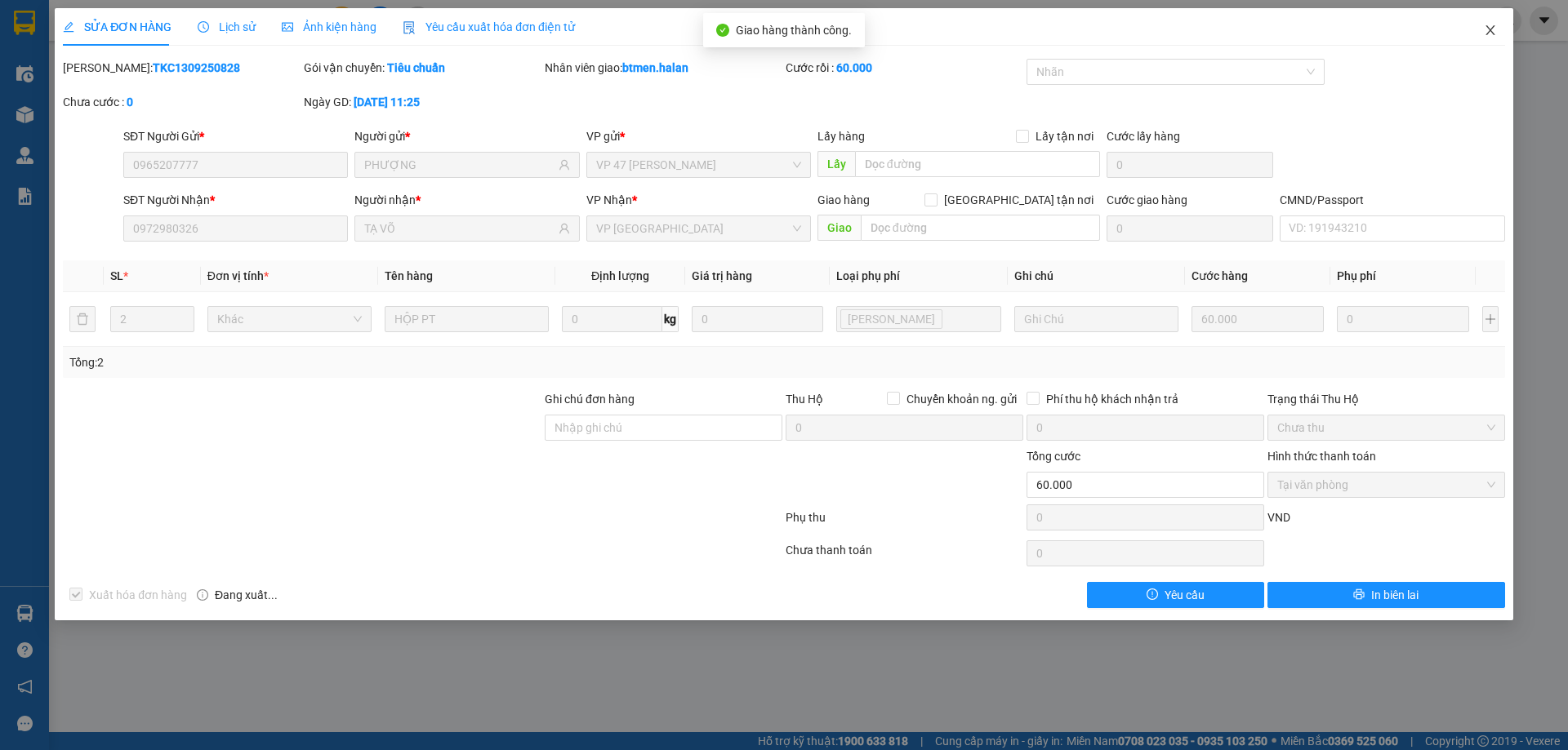
click at [1492, 36] on icon "close" at bounding box center [1490, 30] width 13 height 13
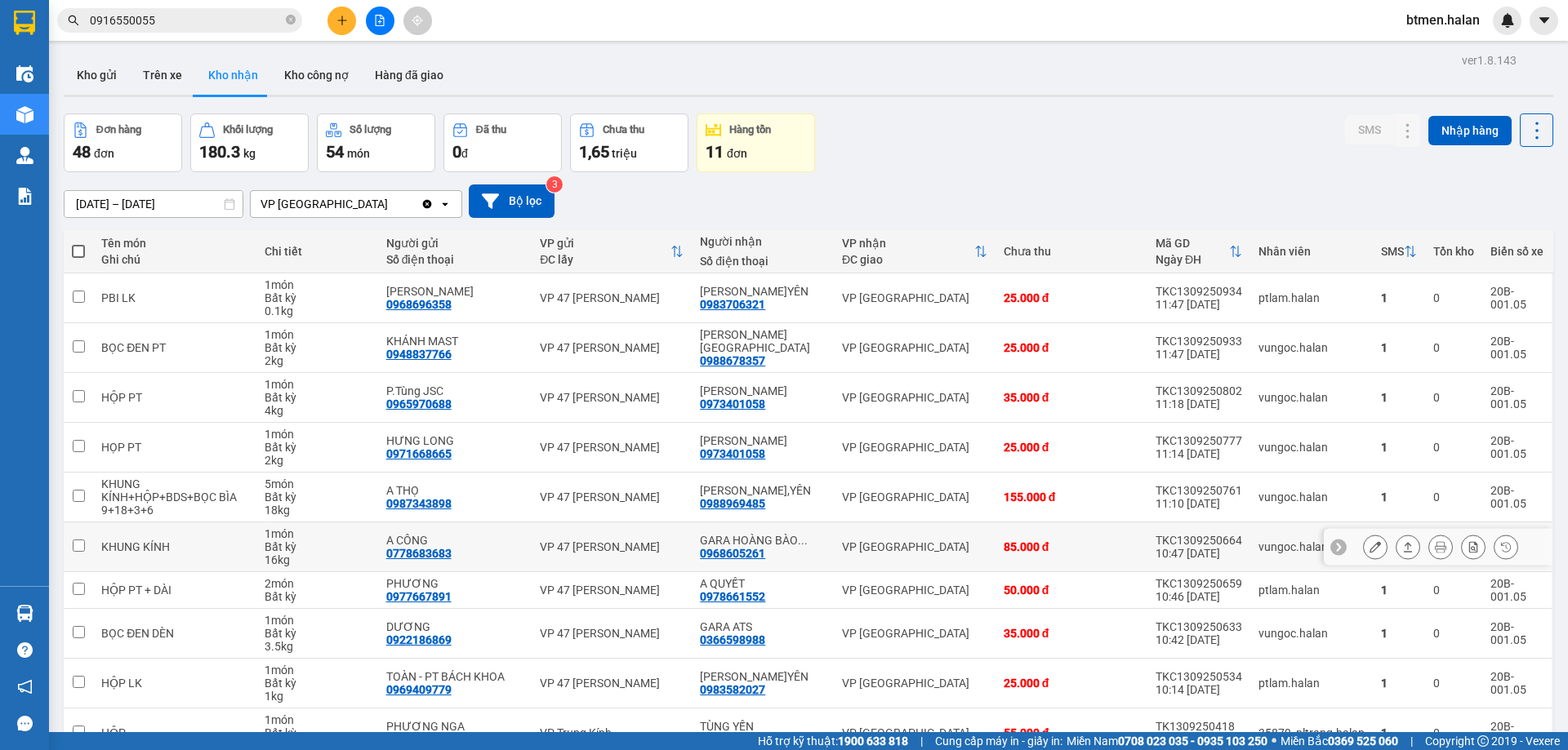
click at [1368, 540] on button at bounding box center [1375, 547] width 23 height 29
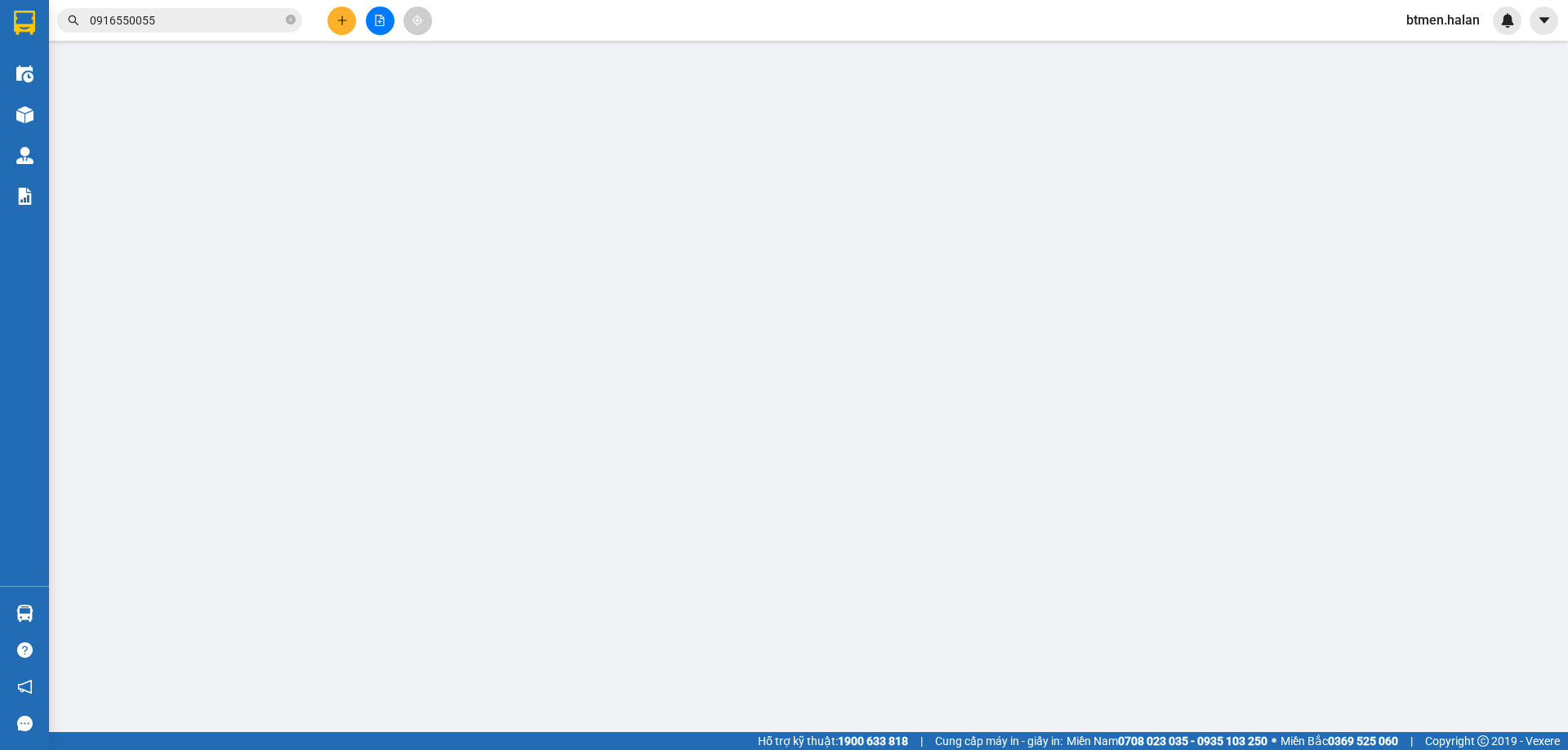
type input "0778683683"
type input "A CÔNG"
type input "0968605261"
type input "GARA HOÀNG BÀO VĨNH YÊN"
type input "151254154234"
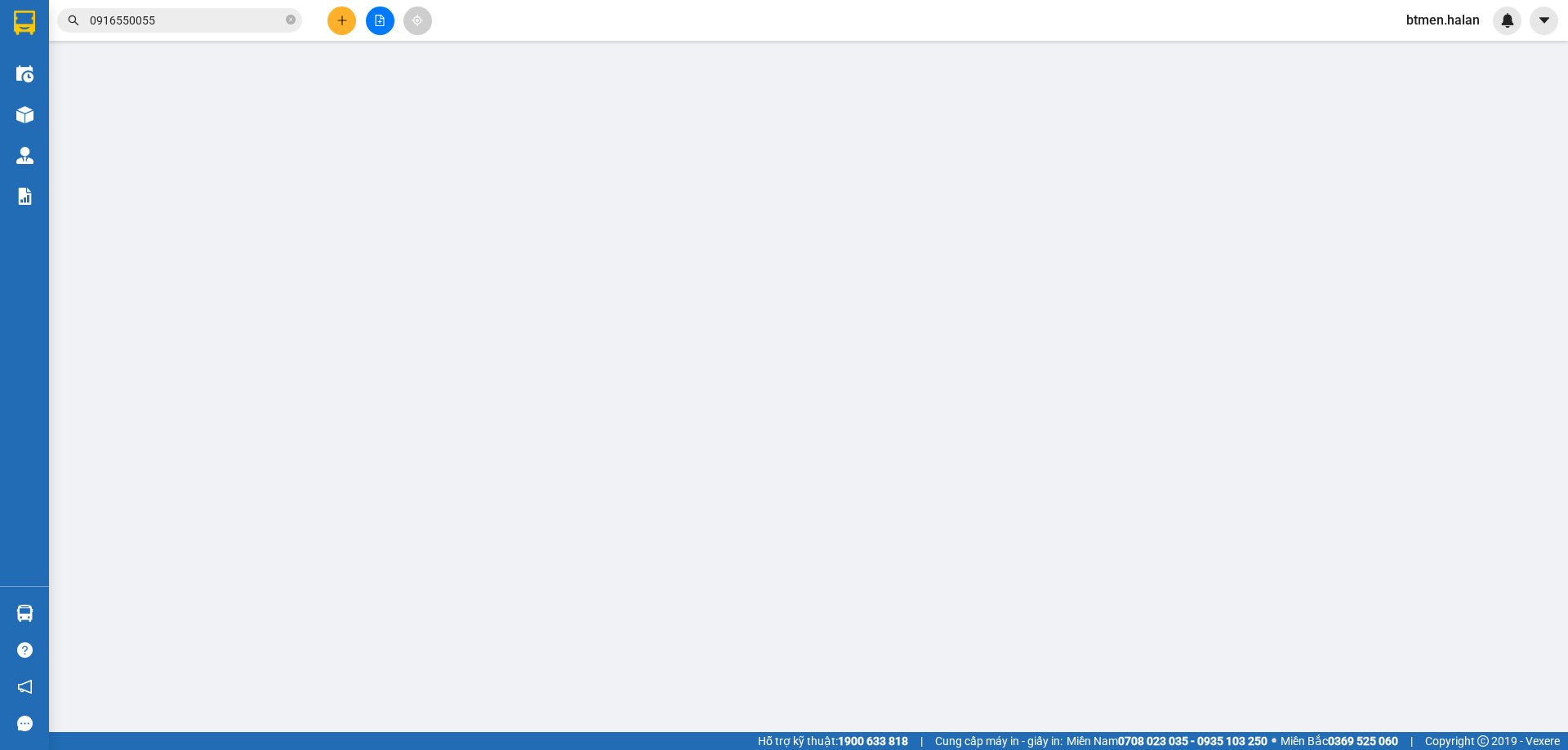
type input "85.000"
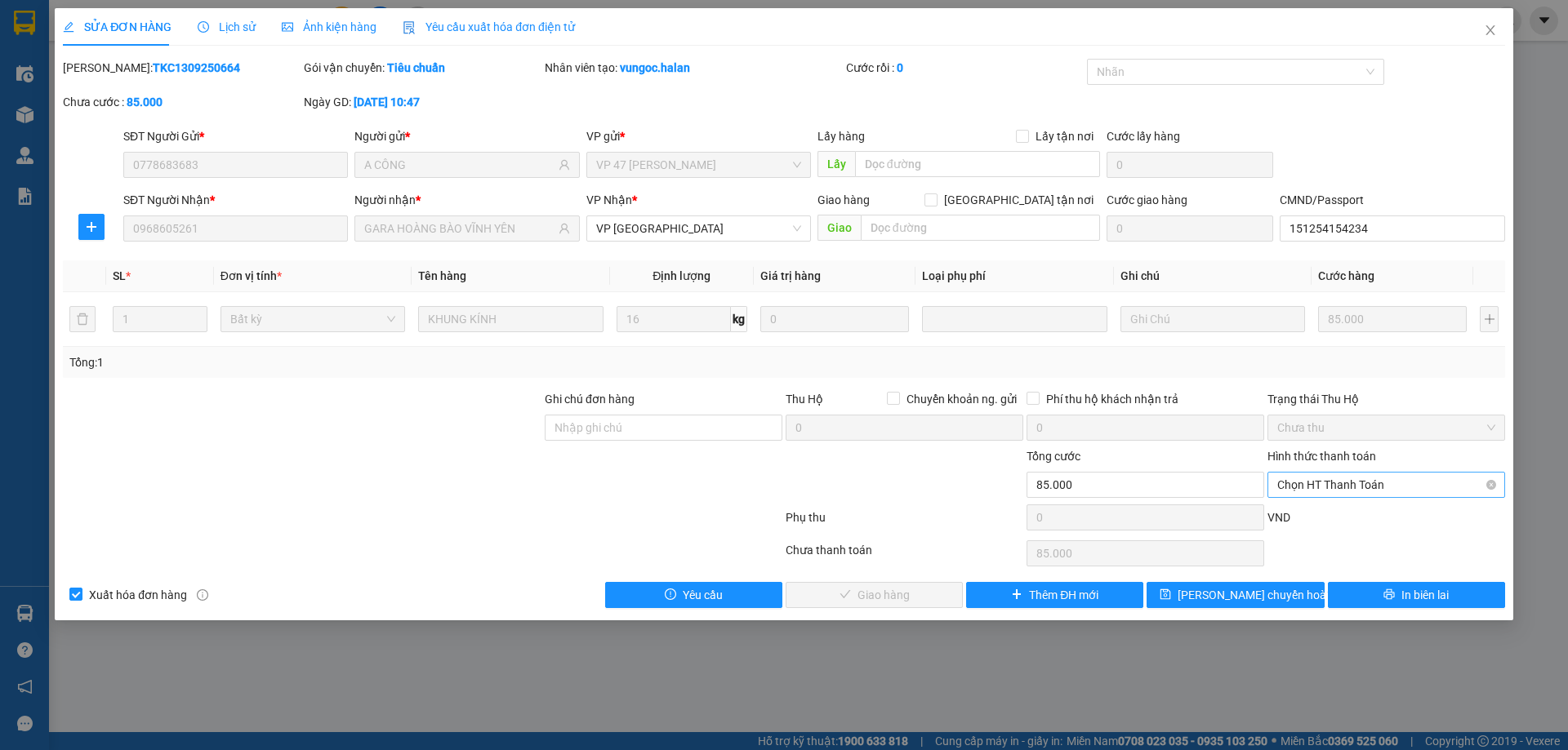
click at [1361, 484] on span "Chọn HT Thanh Toán" at bounding box center [1386, 485] width 218 height 25
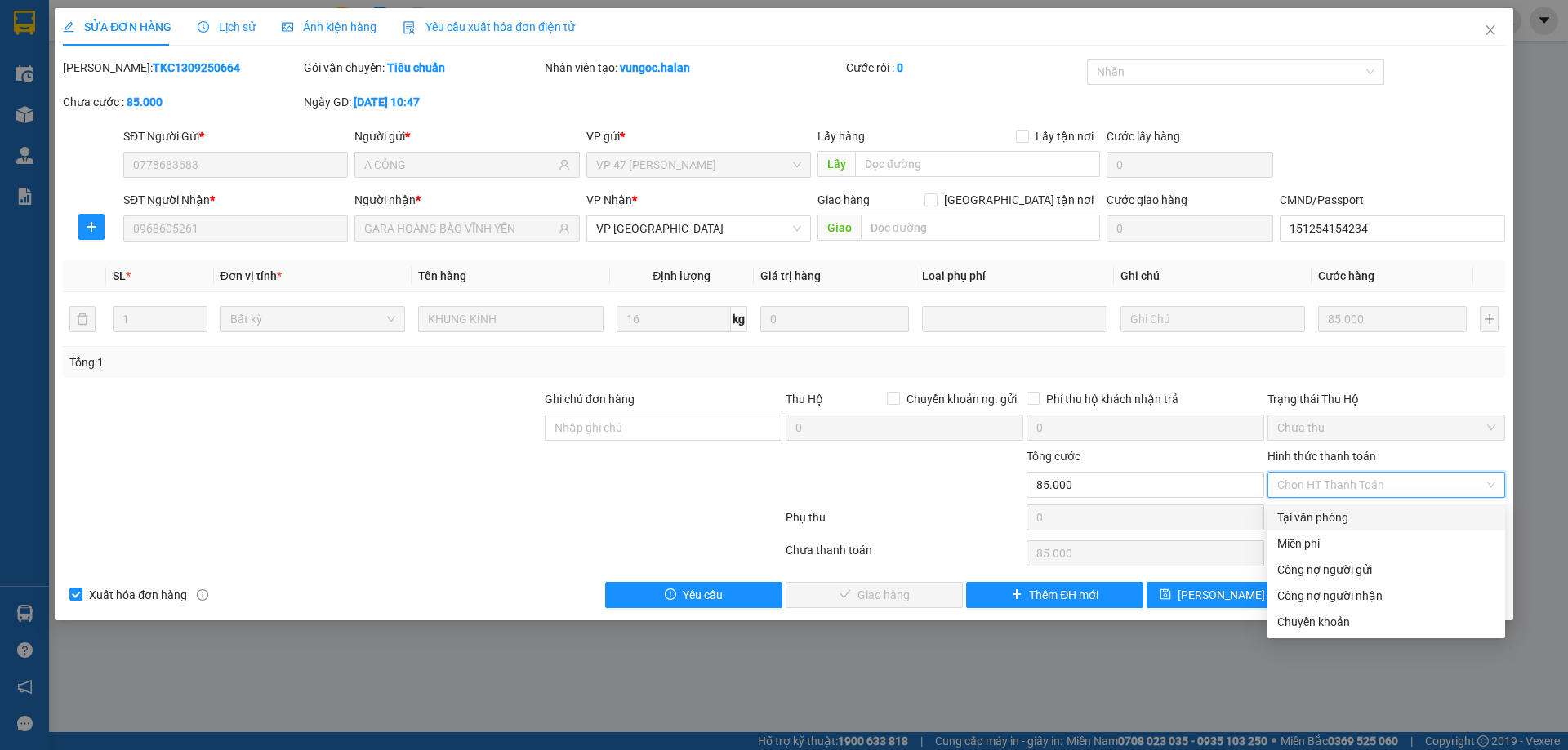
drag, startPoint x: 1309, startPoint y: 516, endPoint x: 1264, endPoint y: 531, distance: 47.4
click at [1307, 517] on div "Tại văn phòng" at bounding box center [1386, 517] width 218 height 18
type input "0"
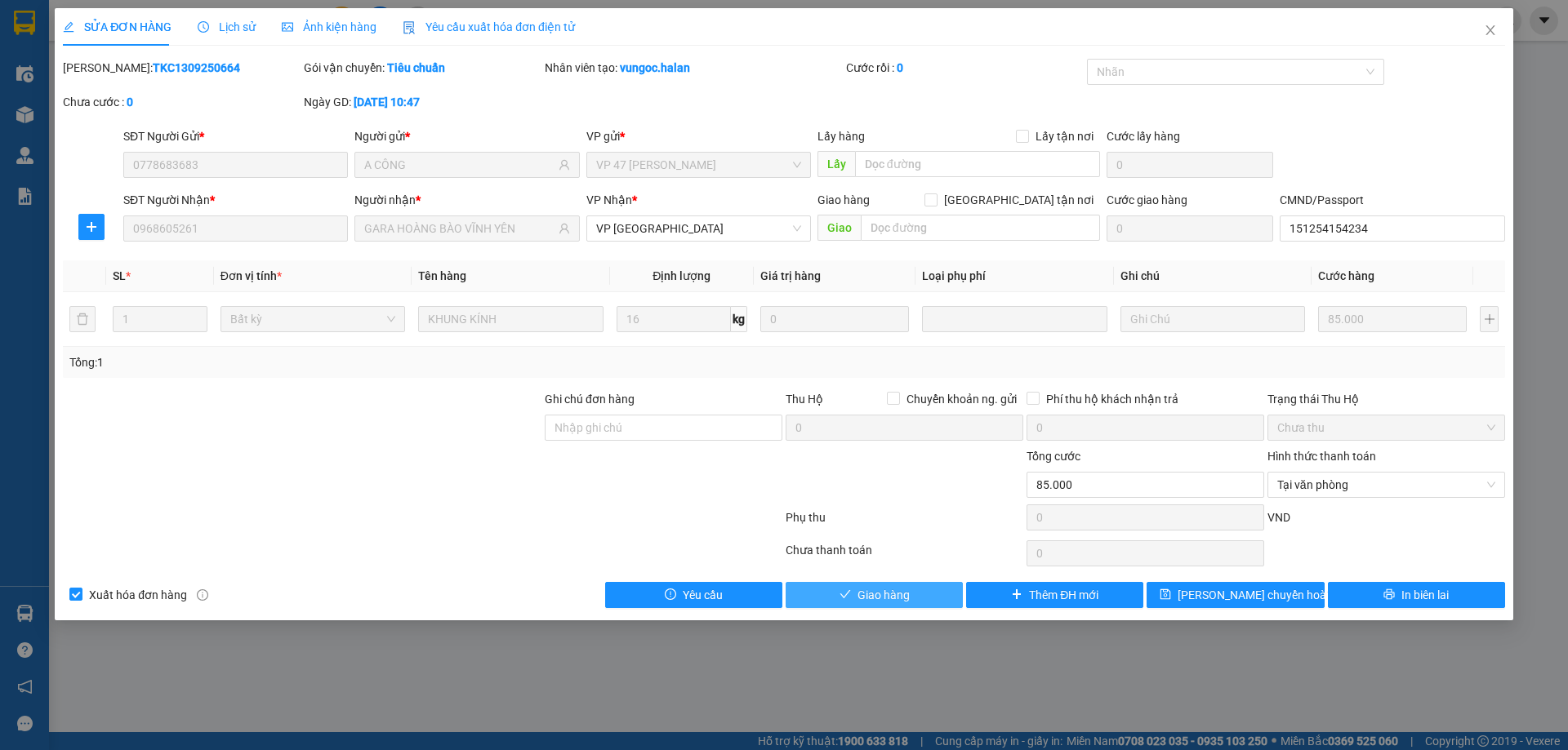
click at [889, 587] on span "Giao hàng" at bounding box center [883, 595] width 53 height 18
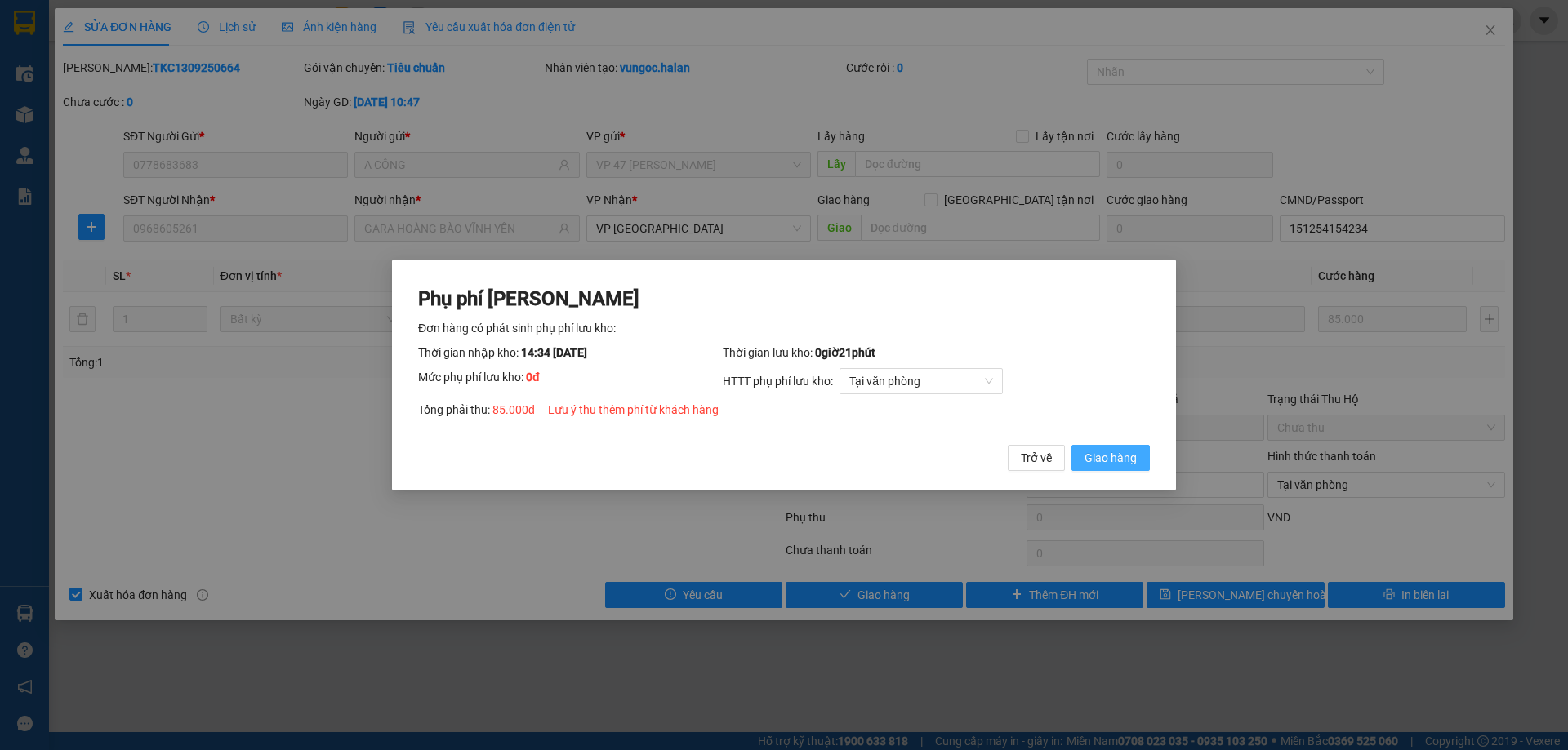
click at [1108, 459] on span "Giao hàng" at bounding box center [1111, 458] width 53 height 18
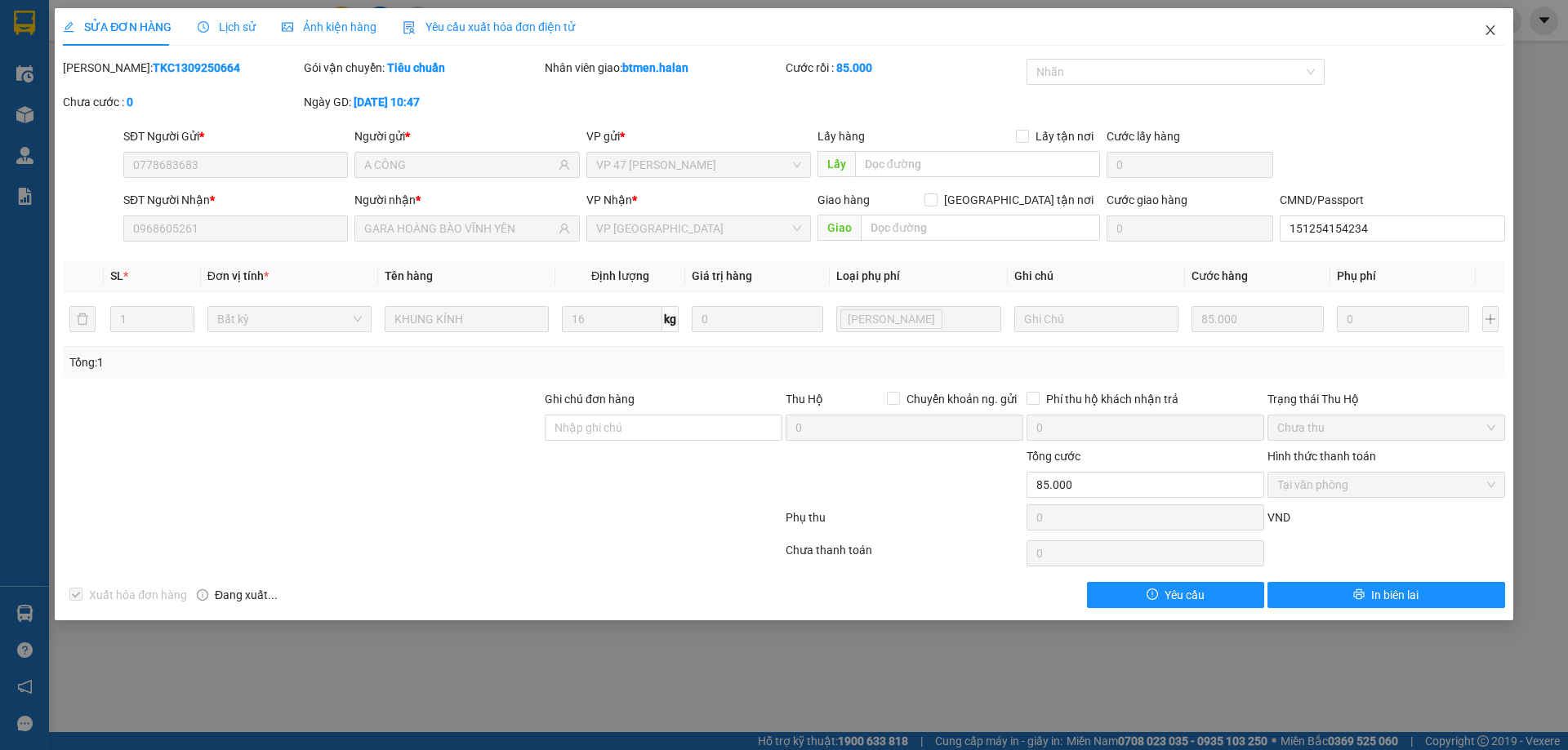
click at [1494, 31] on icon "close" at bounding box center [1490, 30] width 13 height 13
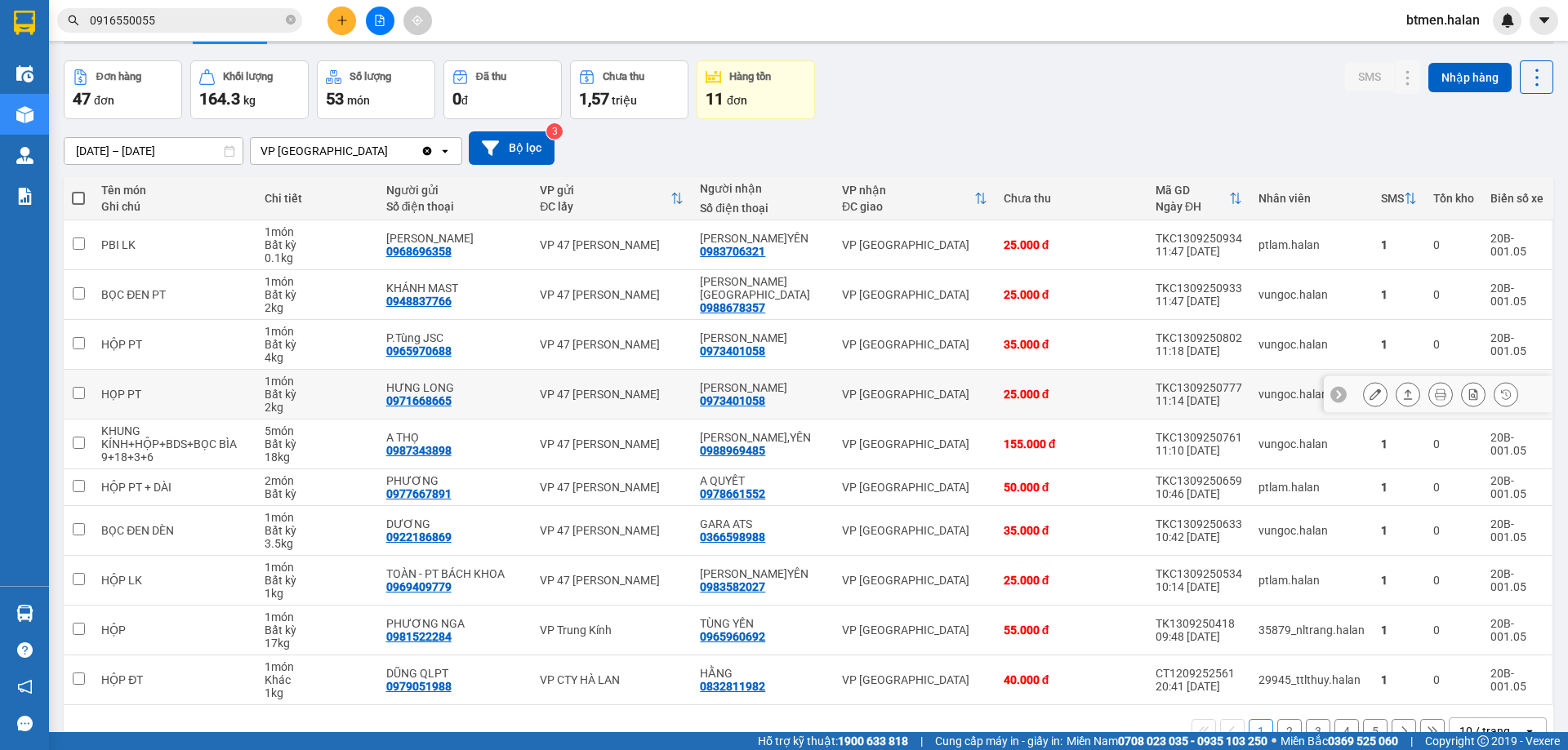
scroll to position [81, 0]
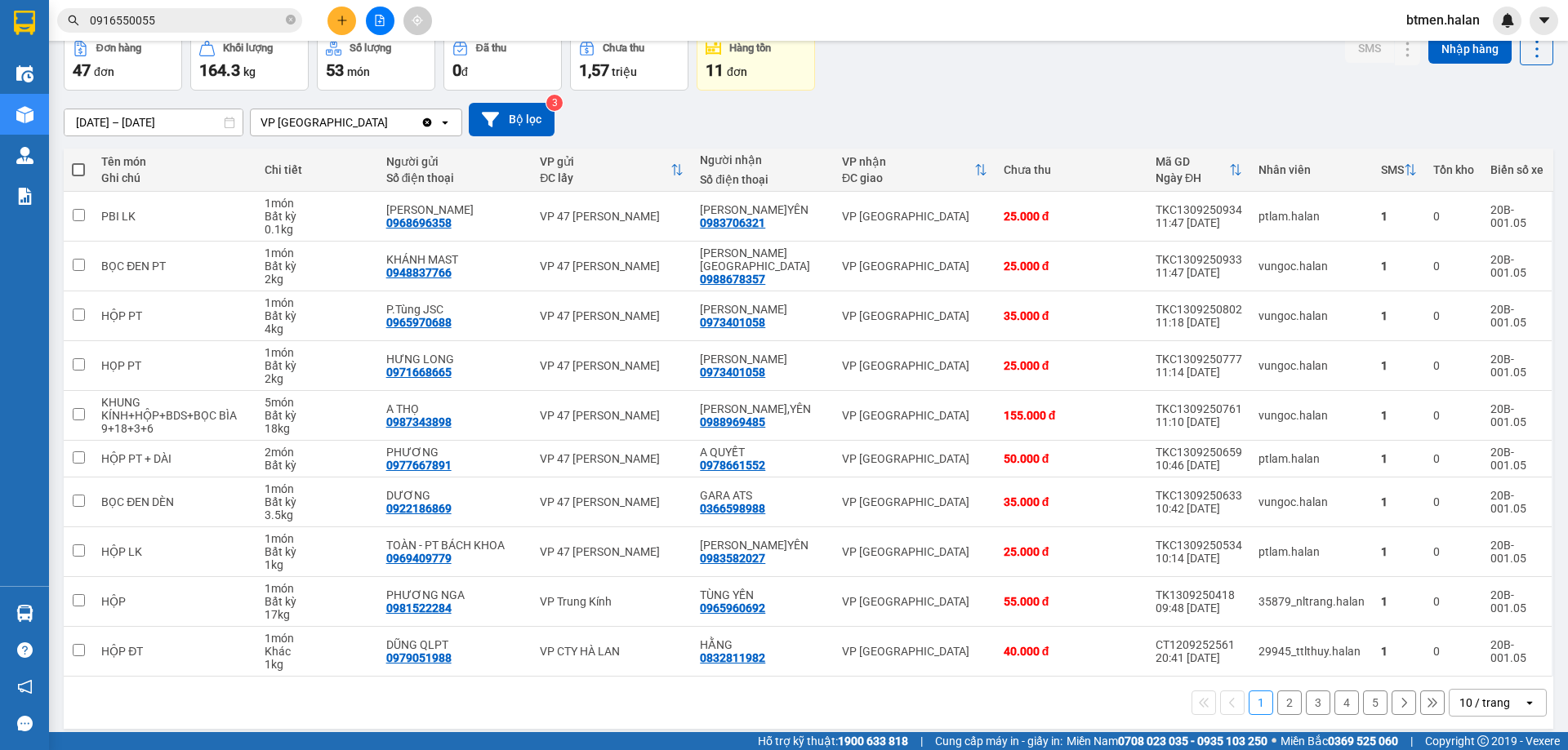
click at [1277, 702] on button "2" at bounding box center [1290, 703] width 25 height 25
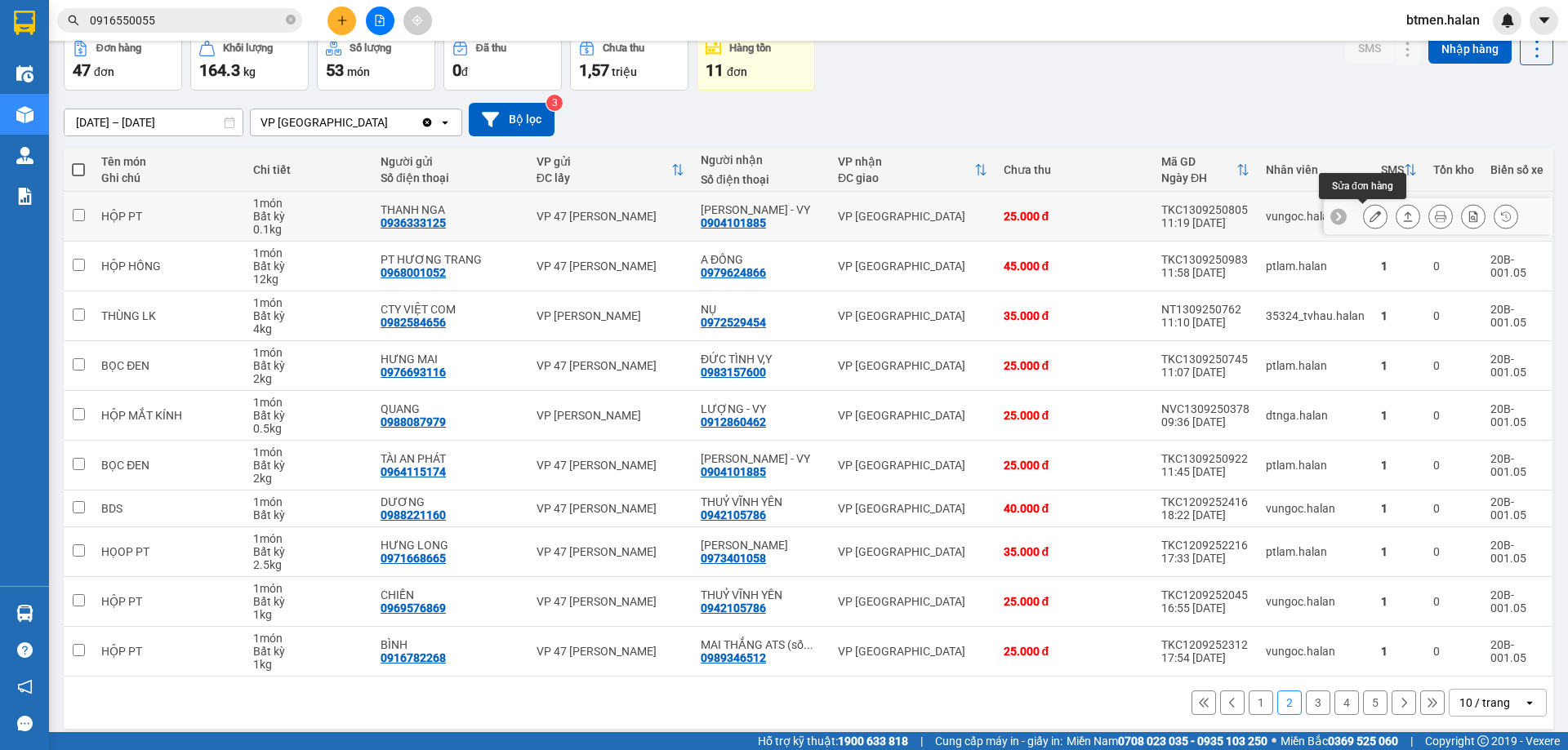
click at [1369, 214] on icon at bounding box center [1375, 216] width 11 height 11
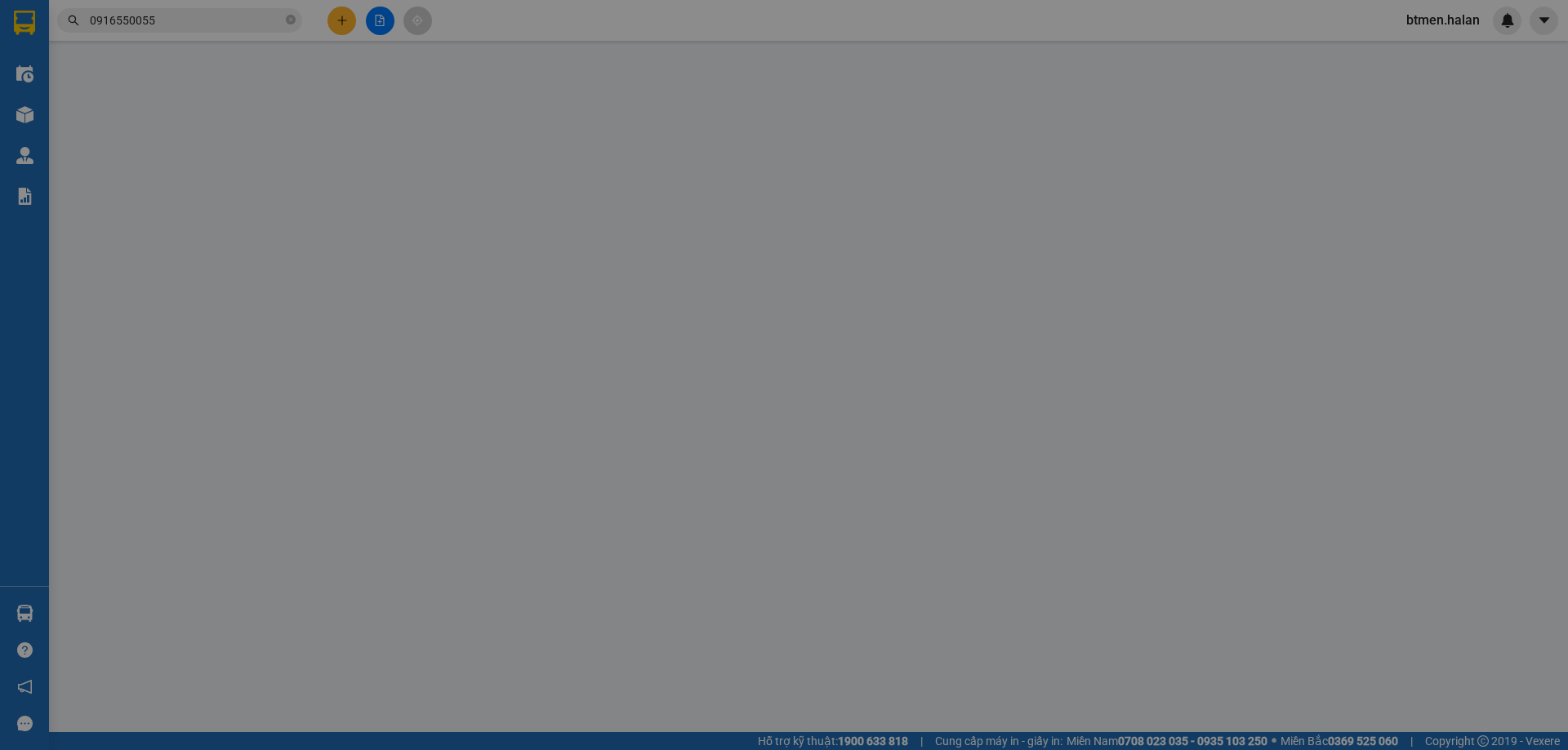
type input "0936333125"
type input "THANH NGA"
type input "0904101885"
type input "[PERSON_NAME] - VY"
type input "25.000"
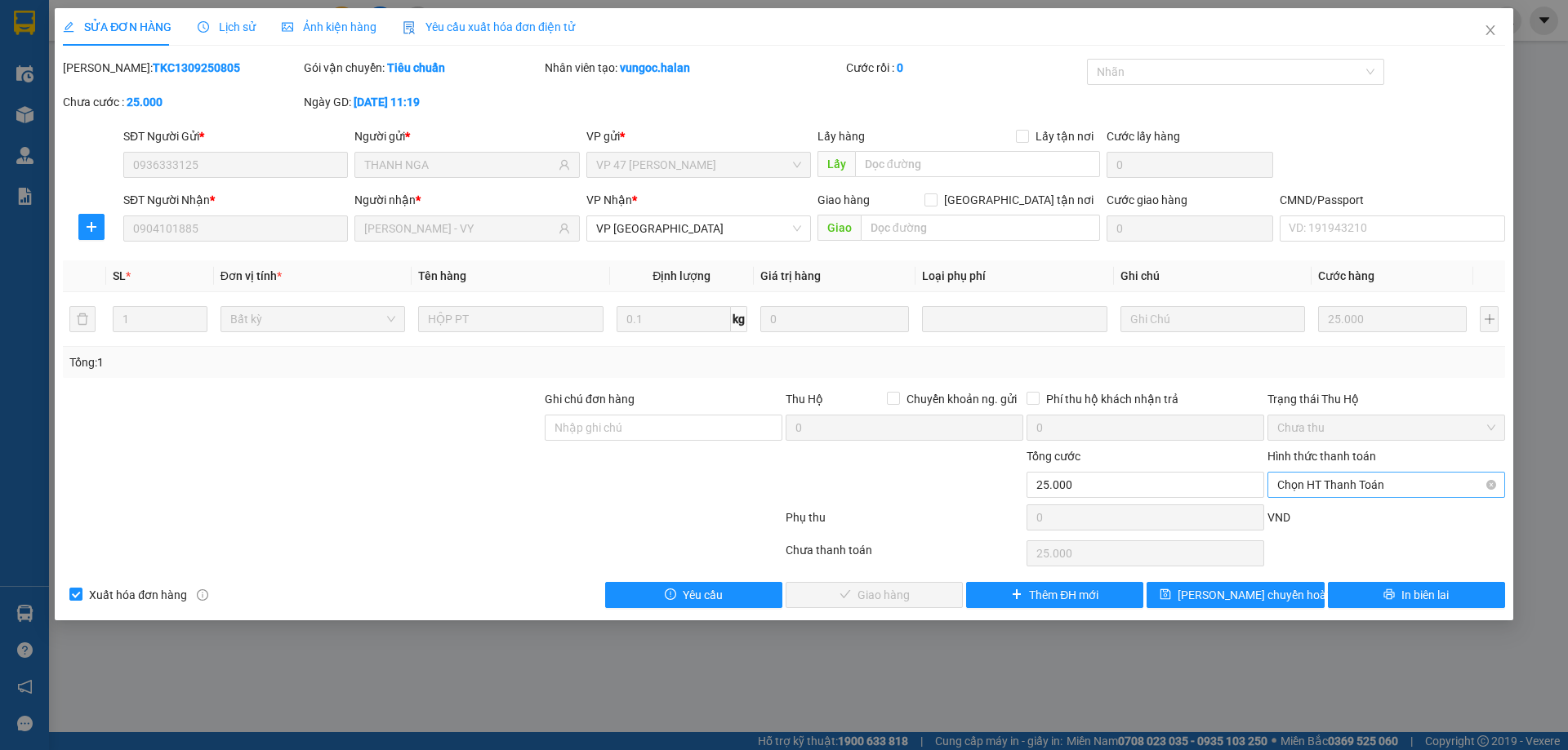
drag, startPoint x: 1319, startPoint y: 487, endPoint x: 1289, endPoint y: 510, distance: 37.8
click at [1319, 487] on span "Chọn HT Thanh Toán" at bounding box center [1386, 485] width 218 height 25
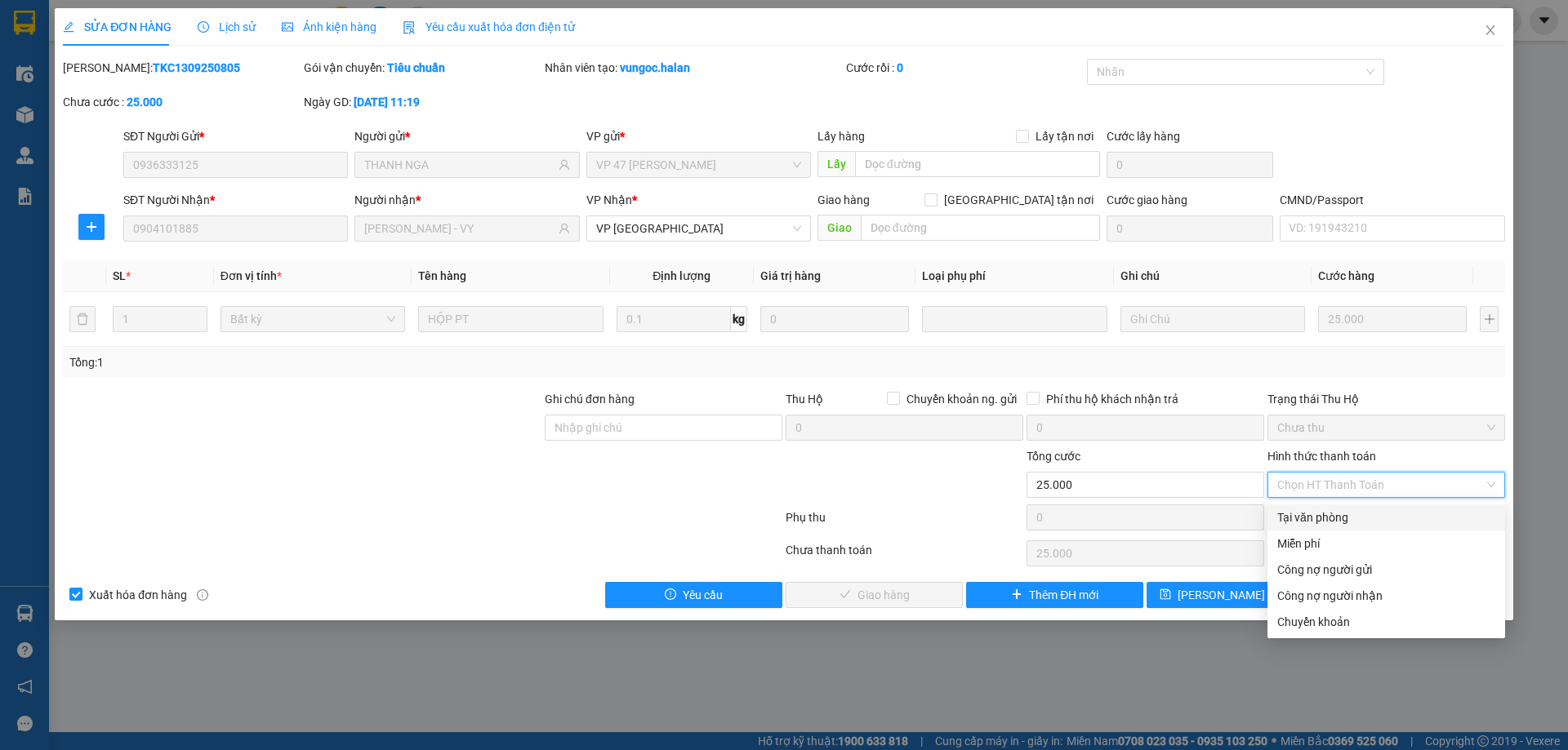
click at [1287, 515] on div "Tại văn phòng" at bounding box center [1386, 517] width 218 height 18
type input "0"
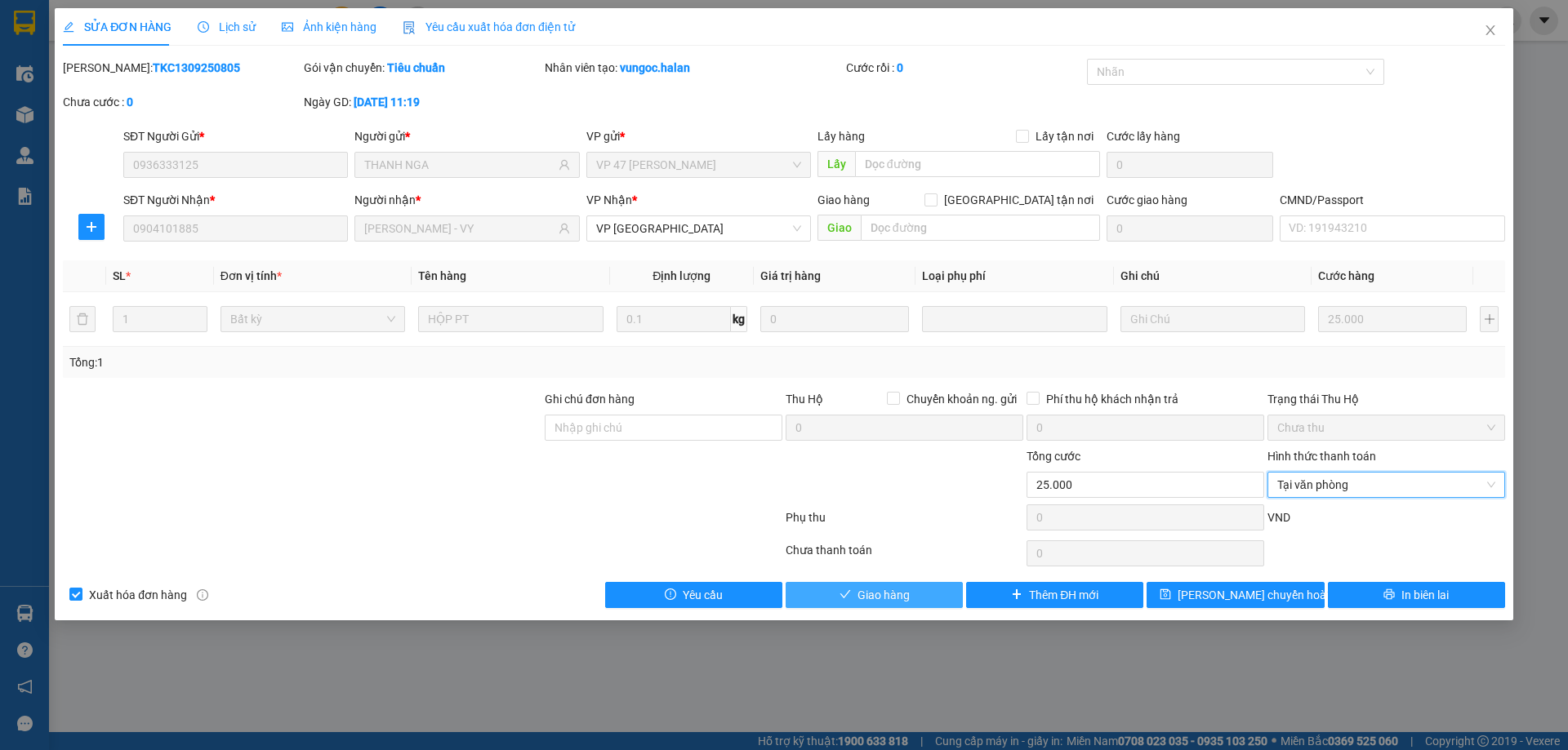
drag, startPoint x: 882, startPoint y: 597, endPoint x: 991, endPoint y: 557, distance: 116.1
click at [882, 597] on span "Giao hàng" at bounding box center [883, 595] width 53 height 18
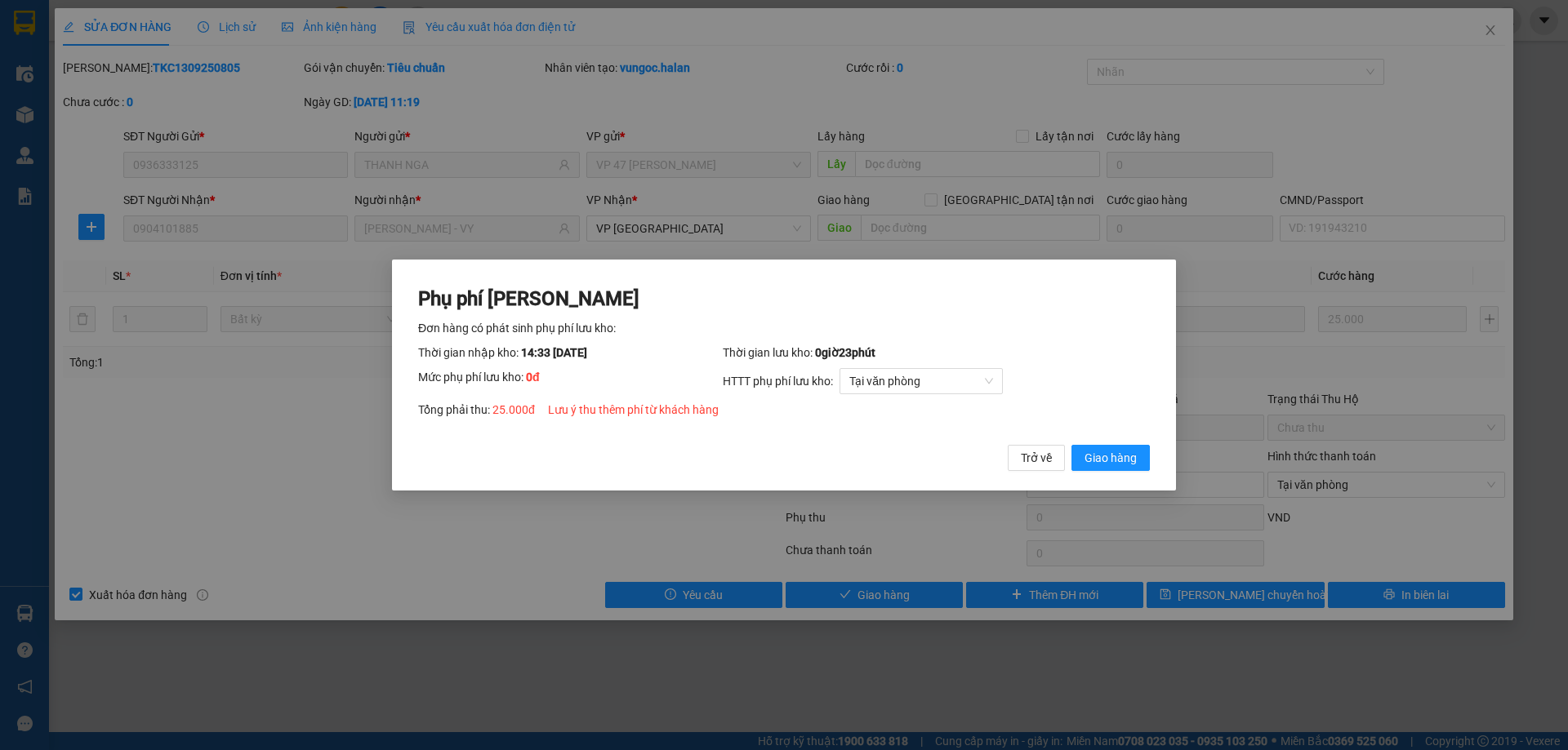
drag, startPoint x: 1106, startPoint y: 452, endPoint x: 1562, endPoint y: 4, distance: 639.2
click at [1108, 451] on span "Giao hàng" at bounding box center [1111, 458] width 53 height 18
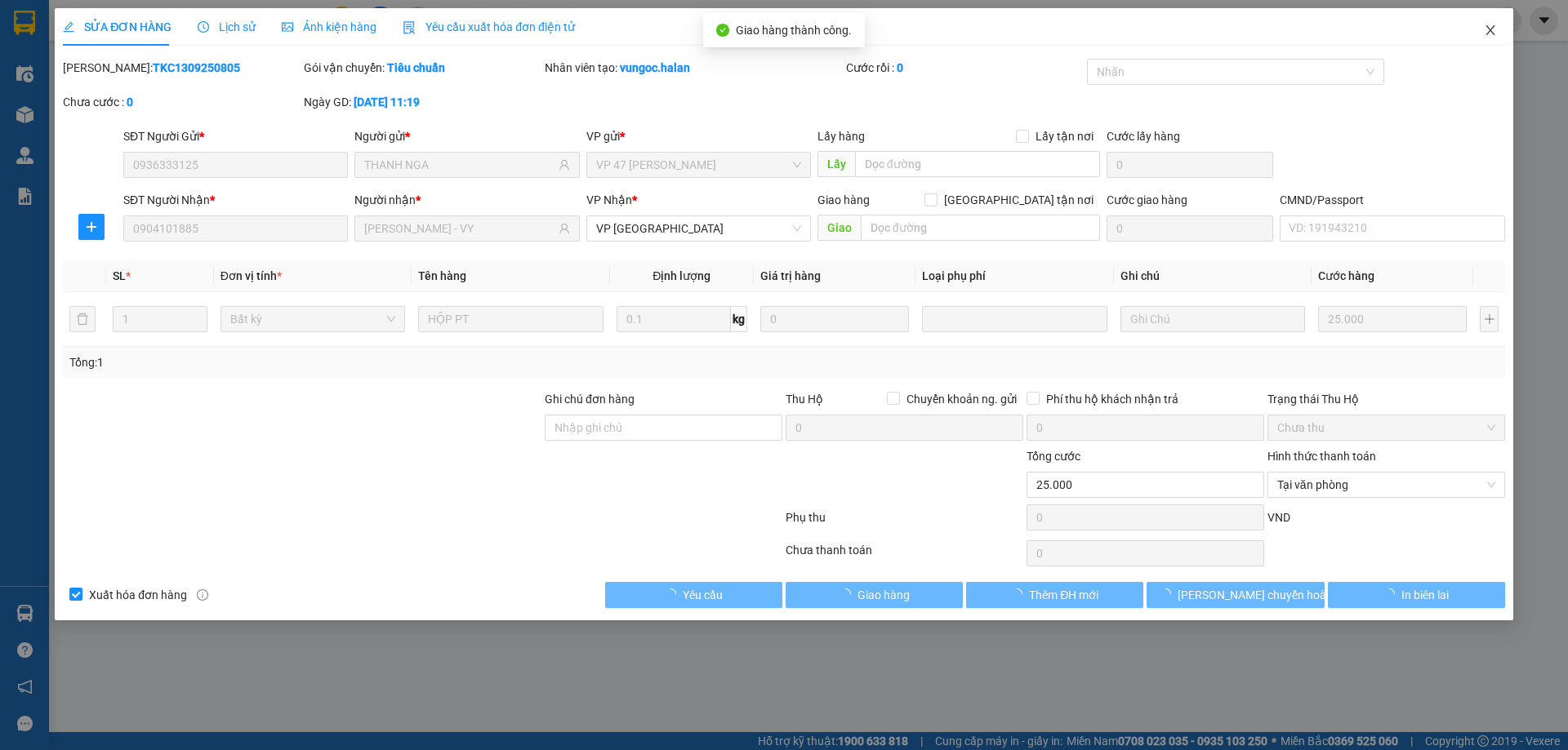
click at [1494, 32] on icon "close" at bounding box center [1490, 30] width 13 height 13
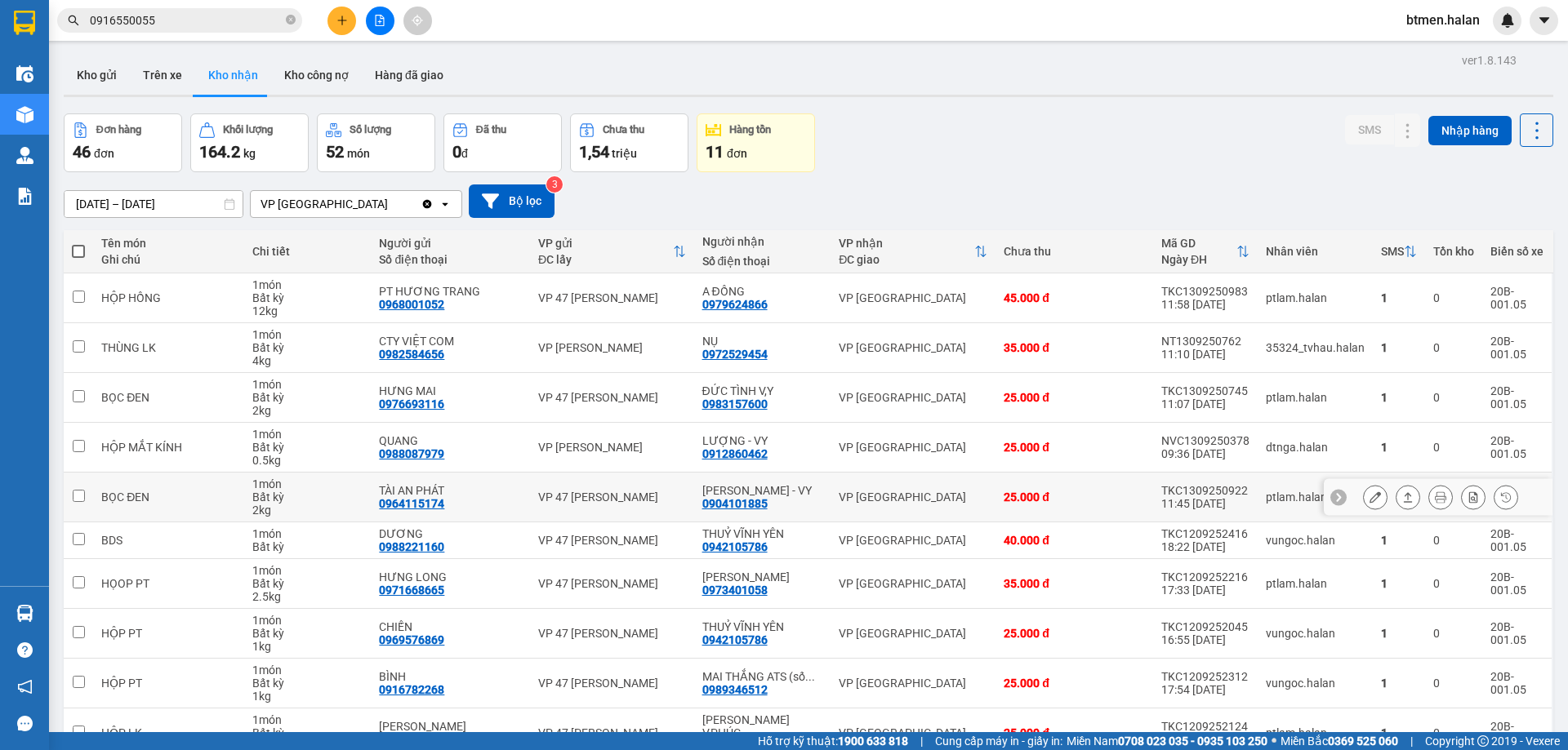
click at [1324, 487] on div at bounding box center [1438, 497] width 229 height 37
click at [1369, 495] on icon at bounding box center [1375, 496] width 11 height 11
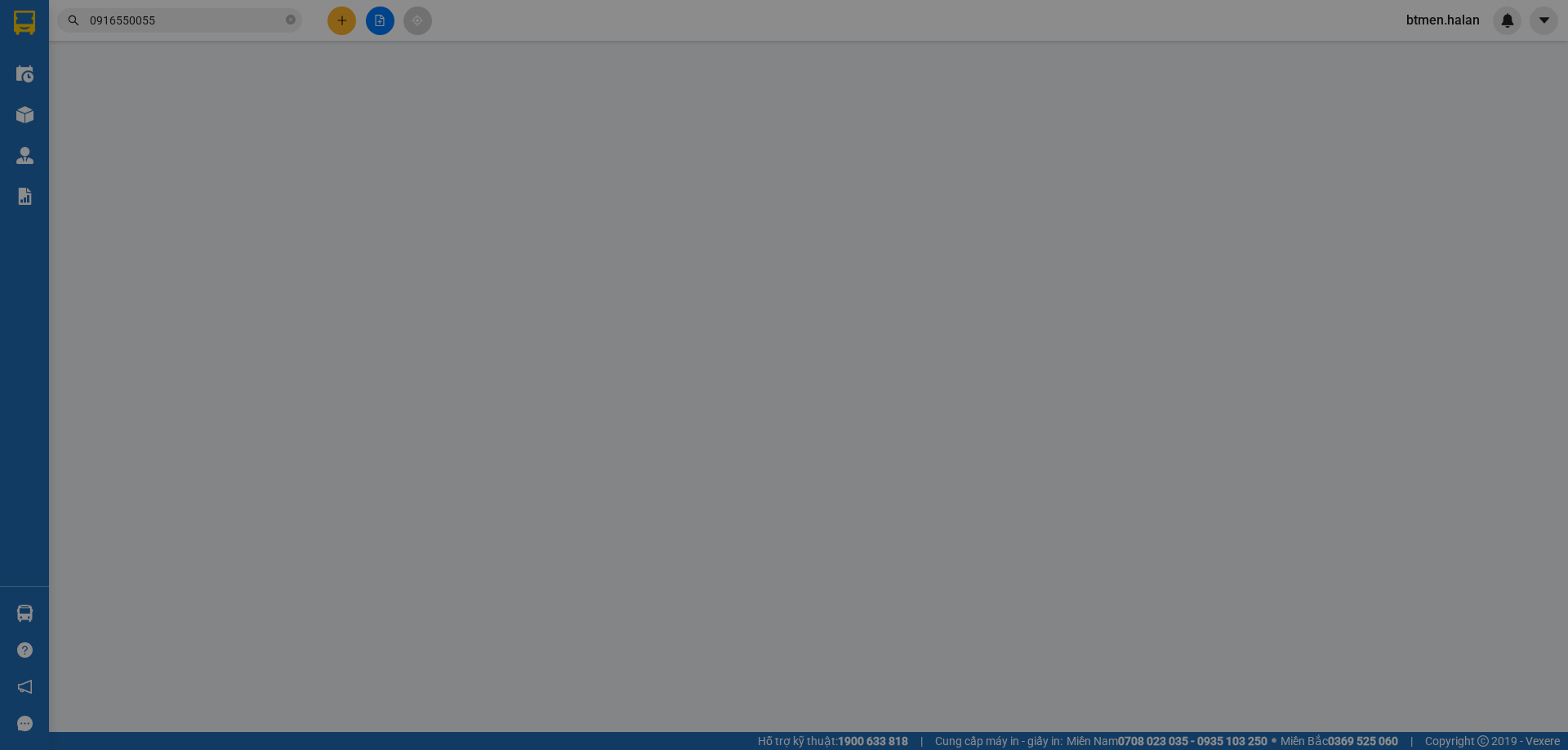
type input "0964115174"
type input "TÀI AN PHÁT"
type input "0904101885"
type input "[PERSON_NAME] - VY"
type input "25.000"
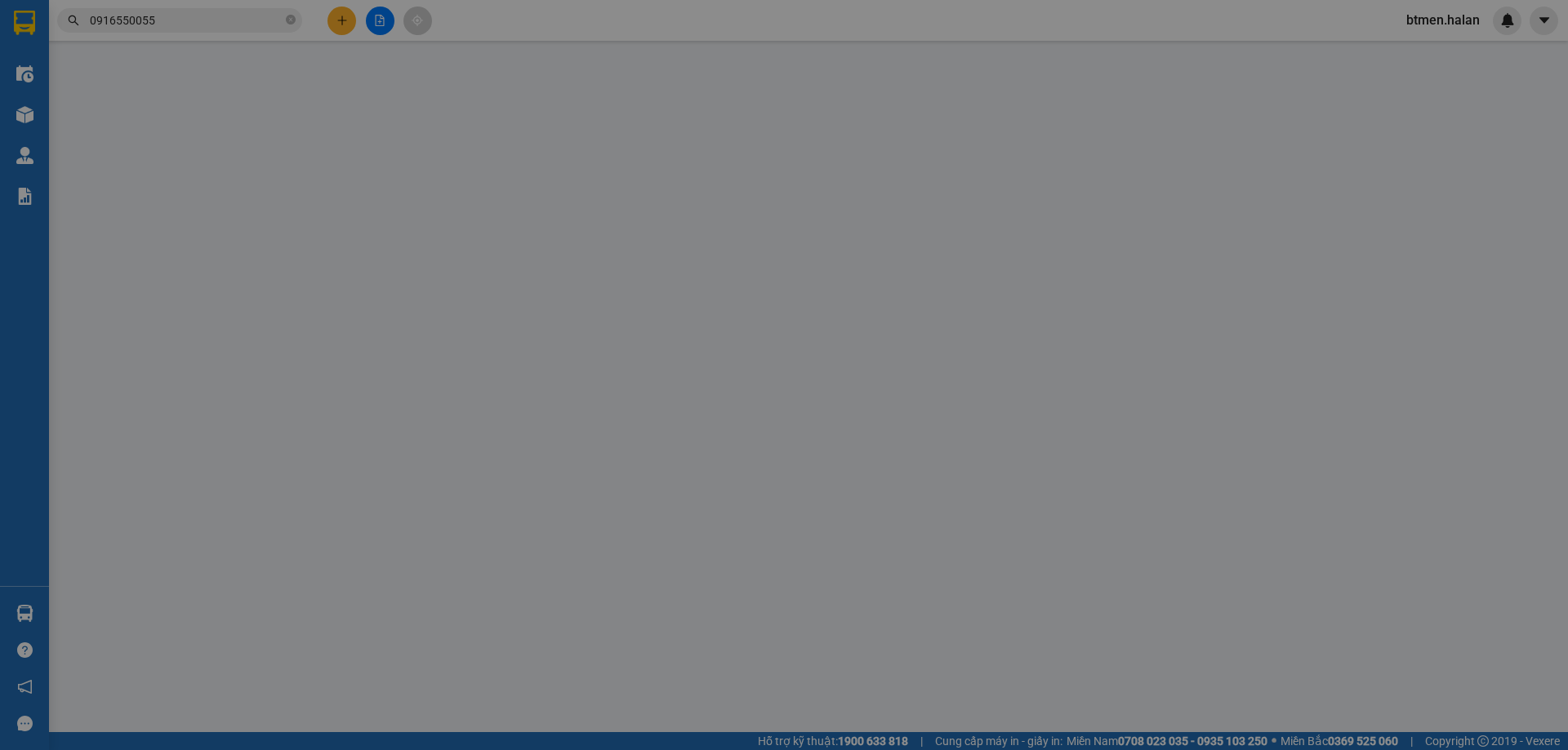
type input "25.000"
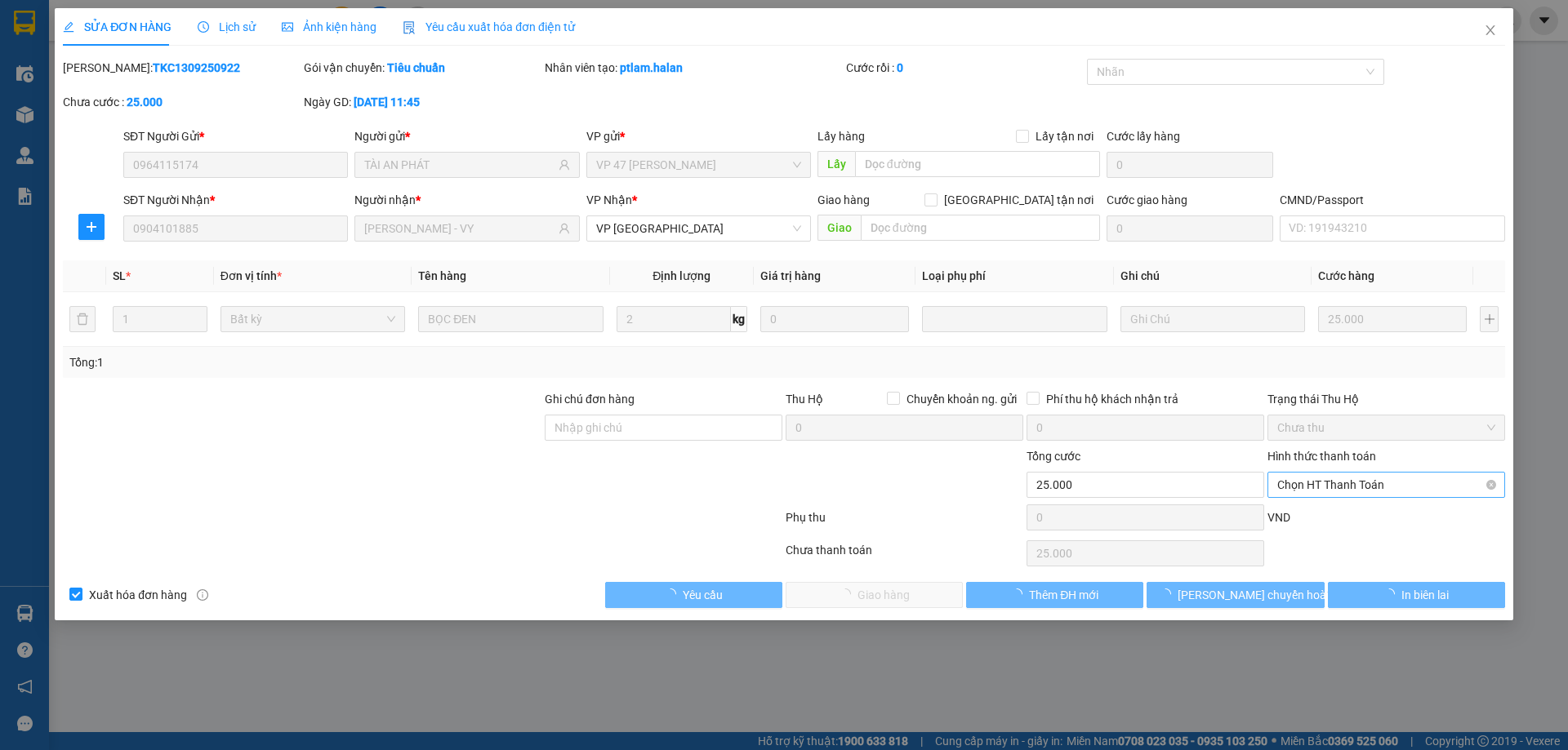
click at [1366, 472] on div "Chọn HT Thanh Toán" at bounding box center [1385, 485] width 237 height 26
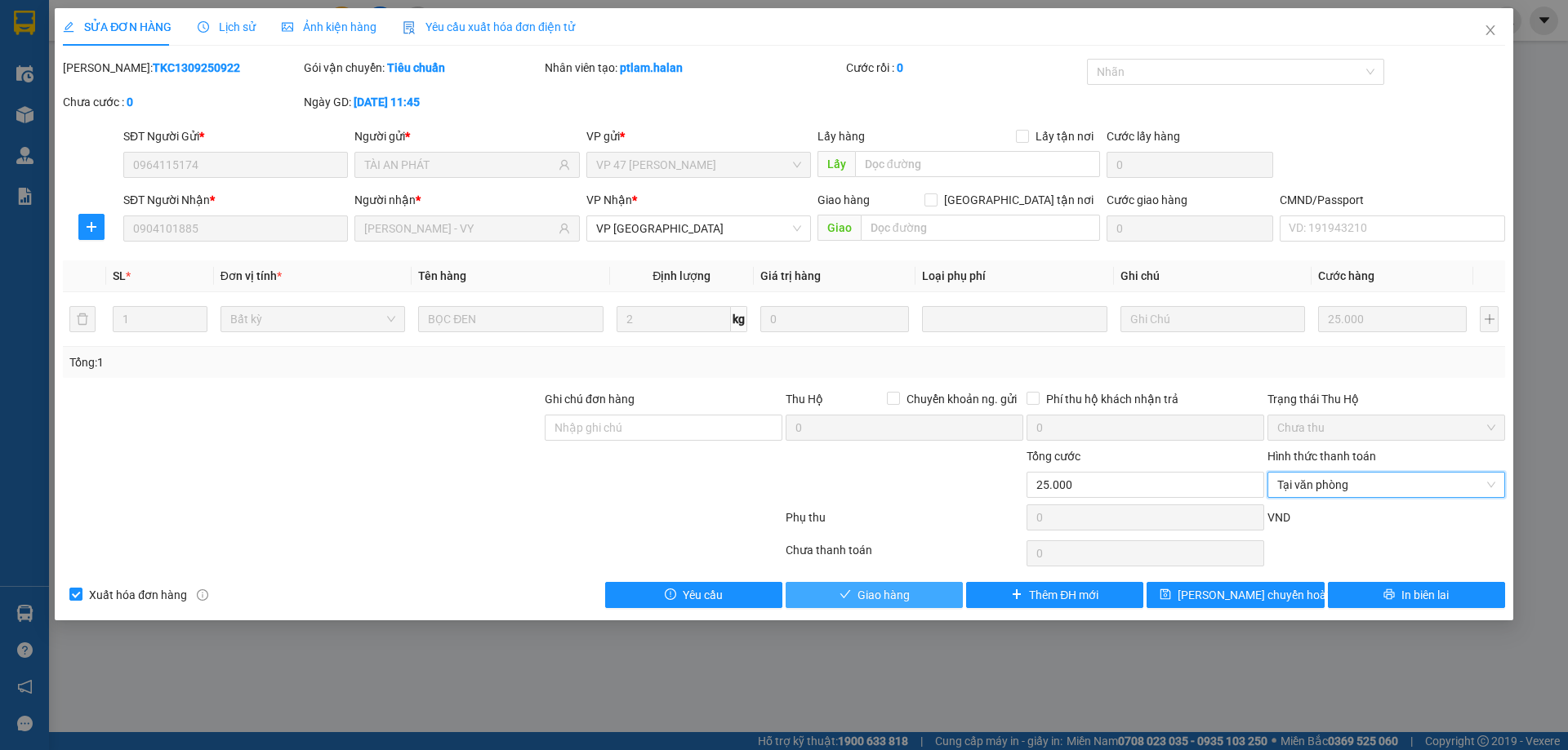
click at [911, 589] on button "Giao hàng" at bounding box center [874, 595] width 177 height 26
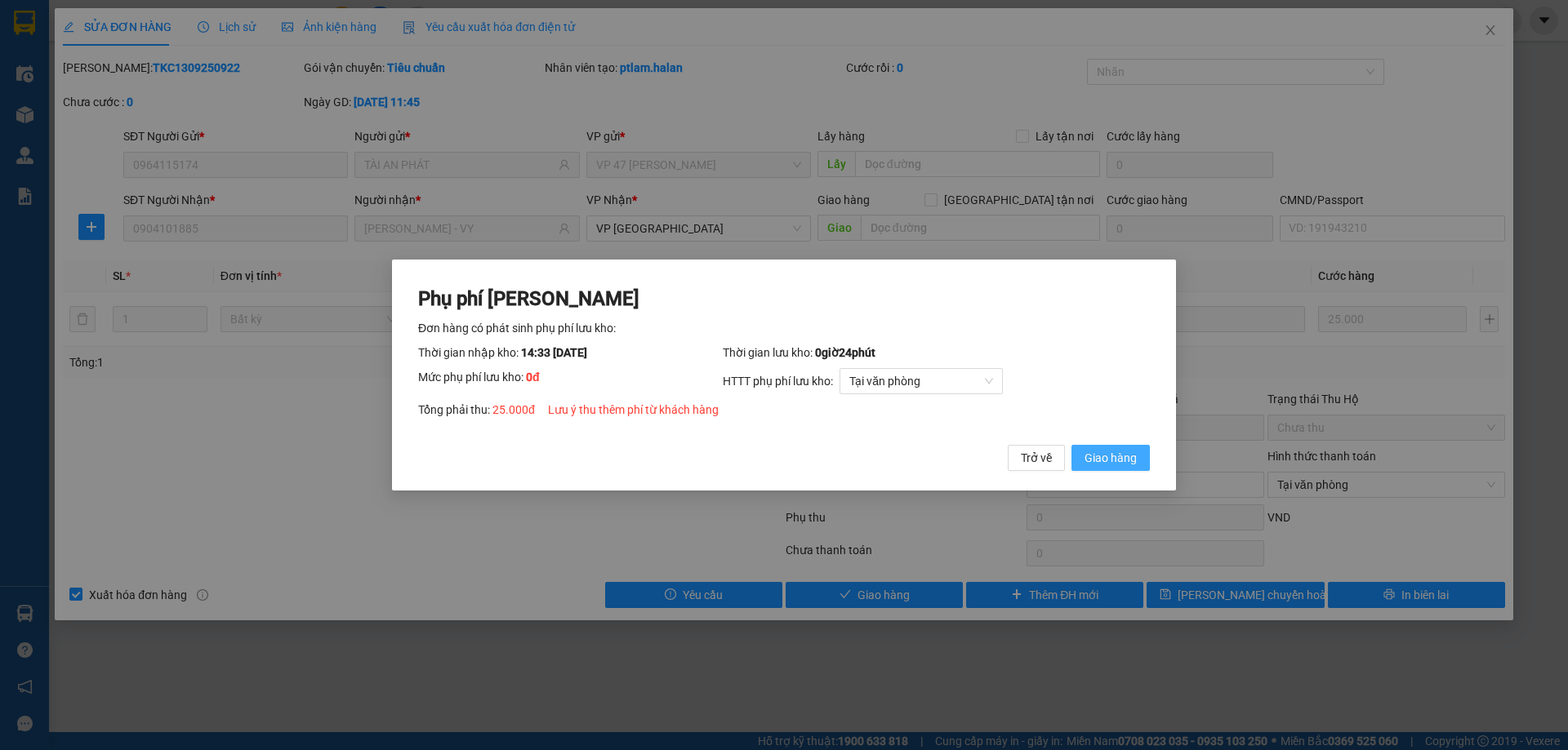
click at [1102, 466] on span "Giao hàng" at bounding box center [1111, 458] width 53 height 18
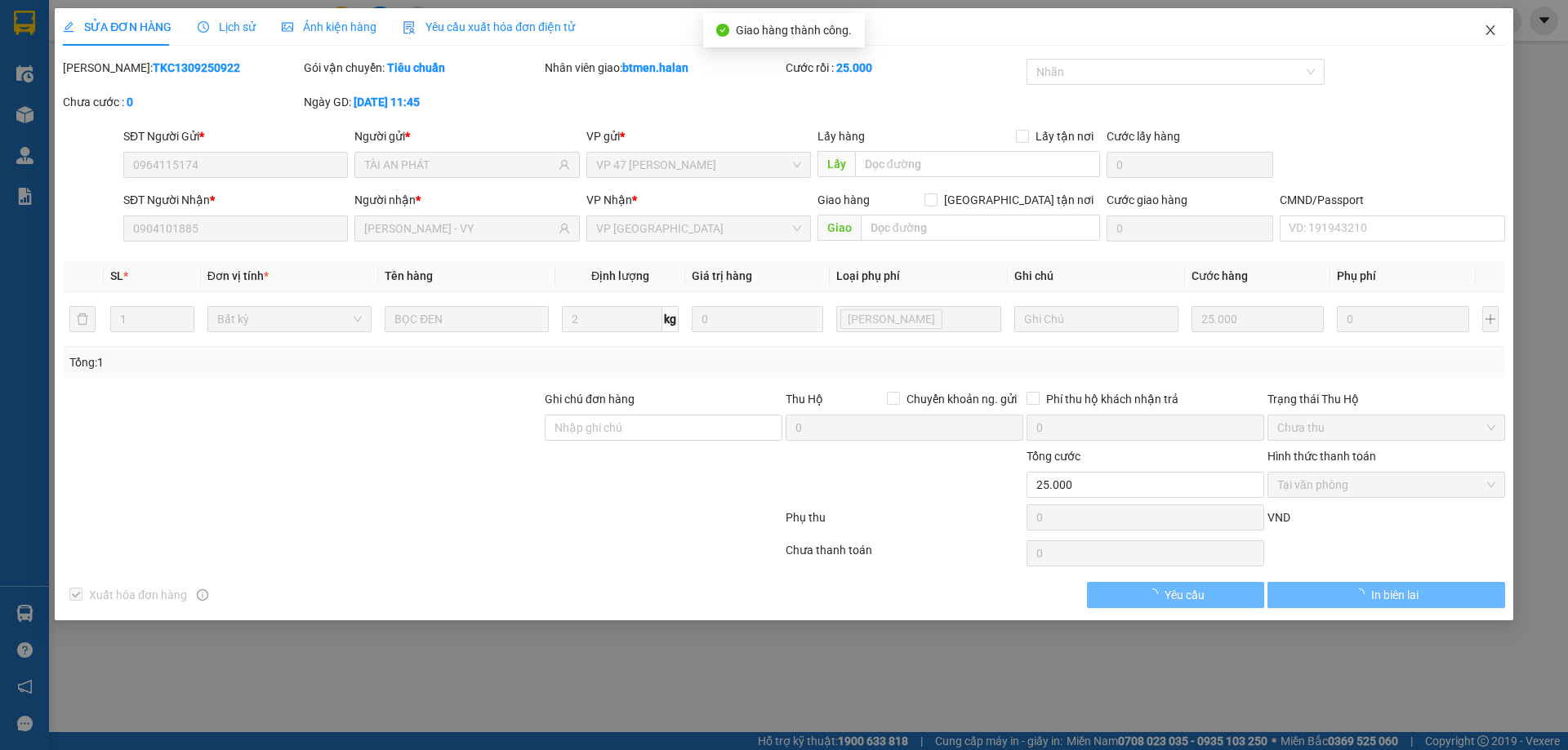
click at [1489, 31] on icon "close" at bounding box center [1489, 30] width 9 height 10
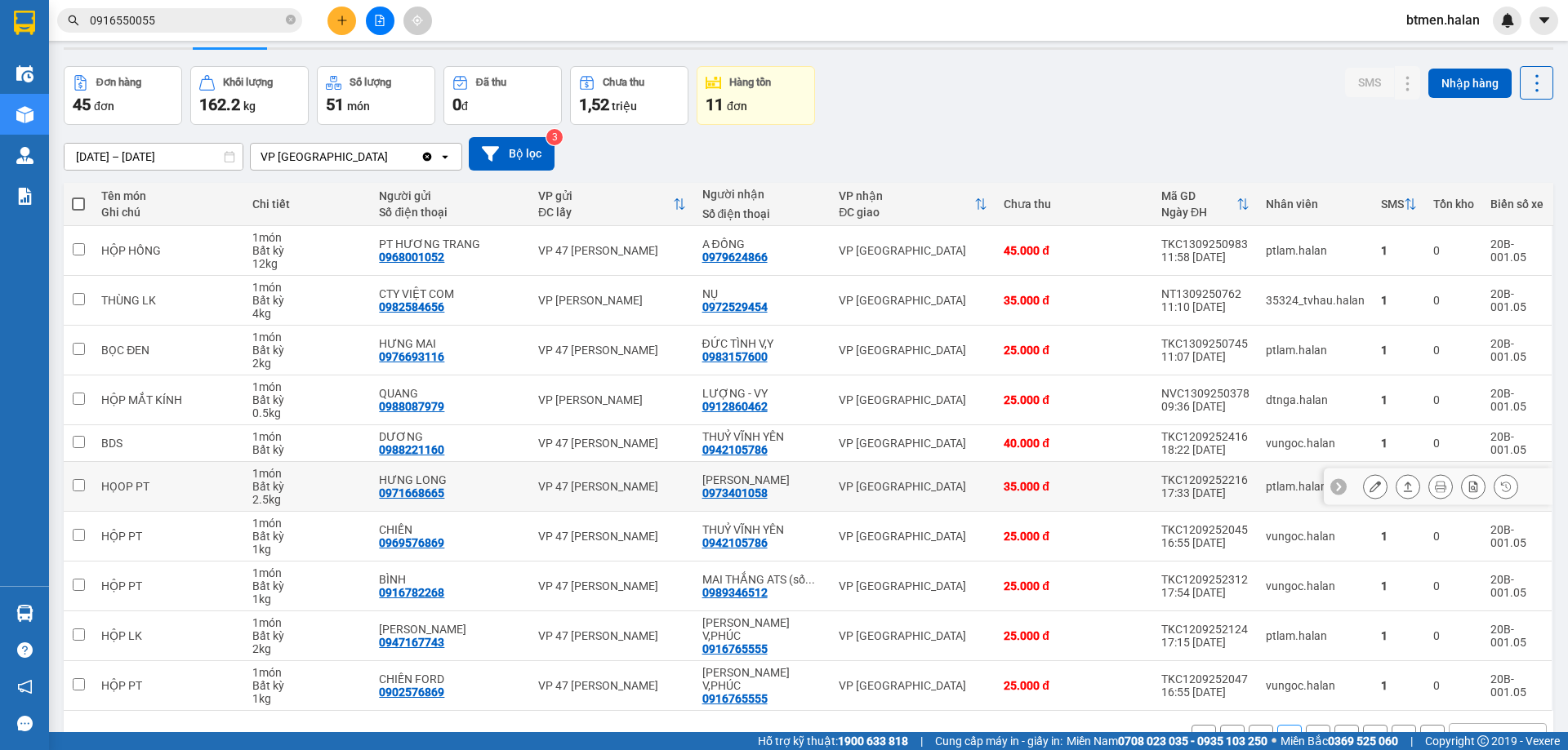
scroll to position [93, 0]
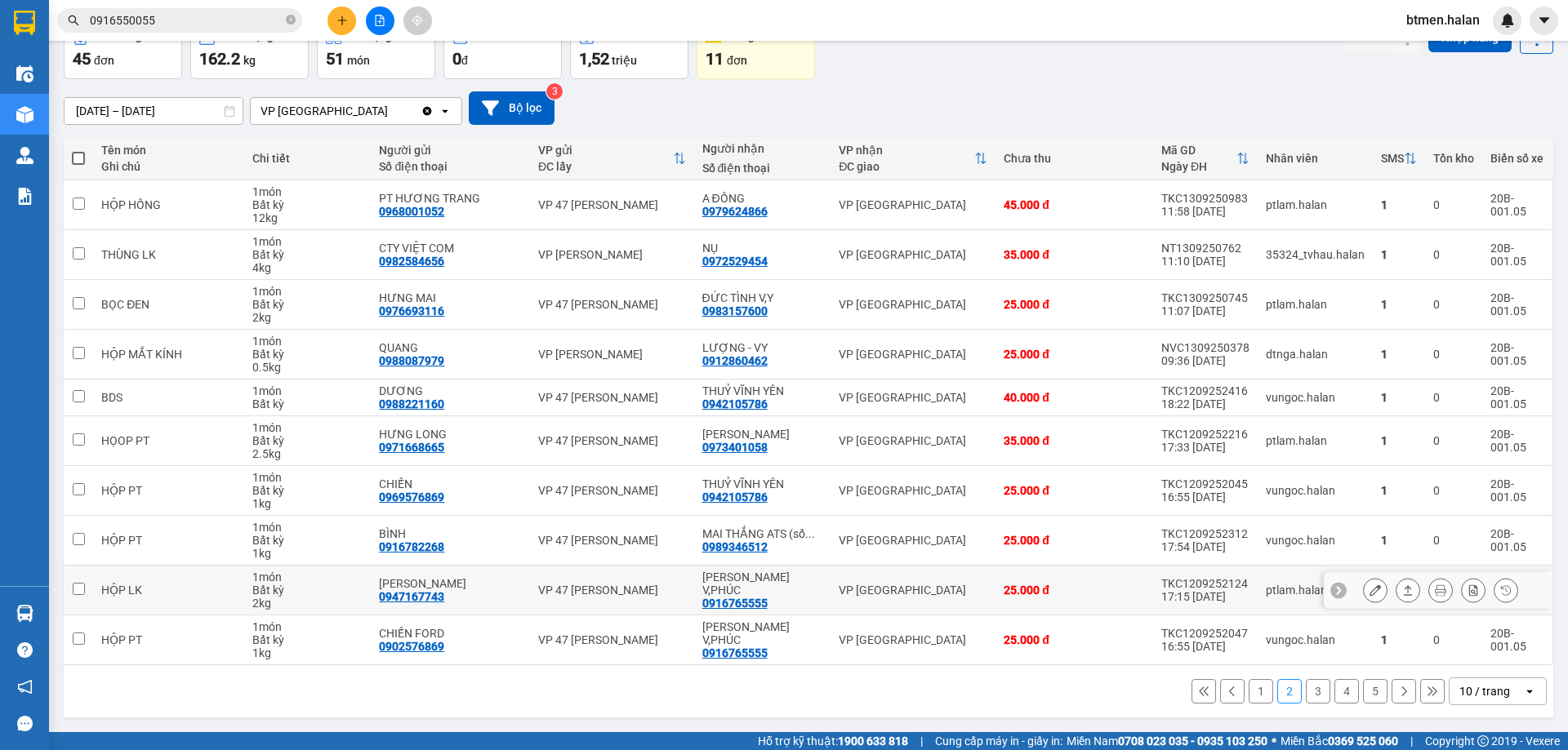
click at [1370, 591] on button at bounding box center [1375, 590] width 23 height 29
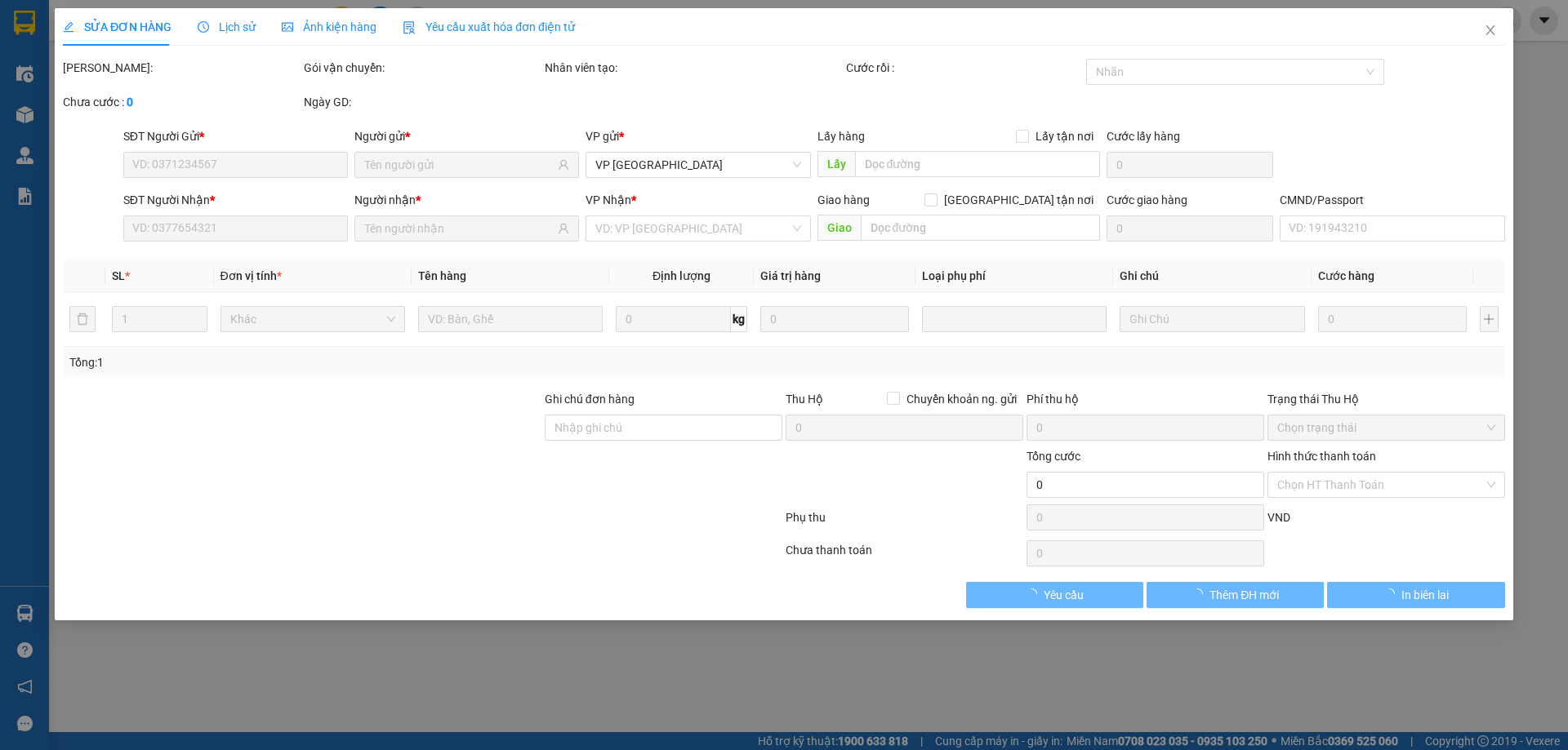
type input "0947167743"
type input "ĐĂNG LINH"
type input "0916765555"
type input "[PERSON_NAME] V,PHÚC"
type input "25.000"
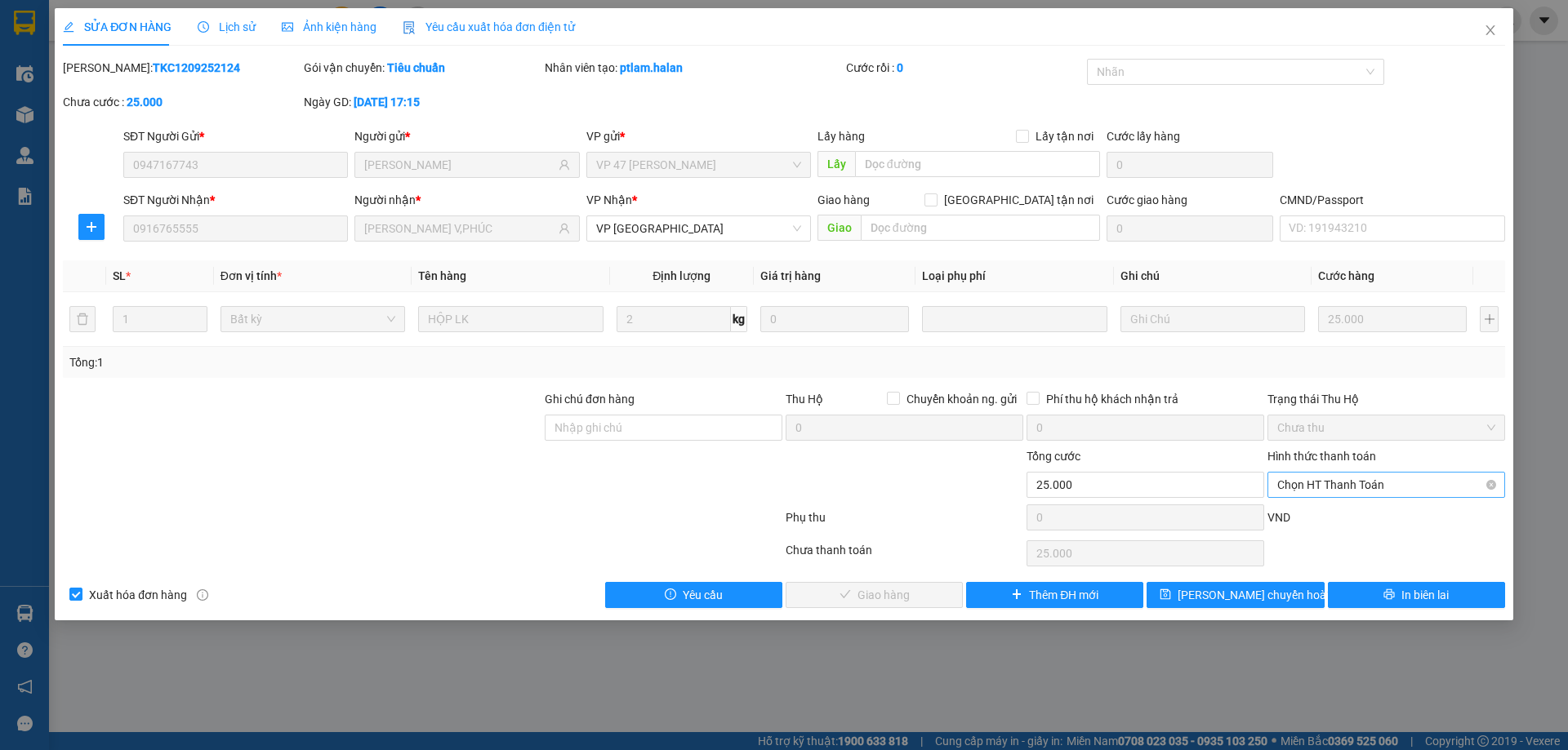
drag, startPoint x: 1375, startPoint y: 483, endPoint x: 1366, endPoint y: 492, distance: 12.7
click at [1375, 482] on span "Chọn HT Thanh Toán" at bounding box center [1386, 485] width 218 height 25
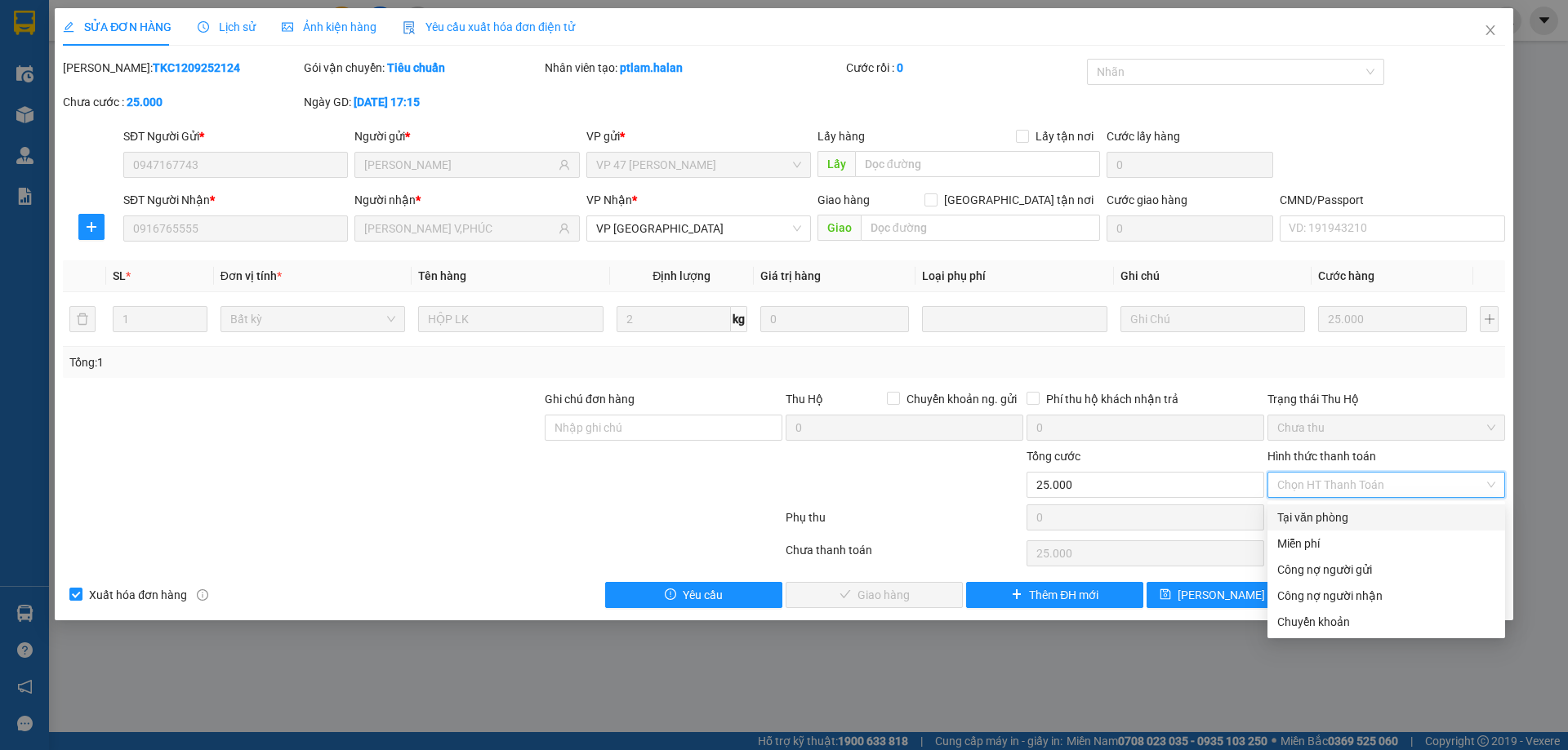
click at [1346, 508] on div "Tại văn phòng" at bounding box center [1386, 517] width 218 height 18
type input "0"
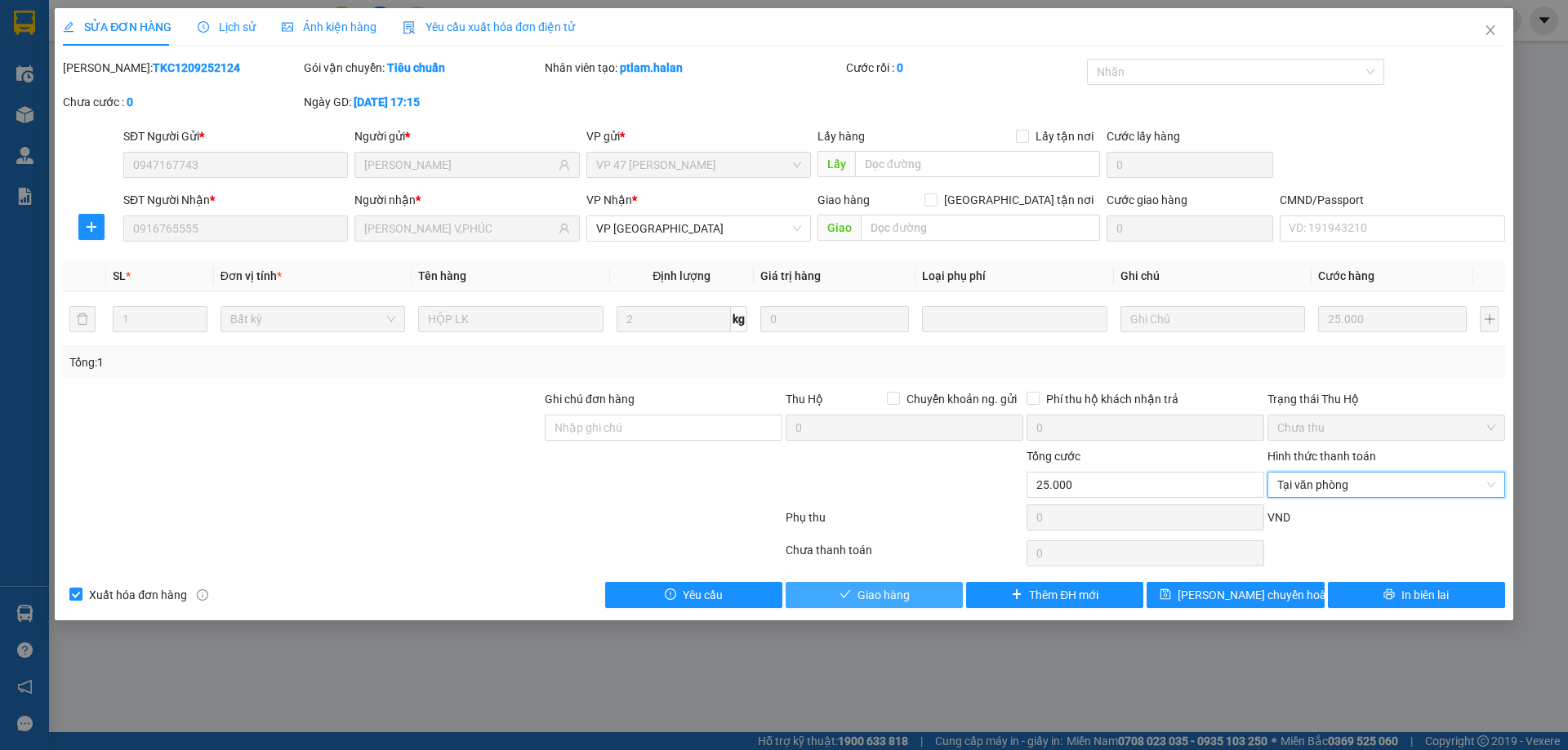
click at [898, 586] on span "Giao hàng" at bounding box center [883, 595] width 53 height 18
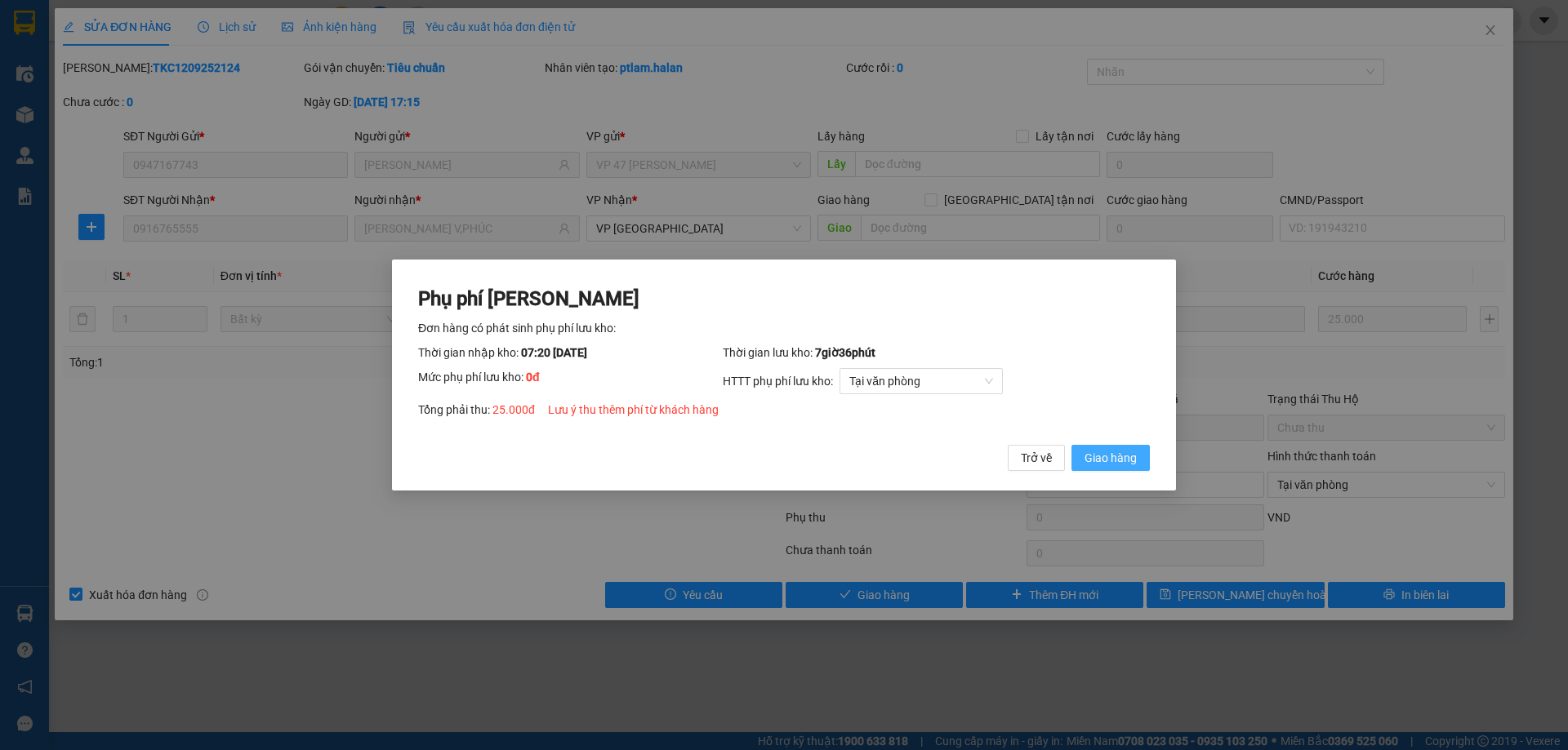
click at [1107, 453] on span "Giao hàng" at bounding box center [1111, 458] width 53 height 18
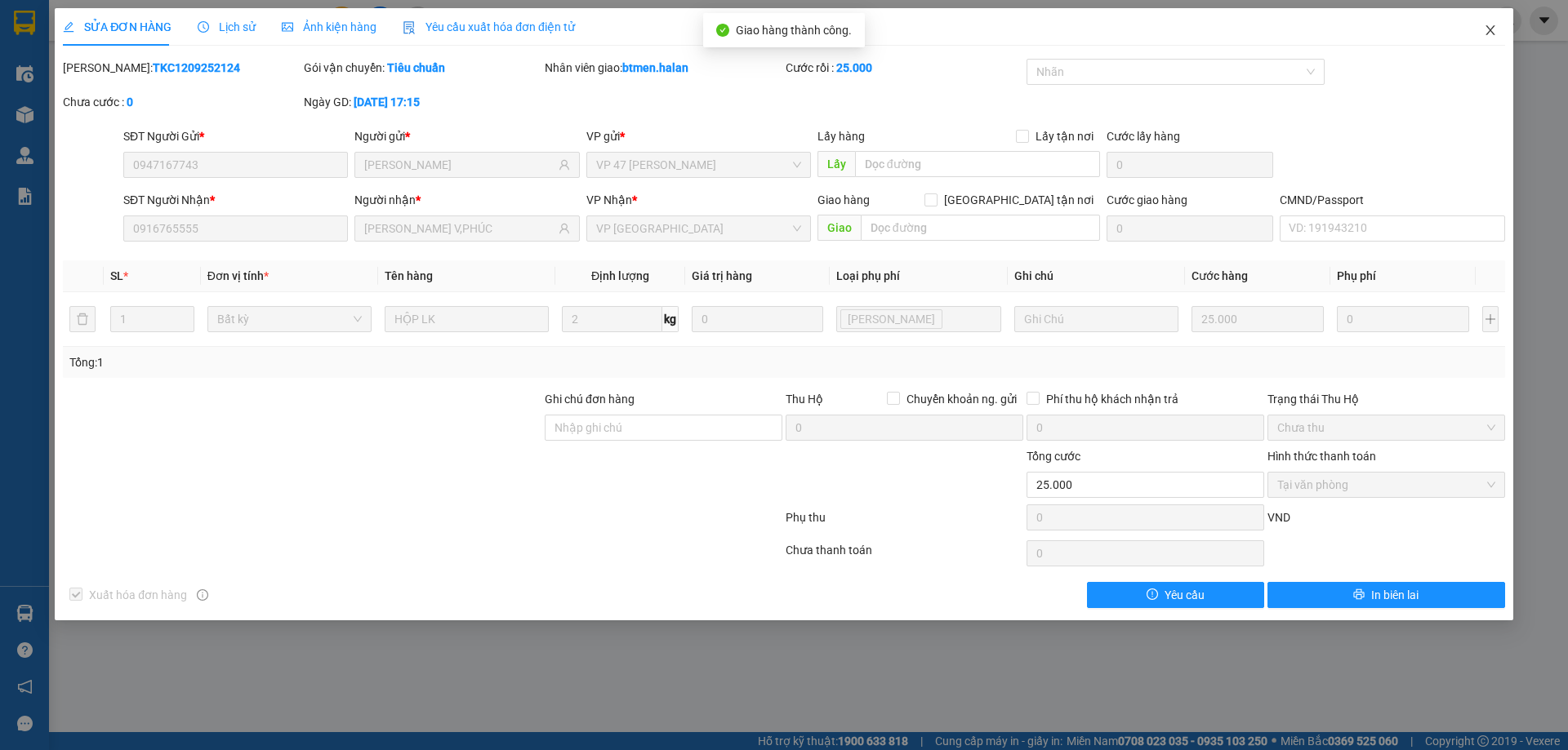
click at [1497, 23] on span "Close" at bounding box center [1490, 31] width 46 height 46
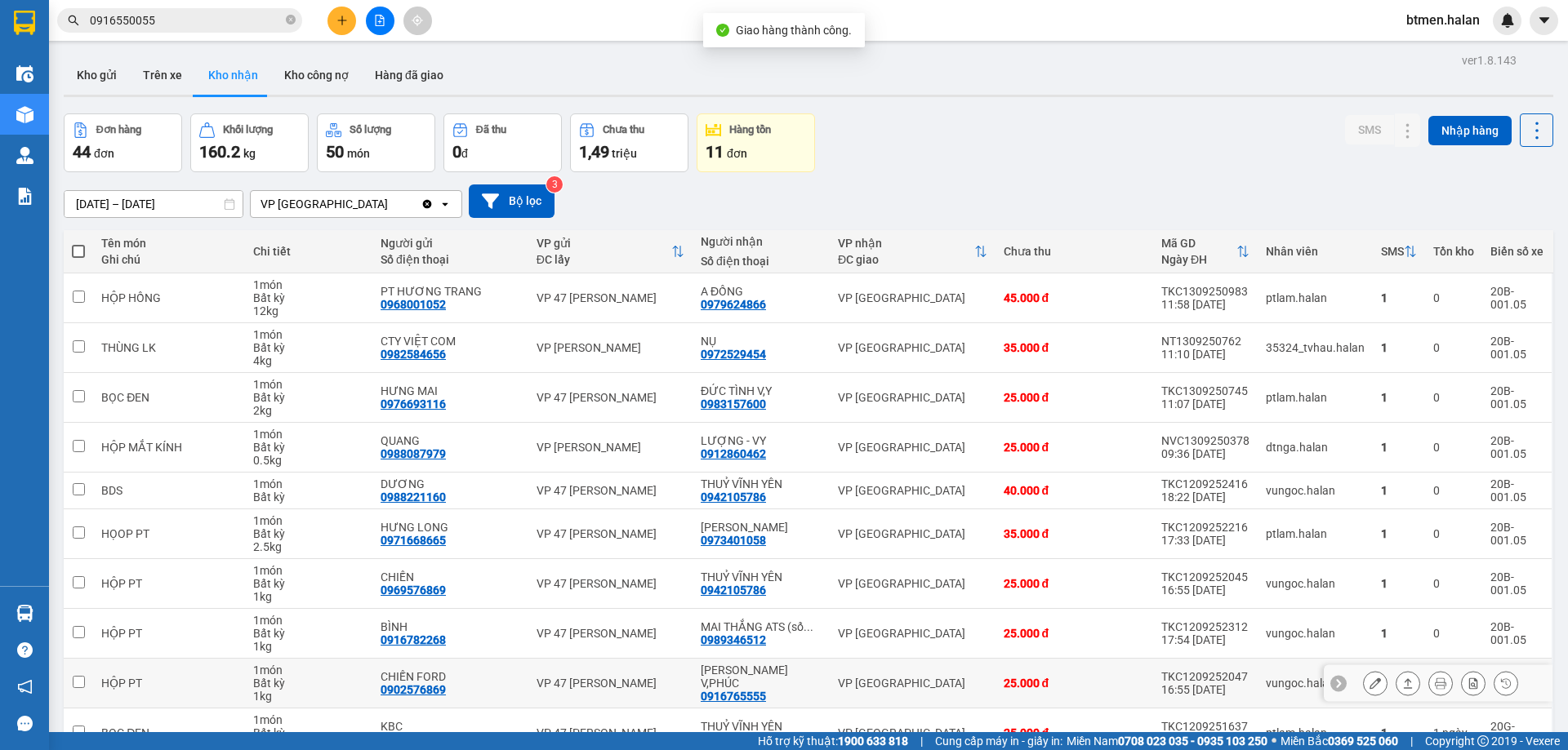
scroll to position [93, 0]
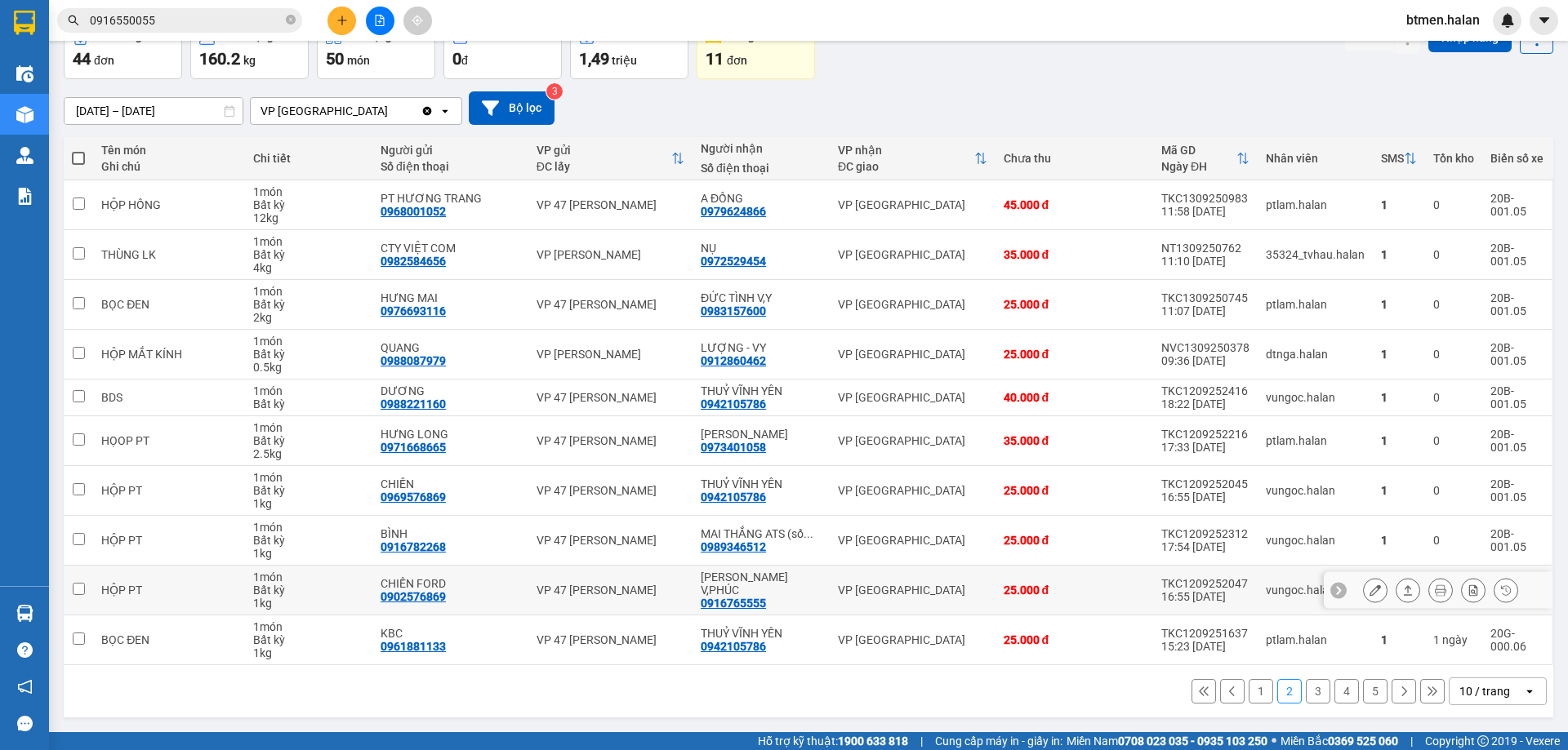
click at [1350, 589] on div at bounding box center [1438, 591] width 229 height 37
click at [1369, 593] on icon at bounding box center [1375, 590] width 11 height 11
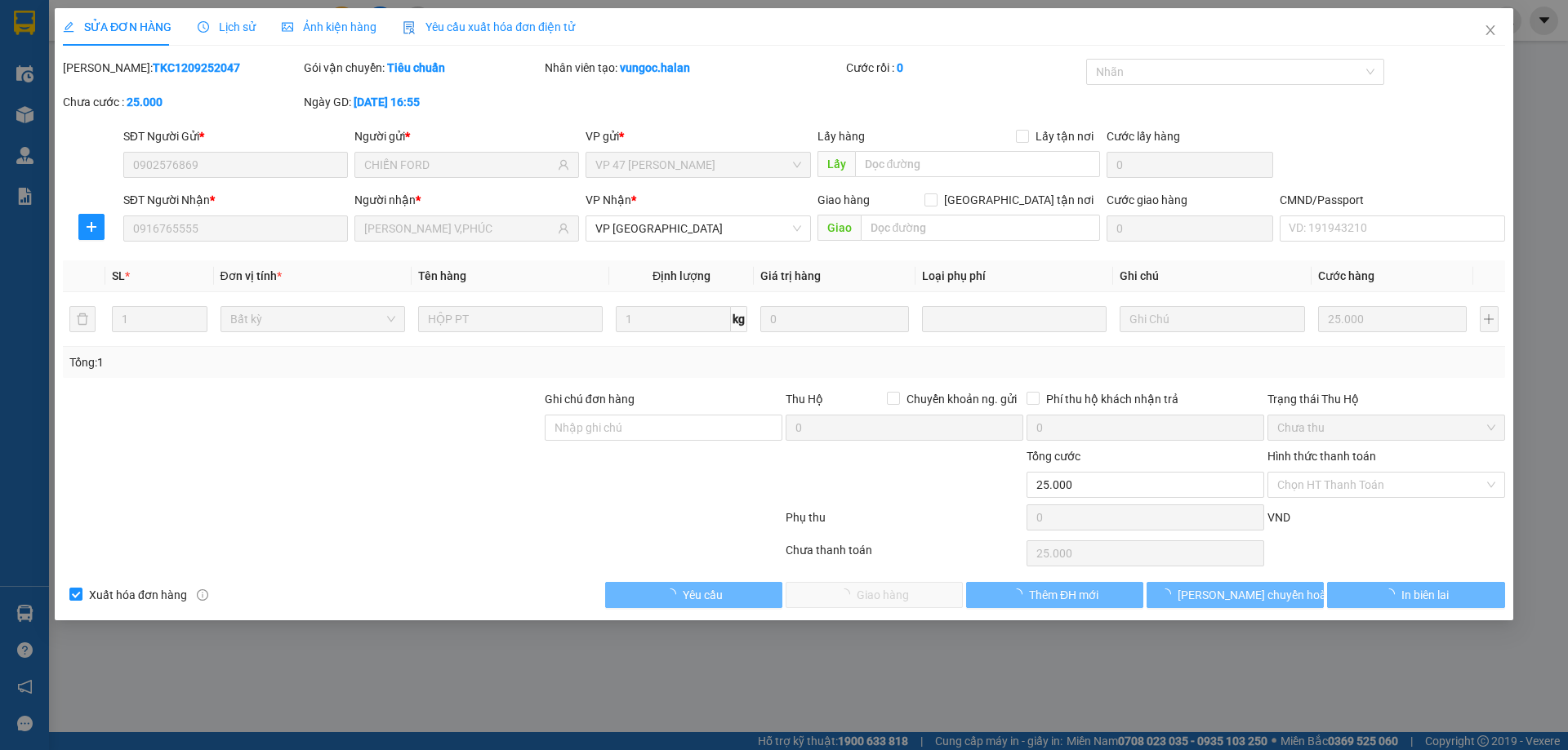
type input "0902576869"
type input "CHIẾN FORD"
type input "0916765555"
type input "[PERSON_NAME] V,PHÚC"
type input "25.000"
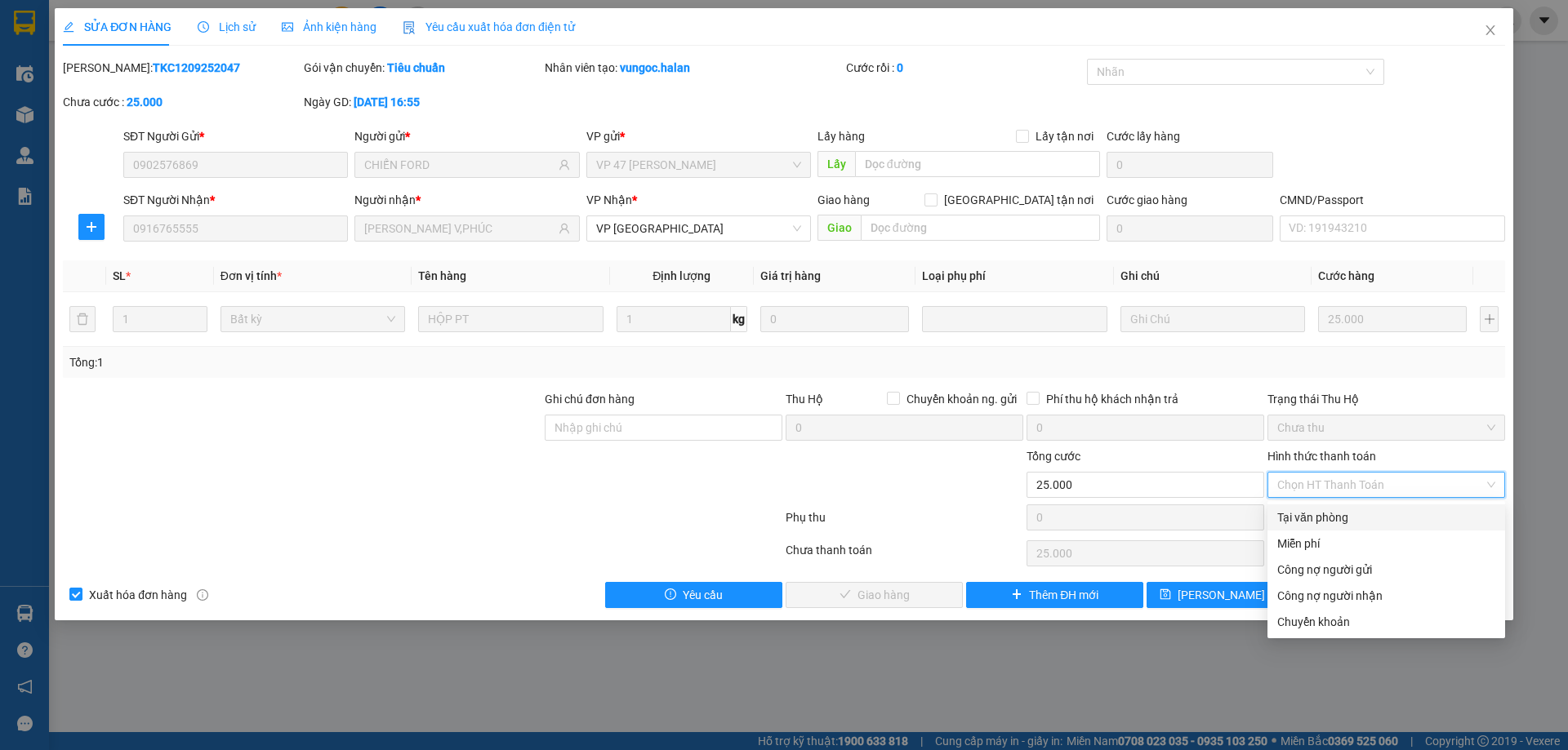
click at [1361, 487] on span "Chọn HT Thanh Toán" at bounding box center [1386, 485] width 218 height 25
drag, startPoint x: 1333, startPoint y: 515, endPoint x: 1109, endPoint y: 578, distance: 232.7
click at [1333, 516] on div "Tại văn phòng" at bounding box center [1386, 517] width 218 height 18
type input "0"
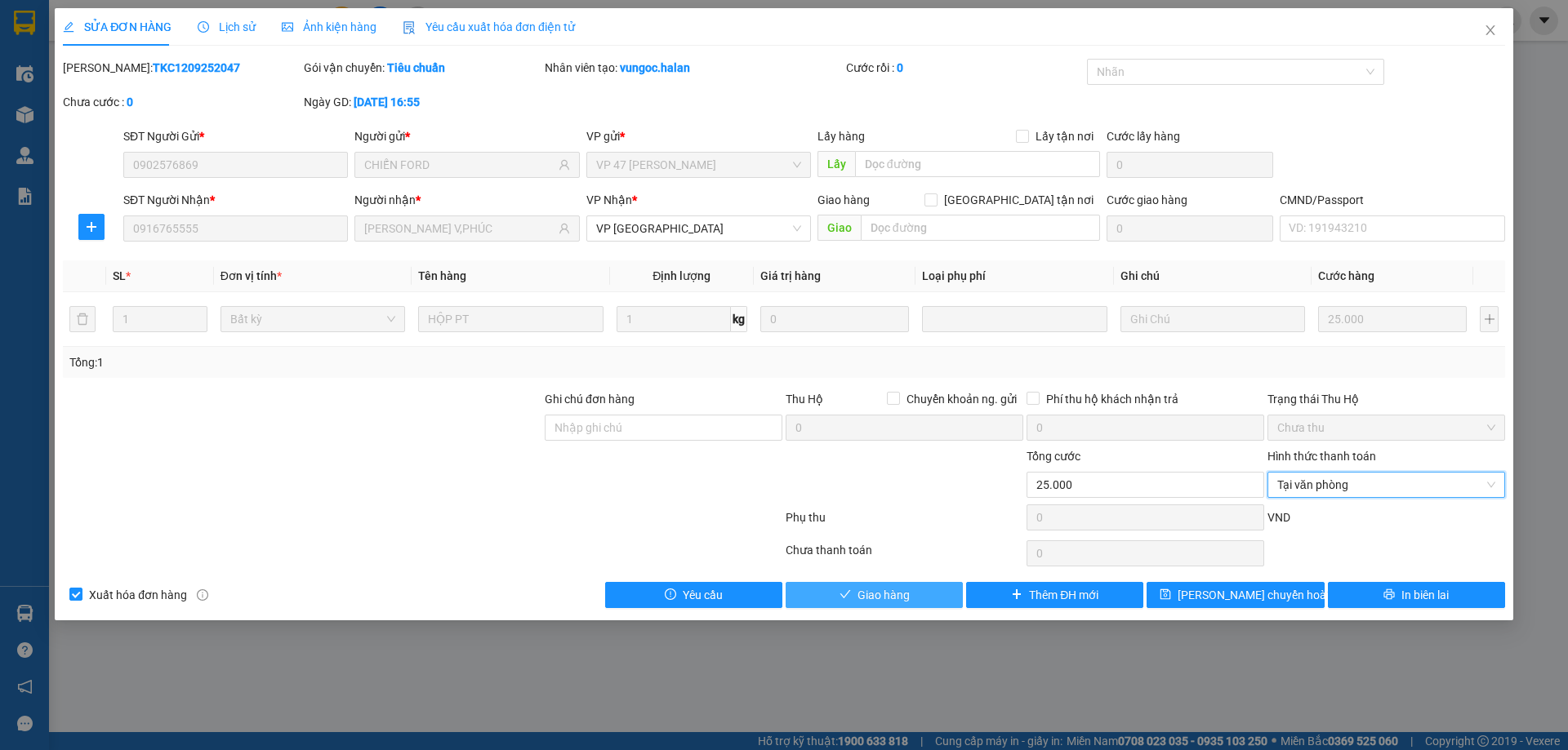
click at [956, 590] on button "Giao hàng" at bounding box center [874, 595] width 177 height 26
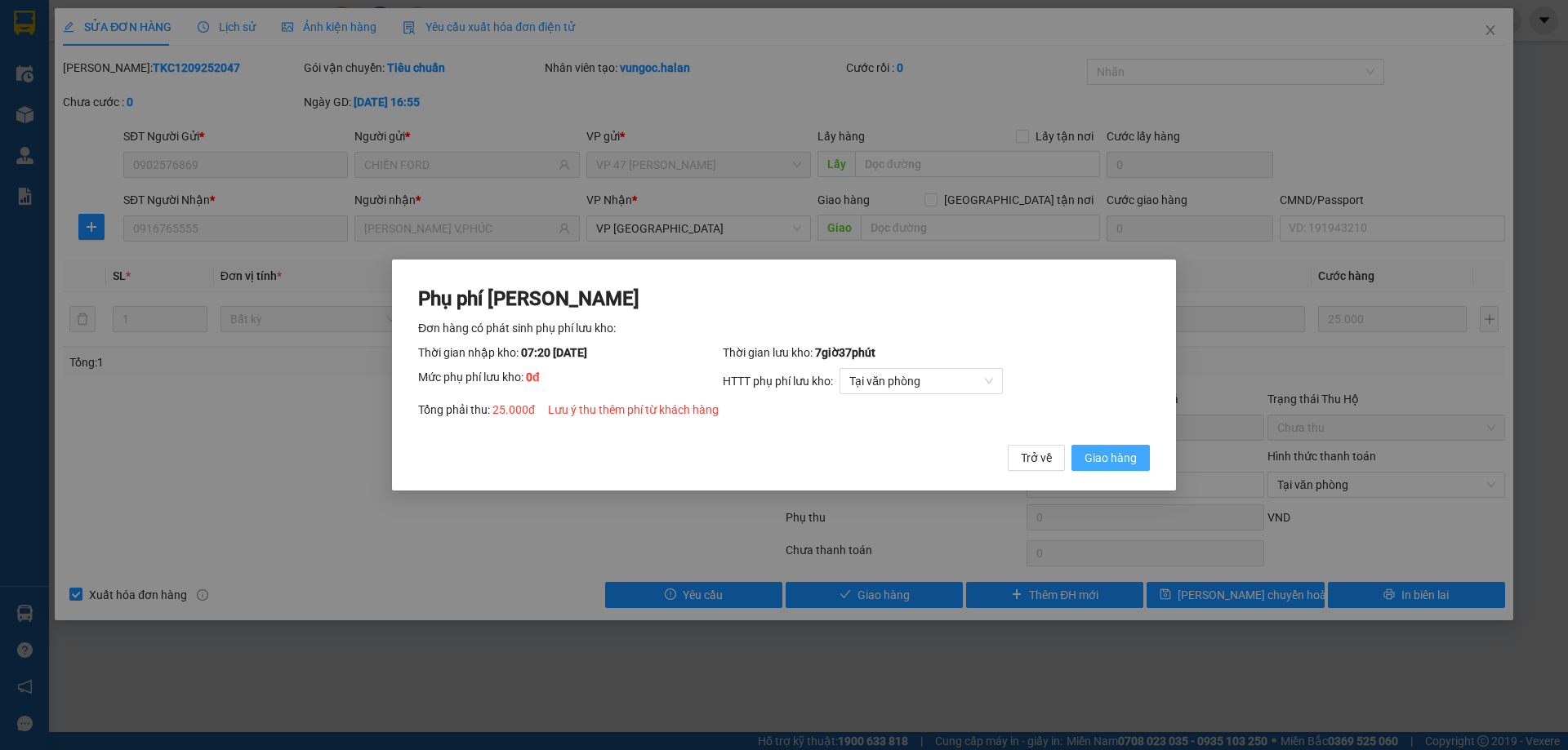
click at [1129, 445] on button "Giao hàng" at bounding box center [1111, 458] width 79 height 26
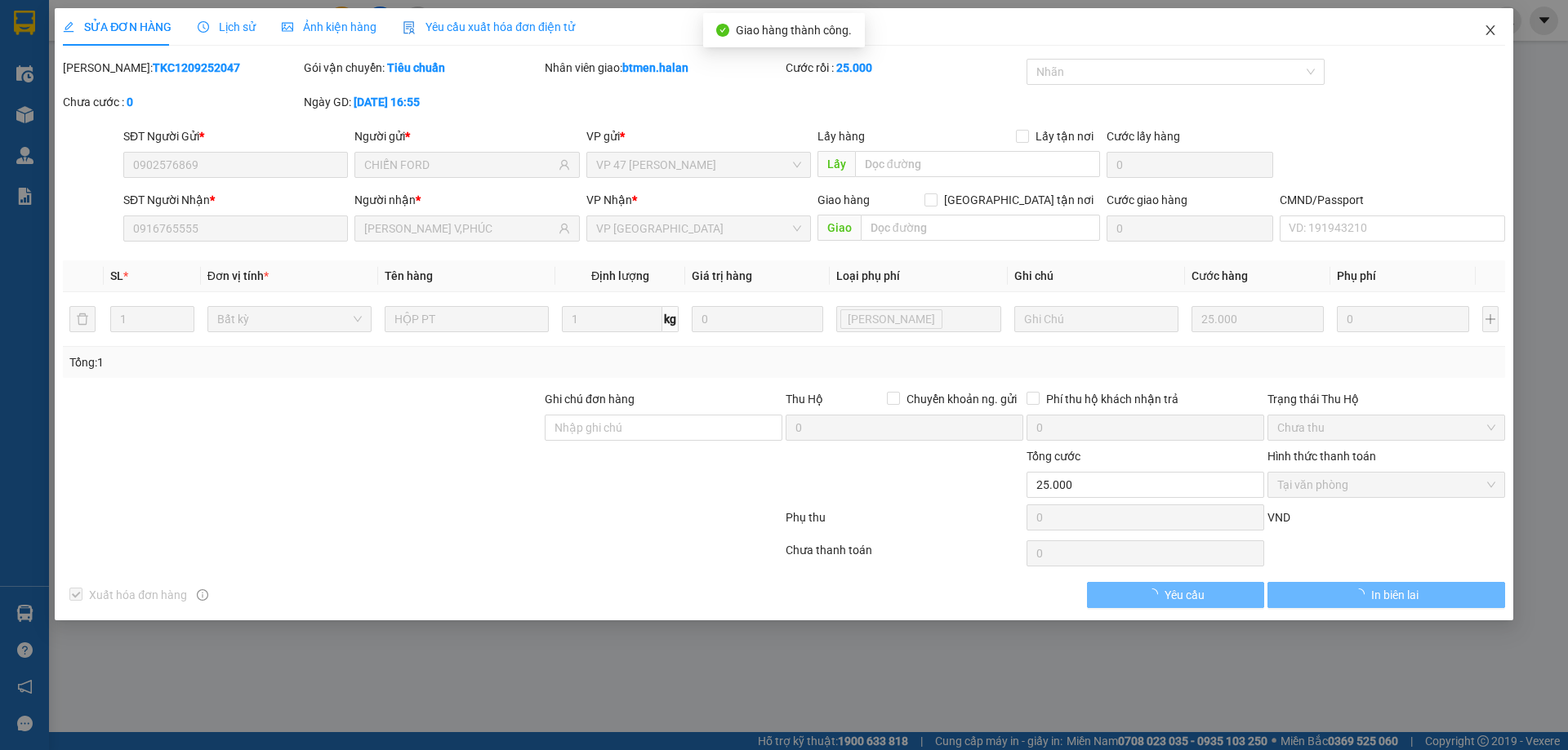
click at [1485, 31] on icon "close" at bounding box center [1490, 30] width 13 height 13
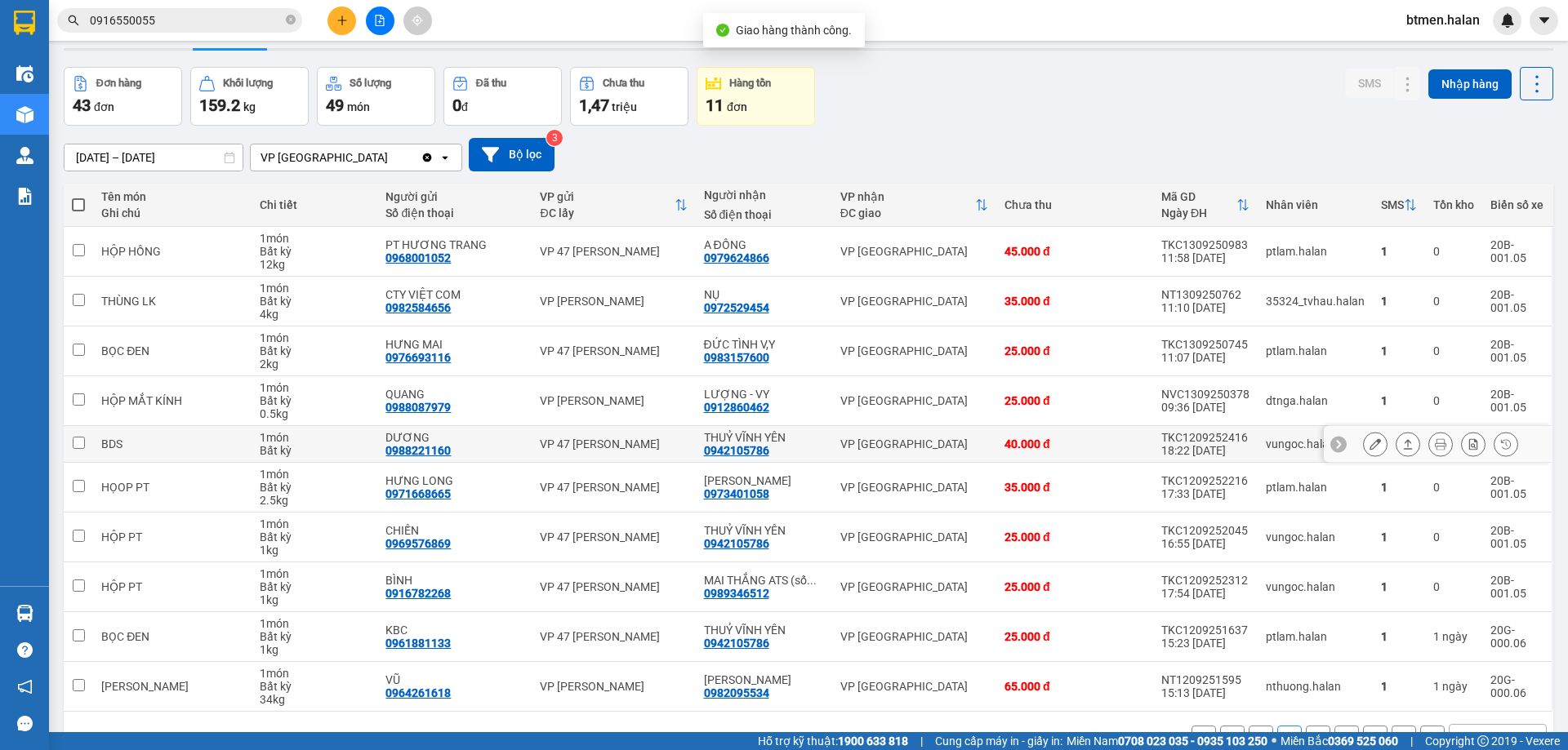
scroll to position [93, 0]
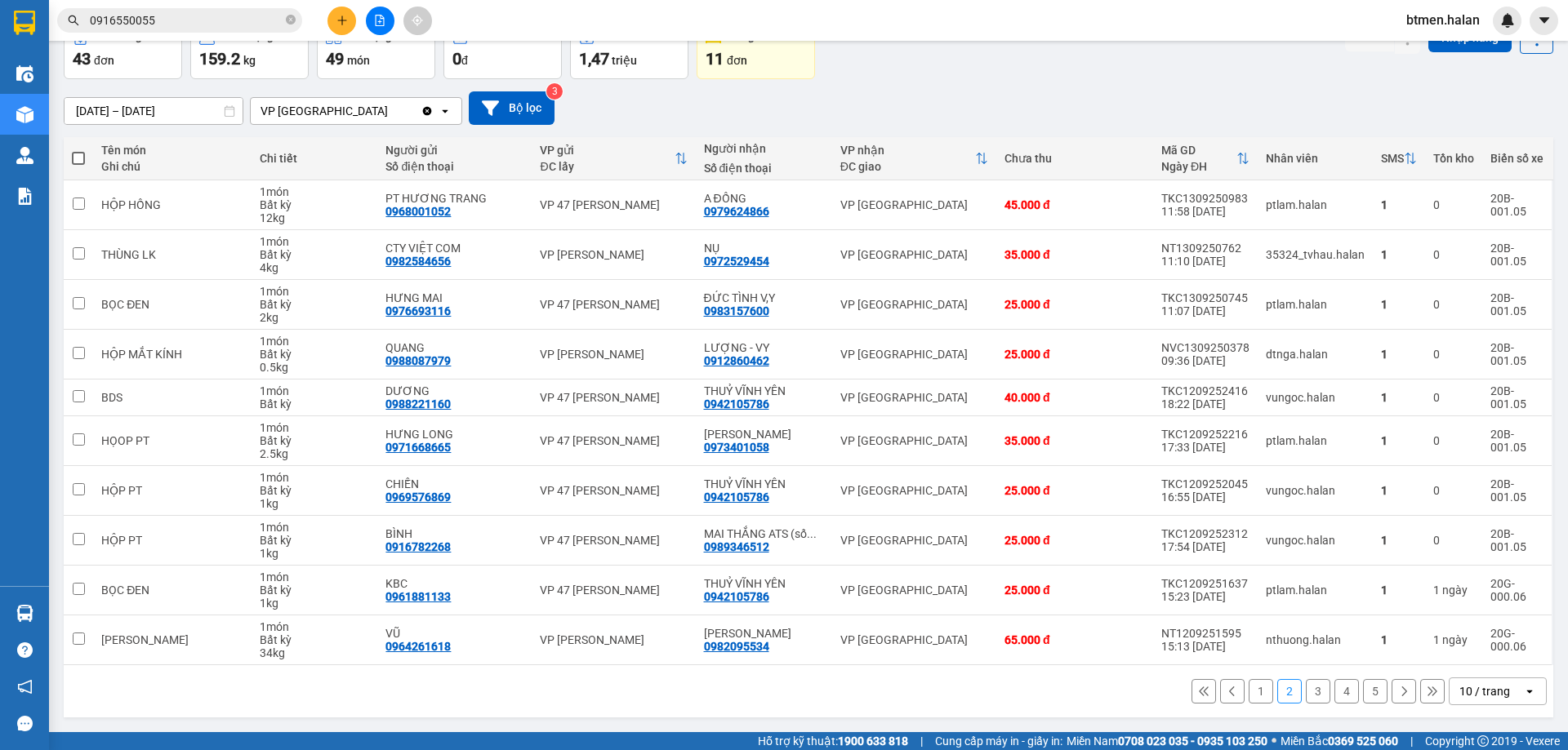
click at [1250, 685] on button "1" at bounding box center [1261, 691] width 25 height 25
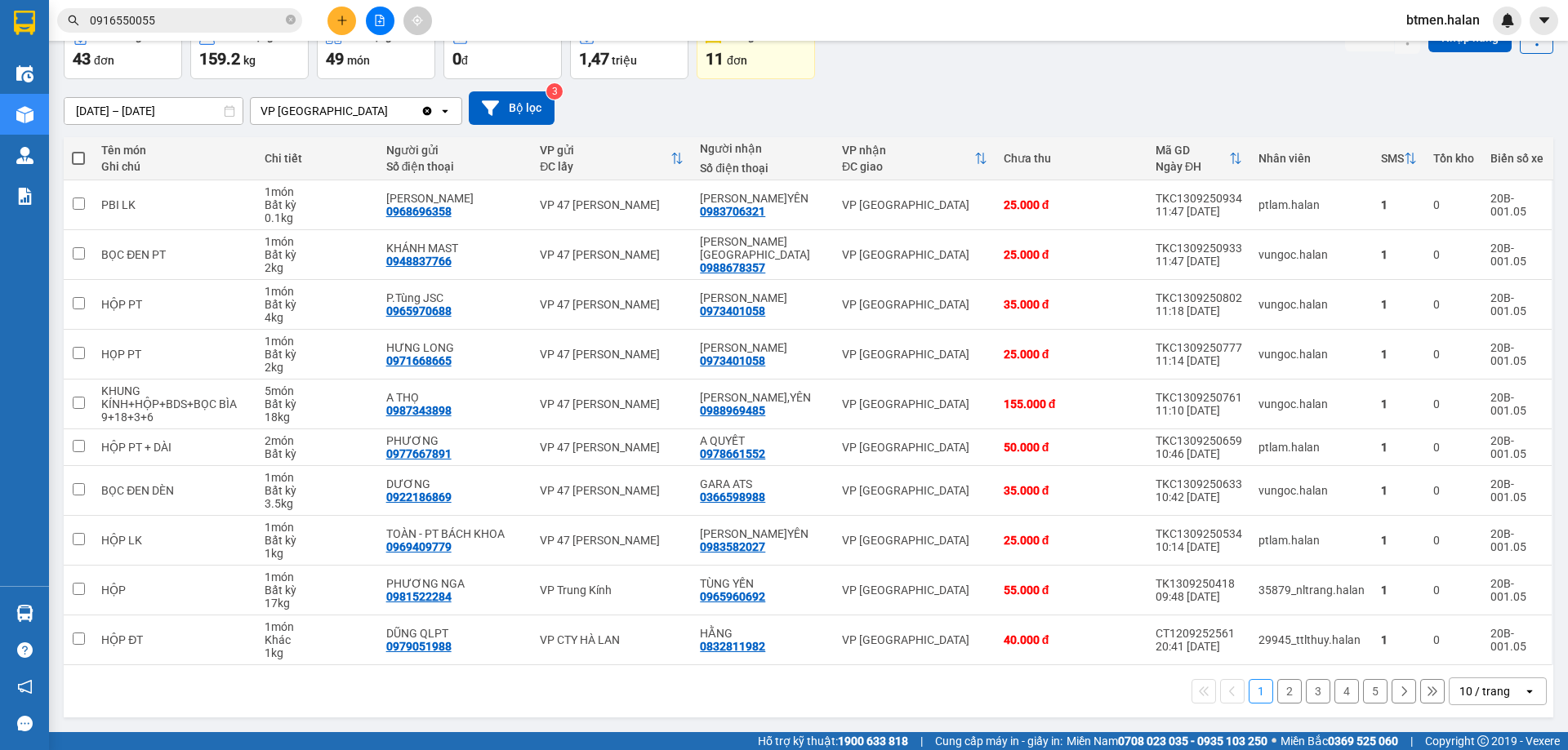
click at [1365, 697] on button "5" at bounding box center [1375, 691] width 25 height 25
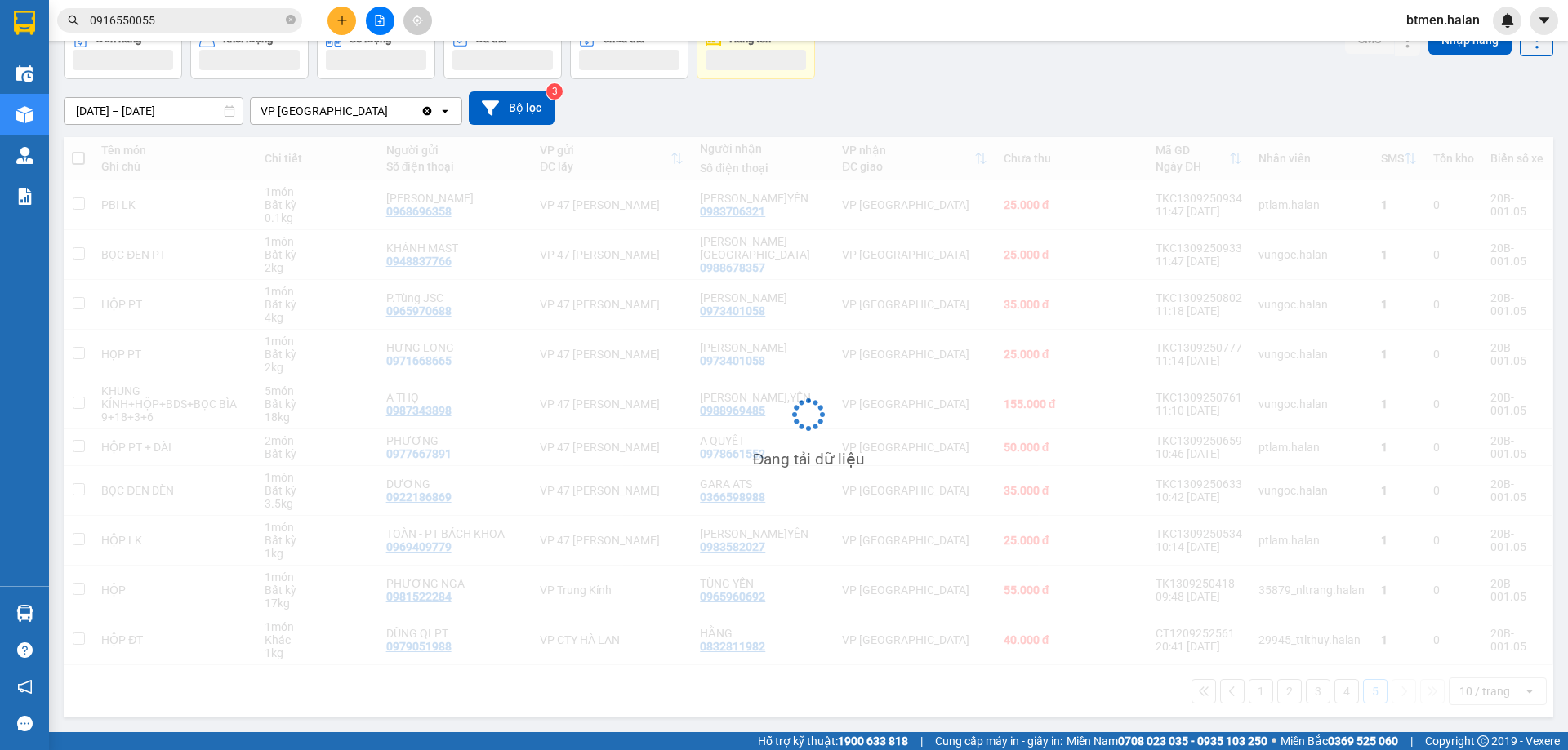
scroll to position [75, 0]
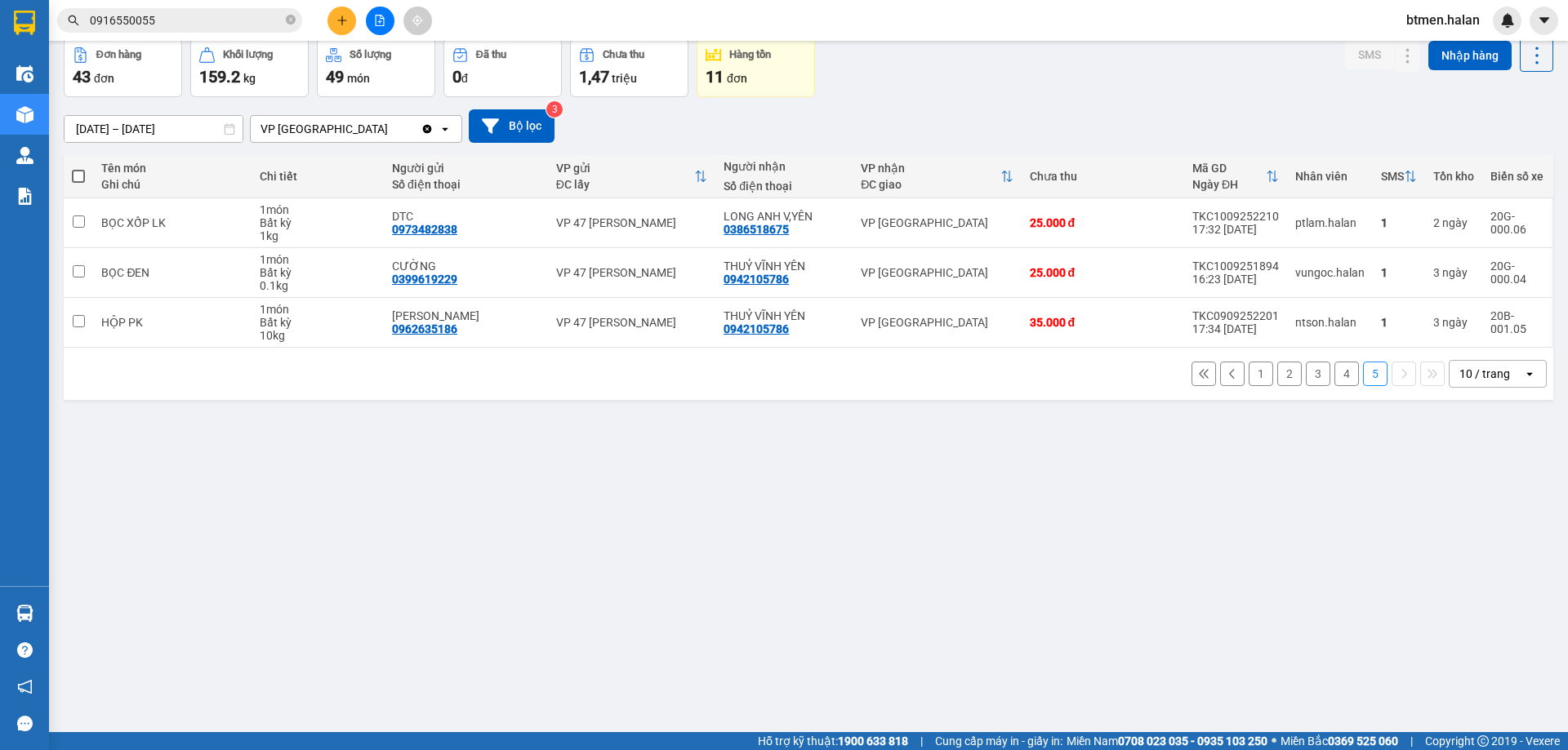
click at [1334, 363] on button "4" at bounding box center [1347, 374] width 25 height 25
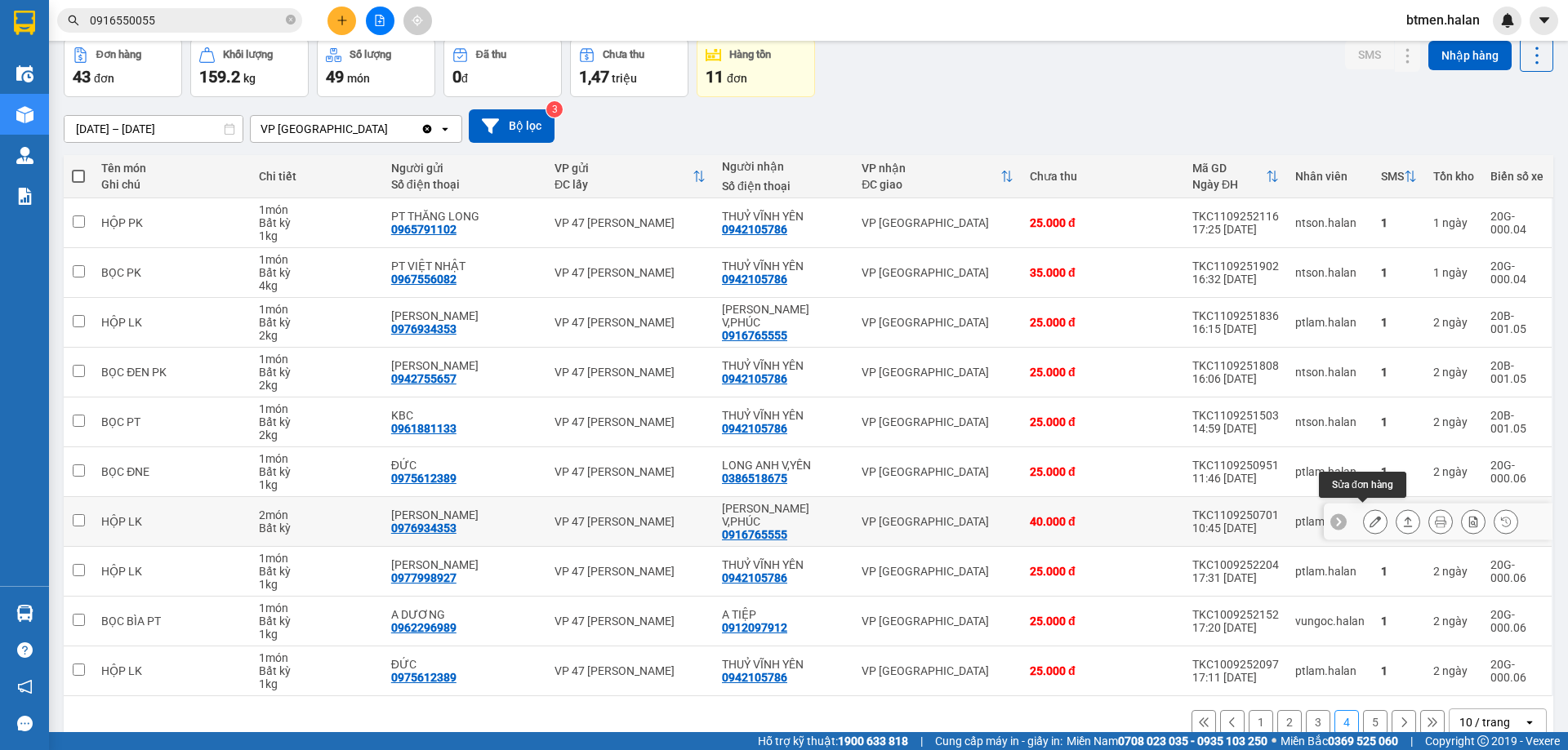
click at [1369, 516] on icon at bounding box center [1375, 521] width 11 height 11
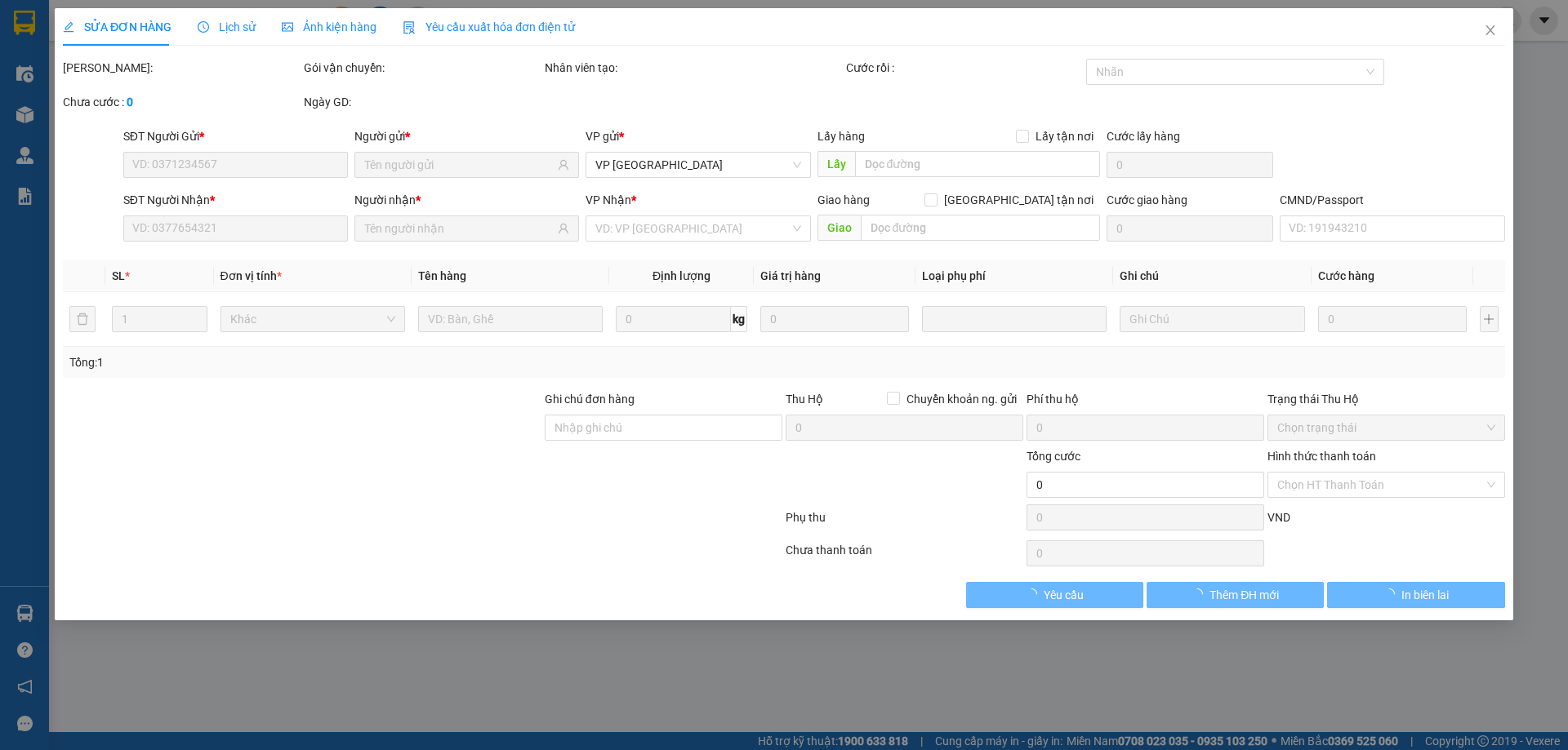
type input "0976934353"
type input "[PERSON_NAME]"
type input "0916765555"
type input "[PERSON_NAME] V,PHÚC"
type input "40.000"
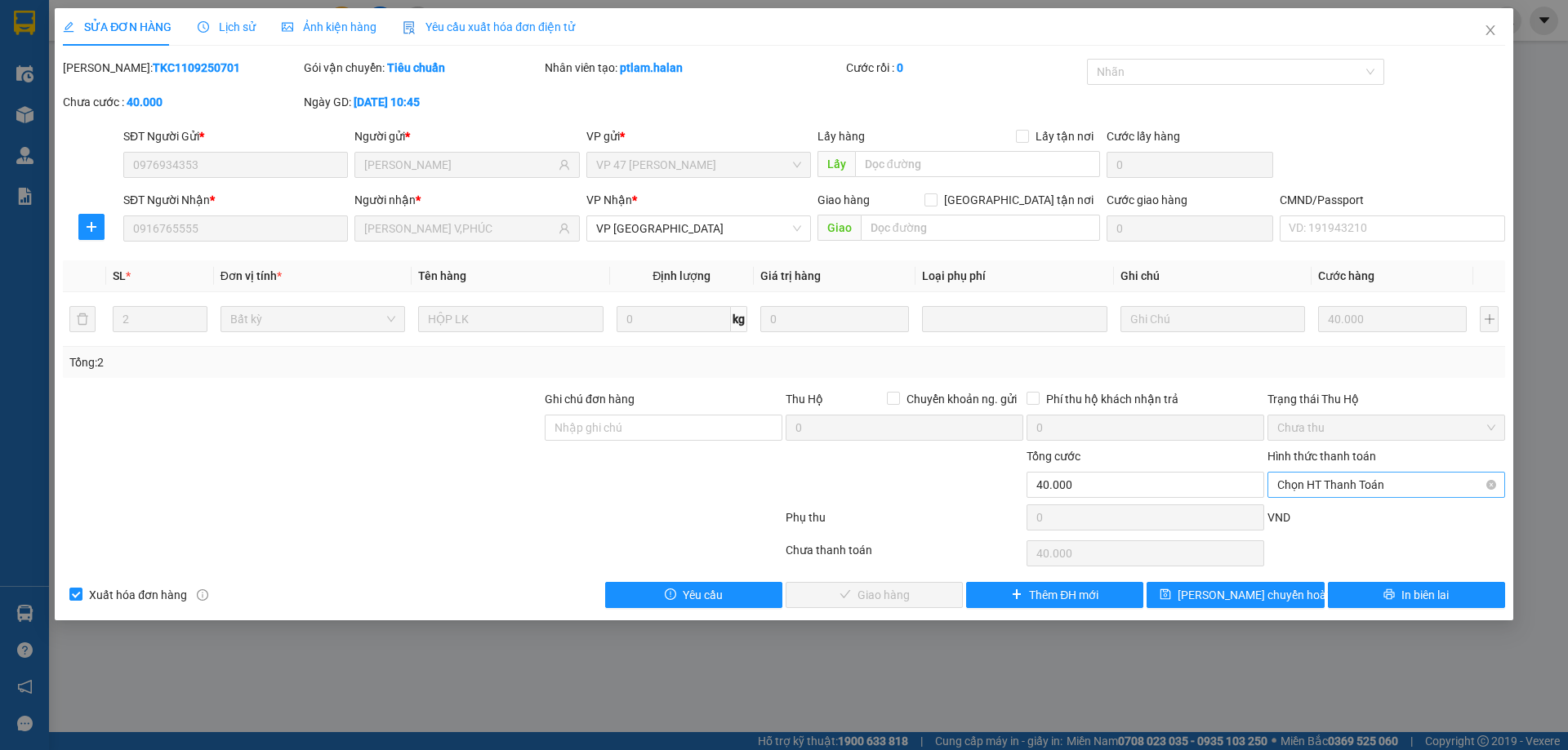
click at [1327, 484] on span "Chọn HT Thanh Toán" at bounding box center [1386, 485] width 218 height 25
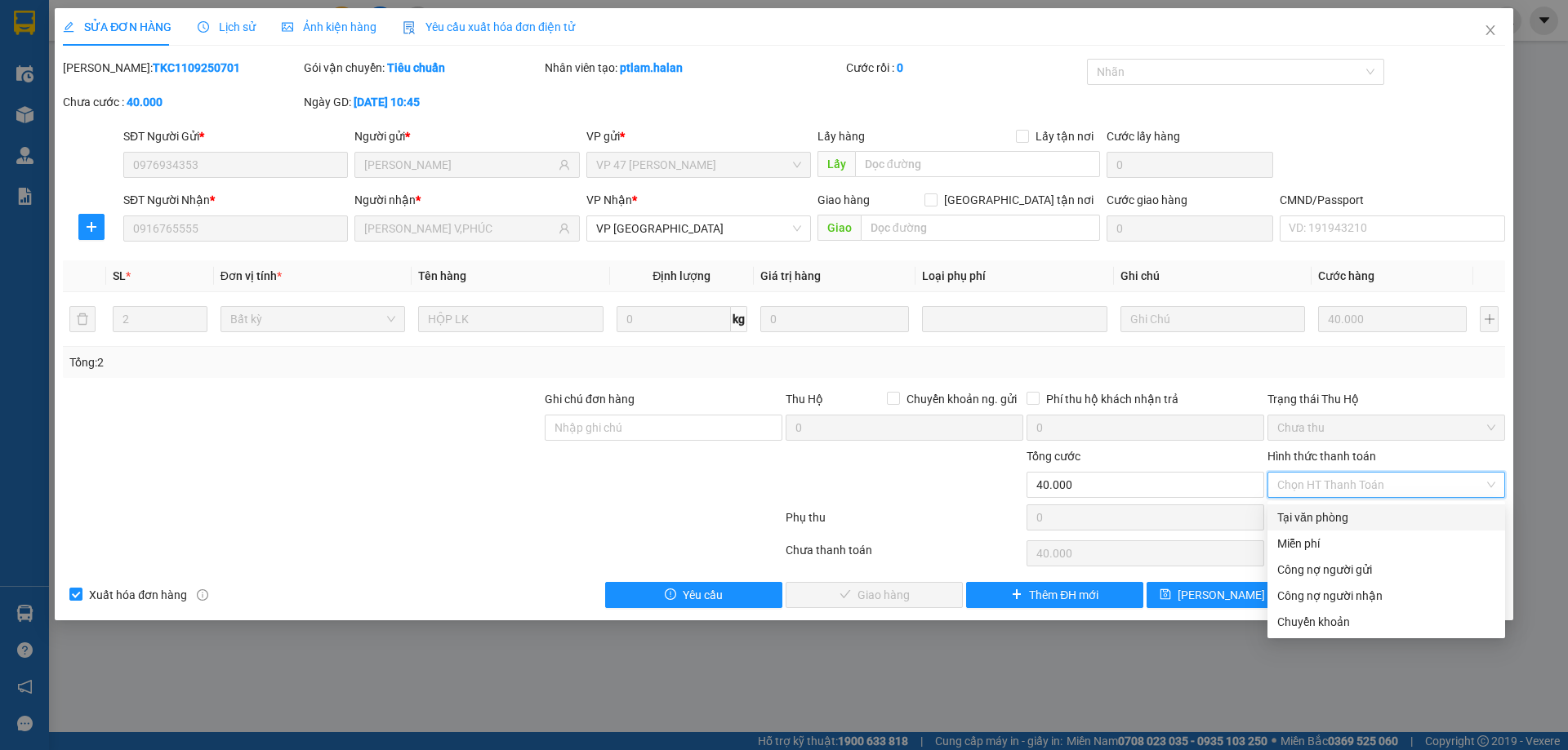
drag, startPoint x: 1316, startPoint y: 516, endPoint x: 979, endPoint y: 571, distance: 341.5
click at [1315, 516] on div "Tại văn phòng" at bounding box center [1386, 517] width 218 height 18
type input "0"
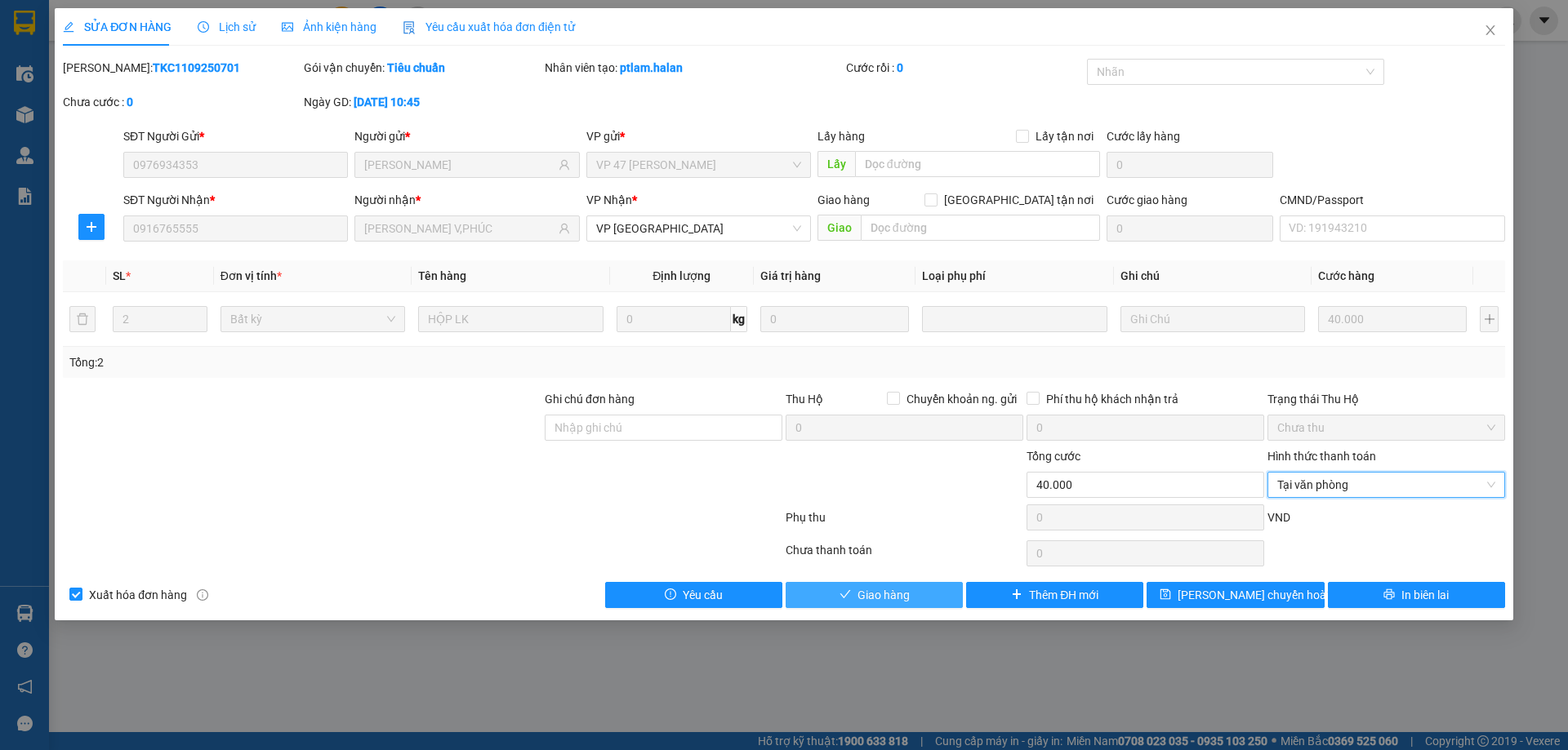
click at [934, 585] on button "Giao hàng" at bounding box center [874, 595] width 177 height 26
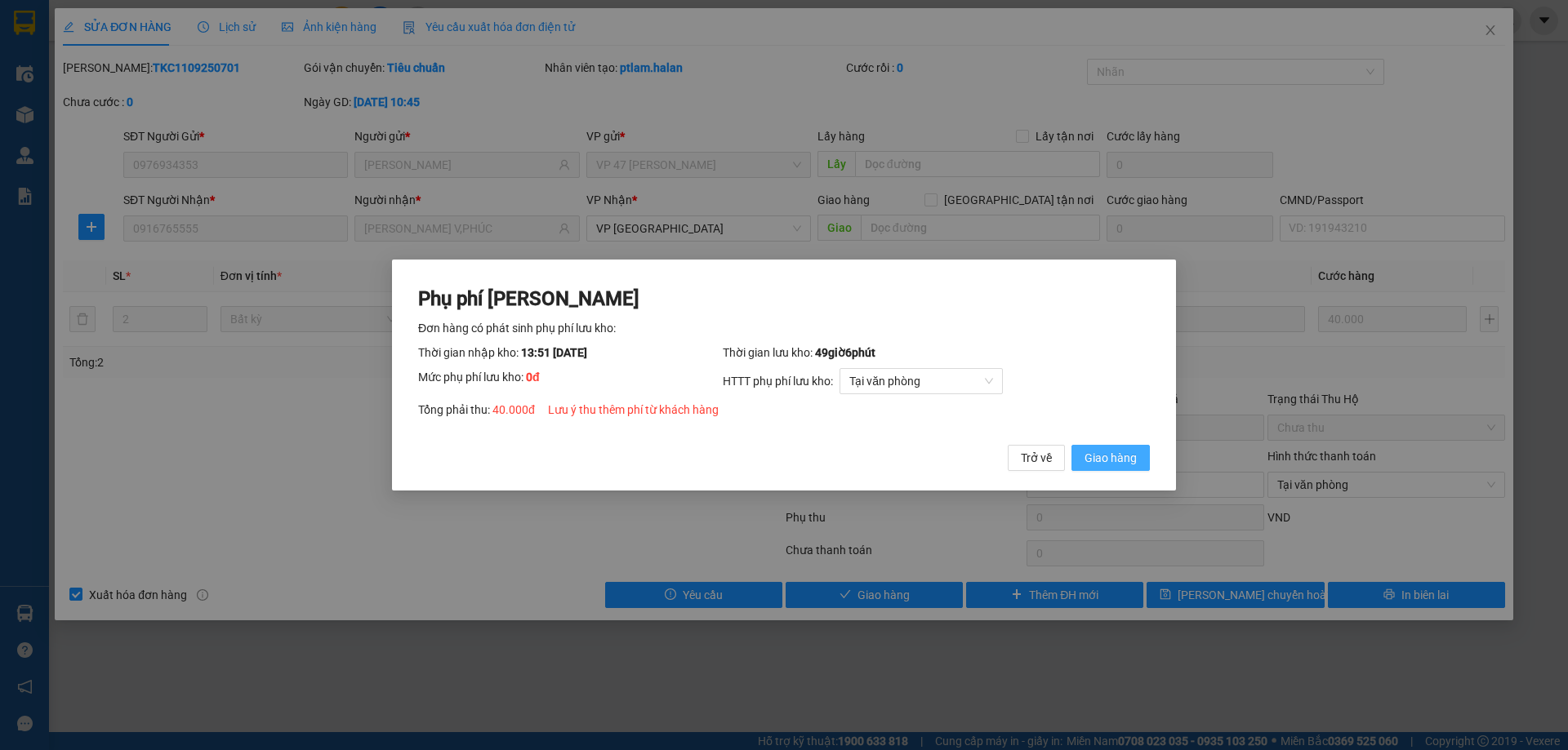
click at [1114, 460] on span "Giao hàng" at bounding box center [1111, 458] width 53 height 18
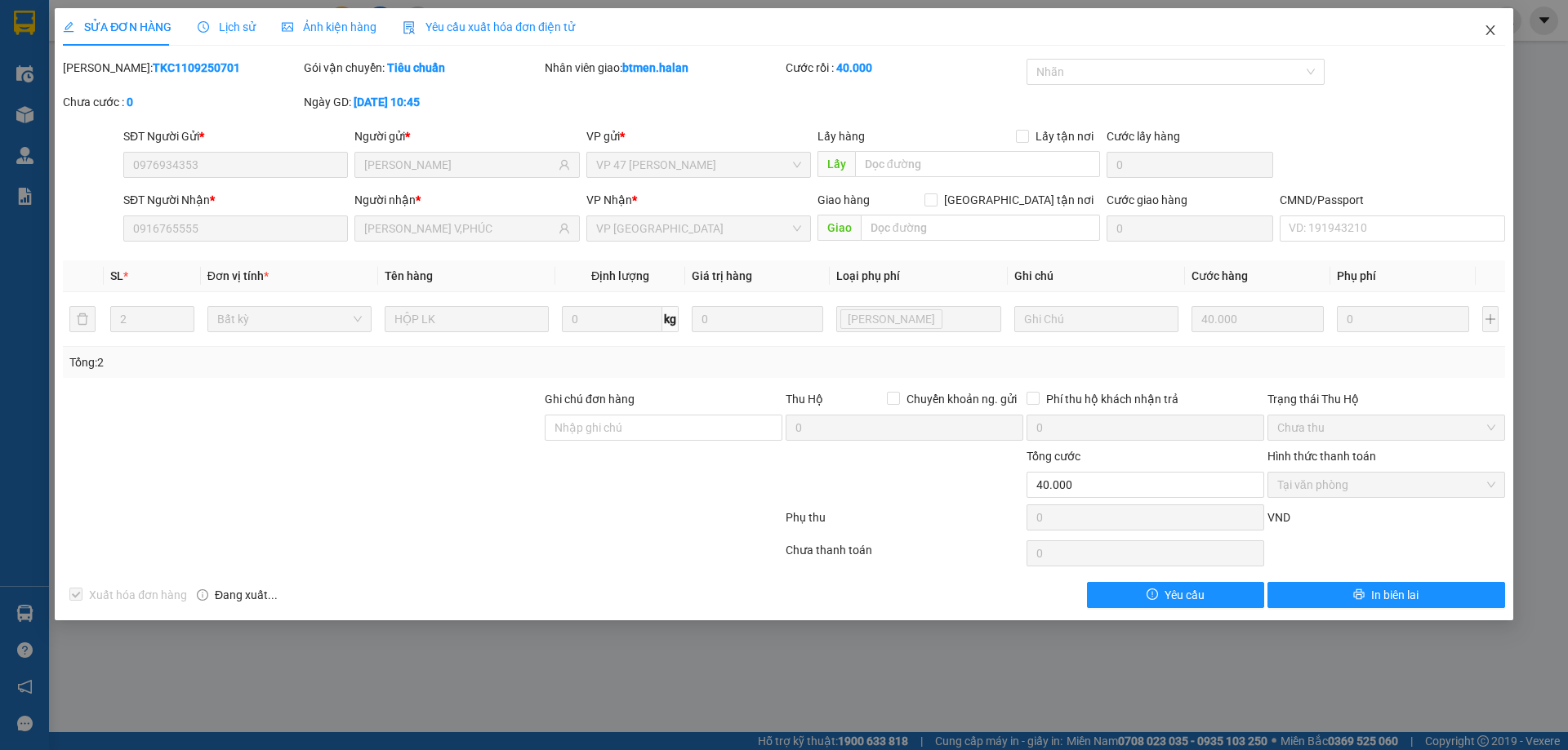
click at [1482, 23] on span "Close" at bounding box center [1490, 31] width 46 height 46
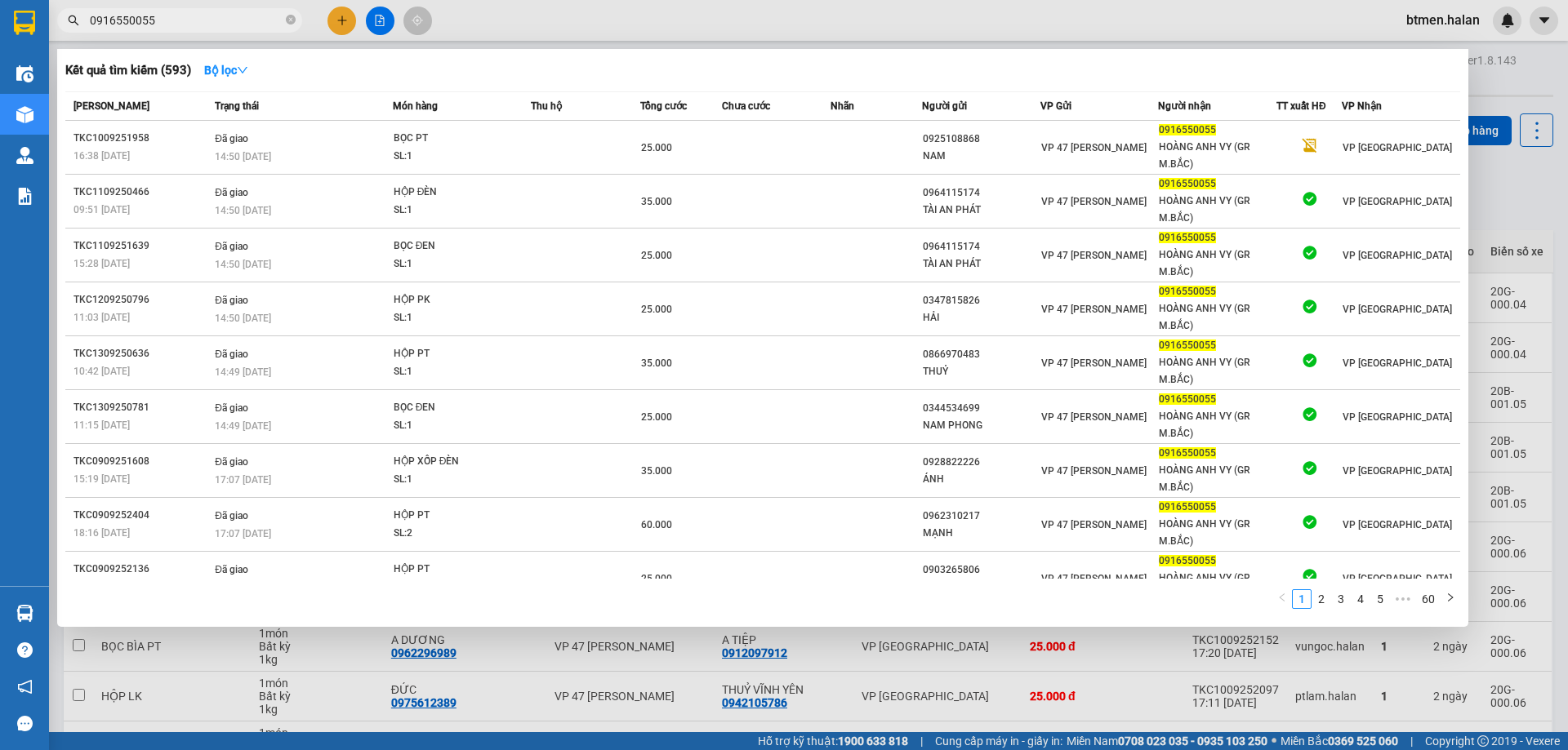
click at [179, 18] on input "0916550055" at bounding box center [186, 20] width 193 height 18
paste input "7655"
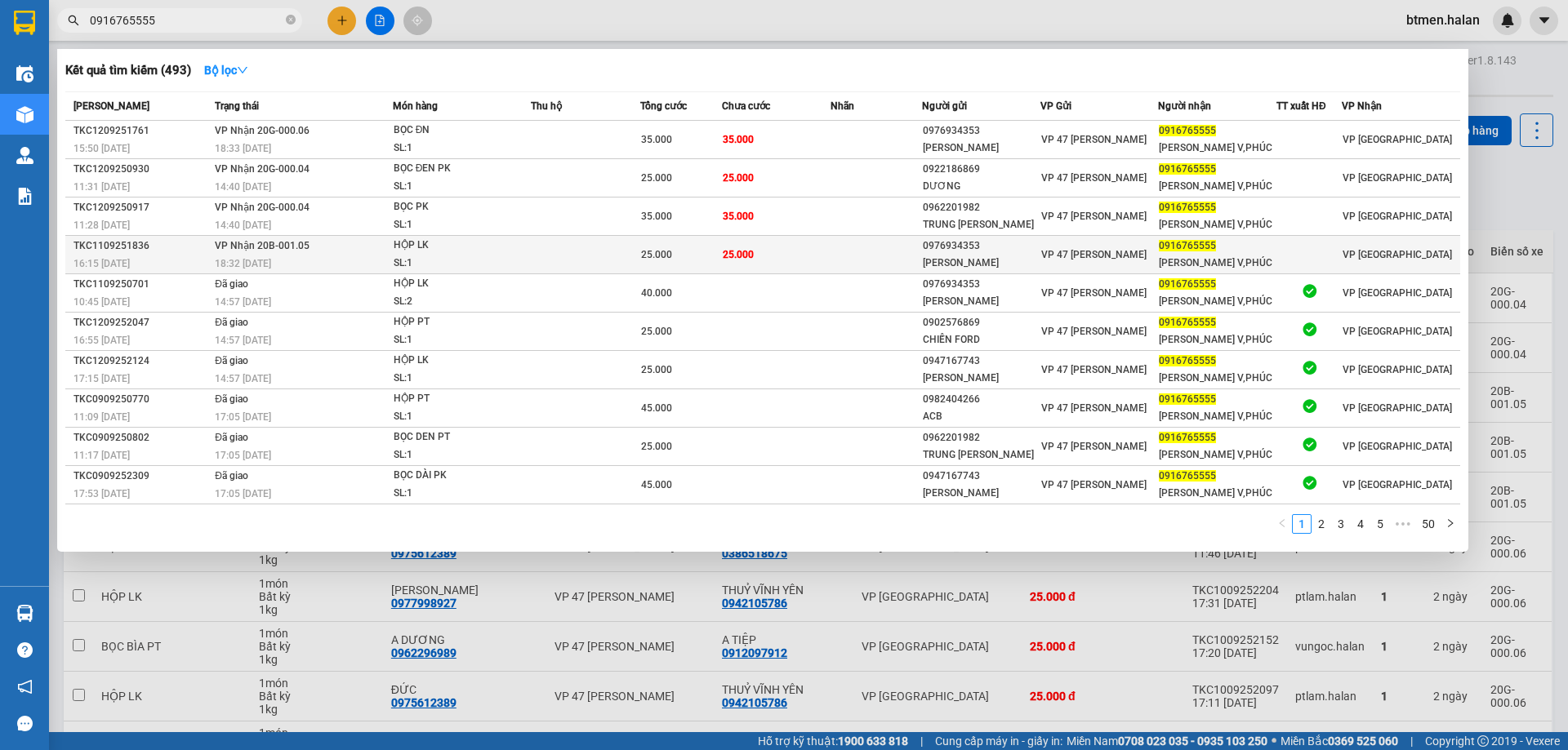
type input "0916765555"
click at [777, 255] on td "25.000" at bounding box center [776, 256] width 109 height 39
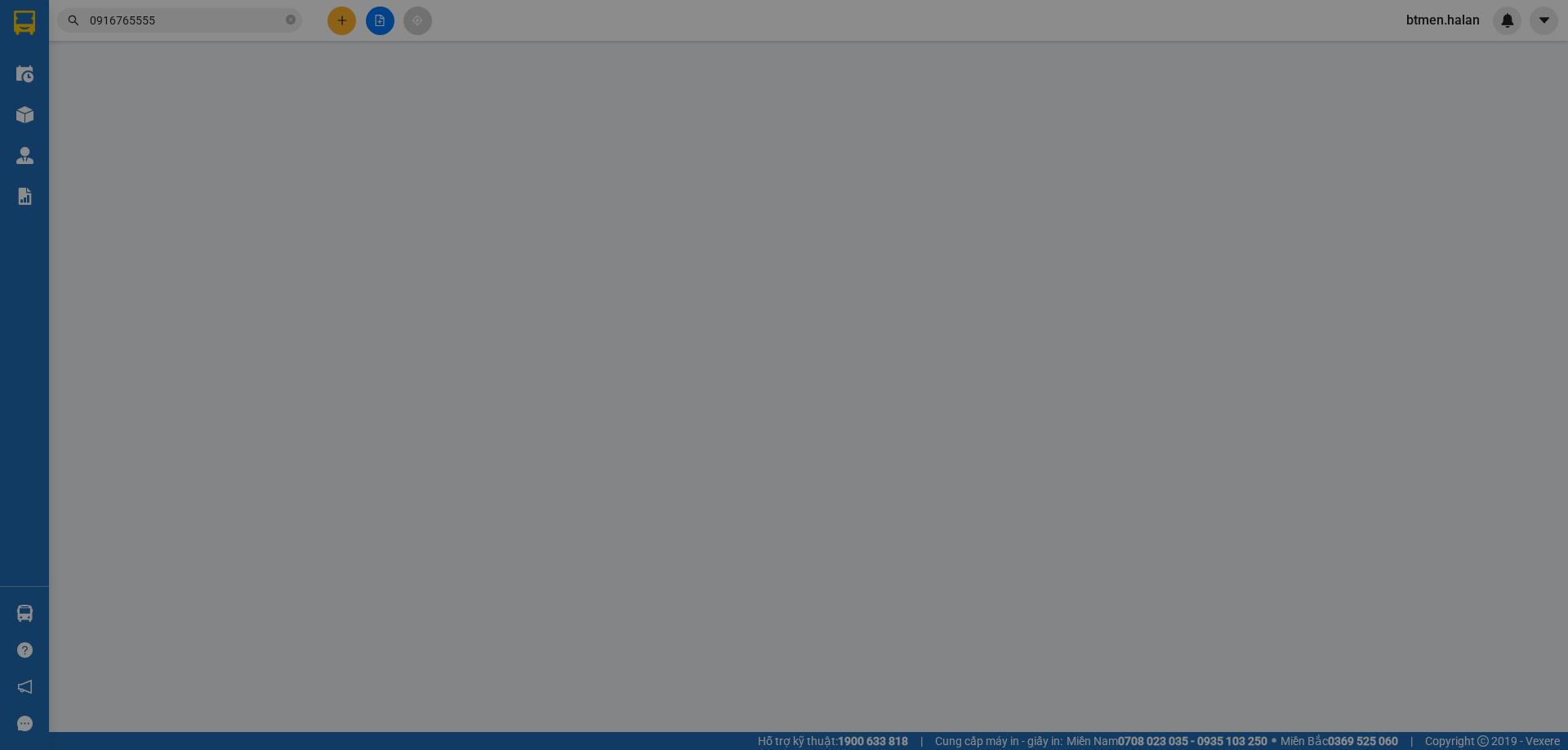
type input "0976934353"
type input "[PERSON_NAME]"
type input "0916765555"
type input "[PERSON_NAME] V,PHÚC"
type input "25.000"
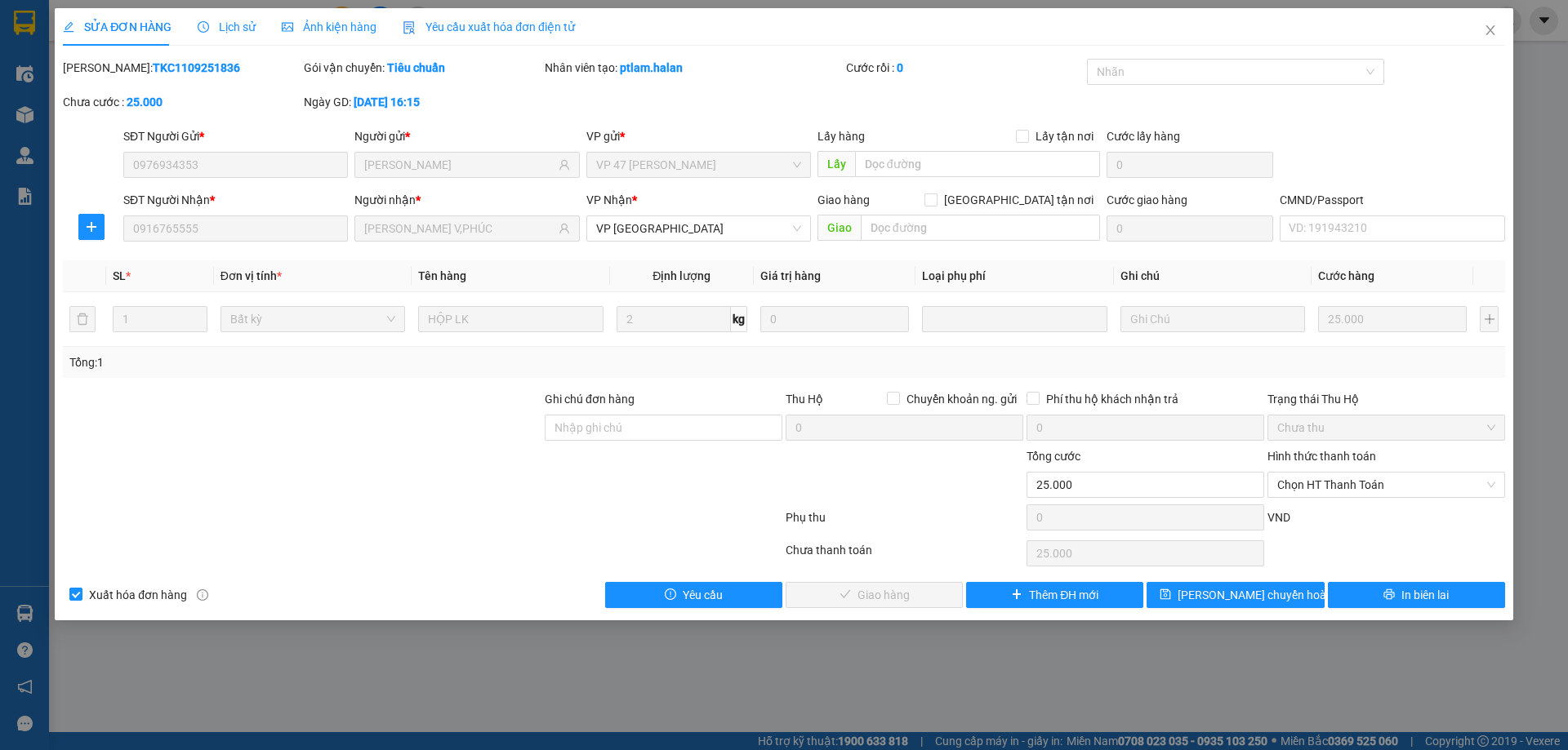
drag, startPoint x: 1368, startPoint y: 479, endPoint x: 1326, endPoint y: 510, distance: 52.2
click at [1366, 480] on span "Chọn HT Thanh Toán" at bounding box center [1386, 485] width 218 height 25
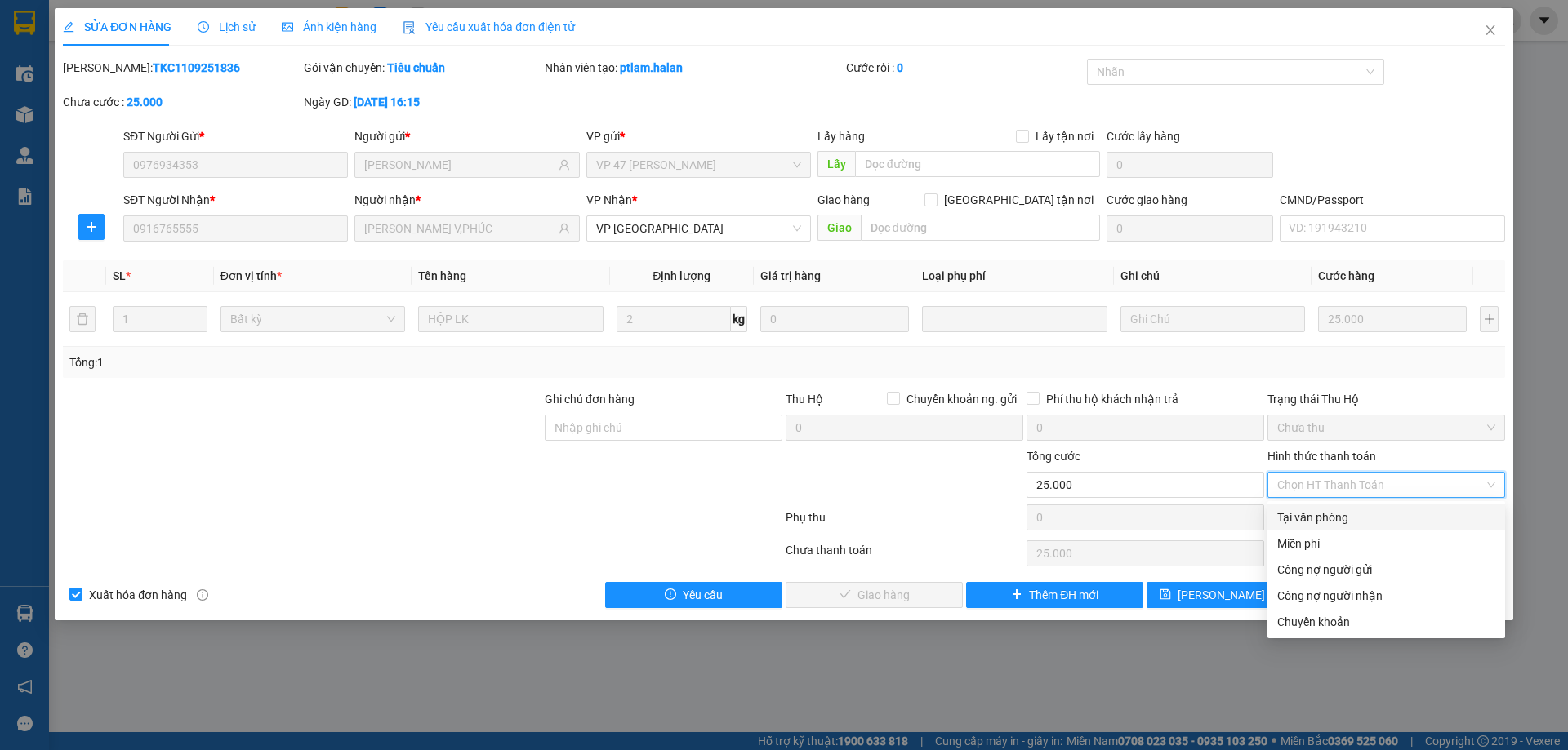
drag, startPoint x: 1294, startPoint y: 519, endPoint x: 1235, endPoint y: 536, distance: 61.4
click at [1292, 521] on div "Tại văn phòng" at bounding box center [1386, 517] width 218 height 18
type input "0"
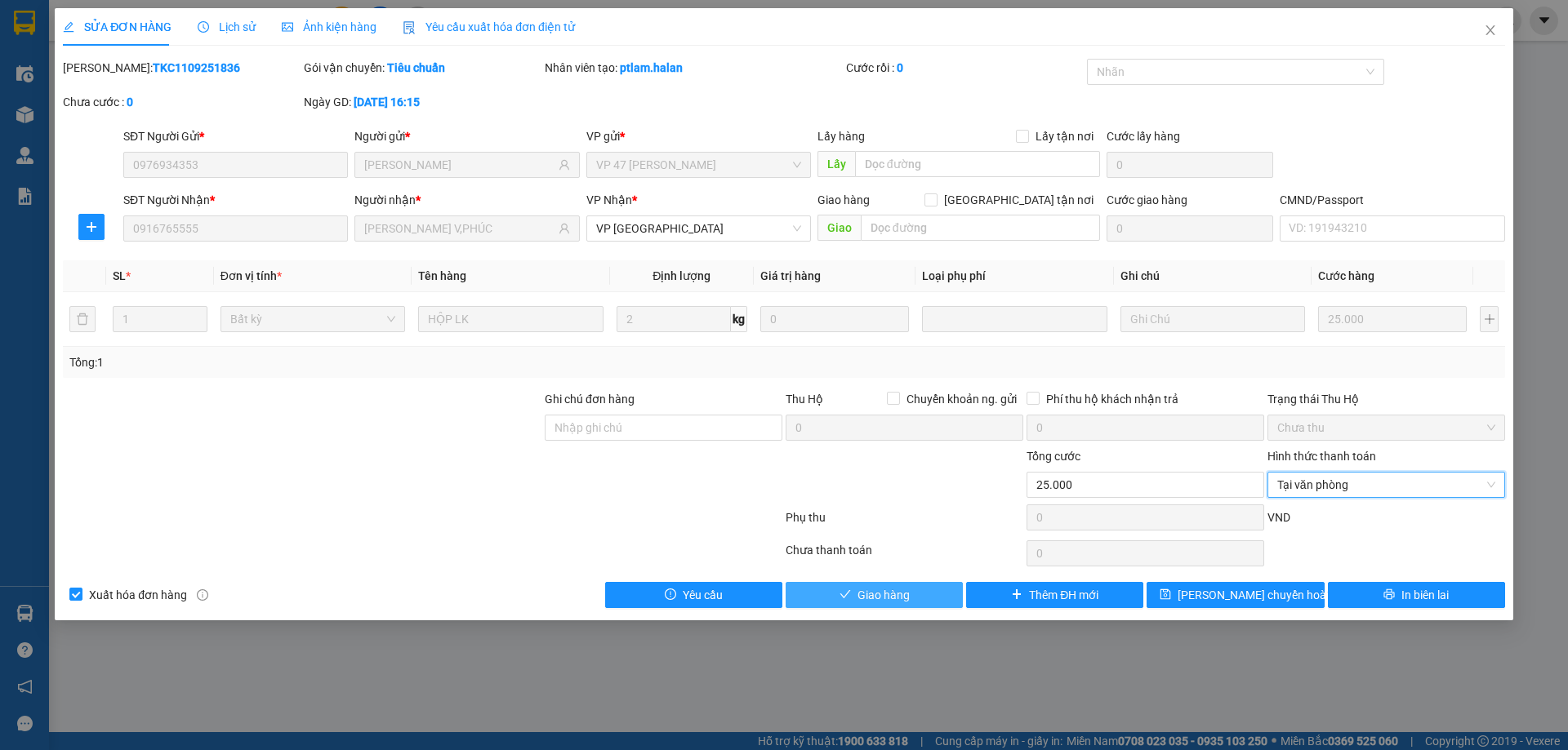
click at [897, 606] on button "Giao hàng" at bounding box center [874, 595] width 177 height 26
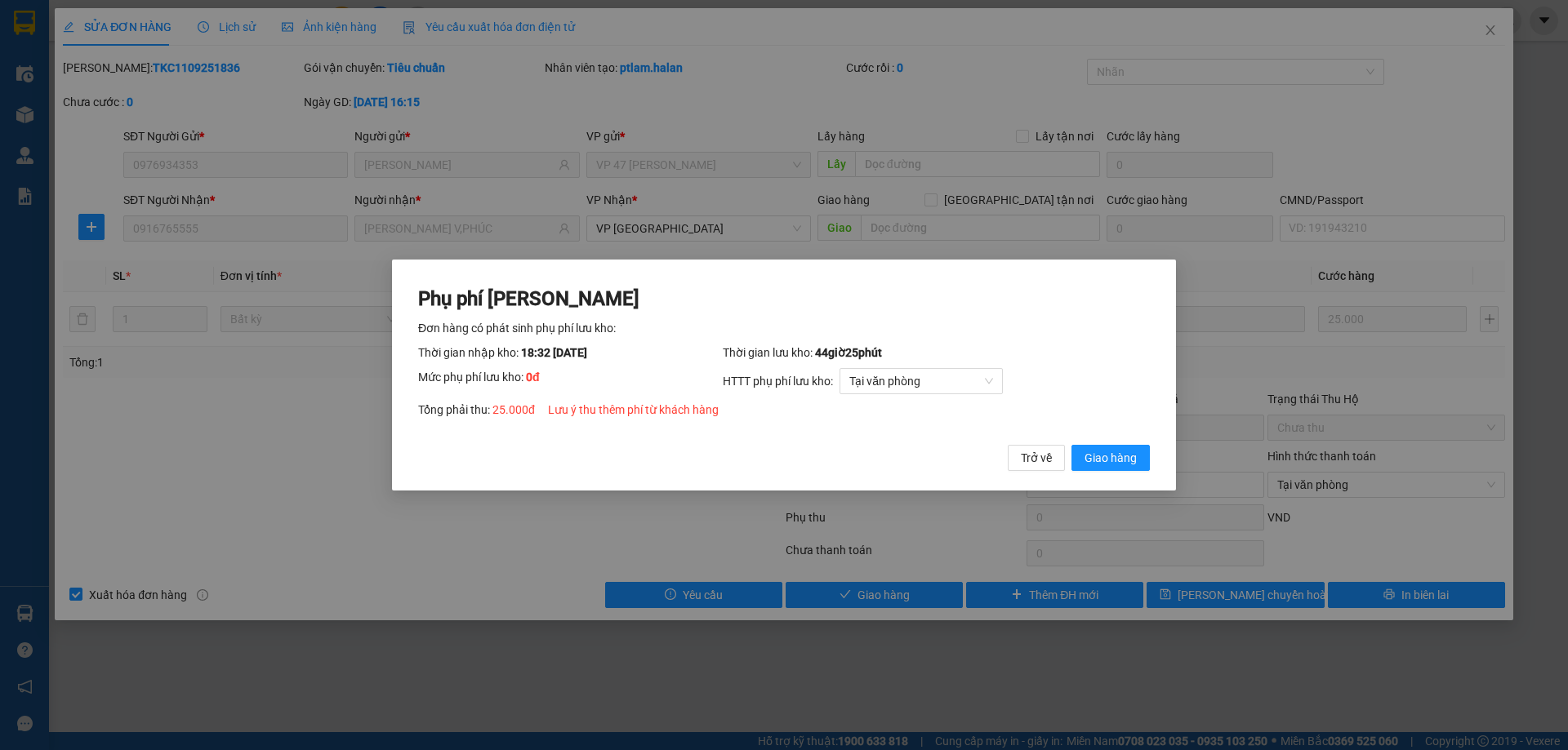
drag, startPoint x: 1118, startPoint y: 463, endPoint x: 1382, endPoint y: 127, distance: 427.3
click at [1122, 457] on span "Giao hàng" at bounding box center [1111, 458] width 53 height 18
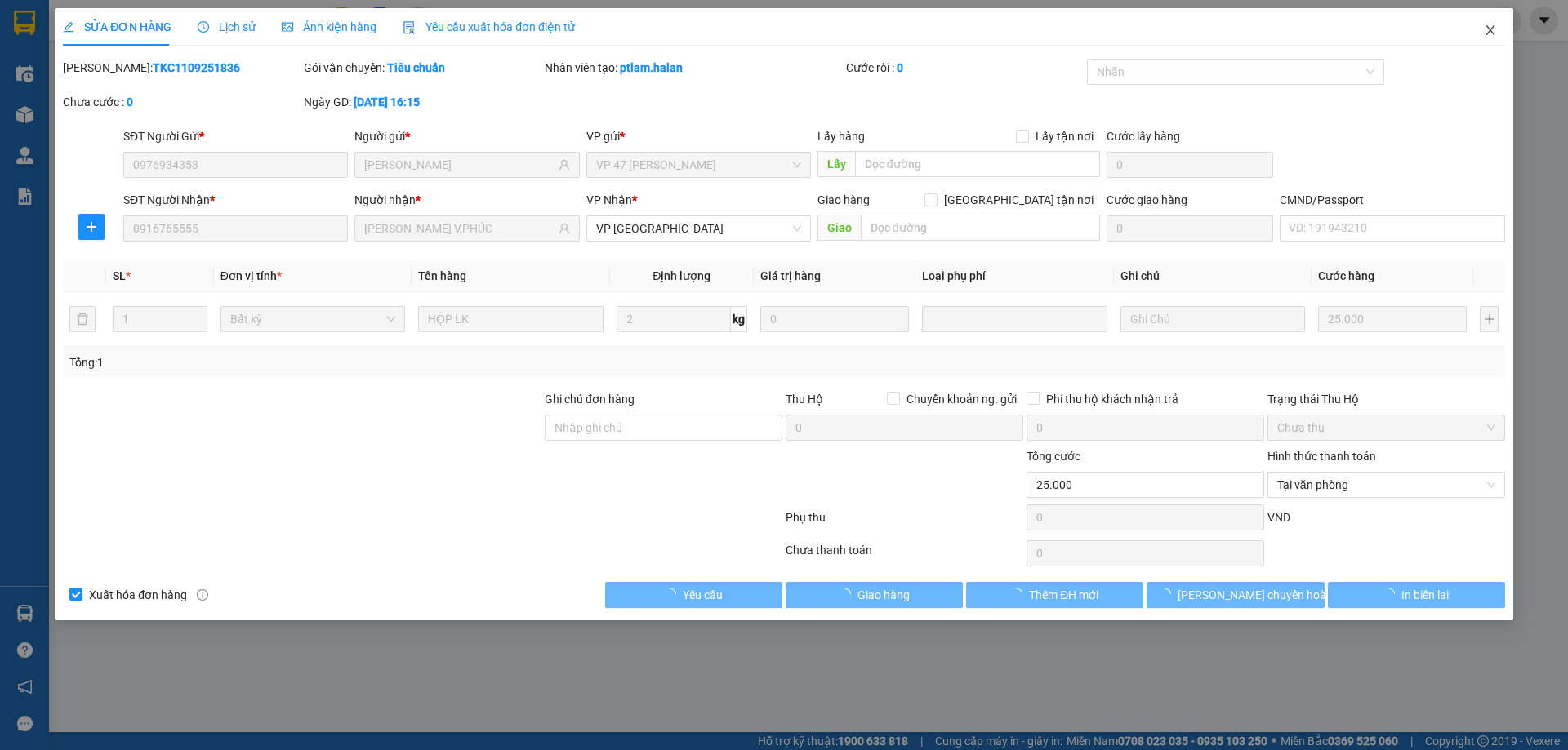
click at [1489, 33] on icon "close" at bounding box center [1490, 30] width 13 height 13
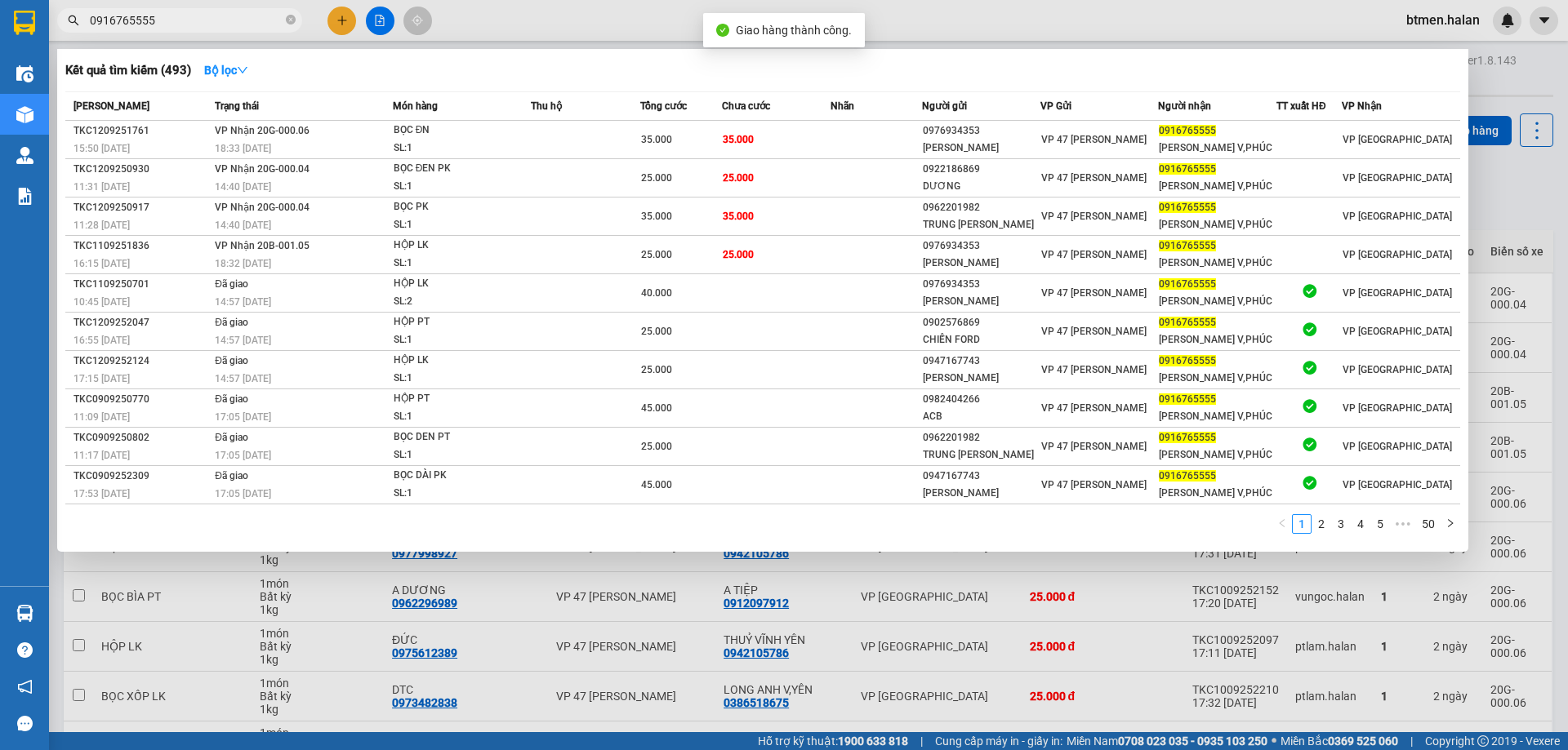
click at [214, 27] on input "0916765555" at bounding box center [186, 20] width 193 height 18
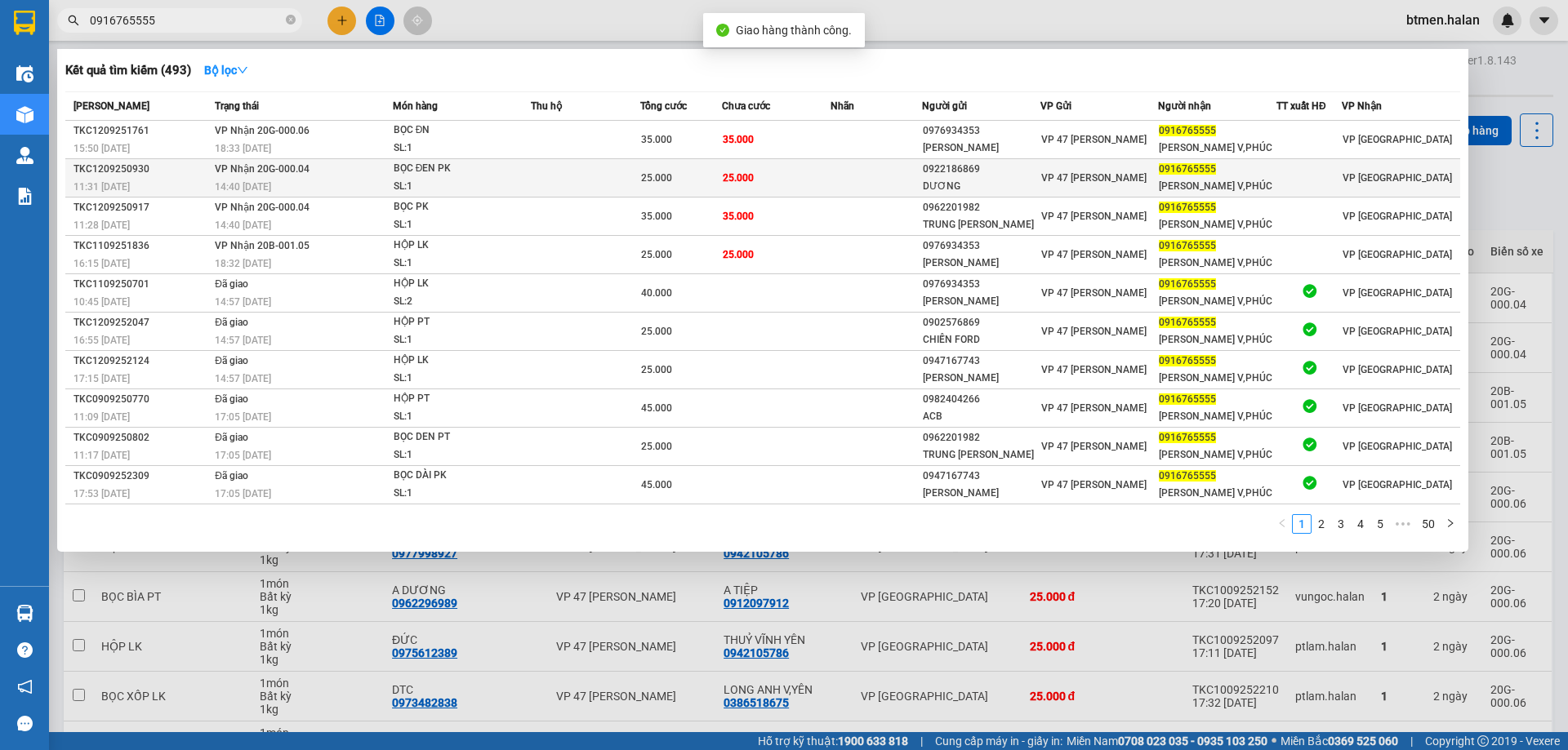
click at [873, 178] on td at bounding box center [875, 179] width 91 height 39
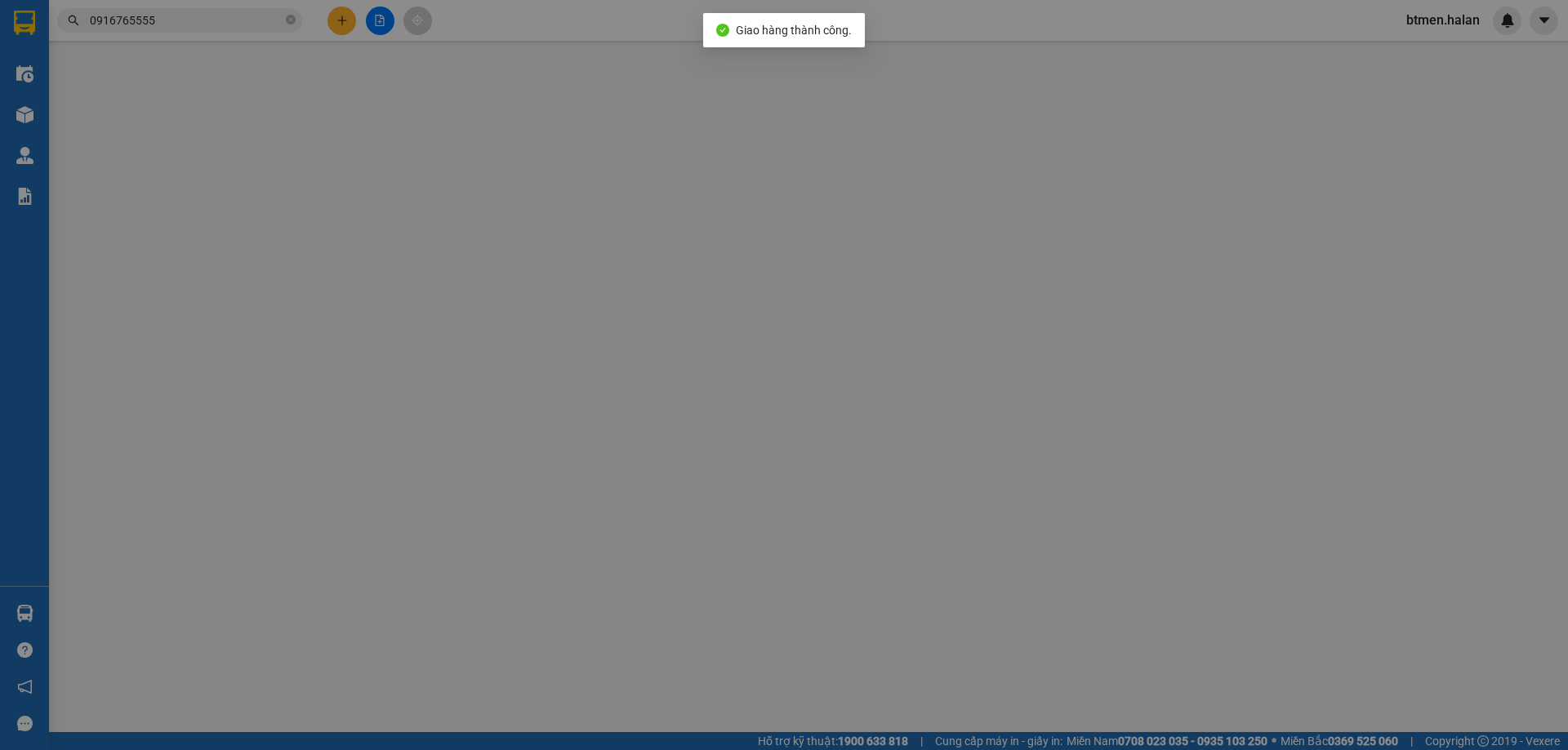
type input "0922186869"
type input "DƯƠNG"
type input "0916765555"
type input "[PERSON_NAME] V,PHÚC"
type input "25.000"
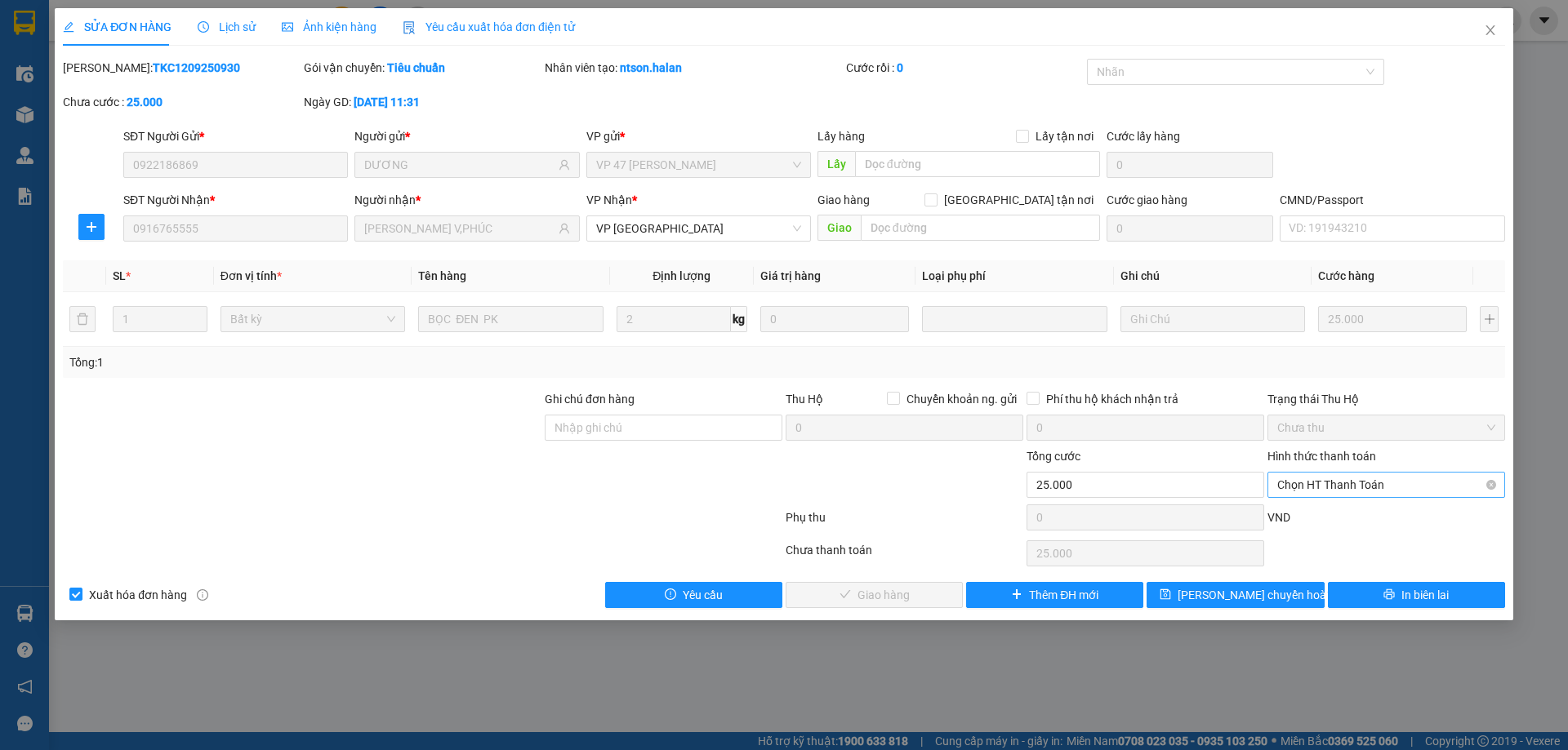
click at [1322, 486] on span "Chọn HT Thanh Toán" at bounding box center [1386, 485] width 218 height 25
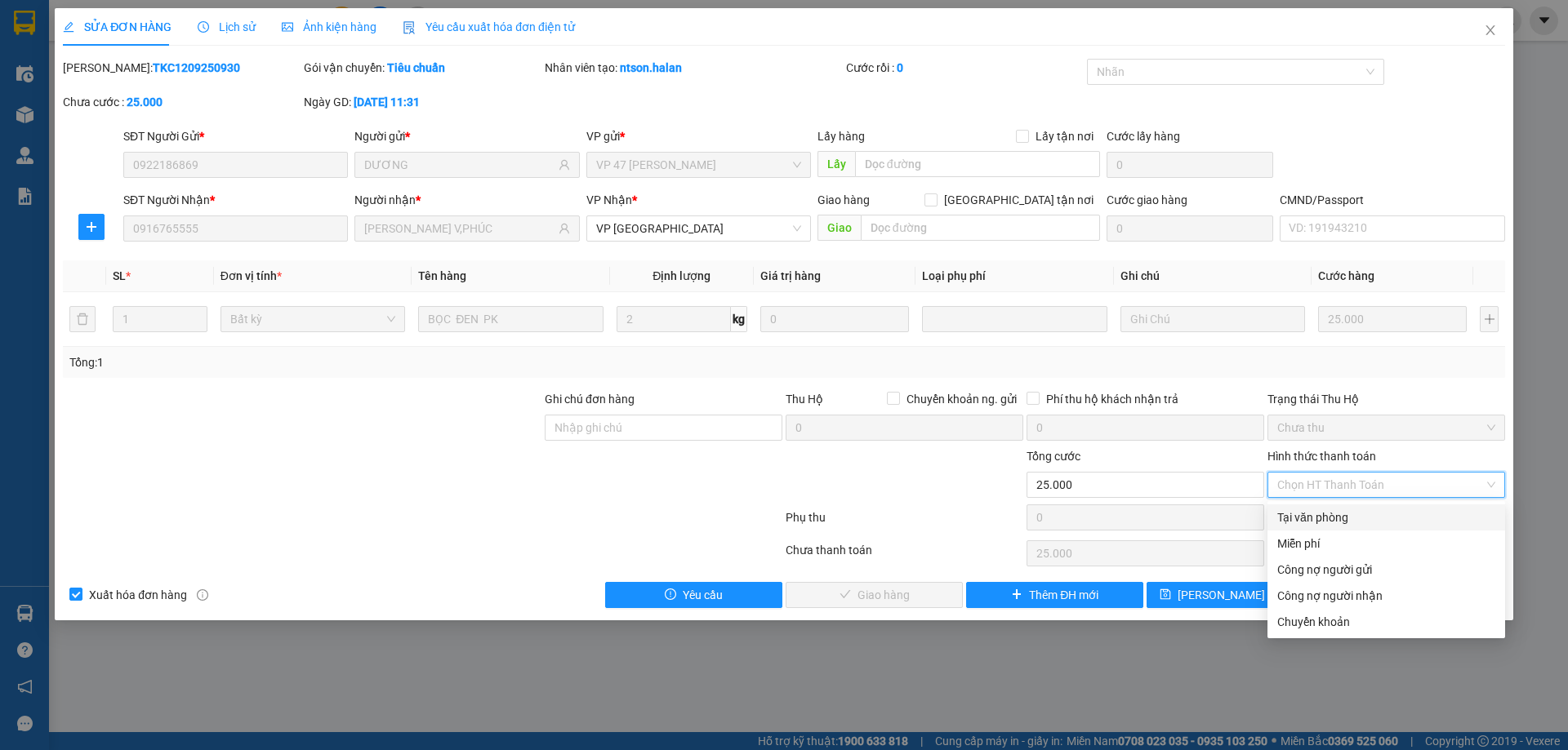
click at [1295, 508] on div "Tại văn phòng" at bounding box center [1385, 517] width 237 height 26
type input "0"
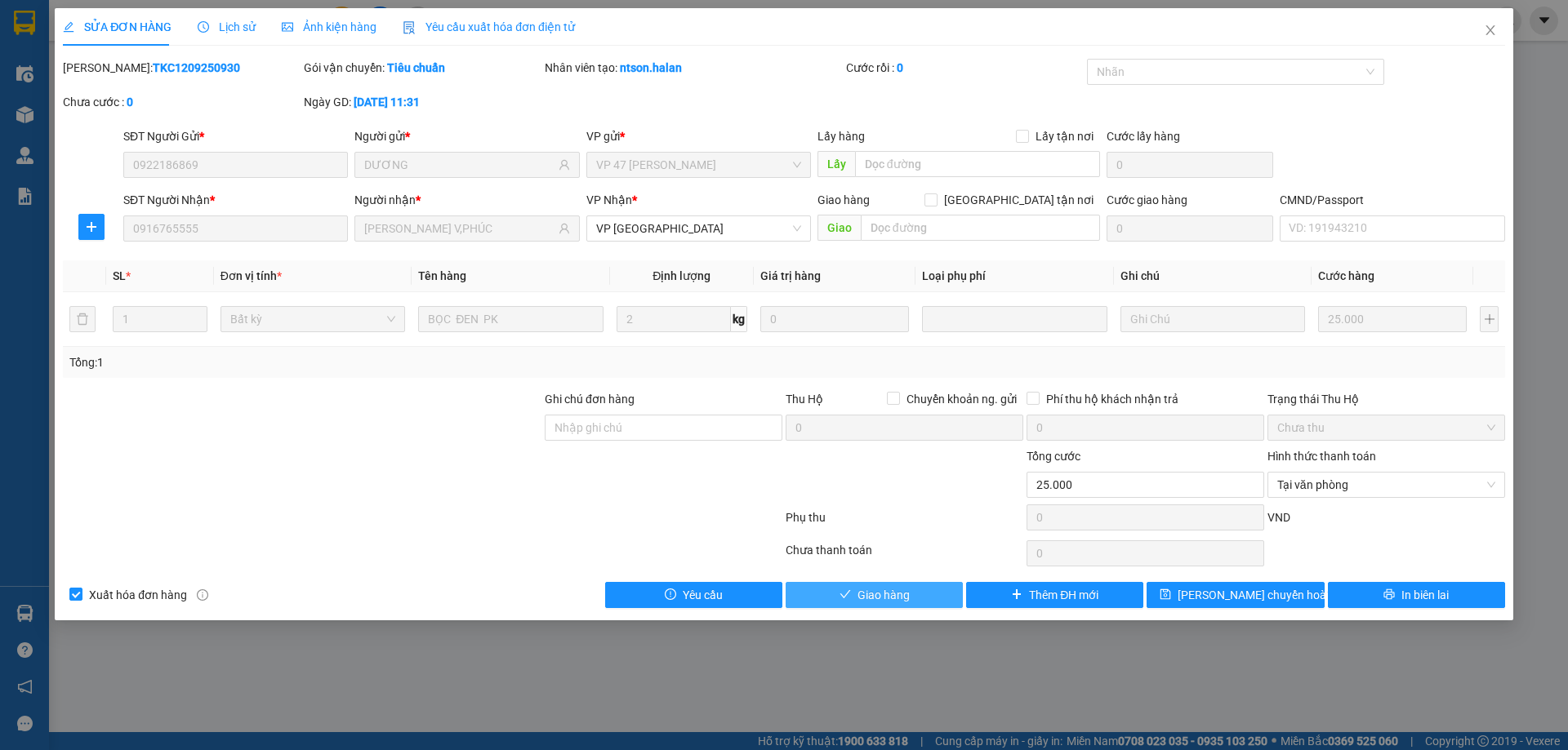
click at [932, 588] on button "Giao hàng" at bounding box center [874, 595] width 177 height 26
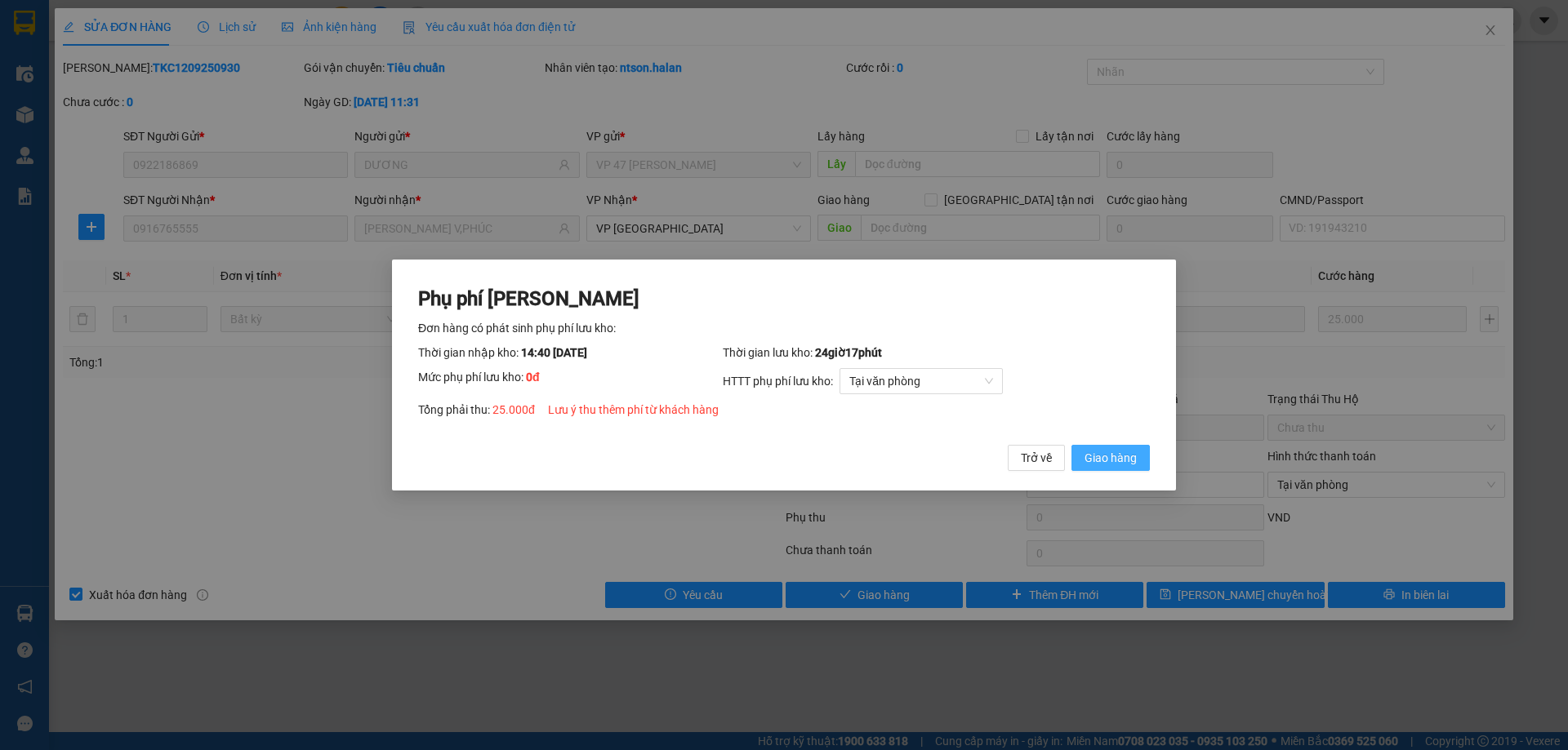
drag, startPoint x: 1114, startPoint y: 446, endPoint x: 1403, endPoint y: 297, distance: 325.1
click at [1118, 447] on button "Giao hàng" at bounding box center [1111, 458] width 79 height 26
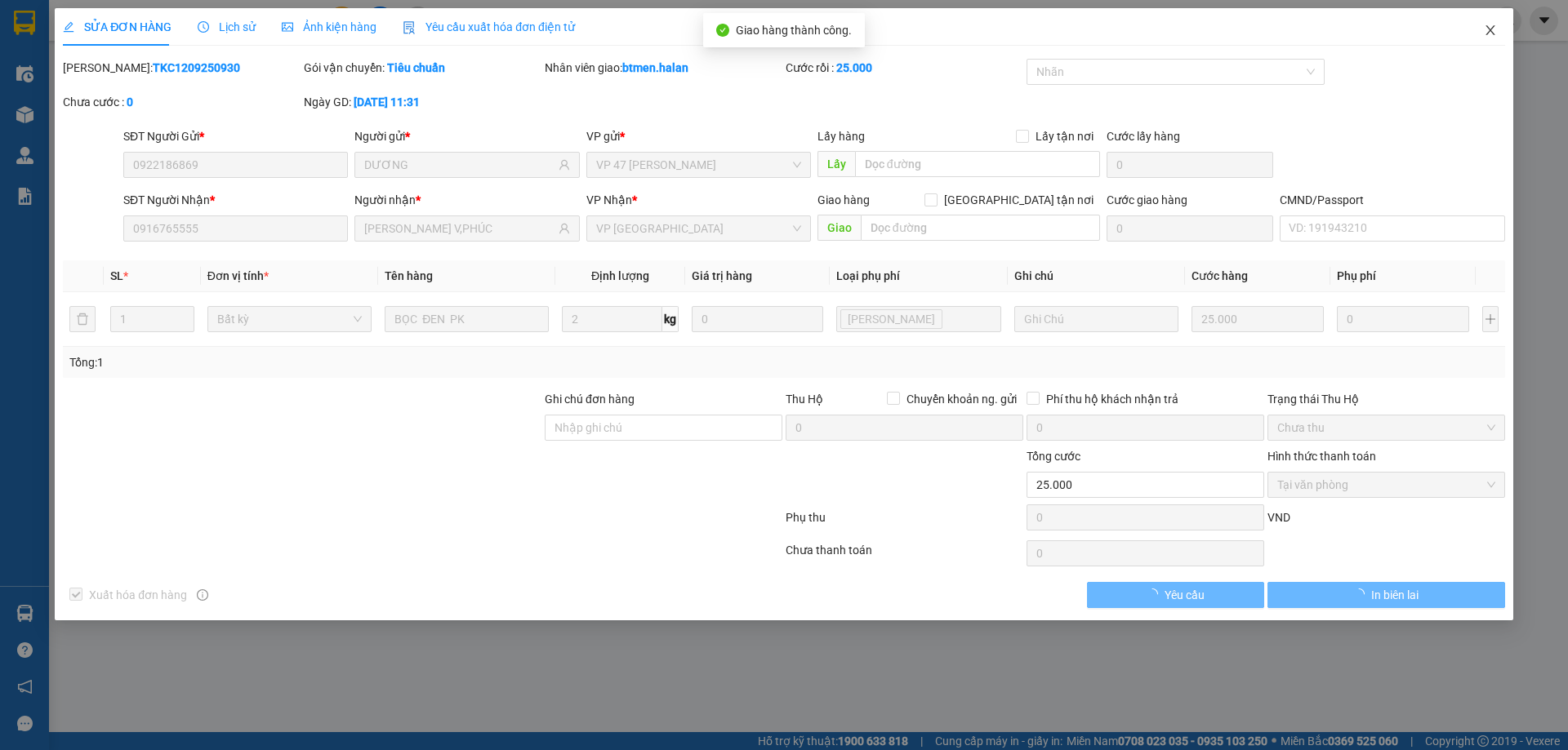
click at [1497, 39] on span "Close" at bounding box center [1490, 31] width 46 height 46
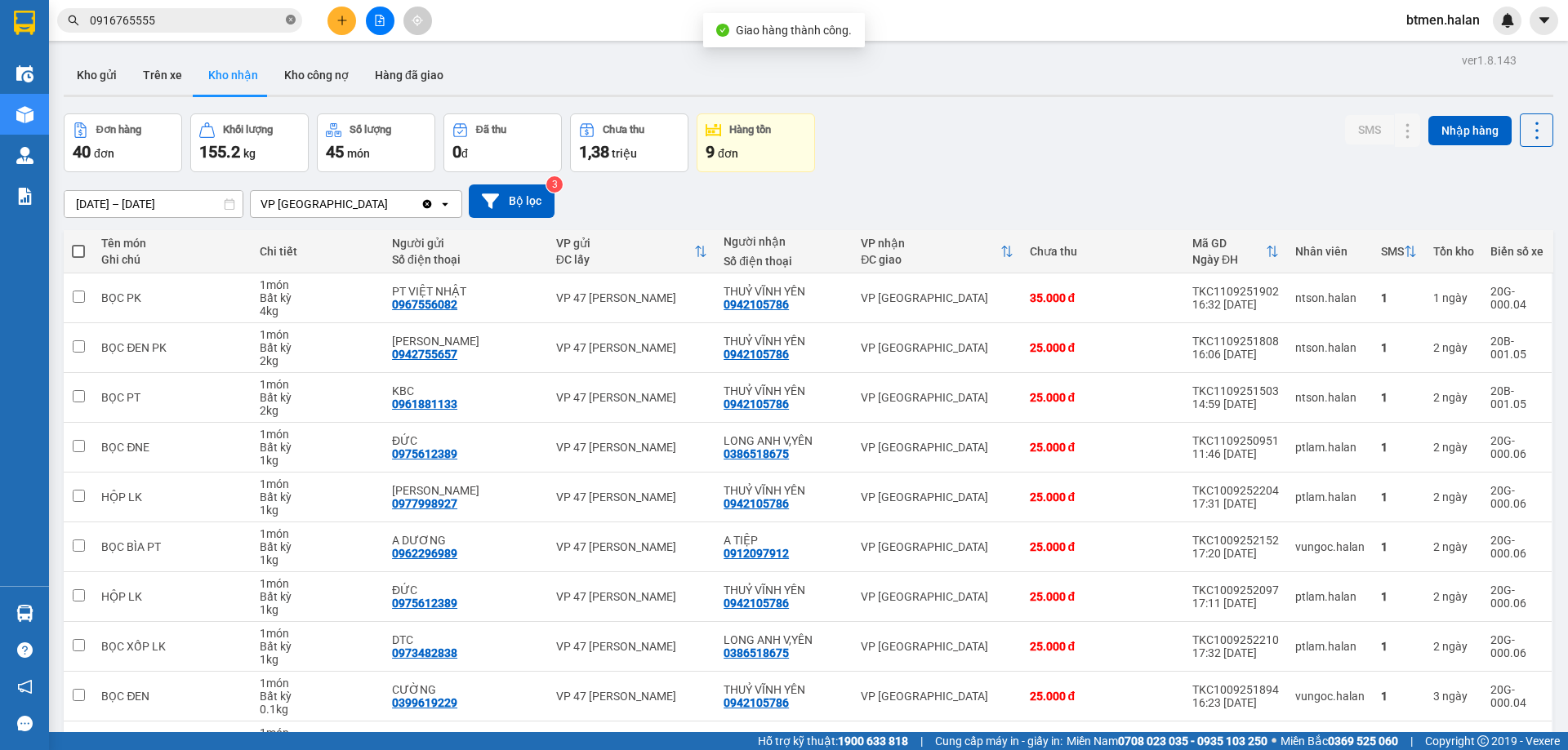
click at [292, 17] on icon "close-circle" at bounding box center [290, 19] width 10 height 10
paste input "0916765555"
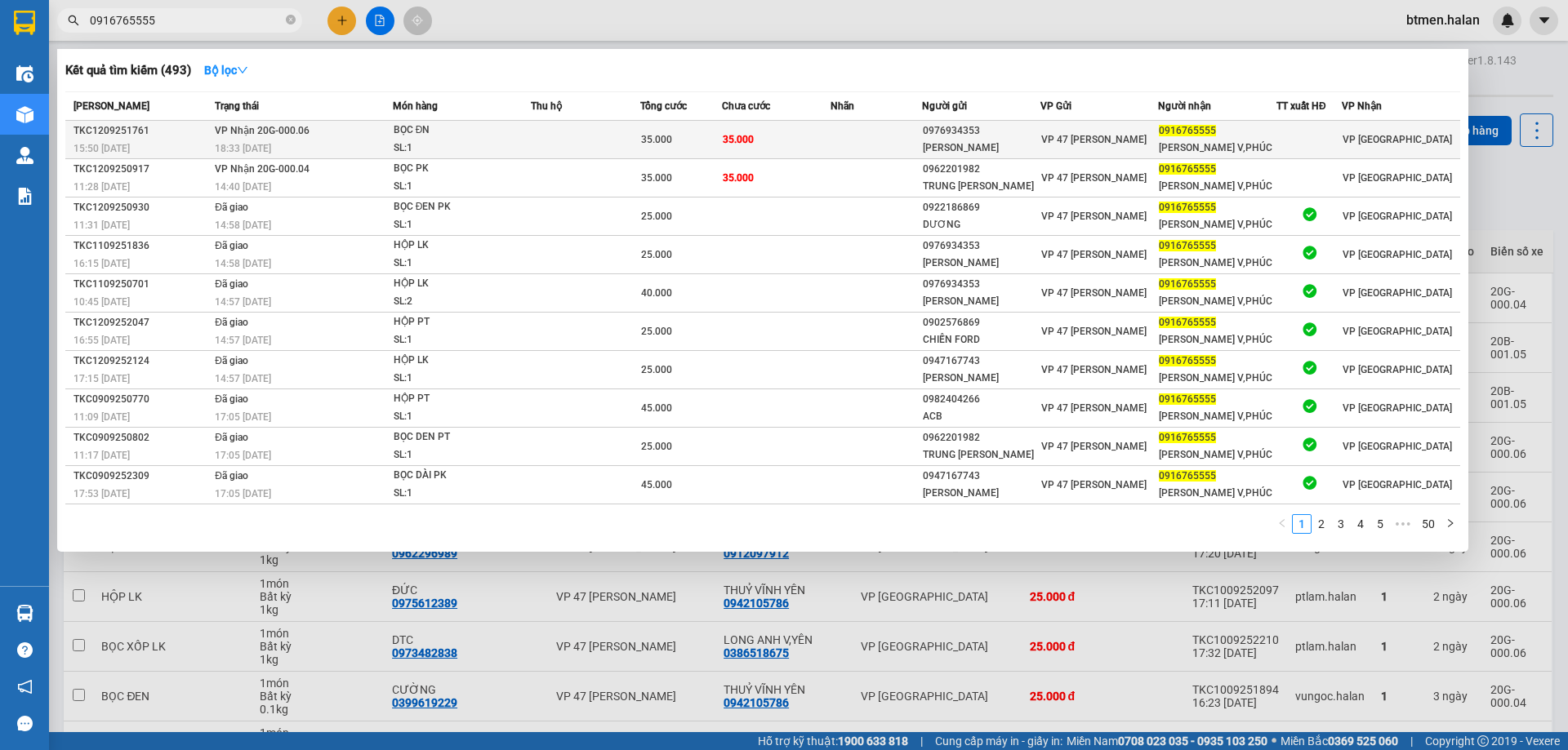
type input "0916765555"
click at [1076, 151] on td "VP 47 [PERSON_NAME]" at bounding box center [1099, 140] width 118 height 39
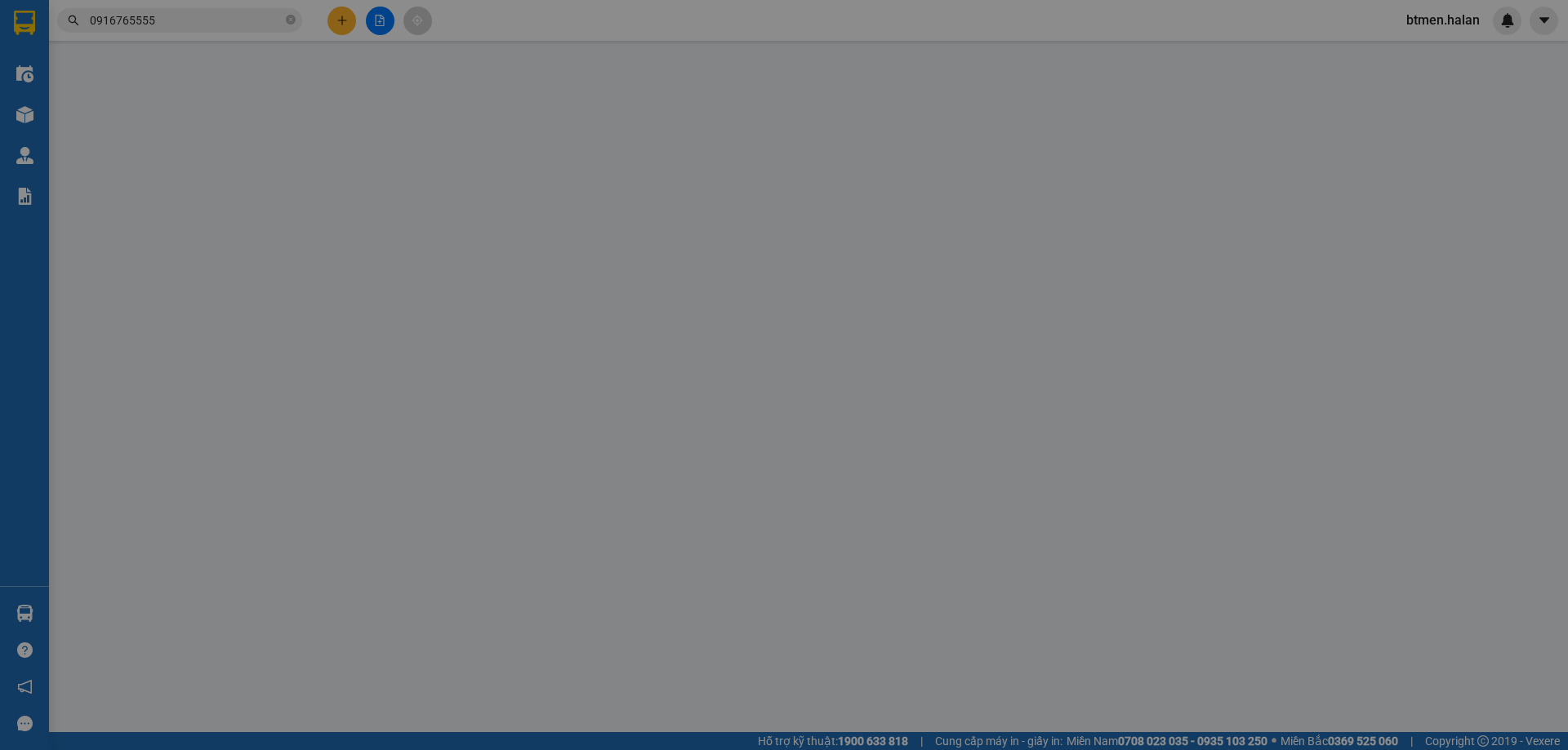
type input "0976934353"
type input "[PERSON_NAME]"
type input "0916765555"
type input "[PERSON_NAME] V,PHÚC"
type input "35.000"
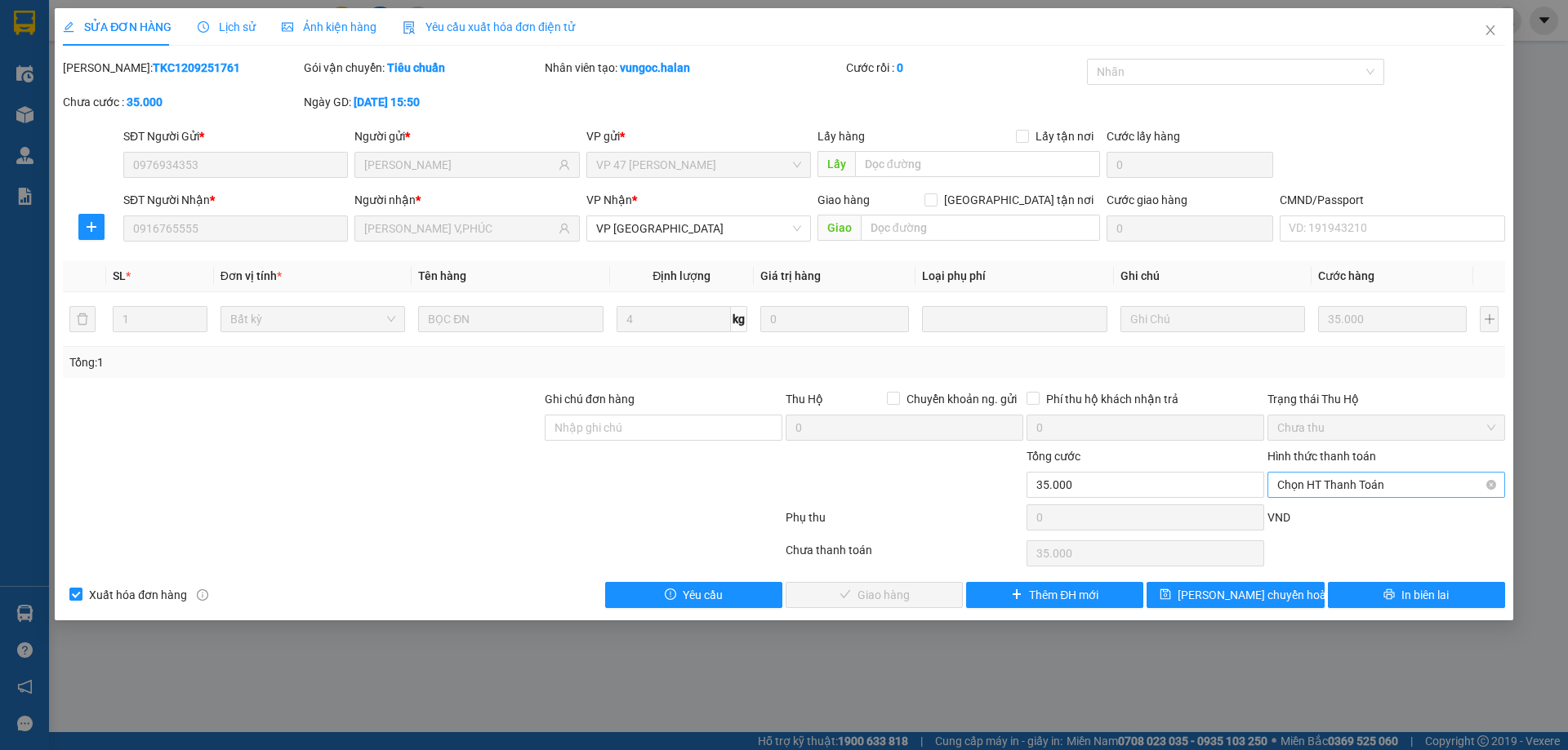
click at [1360, 490] on span "Chọn HT Thanh Toán" at bounding box center [1386, 485] width 218 height 25
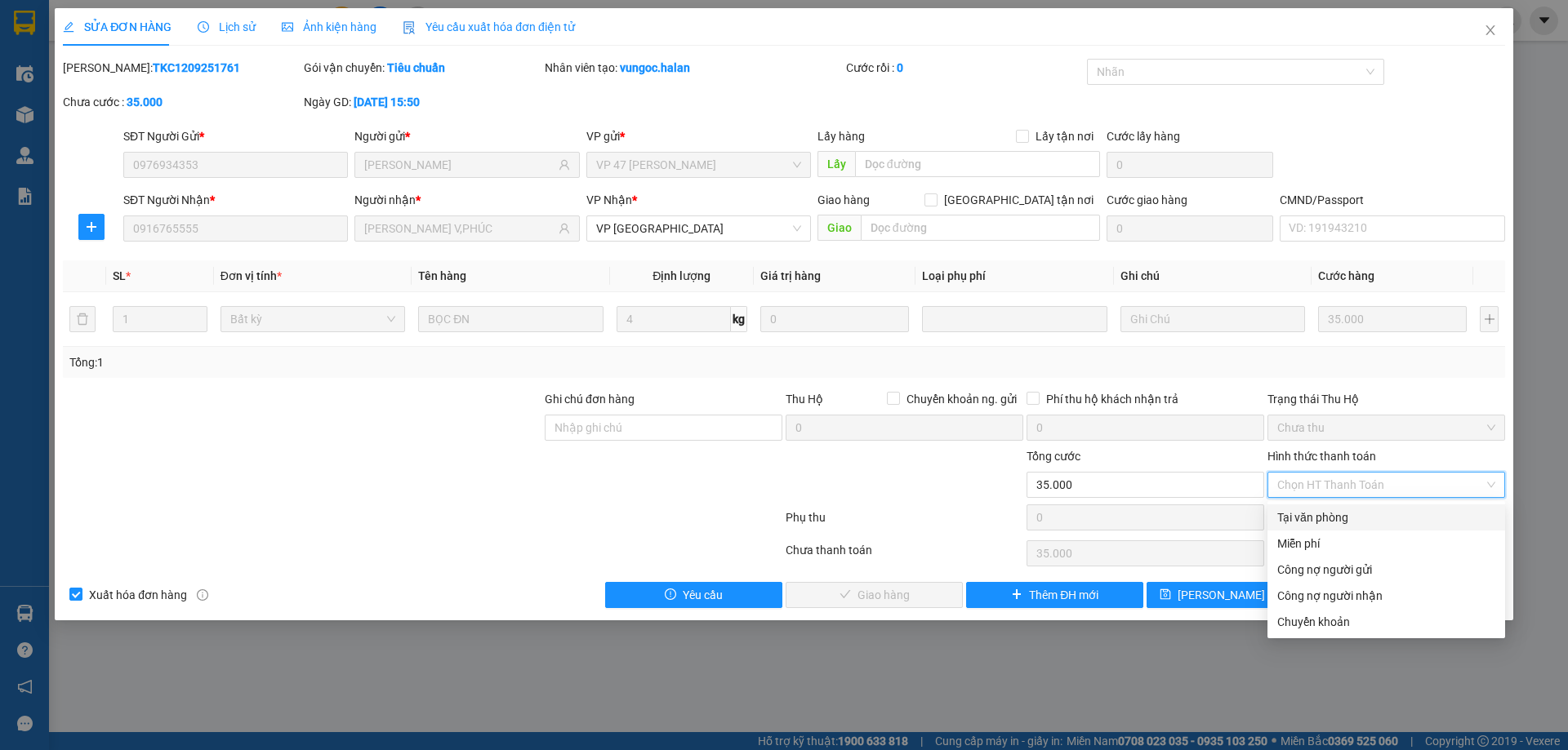
click at [1327, 512] on div "Tại văn phòng" at bounding box center [1386, 517] width 218 height 18
type input "0"
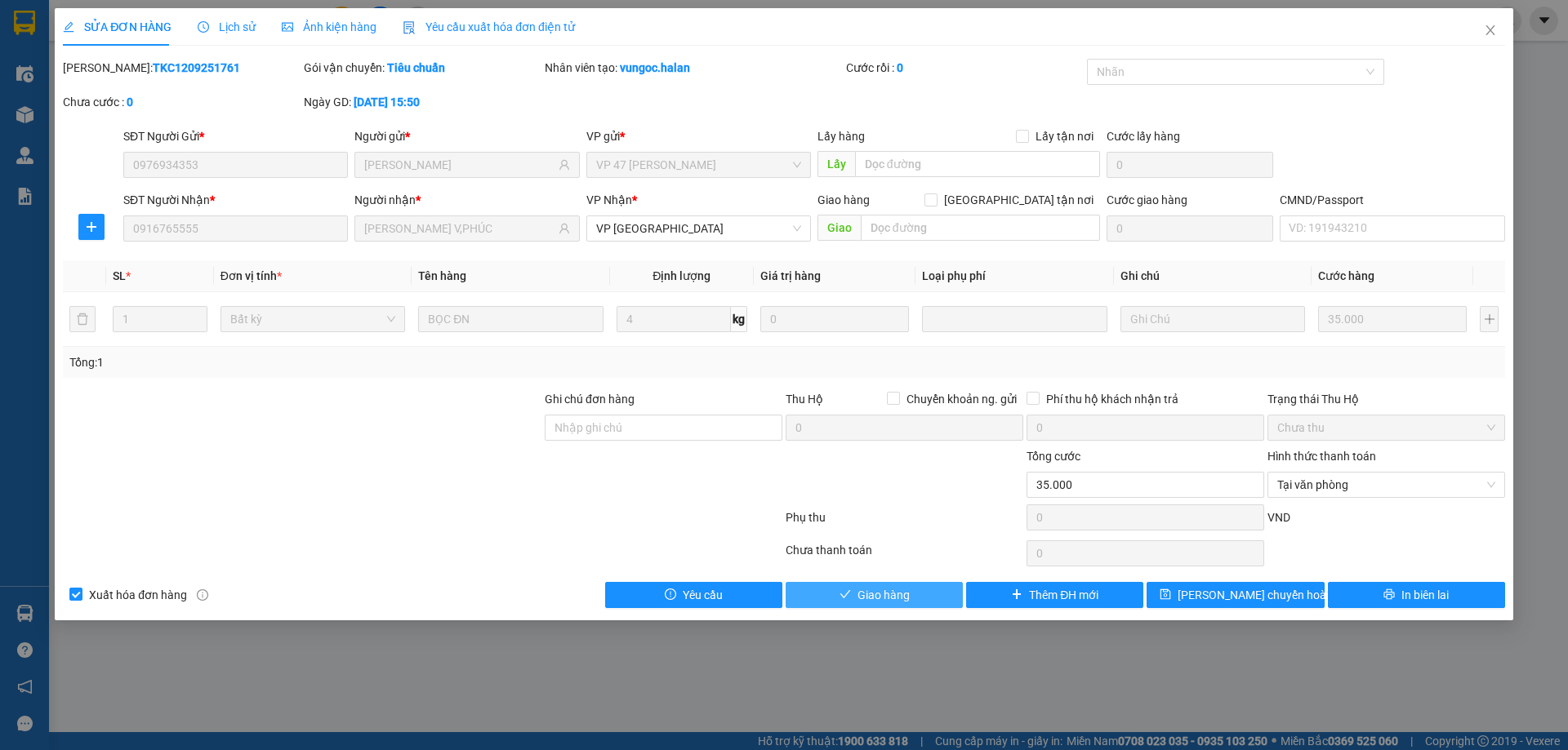
click at [908, 590] on span "Giao hàng" at bounding box center [883, 595] width 53 height 18
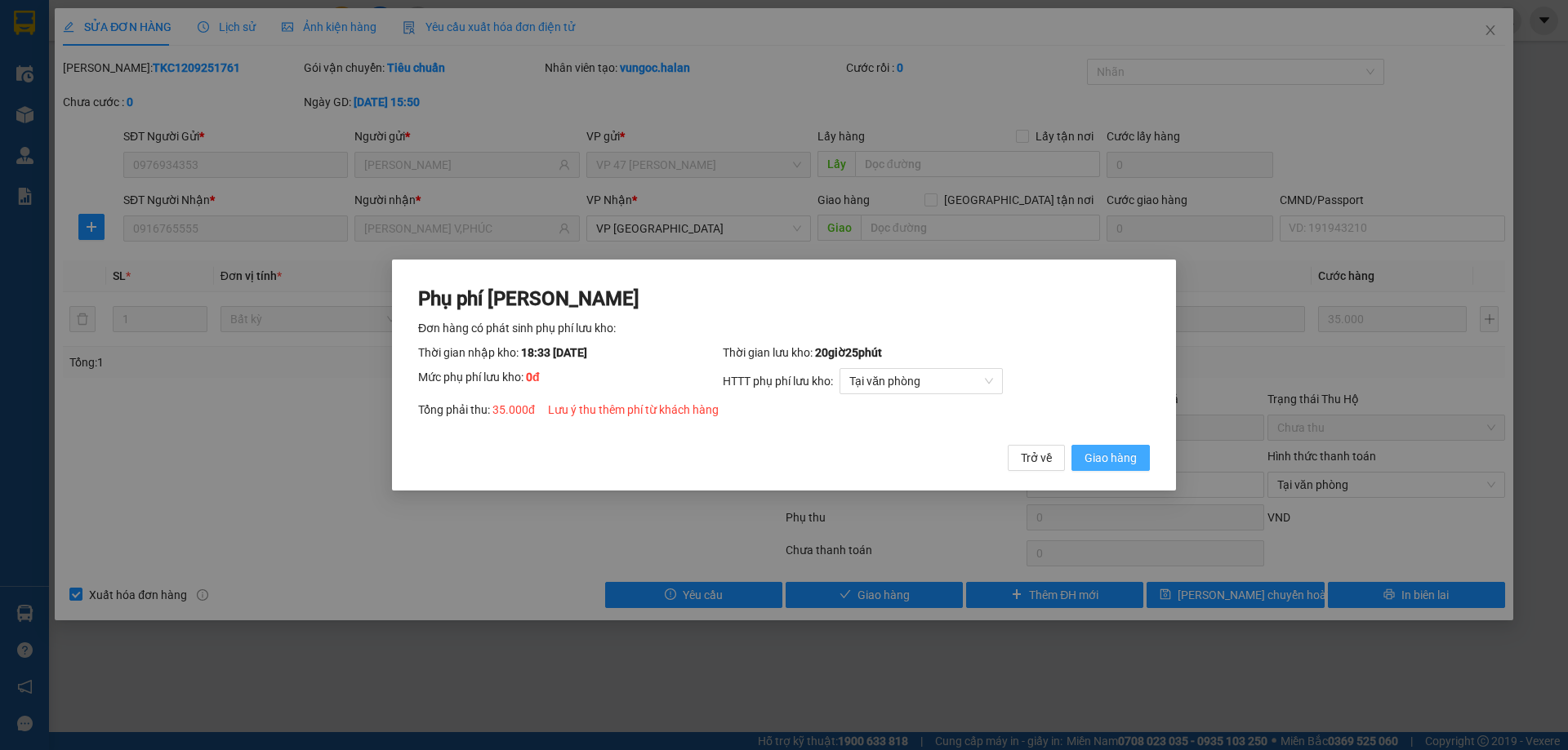
click at [1108, 455] on span "Giao hàng" at bounding box center [1111, 458] width 53 height 18
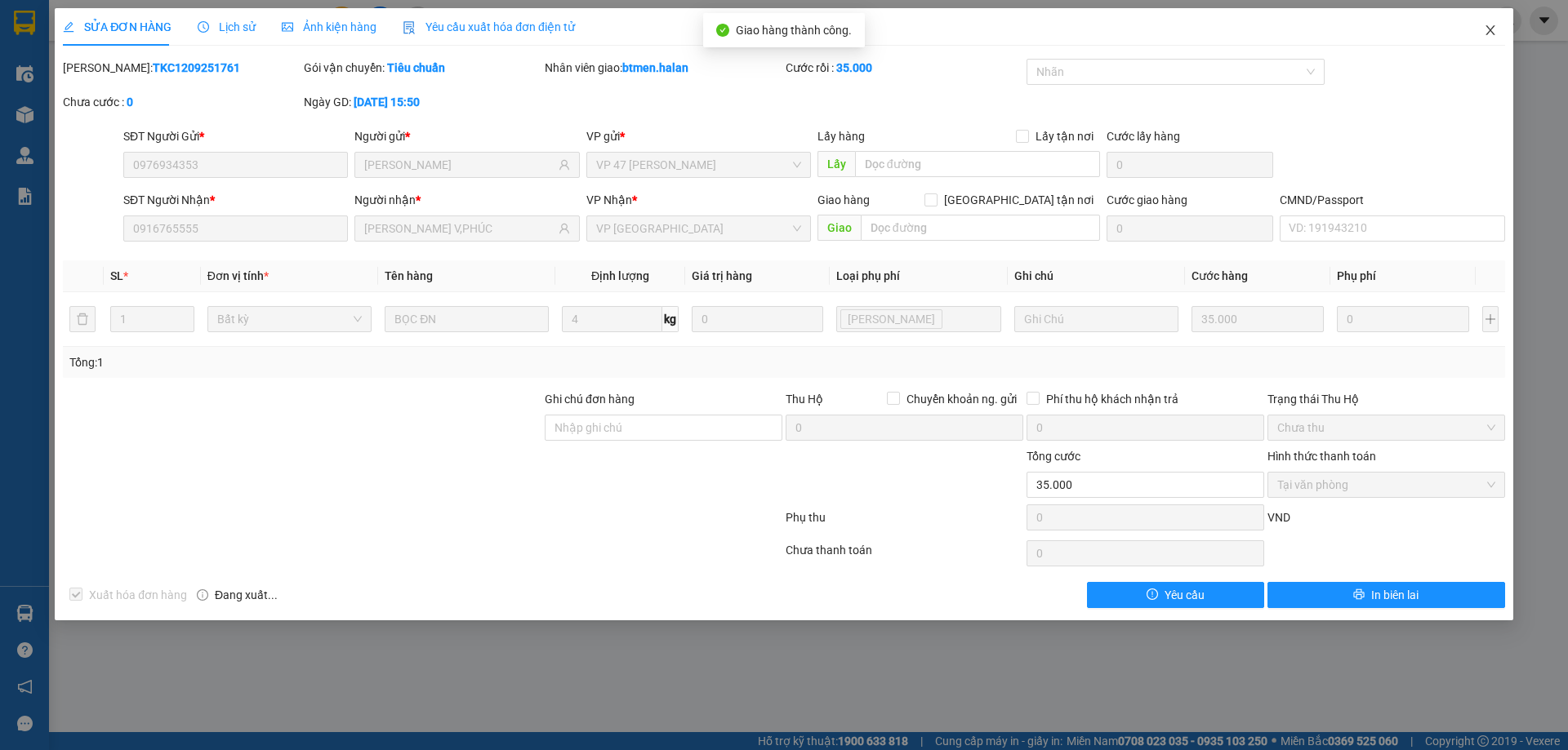
click at [1496, 34] on icon "close" at bounding box center [1490, 30] width 13 height 13
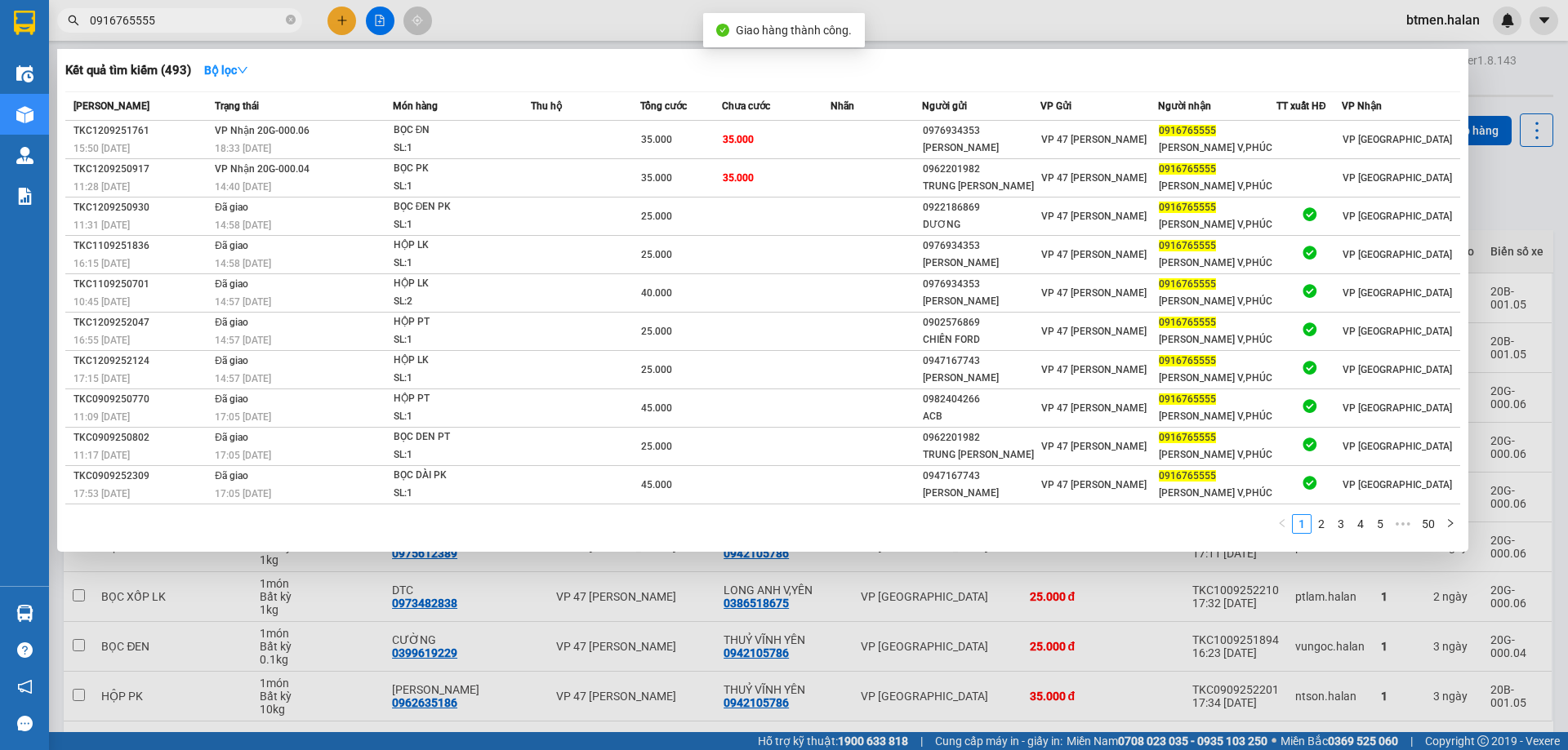
click at [208, 11] on span "0916765555" at bounding box center [179, 20] width 245 height 25
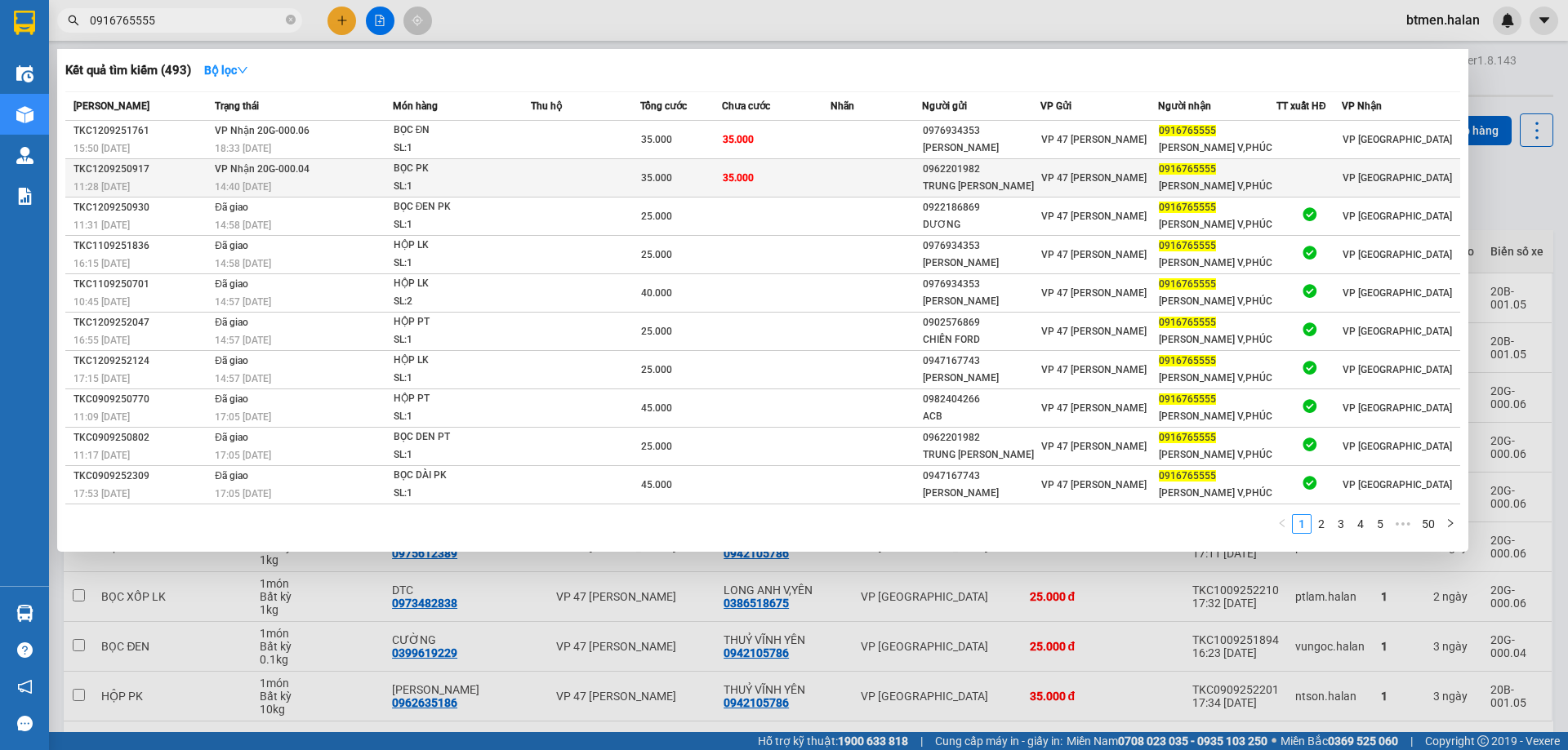
click at [756, 177] on td "35.000" at bounding box center [776, 179] width 109 height 39
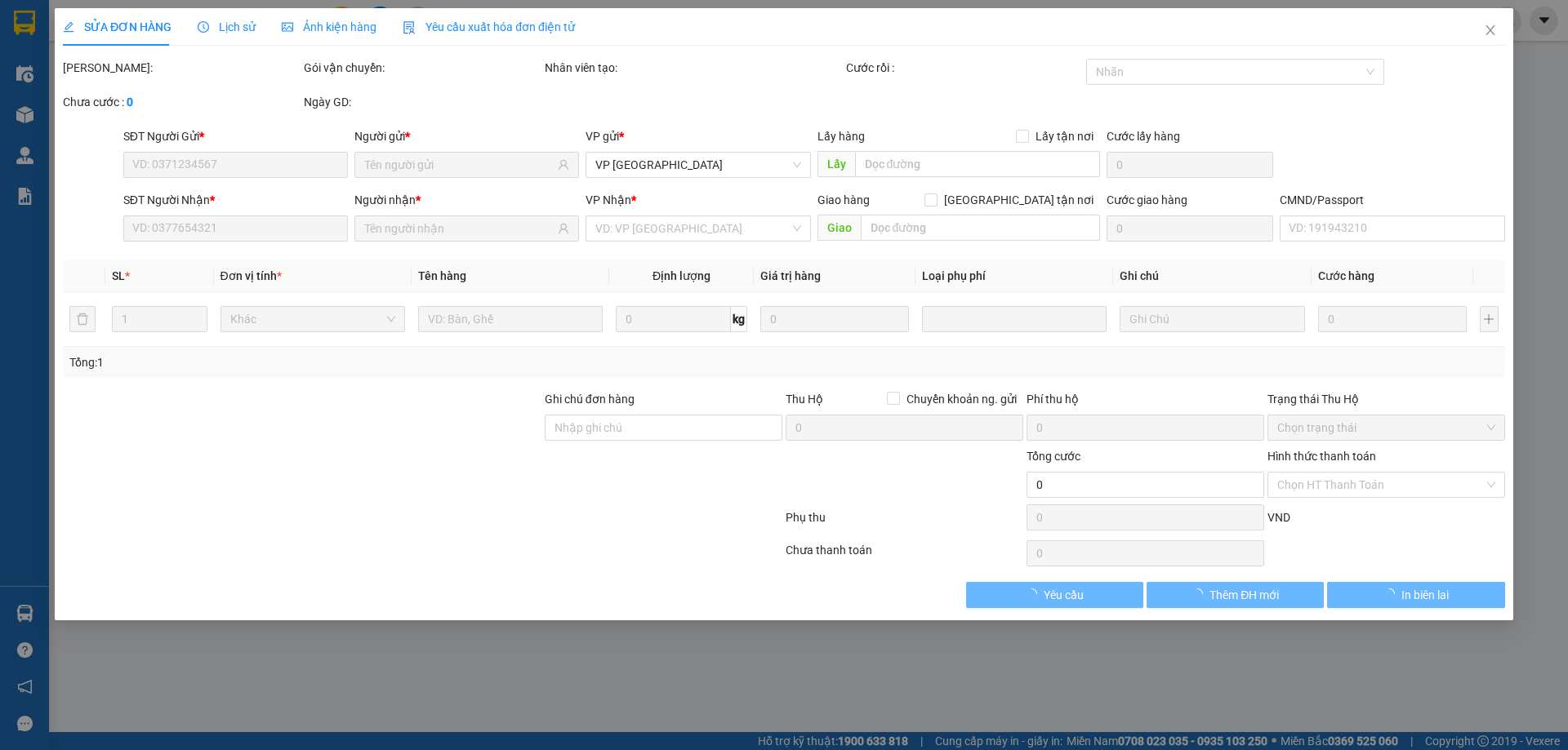
type input "0962201982"
type input "TRUNG [PERSON_NAME]"
type input "0916765555"
type input "[PERSON_NAME] V,PHÚC"
type input "35.000"
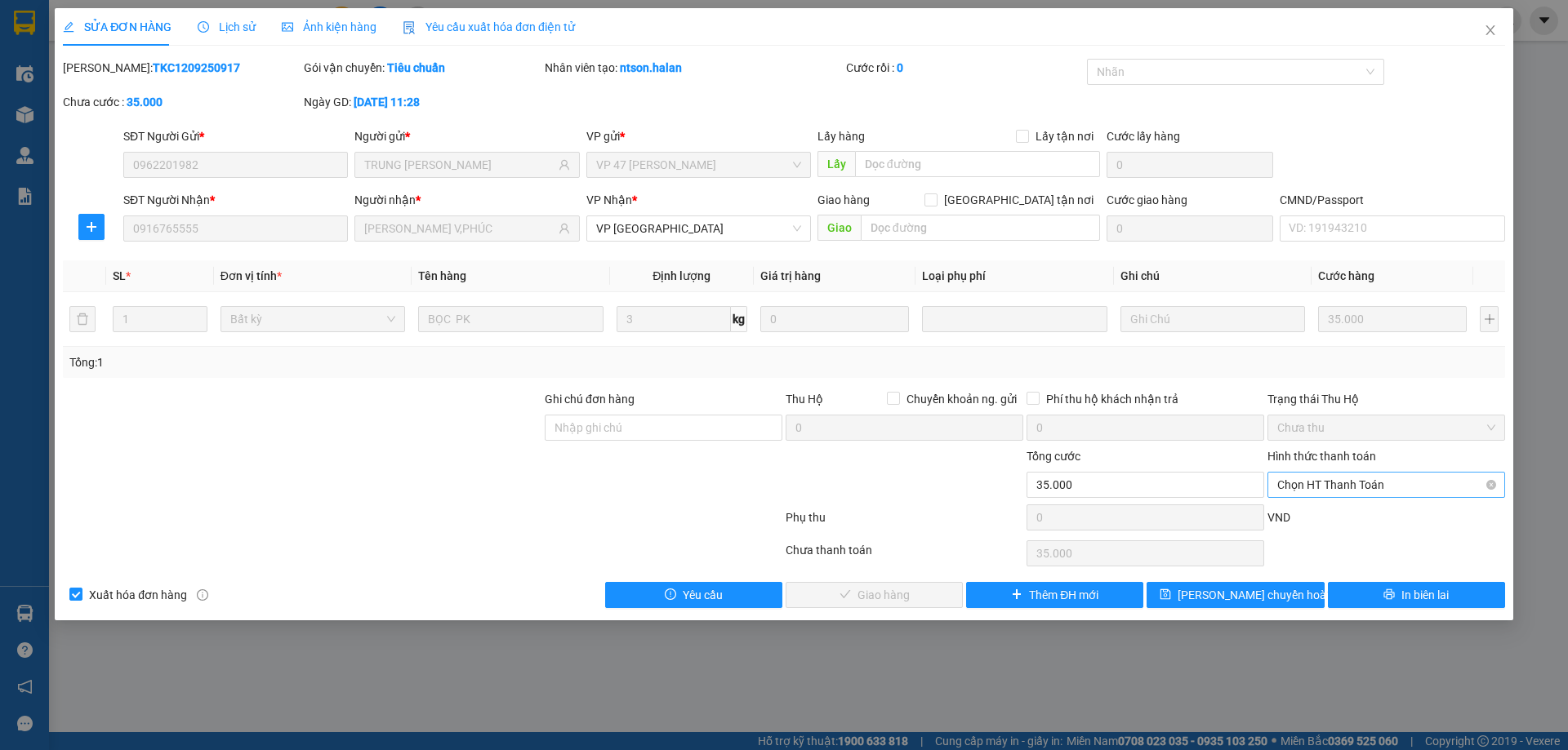
click at [1375, 486] on span "Chọn HT Thanh Toán" at bounding box center [1386, 485] width 218 height 25
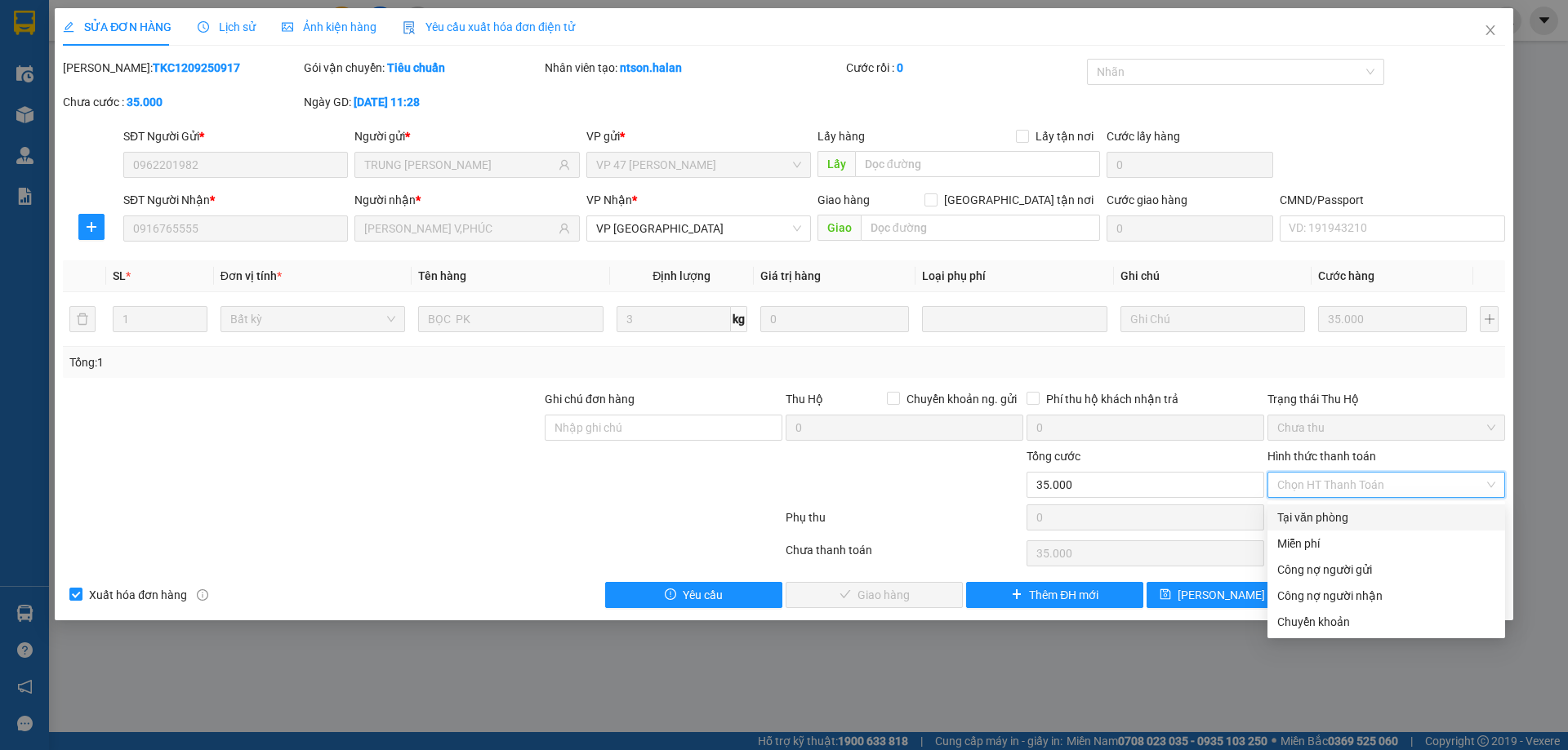
click at [1331, 508] on div "Tại văn phòng" at bounding box center [1385, 517] width 237 height 26
type input "0"
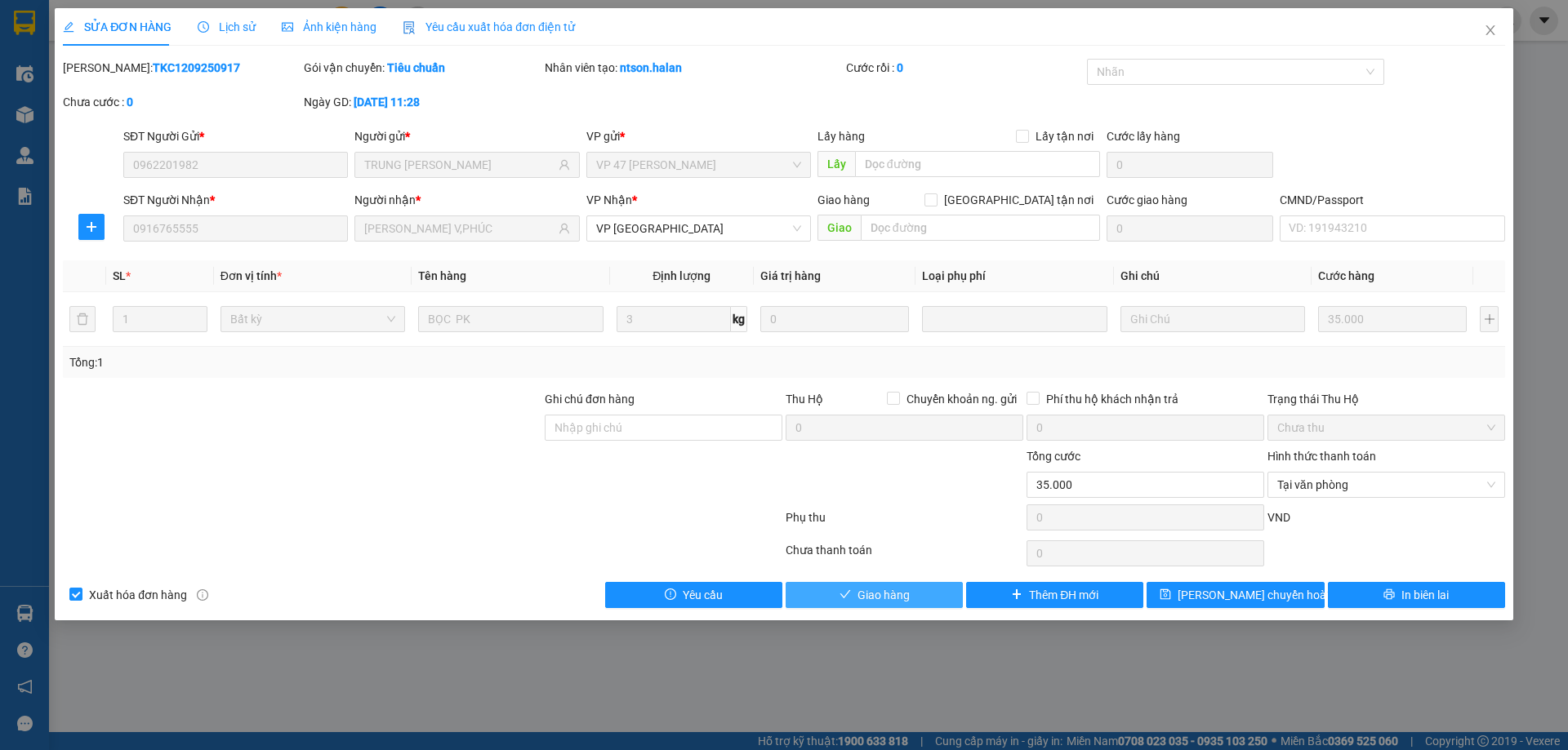
click at [908, 601] on span "Giao hàng" at bounding box center [883, 595] width 53 height 18
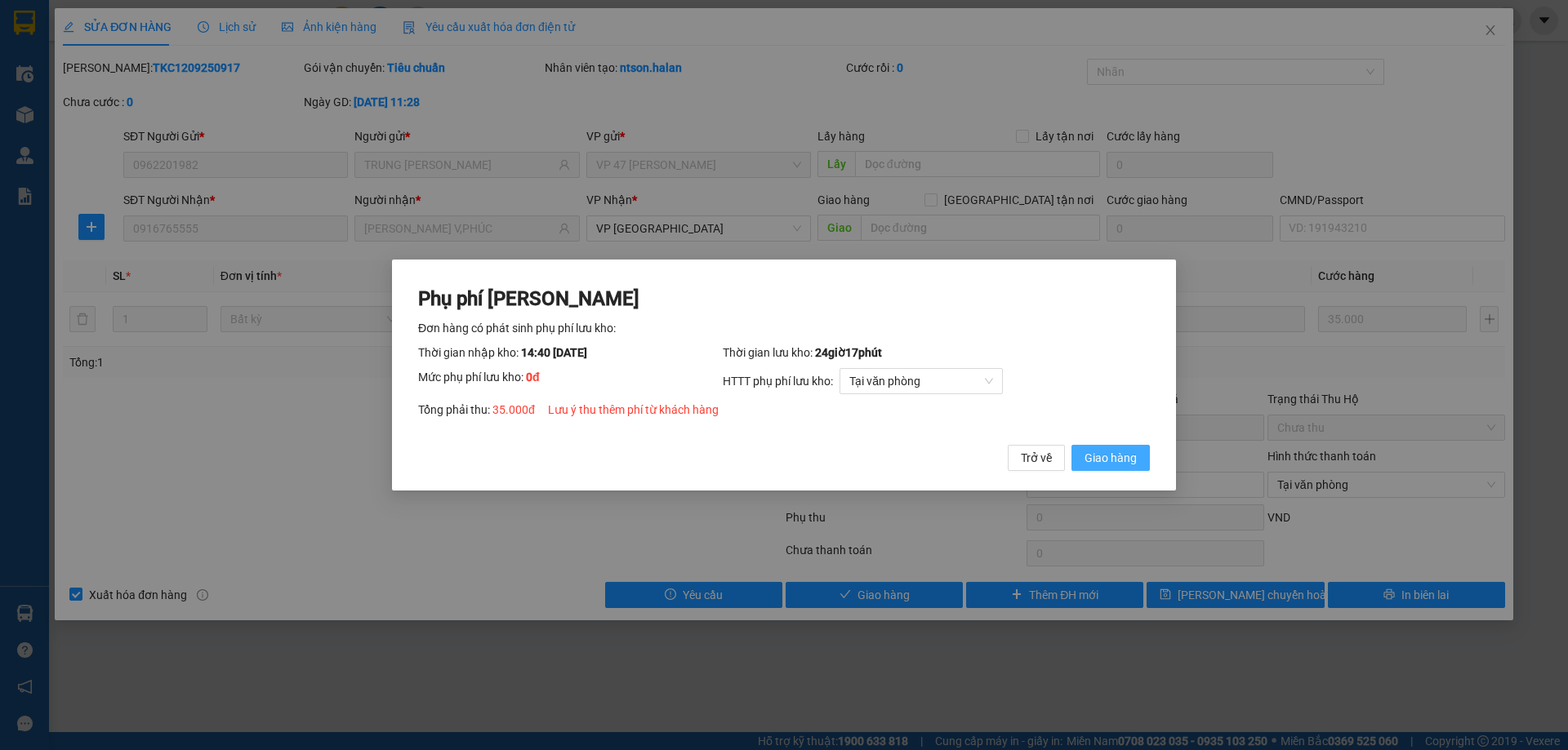
drag, startPoint x: 1108, startPoint y: 451, endPoint x: 1468, endPoint y: 195, distance: 441.7
click at [1111, 449] on span "Giao hàng" at bounding box center [1111, 458] width 53 height 18
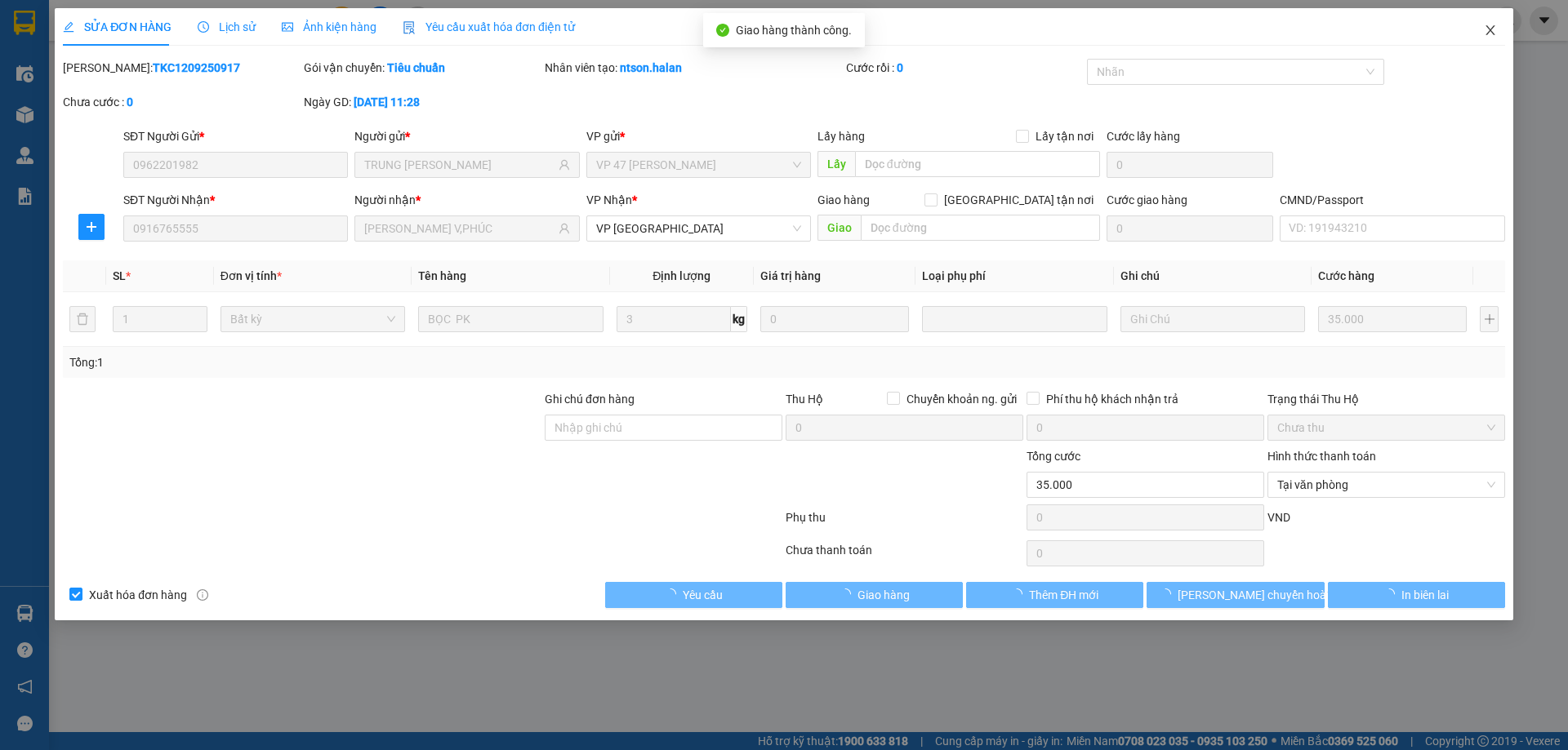
click at [1492, 31] on icon "close" at bounding box center [1490, 30] width 13 height 13
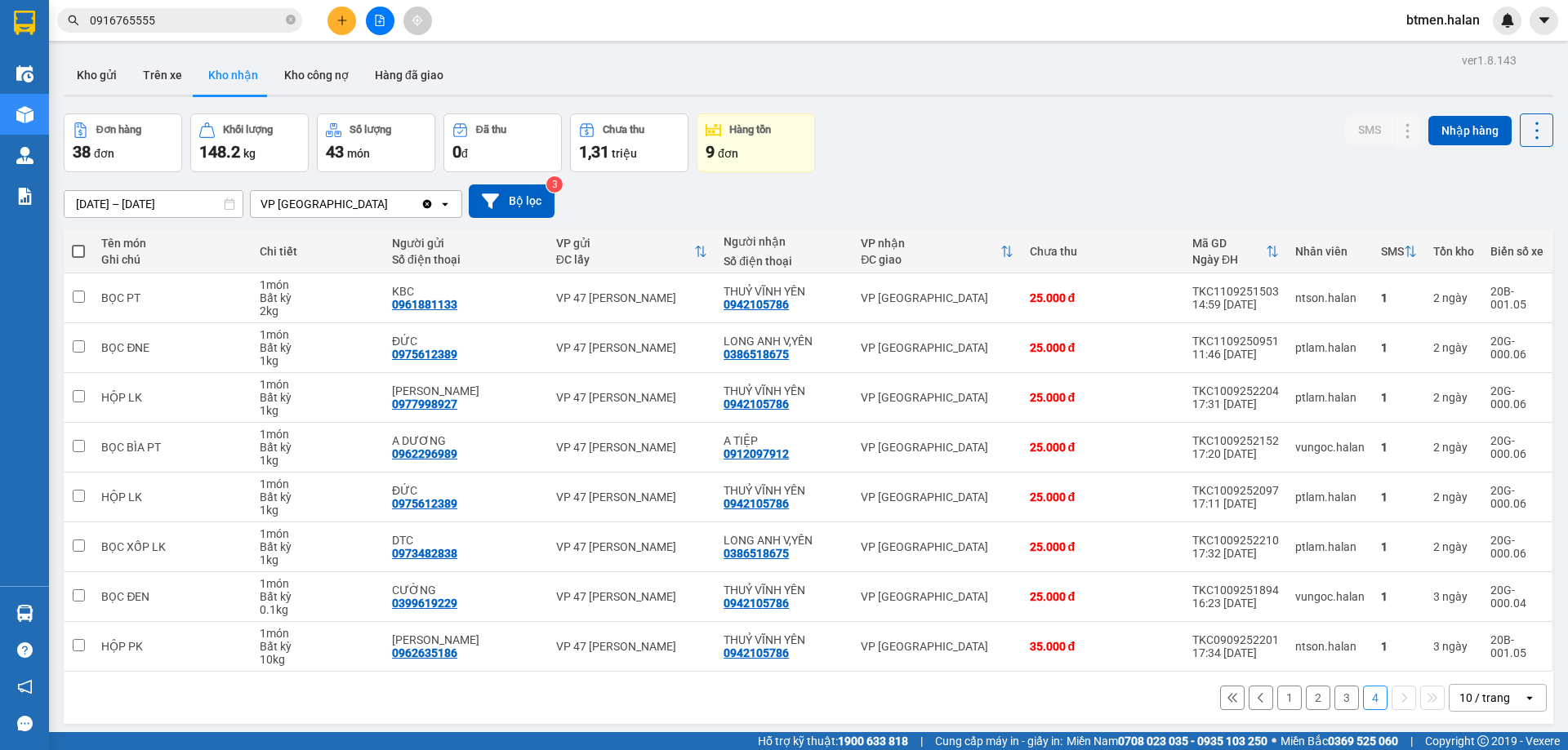
click at [1339, 704] on button "3" at bounding box center [1347, 697] width 25 height 25
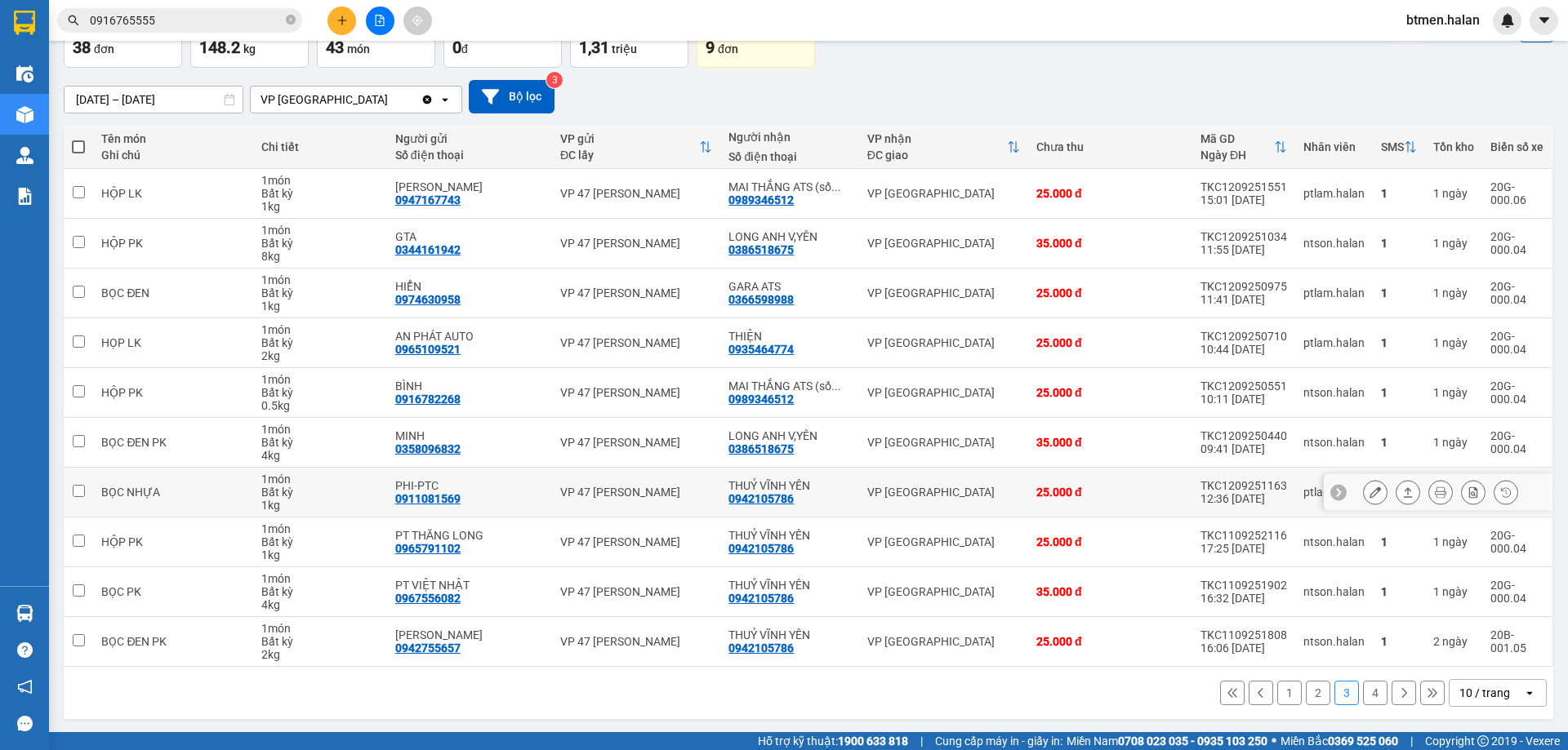
scroll to position [106, 0]
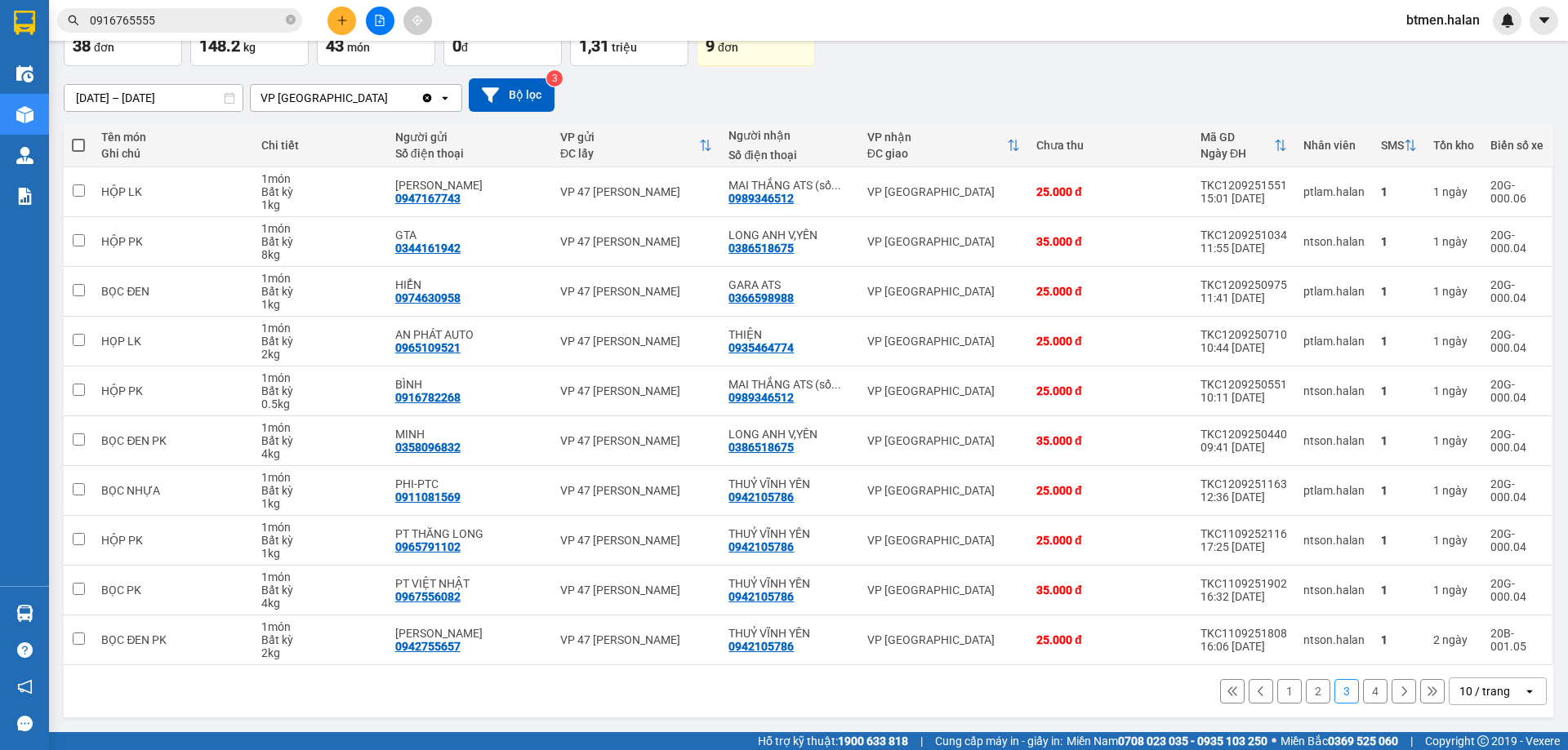
click at [1305, 695] on button "2" at bounding box center [1318, 691] width 25 height 25
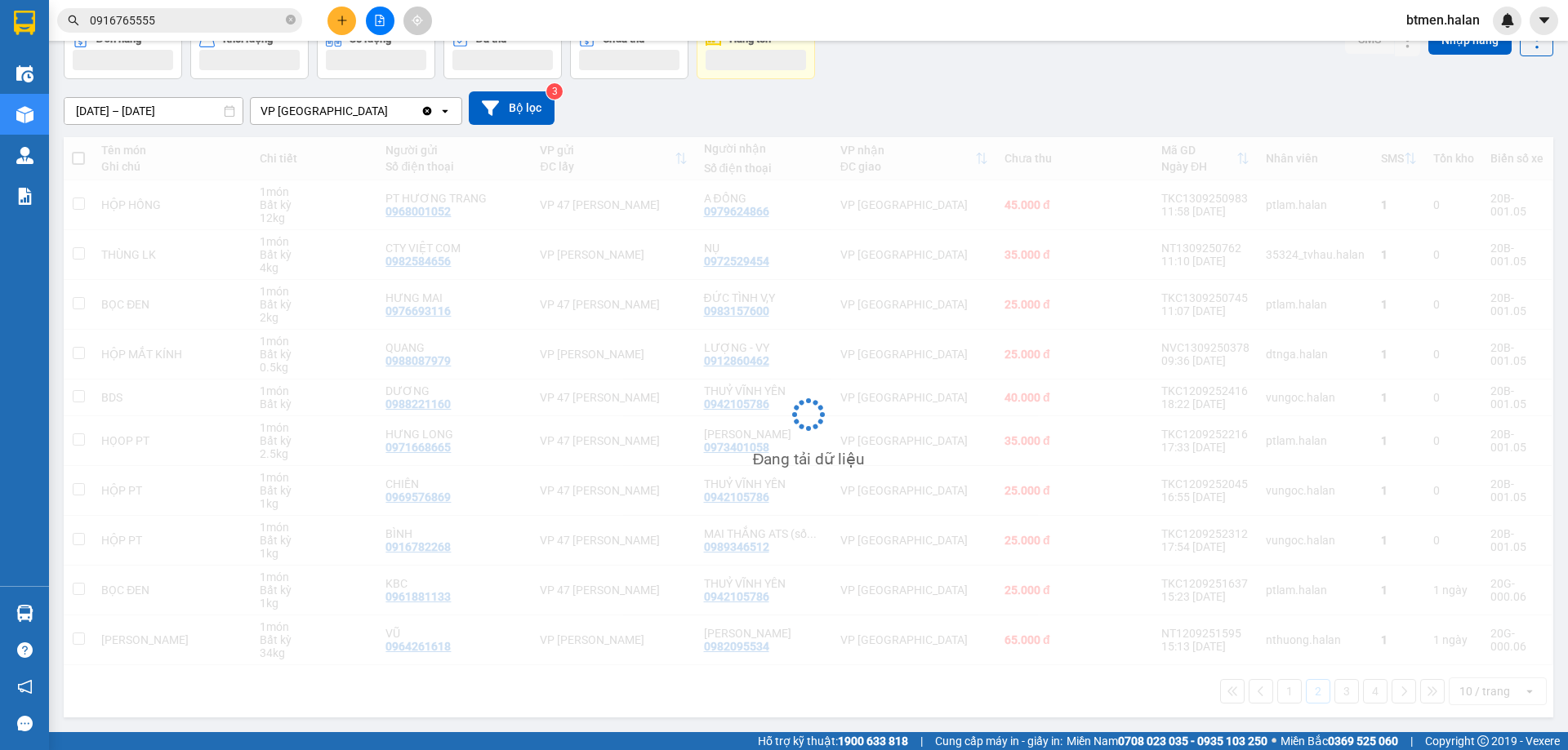
scroll to position [93, 0]
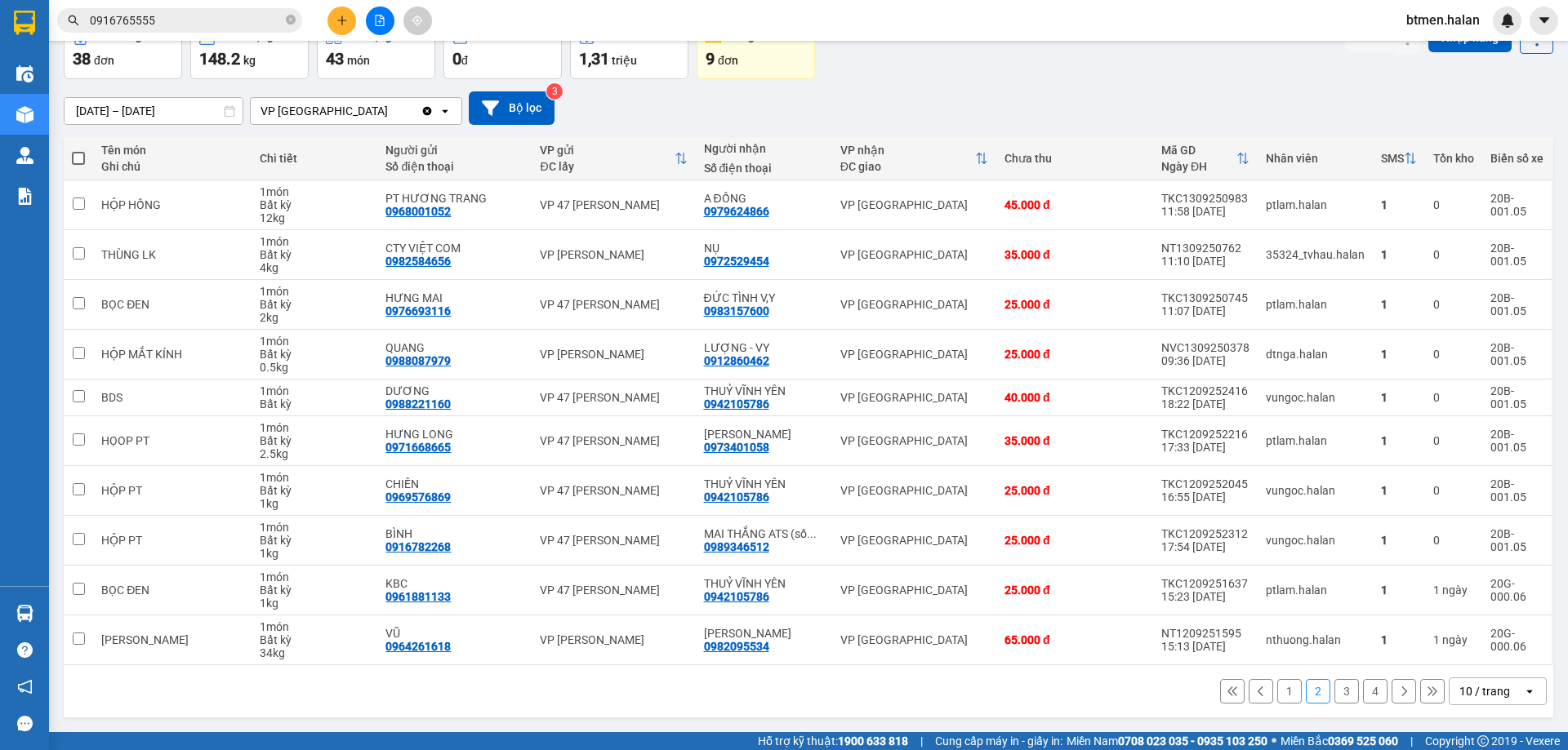
click at [1277, 696] on button "1" at bounding box center [1290, 691] width 25 height 25
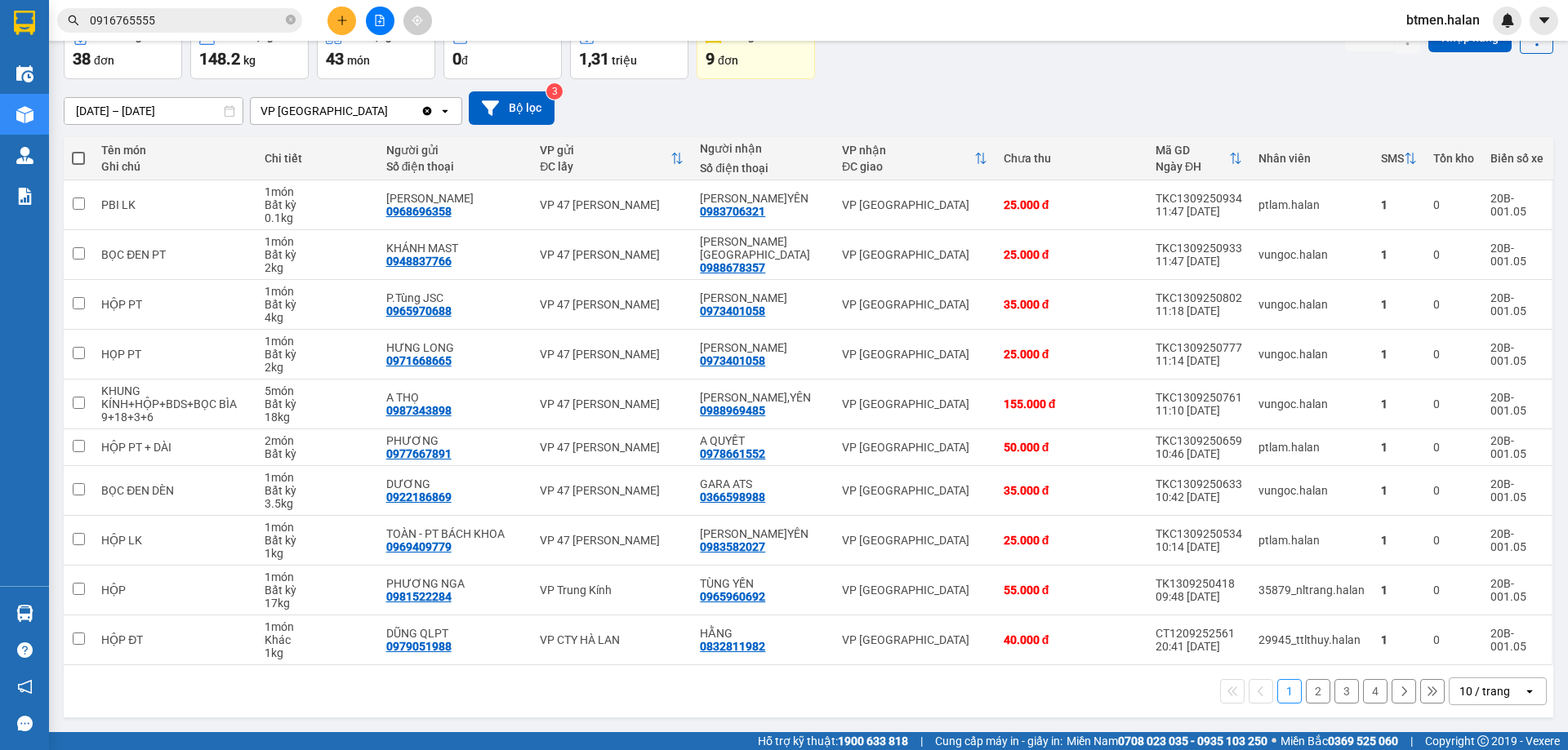
click at [1305, 697] on button "2" at bounding box center [1318, 691] width 25 height 25
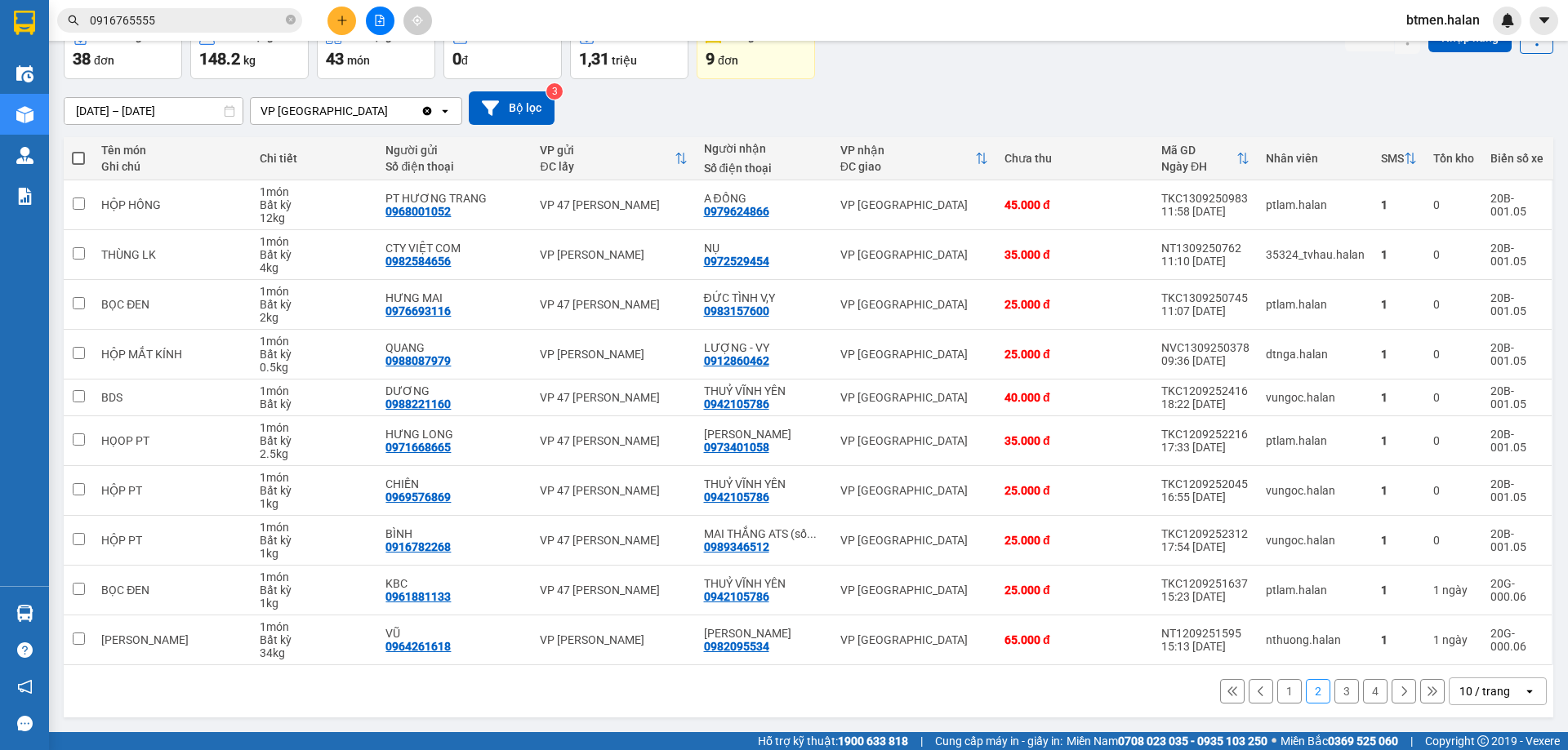
click at [1277, 691] on button "1" at bounding box center [1290, 691] width 25 height 25
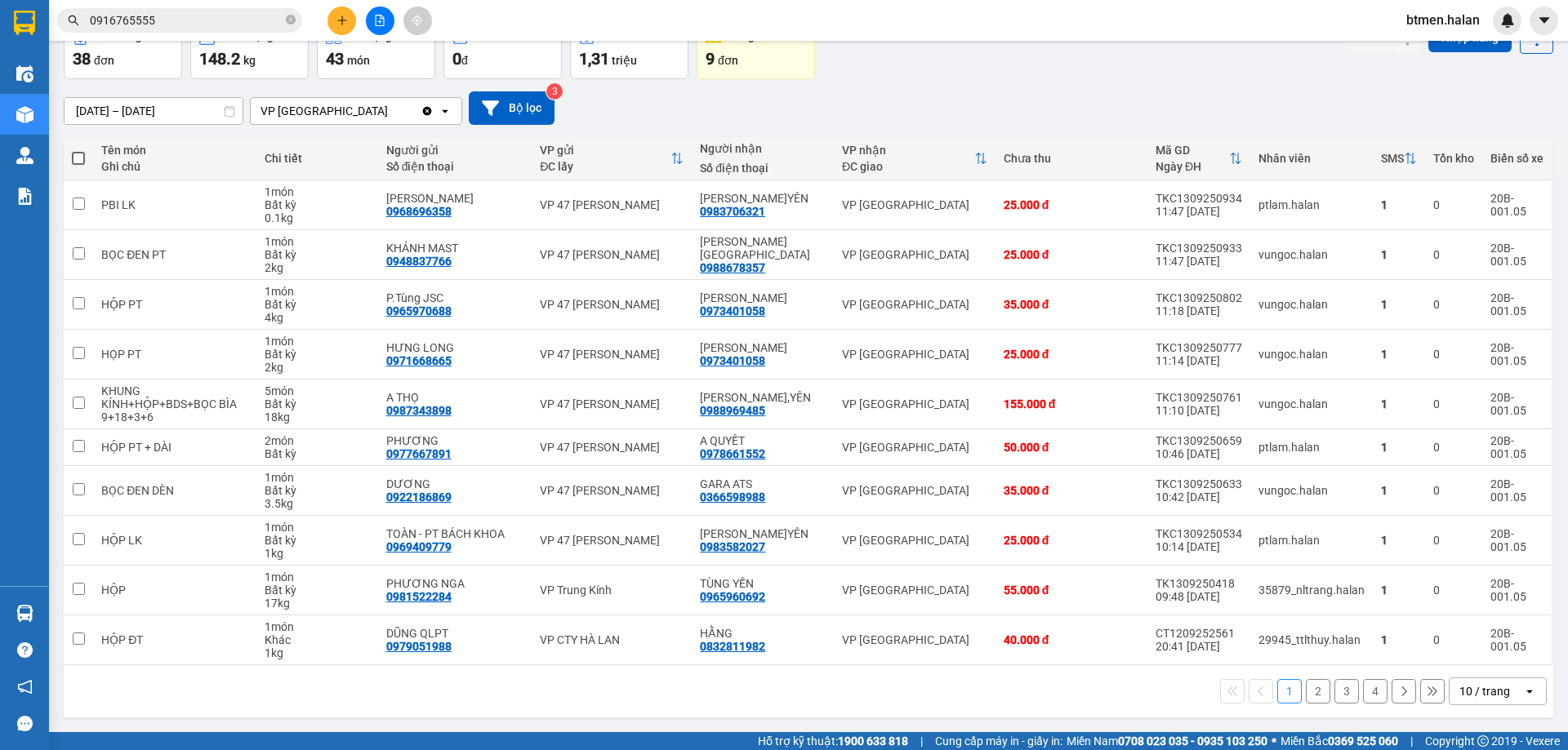
click at [835, 114] on div "[DATE] – [DATE] Press the down arrow key to interact with the calendar and sele…" at bounding box center [808, 108] width 1489 height 33
click at [1369, 641] on icon at bounding box center [1375, 640] width 11 height 11
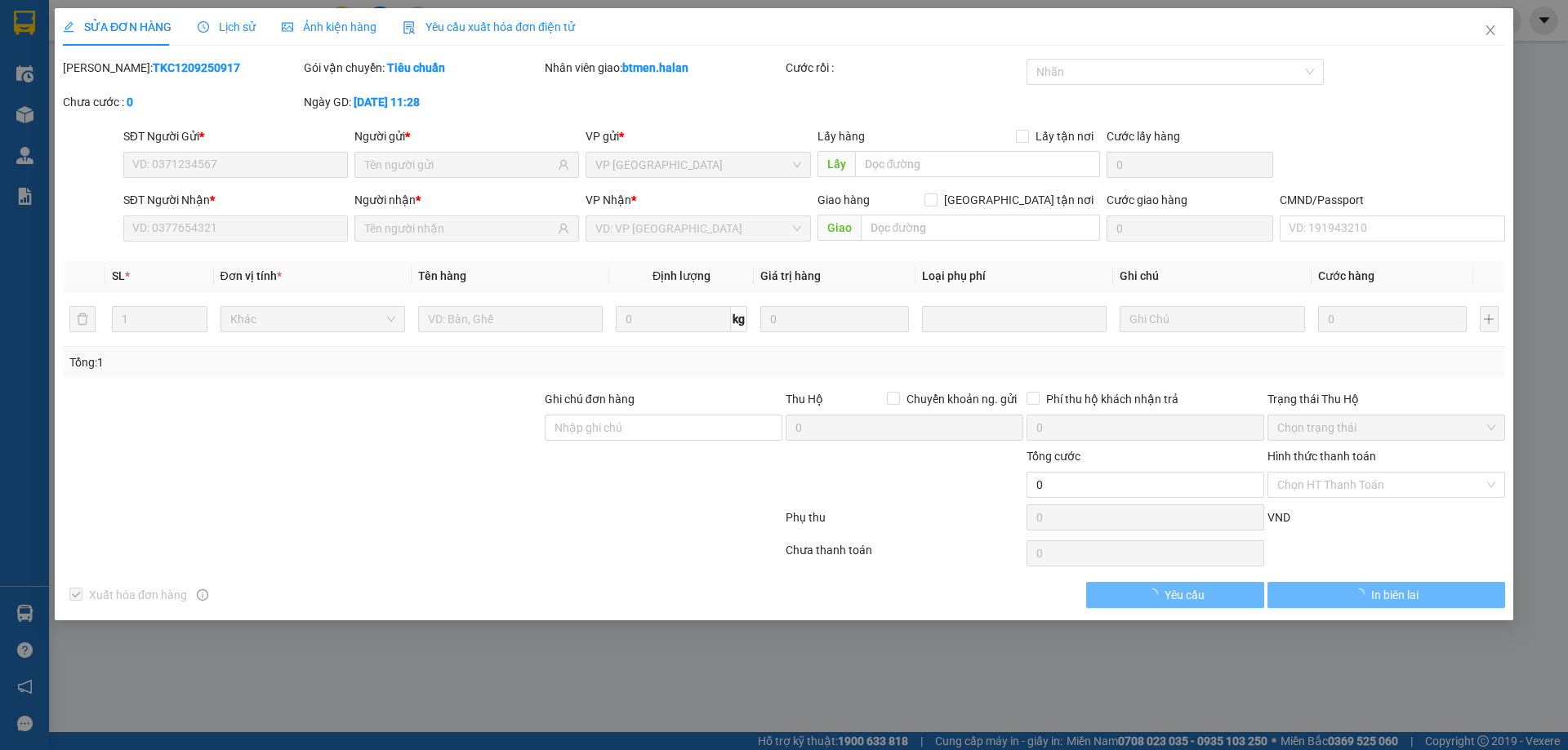
type input "0979051988"
type input "DŨNG QLPT"
type input "0832811982"
type input "HẰNG"
type input "40.000"
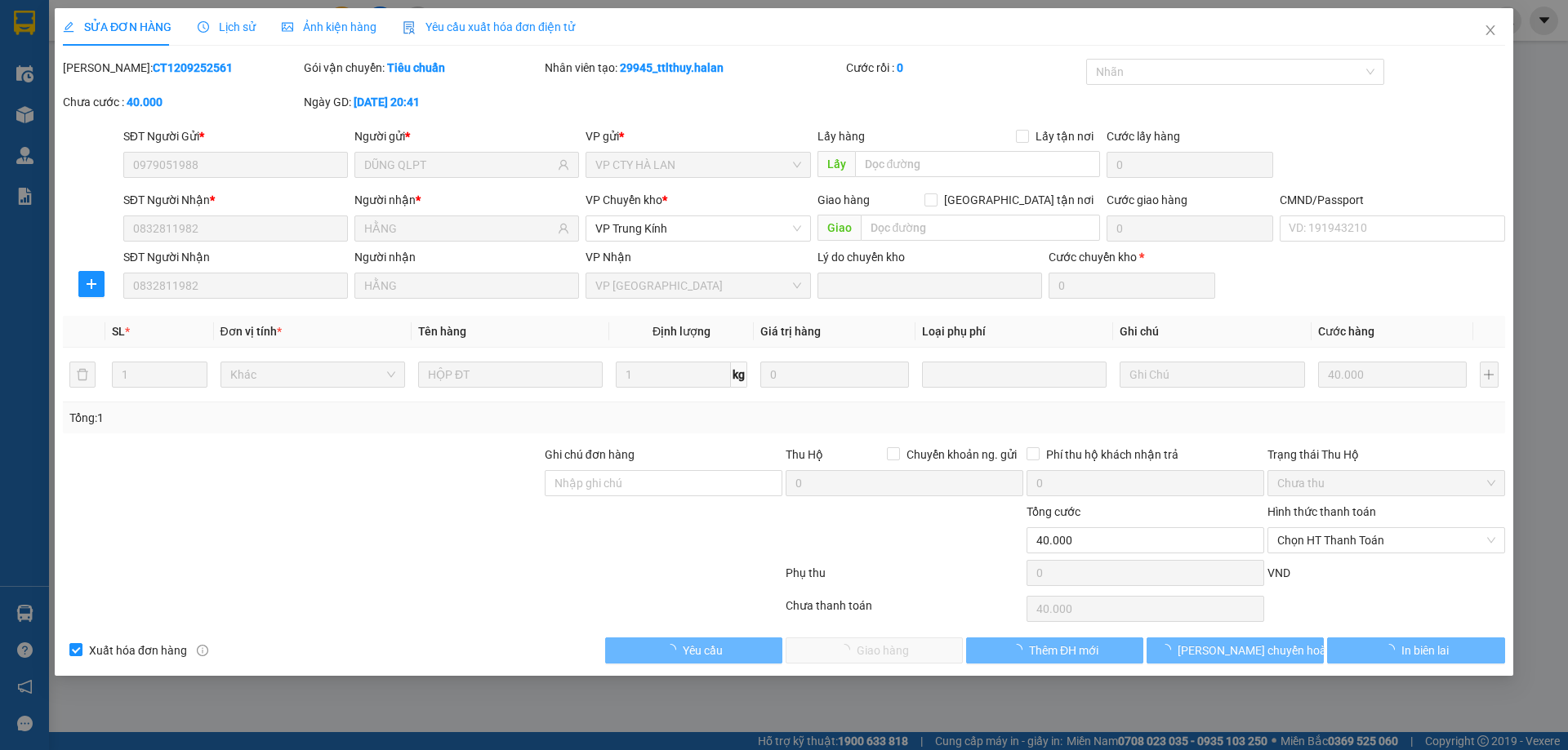
click at [1337, 480] on span "Chưa thu" at bounding box center [1386, 483] width 218 height 25
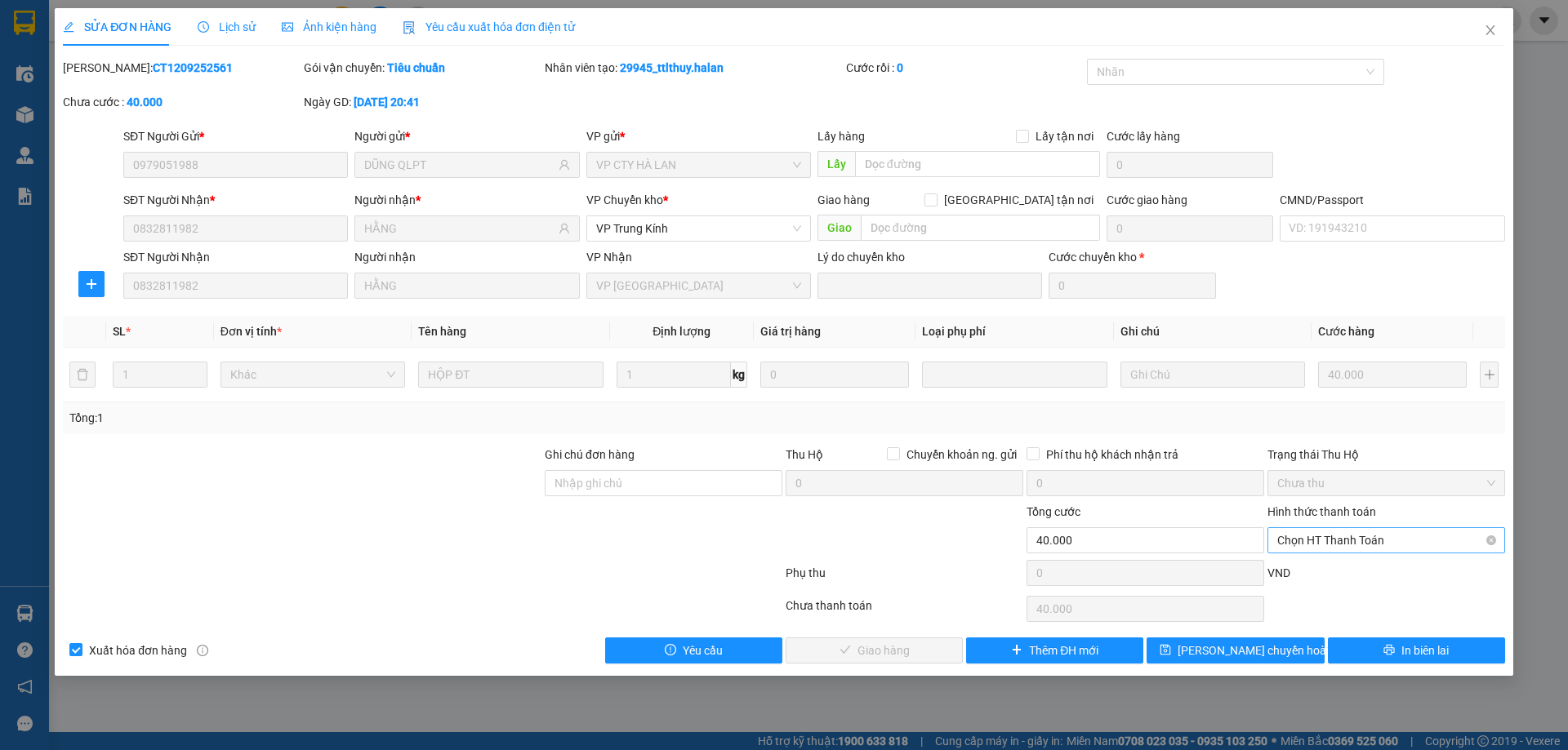
click at [1329, 543] on span "Chọn HT Thanh Toán" at bounding box center [1386, 540] width 218 height 25
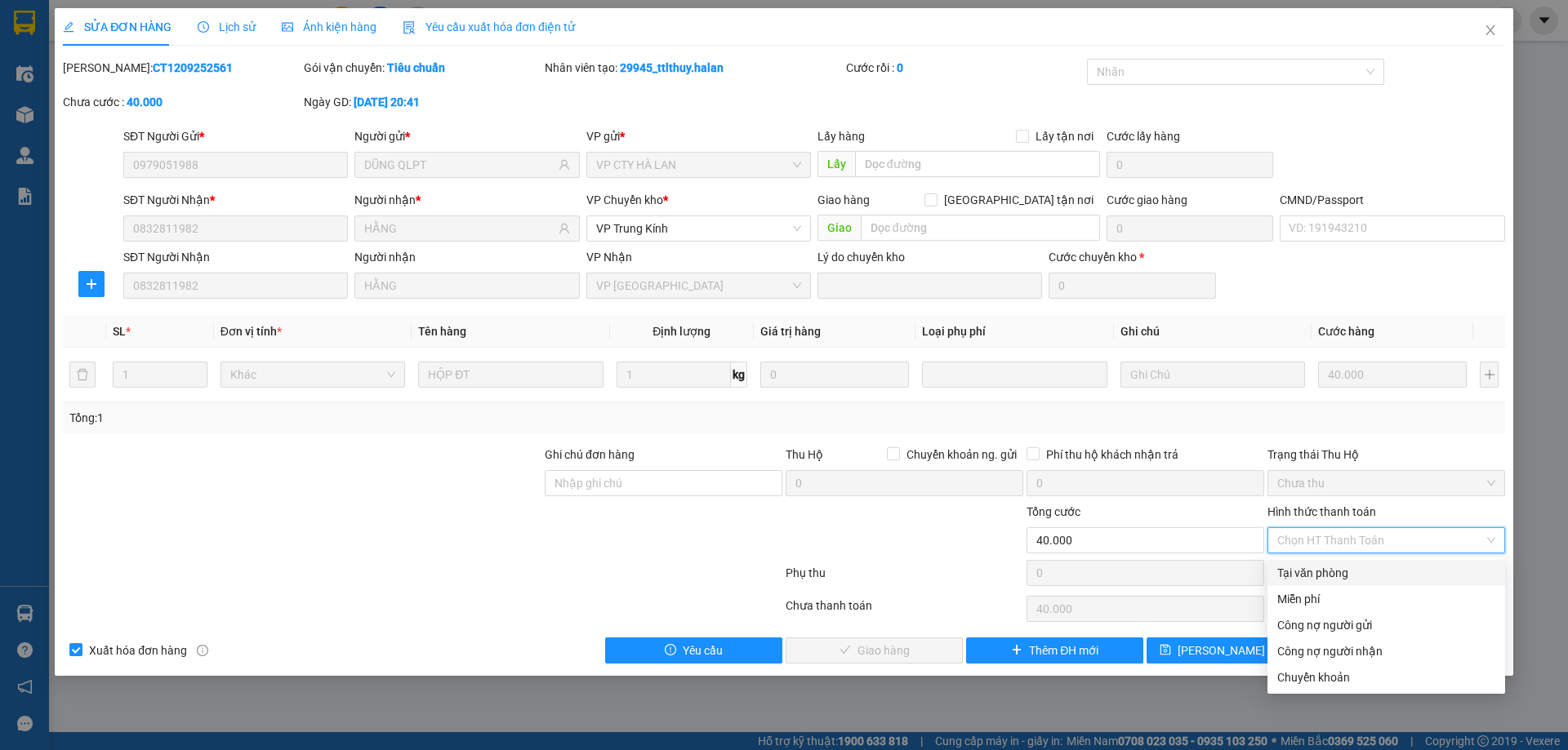
click at [1315, 570] on div "Tại văn phòng" at bounding box center [1386, 572] width 218 height 18
type input "0"
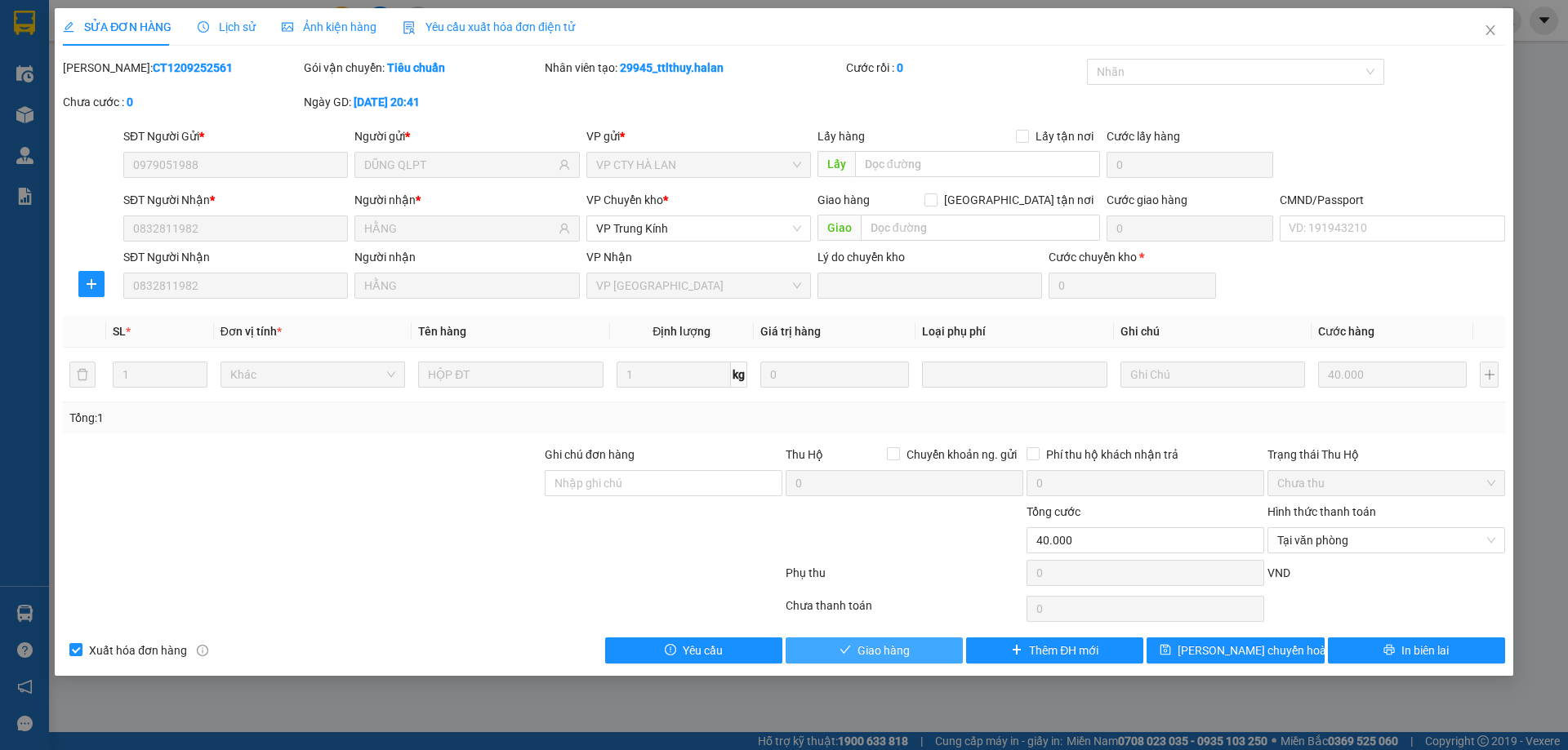
click at [916, 651] on button "Giao hàng" at bounding box center [874, 650] width 177 height 26
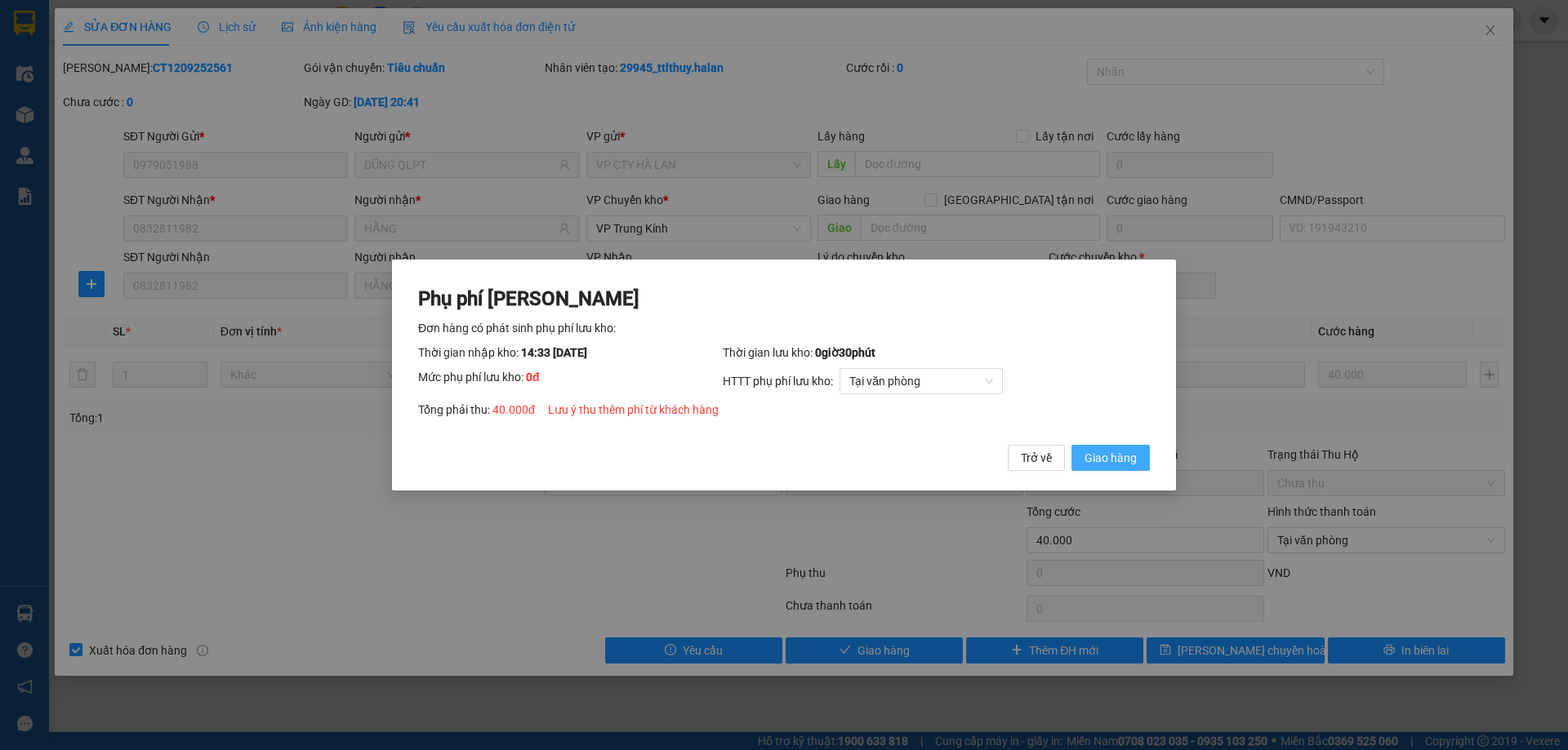
click at [1119, 459] on span "Giao hàng" at bounding box center [1111, 458] width 53 height 18
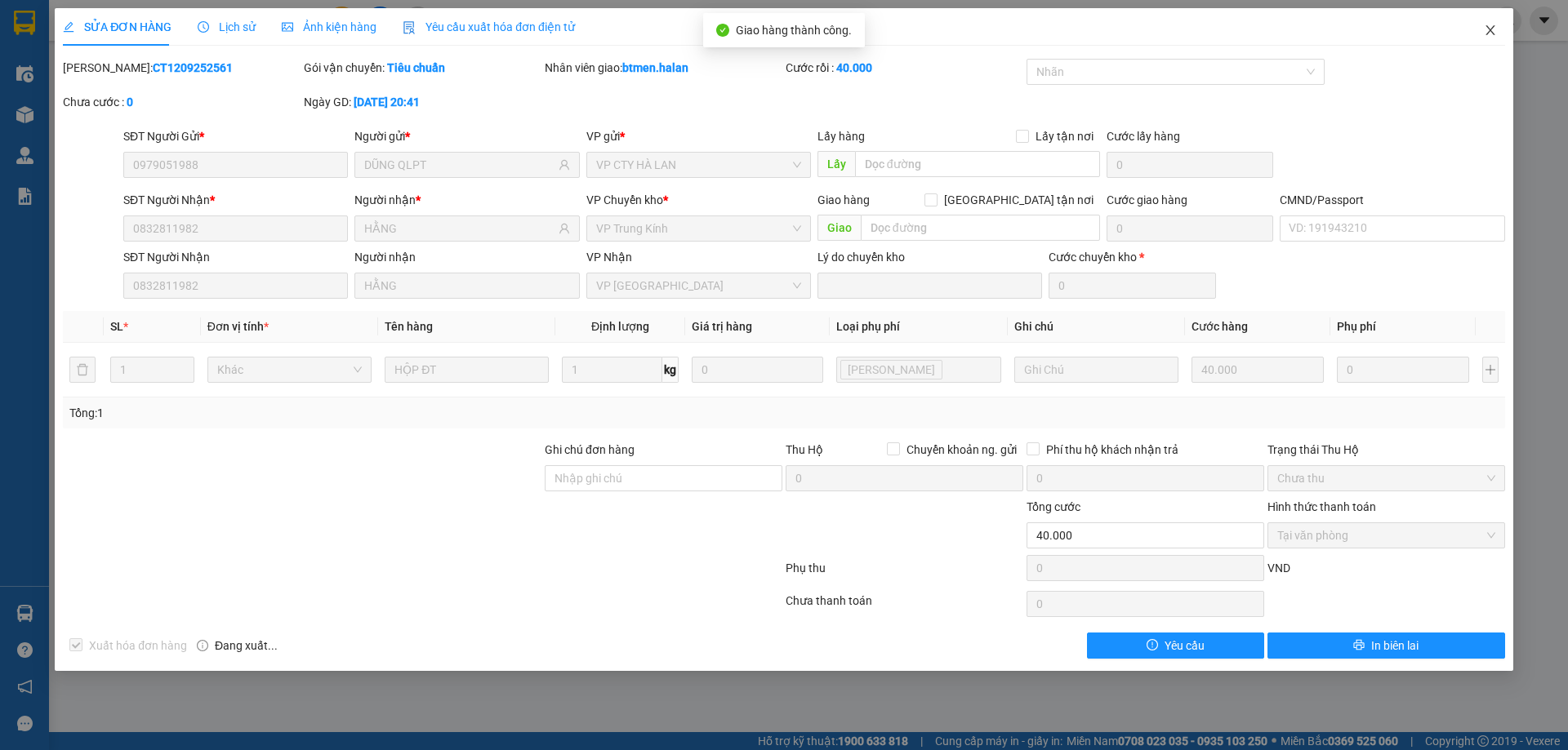
click at [1489, 32] on icon "close" at bounding box center [1489, 30] width 9 height 10
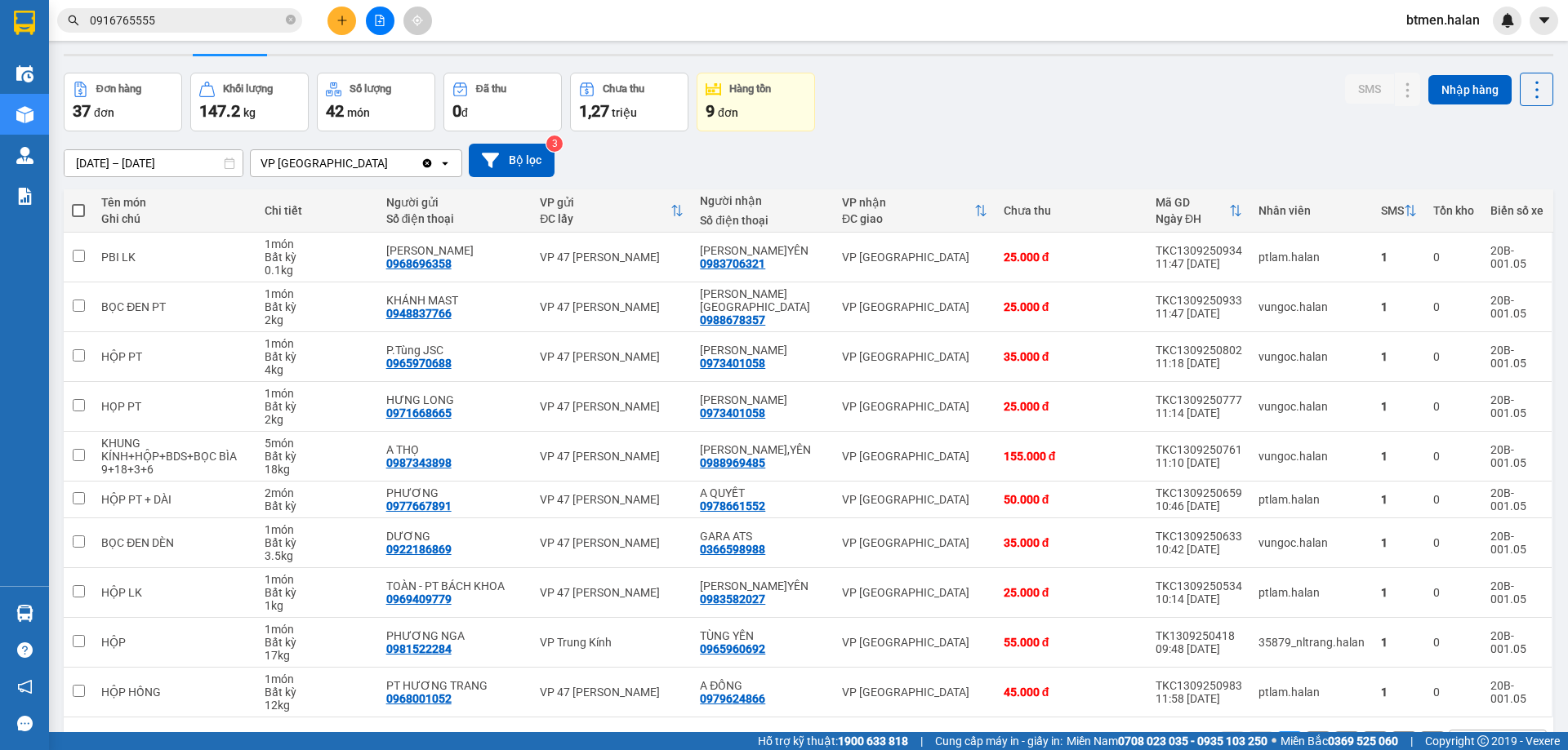
scroll to position [11, 0]
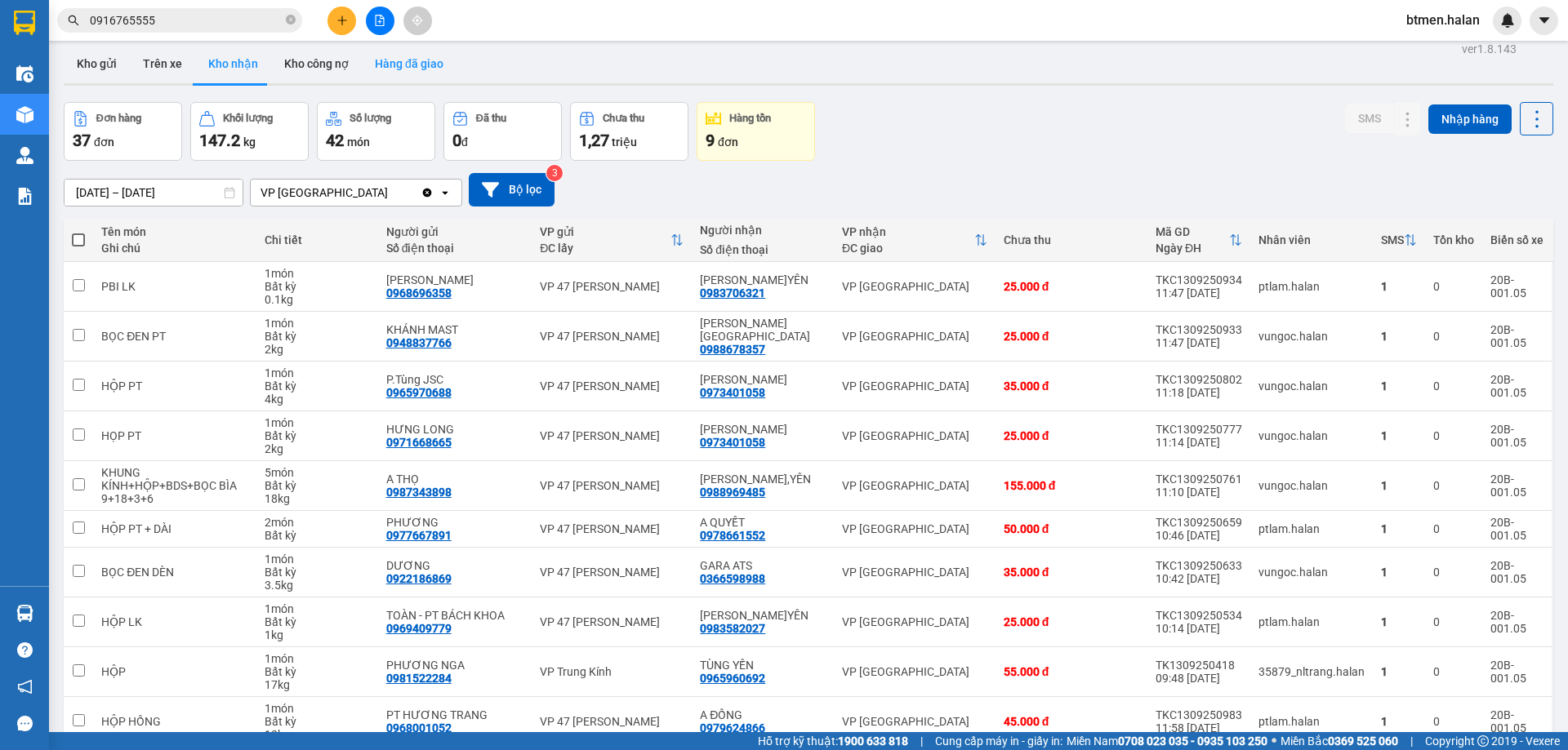
click at [404, 60] on button "Hàng đã giao" at bounding box center [409, 63] width 95 height 39
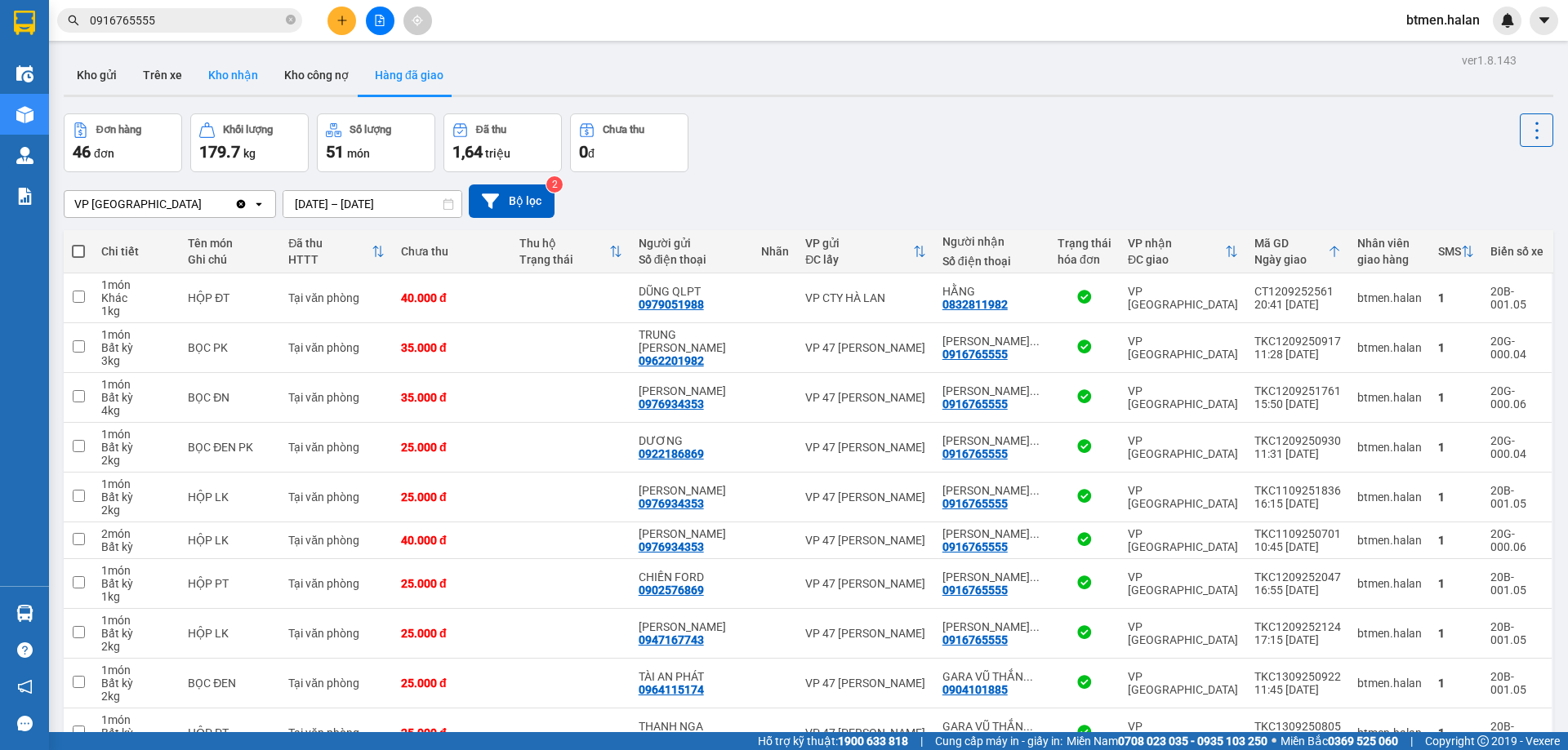
click at [221, 71] on button "Kho nhận" at bounding box center [233, 74] width 76 height 39
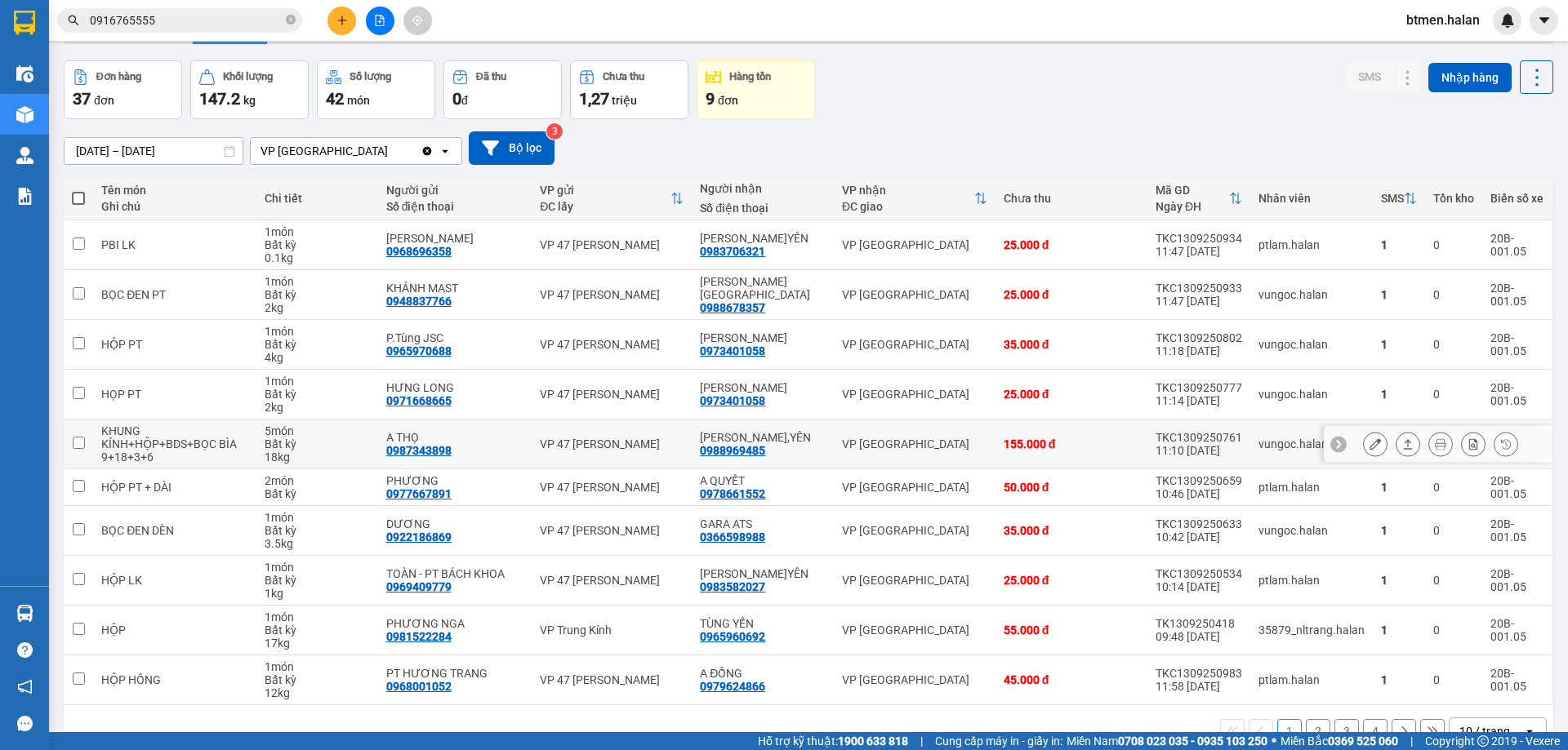
scroll to position [81, 0]
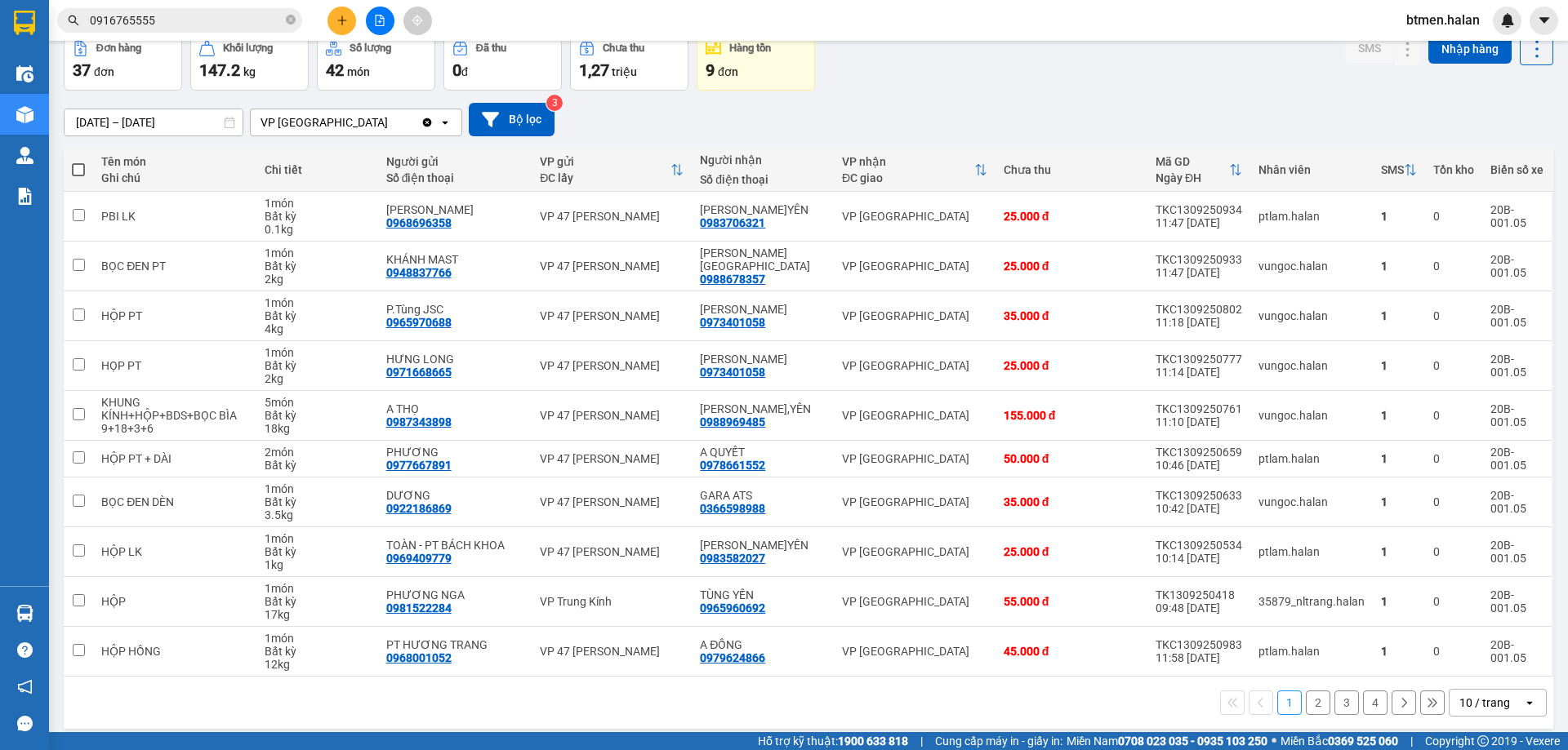
click at [1305, 704] on button "2" at bounding box center [1318, 703] width 25 height 25
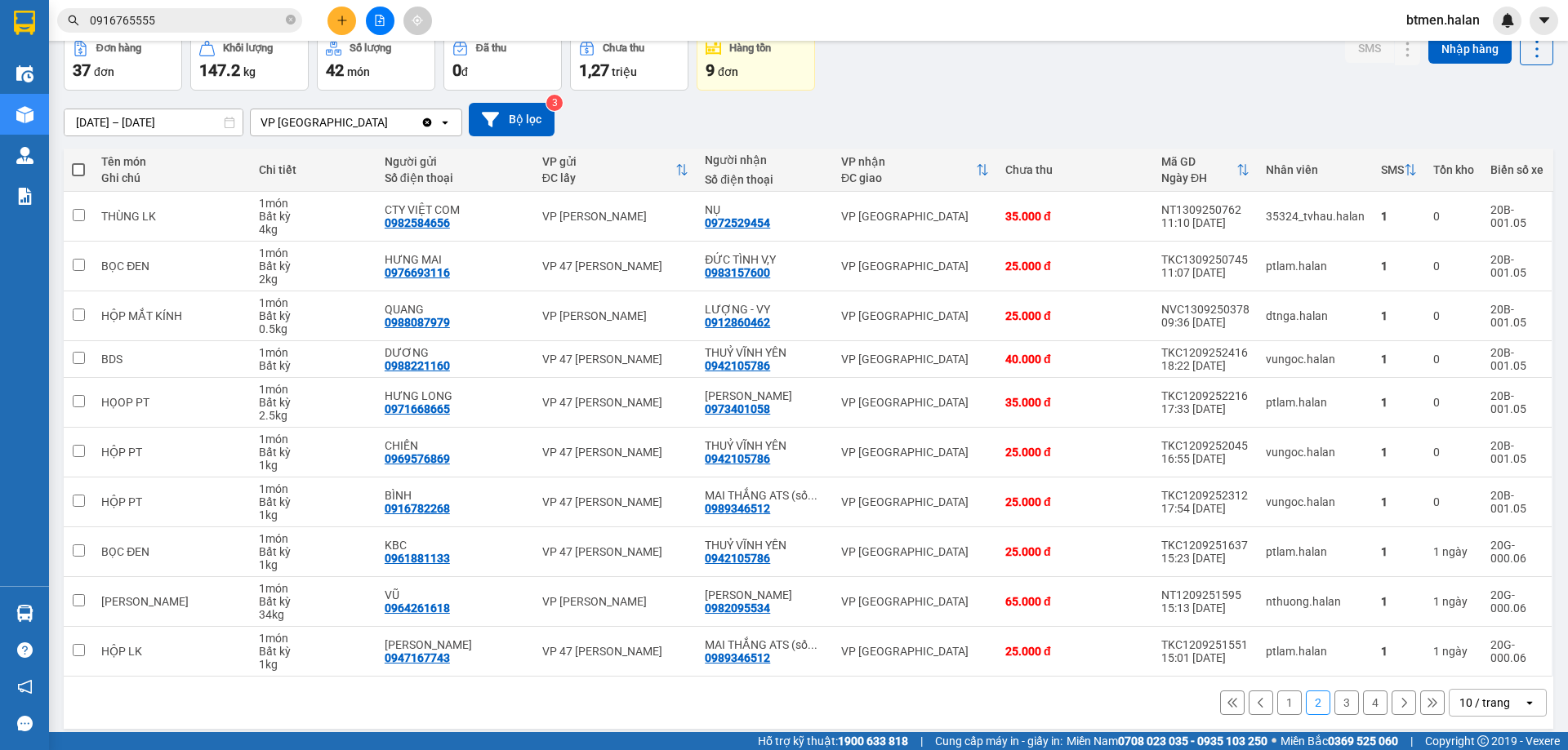
click at [1284, 709] on button "1" at bounding box center [1290, 703] width 25 height 25
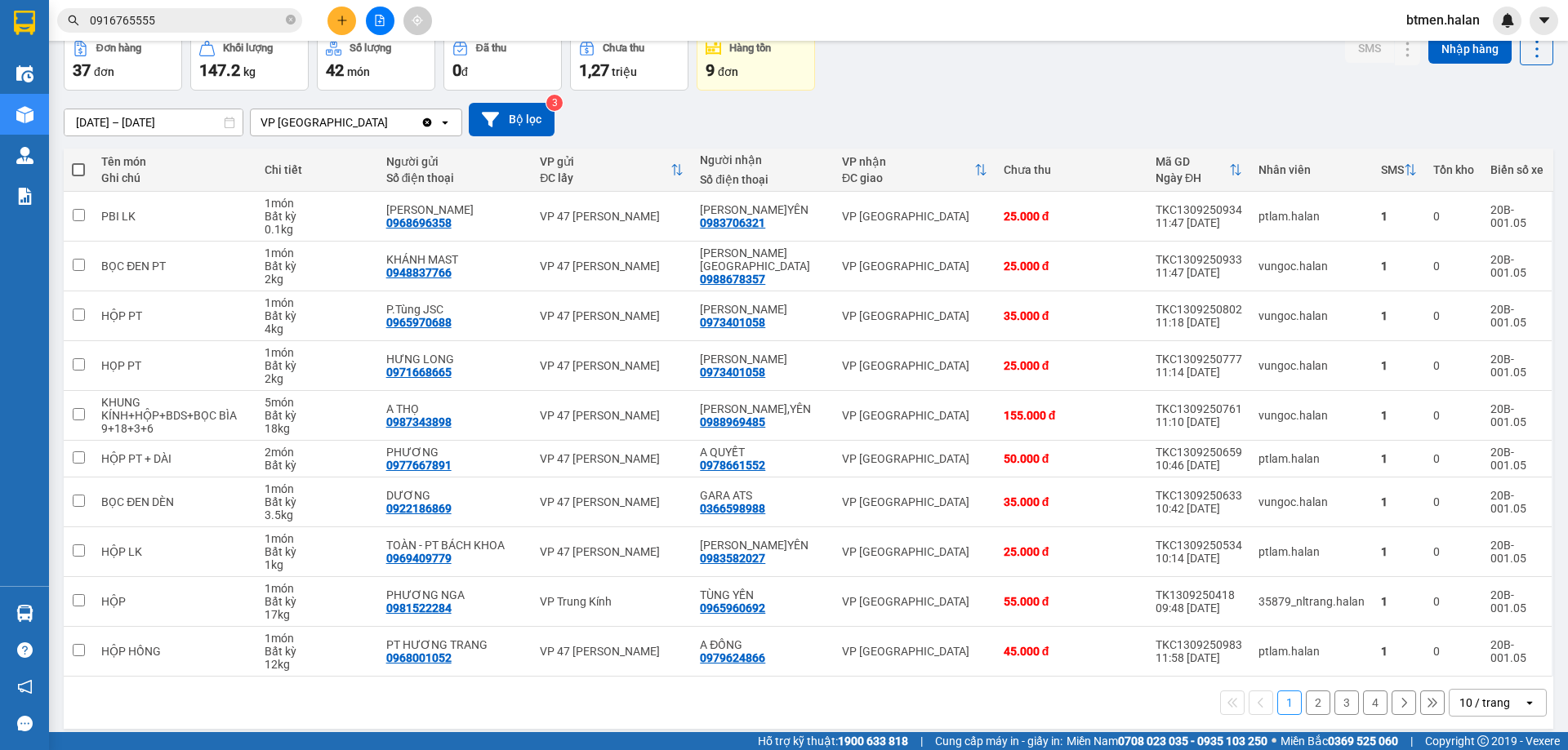
click at [1342, 702] on button "3" at bounding box center [1347, 703] width 25 height 25
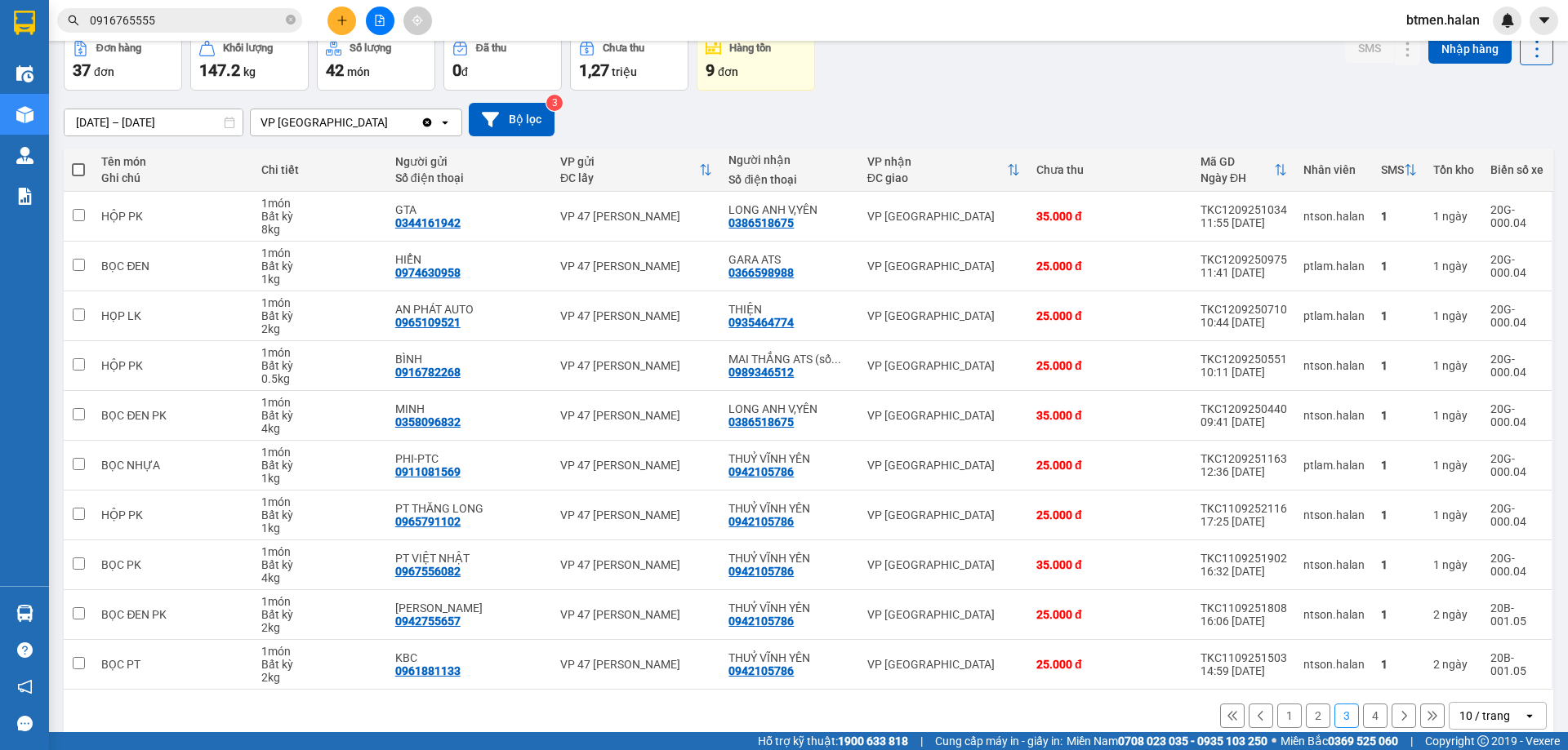
click at [1363, 708] on button "4" at bounding box center [1375, 716] width 25 height 25
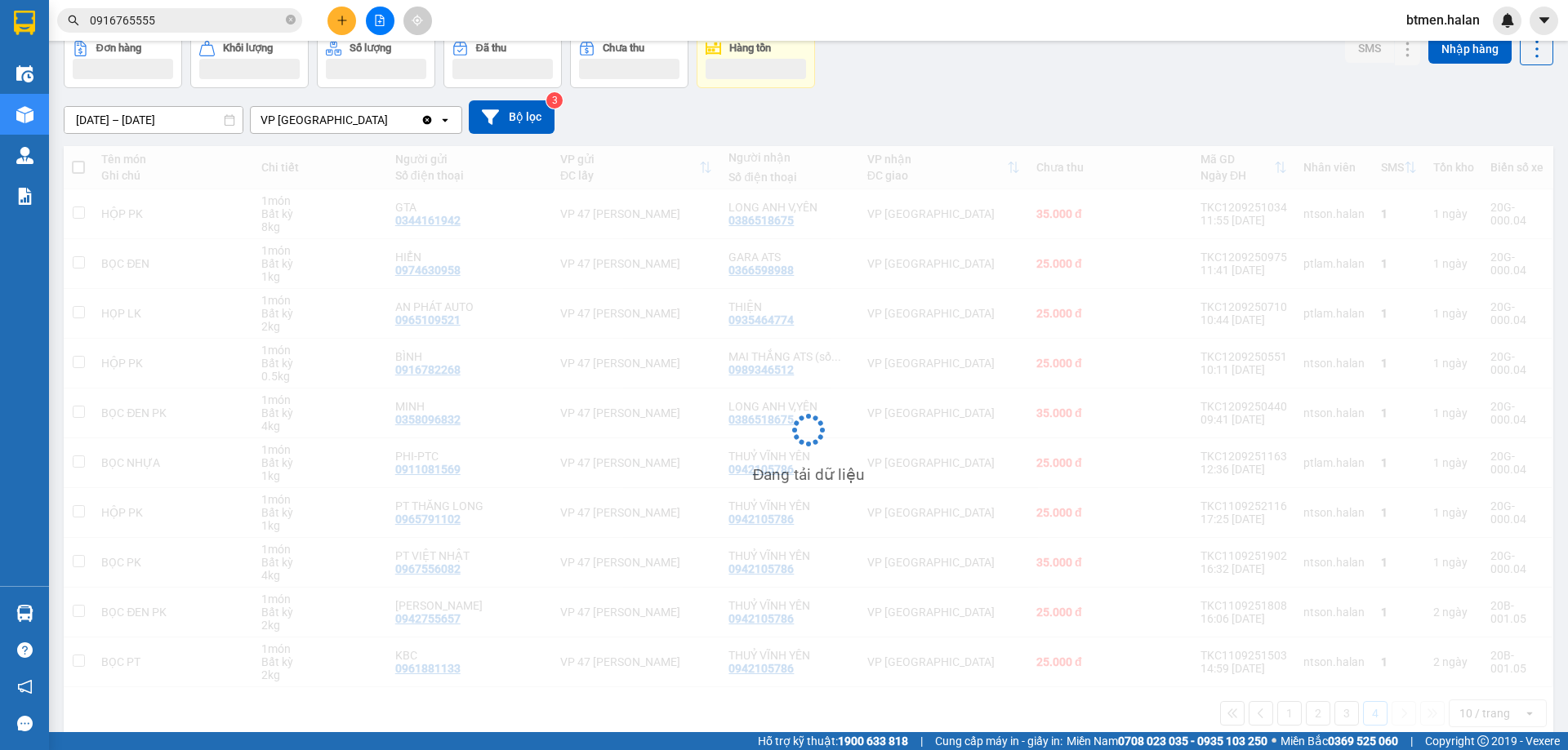
scroll to position [75, 0]
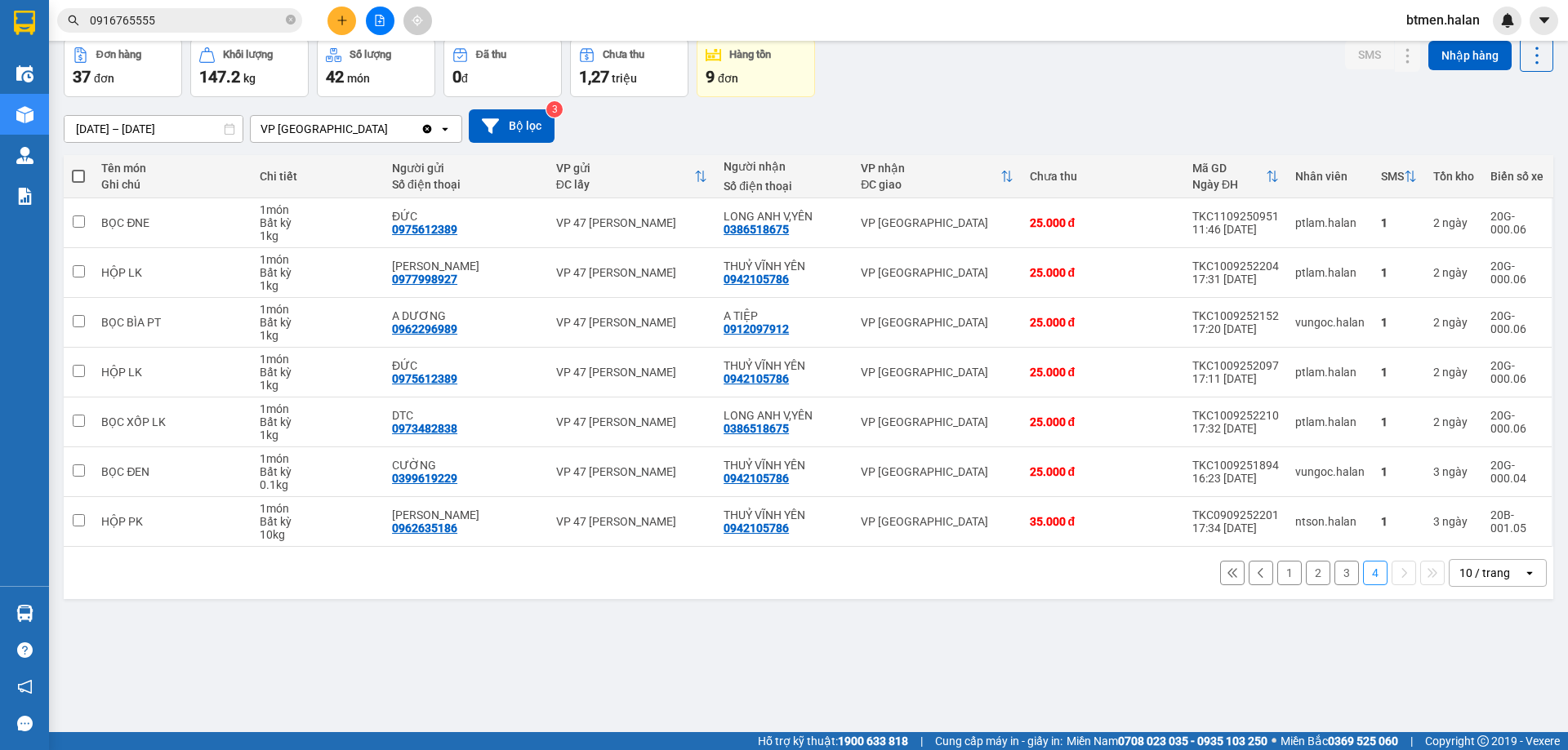
click at [1277, 576] on button "1" at bounding box center [1290, 573] width 25 height 25
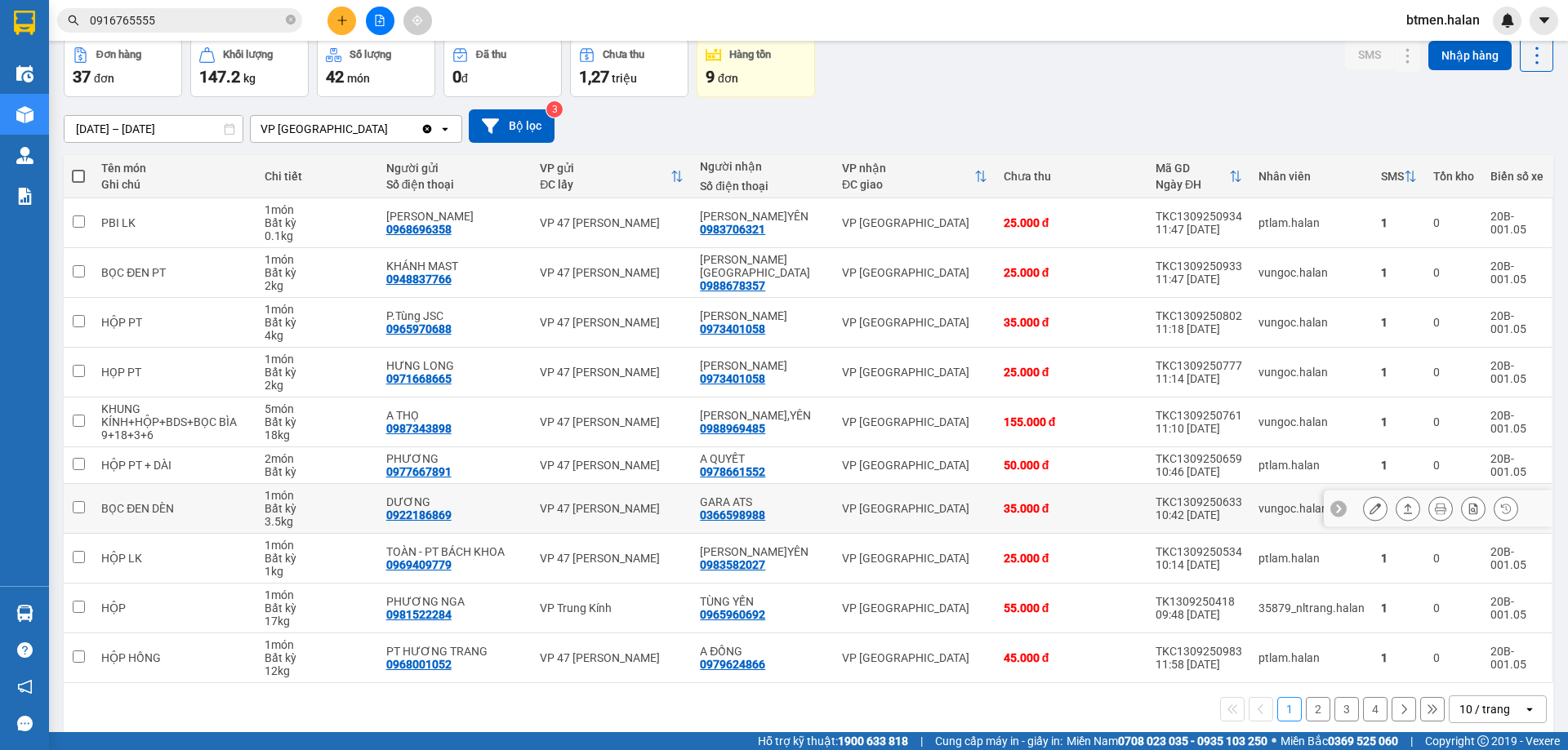
click at [763, 517] on div "0366598988" at bounding box center [732, 515] width 66 height 13
copy div "0366598988"
click at [346, 20] on icon "plus" at bounding box center [341, 19] width 9 height 1
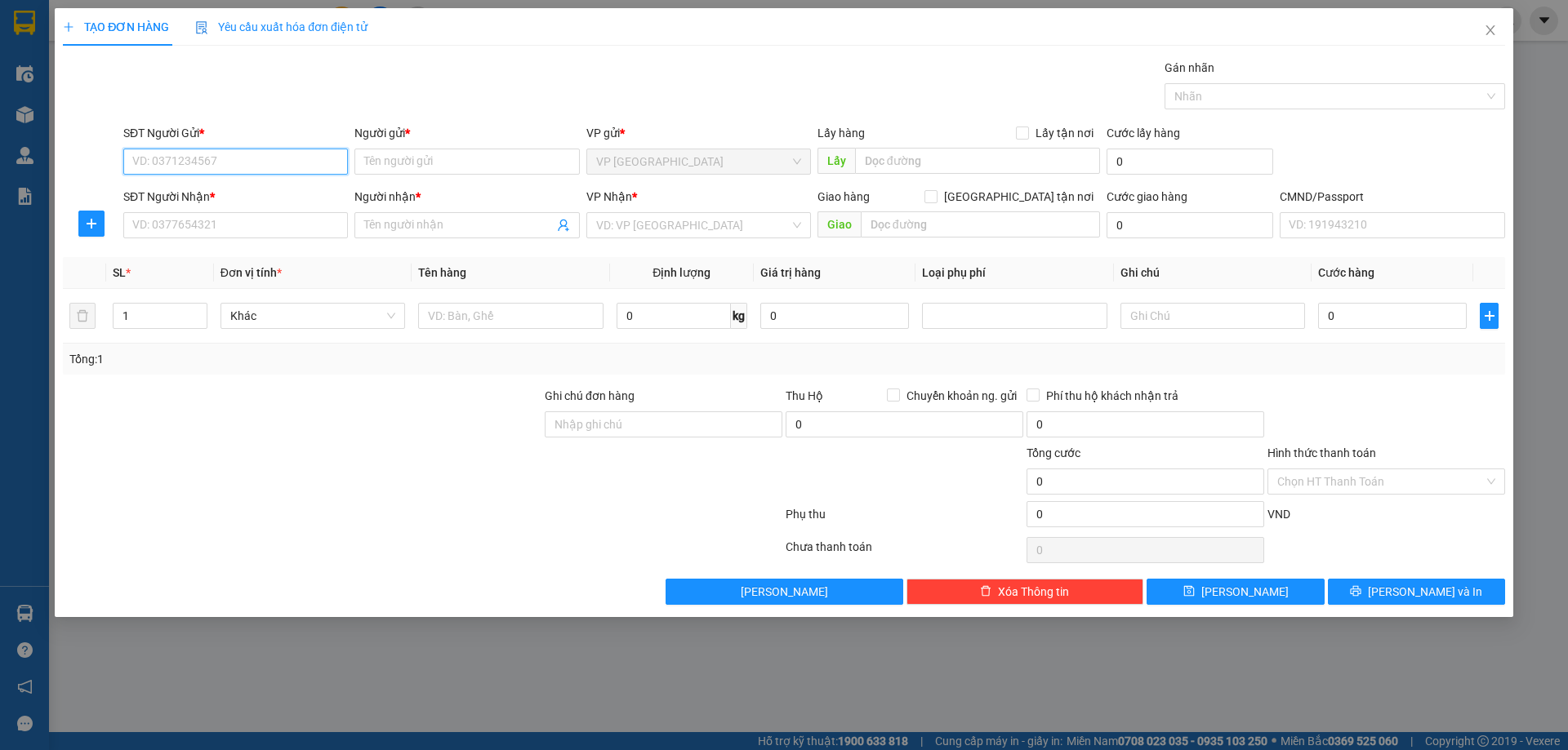
paste input "0366598988"
type input "0366598988"
click at [281, 200] on div "0366598988 - GARA ATS" at bounding box center [236, 194] width 205 height 18
type input "GARA ATS"
type input "0366598988"
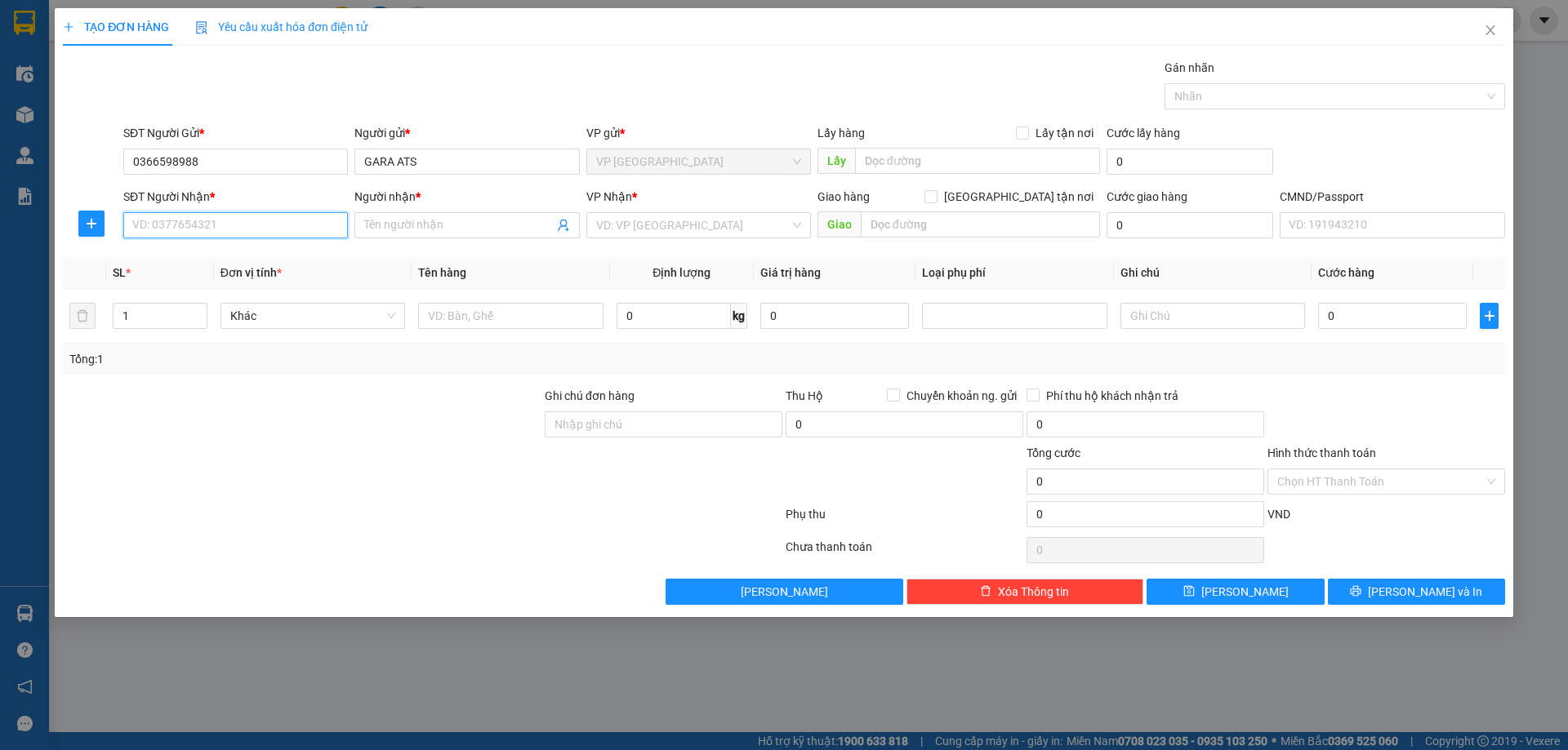
click at [277, 224] on input "SĐT Người Nhận *" at bounding box center [236, 225] width 224 height 26
click at [282, 276] on div "0908602268 - BÌNH FORD" at bounding box center [236, 284] width 205 height 18
type input "0908602268"
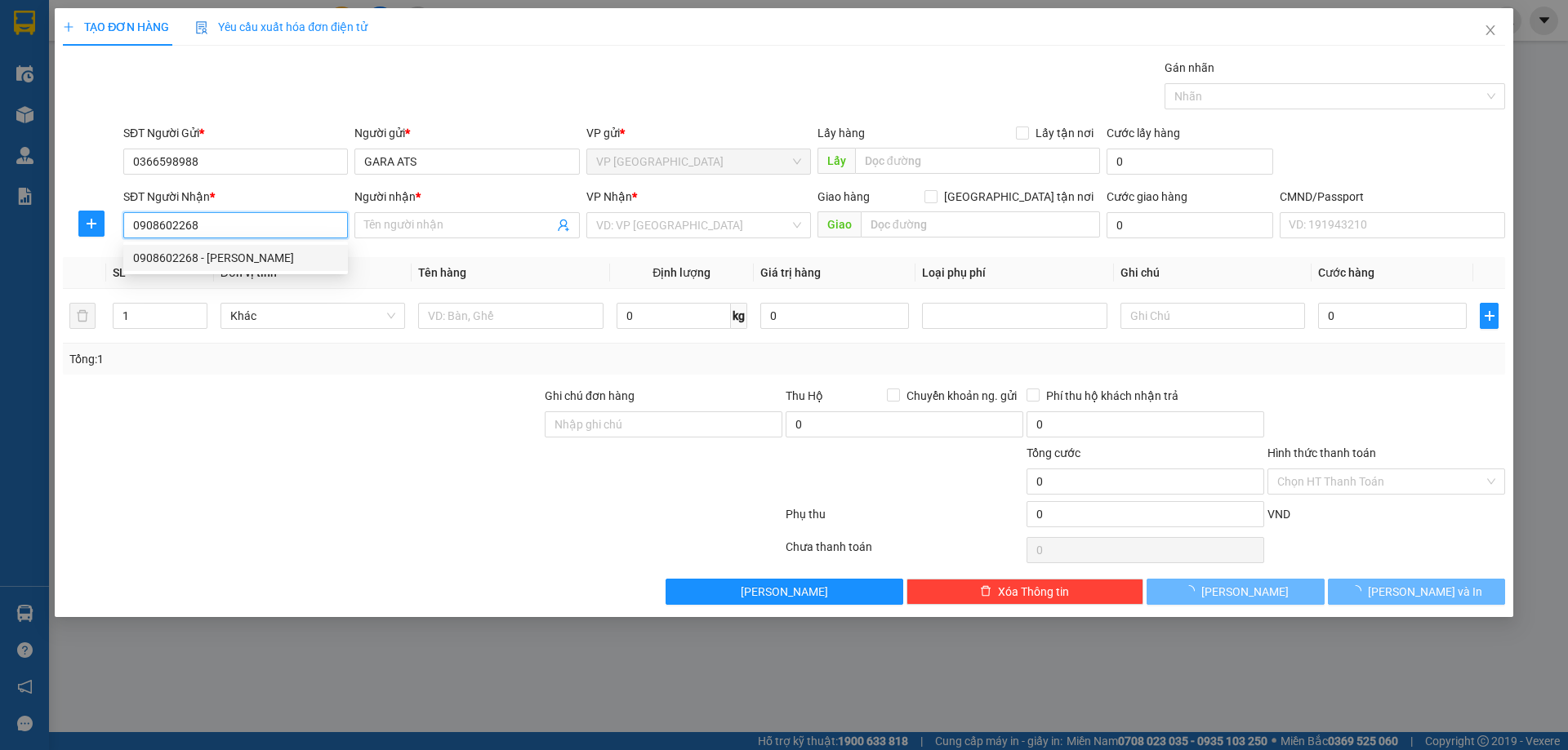
type input "BÌNH FORD"
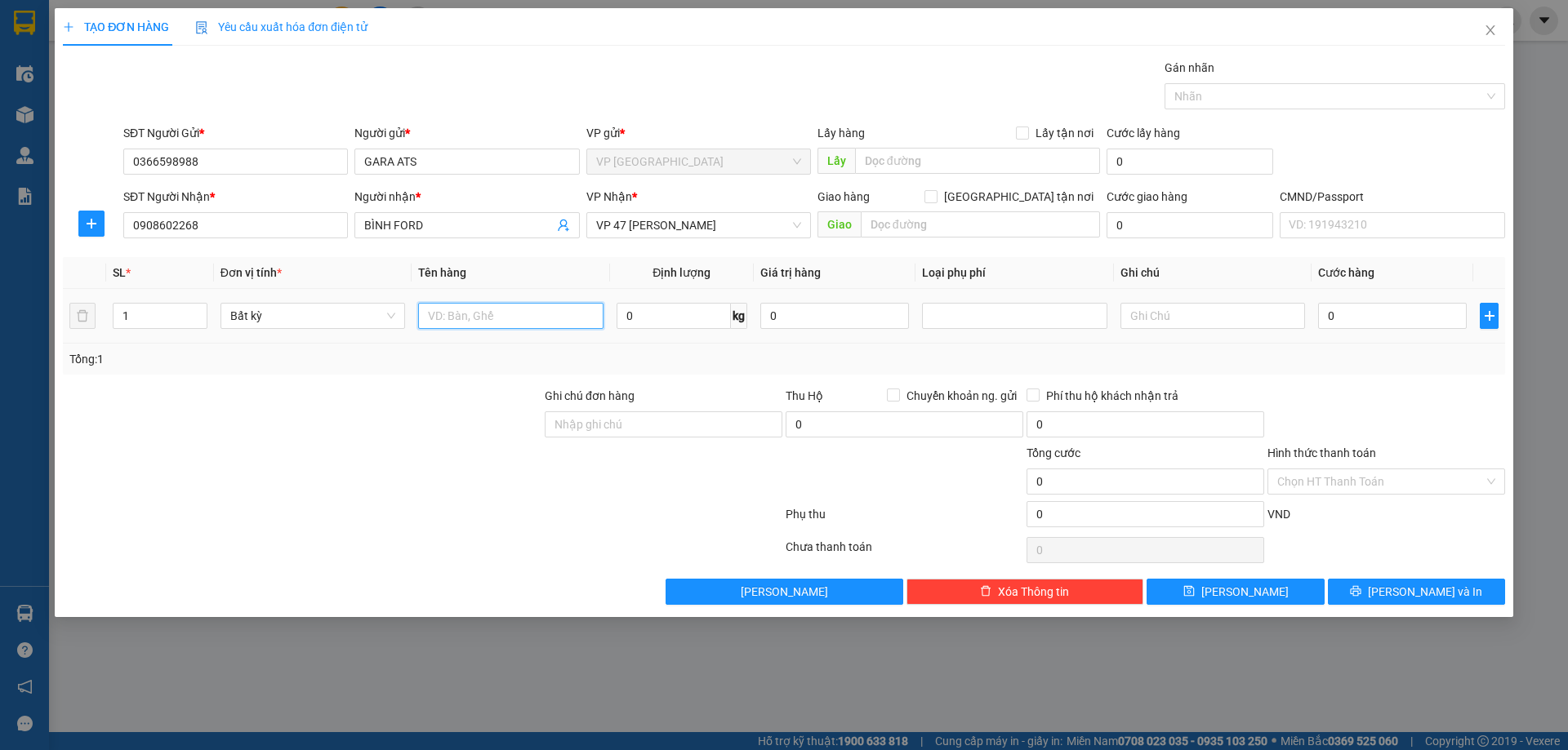
click at [538, 325] on input "text" at bounding box center [510, 316] width 185 height 26
drag, startPoint x: 538, startPoint y: 325, endPoint x: 382, endPoint y: 333, distance: 156.2
click at [383, 332] on tr "1 Bất kỳ hộp pk 0 kg 0 0" at bounding box center [784, 316] width 1442 height 54
type input "HỘP PK"
click at [700, 310] on input "0" at bounding box center [673, 316] width 115 height 26
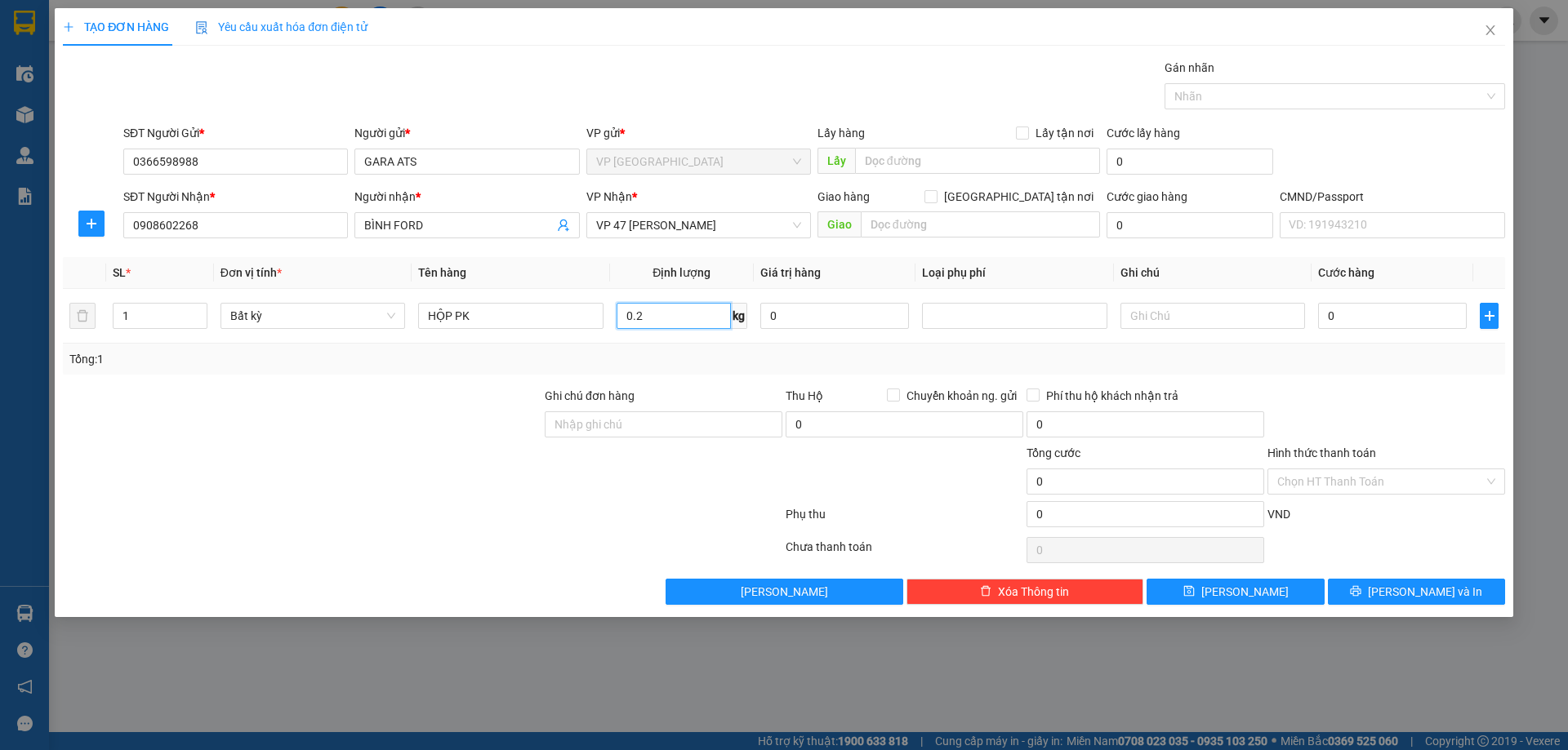
type input "0.2"
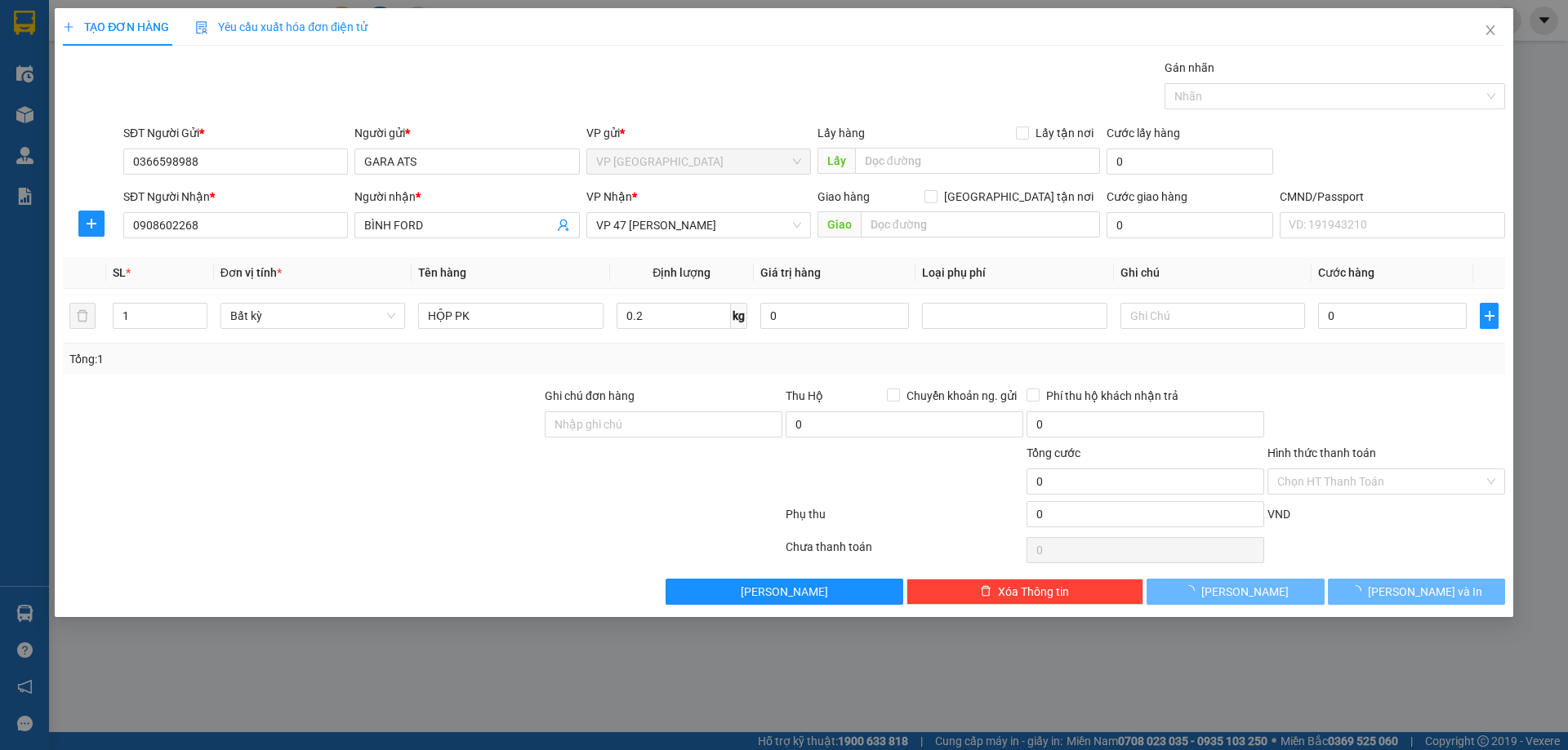
drag, startPoint x: 1371, startPoint y: 405, endPoint x: 1365, endPoint y: 543, distance: 138.1
click at [1372, 405] on div at bounding box center [1386, 415] width 241 height 57
type input "25.000"
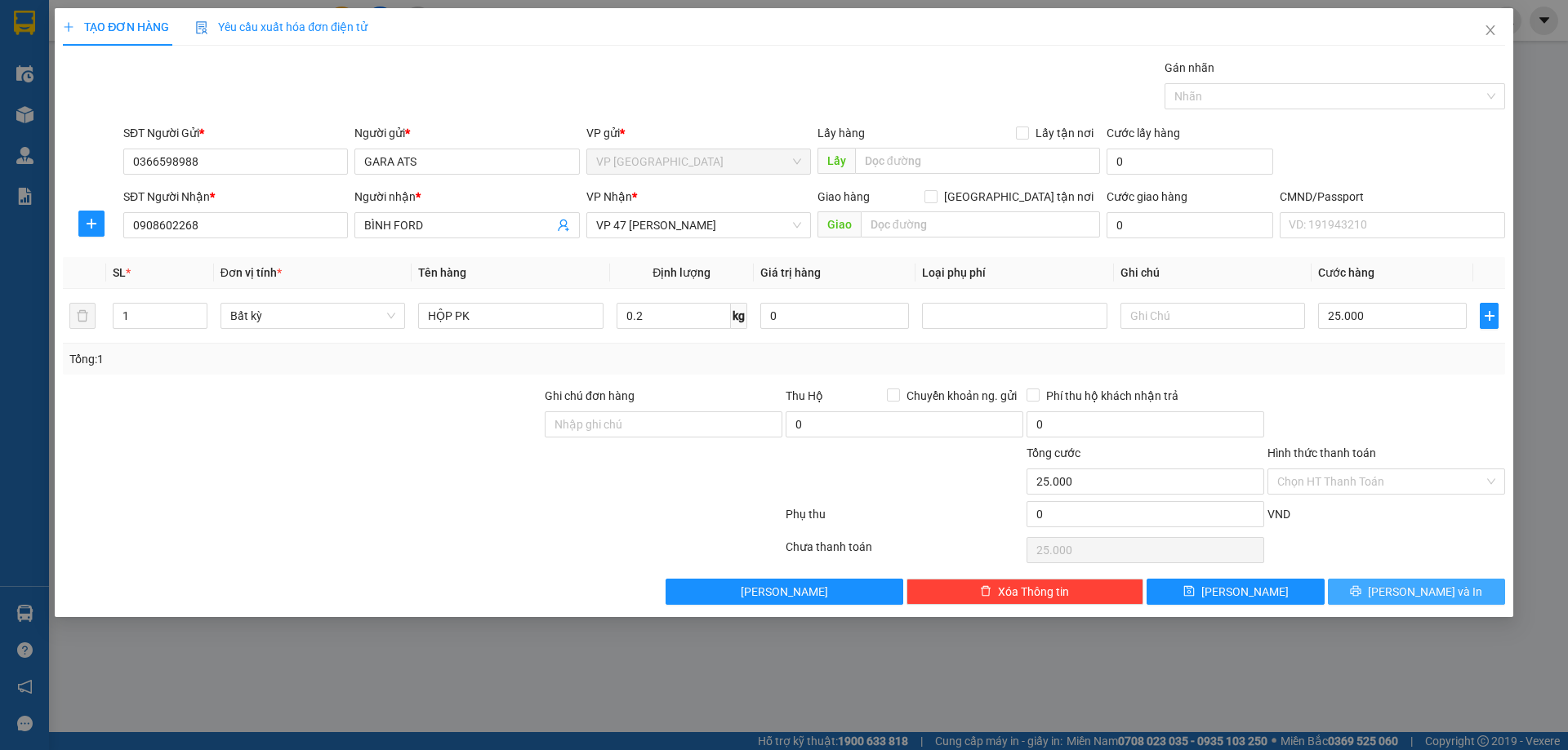
click at [1382, 583] on button "Lưu và In" at bounding box center [1416, 592] width 177 height 26
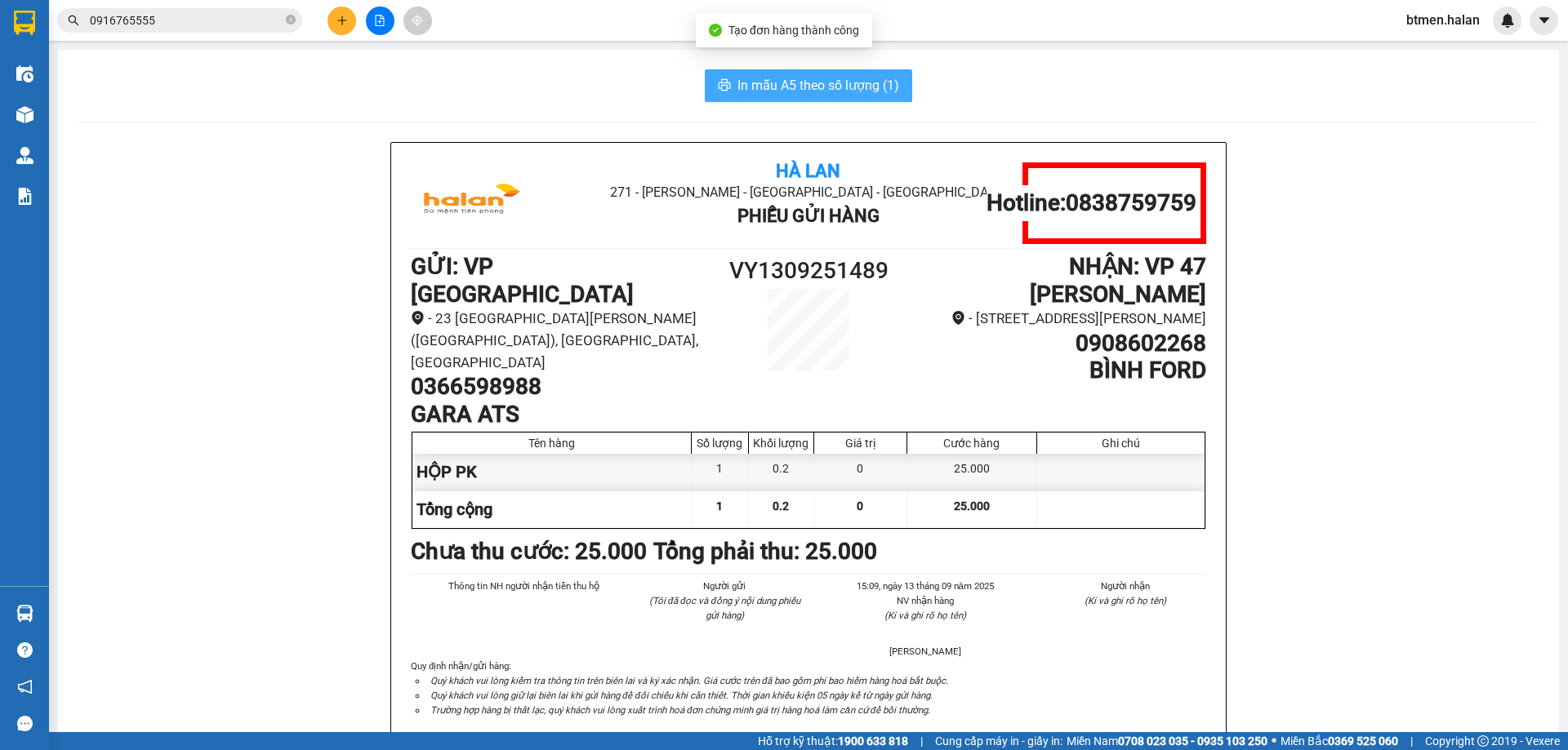
click at [755, 81] on span "In mẫu A5 theo số lượng (1)" at bounding box center [818, 85] width 162 height 20
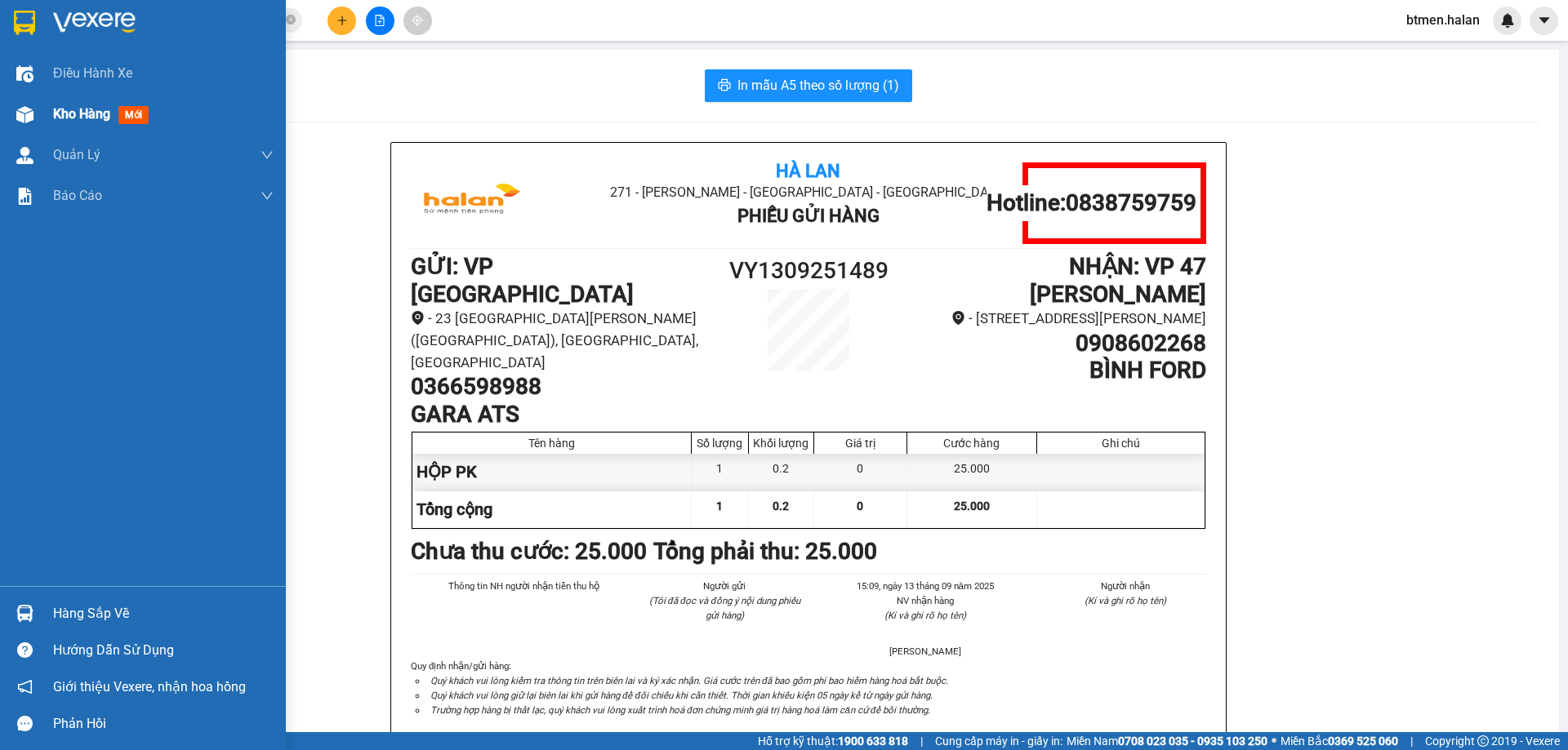
click at [46, 114] on div "Kho hàng mới" at bounding box center [143, 114] width 285 height 41
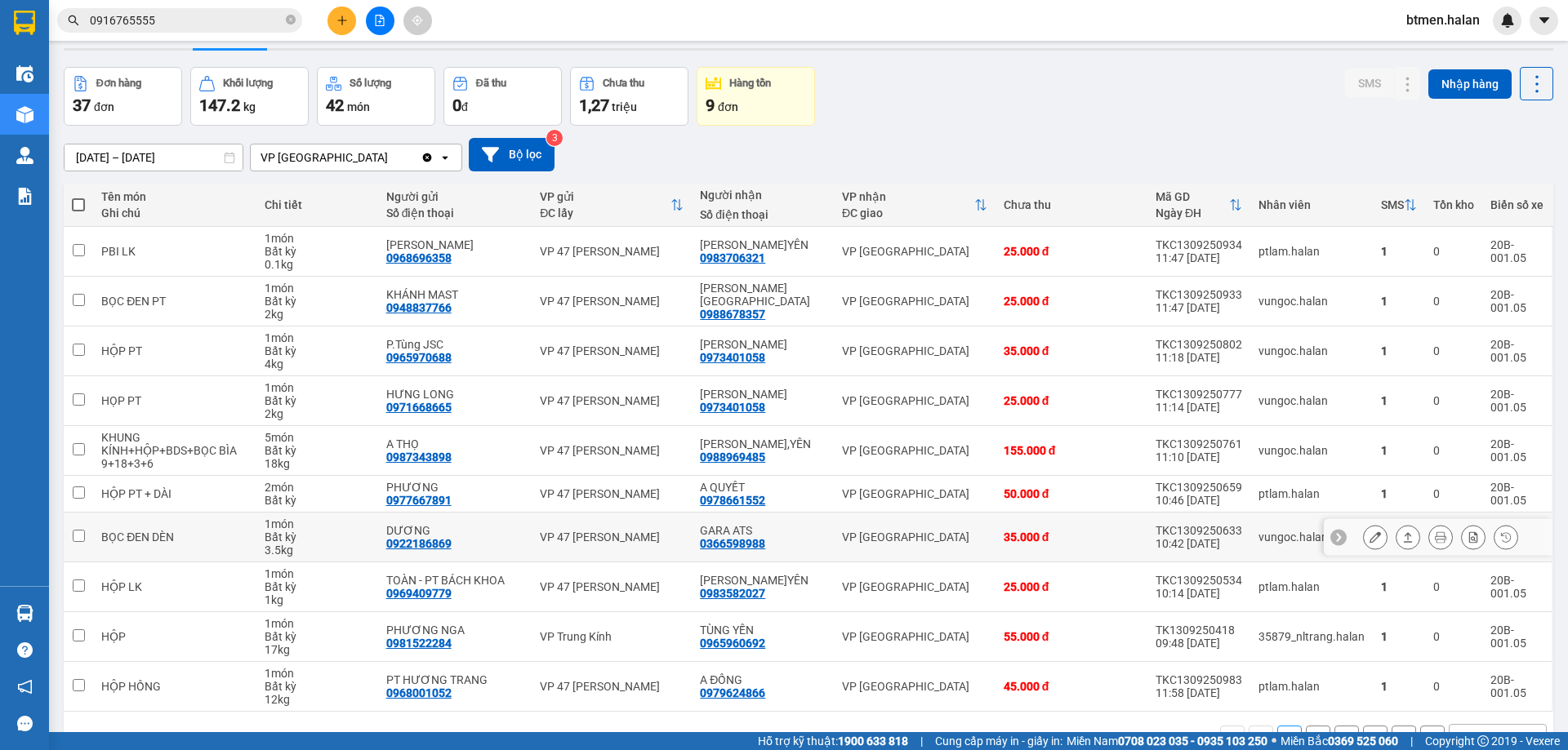
scroll to position [93, 0]
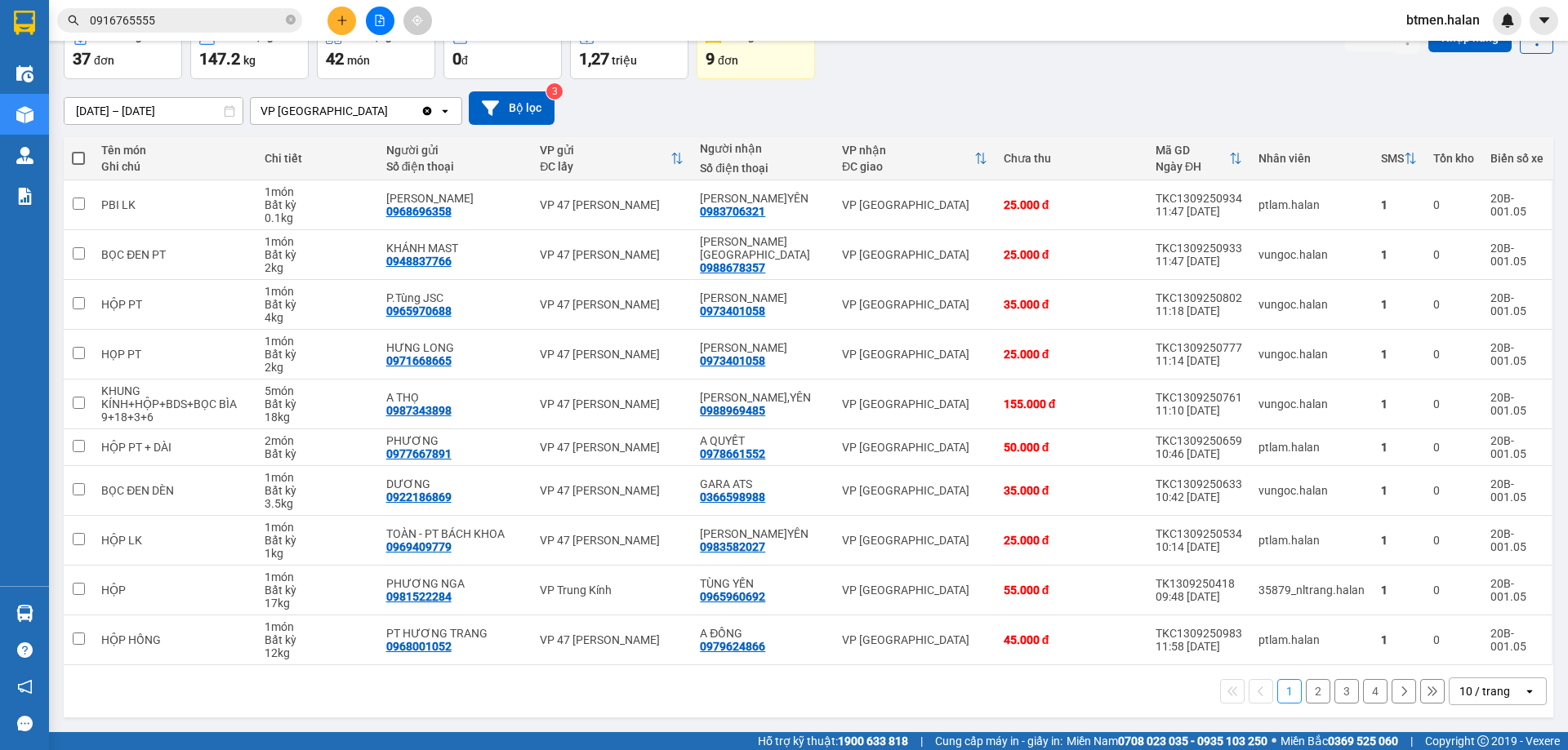
click at [1311, 693] on button "2" at bounding box center [1318, 691] width 25 height 25
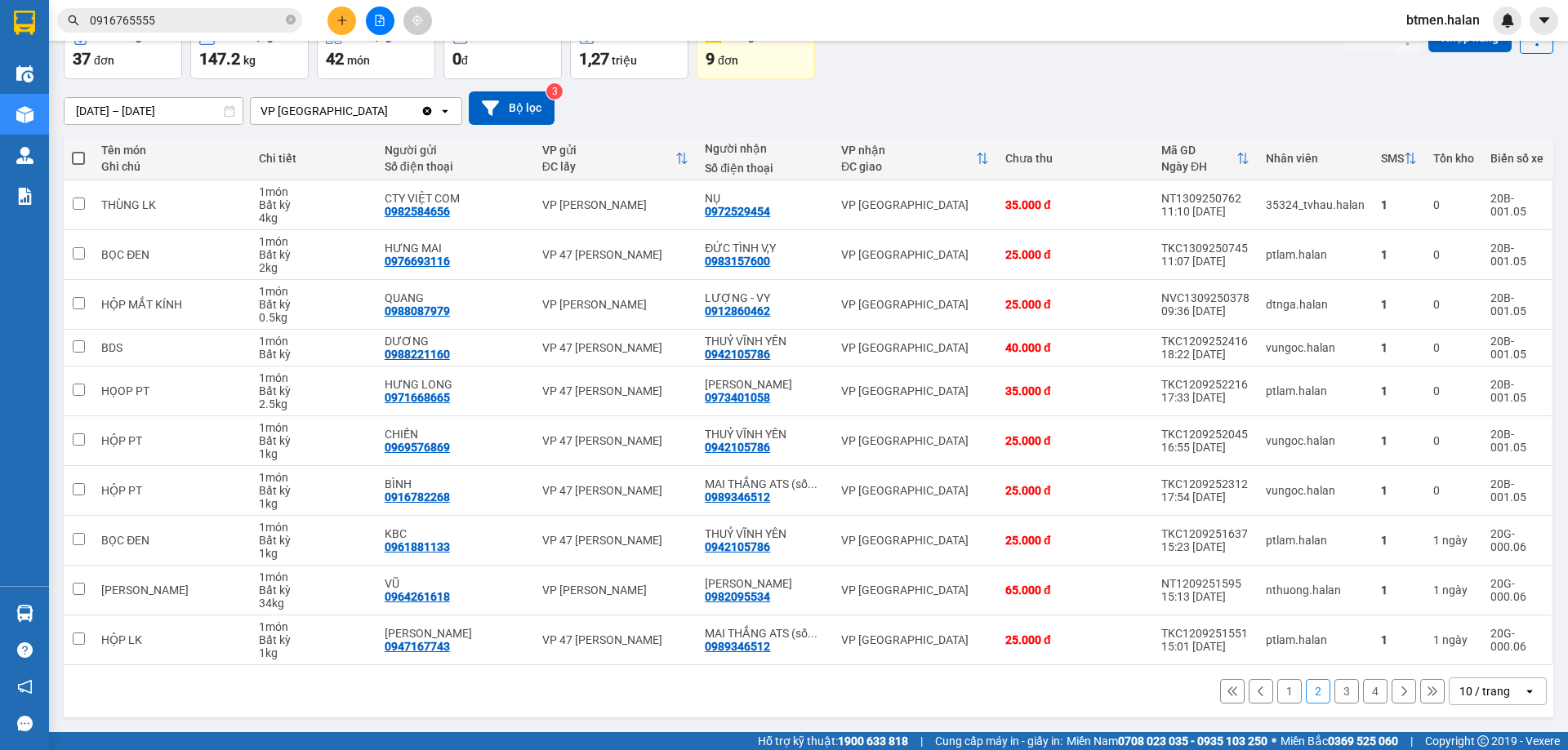
click at [1334, 692] on button "3" at bounding box center [1347, 691] width 25 height 25
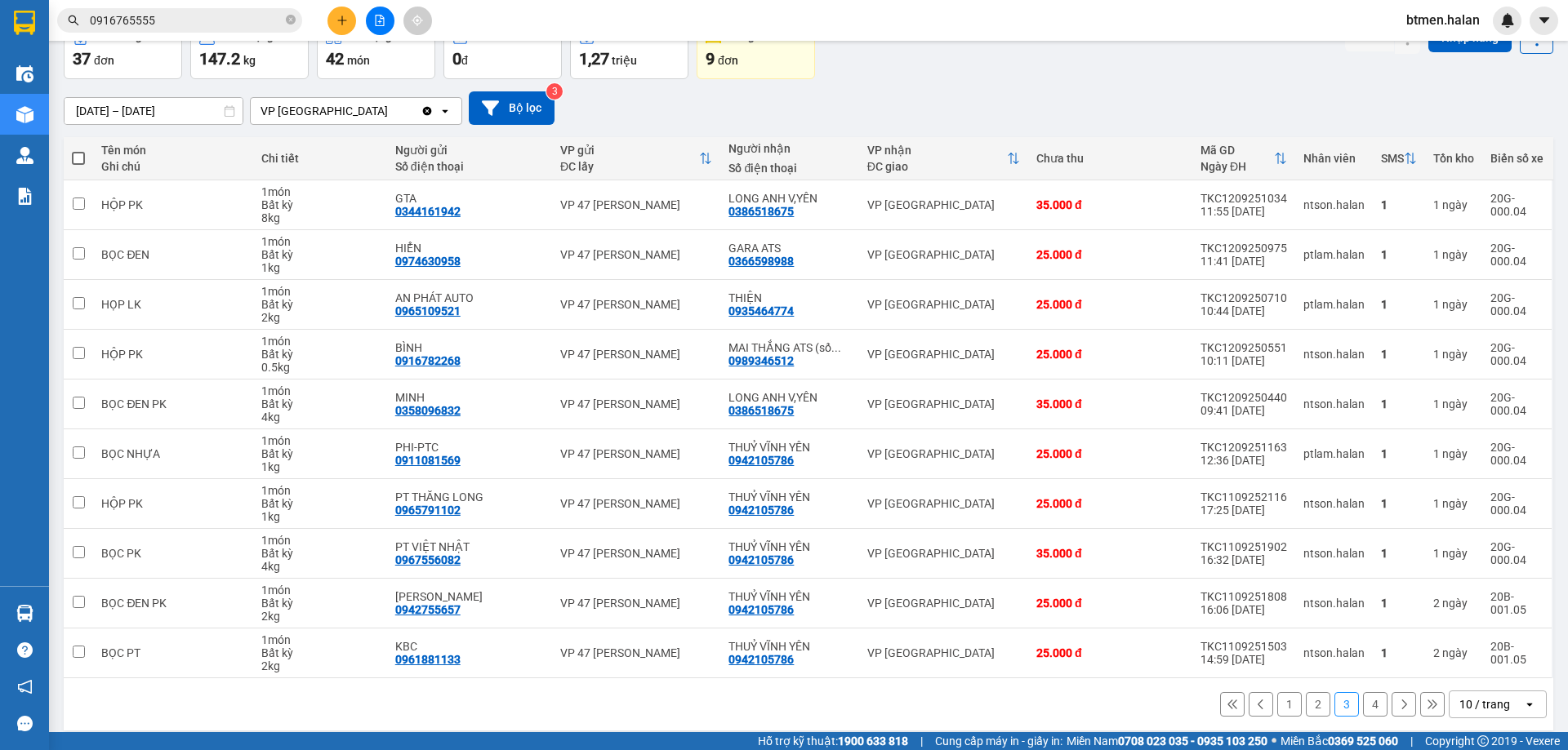
click at [1368, 711] on button "4" at bounding box center [1375, 704] width 25 height 25
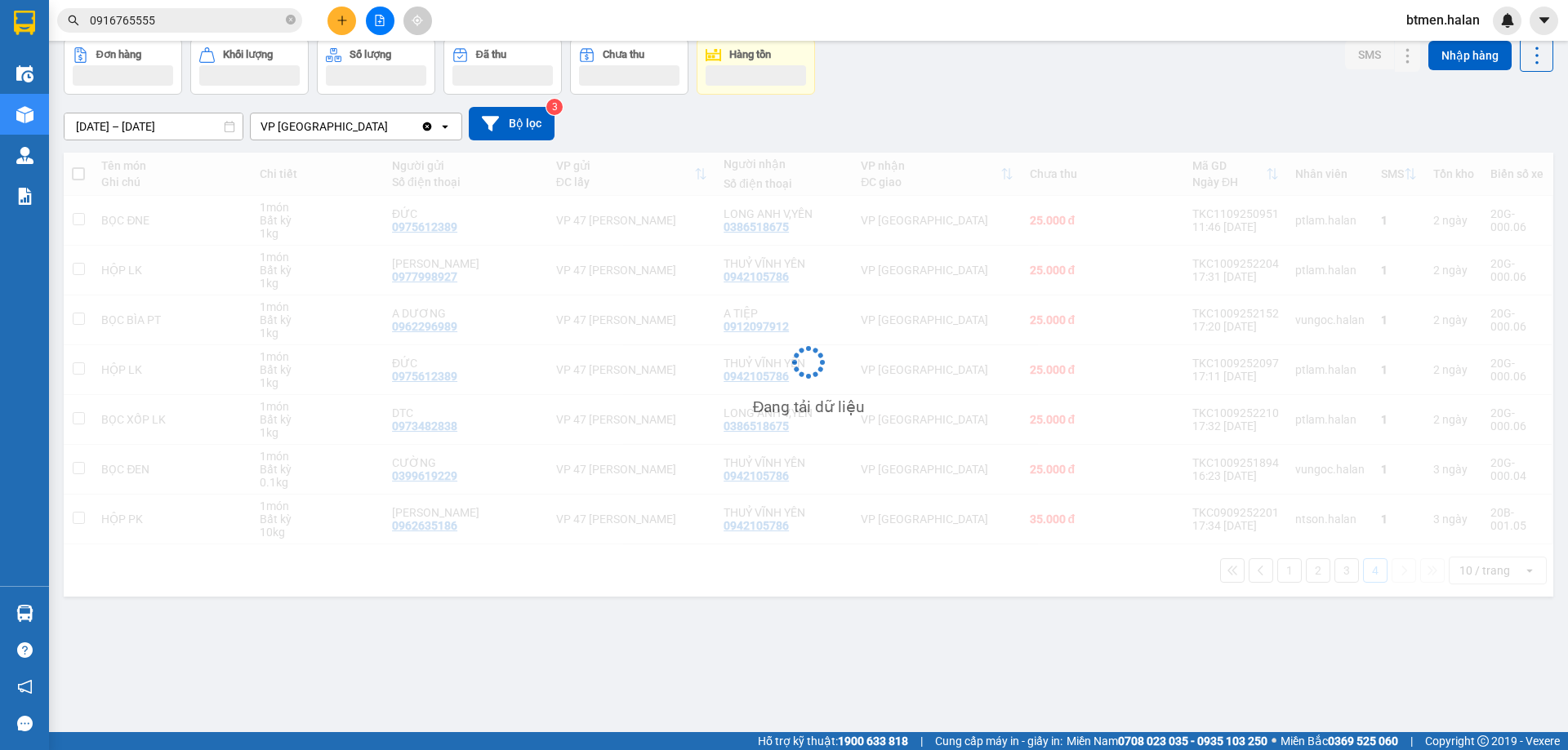
scroll to position [75, 0]
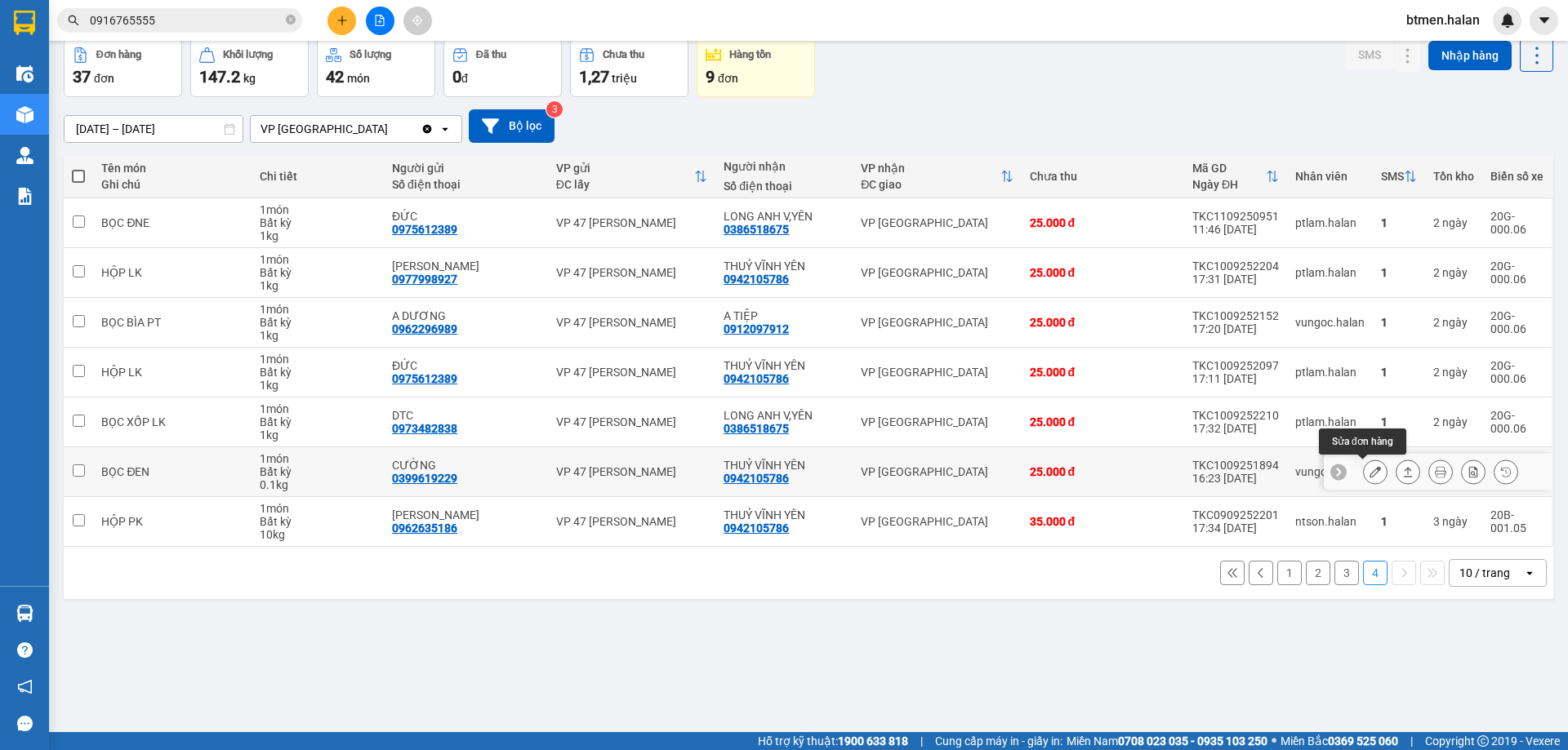
click at [1363, 474] on button at bounding box center [1375, 472] width 23 height 29
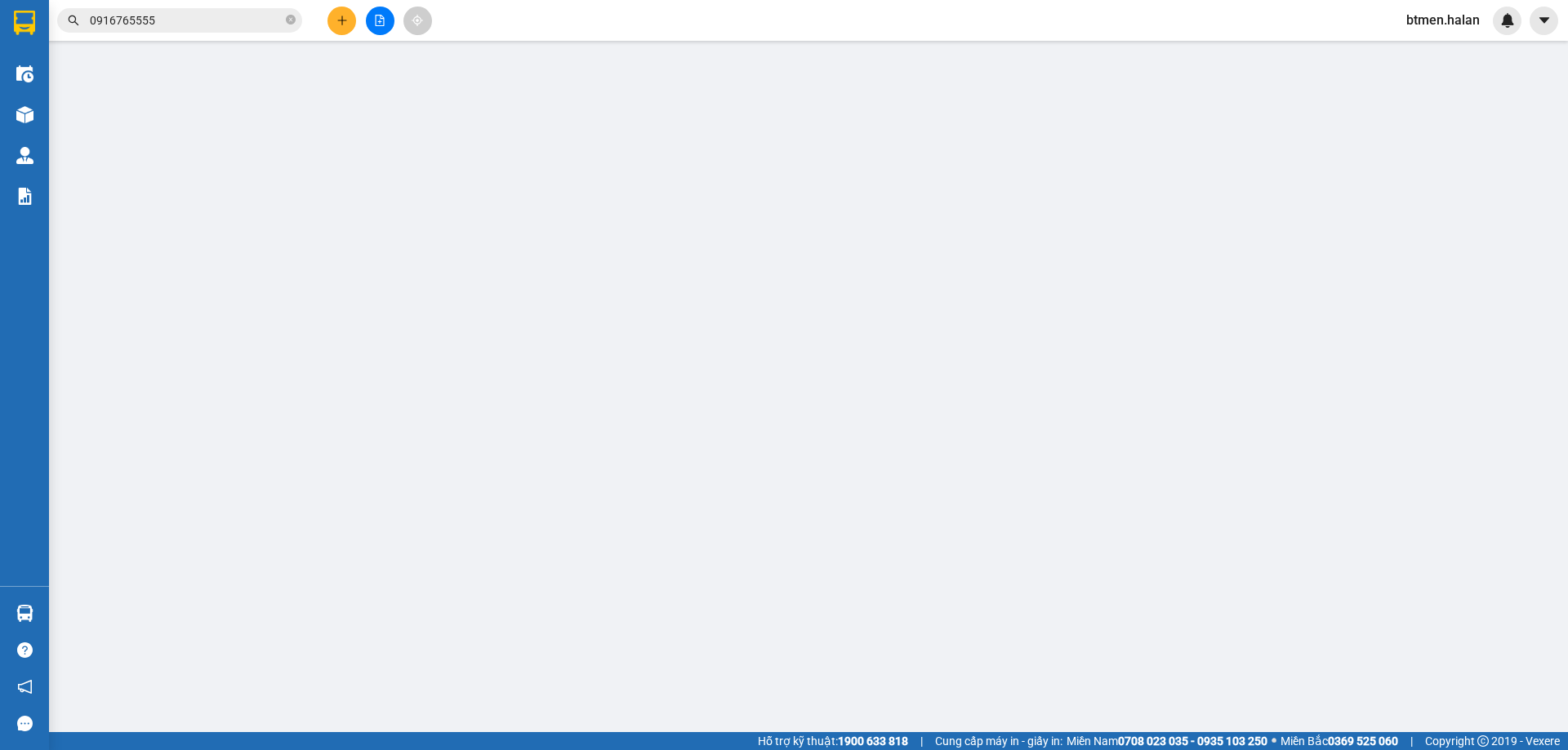
type input "0399619229"
type input "CƯỜNG"
type input "0942105786"
type input "THUỶ VĨNH YÊN"
type input "25.000"
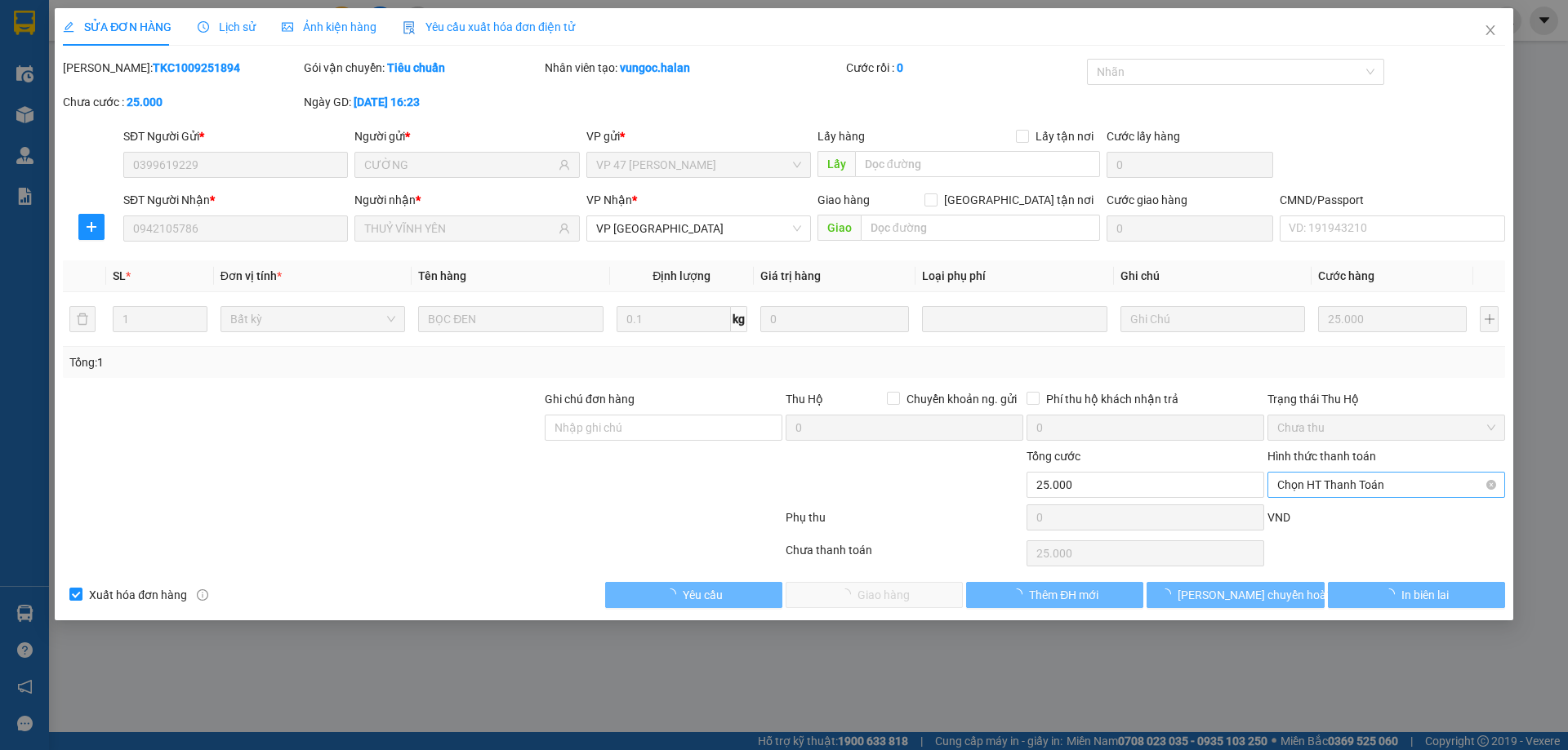
click at [1339, 487] on span "Chọn HT Thanh Toán" at bounding box center [1386, 485] width 218 height 25
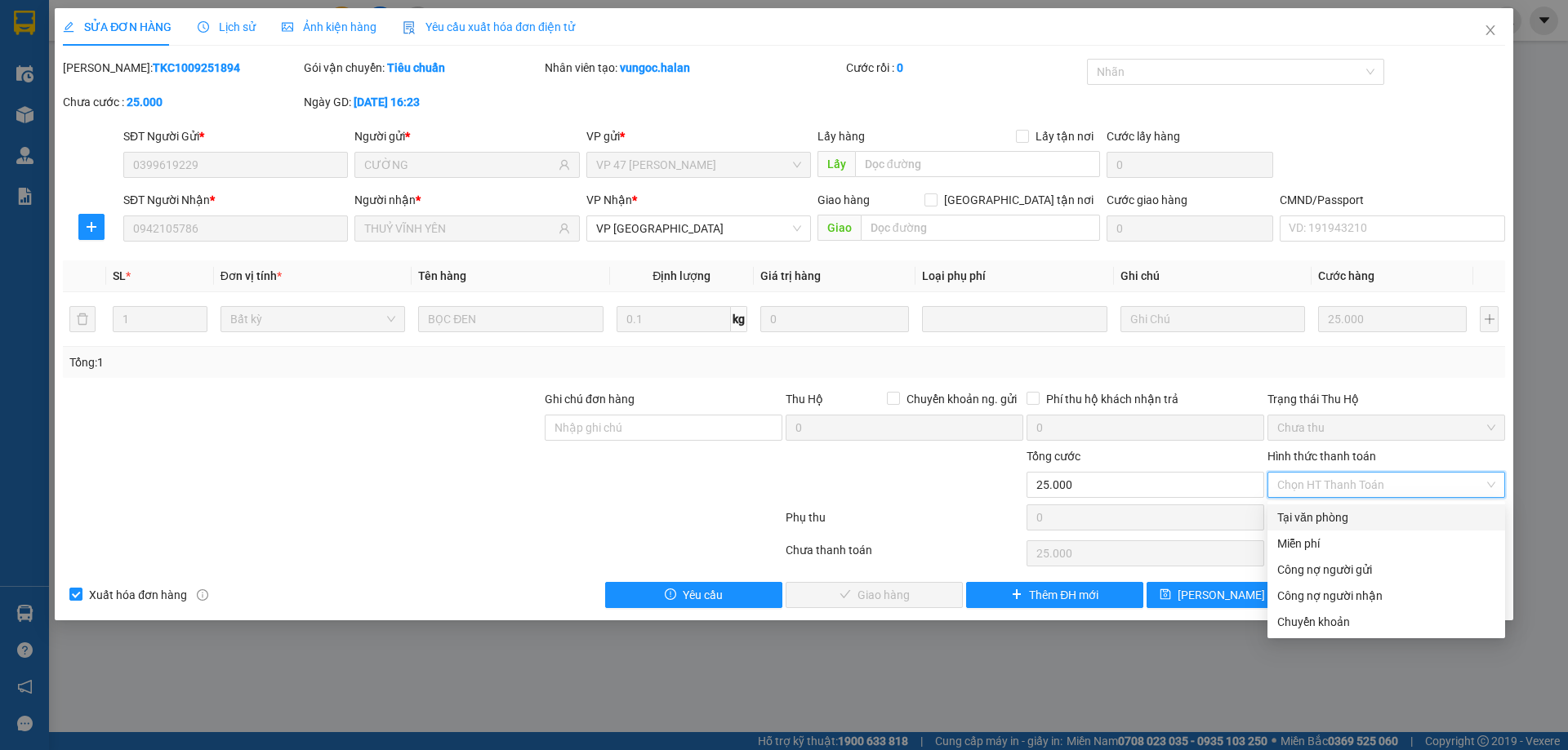
drag, startPoint x: 1329, startPoint y: 515, endPoint x: 1107, endPoint y: 564, distance: 227.3
click at [1327, 515] on div "Tại văn phòng" at bounding box center [1386, 517] width 218 height 18
type input "0"
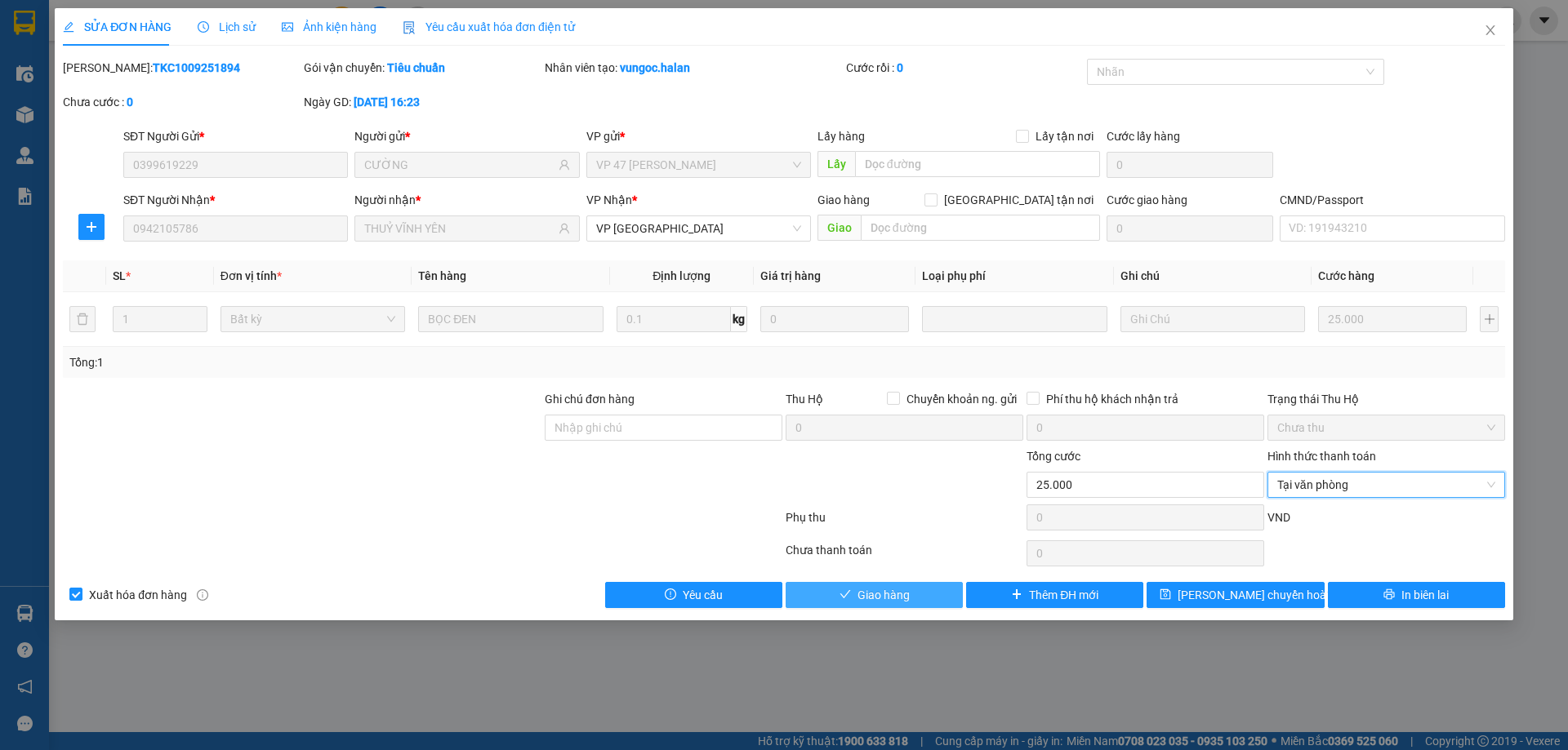
click at [953, 585] on button "Giao hàng" at bounding box center [874, 595] width 177 height 26
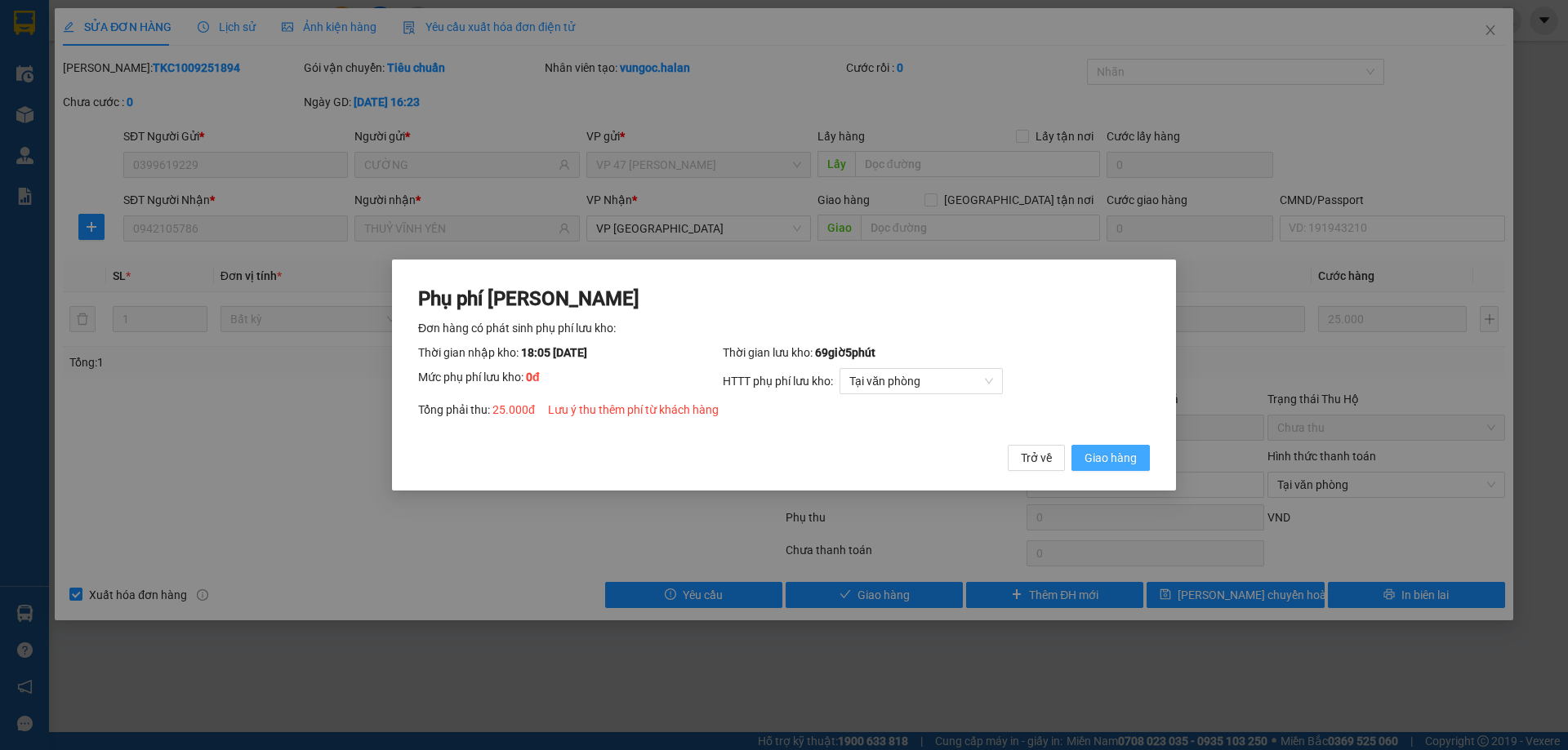
click at [1123, 466] on span "Giao hàng" at bounding box center [1111, 458] width 53 height 18
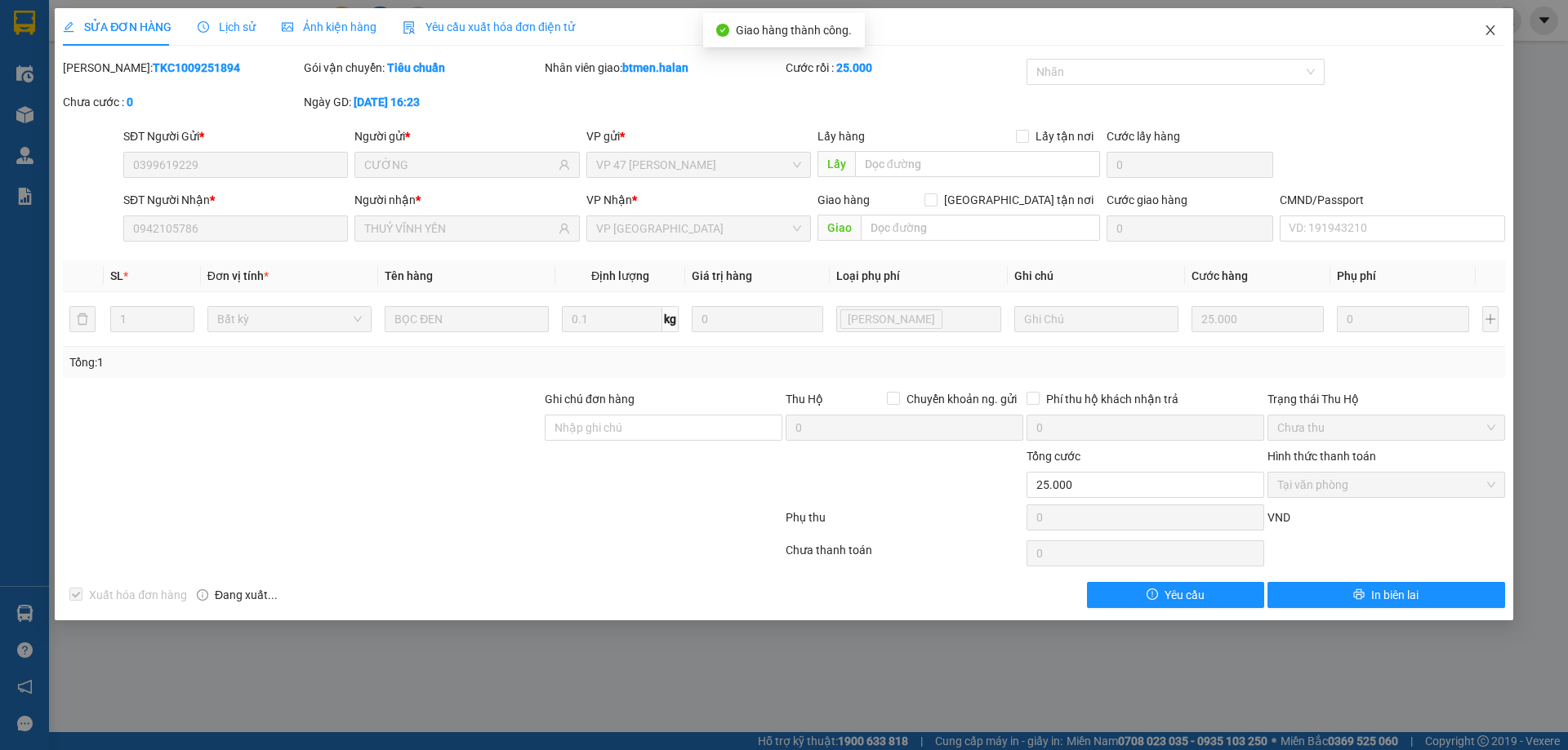
click at [1485, 25] on icon "close" at bounding box center [1490, 30] width 13 height 13
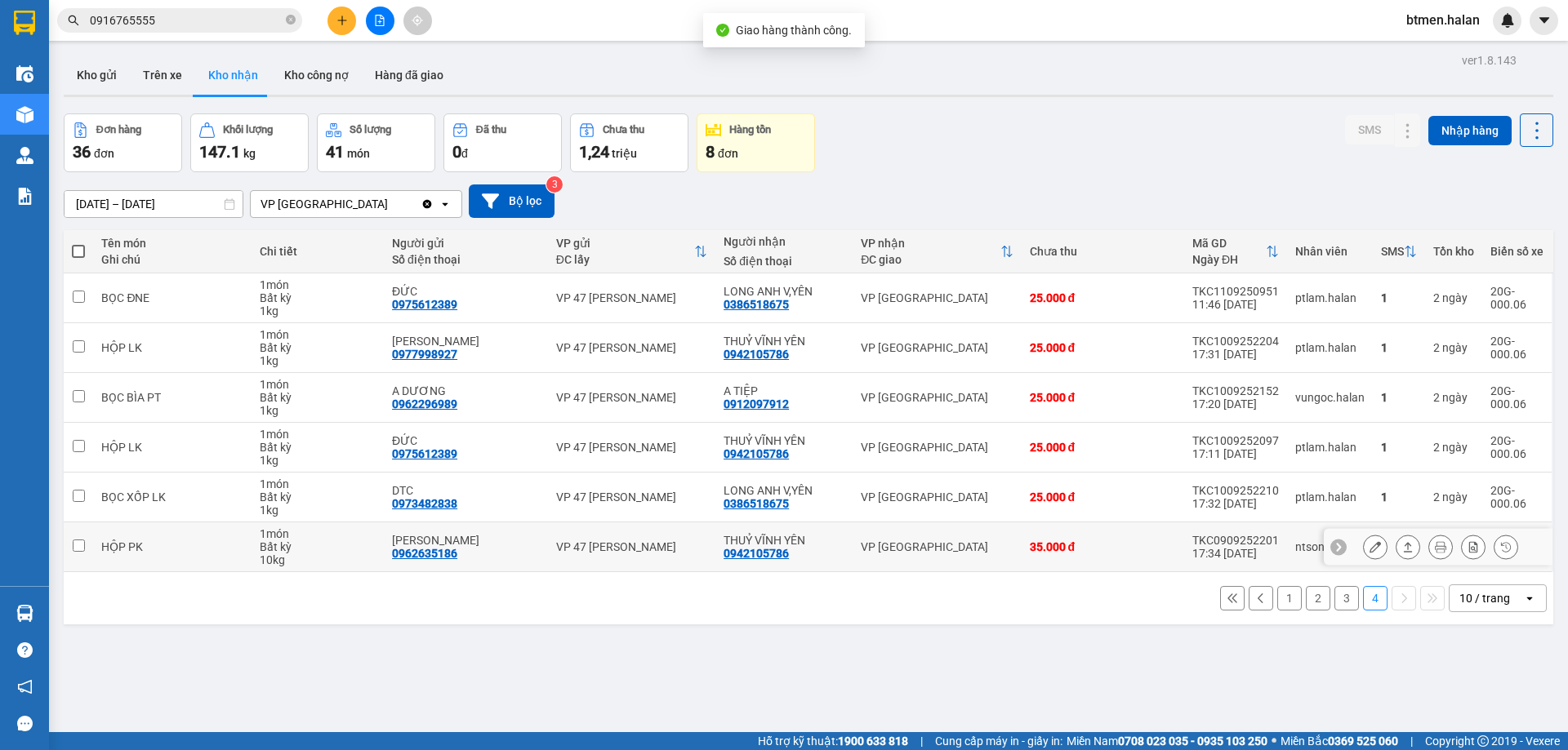
click at [1369, 545] on button at bounding box center [1375, 547] width 23 height 29
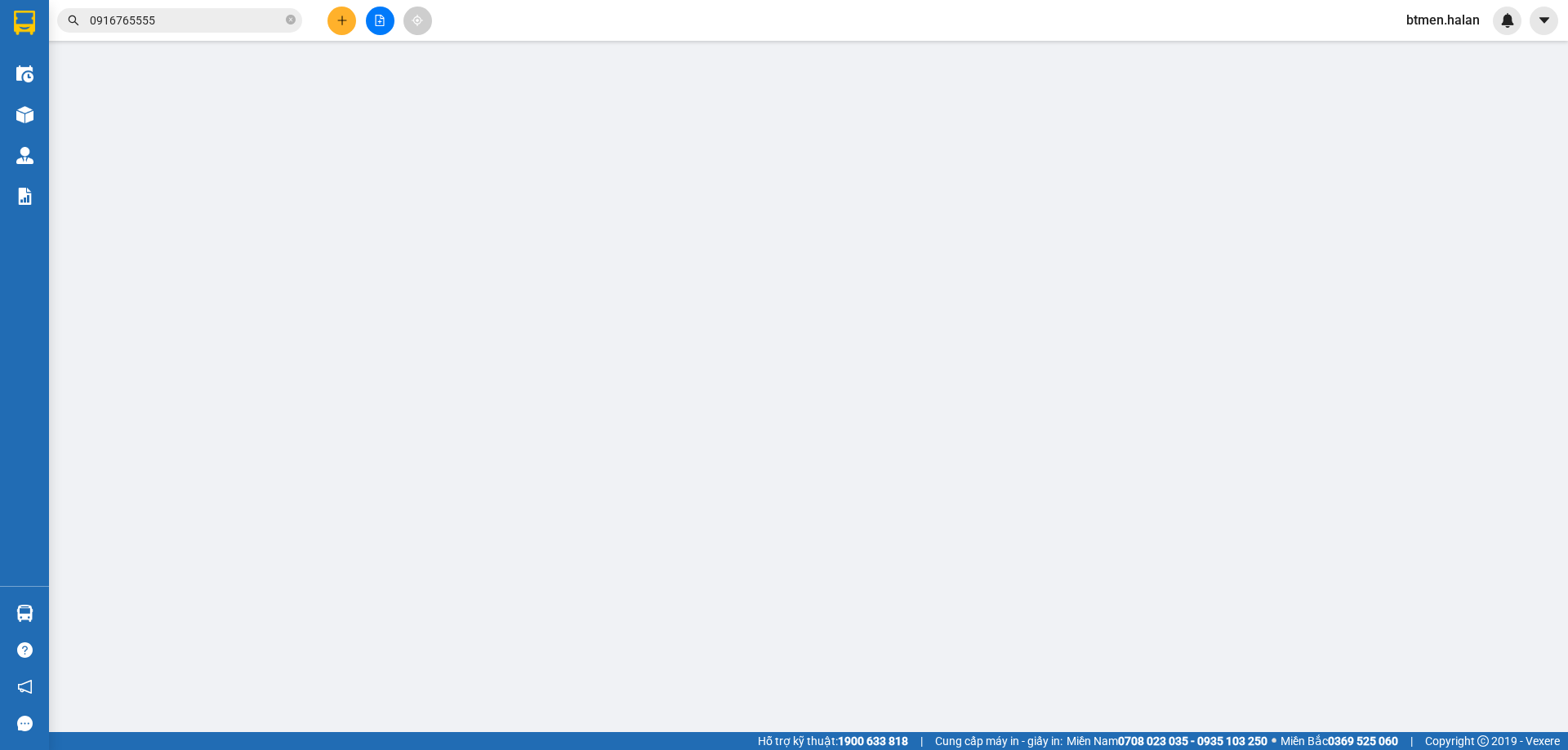
type input "0962635186"
type input "HOÀNG NGUYÊN"
type input "0942105786"
type input "THUỶ VĨNH YÊN"
type input "35.000"
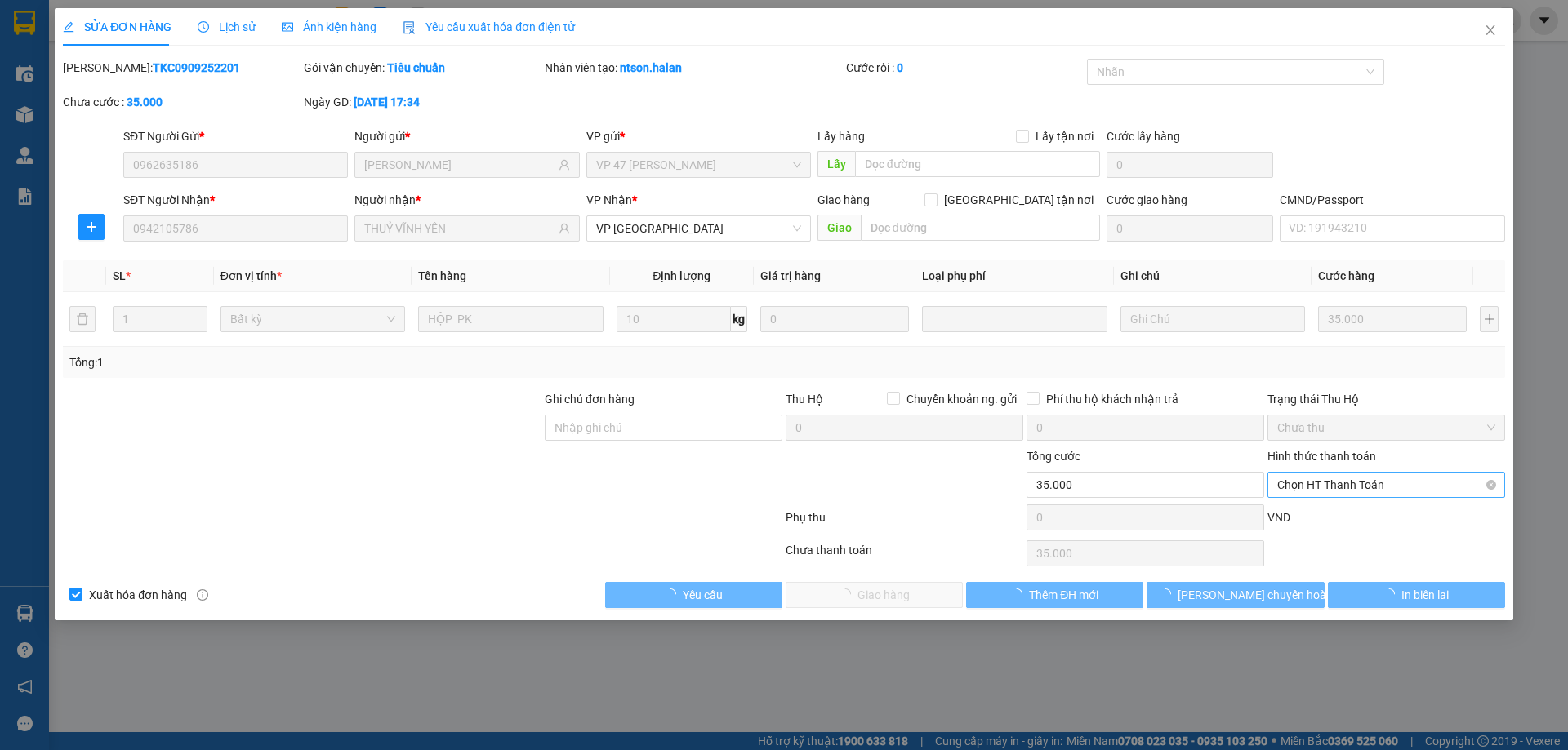
click at [1332, 480] on span "Chọn HT Thanh Toán" at bounding box center [1386, 485] width 218 height 25
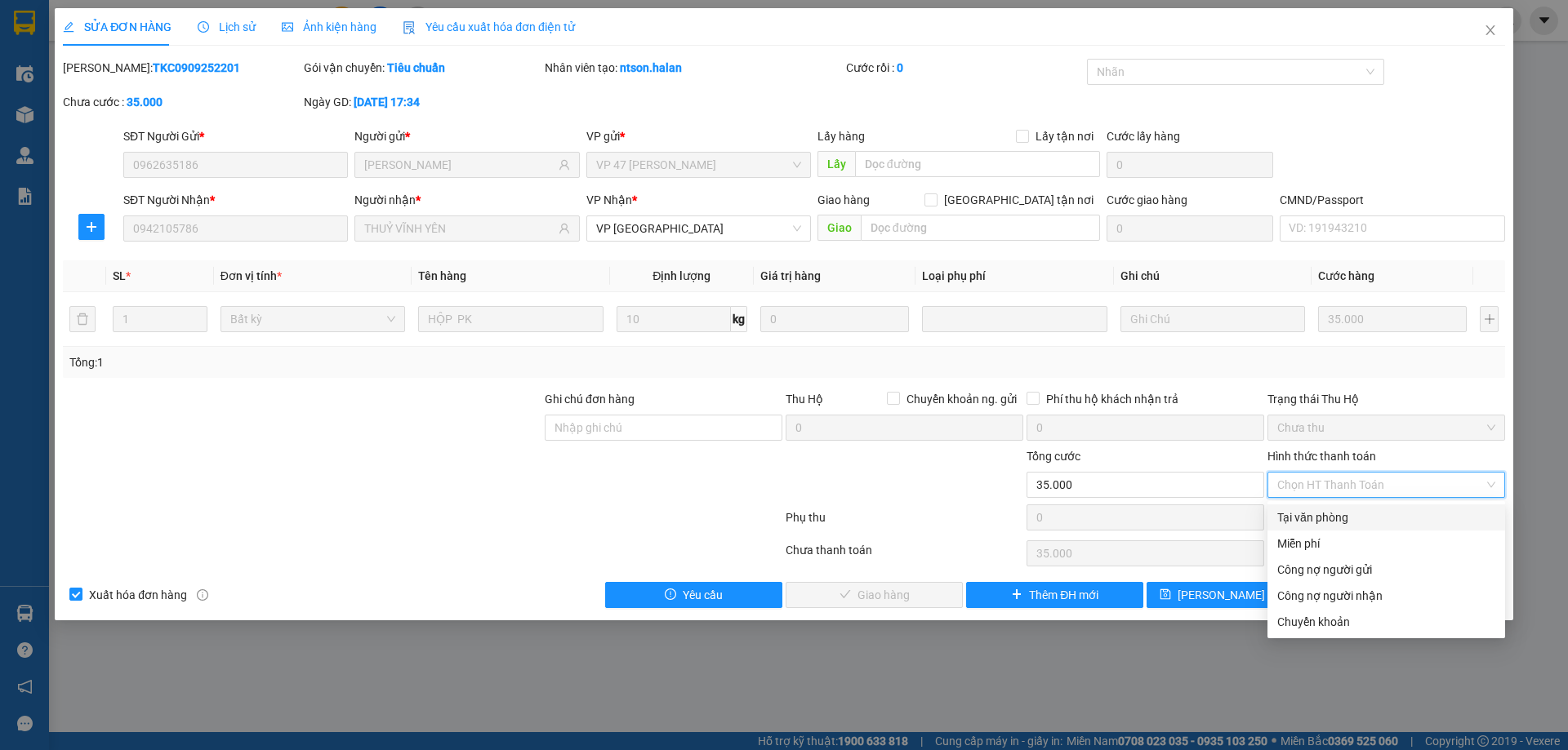
drag, startPoint x: 1325, startPoint y: 521, endPoint x: 1111, endPoint y: 553, distance: 216.4
click at [1325, 522] on div "Tại văn phòng" at bounding box center [1386, 517] width 218 height 18
type input "0"
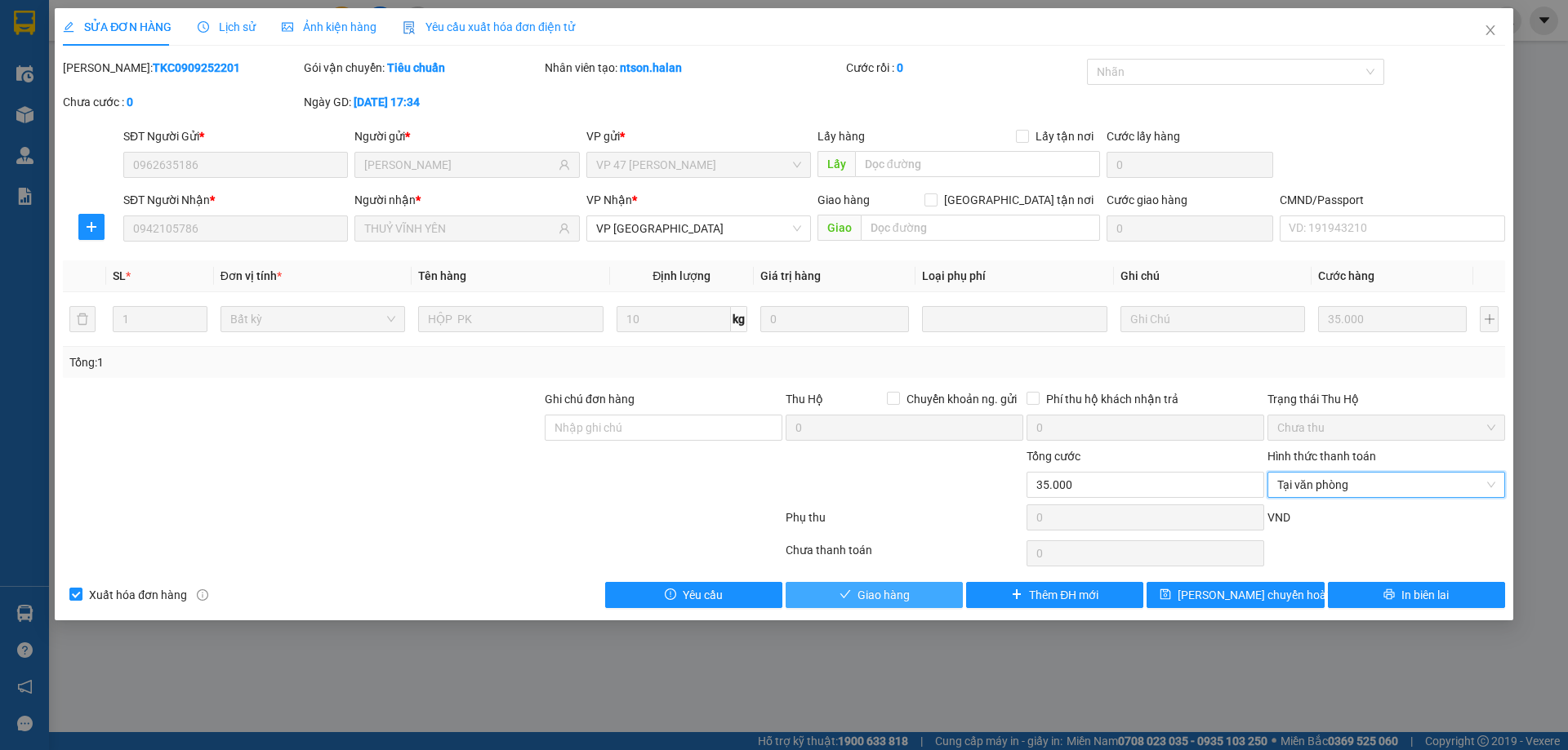
click at [920, 593] on button "Giao hàng" at bounding box center [874, 595] width 177 height 26
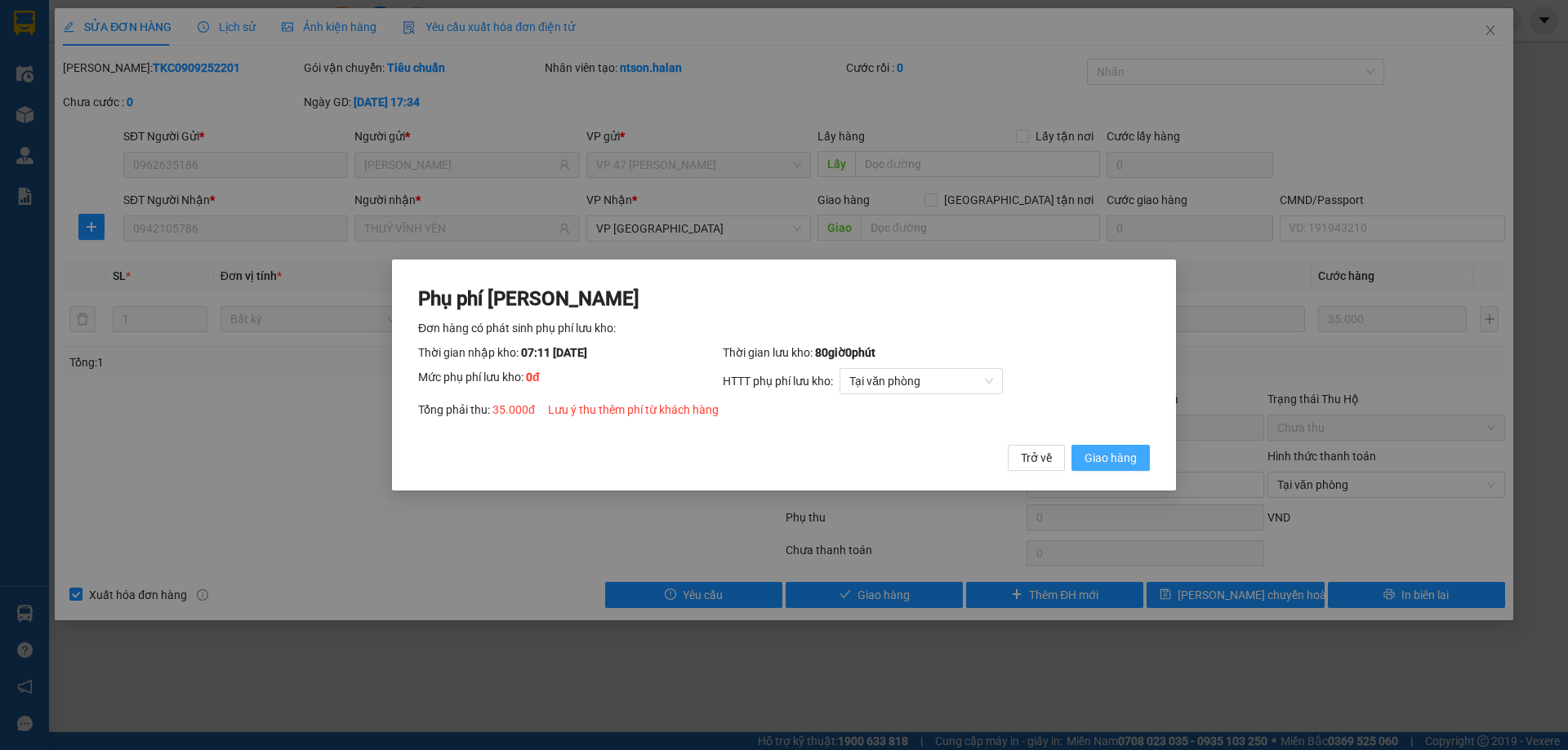
click at [1148, 454] on button "Giao hàng" at bounding box center [1111, 458] width 79 height 26
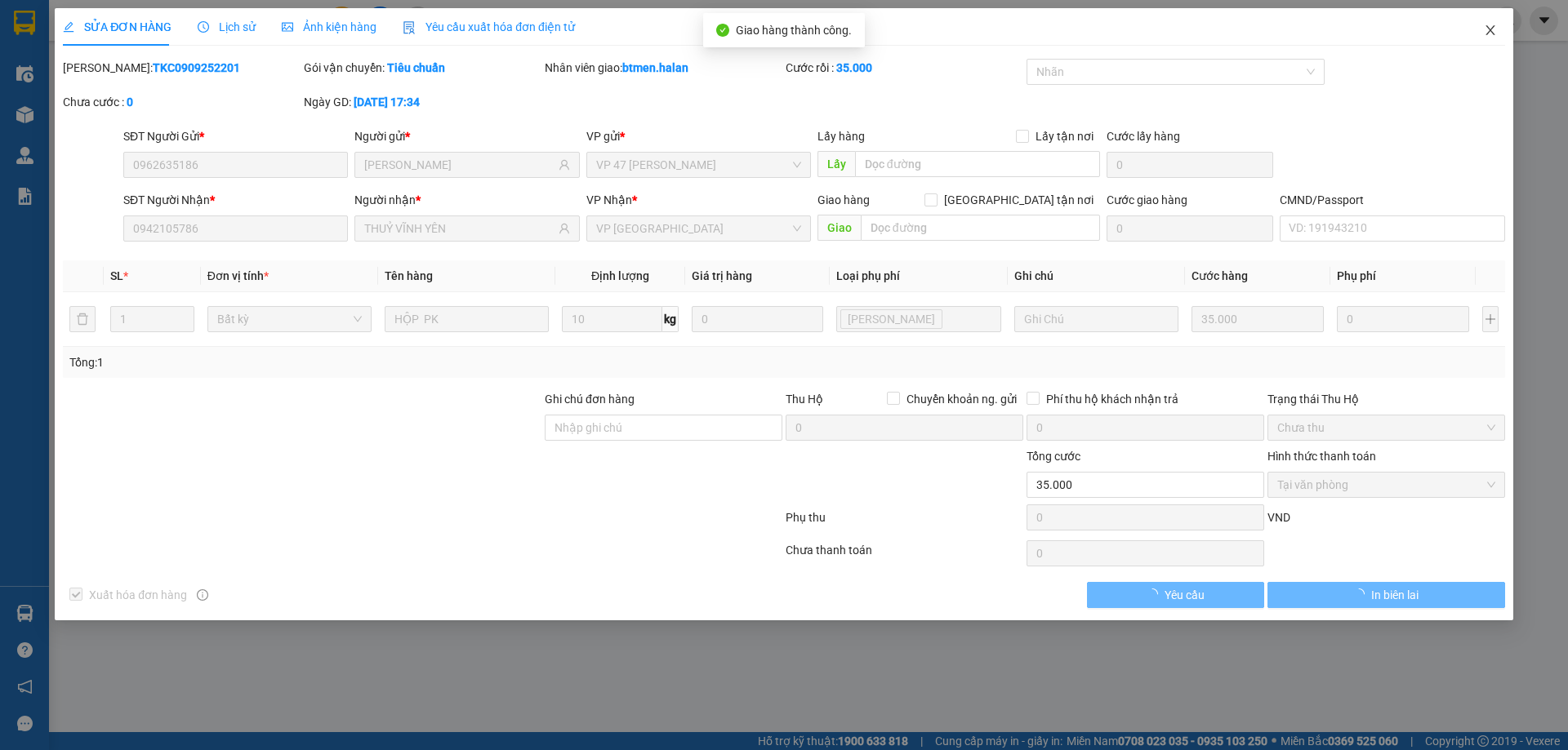
click at [1488, 28] on icon "close" at bounding box center [1490, 30] width 13 height 13
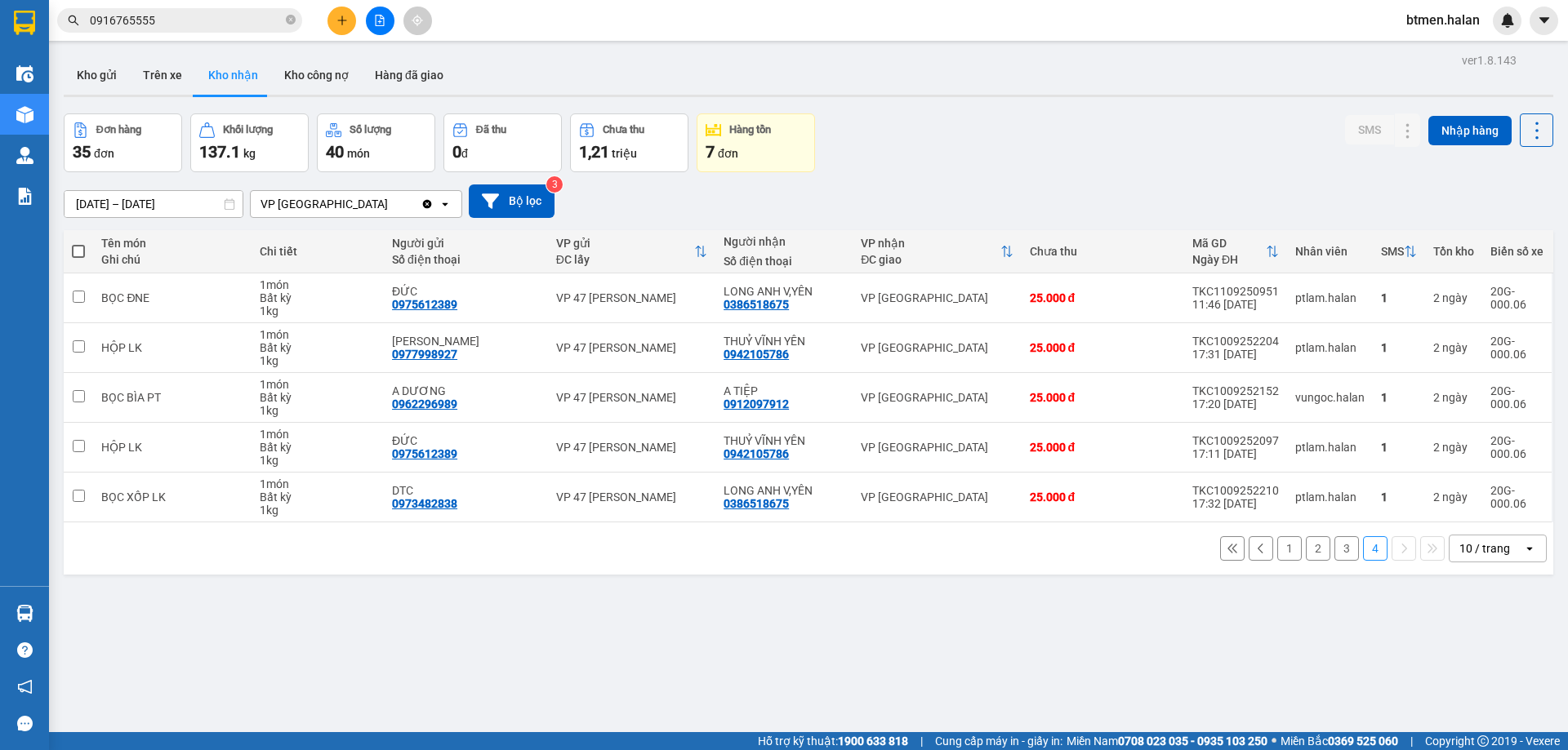
click at [1277, 557] on button "1" at bounding box center [1290, 549] width 25 height 25
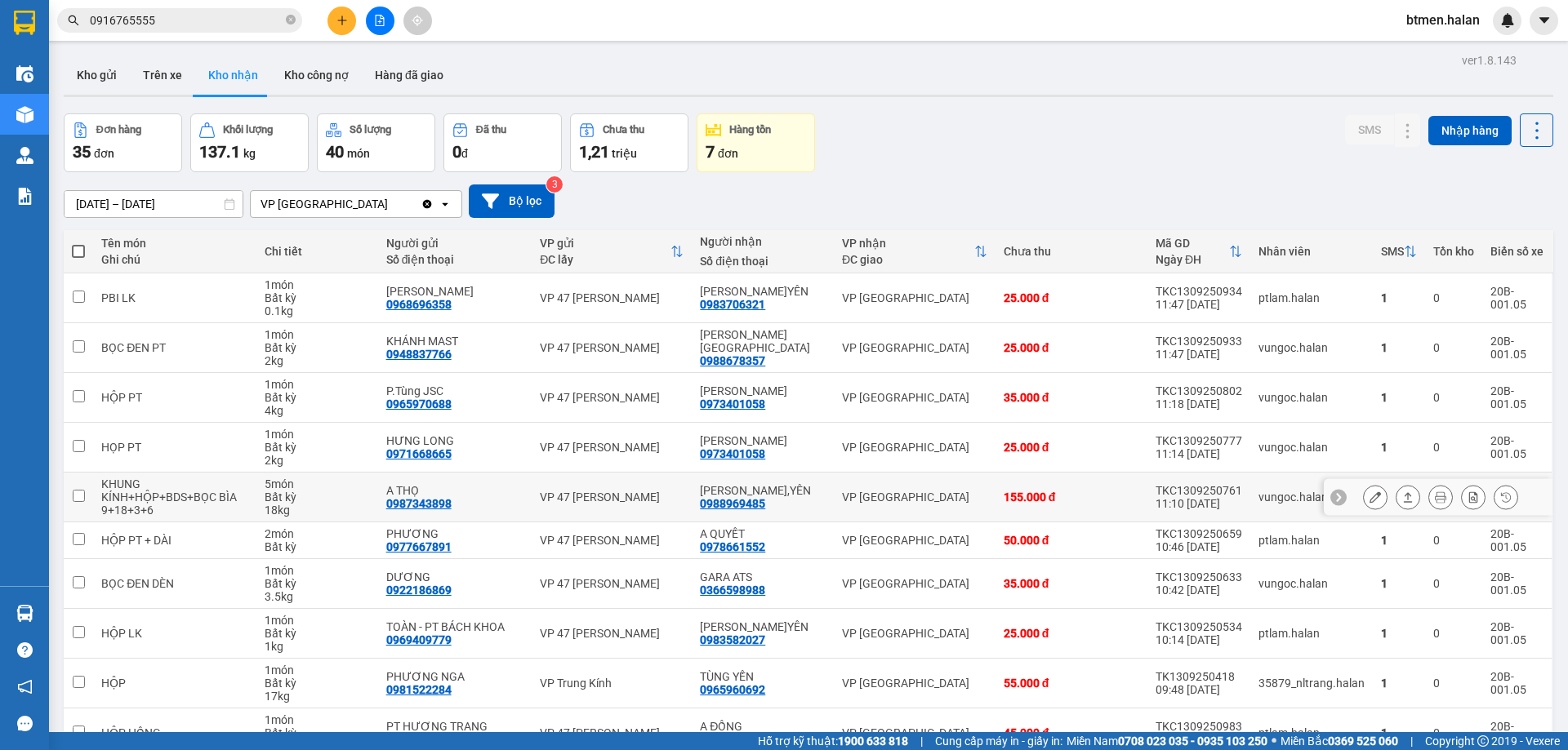
click at [1369, 495] on icon at bounding box center [1375, 496] width 11 height 11
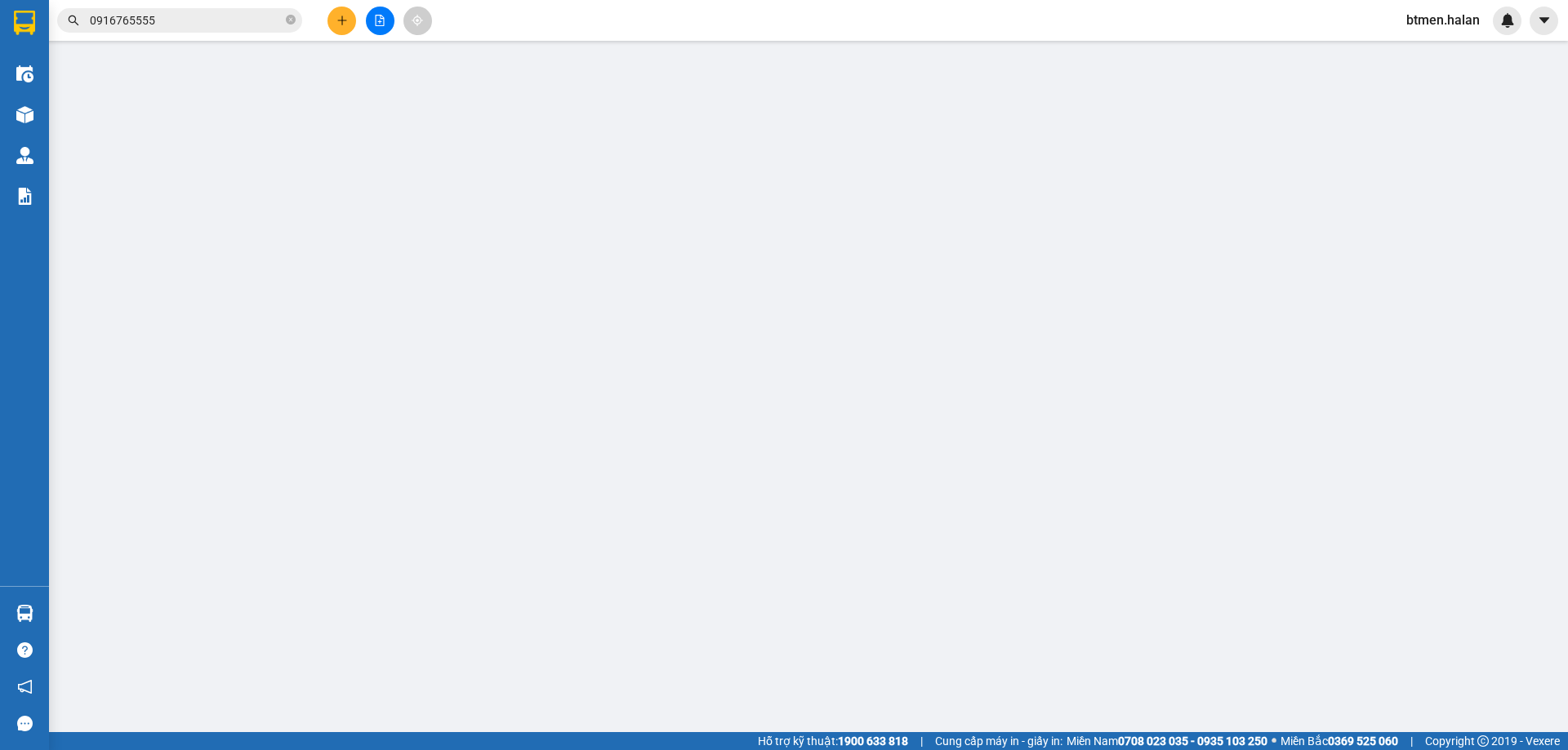
type input "0987343898"
type input "A THỌ"
type input "0988969485"
type input "[PERSON_NAME],YÊN"
type input "155.000"
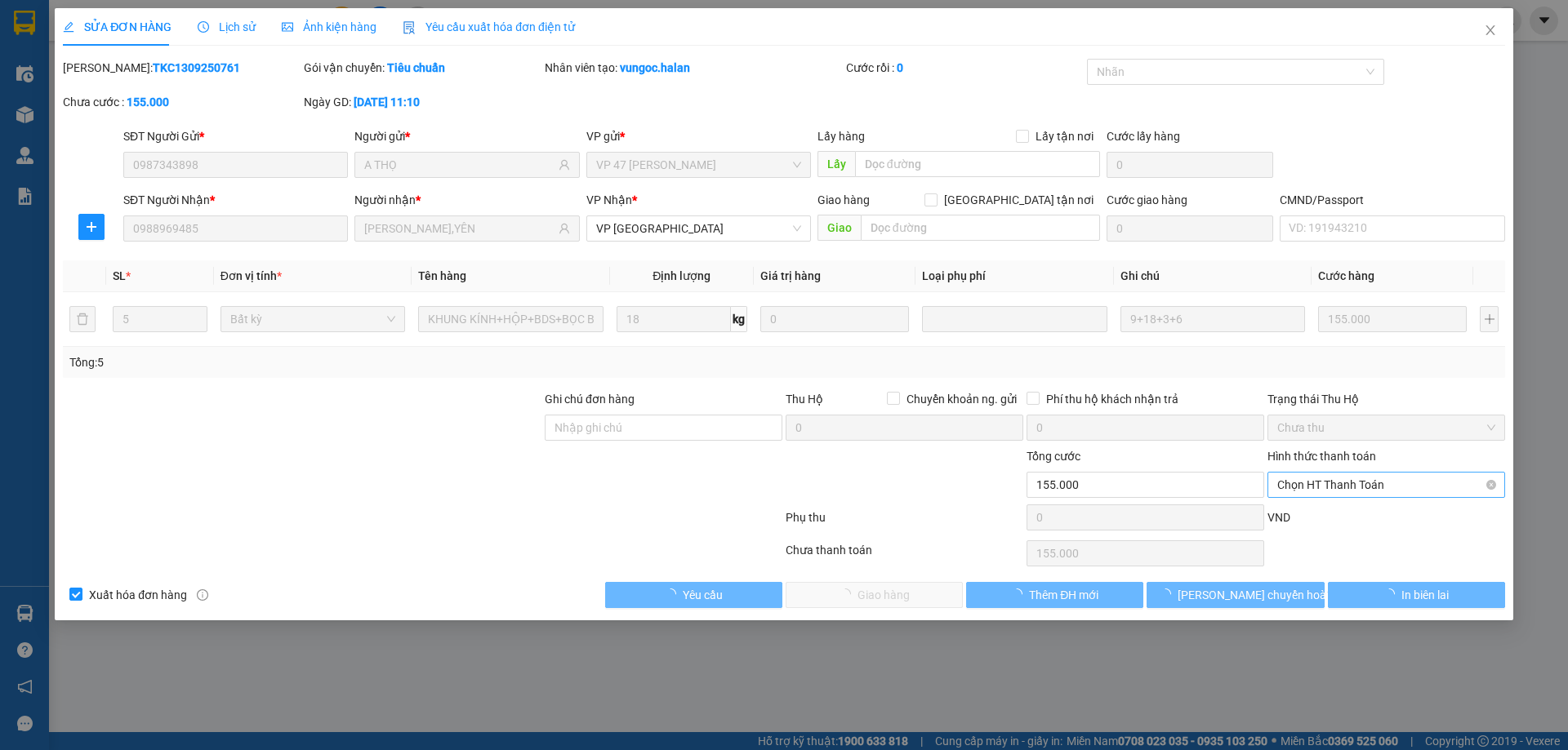
click at [1345, 491] on span "Chọn HT Thanh Toán" at bounding box center [1386, 485] width 218 height 25
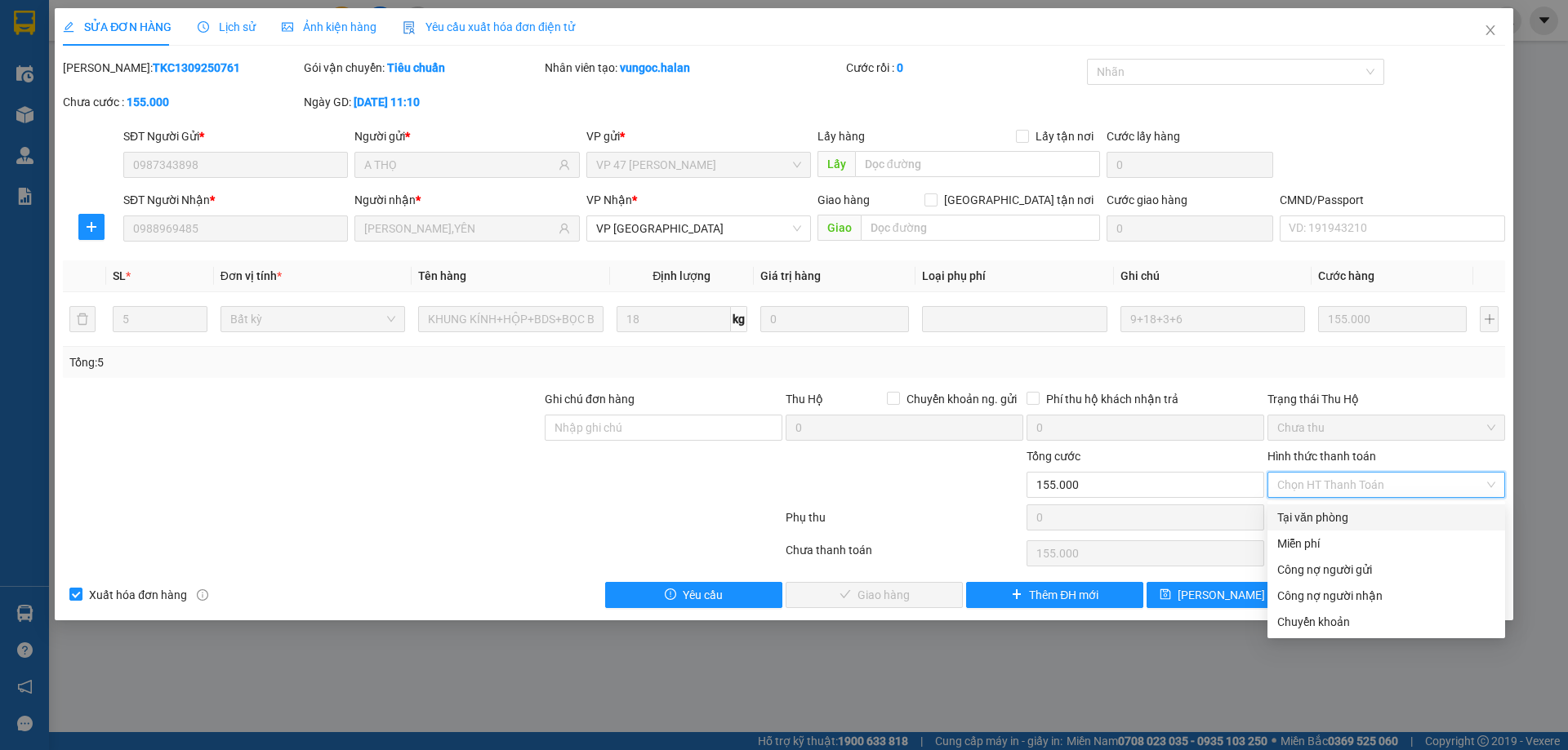
drag, startPoint x: 1311, startPoint y: 519, endPoint x: 1226, endPoint y: 541, distance: 87.8
click at [1308, 522] on div "Tại văn phòng" at bounding box center [1386, 517] width 218 height 18
type input "0"
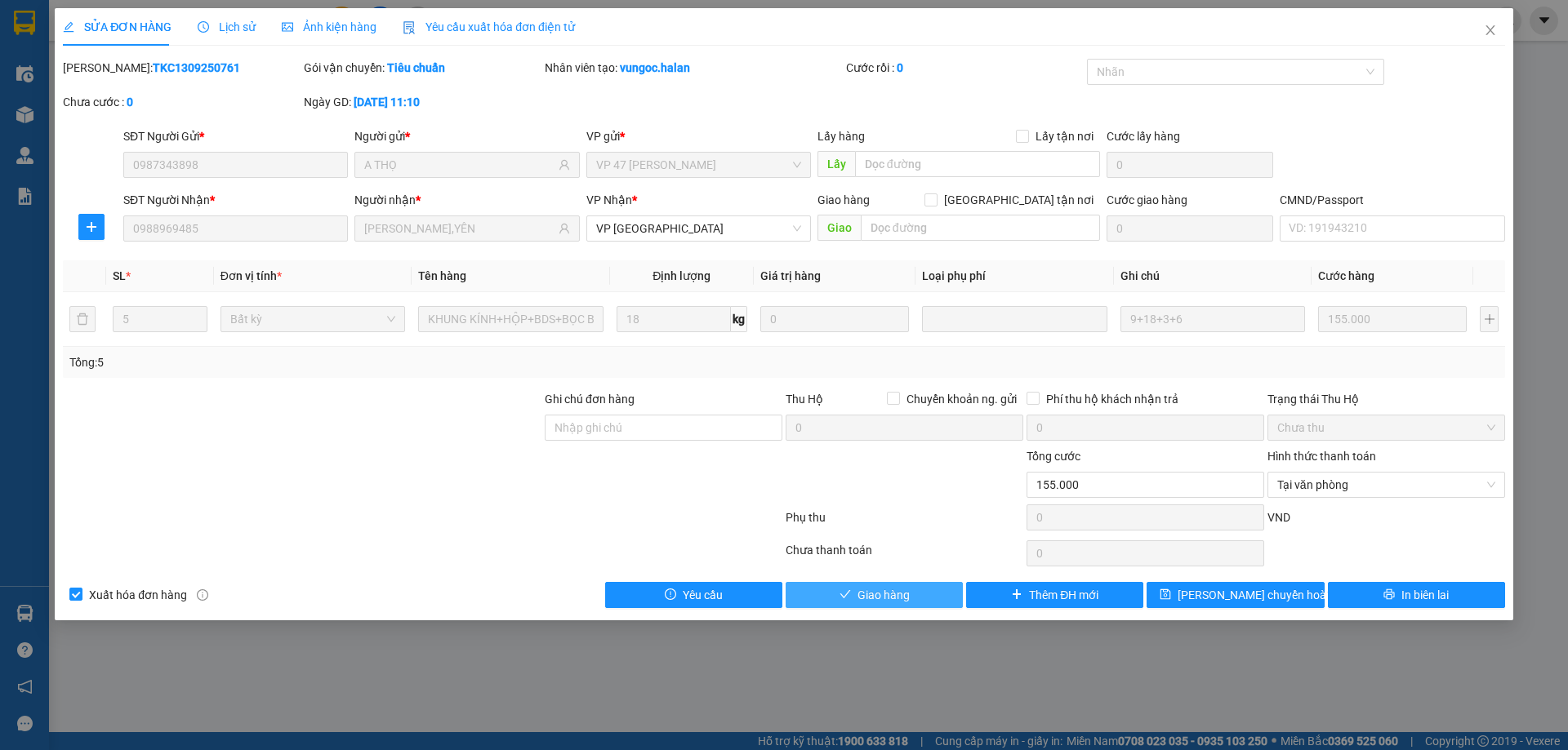
drag, startPoint x: 938, startPoint y: 591, endPoint x: 967, endPoint y: 573, distance: 34.1
click at [937, 592] on button "Giao hàng" at bounding box center [874, 595] width 177 height 26
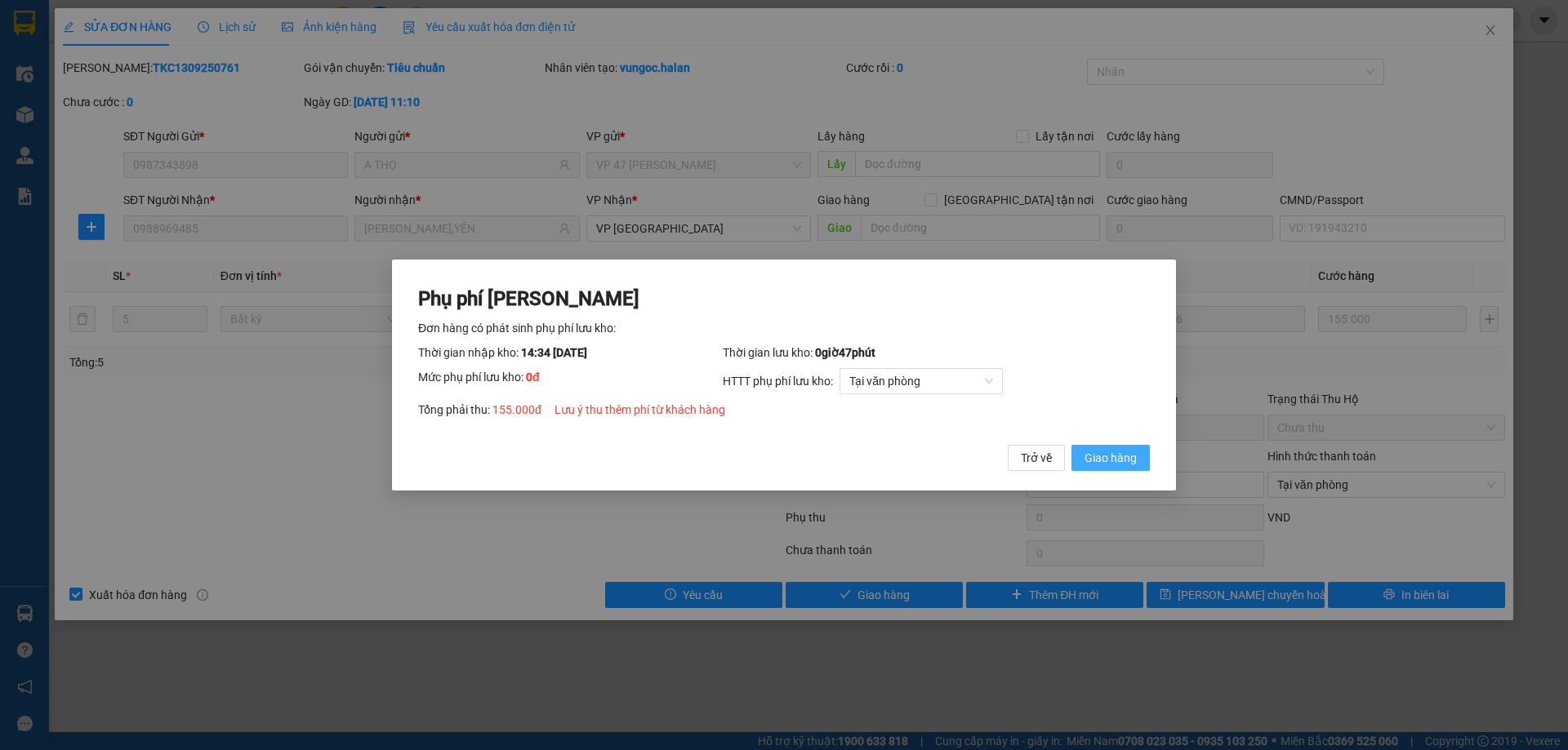
click at [1113, 466] on span "Giao hàng" at bounding box center [1111, 458] width 53 height 18
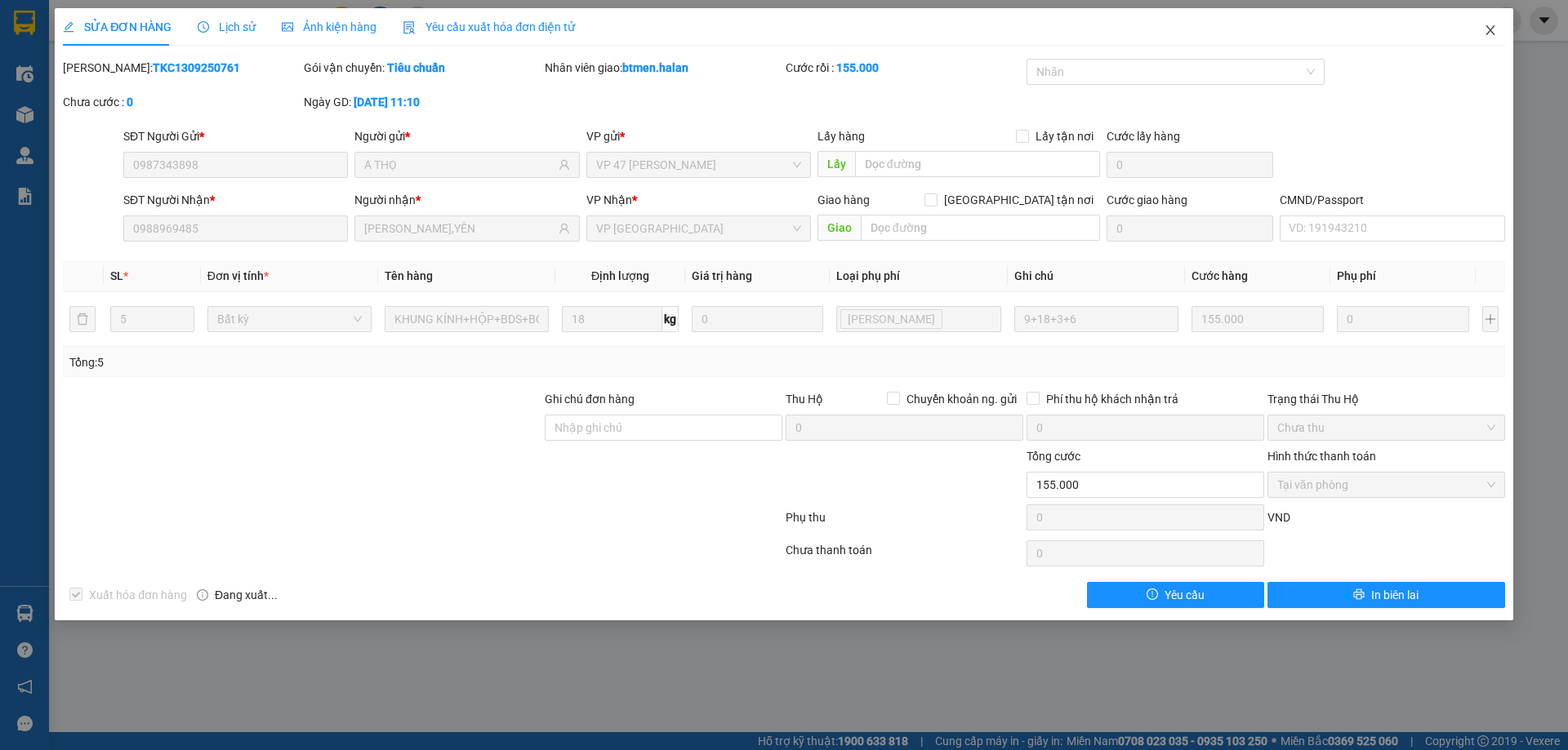
click at [1484, 33] on icon "close" at bounding box center [1490, 30] width 13 height 13
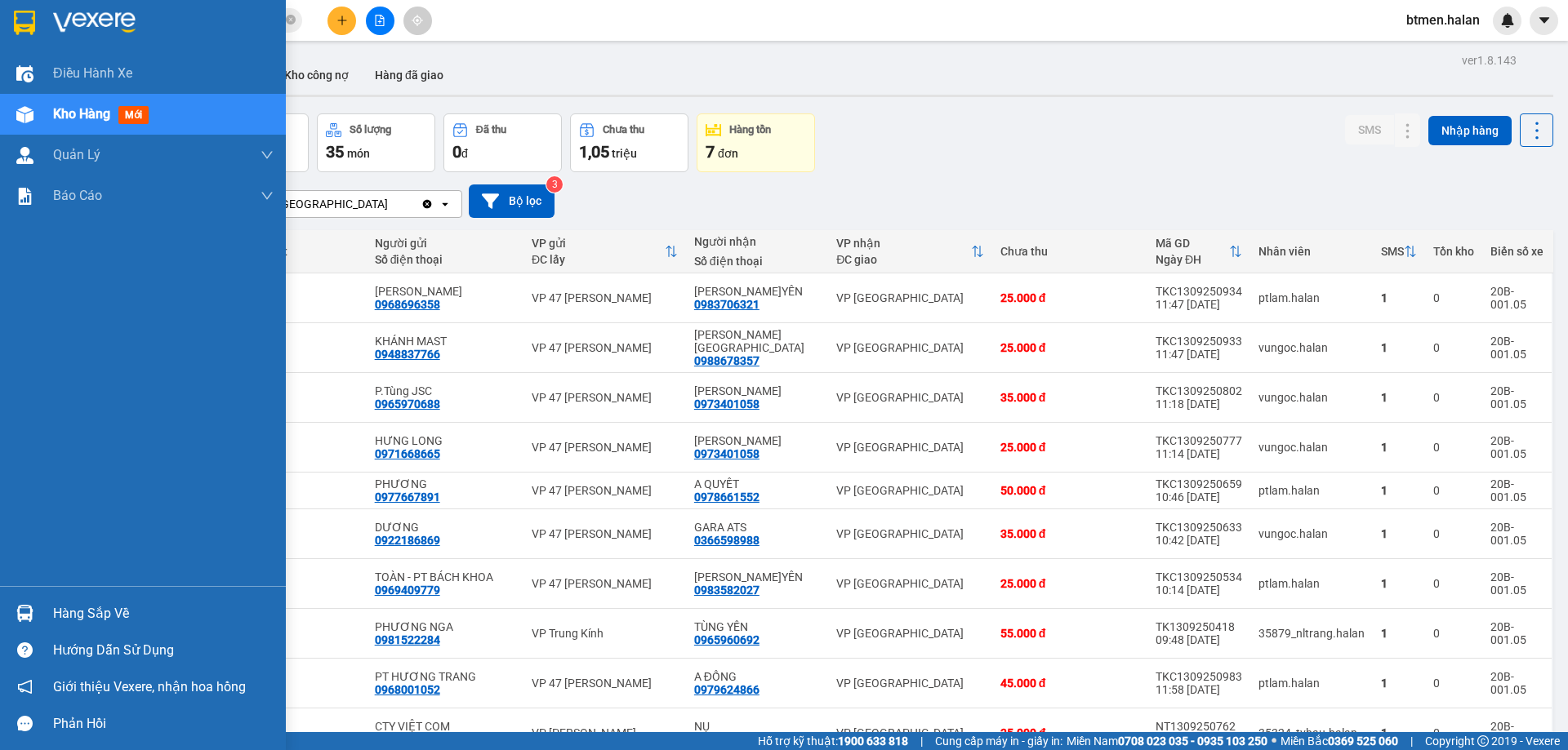
click at [67, 615] on div "Hàng sắp về" at bounding box center [164, 613] width 221 height 25
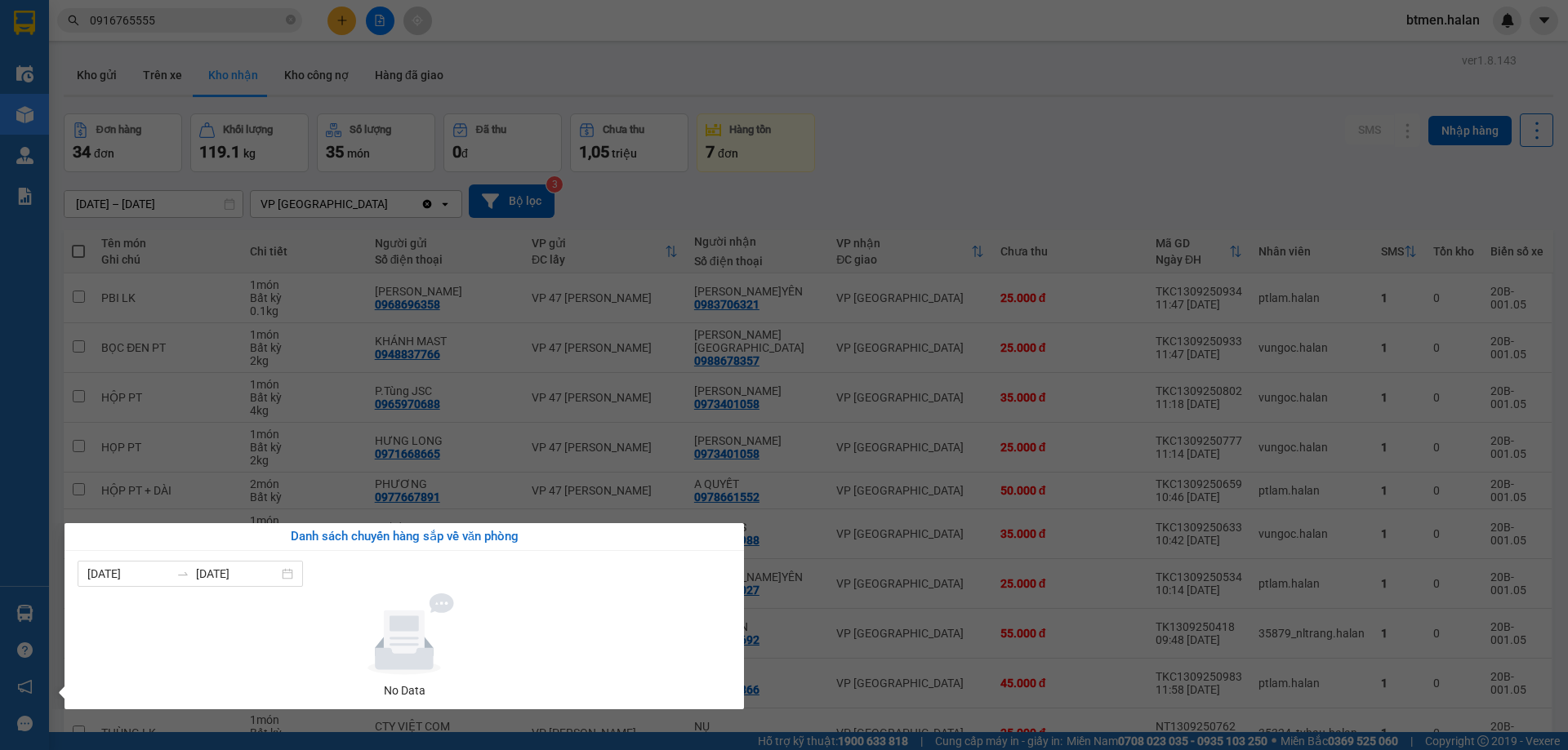
click at [1036, 180] on section "Kết quả tìm kiếm ( 493 ) Bộ lọc Mã ĐH Trạng thái Món hàng Thu hộ Tổng cước Chưa…" at bounding box center [784, 375] width 1568 height 750
